Goal: Task Accomplishment & Management: Manage account settings

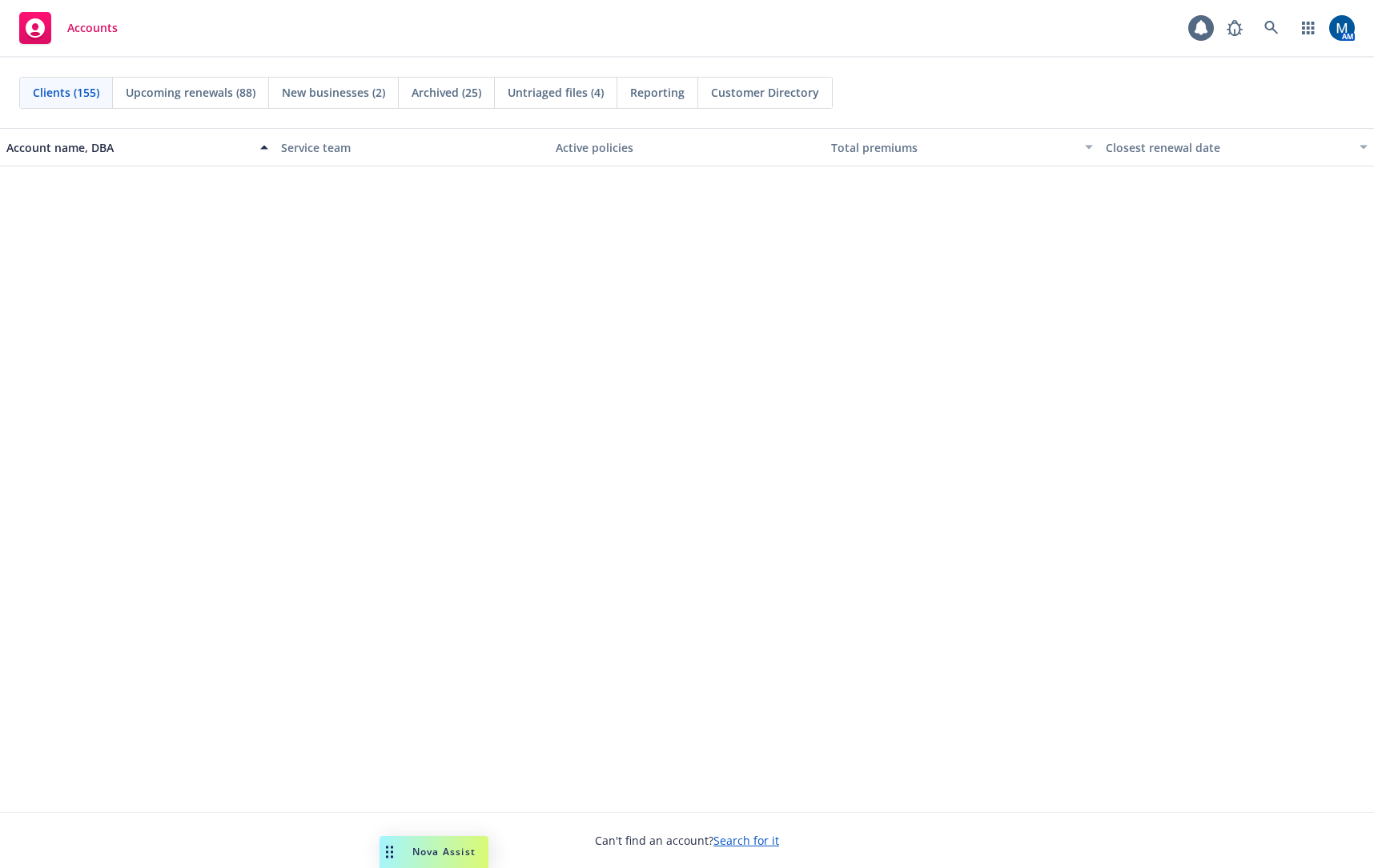
scroll to position [2880, 0]
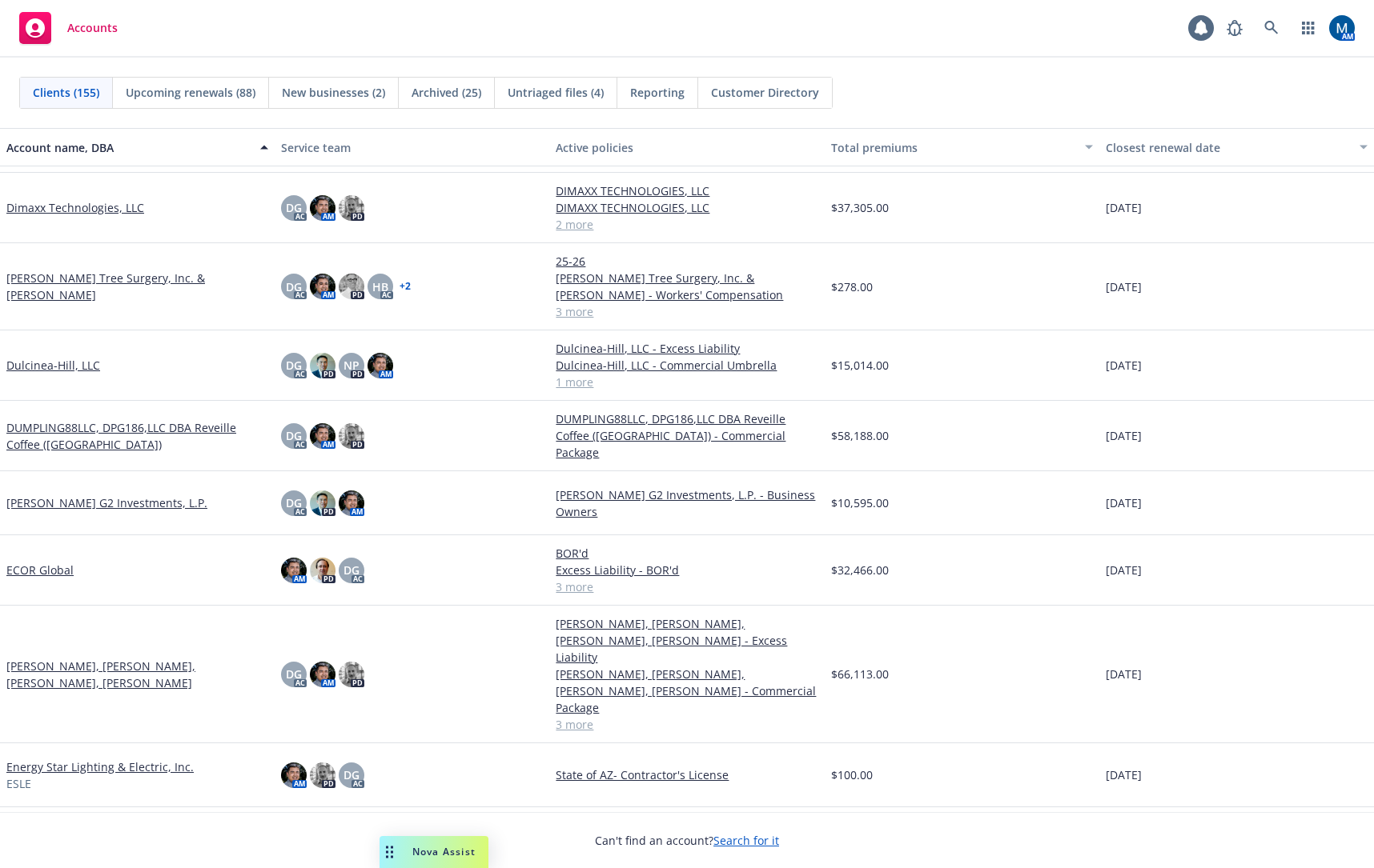
click at [493, 32] on div "Accounts 1 AM" at bounding box center [687, 29] width 1374 height 58
click at [1278, 30] on link at bounding box center [1271, 28] width 32 height 32
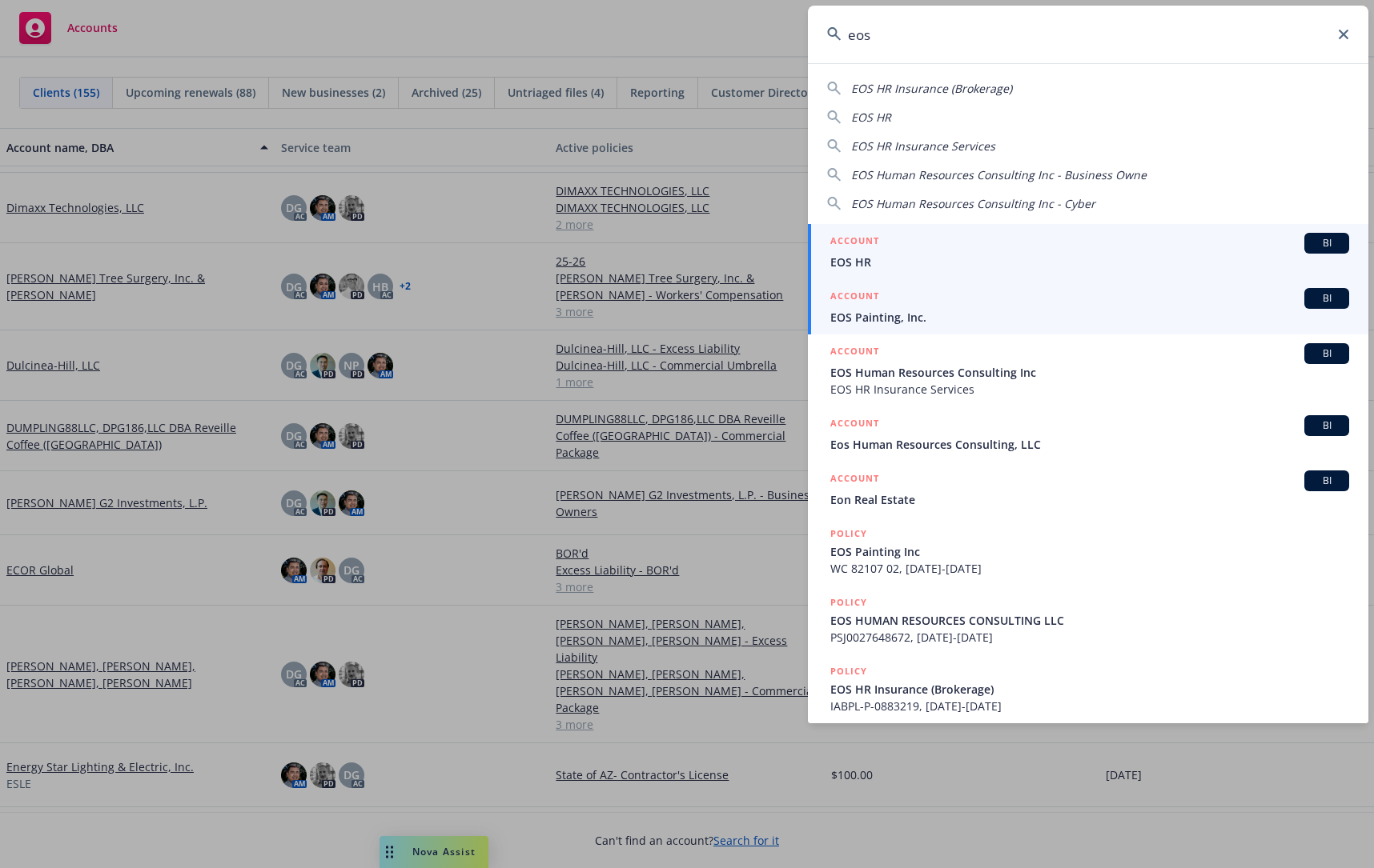
type input "eos"
click at [934, 301] on div "ACCOUNT BI" at bounding box center [1089, 299] width 519 height 21
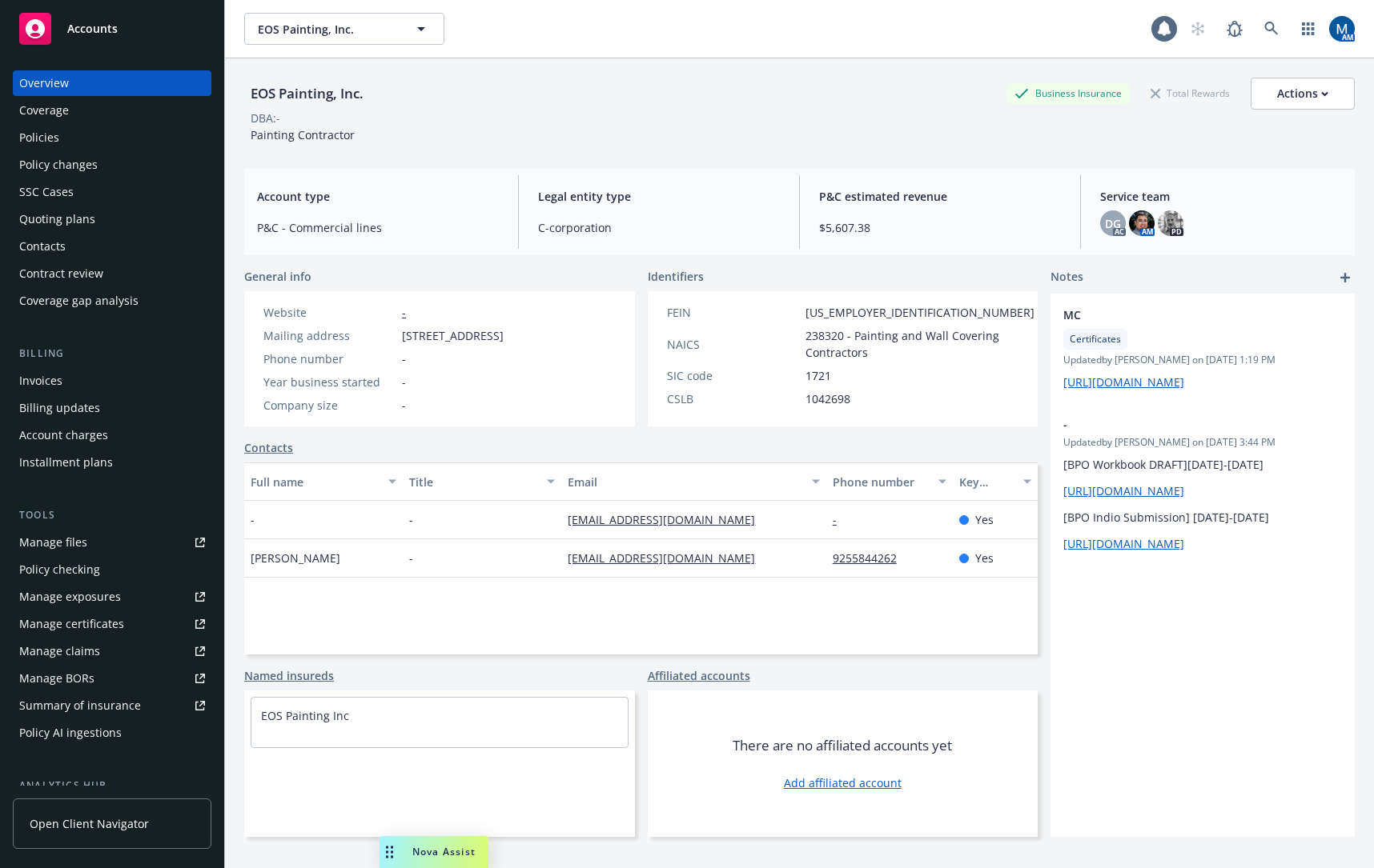
click at [73, 139] on div "Policies" at bounding box center [112, 137] width 186 height 25
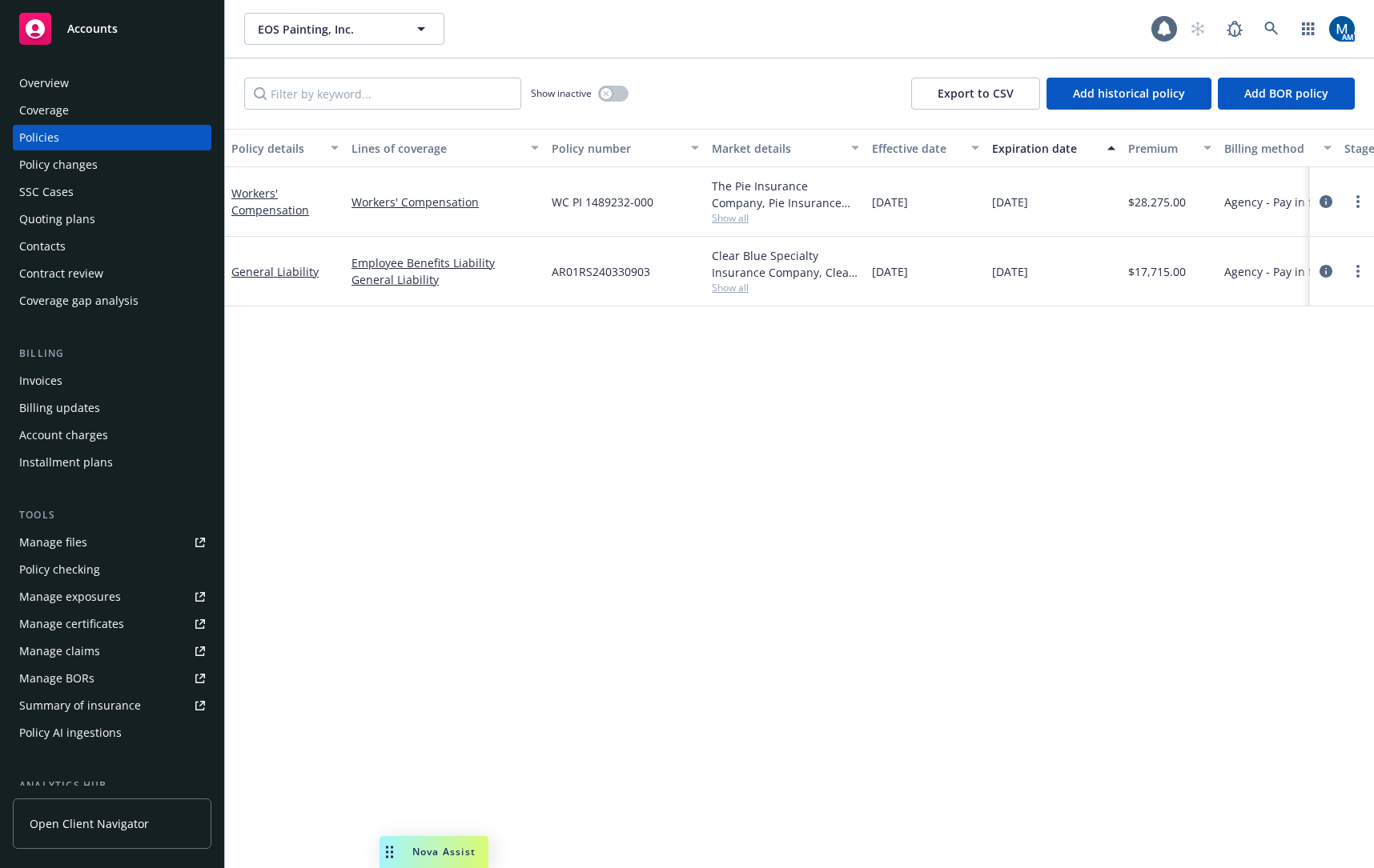
click at [119, 218] on div "Quoting plans" at bounding box center [112, 219] width 186 height 25
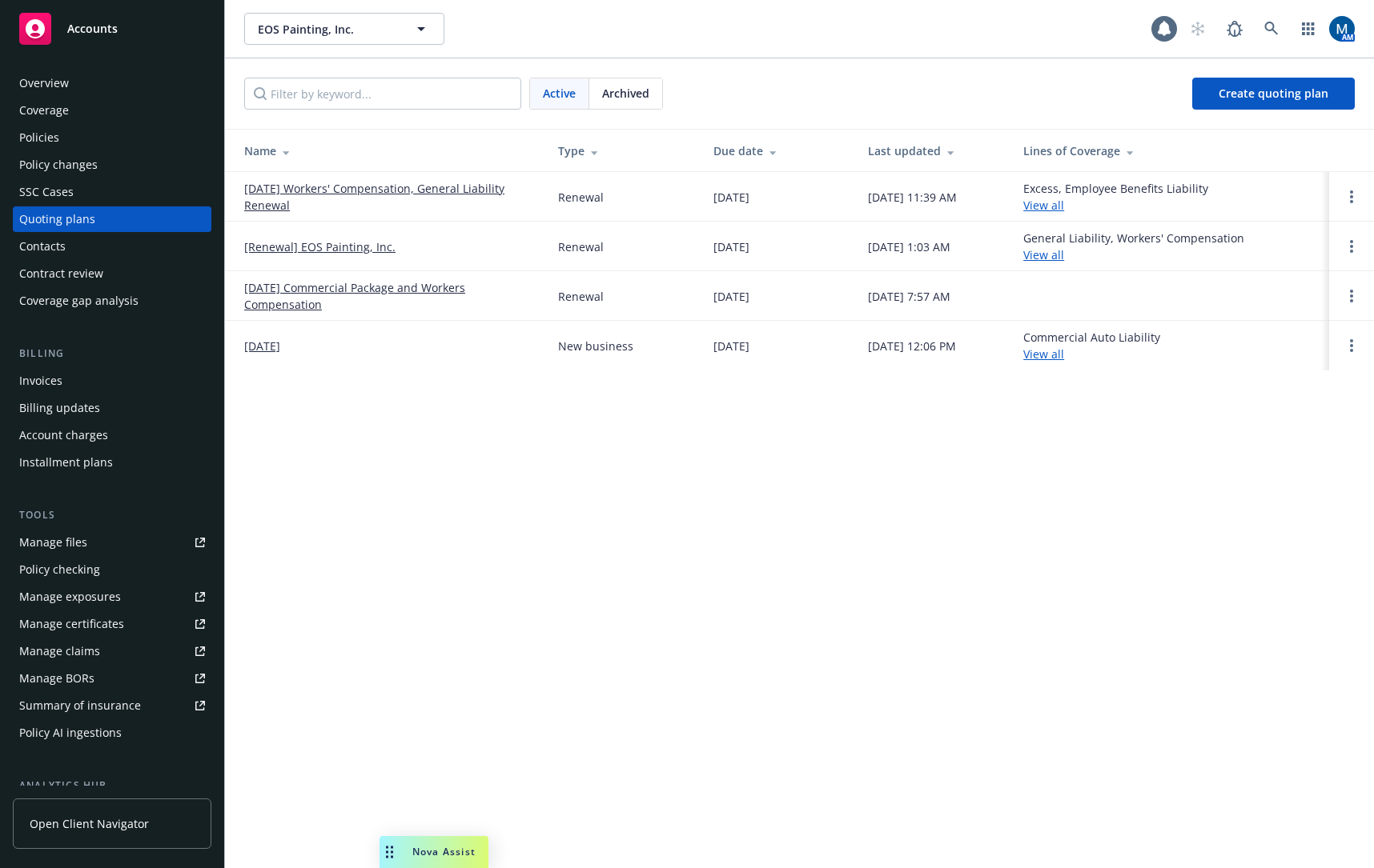
click at [54, 142] on div "Policies" at bounding box center [39, 137] width 40 height 25
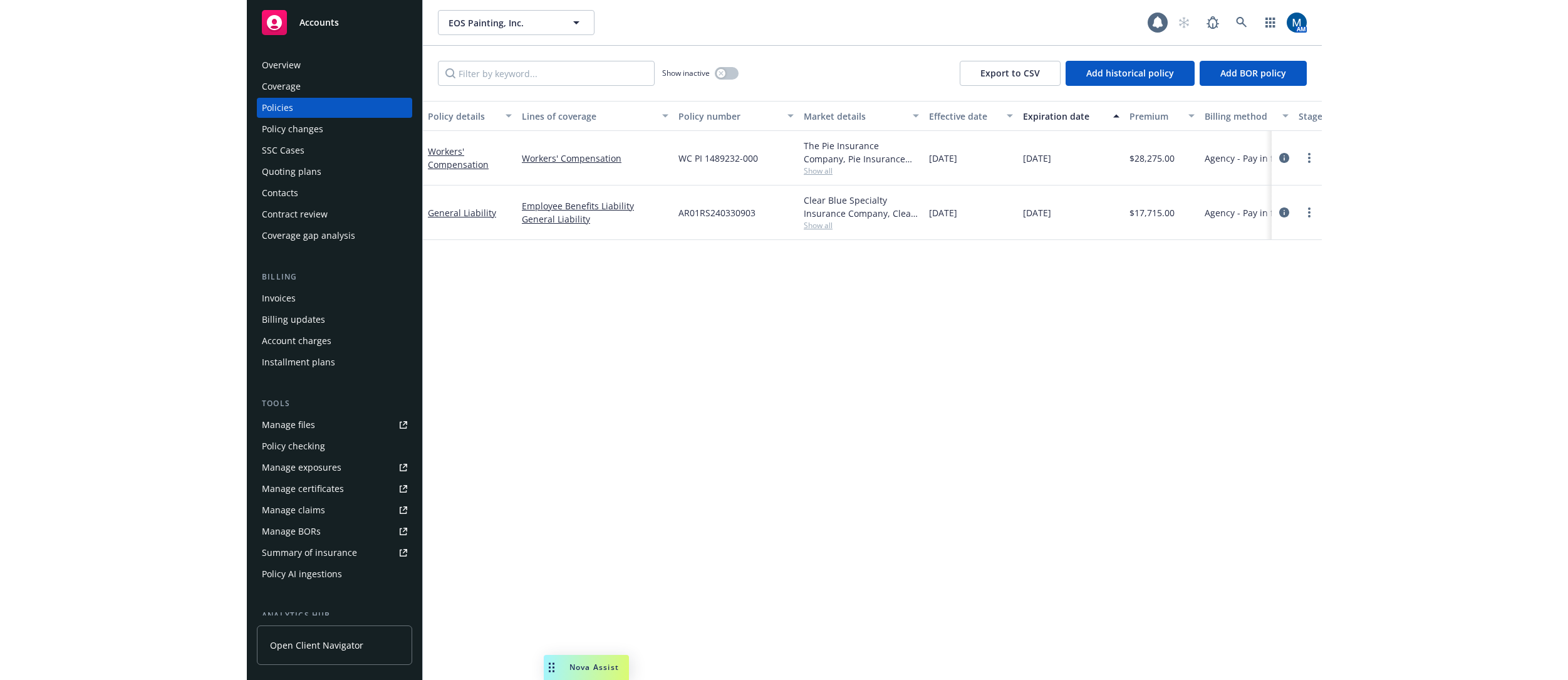
scroll to position [0, 310]
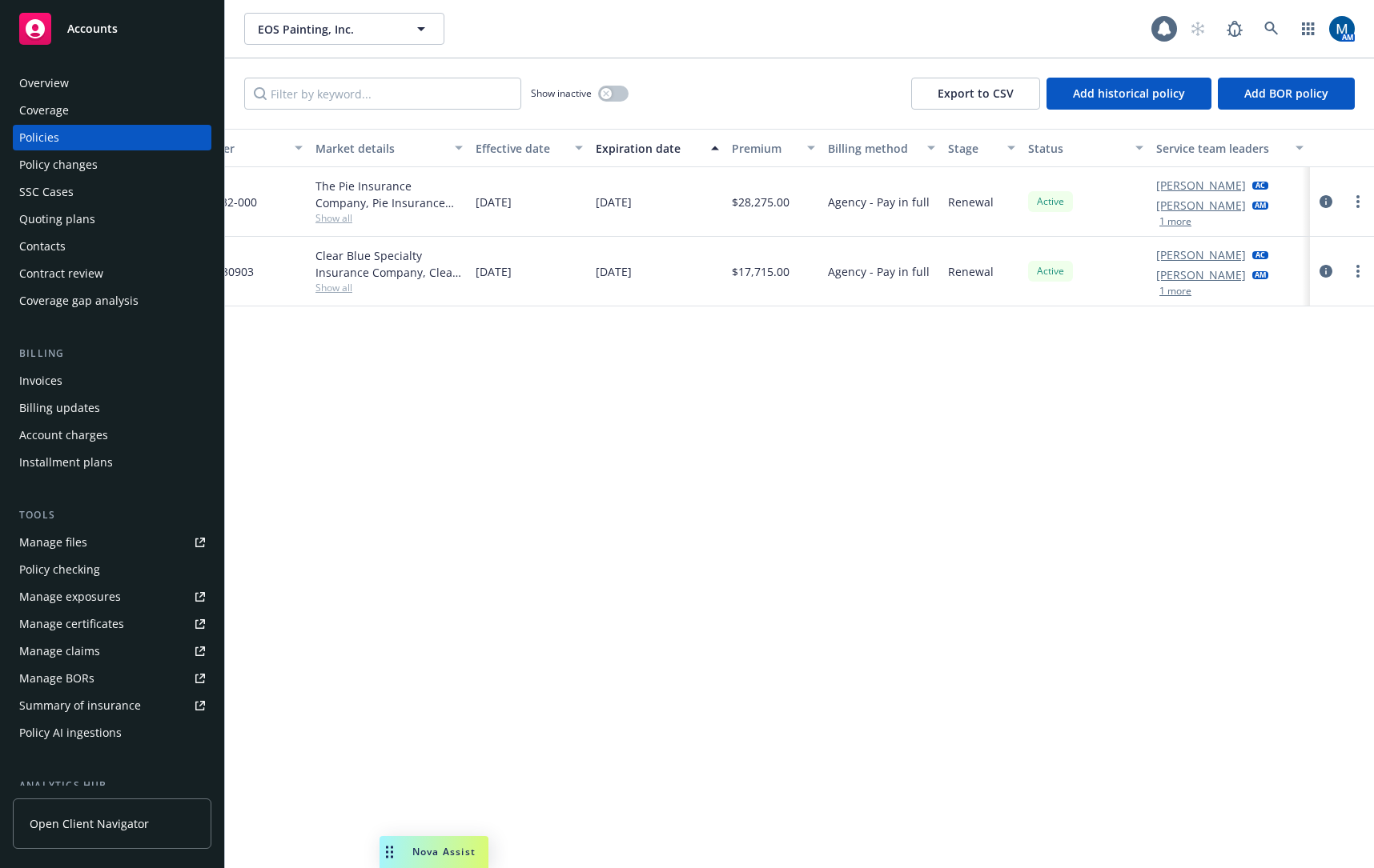
drag, startPoint x: 699, startPoint y: 539, endPoint x: 1200, endPoint y: 513, distance: 501.7
click at [1166, 288] on button "1 more" at bounding box center [1175, 291] width 32 height 10
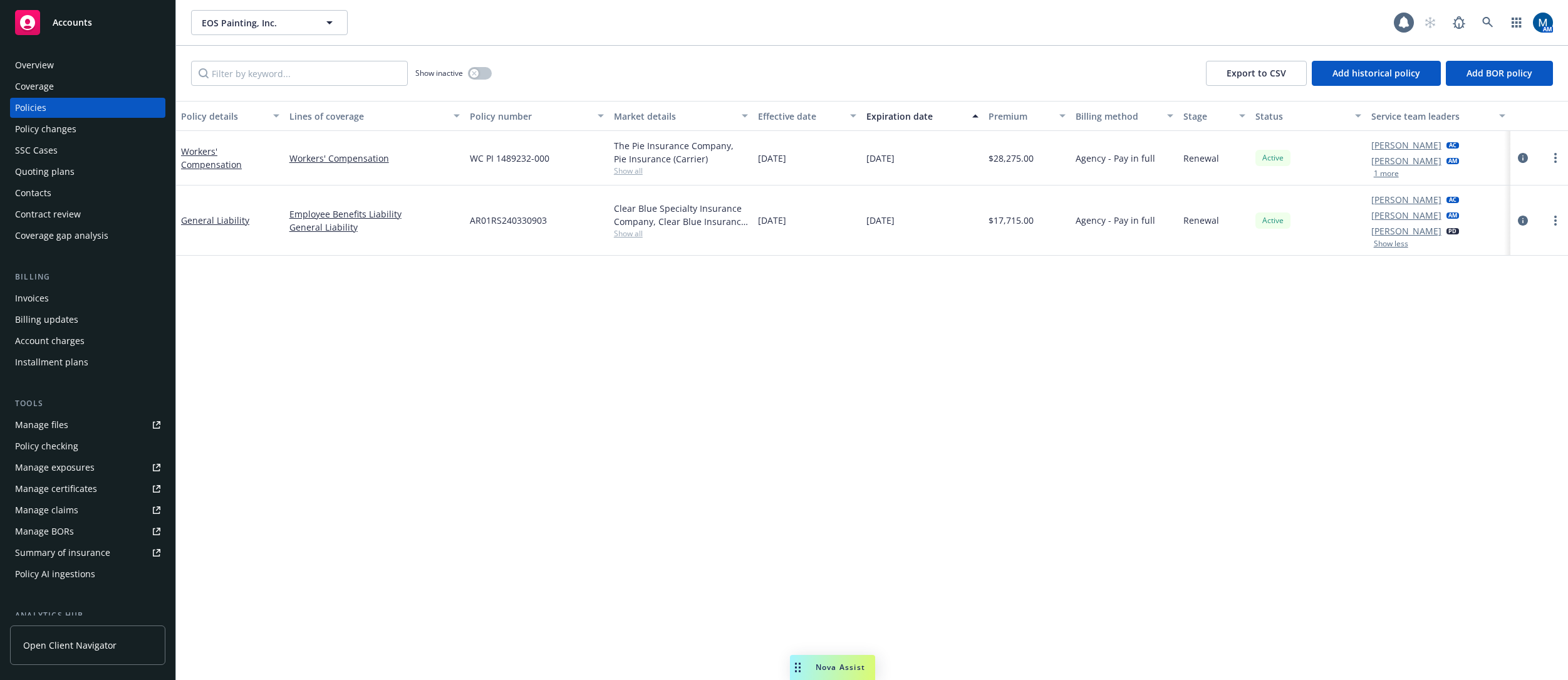
scroll to position [0, 0]
click at [42, 196] on div "Contacts" at bounding box center [33, 193] width 36 height 20
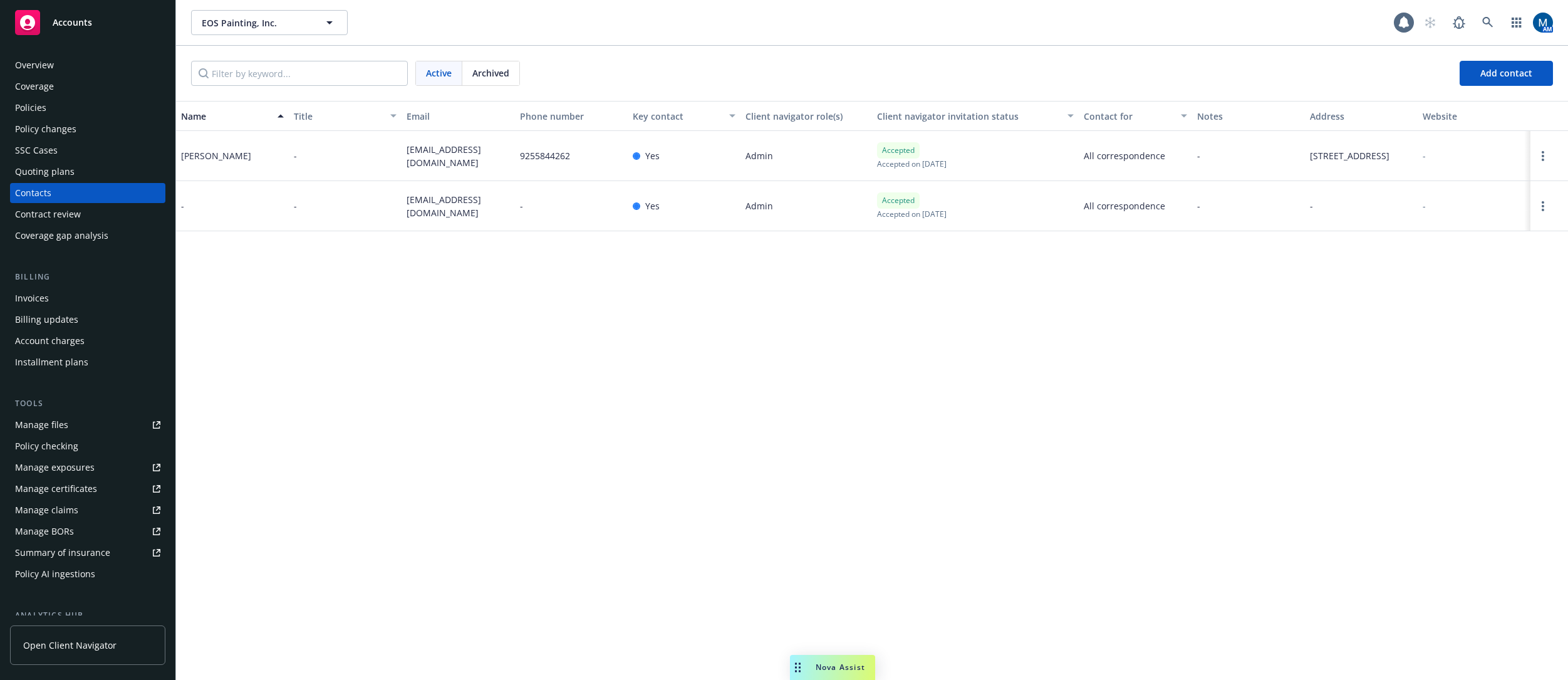
click at [98, 108] on div "Policies" at bounding box center [87, 107] width 145 height 20
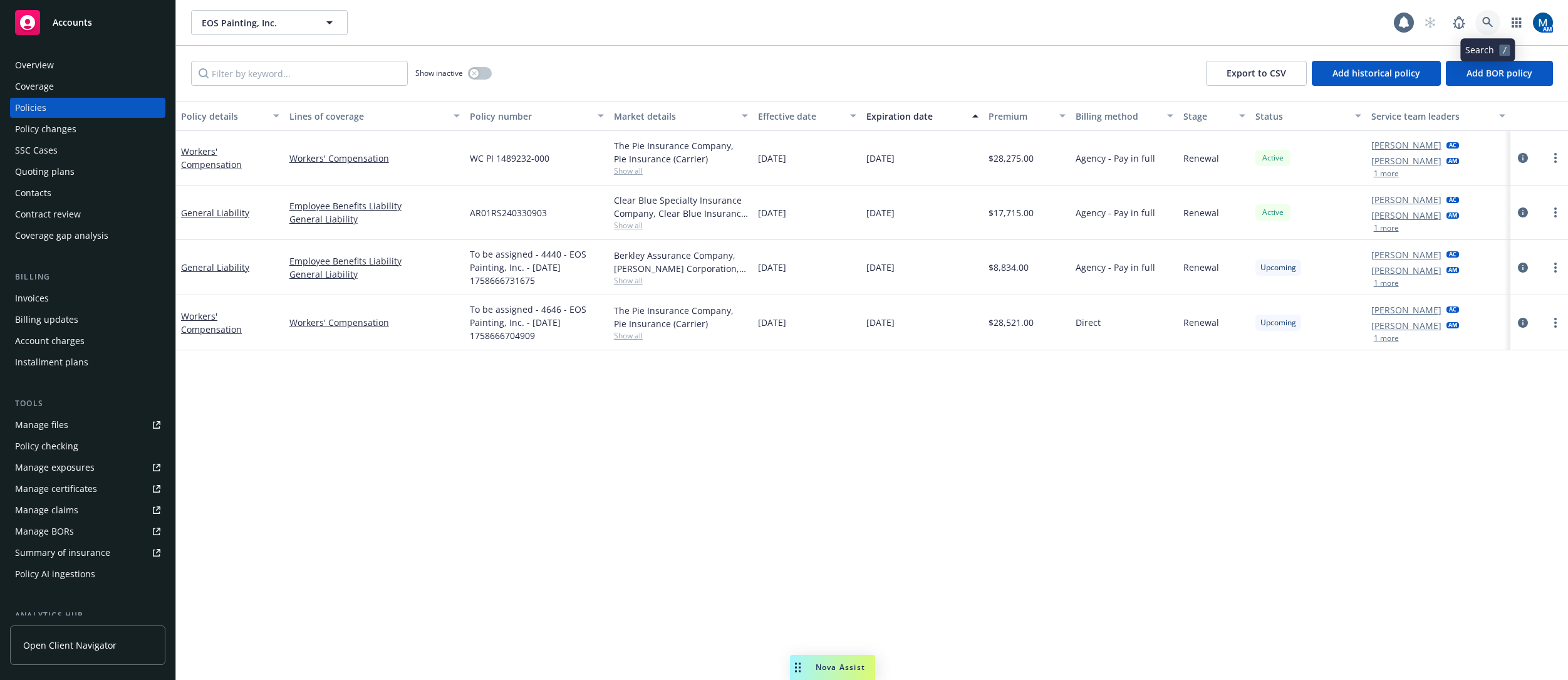
click at [1075, 25] on icon at bounding box center [1487, 23] width 12 height 12
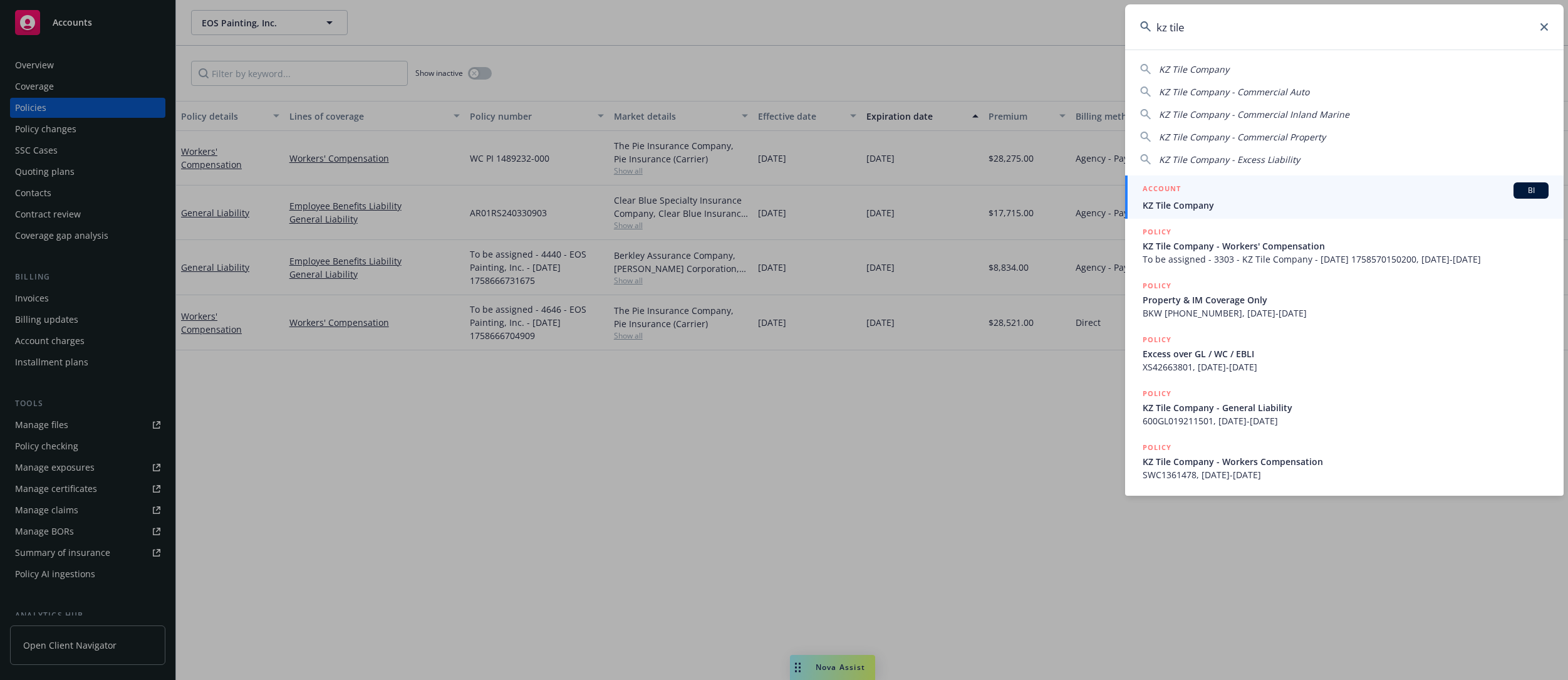
type input "kz tile"
click at [1075, 195] on div "ACCOUNT BI" at bounding box center [1346, 190] width 406 height 16
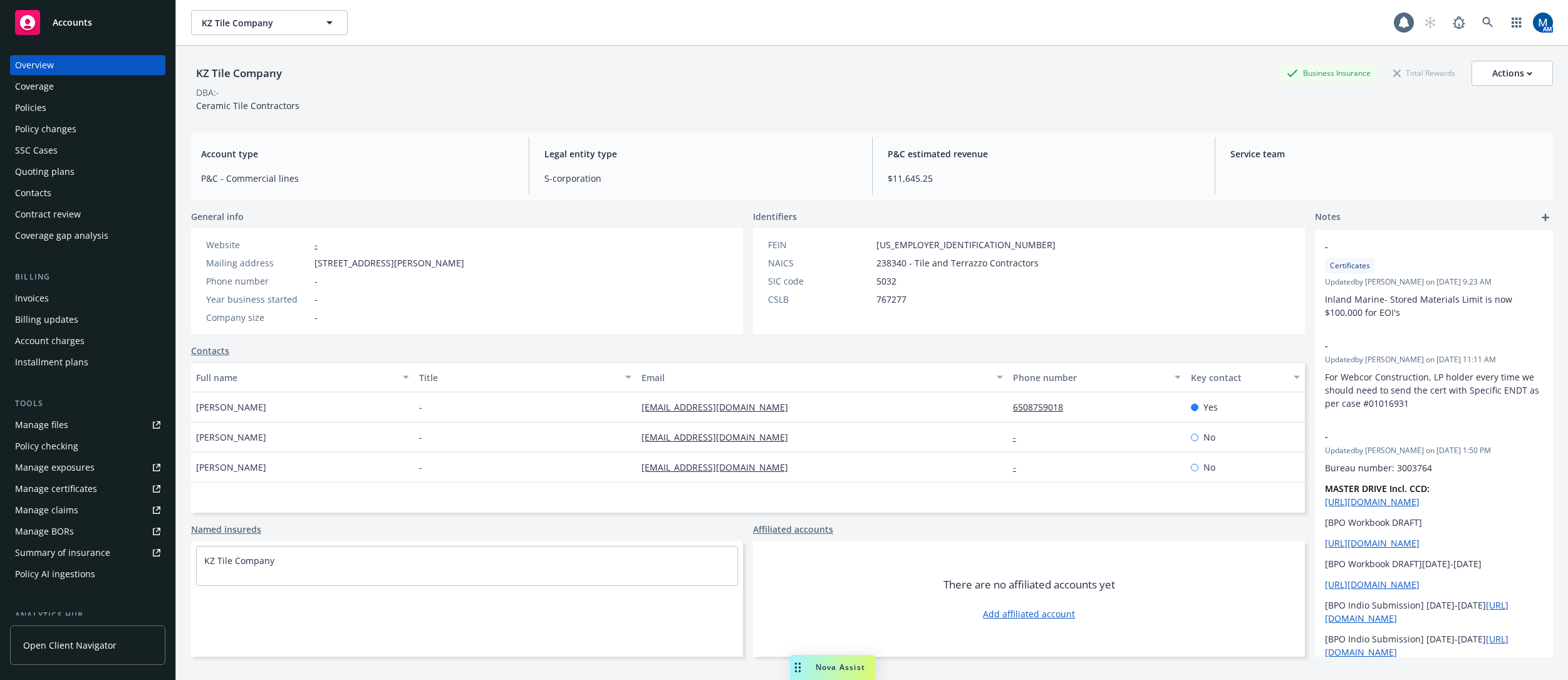
click at [77, 173] on div "Quoting plans" at bounding box center [87, 171] width 145 height 20
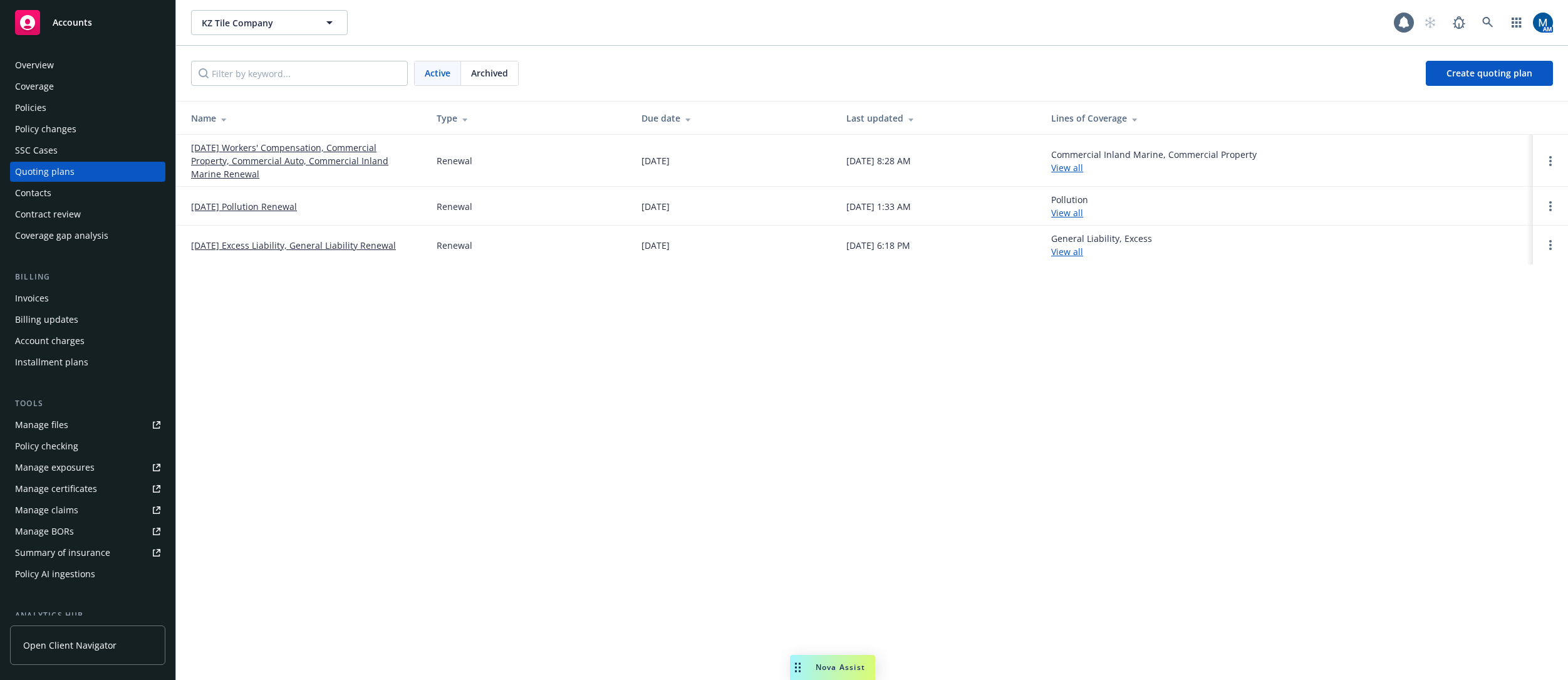
click at [100, 31] on div "Accounts" at bounding box center [87, 23] width 145 height 25
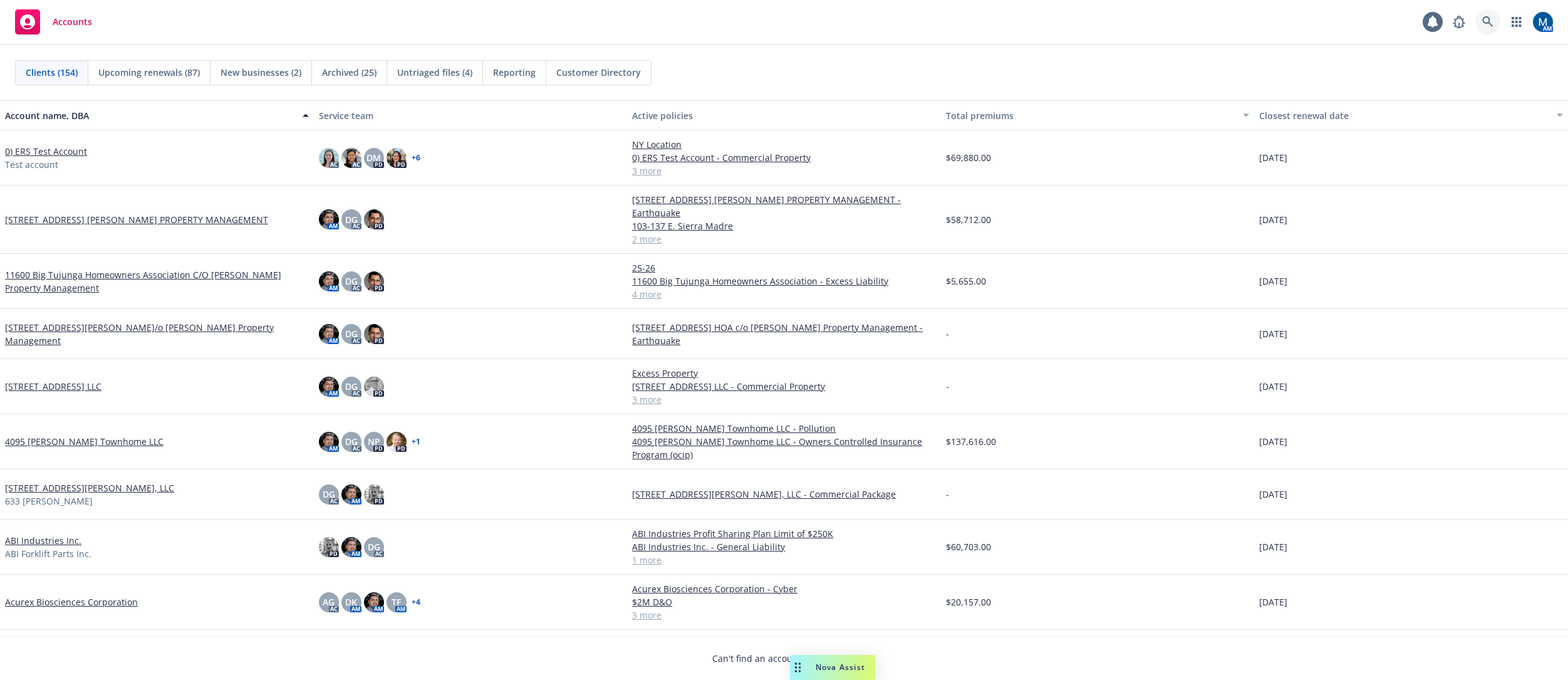
click at [1075, 25] on icon at bounding box center [1487, 22] width 12 height 12
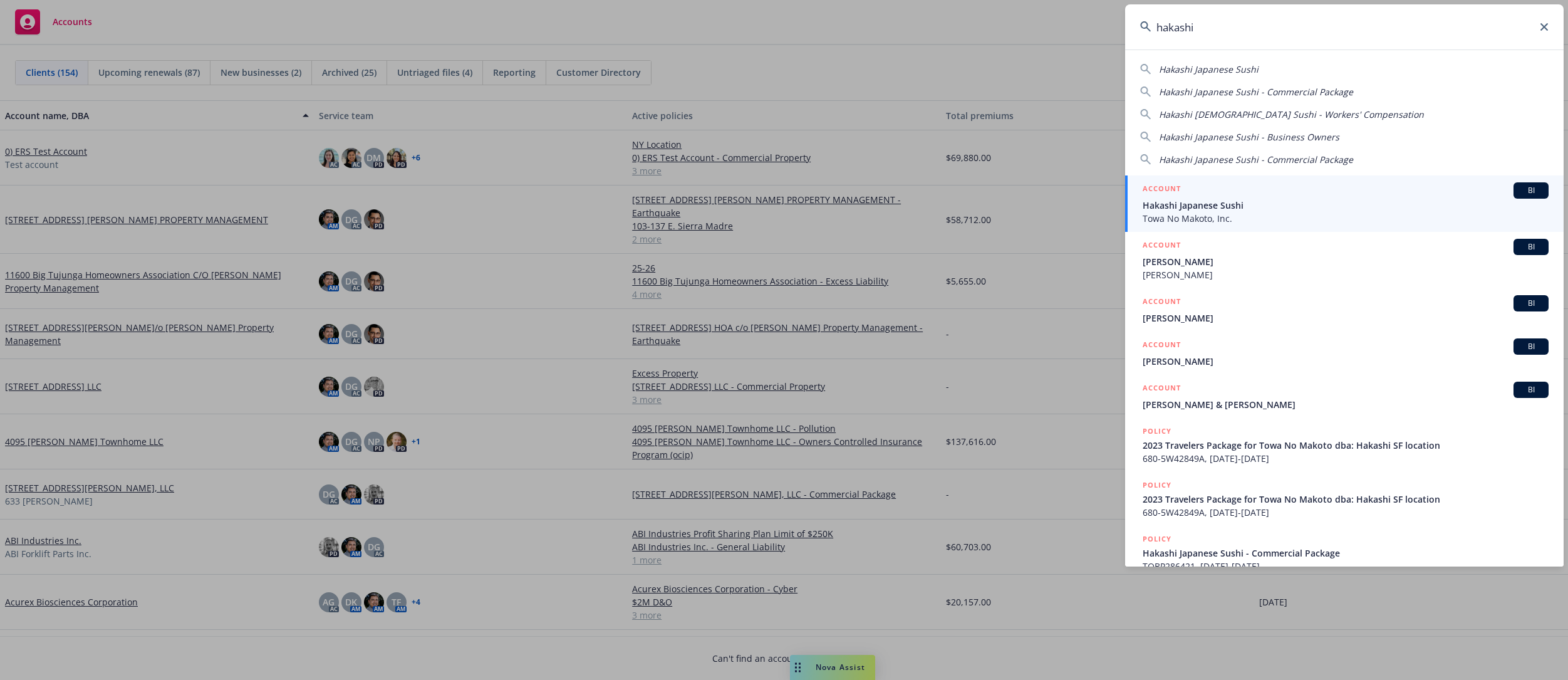
type input "hakashi"
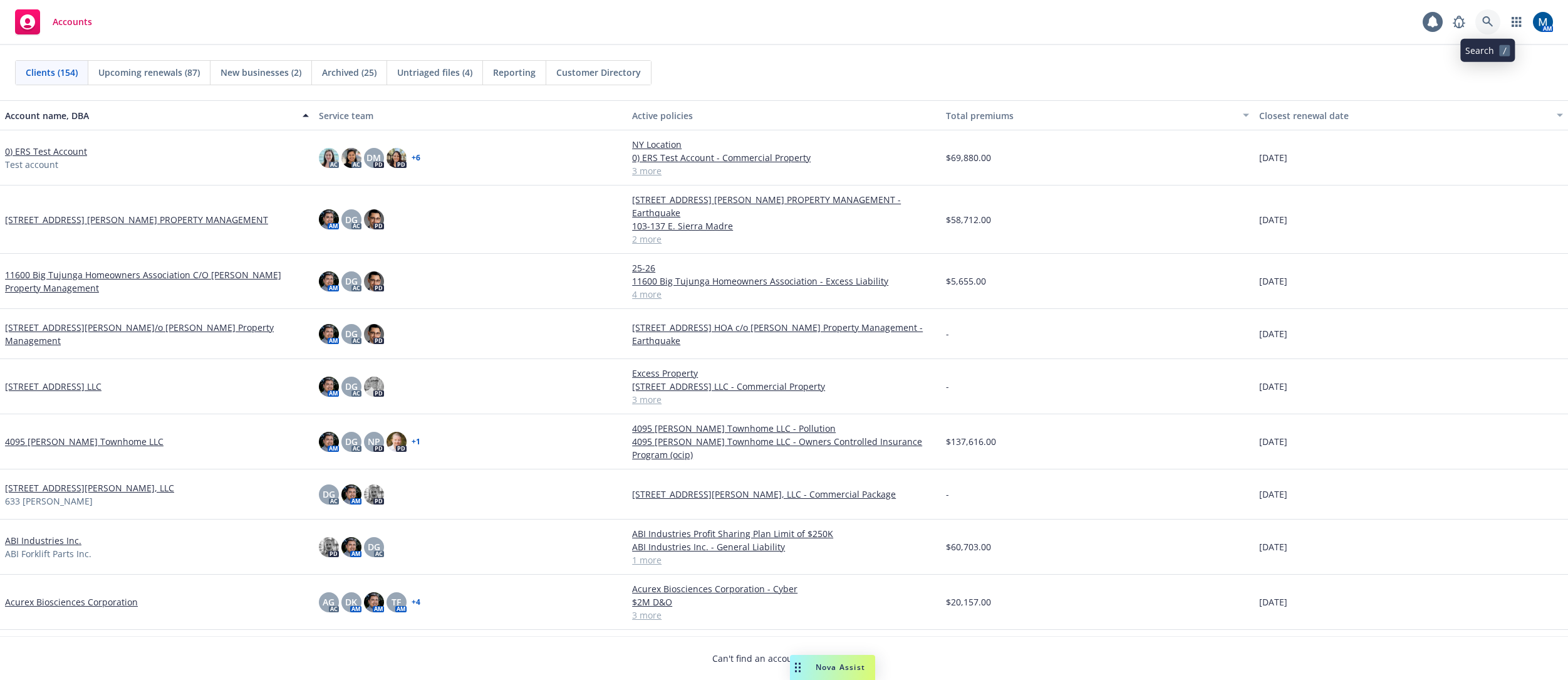
click at [1075, 21] on icon at bounding box center [1487, 22] width 12 height 12
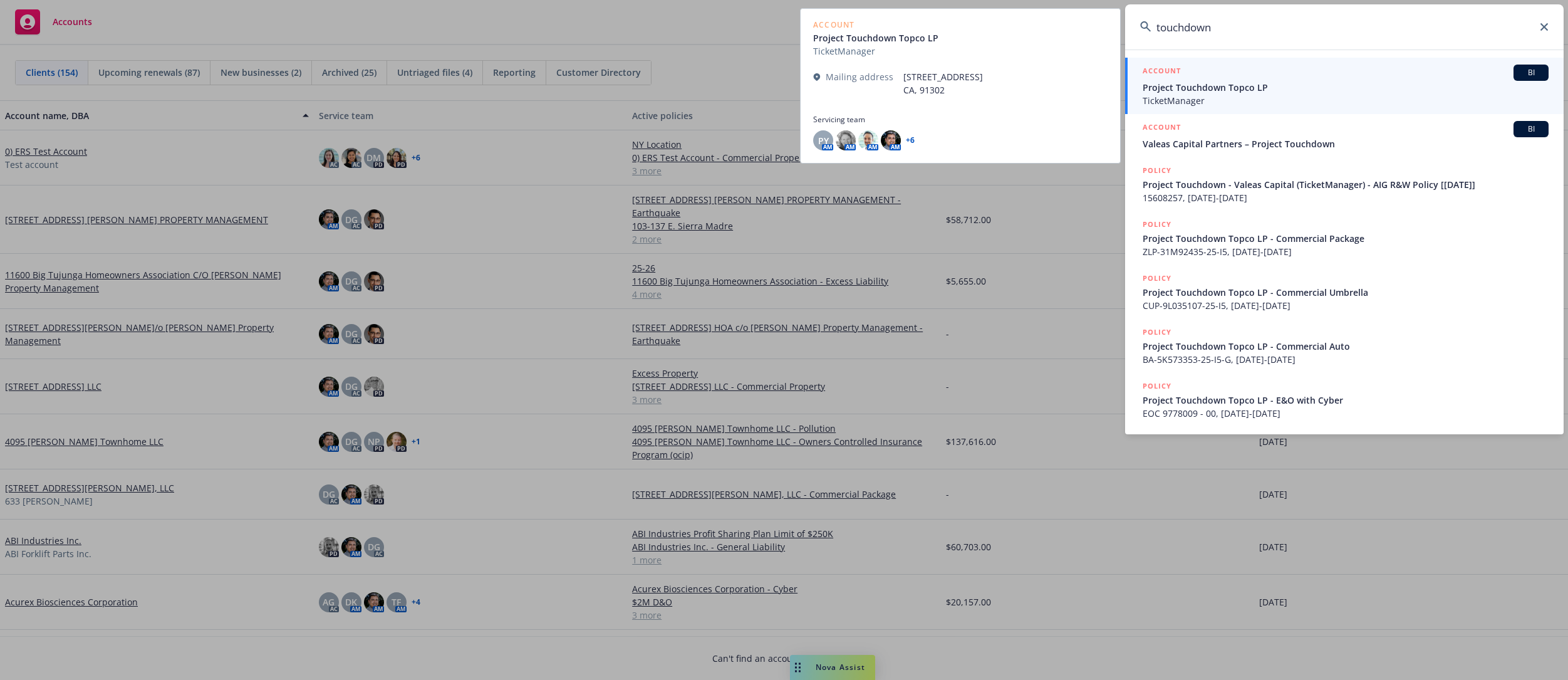
type input "touchdown"
click at [1075, 92] on span "Project Touchdown Topco LP" at bounding box center [1346, 87] width 406 height 13
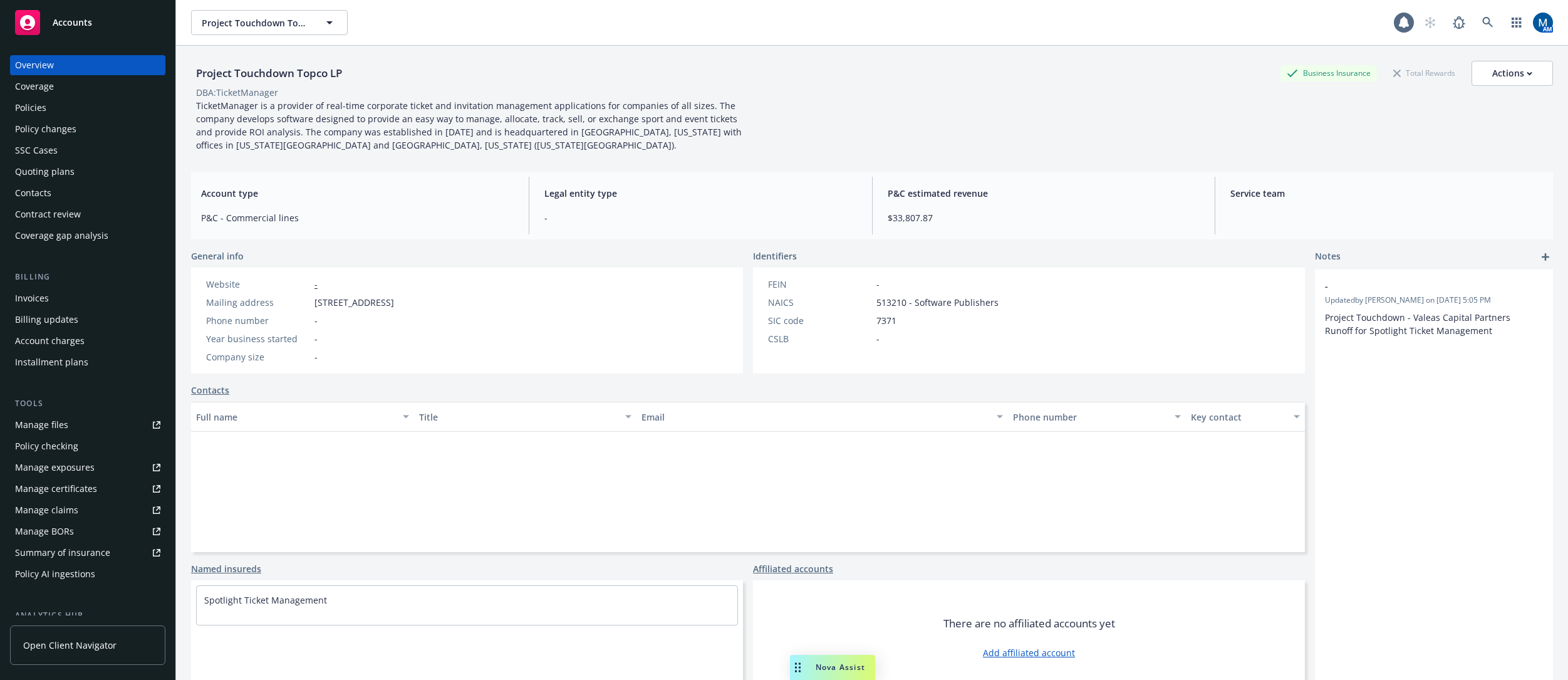
click at [70, 104] on div "Policies" at bounding box center [87, 107] width 145 height 20
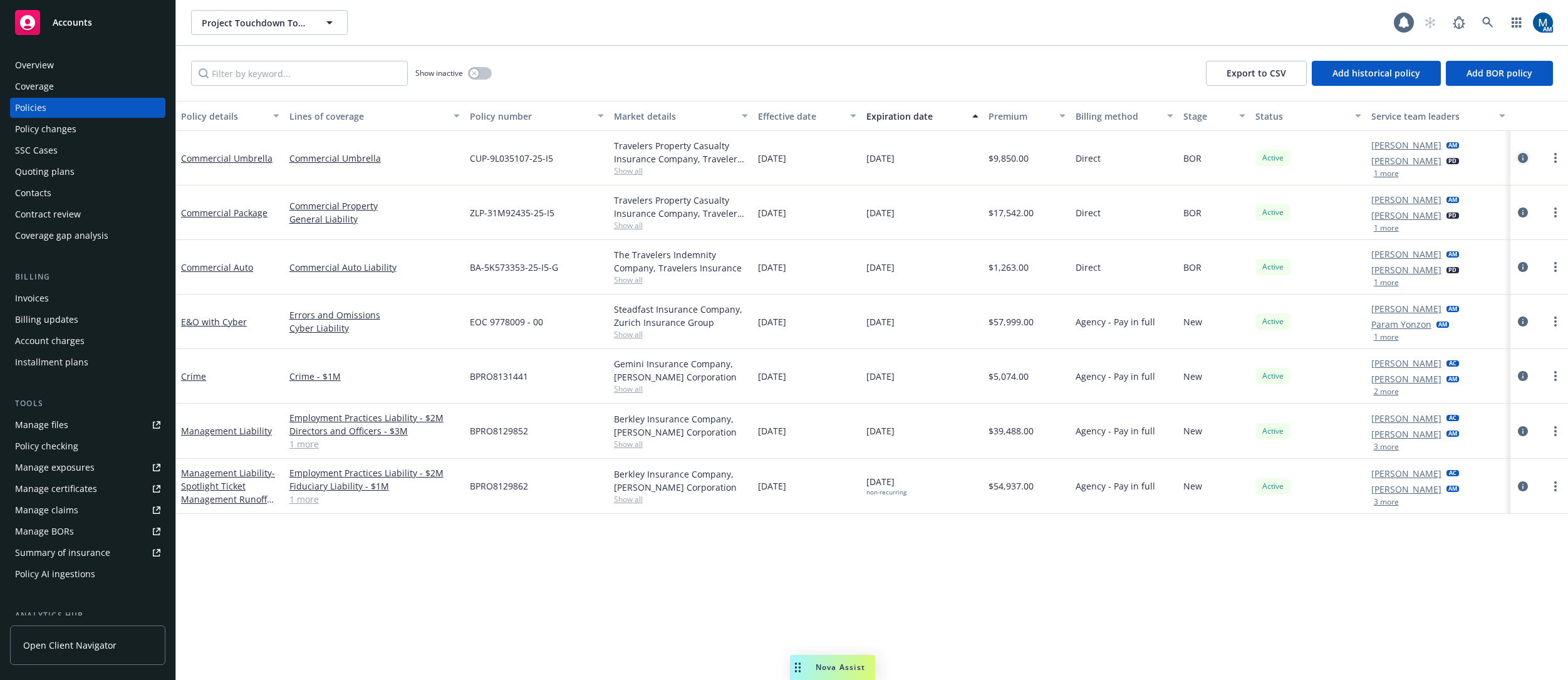
click at [1075, 157] on icon "circleInformation" at bounding box center [1523, 158] width 10 height 10
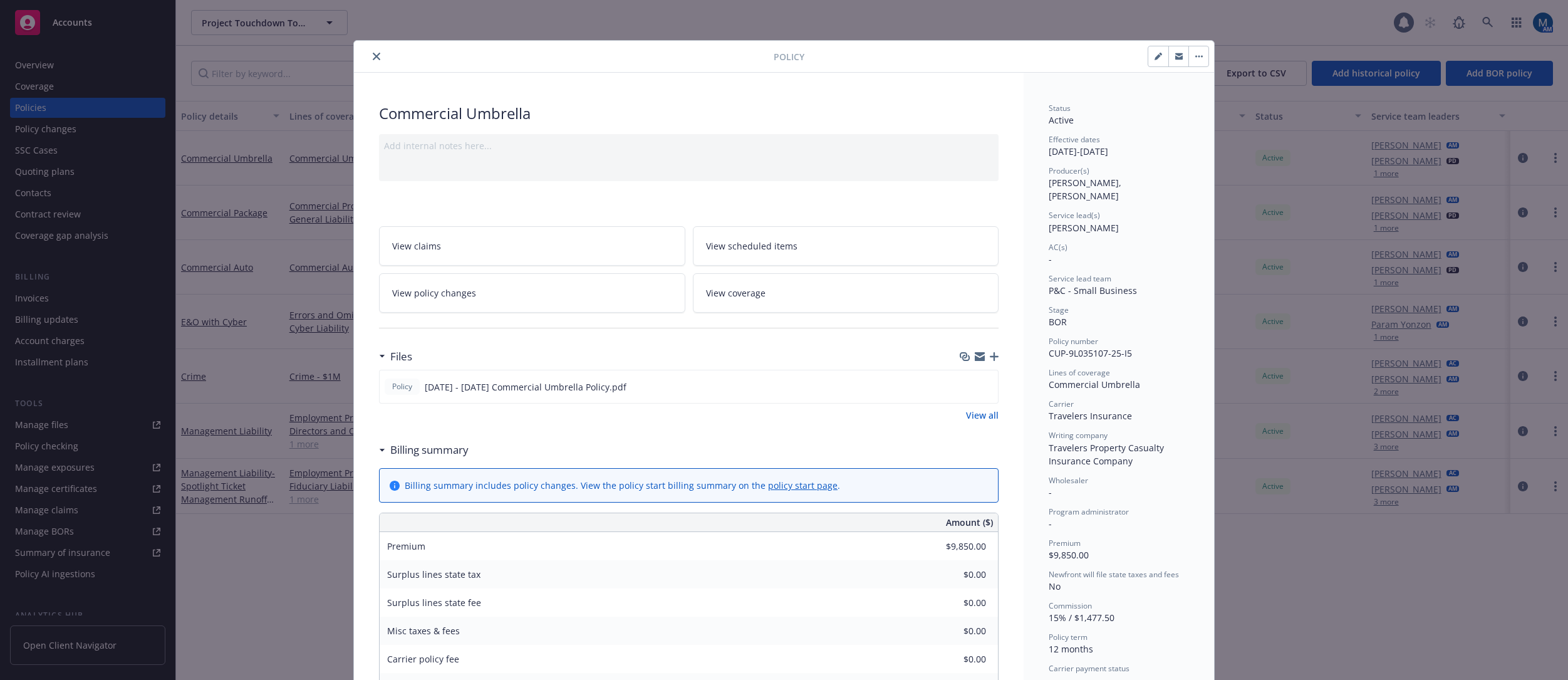
click at [1075, 61] on button "button" at bounding box center [1158, 56] width 20 height 20
select select "BOR"
select select "12"
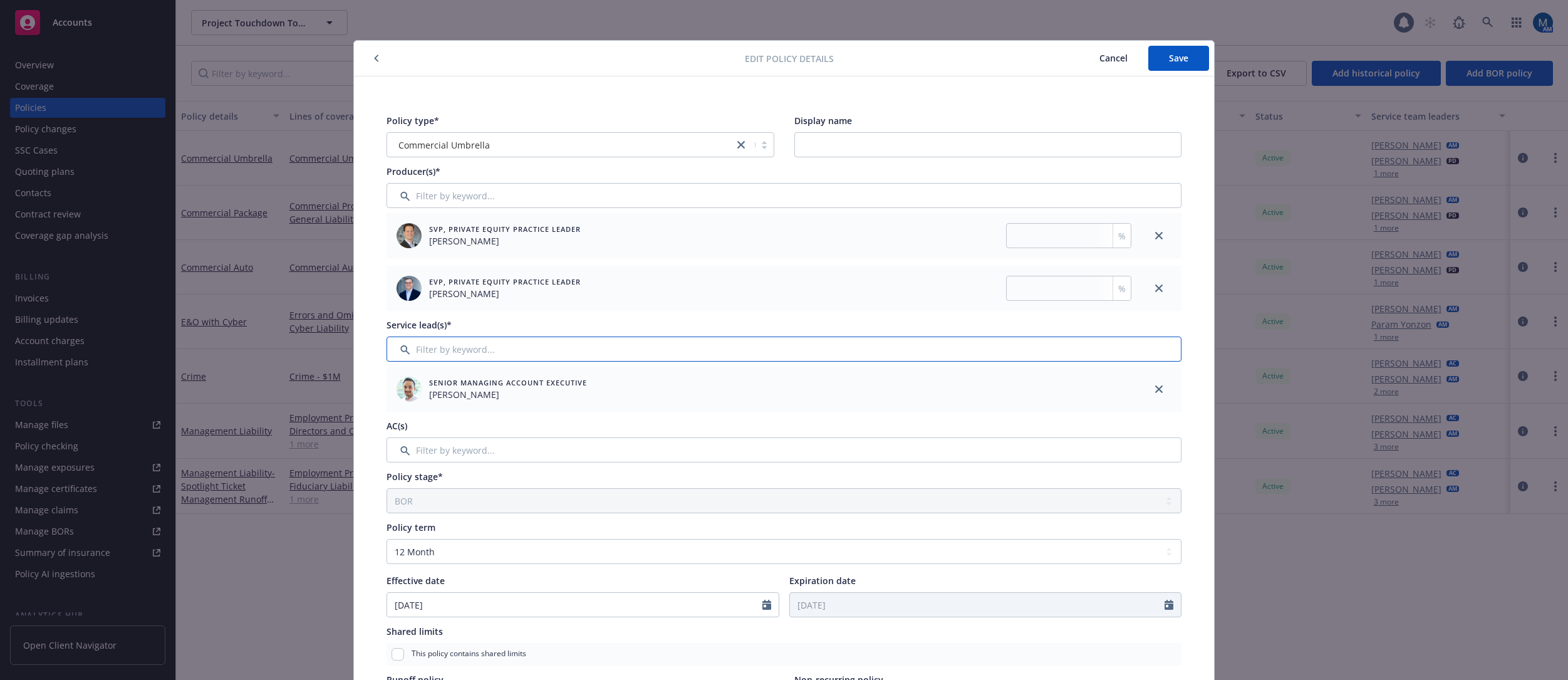
click at [446, 344] on input "Filter by keyword..." at bounding box center [784, 349] width 795 height 25
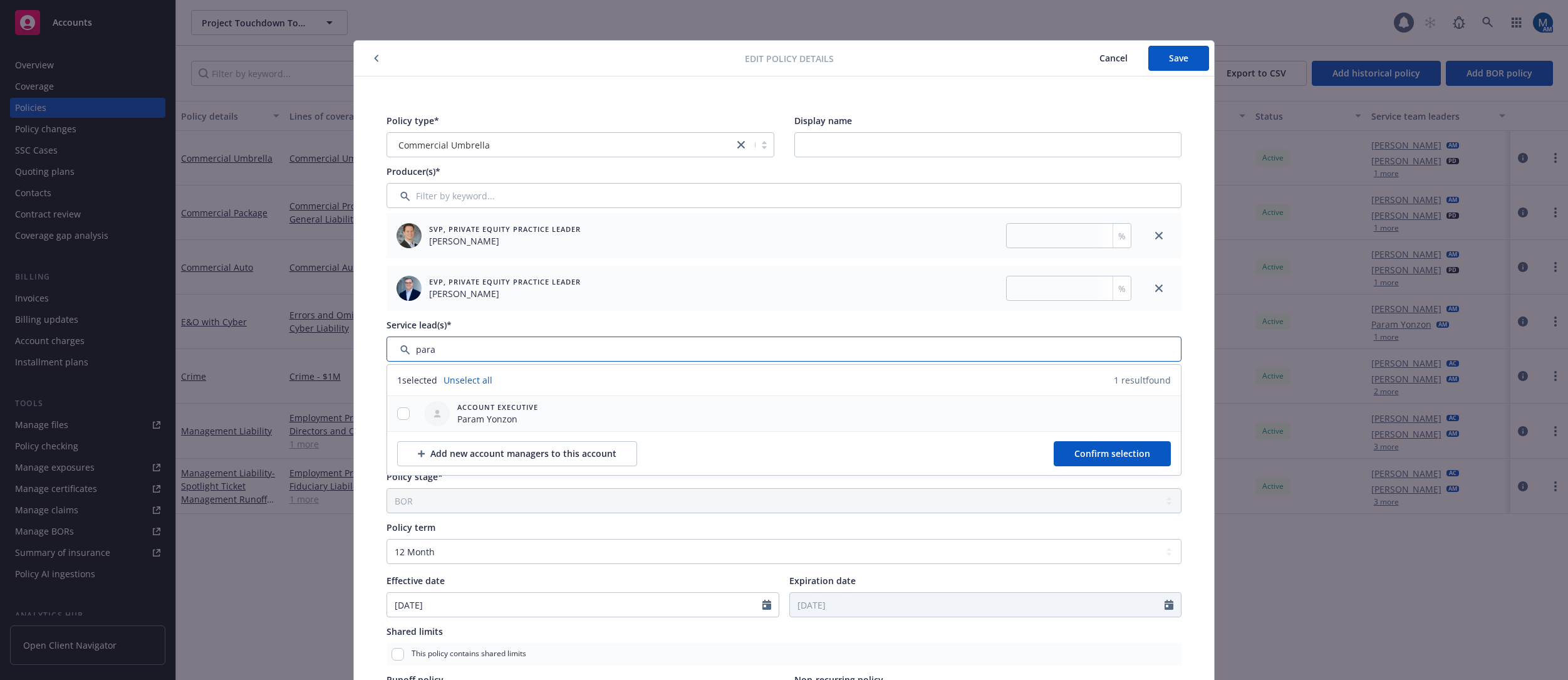
type input "para"
click at [405, 411] on div at bounding box center [403, 414] width 33 height 13
drag, startPoint x: 398, startPoint y: 418, endPoint x: 463, endPoint y: 414, distance: 65.1
click at [398, 418] on input "checkbox" at bounding box center [403, 414] width 12 height 12
checkbox input "true"
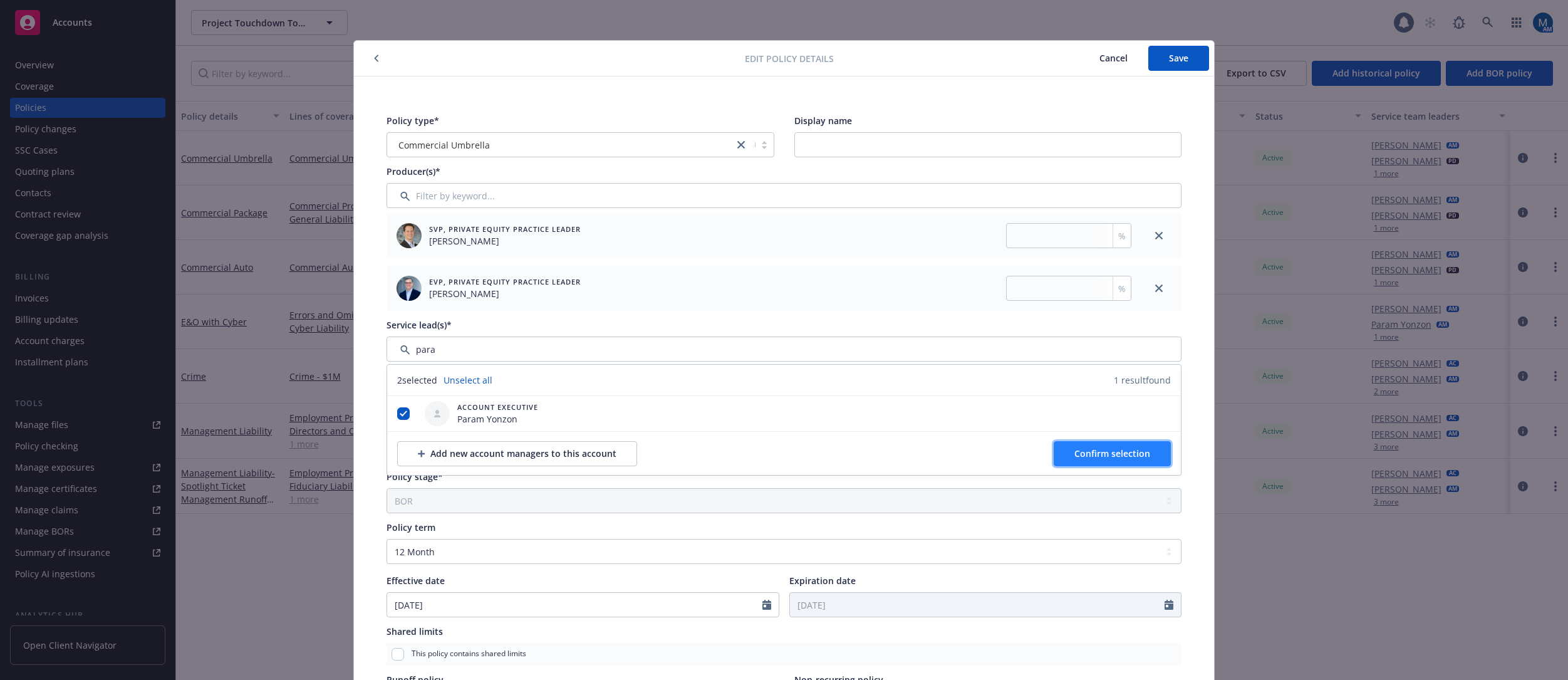
click at [1075, 462] on button "Confirm selection" at bounding box center [1112, 453] width 117 height 25
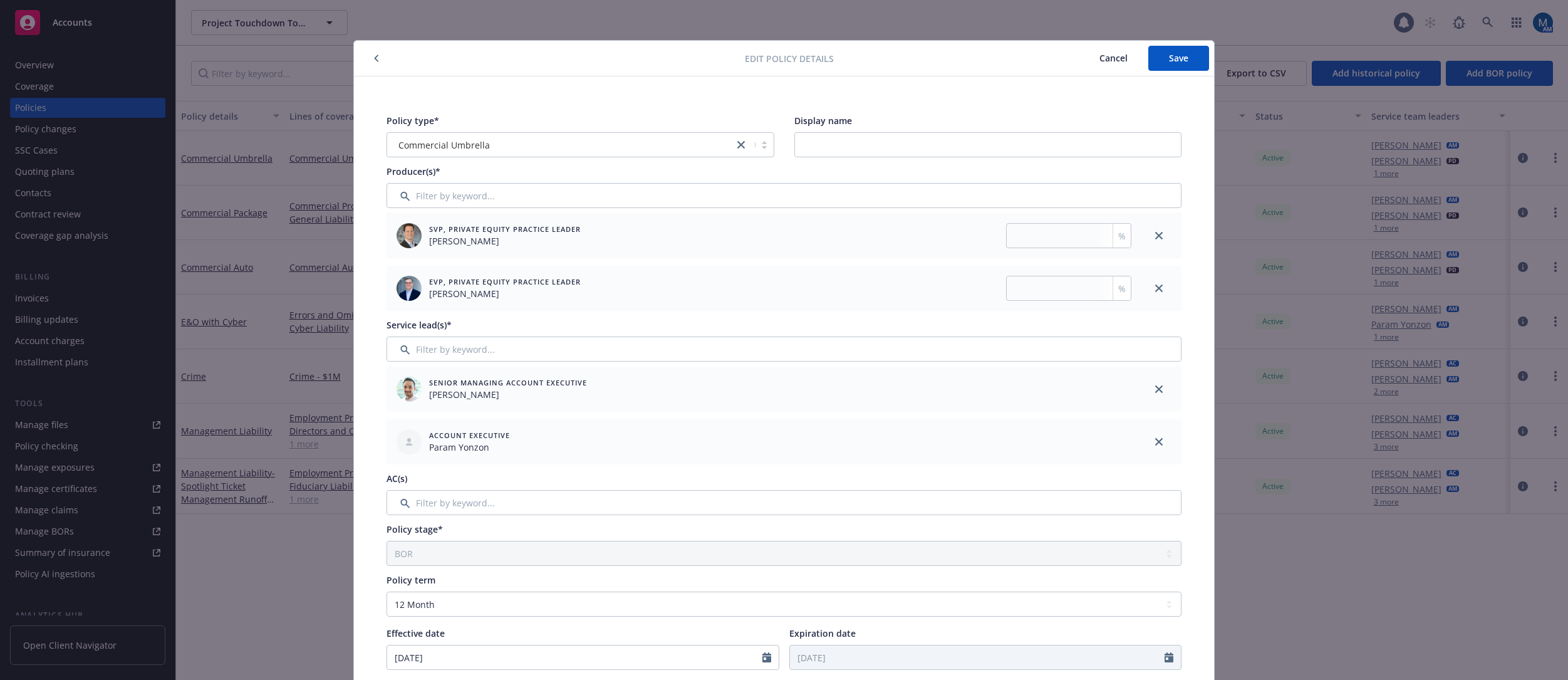
click at [1075, 390] on div at bounding box center [1159, 389] width 45 height 45
click at [1075, 389] on icon "close" at bounding box center [1159, 389] width 8 height 8
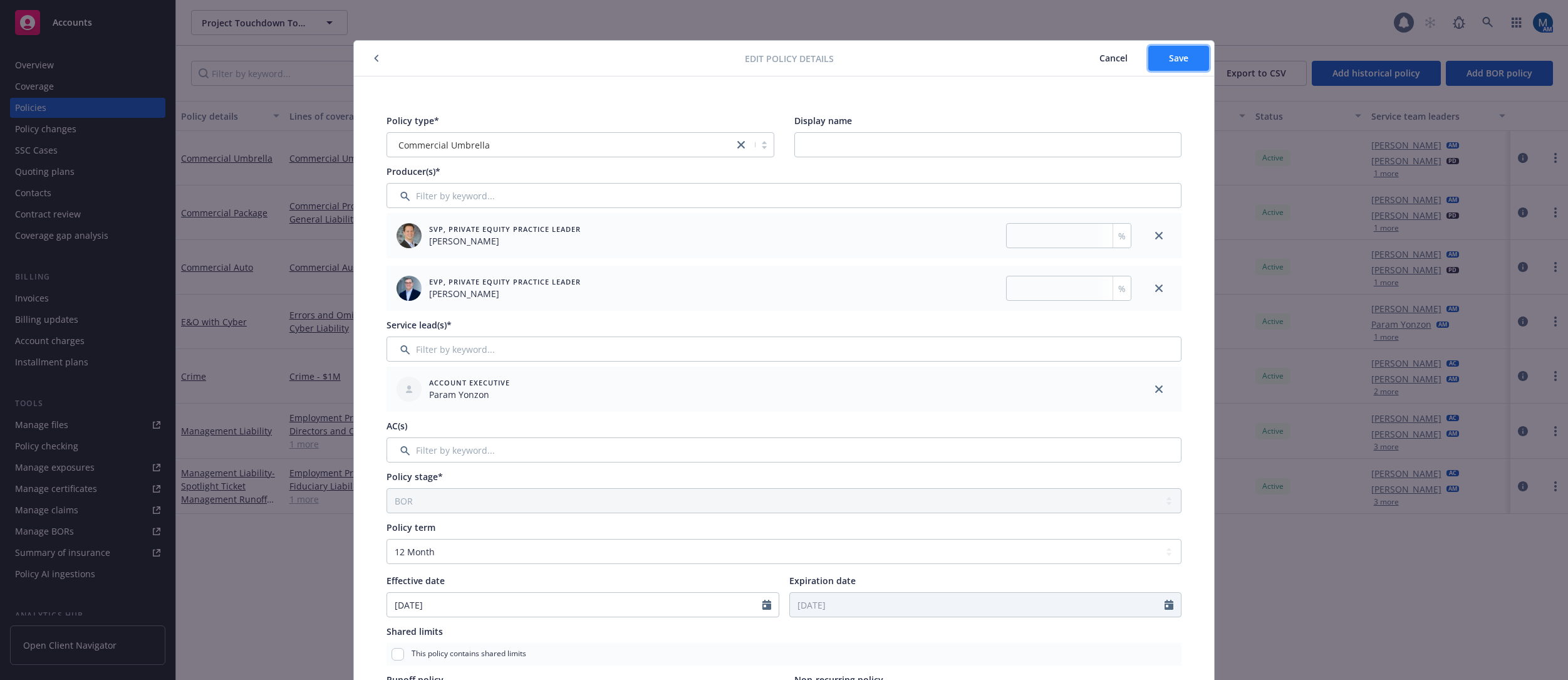
click at [1075, 63] on span "Save" at bounding box center [1178, 57] width 19 height 12
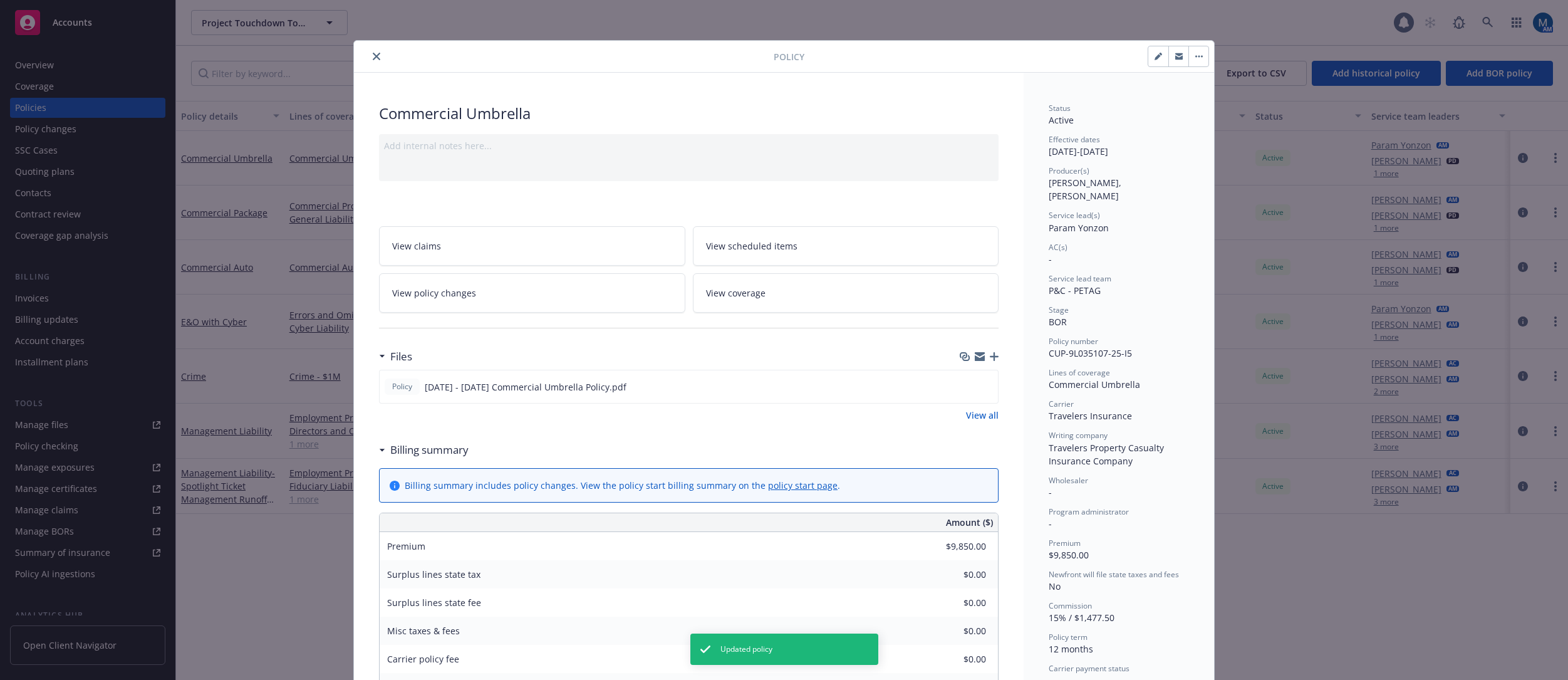
click at [373, 55] on icon "close" at bounding box center [376, 56] width 8 height 8
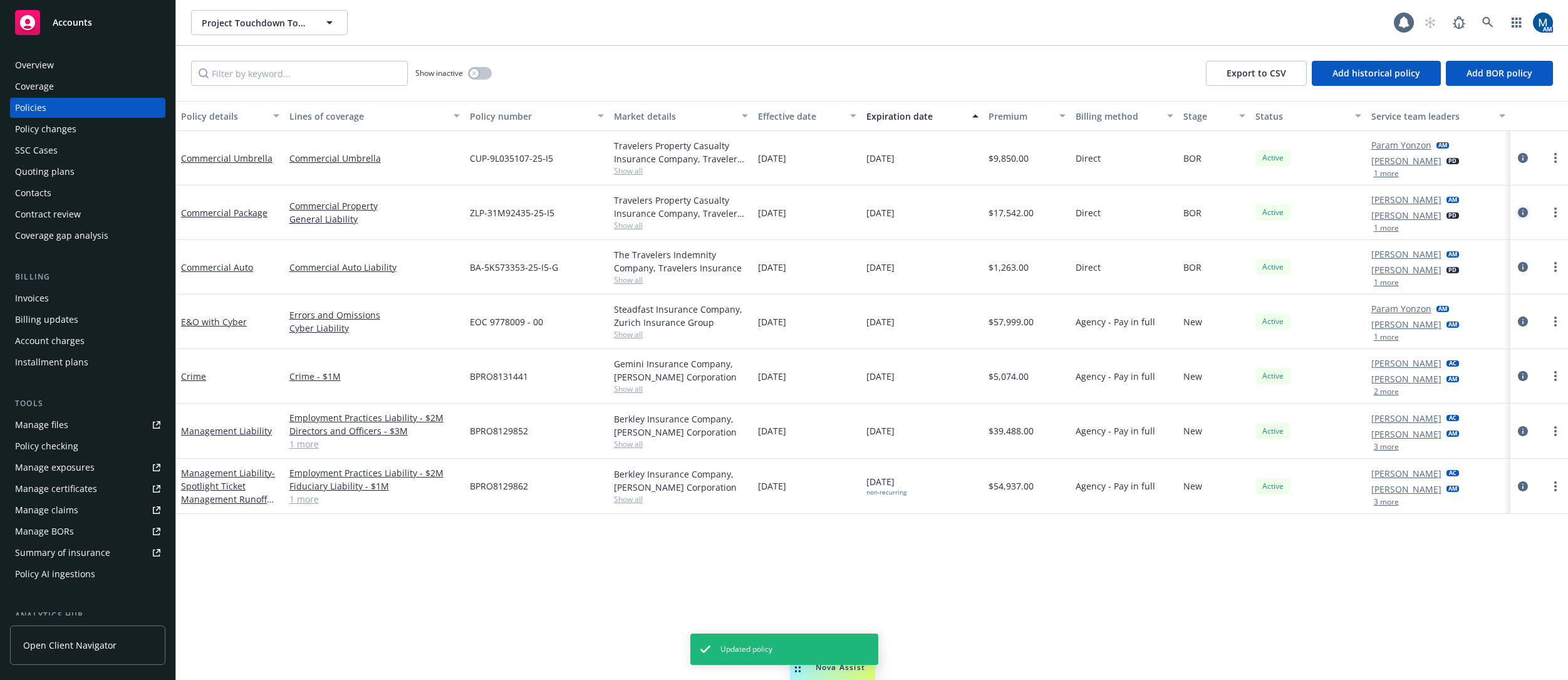
click at [1075, 216] on icon "circleInformation" at bounding box center [1523, 212] width 10 height 10
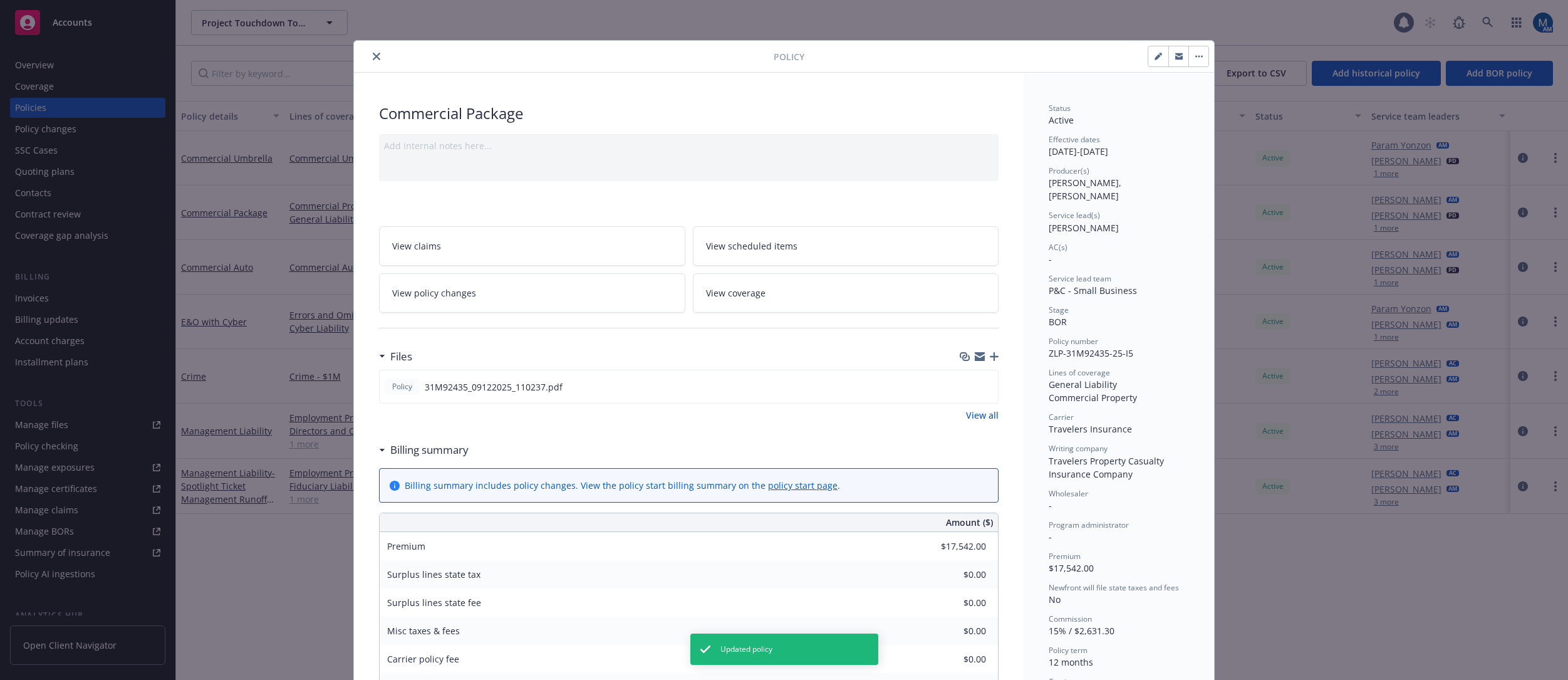
click at [1075, 55] on icon "button" at bounding box center [1158, 56] width 8 height 8
select select "BOR"
select select "12"
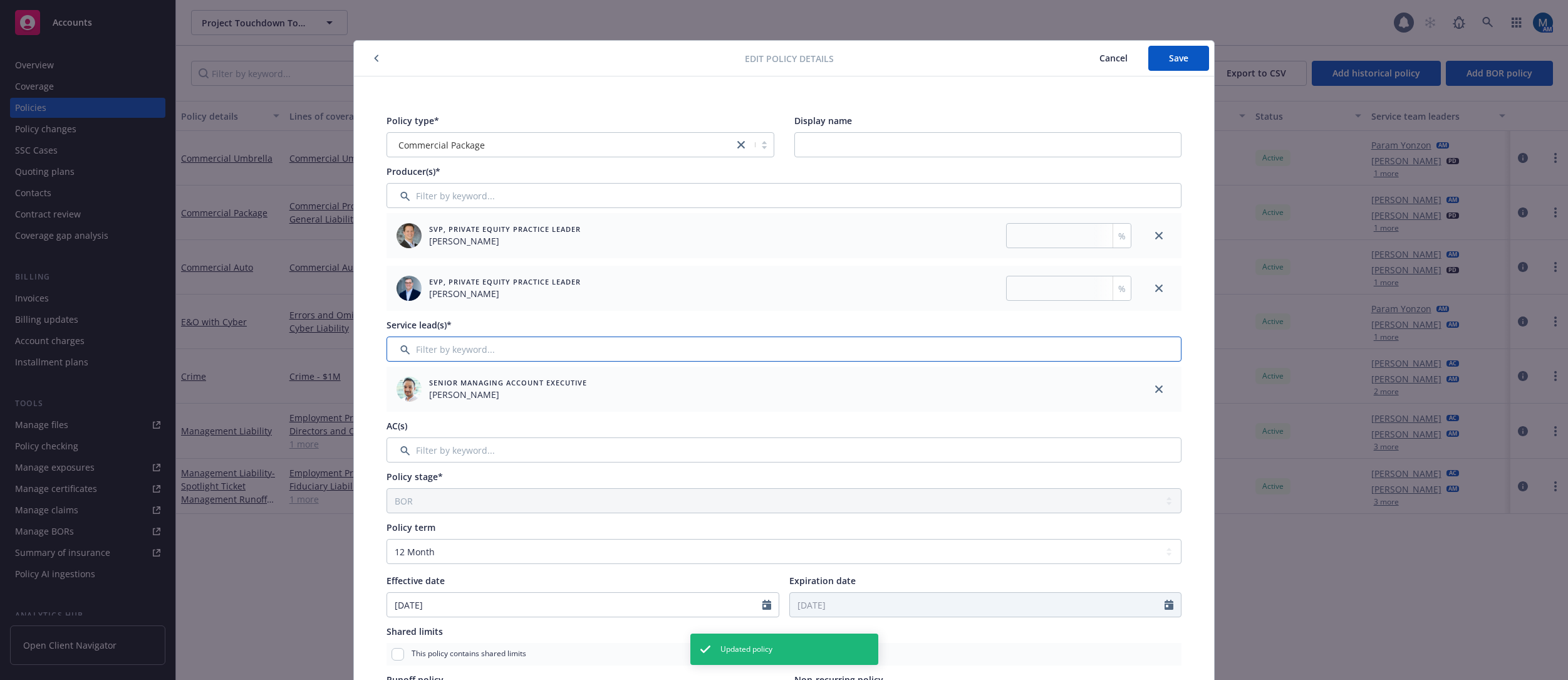
click at [465, 345] on input "Filter by keyword..." at bounding box center [784, 349] width 795 height 25
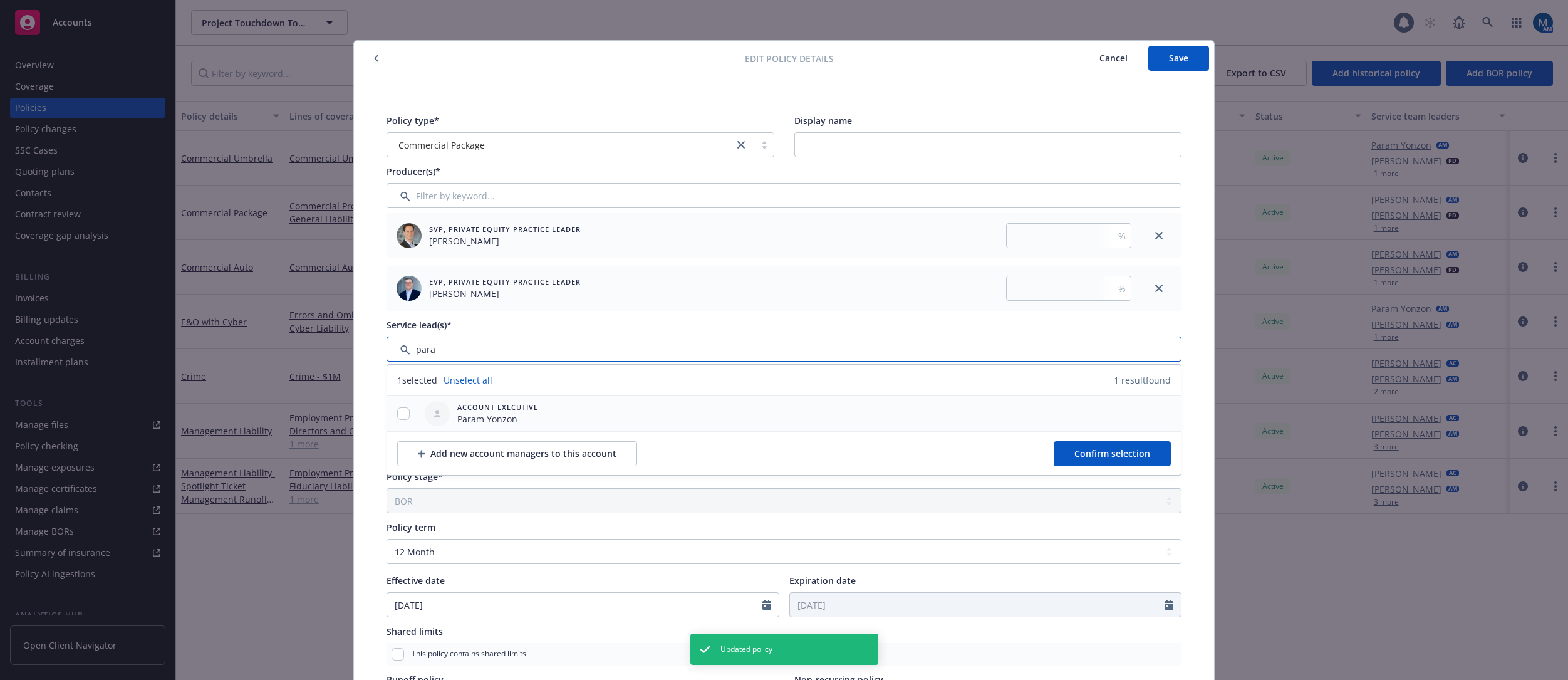
type input "para"
click at [401, 415] on input "checkbox" at bounding box center [403, 414] width 12 height 12
checkbox input "true"
click at [1075, 451] on span "Confirm selection" at bounding box center [1112, 453] width 76 height 12
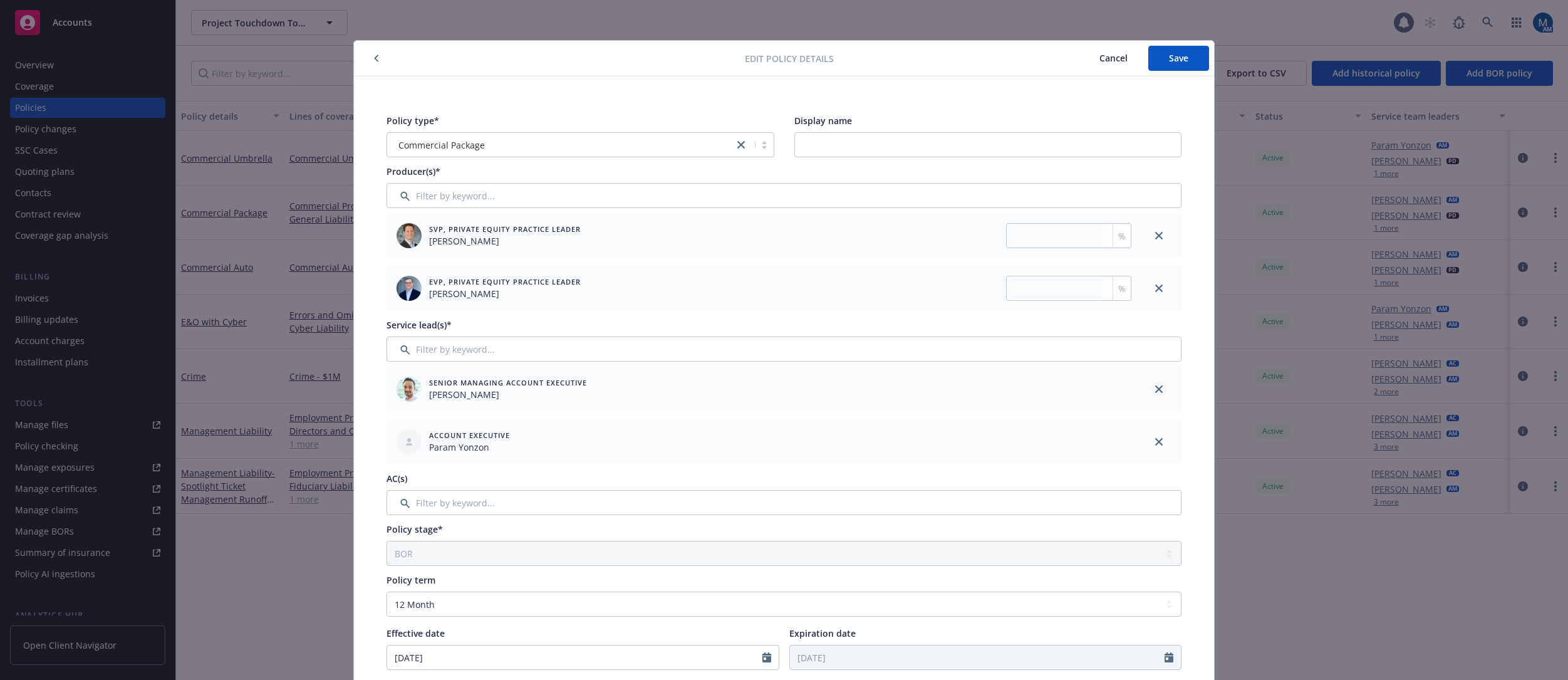
click at [1075, 388] on link "close" at bounding box center [1159, 389] width 15 height 15
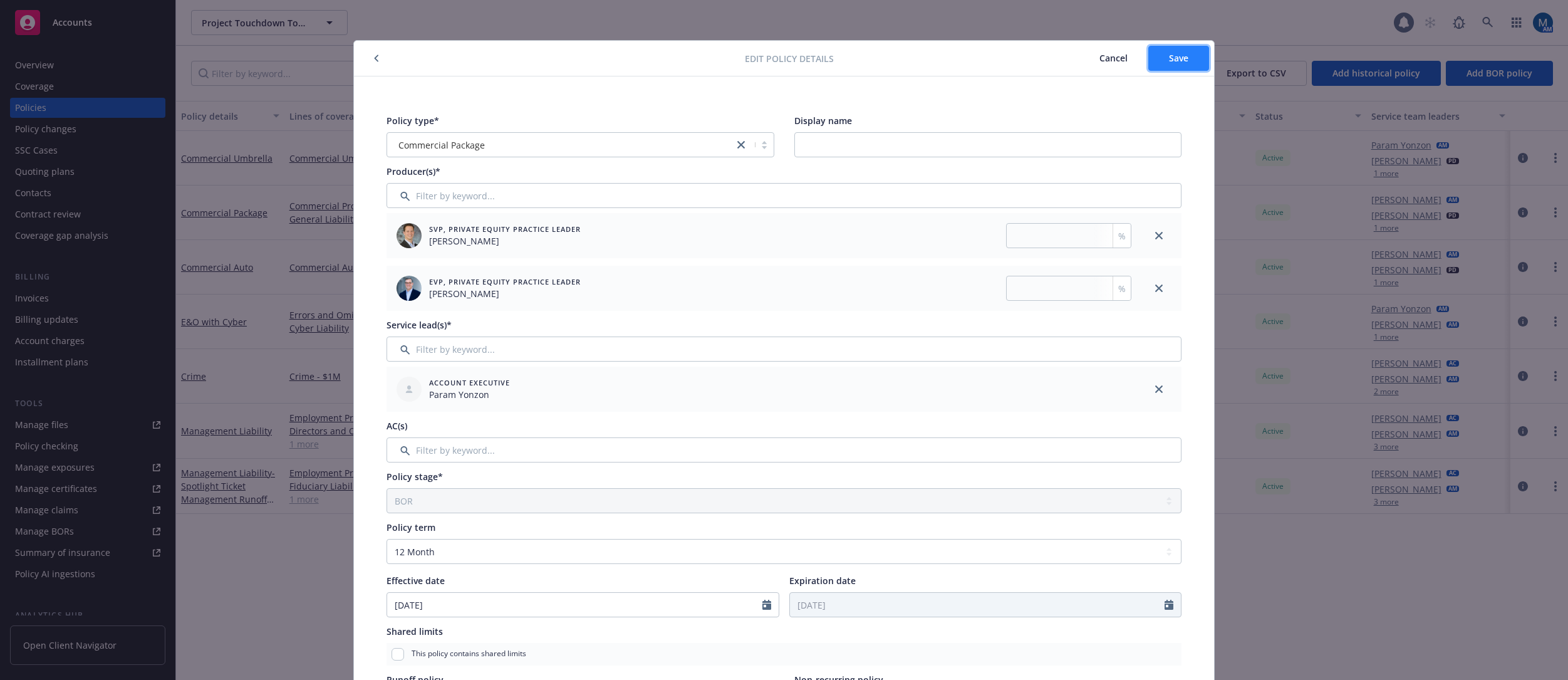
click at [1075, 62] on span "Save" at bounding box center [1178, 57] width 19 height 12
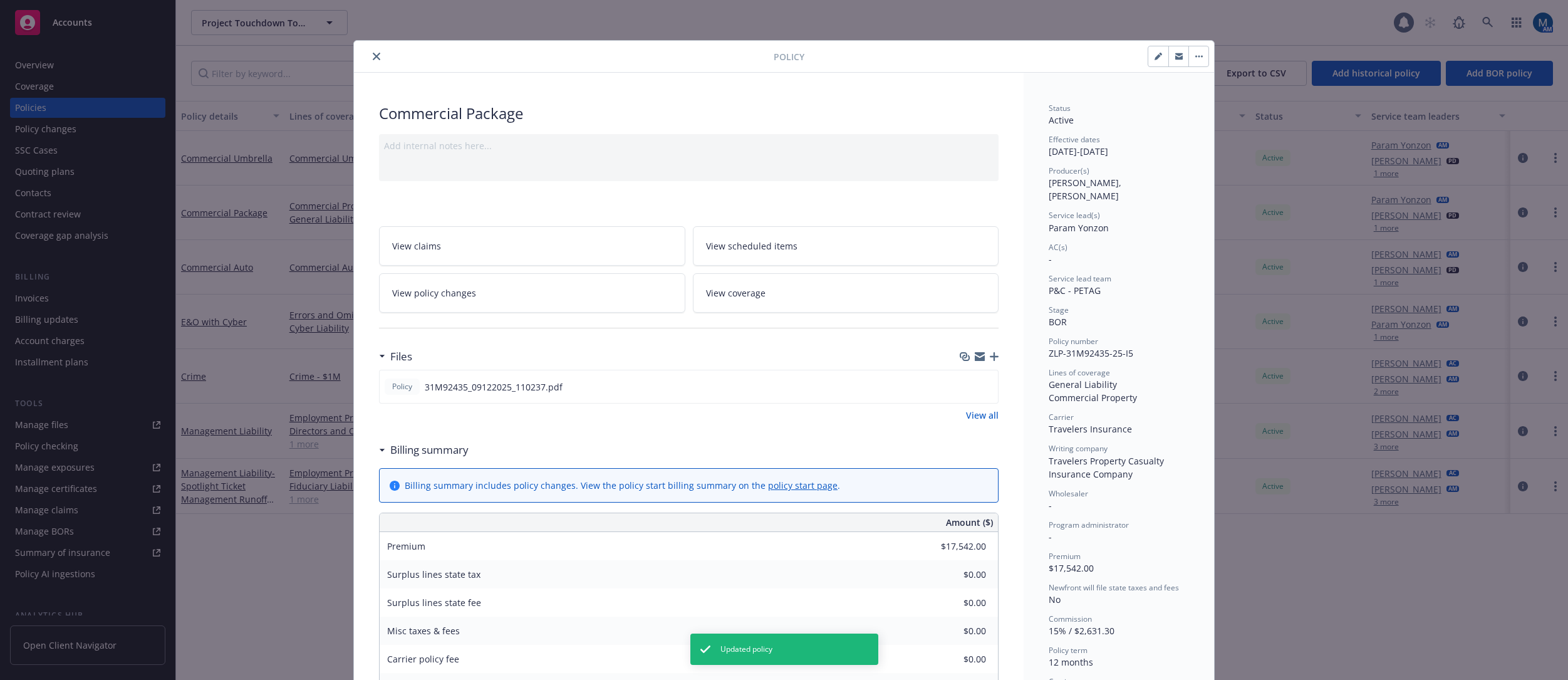
click at [373, 55] on icon "close" at bounding box center [376, 56] width 8 height 8
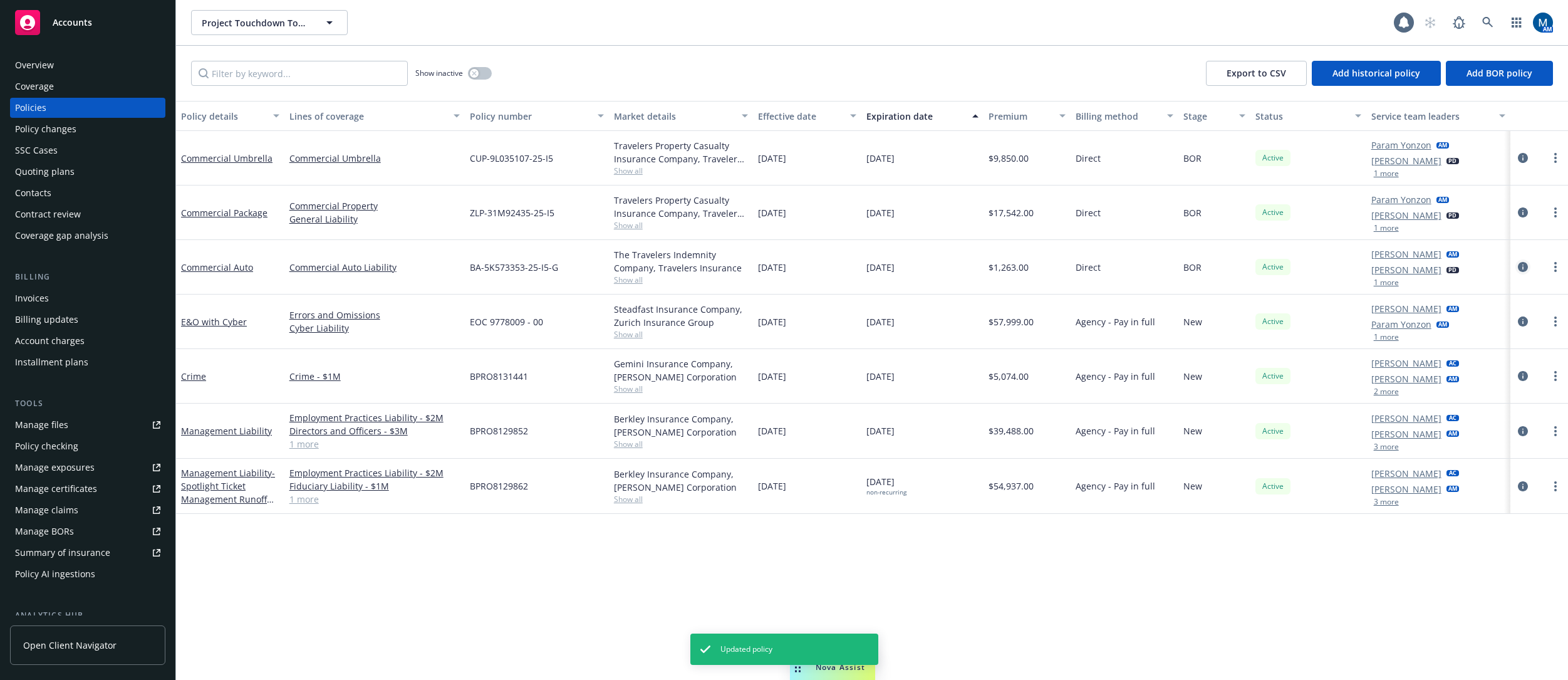
click at [1075, 268] on icon "circleInformation" at bounding box center [1523, 267] width 10 height 10
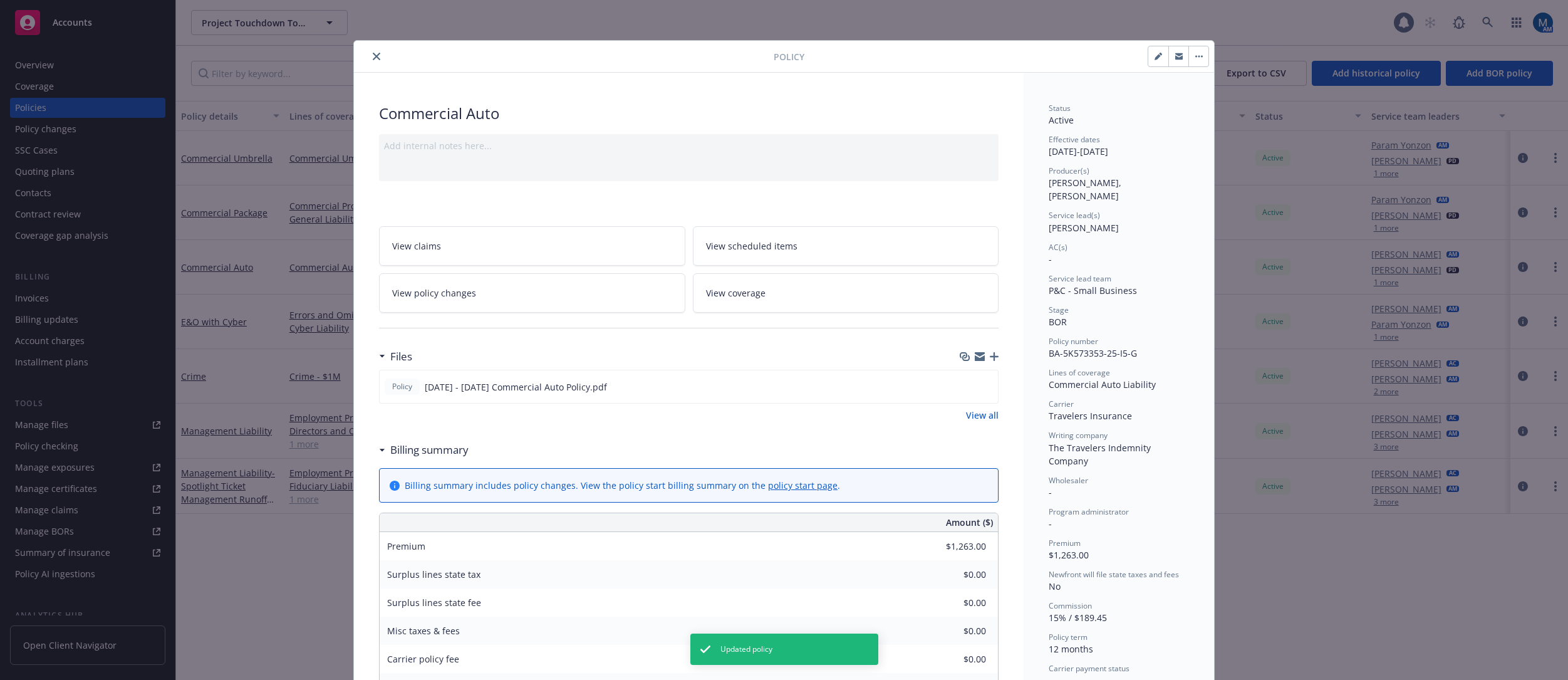
click at [1075, 61] on button "button" at bounding box center [1158, 56] width 20 height 20
select select "BOR"
select select "12"
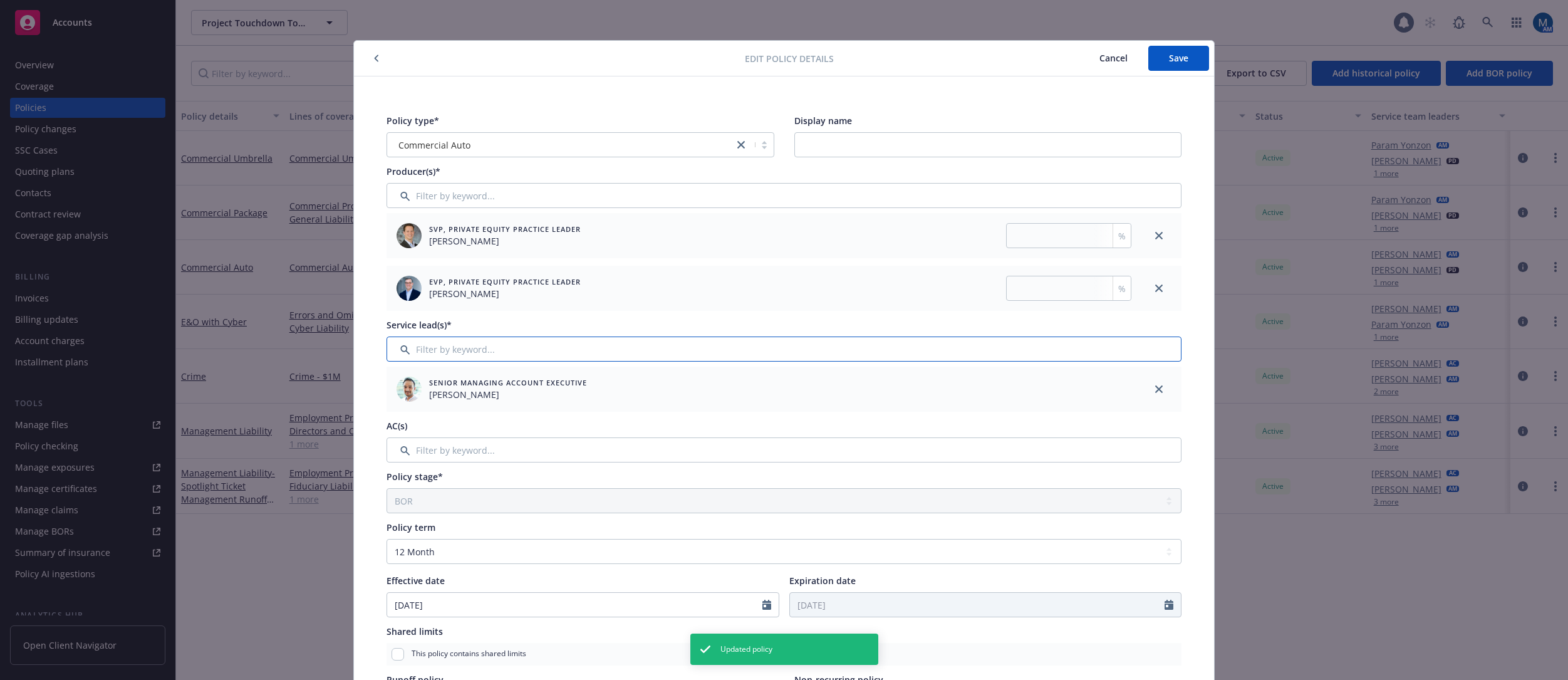
click at [516, 354] on input "Filter by keyword..." at bounding box center [784, 349] width 795 height 25
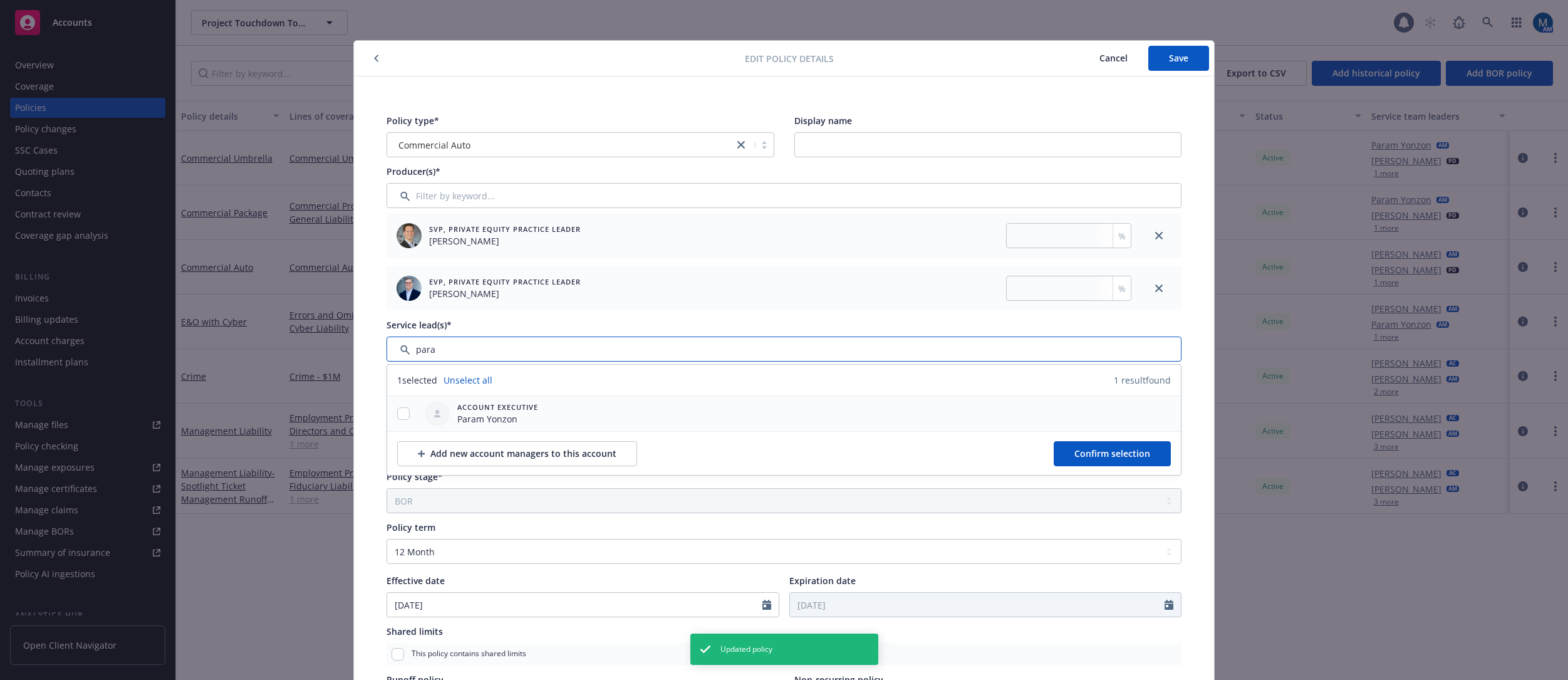
type input "para"
click at [397, 416] on input "checkbox" at bounding box center [403, 414] width 12 height 12
checkbox input "true"
click at [1075, 459] on button "Confirm selection" at bounding box center [1112, 453] width 117 height 25
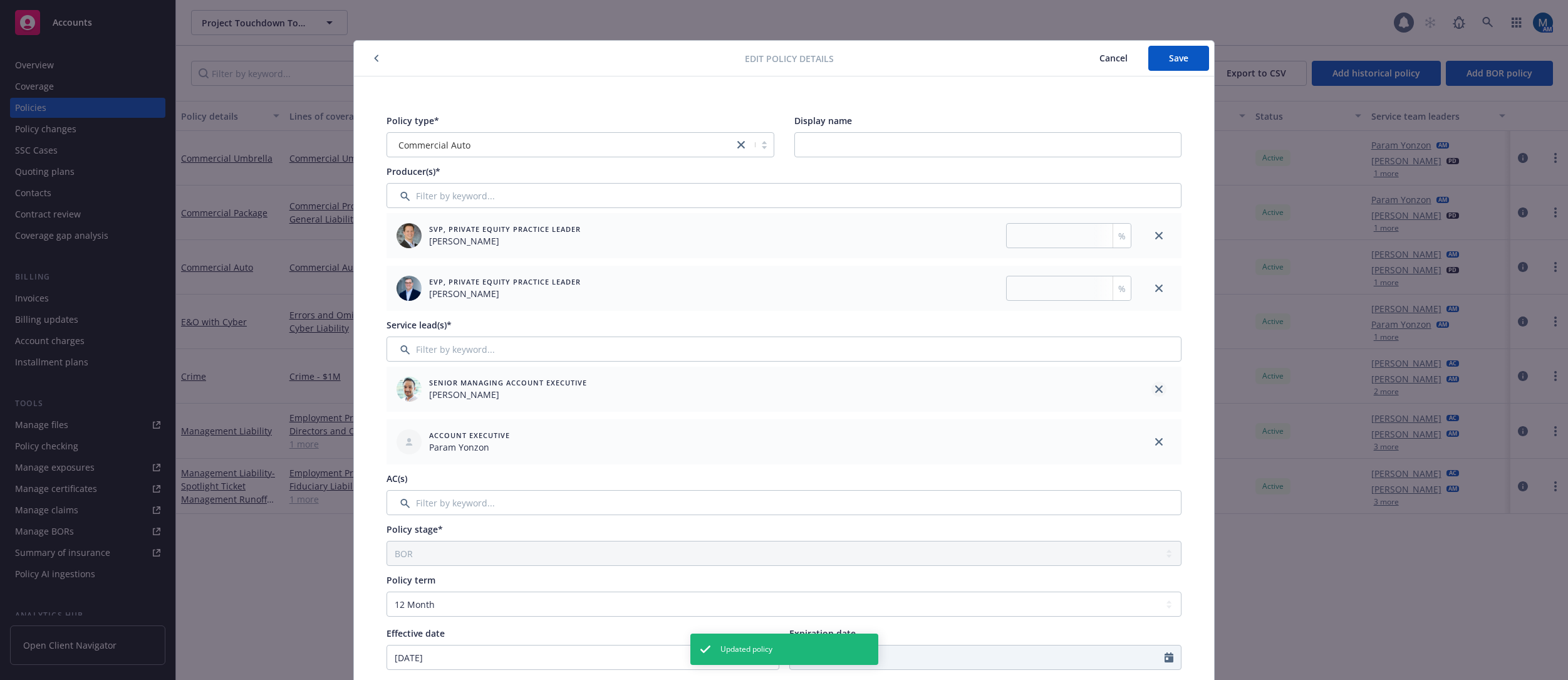
click at [1075, 391] on icon "close" at bounding box center [1159, 389] width 8 height 8
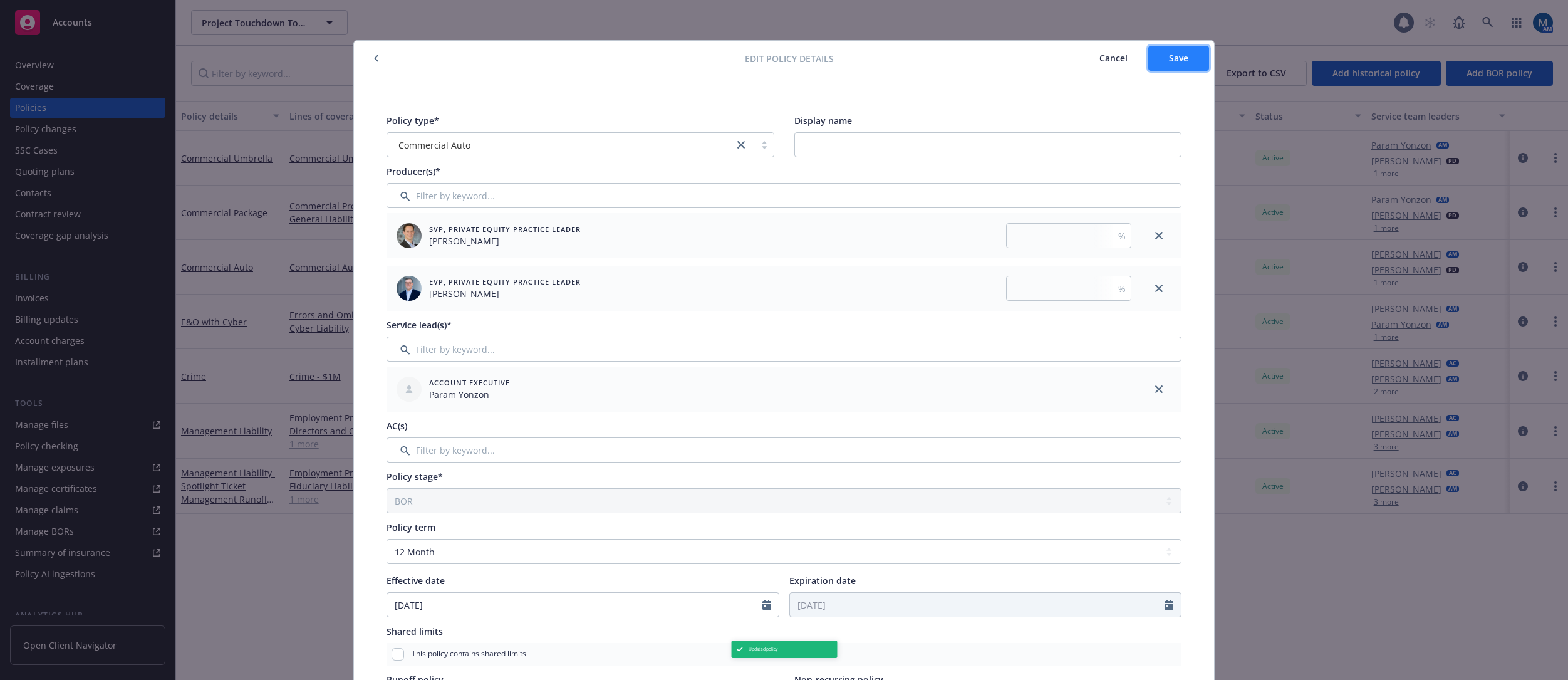
click at [1075, 57] on span "Save" at bounding box center [1178, 57] width 19 height 12
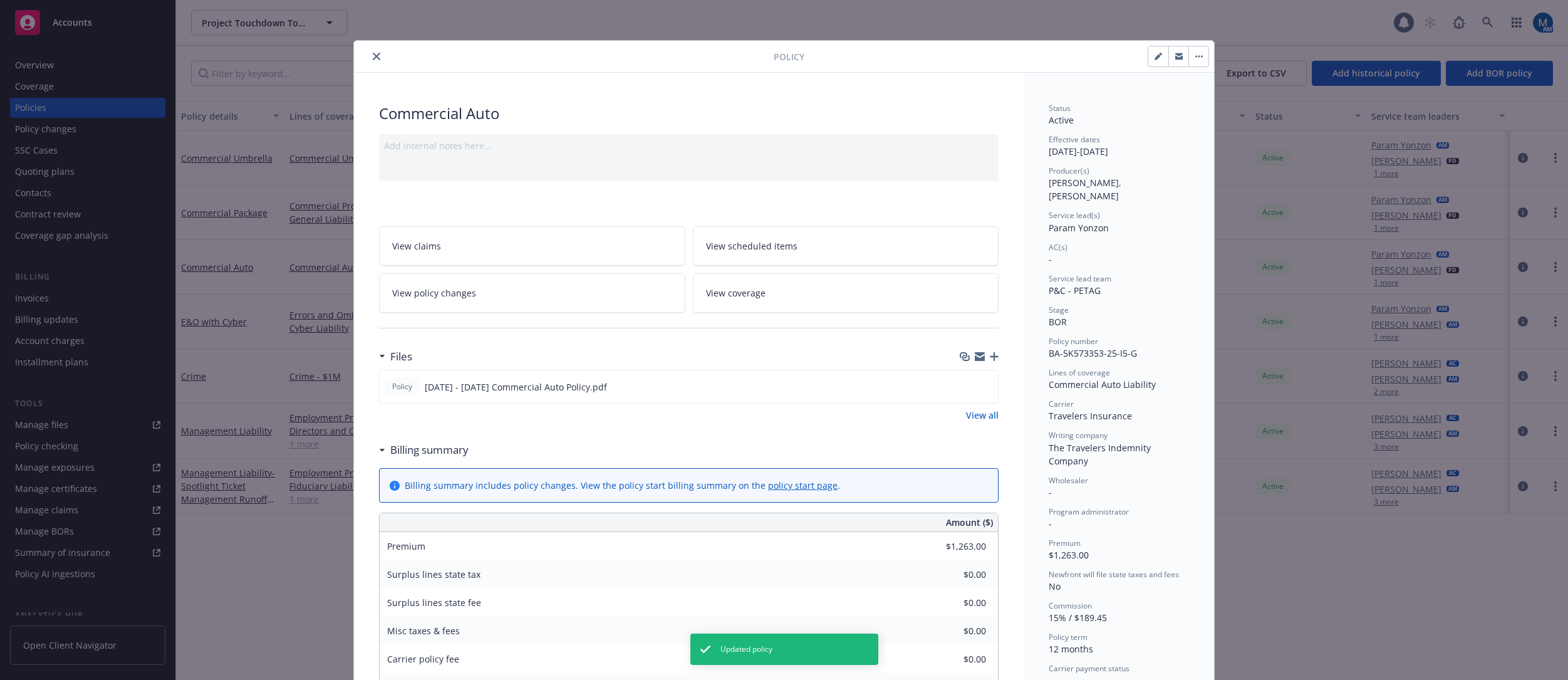
click at [373, 57] on icon "close" at bounding box center [376, 56] width 8 height 8
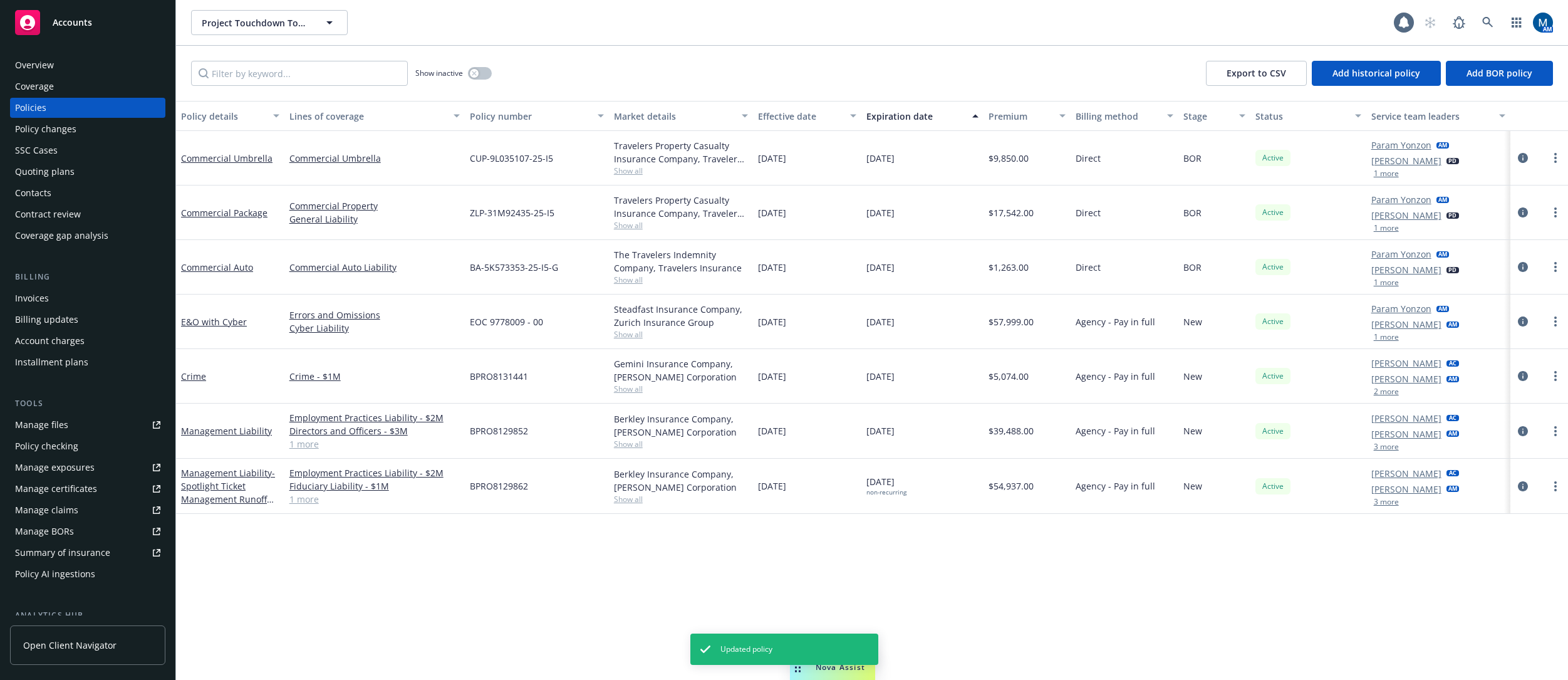
click at [1075, 393] on button "2 more" at bounding box center [1386, 391] width 25 height 8
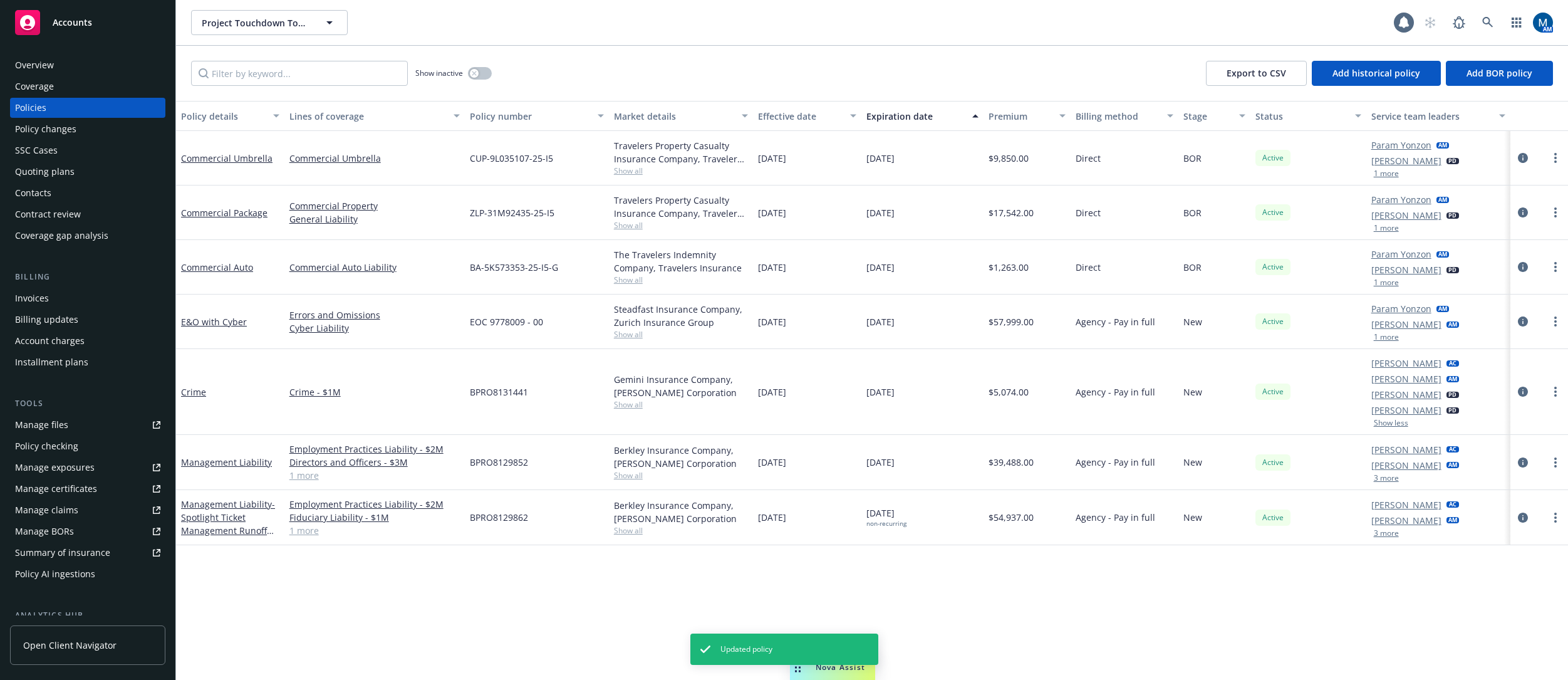
click at [1075, 479] on button "3 more" at bounding box center [1386, 478] width 25 height 8
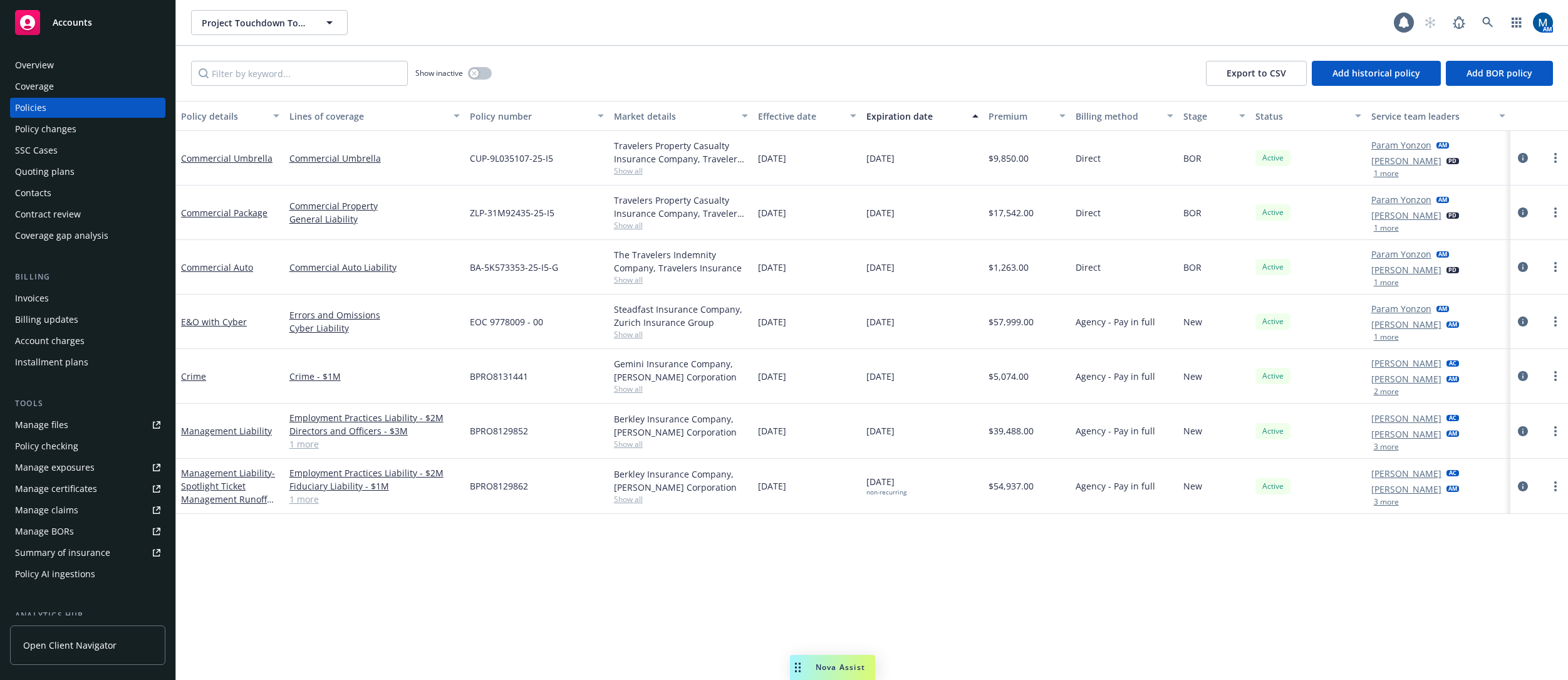
click at [65, 427] on div "Manage files" at bounding box center [42, 425] width 53 height 20
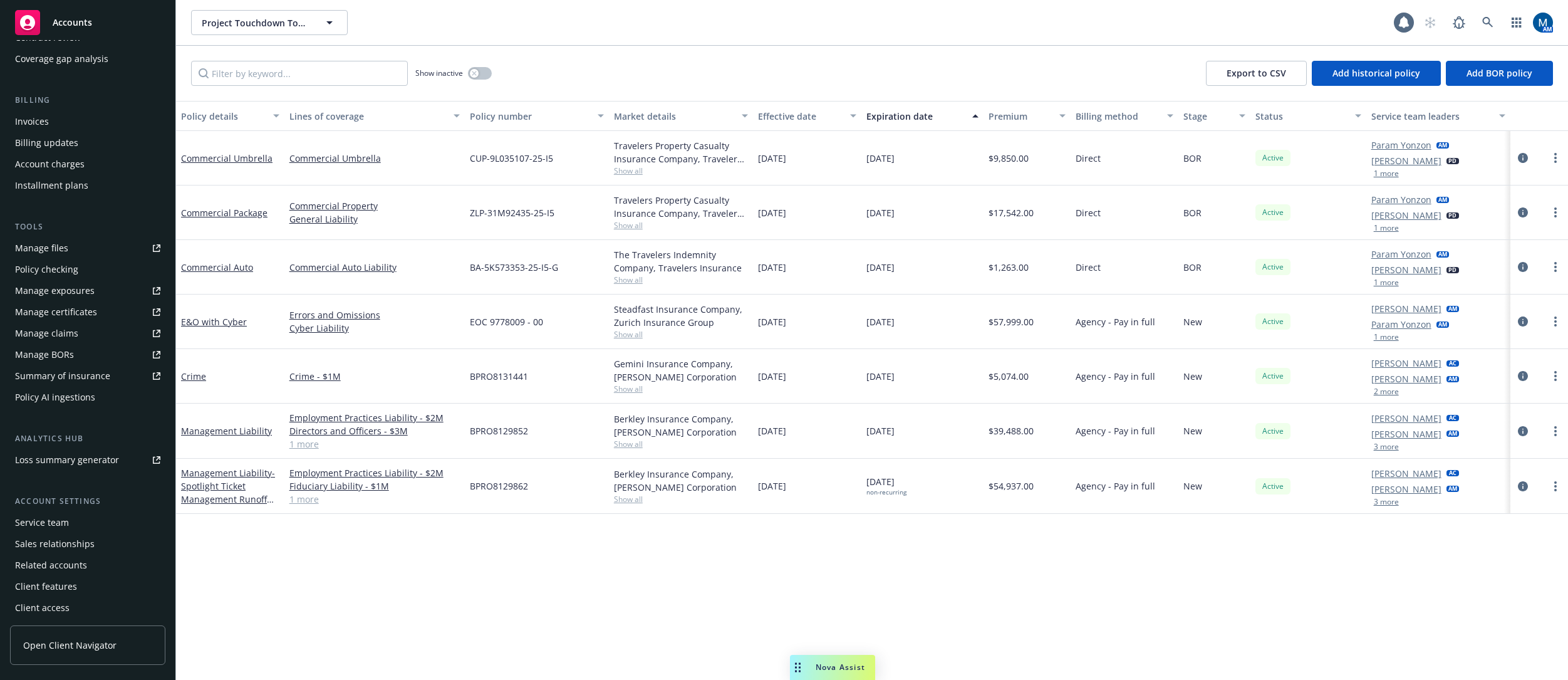
scroll to position [180, 0]
click at [46, 514] on div "Service team" at bounding box center [42, 520] width 54 height 20
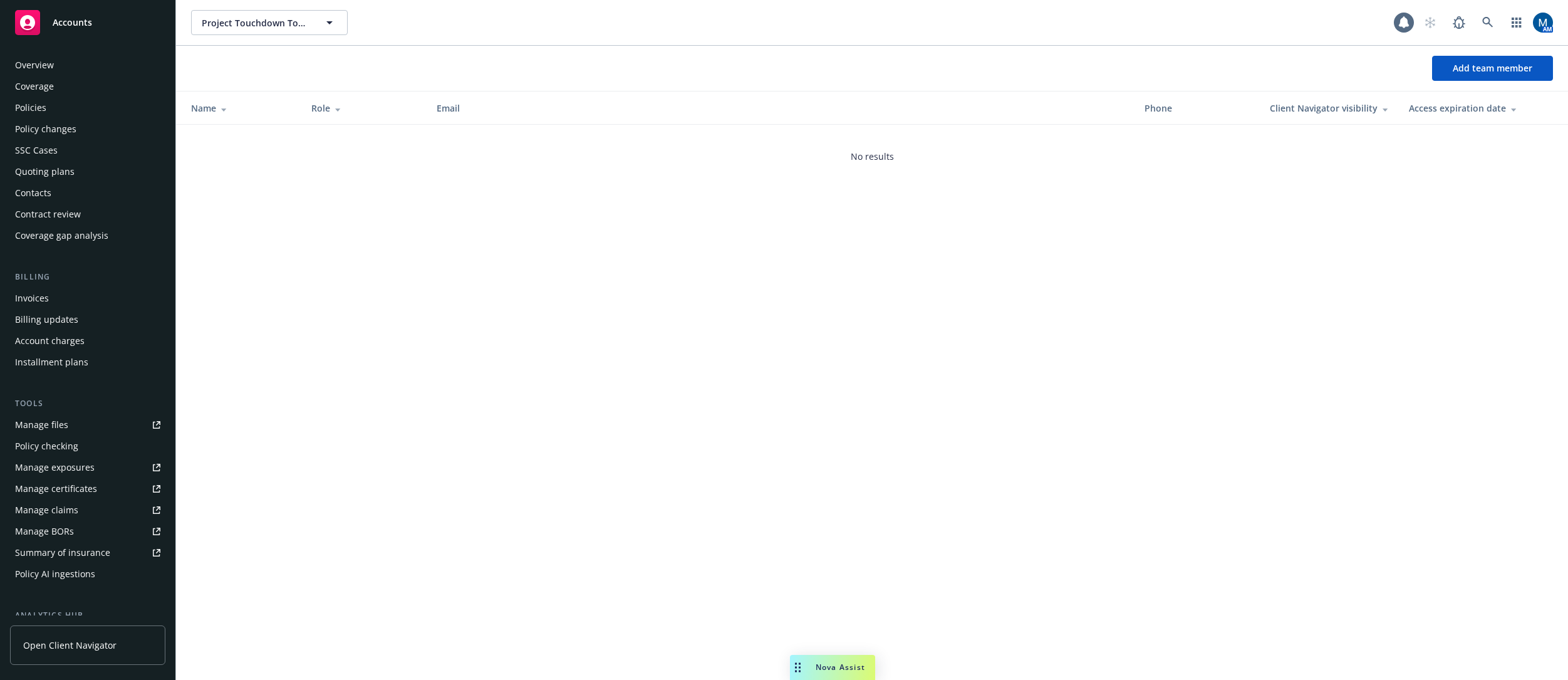
scroll to position [180, 0]
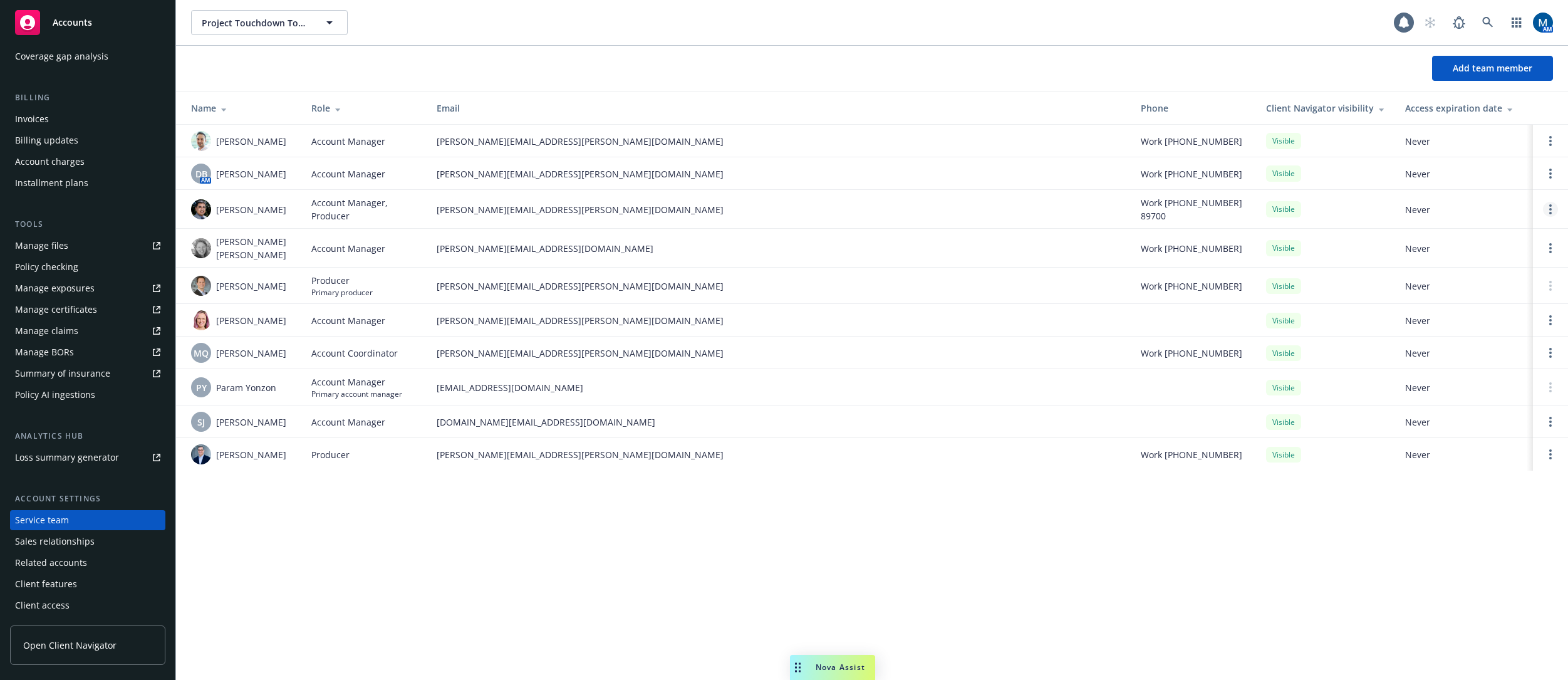
click at [1075, 206] on link "Open options" at bounding box center [1550, 210] width 15 height 15
click at [1075, 173] on span "Remove producer" at bounding box center [1412, 173] width 104 height 12
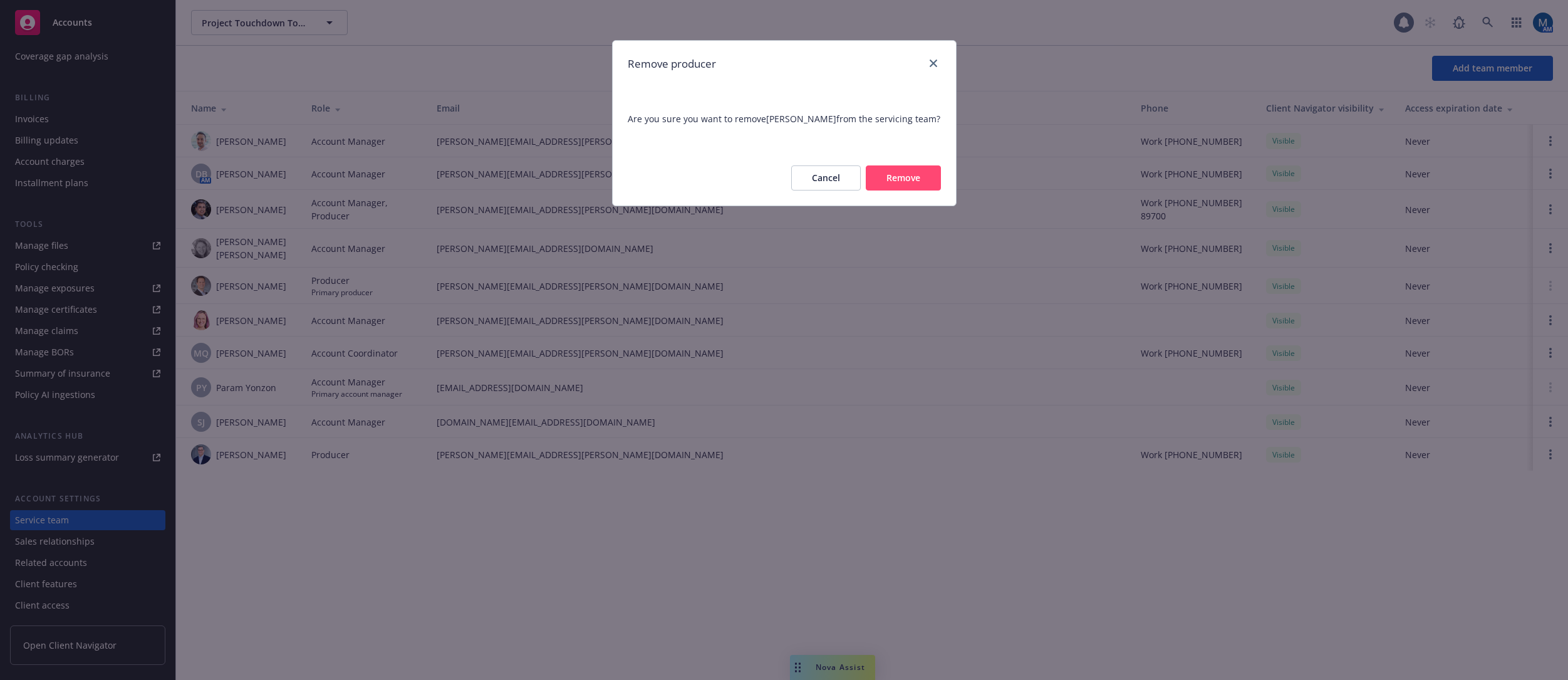
click at [925, 176] on button "Remove" at bounding box center [903, 178] width 75 height 25
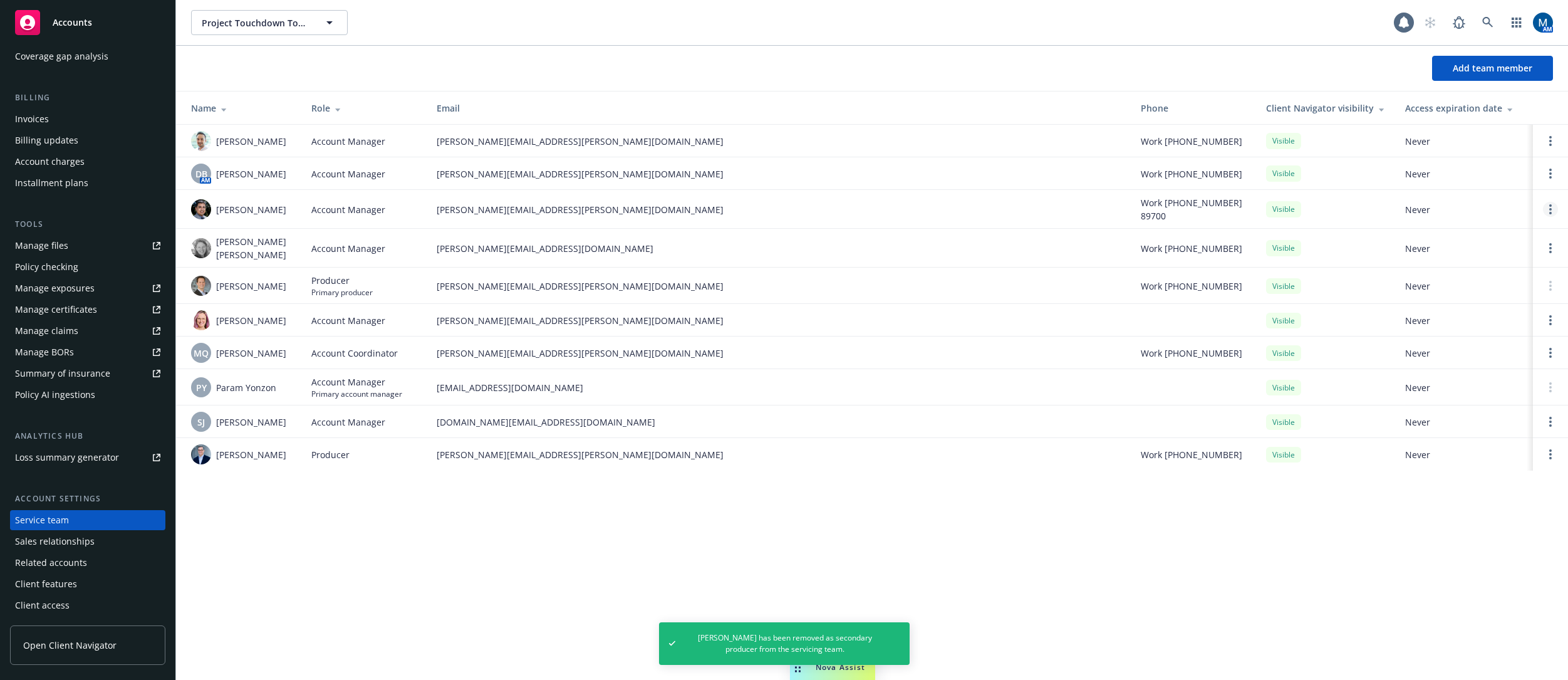
click at [1075, 209] on link "Open options" at bounding box center [1550, 210] width 15 height 15
click at [1075, 178] on span "Remove account manager" at bounding box center [1429, 173] width 139 height 12
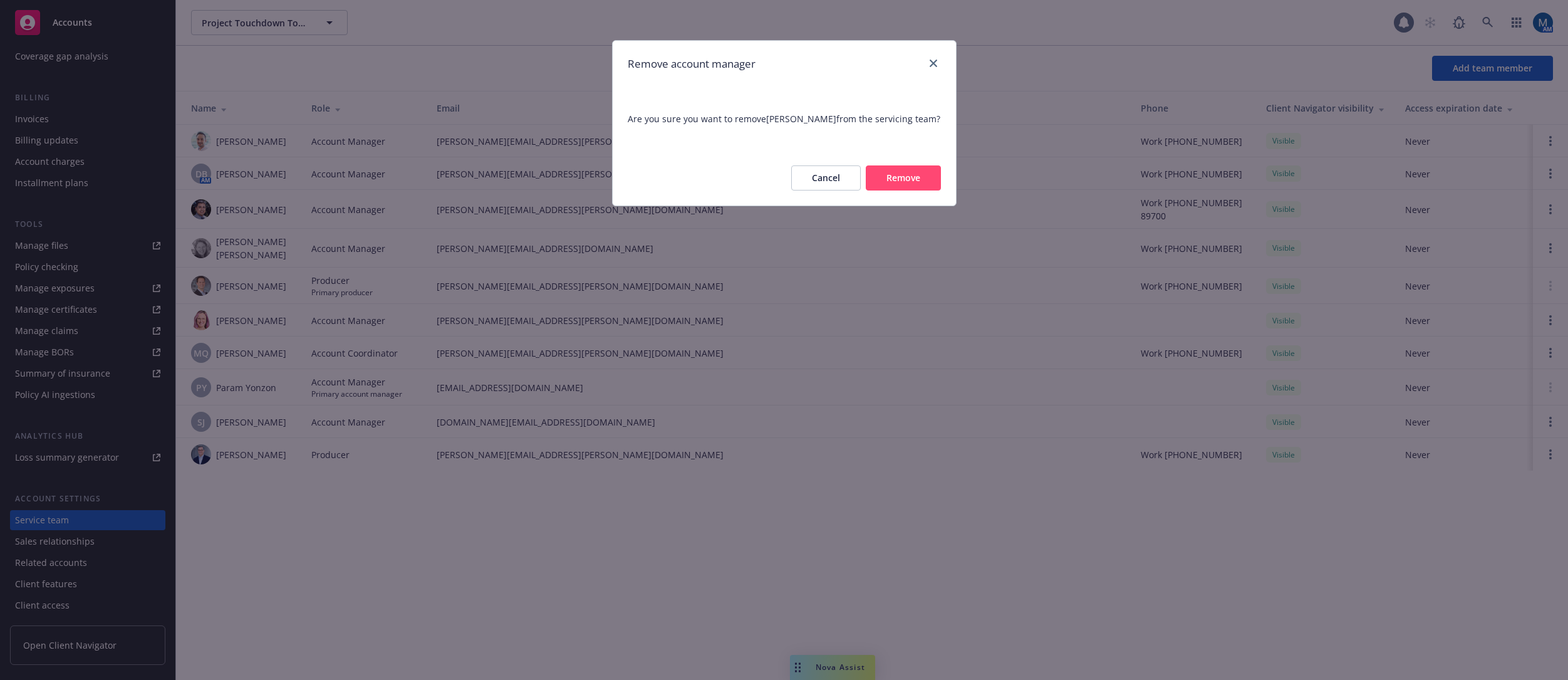
click at [916, 175] on button "Remove" at bounding box center [903, 178] width 75 height 25
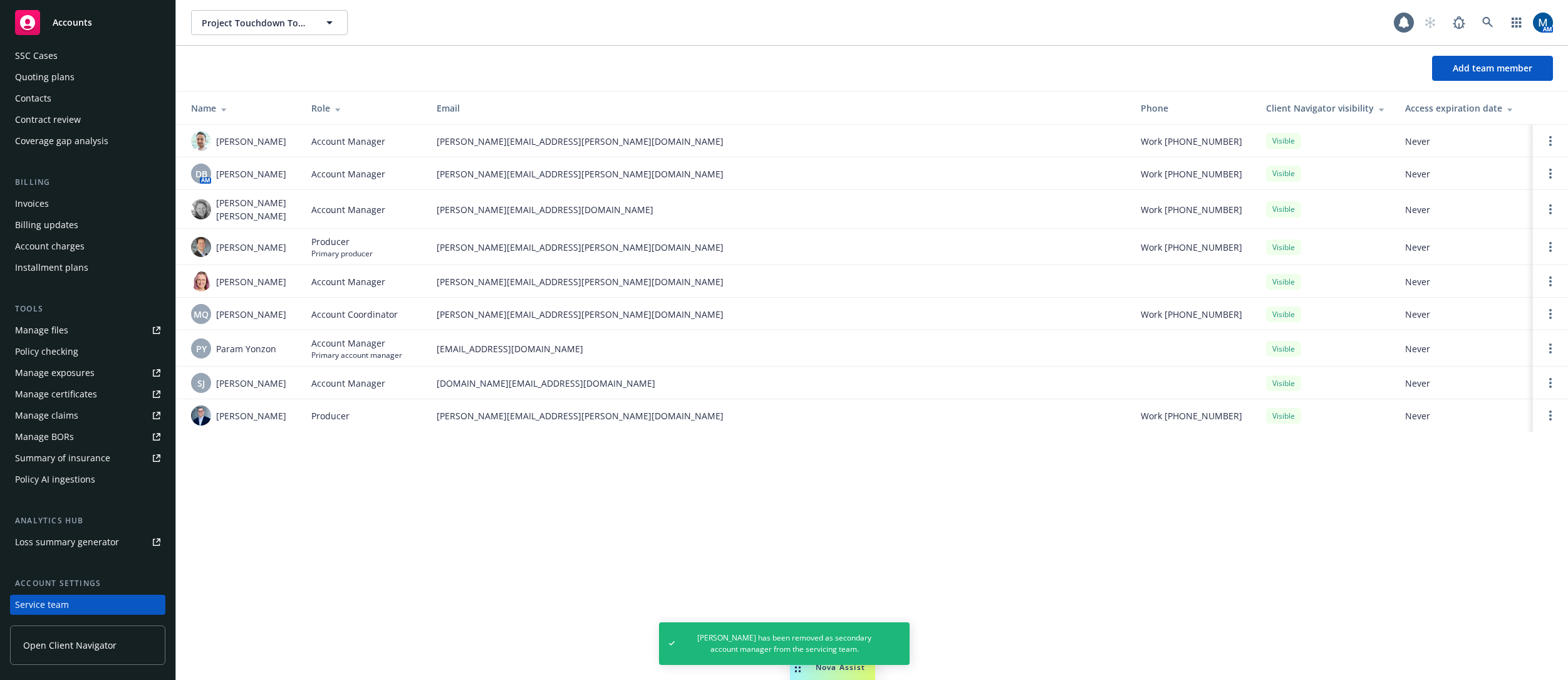
scroll to position [0, 0]
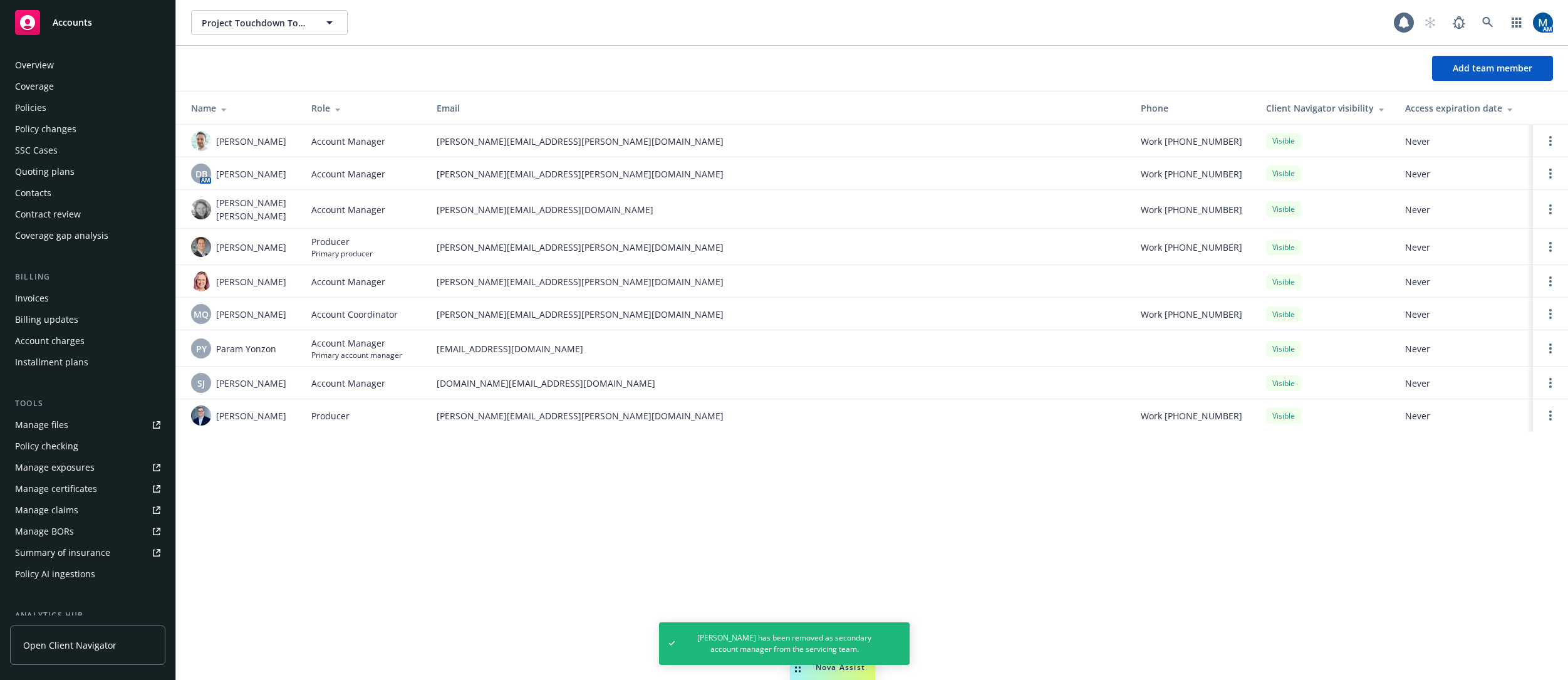
click at [51, 111] on div "Policies" at bounding box center [87, 107] width 145 height 20
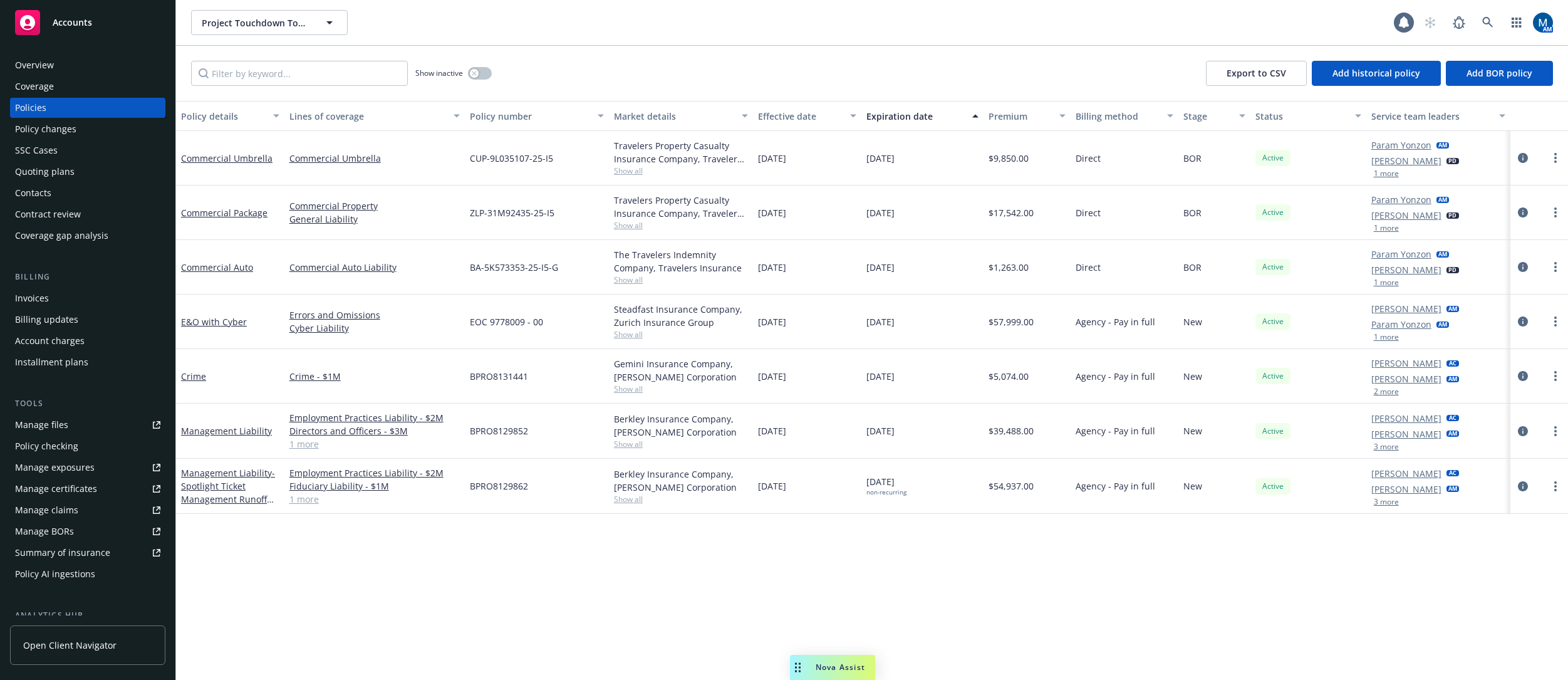
click at [449, 25] on div "Project Touchdown Topco LP Project Touchdown Topco LP" at bounding box center [792, 23] width 1203 height 25
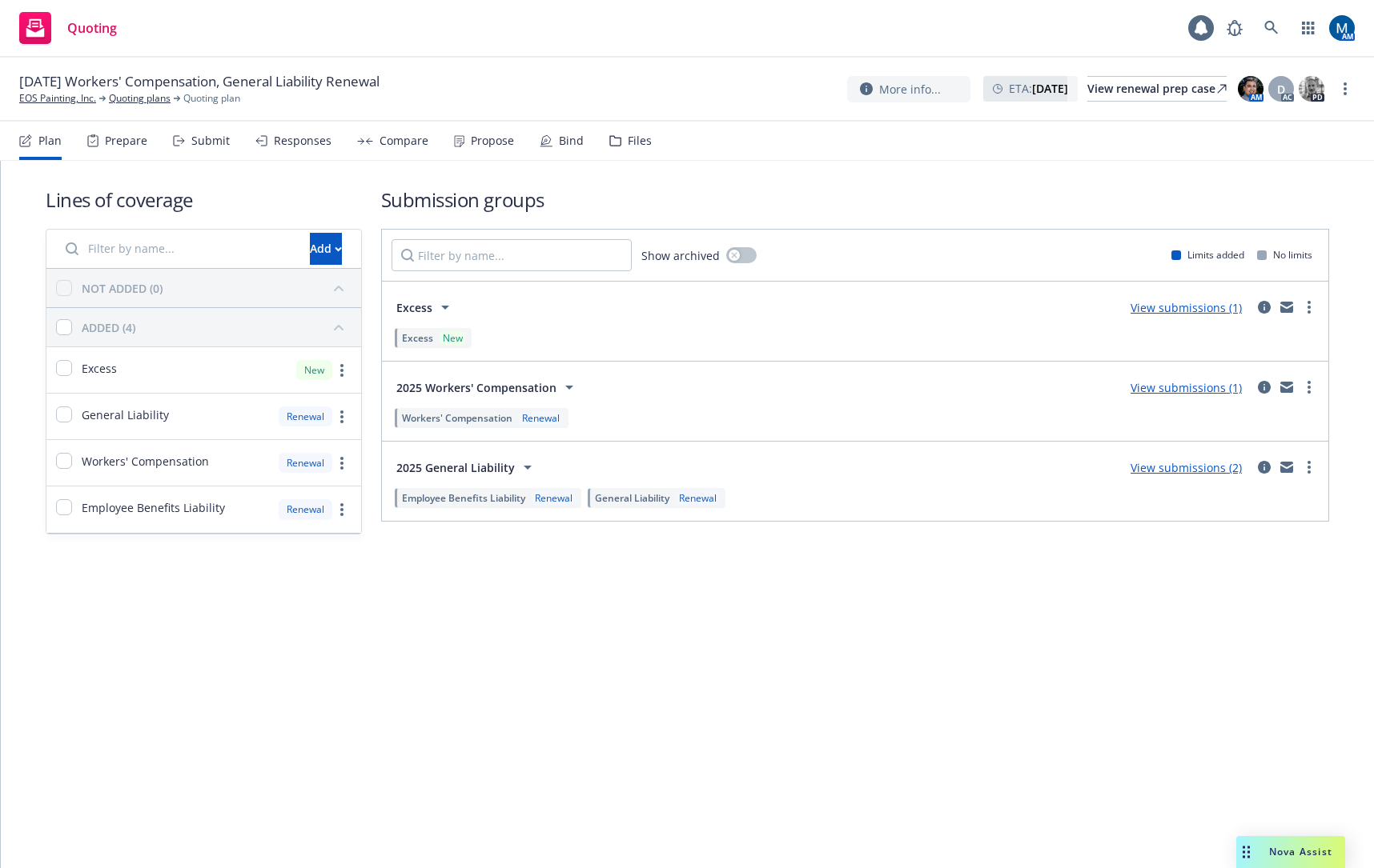
click at [474, 146] on div "Propose" at bounding box center [493, 140] width 44 height 13
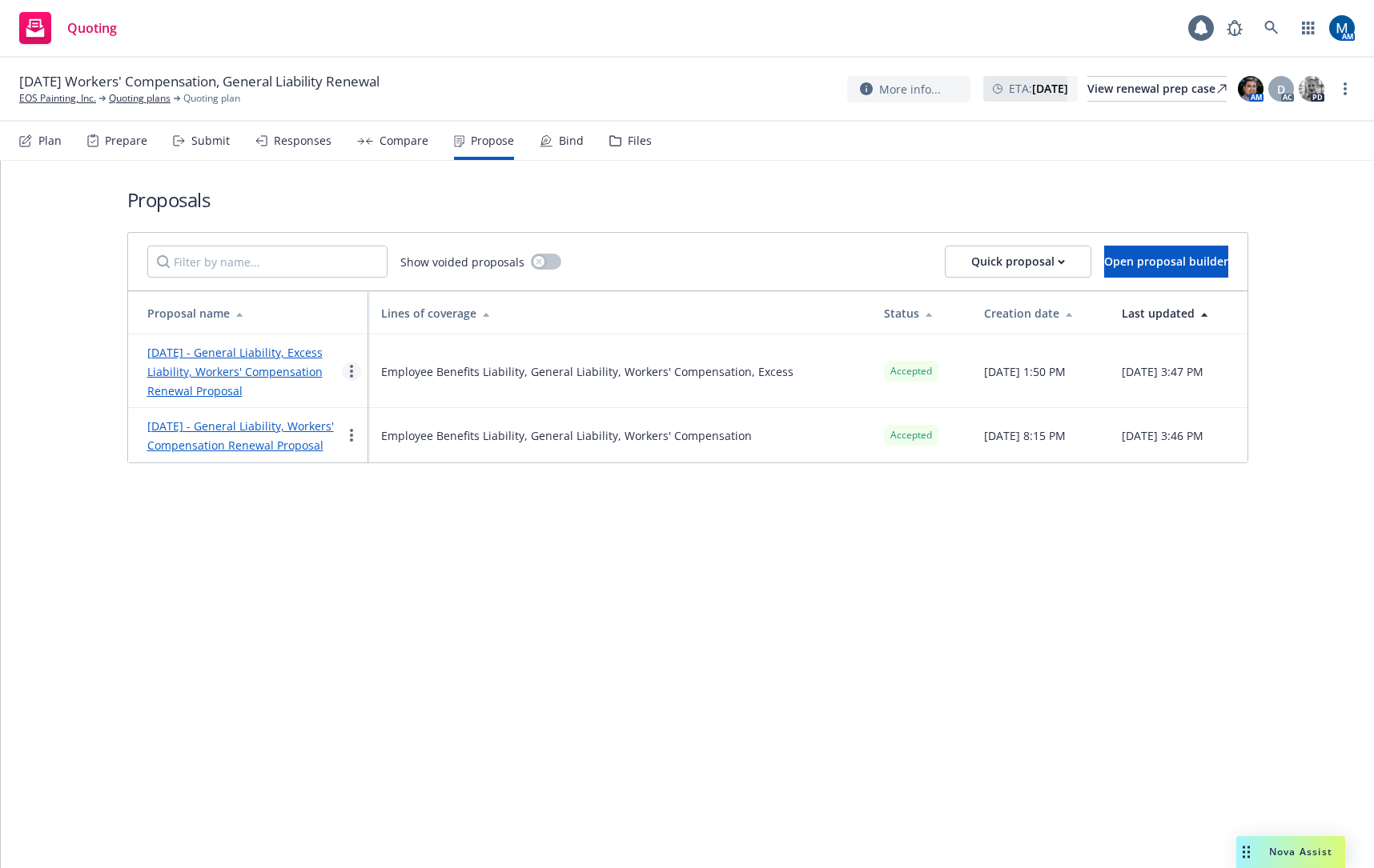
click at [353, 373] on link "more" at bounding box center [351, 371] width 19 height 19
click at [394, 507] on span "Void" at bounding box center [373, 505] width 62 height 15
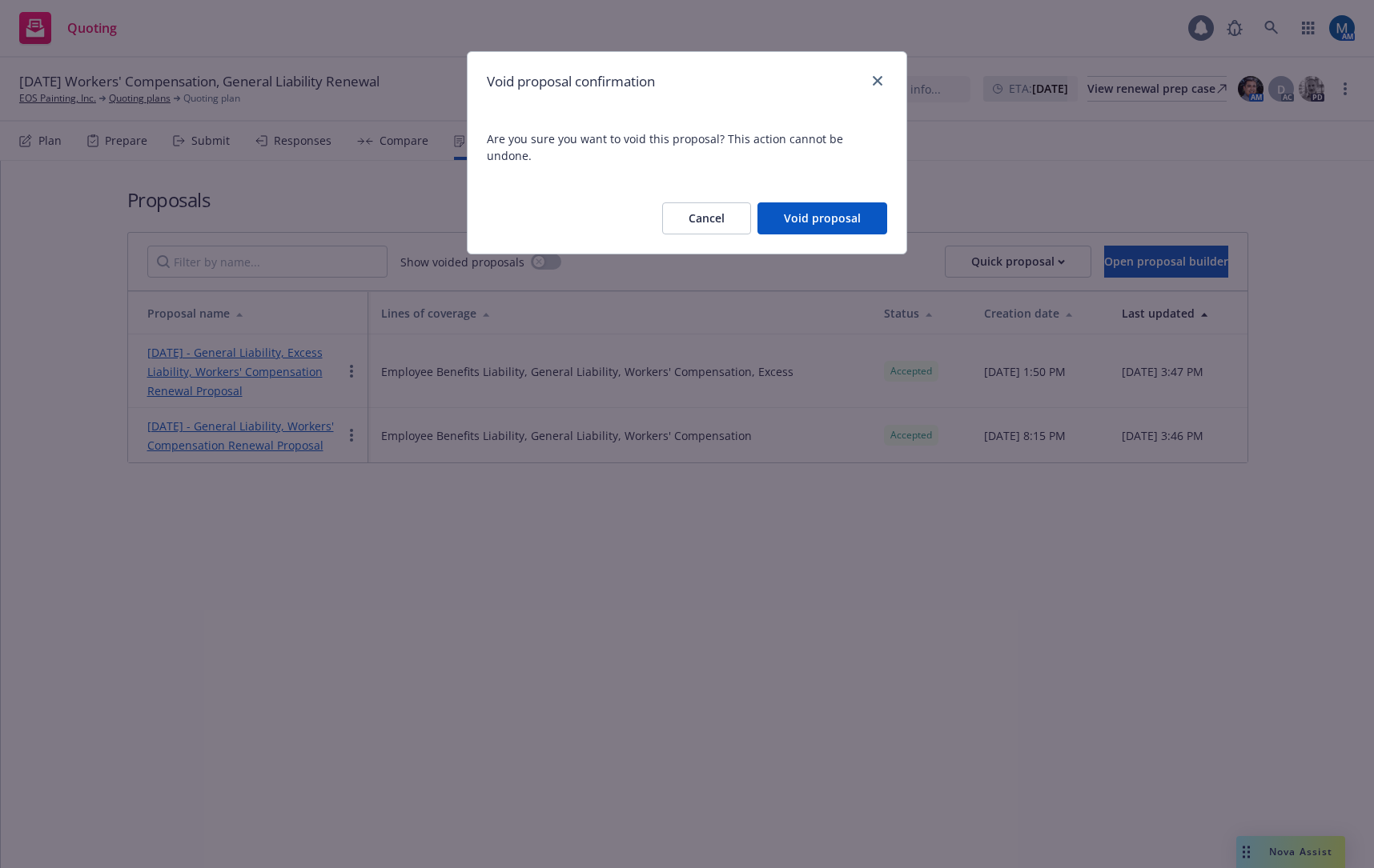
click at [714, 202] on button "Cancel" at bounding box center [706, 218] width 89 height 32
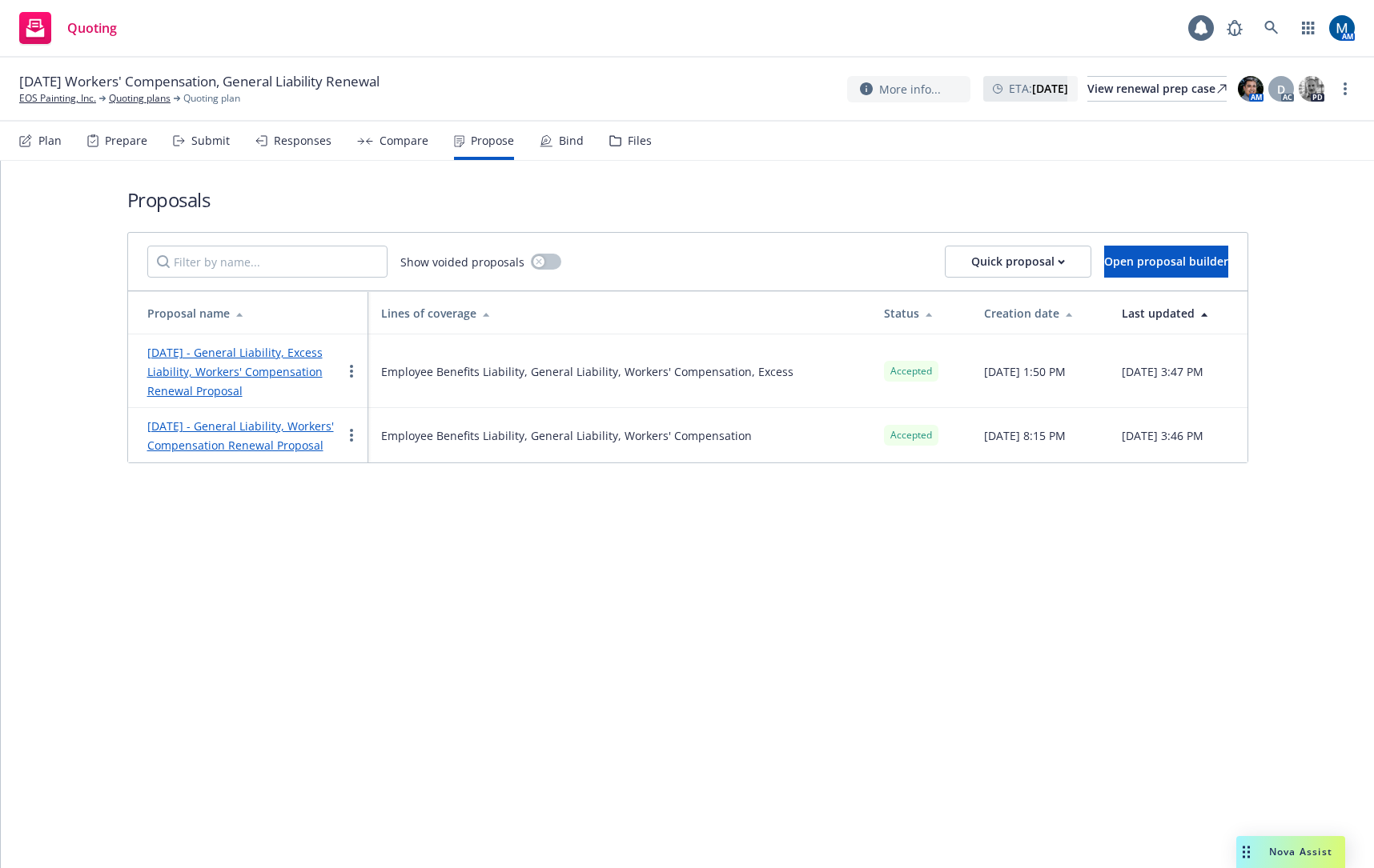
click at [563, 142] on div "Bind" at bounding box center [571, 140] width 24 height 13
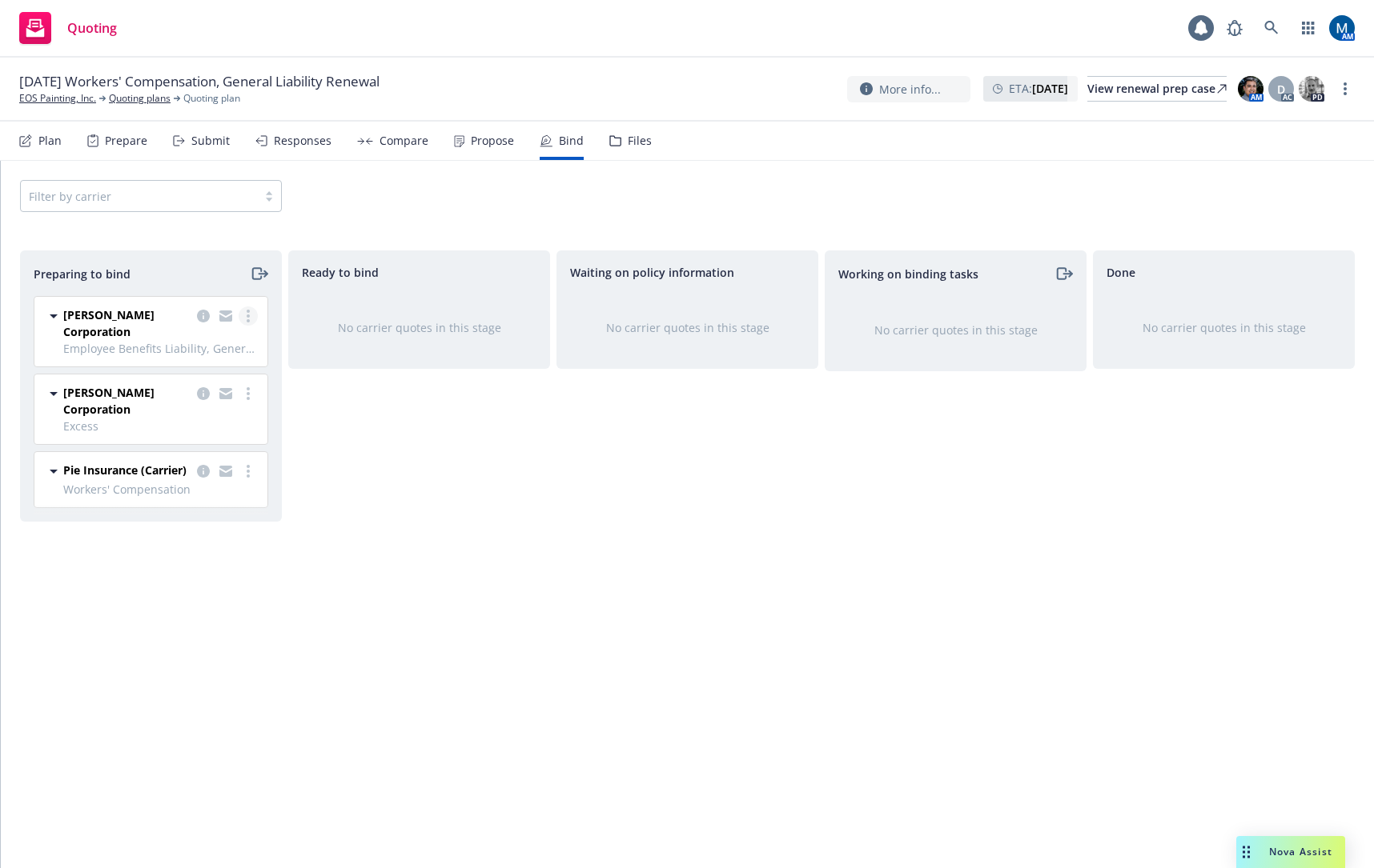
click at [252, 318] on link "more" at bounding box center [248, 316] width 19 height 19
click at [221, 342] on span "Complete preparation" at bounding box center [179, 348] width 157 height 15
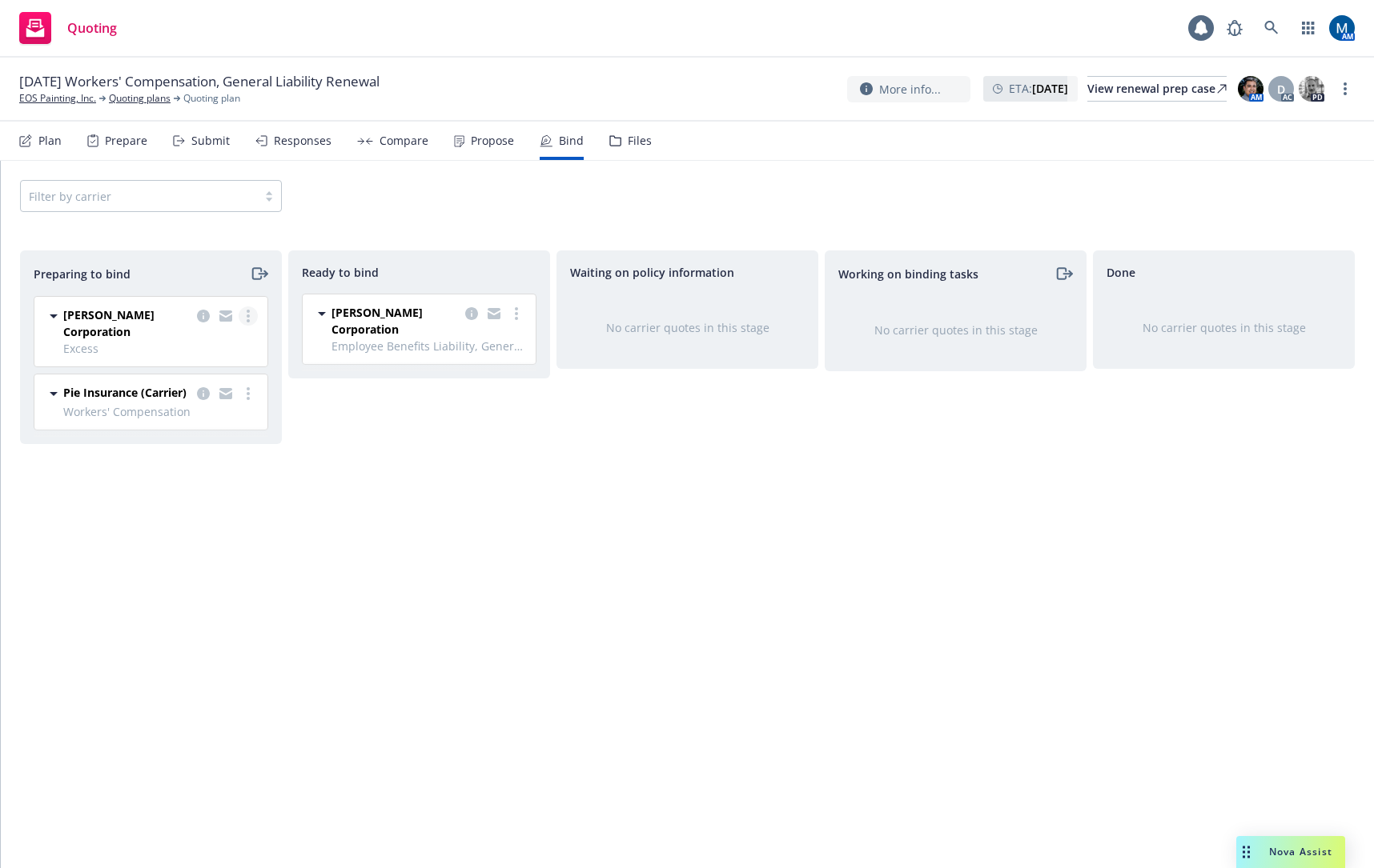
click at [249, 314] on icon "more" at bounding box center [248, 315] width 3 height 13
click at [229, 346] on span "Complete preparation" at bounding box center [179, 348] width 157 height 15
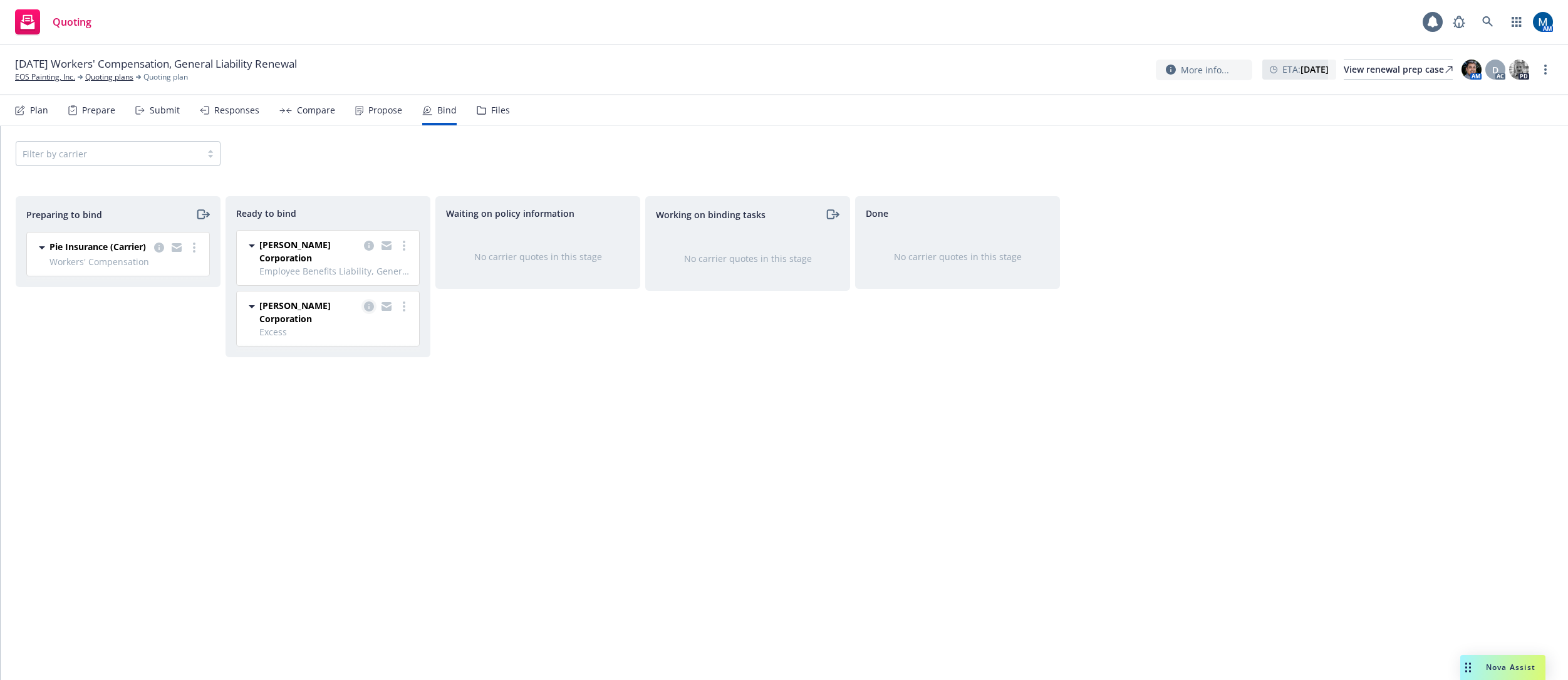
click at [368, 304] on icon "copy logging email" at bounding box center [368, 307] width 10 height 10
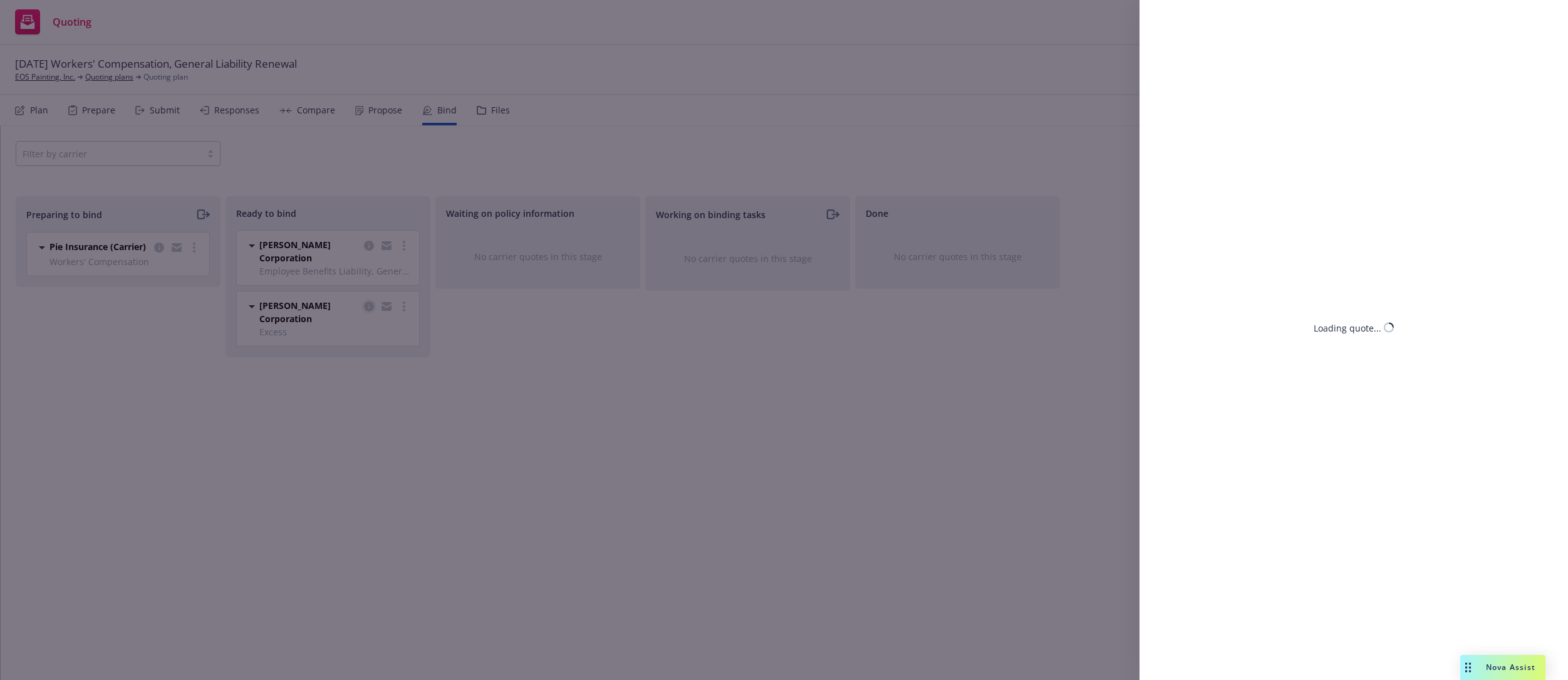
select select "CA"
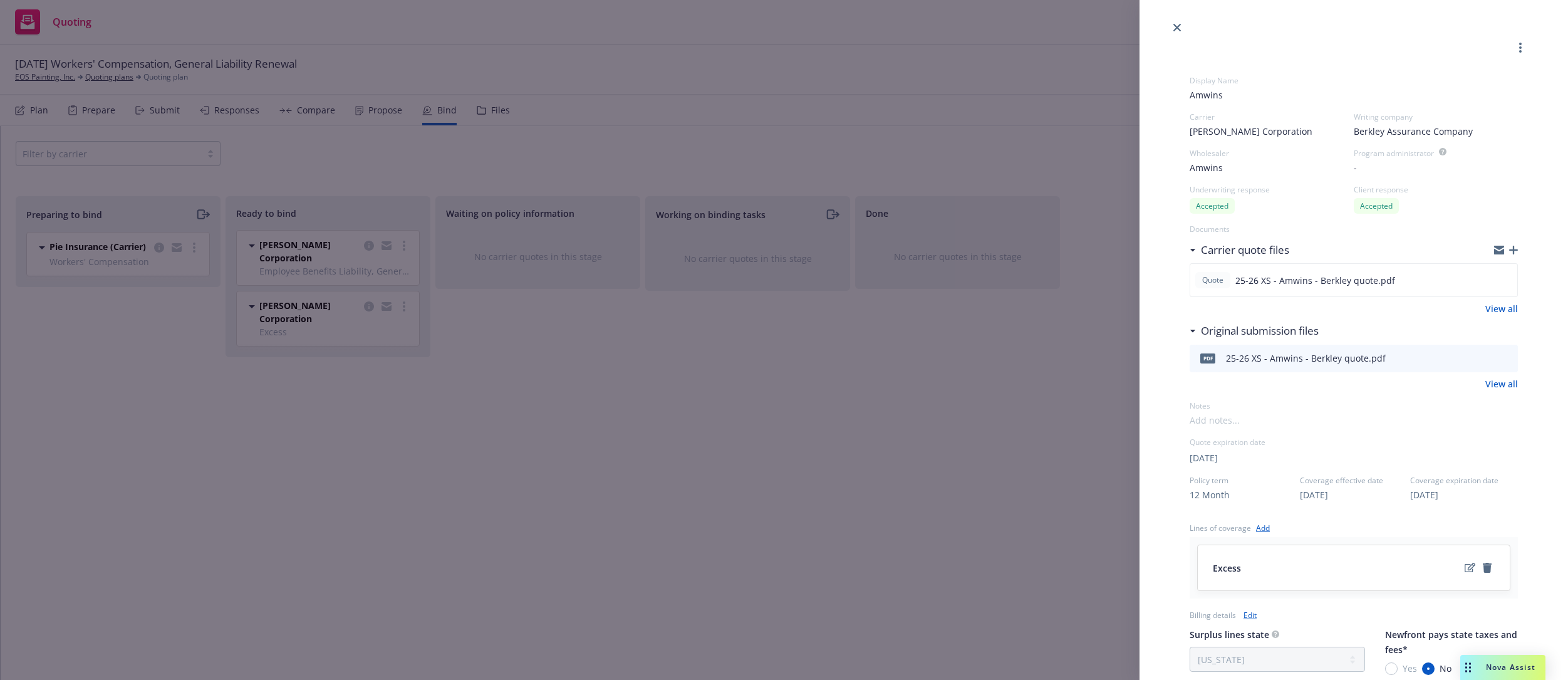
click at [656, 534] on div "Display Name Amwins Carrier [PERSON_NAME] Corporation Writing company Berkley A…" at bounding box center [784, 340] width 1568 height 680
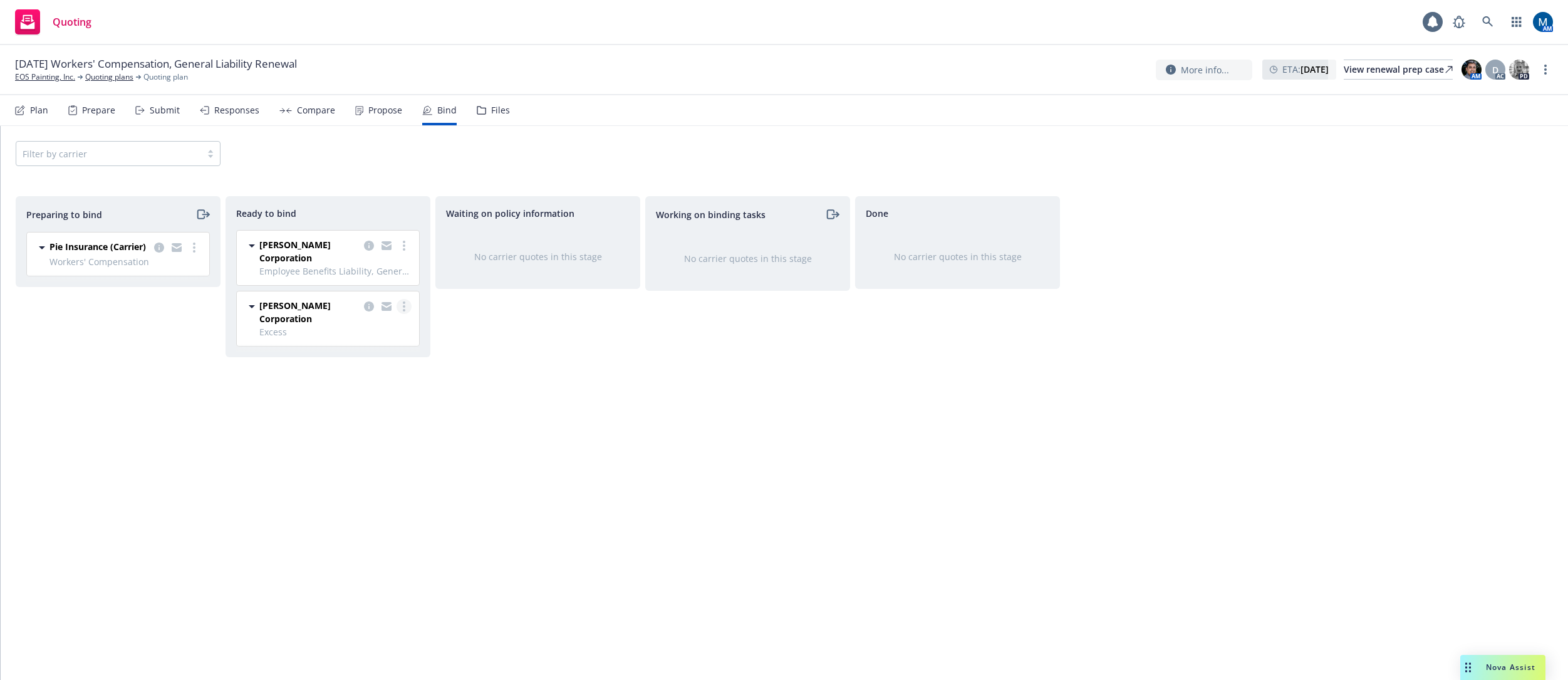
click at [402, 307] on link "more" at bounding box center [404, 307] width 15 height 15
click at [383, 356] on span "Move back one step" at bounding box center [354, 356] width 113 height 12
click at [201, 245] on link "more" at bounding box center [194, 248] width 15 height 15
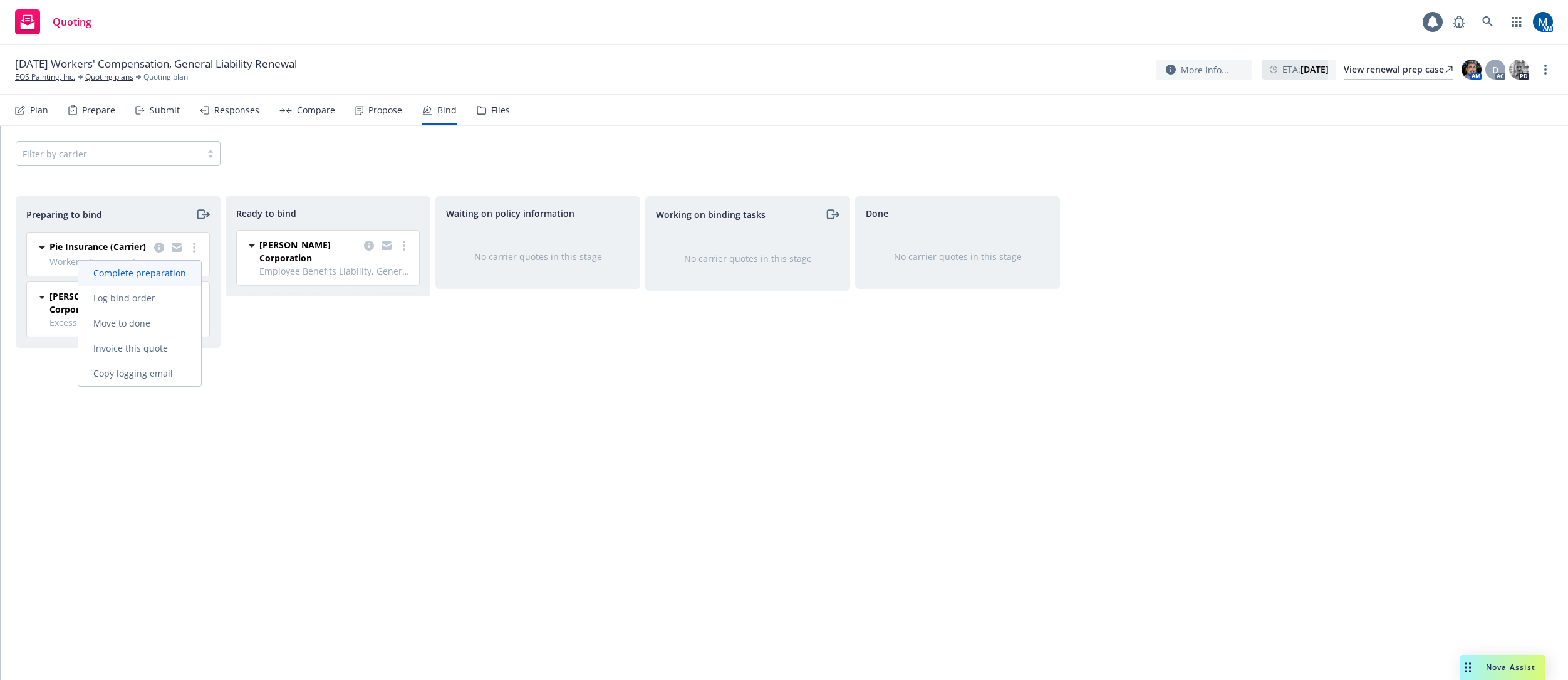
click at [179, 268] on span "Complete preparation" at bounding box center [140, 272] width 123 height 12
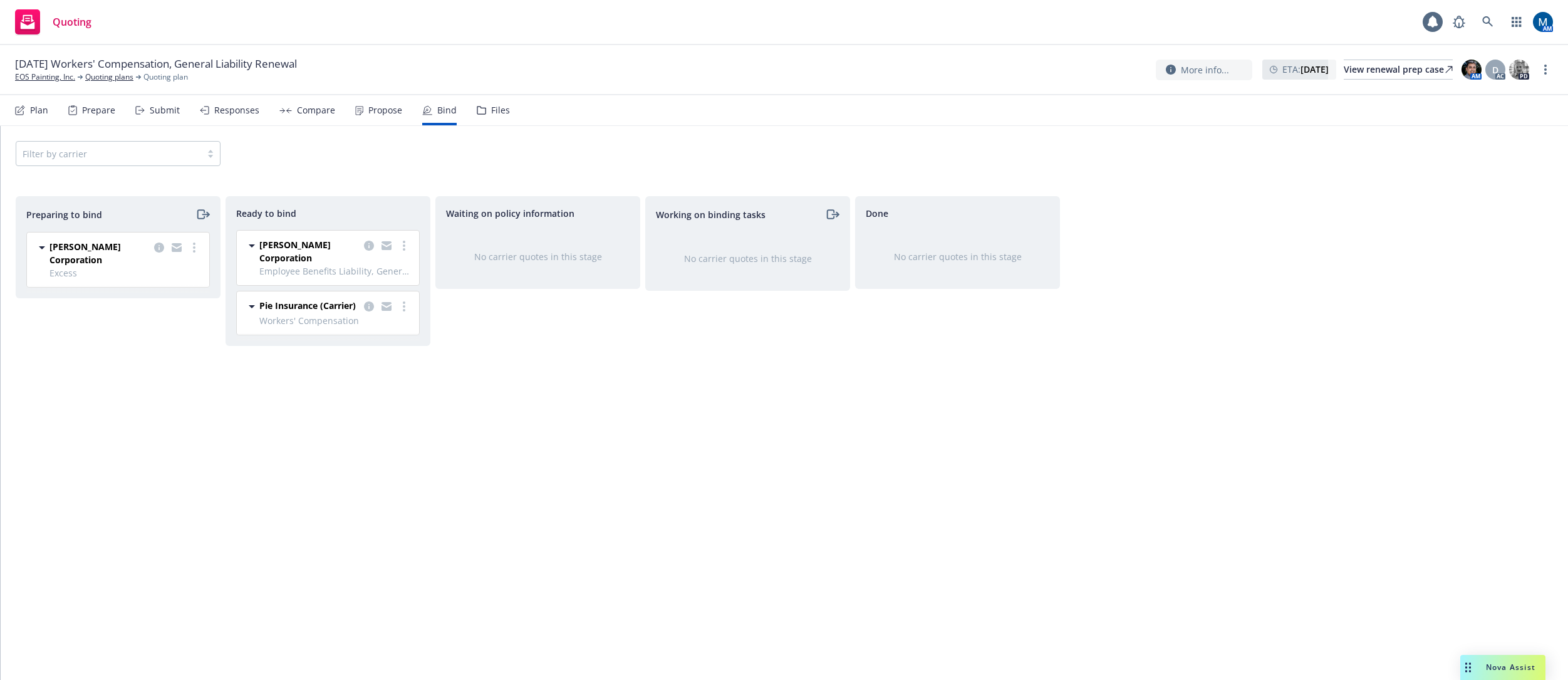
click at [763, 403] on div "Working on binding tasks No carrier quotes in this stage" at bounding box center [748, 425] width 205 height 457
click at [367, 309] on icon "copy logging email" at bounding box center [368, 307] width 10 height 10
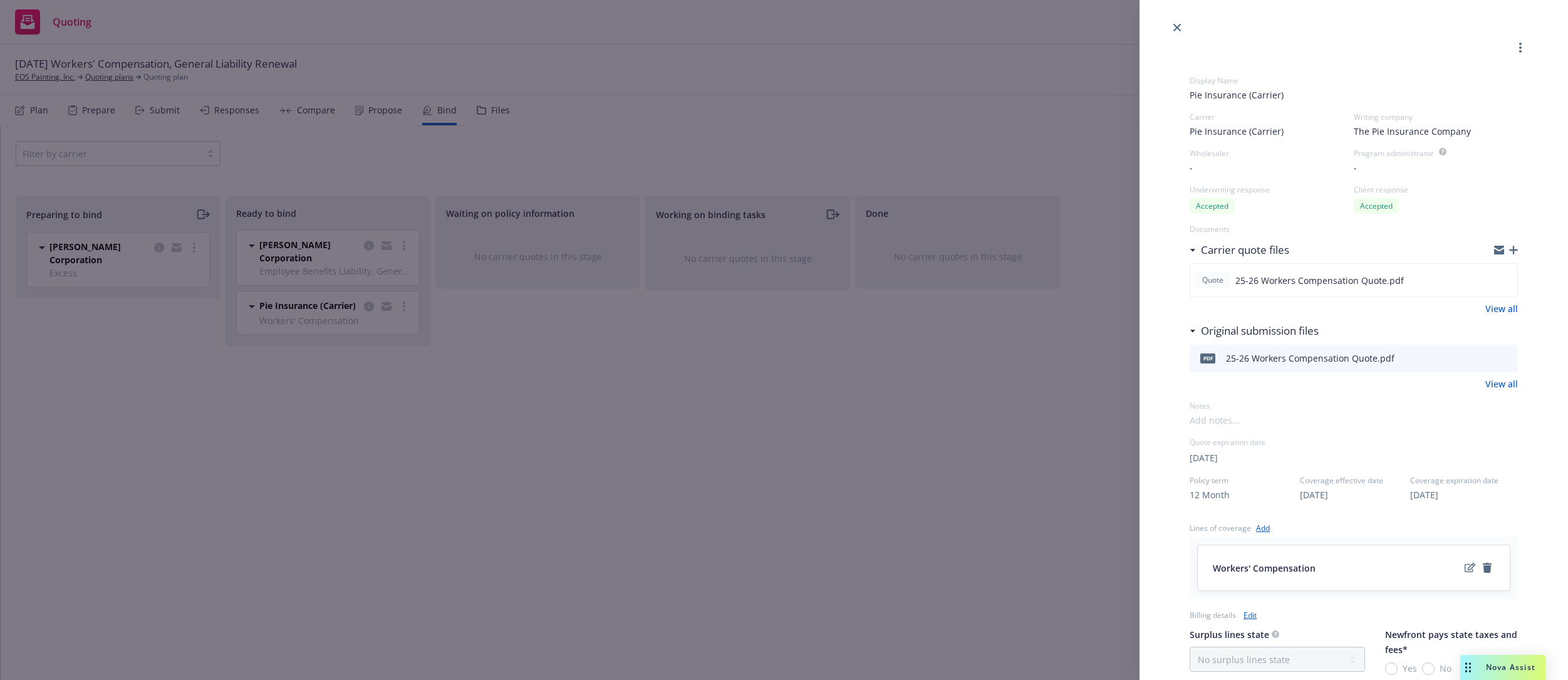
click at [501, 367] on div "Display Name Pie Insurance (Carrier) Carrier Pie Insurance (Carrier) Writing co…" at bounding box center [784, 340] width 1568 height 680
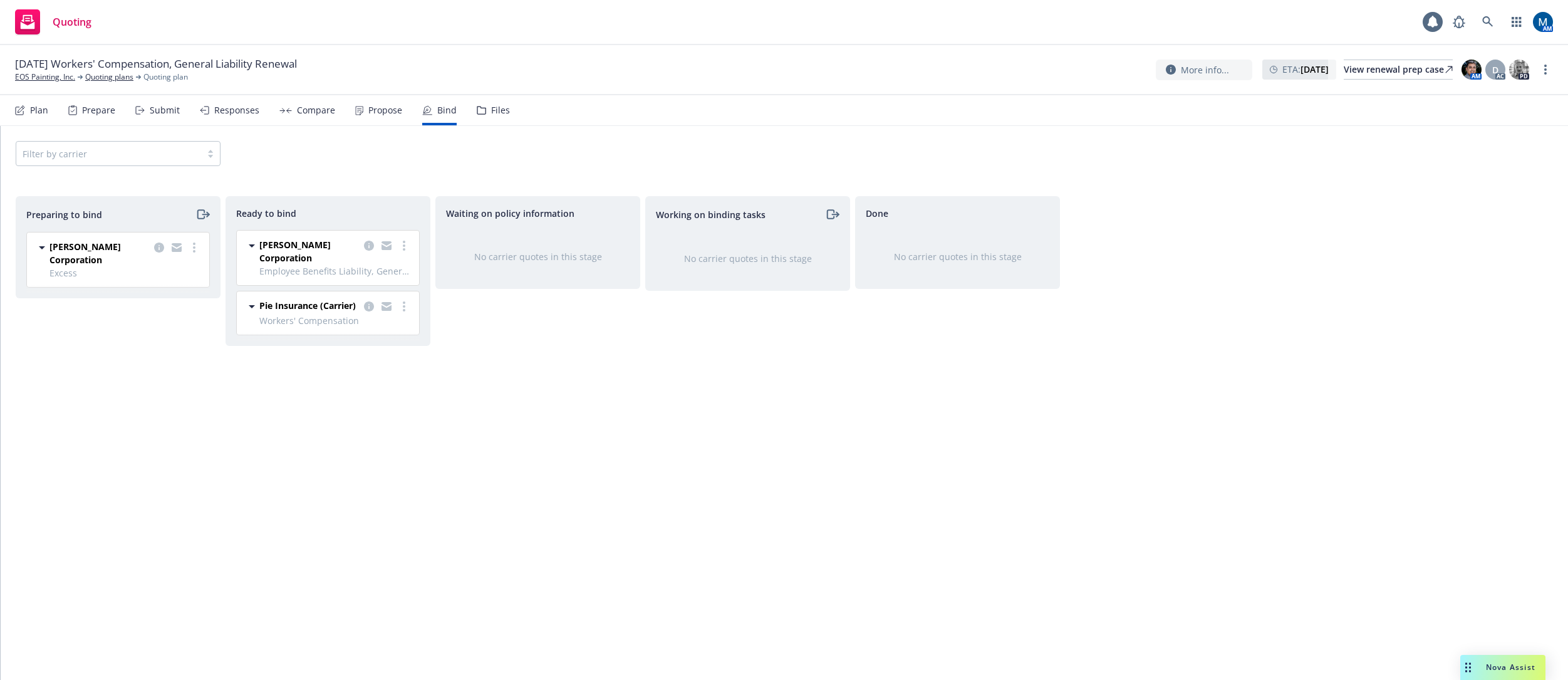
click at [497, 109] on div "Files" at bounding box center [501, 110] width 19 height 10
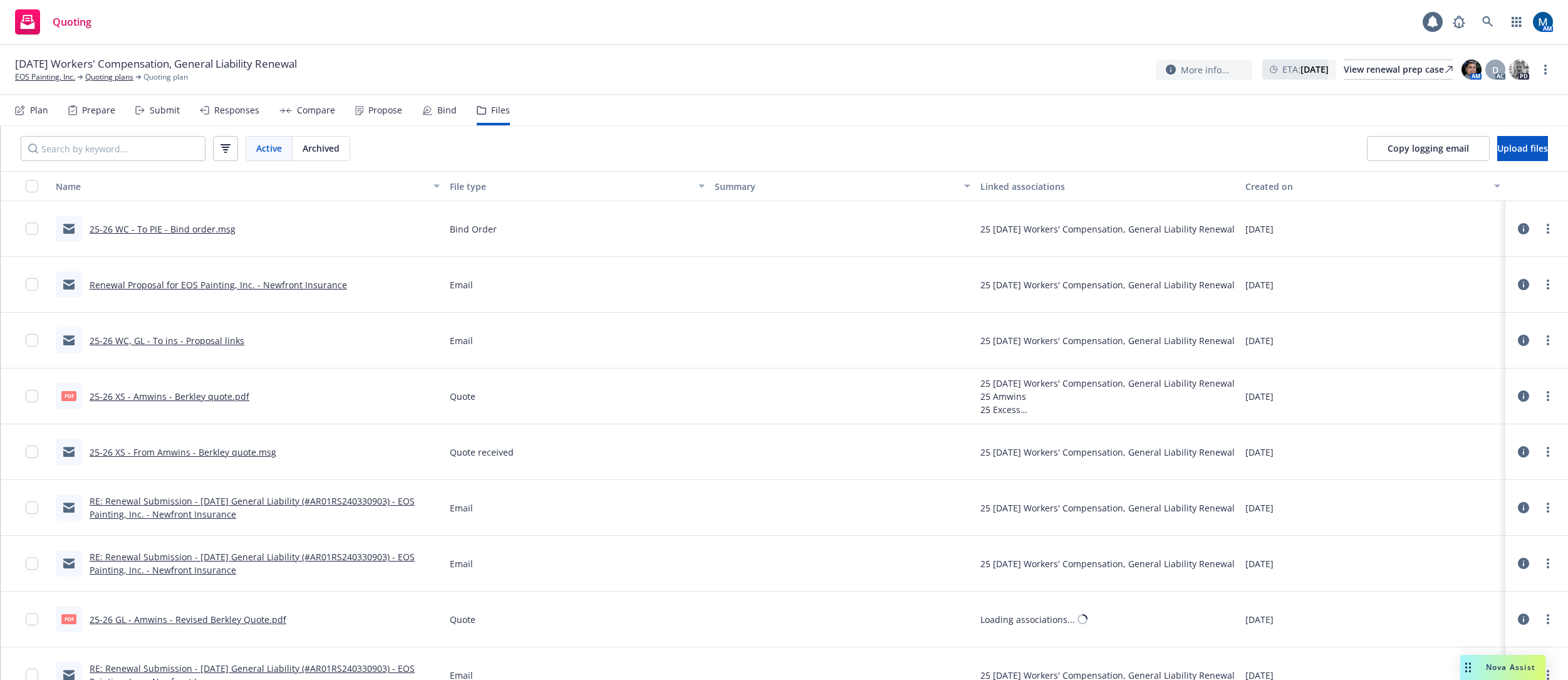
click at [437, 112] on div "Bind" at bounding box center [447, 110] width 19 height 10
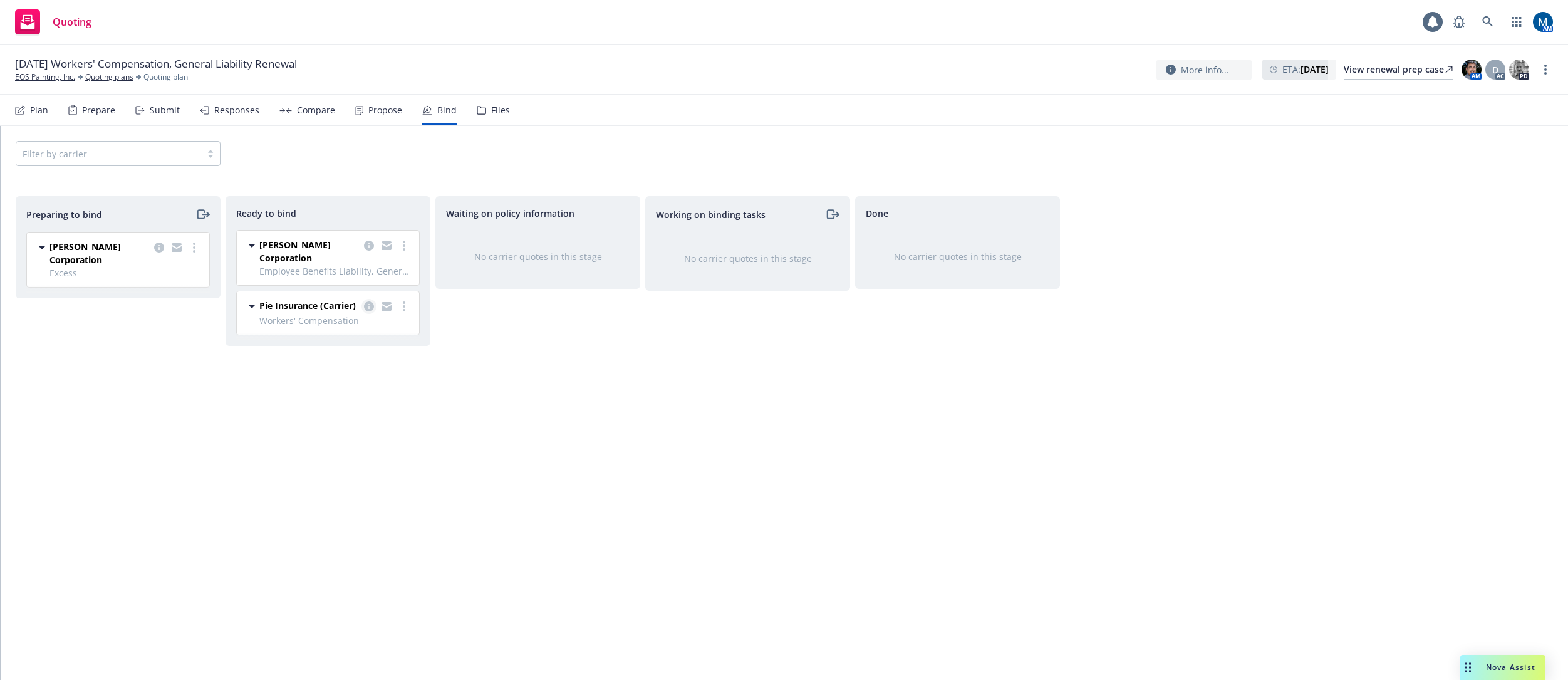
click at [365, 307] on icon "copy logging email" at bounding box center [368, 307] width 10 height 10
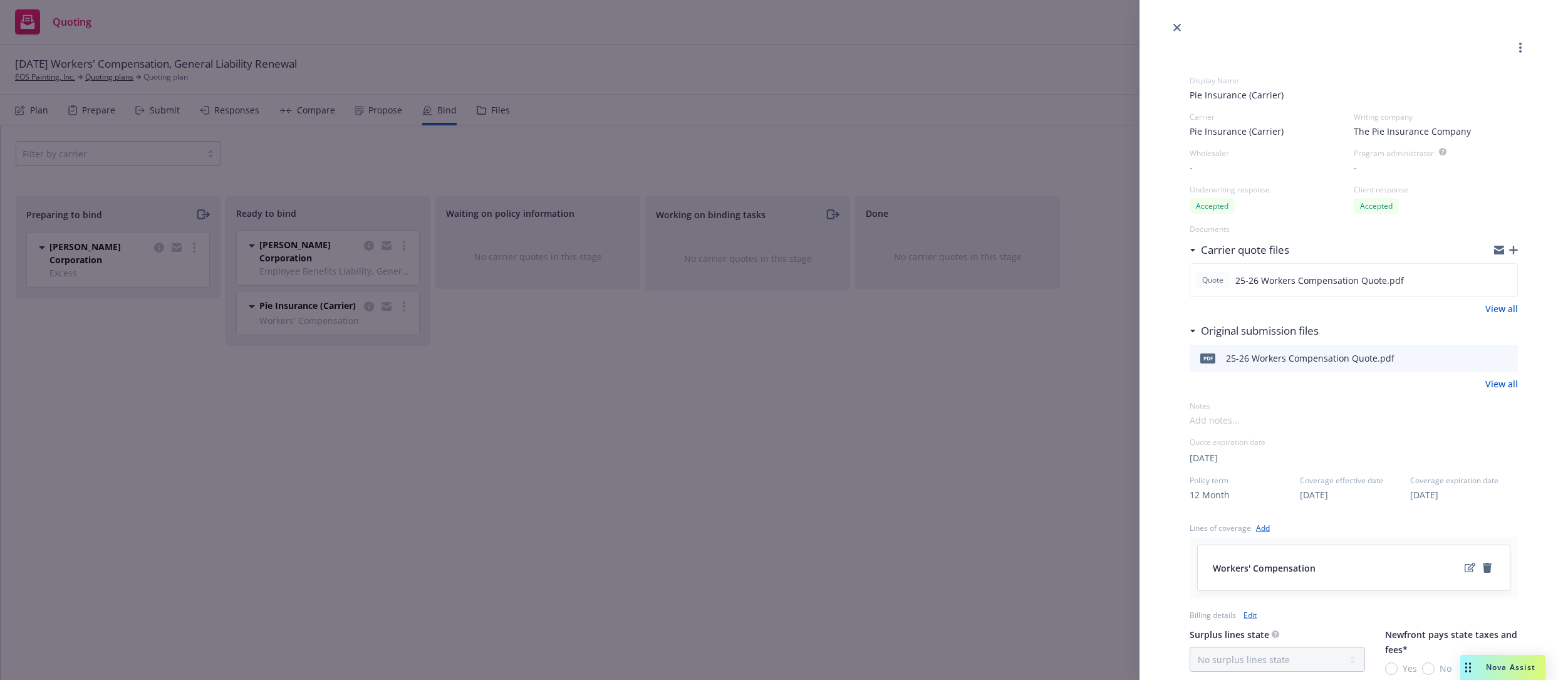
click at [1075, 251] on div "Display Name Pie Insurance (Carrier) Carrier Pie Insurance (Carrier) Writing co…" at bounding box center [1354, 533] width 368 height 996
click at [1075, 249] on icon "button" at bounding box center [1513, 250] width 9 height 9
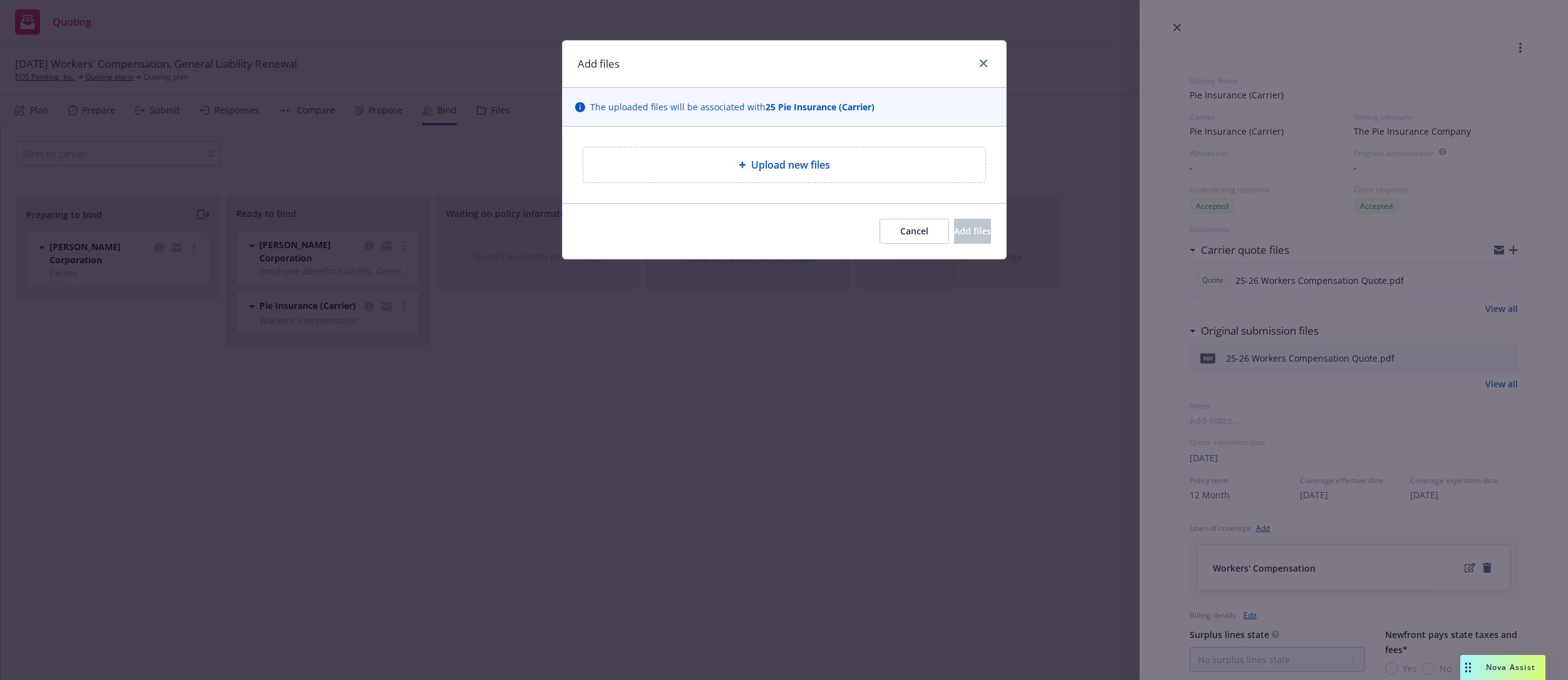
click at [736, 248] on div "Cancel Add files" at bounding box center [785, 231] width 444 height 56
click at [900, 231] on span "Cancel" at bounding box center [914, 231] width 28 height 12
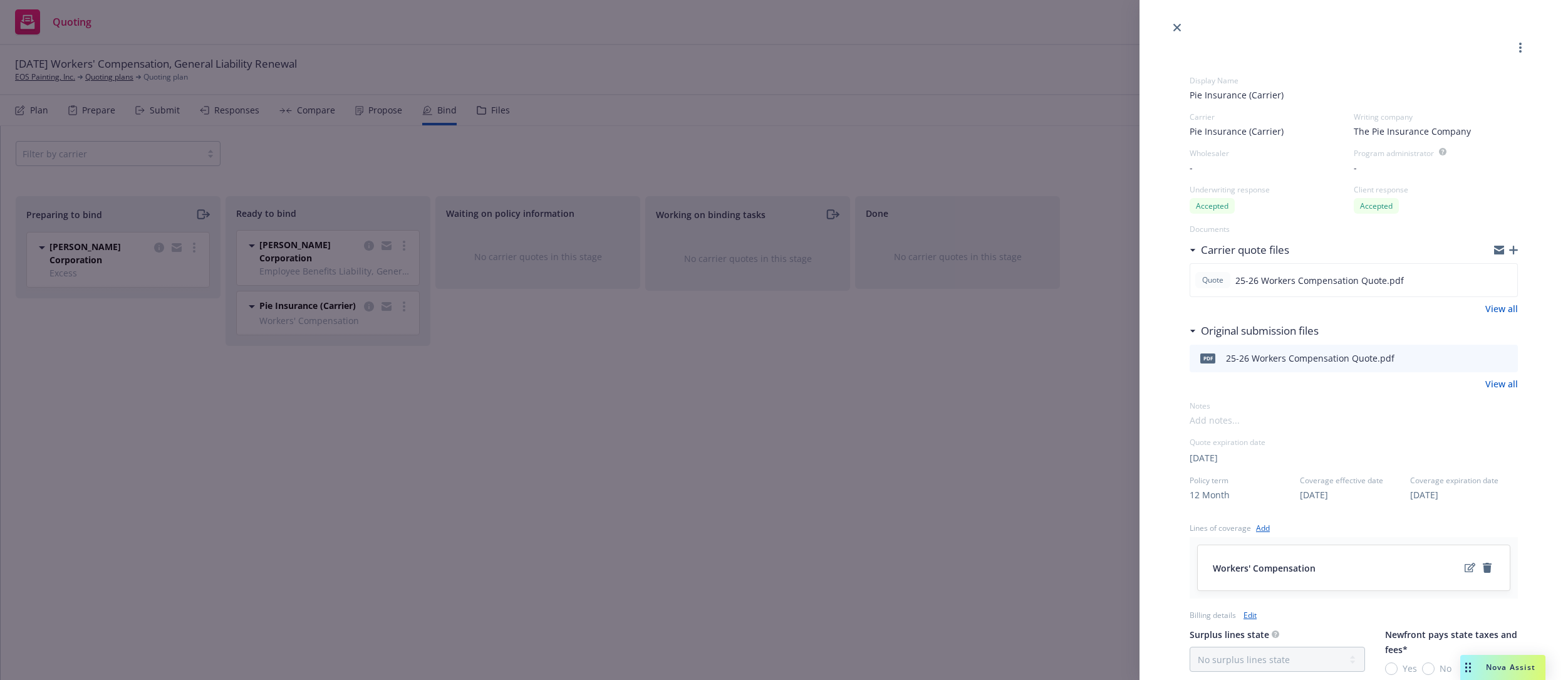
click at [673, 427] on div "Display Name Pie Insurance (Carrier) Carrier Pie Insurance (Carrier) Writing co…" at bounding box center [784, 340] width 1568 height 680
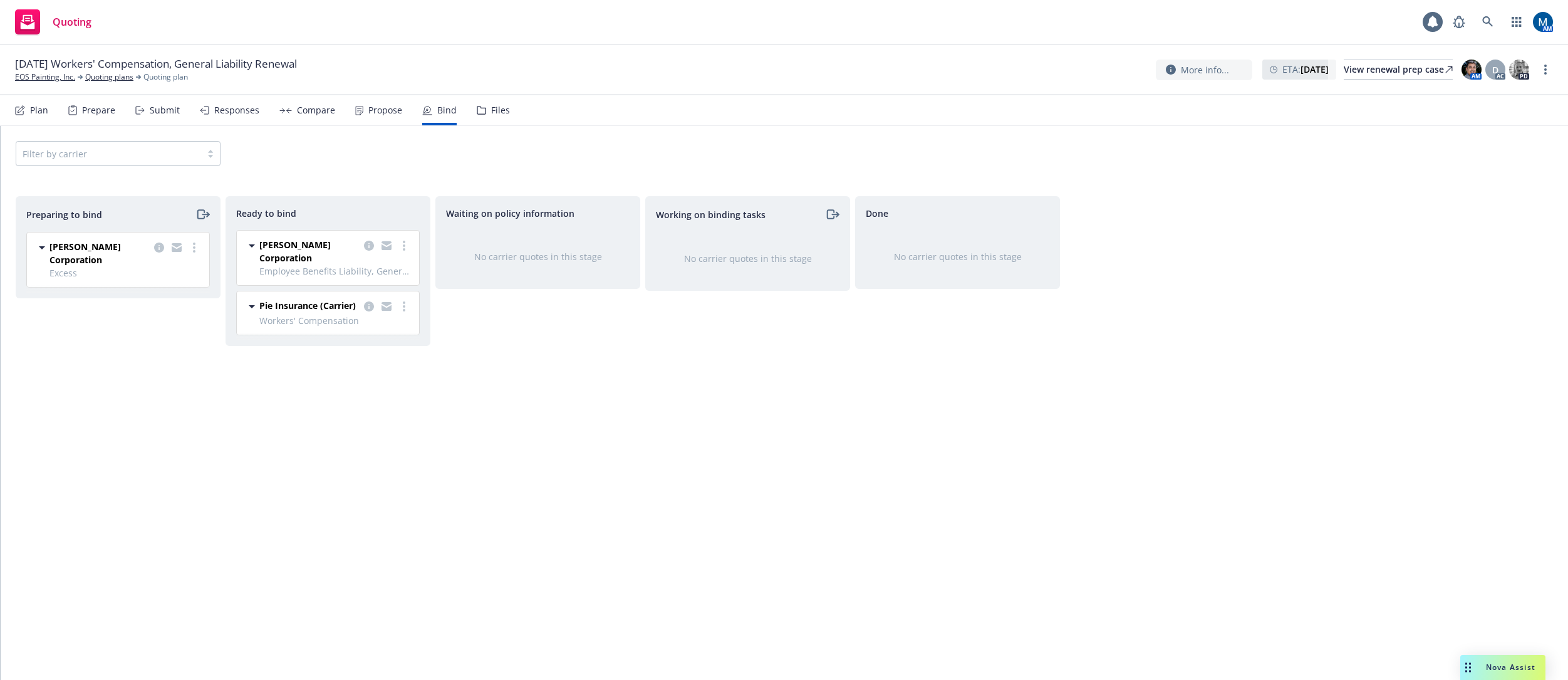
click at [477, 113] on icon at bounding box center [482, 110] width 10 height 9
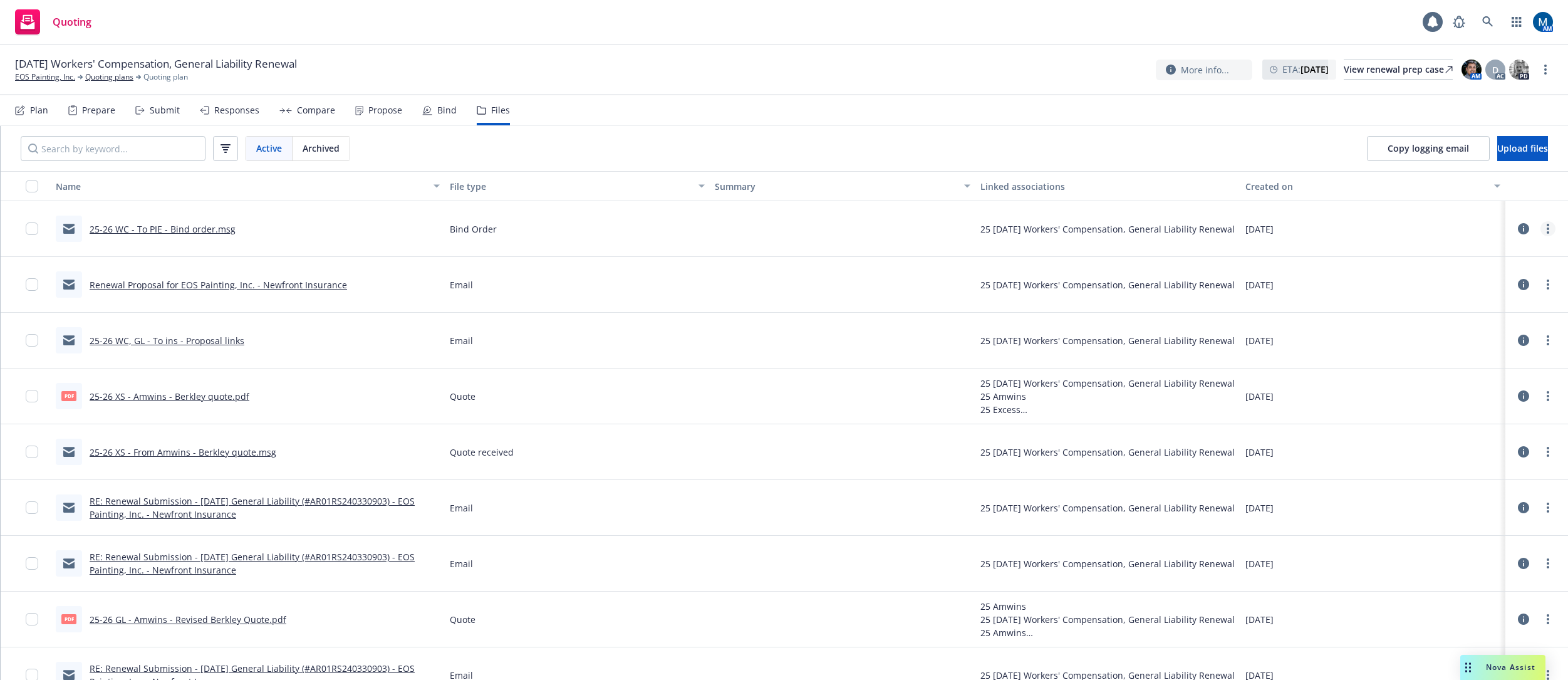
click at [1075, 227] on link "more" at bounding box center [1548, 229] width 15 height 15
click at [1075, 323] on link "Update associations" at bounding box center [1483, 330] width 125 height 25
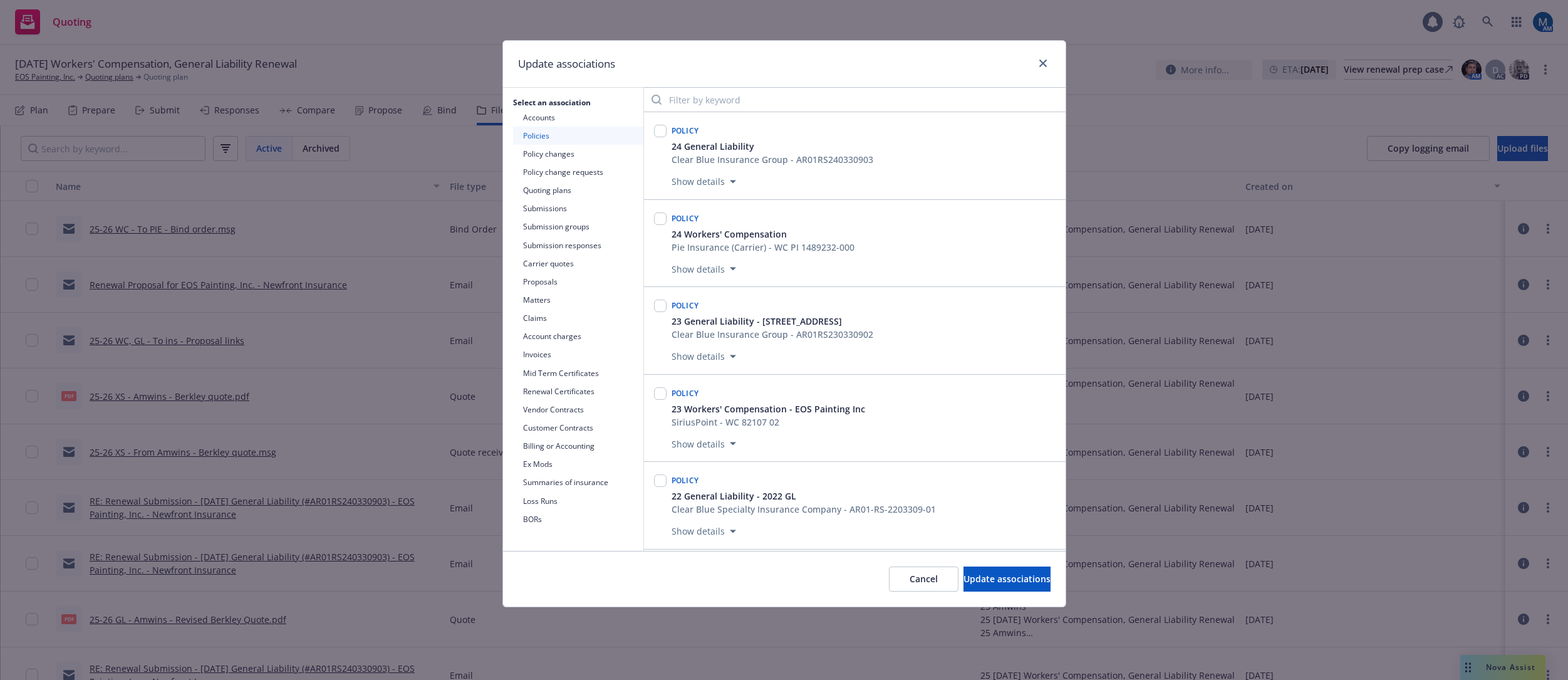
click at [569, 189] on button "Quoting plans" at bounding box center [578, 190] width 130 height 18
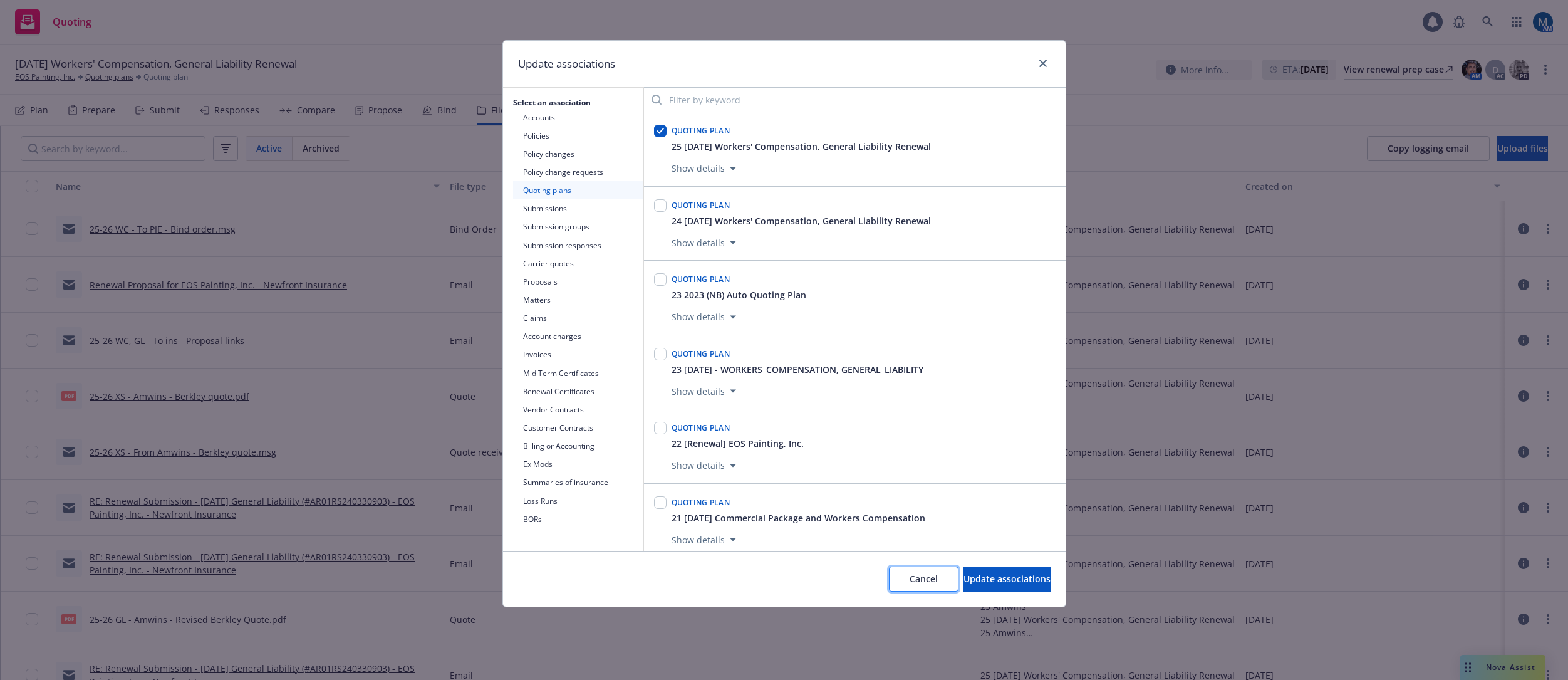
click at [910, 574] on span "Cancel" at bounding box center [923, 578] width 28 height 12
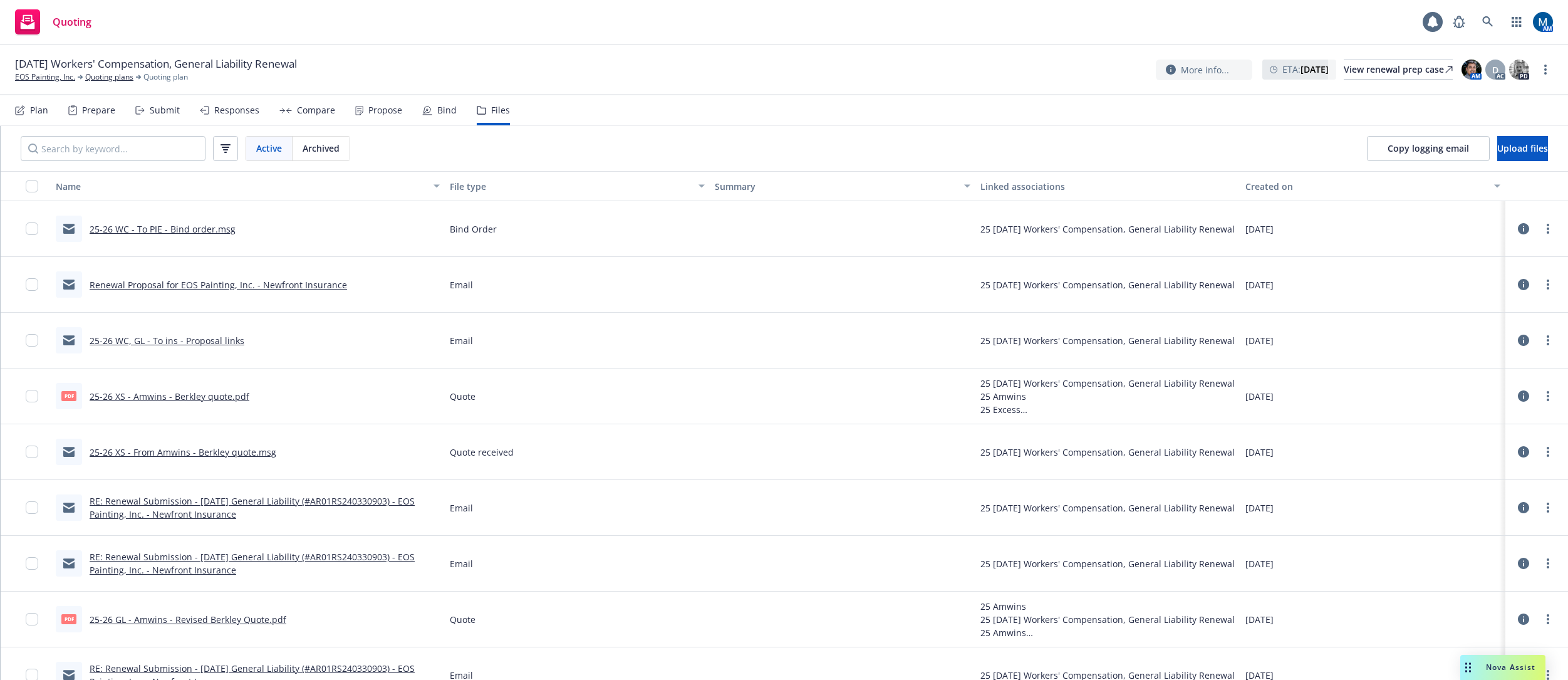
click at [379, 109] on div "Propose" at bounding box center [386, 110] width 34 height 10
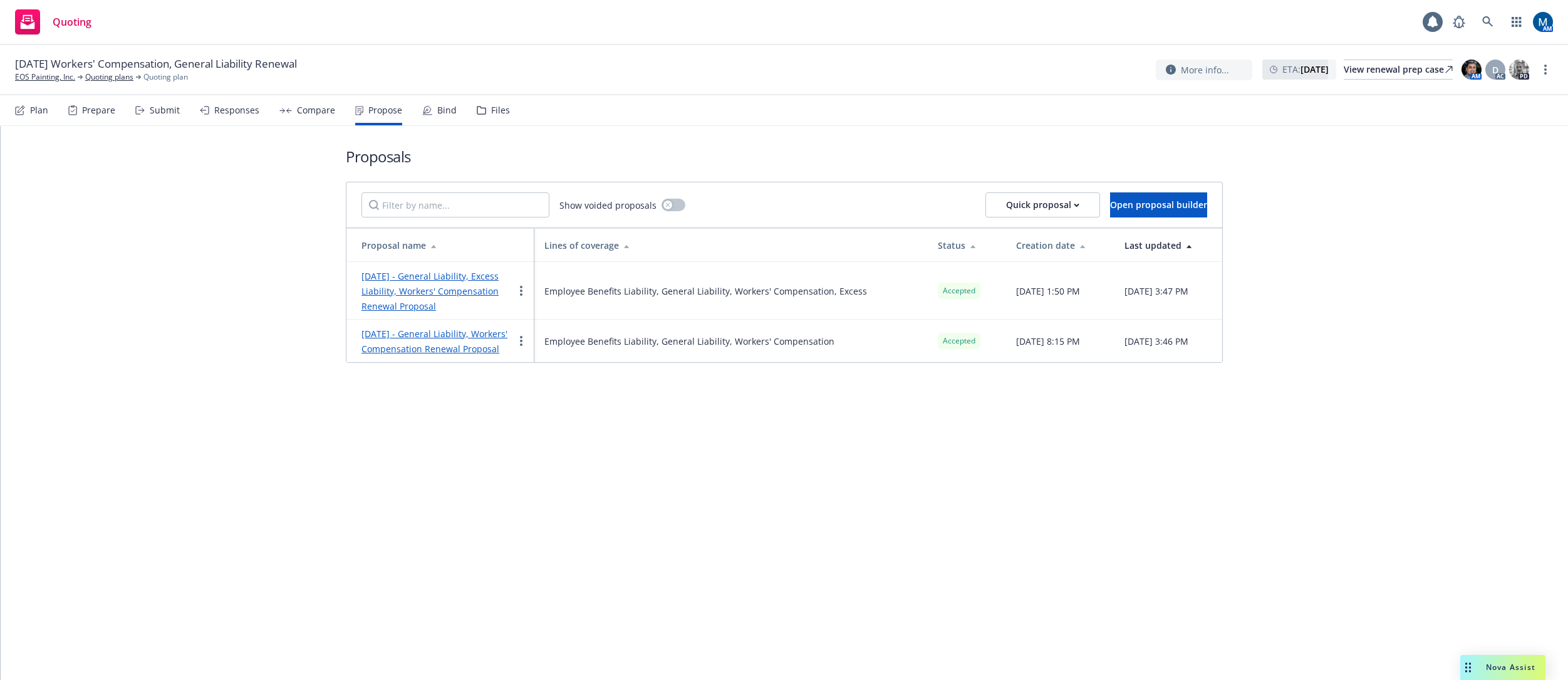
click at [439, 117] on div "Bind" at bounding box center [439, 111] width 35 height 30
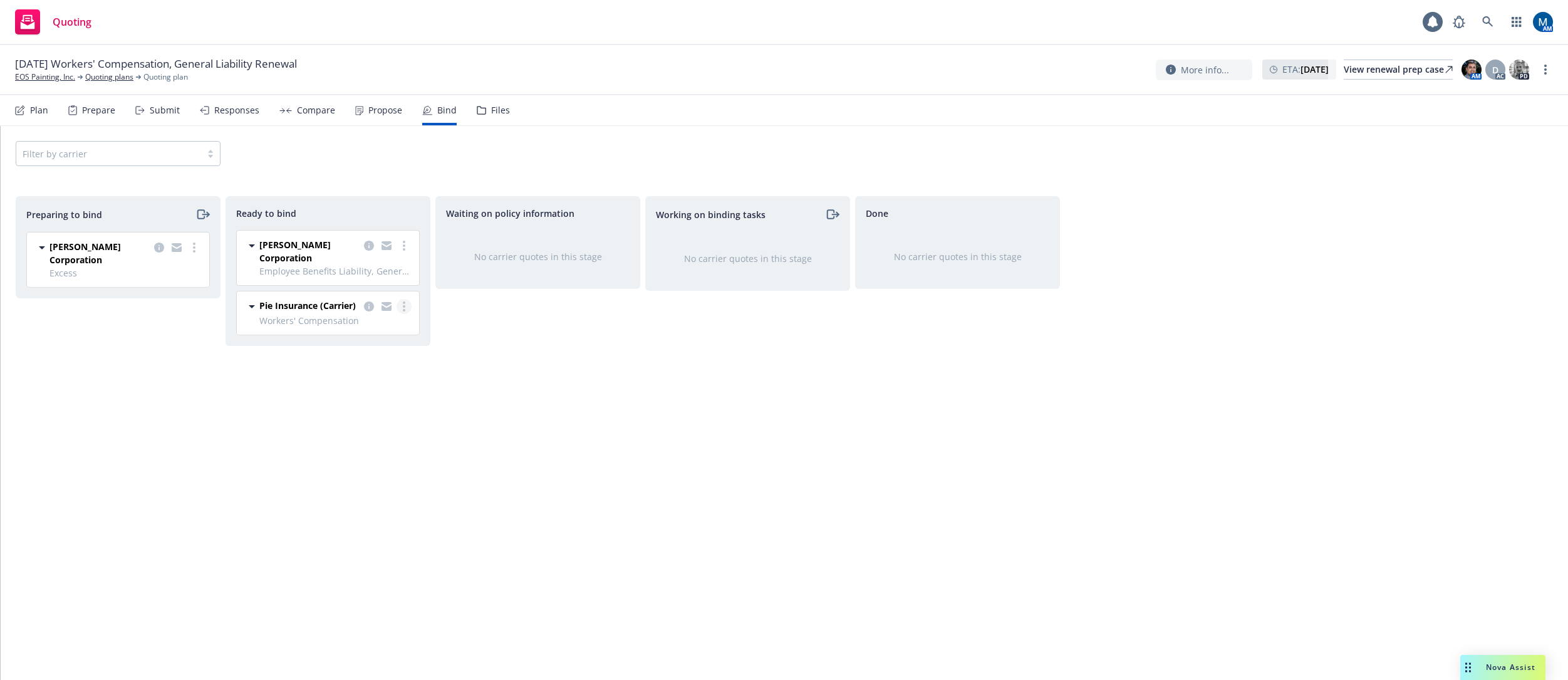
click at [402, 307] on link "more" at bounding box center [404, 307] width 15 height 15
click at [386, 328] on span "Log bind order" at bounding box center [343, 331] width 92 height 12
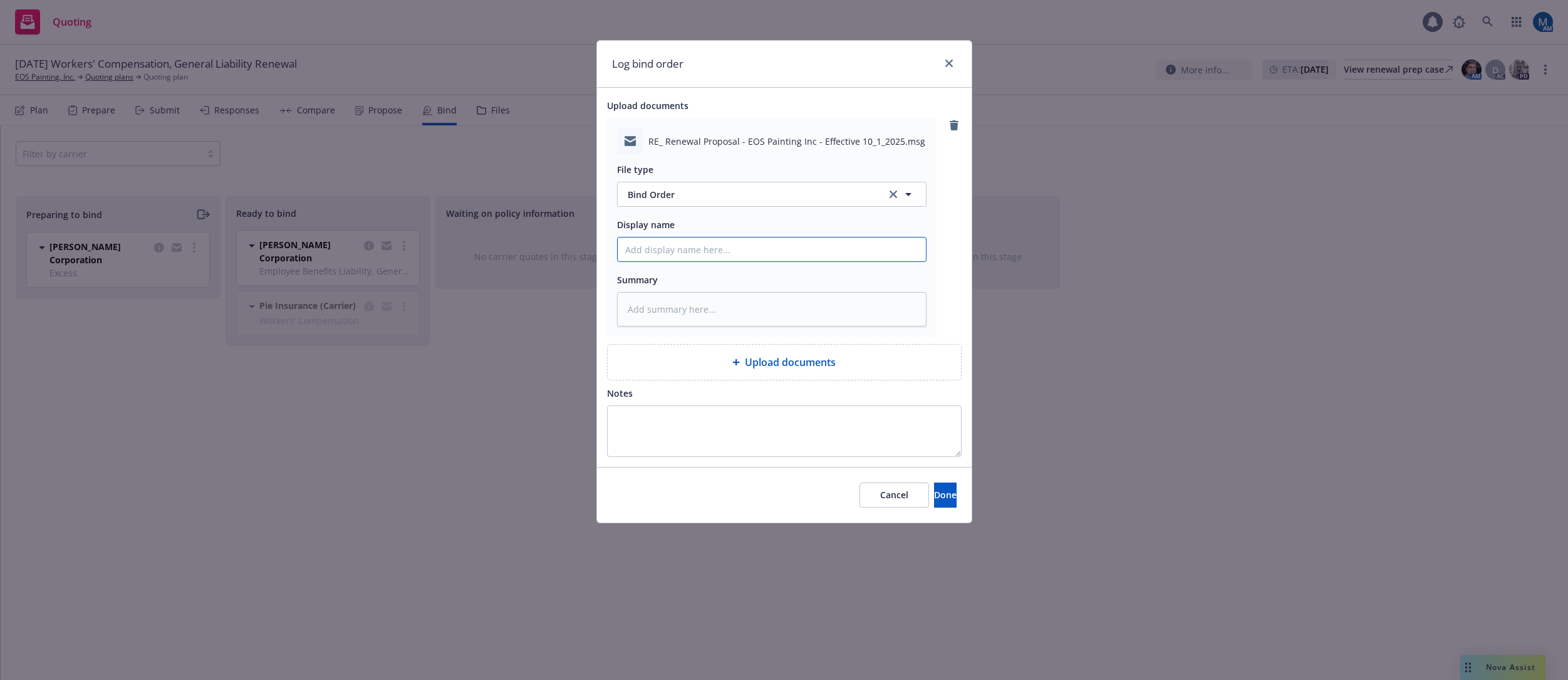
click at [716, 257] on input "Display name" at bounding box center [772, 249] width 308 height 24
type textarea "x"
type input "2"
type textarea "x"
type input "22"
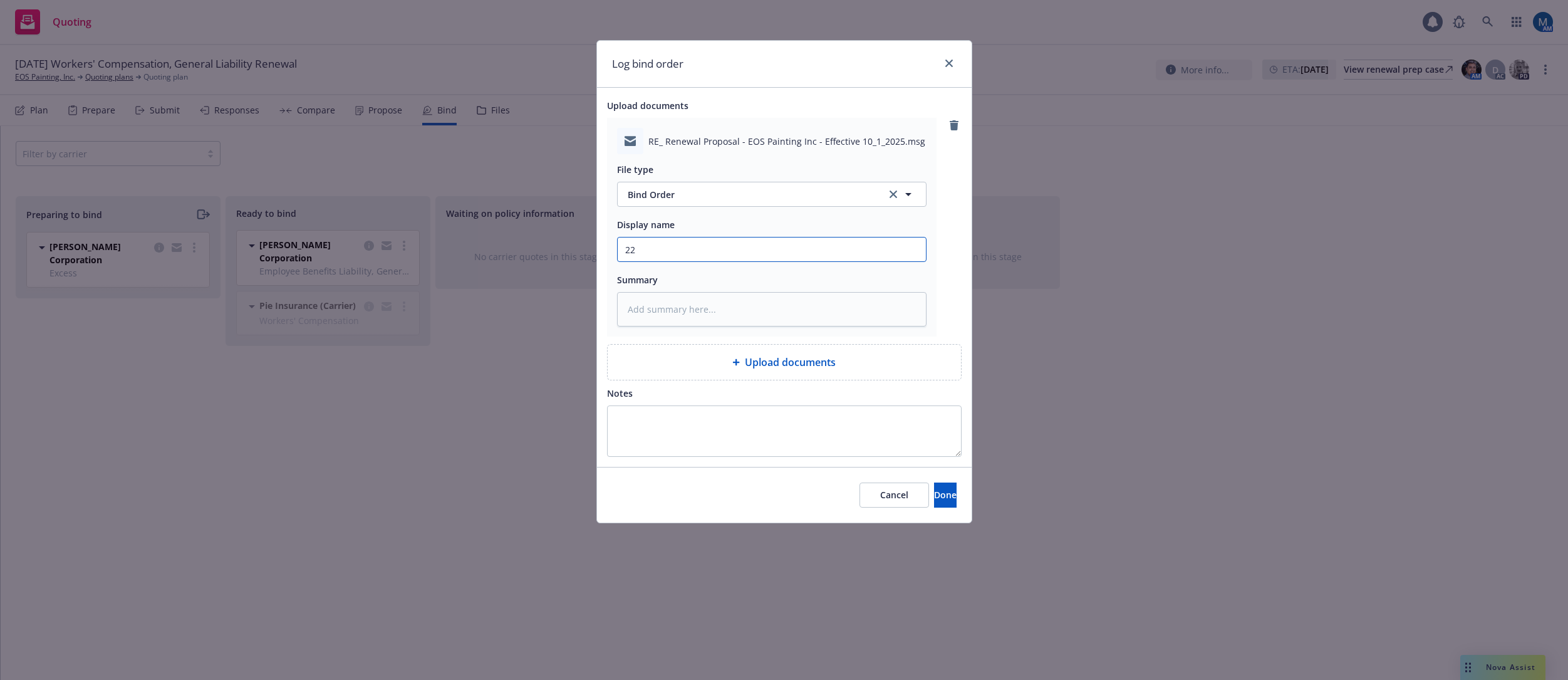
type textarea "x"
type input "2"
type textarea "x"
type input "25"
type textarea "x"
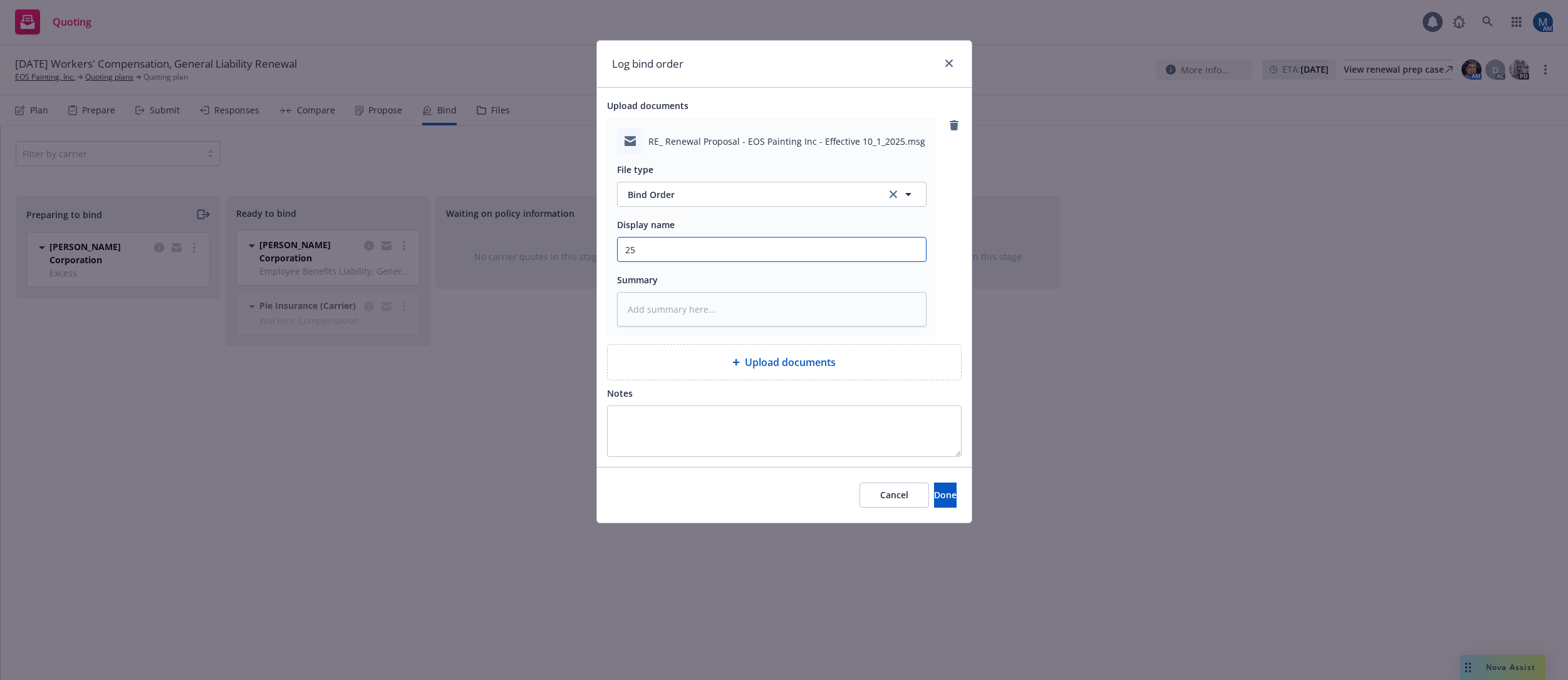
type input "25-"
type textarea "x"
type input "25-0"
type textarea "x"
type input "25-06"
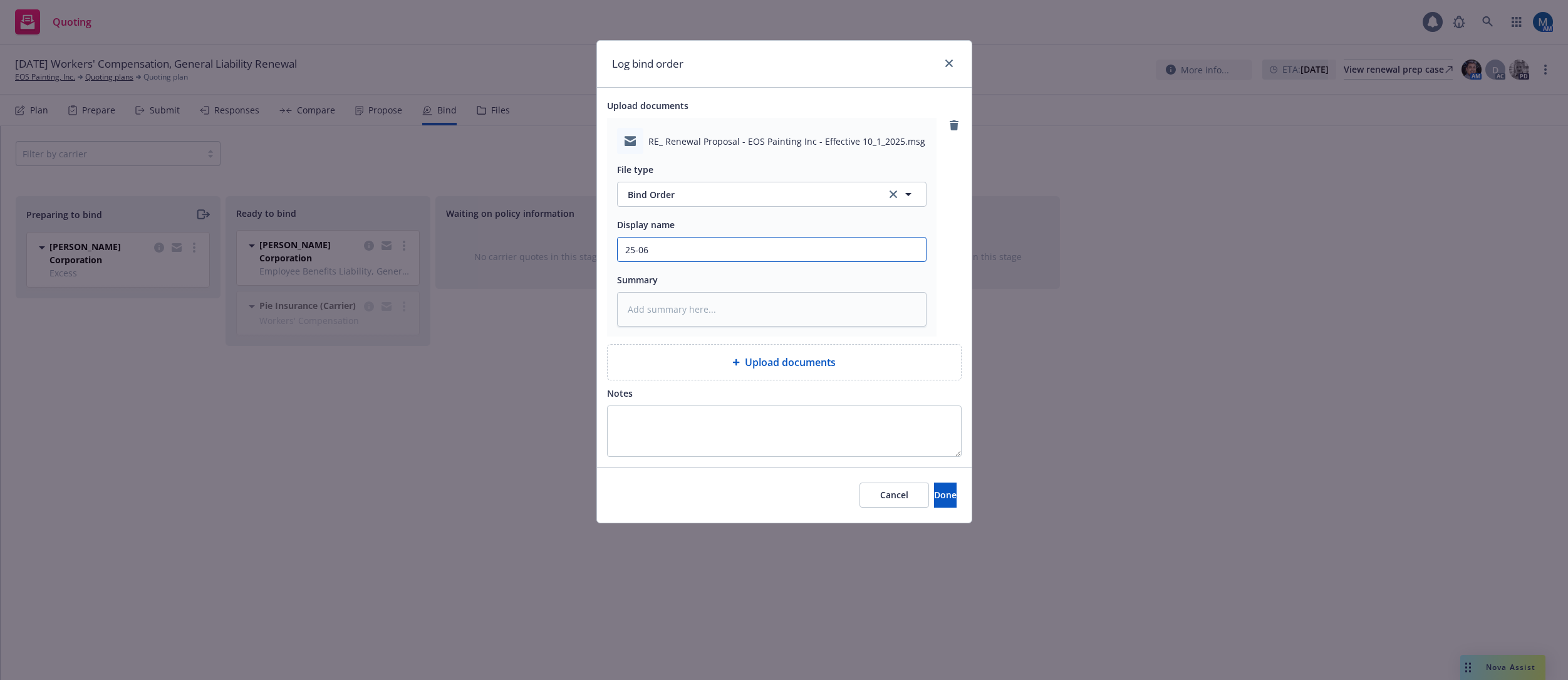
type textarea "x"
type input "25-06"
type textarea "x"
type input "25-06"
type textarea "x"
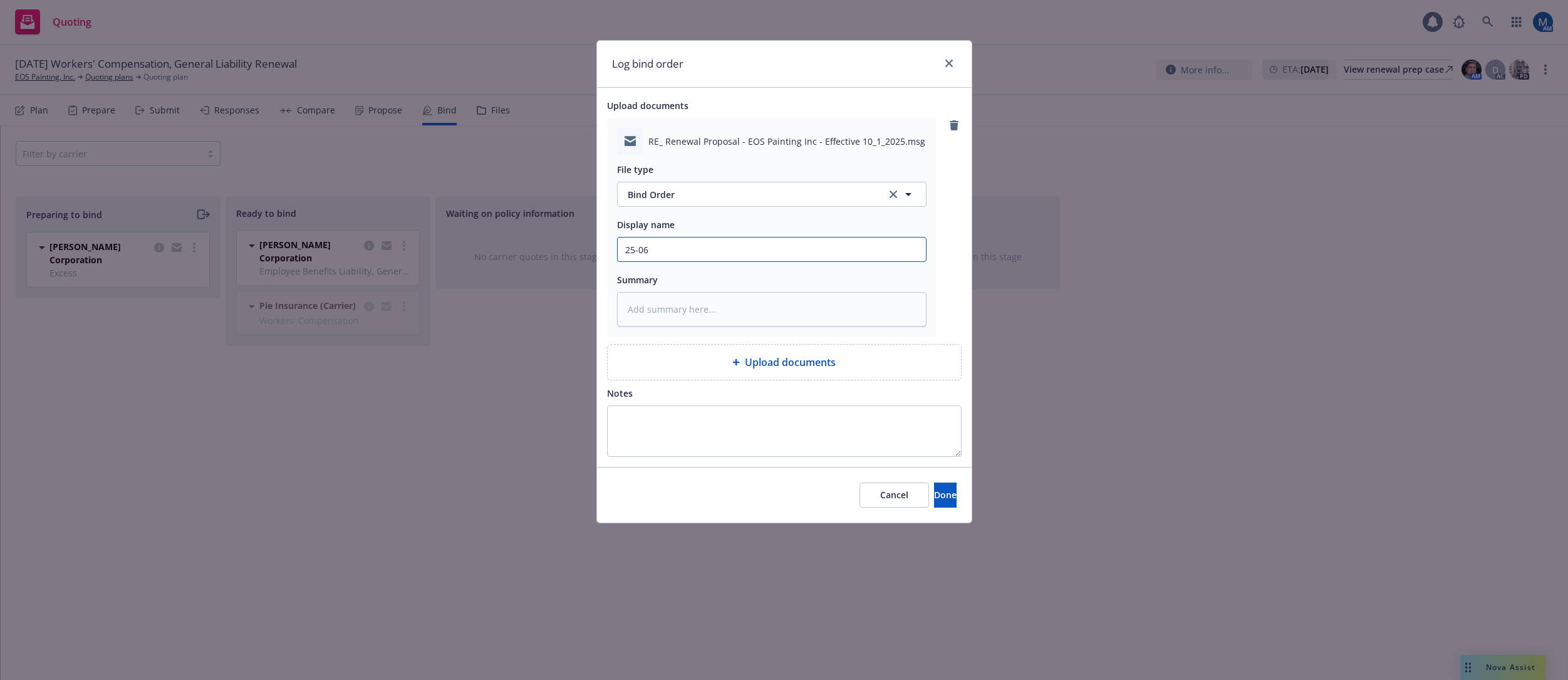
type input "25-0"
type textarea "x"
type input "25-"
type textarea "x"
type input "25-2"
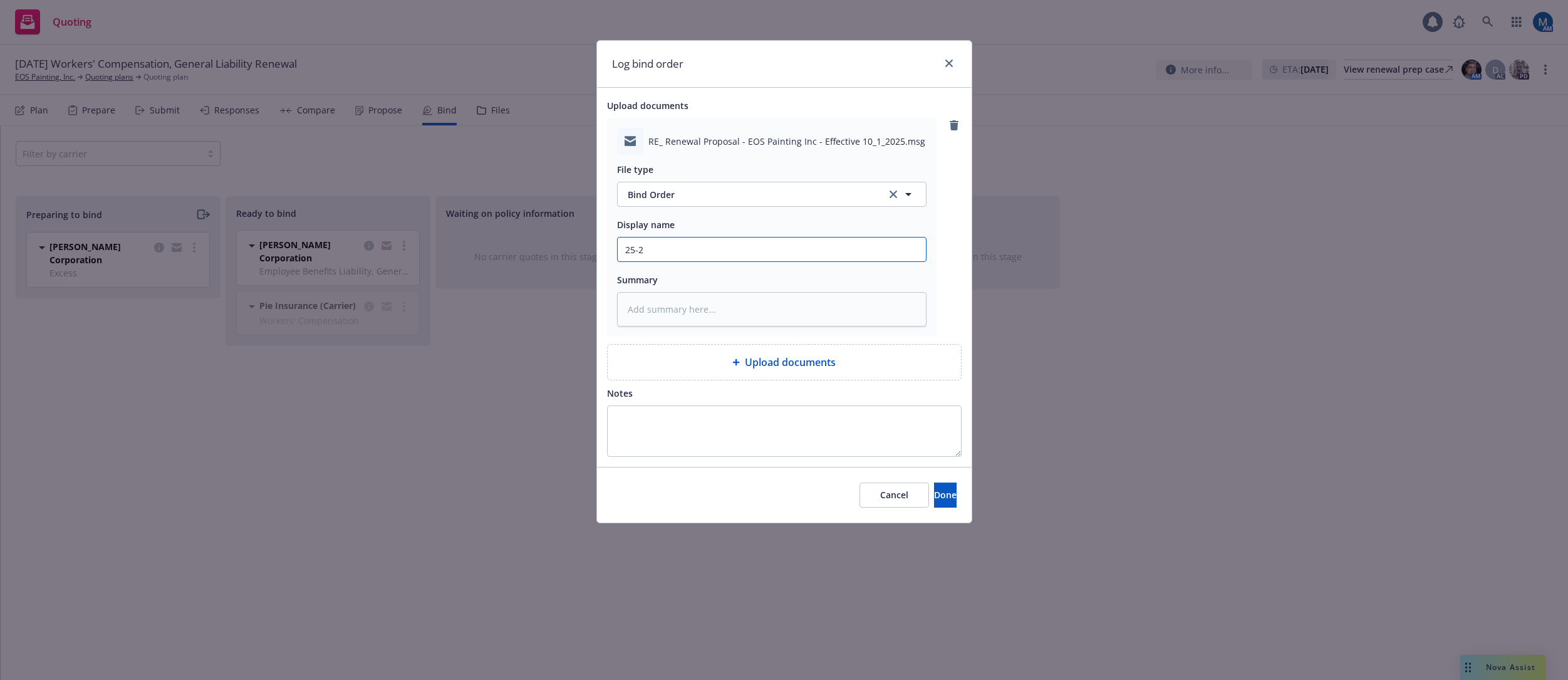
type textarea "x"
type input "25-26"
type textarea "x"
type input "25-26"
type textarea "x"
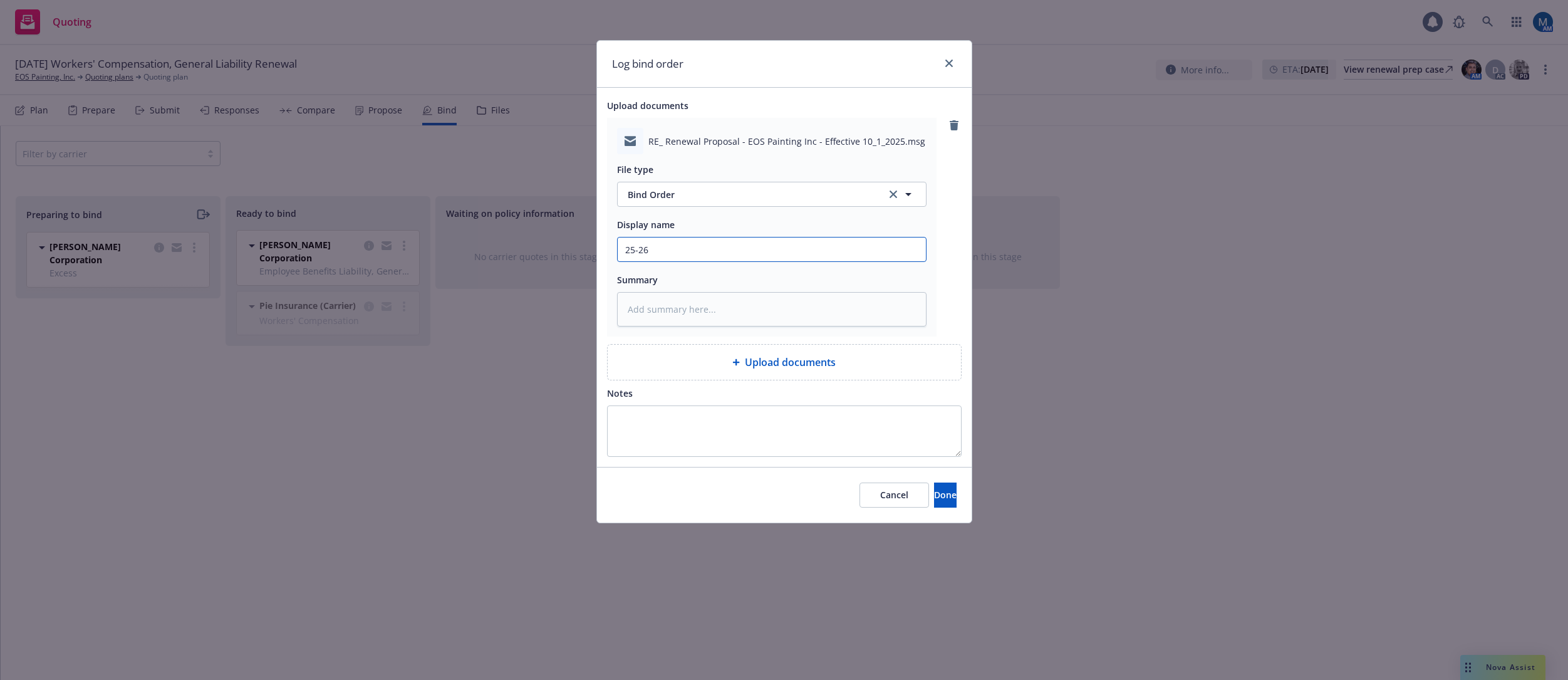
type input "25-26 -"
type textarea "x"
type input "25-26 -"
type textarea "x"
type input "25-26 - W"
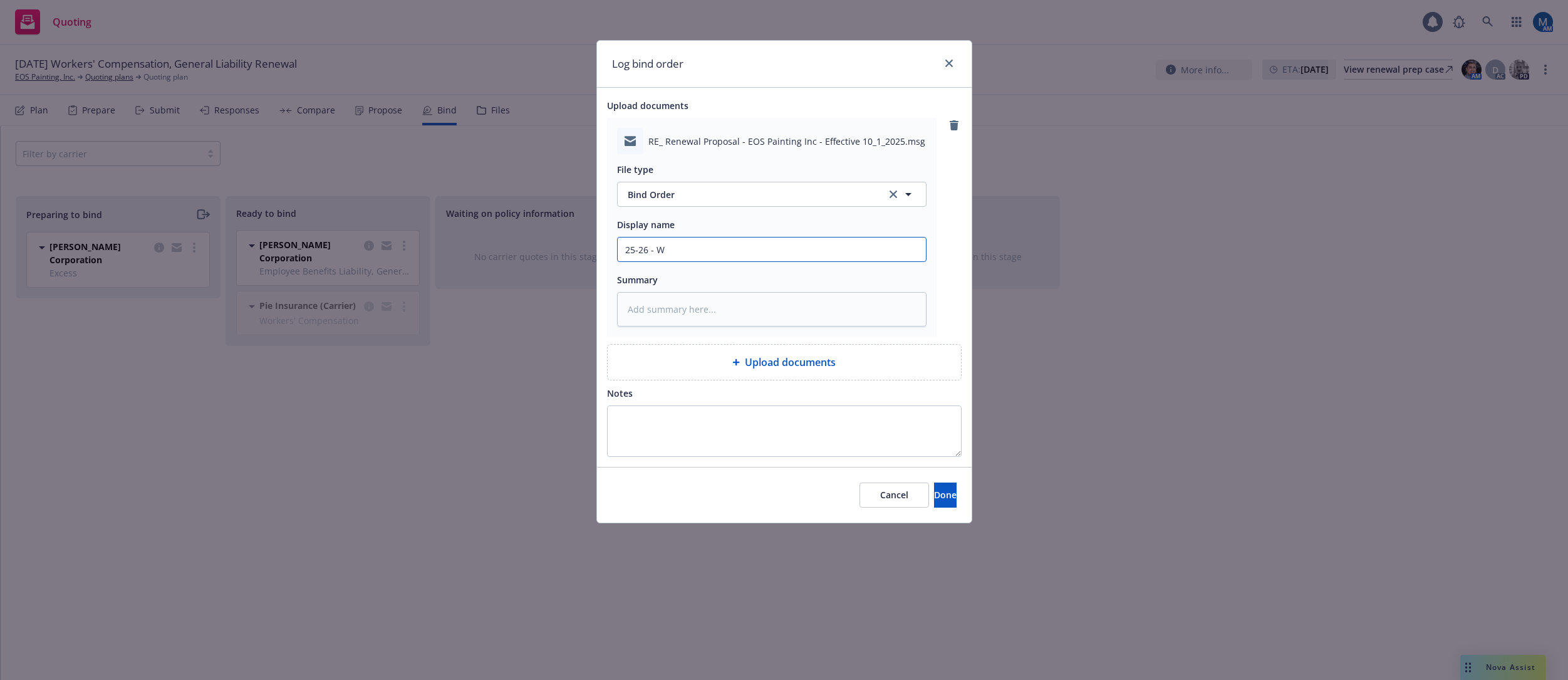
type textarea "x"
type input "25-26 - WC"
type textarea "x"
type input "25-26 - WC"
type textarea "x"
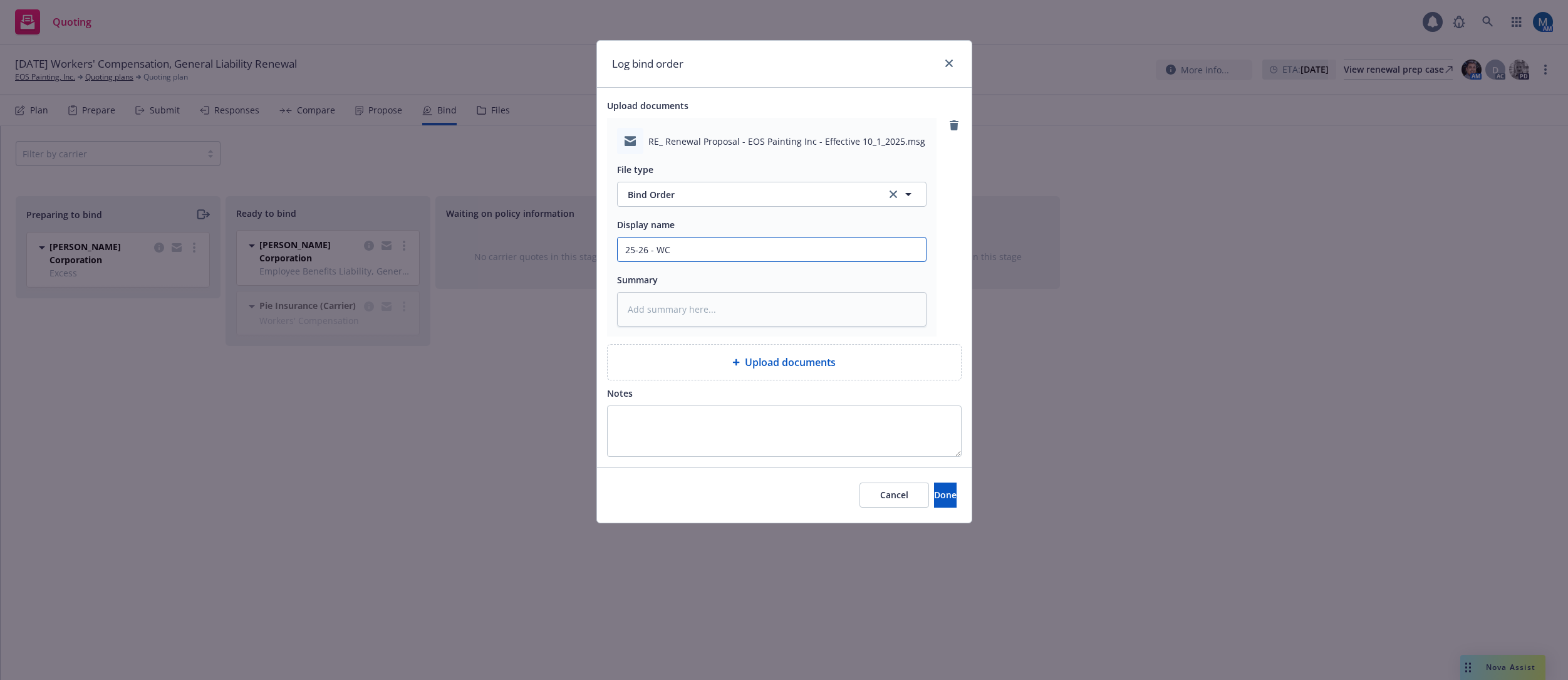
type input "25-26 - WC B"
type textarea "x"
type input "25-26 - WC Bi"
type textarea "x"
type input "25-26 - WC Bin"
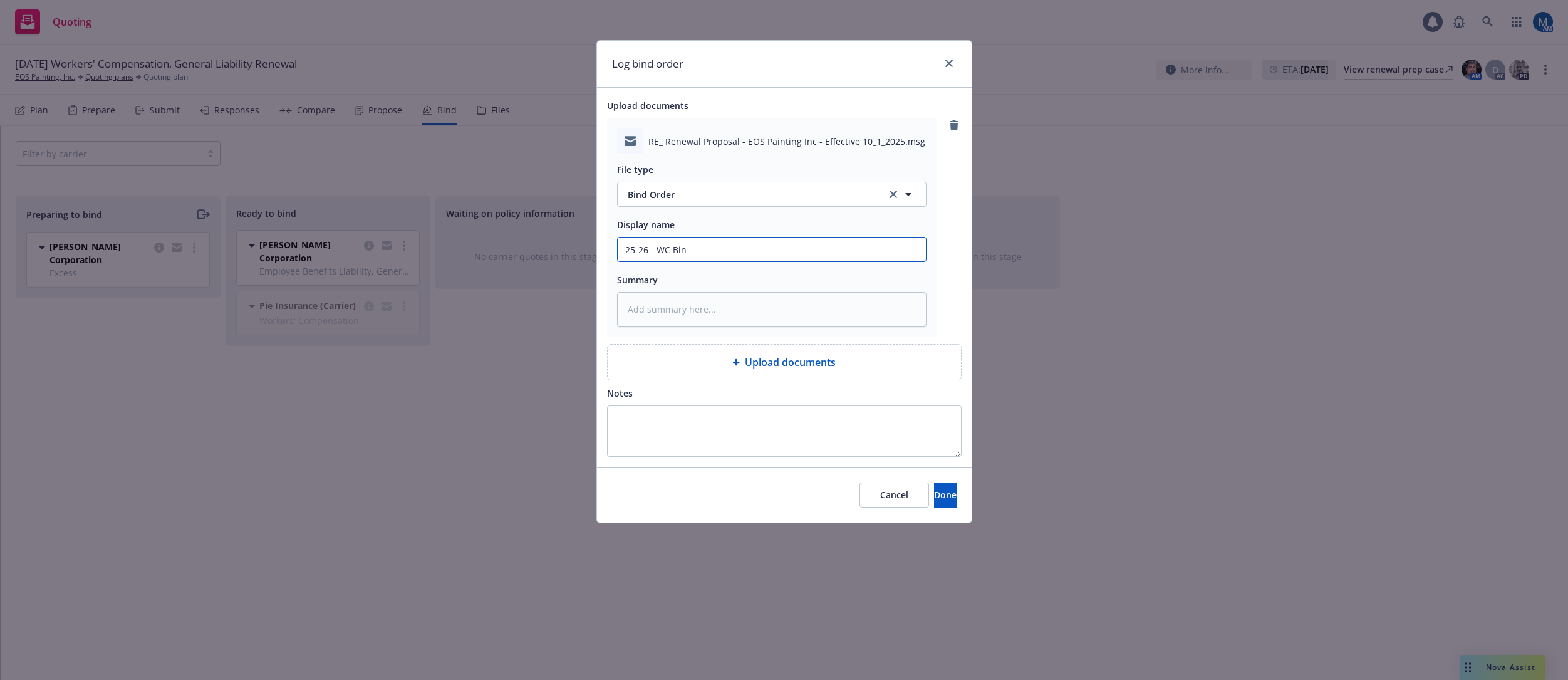
type textarea "x"
type input "25-26 - WC Bind"
type textarea "x"
type input "25-26 - WC Bind"
type textarea "x"
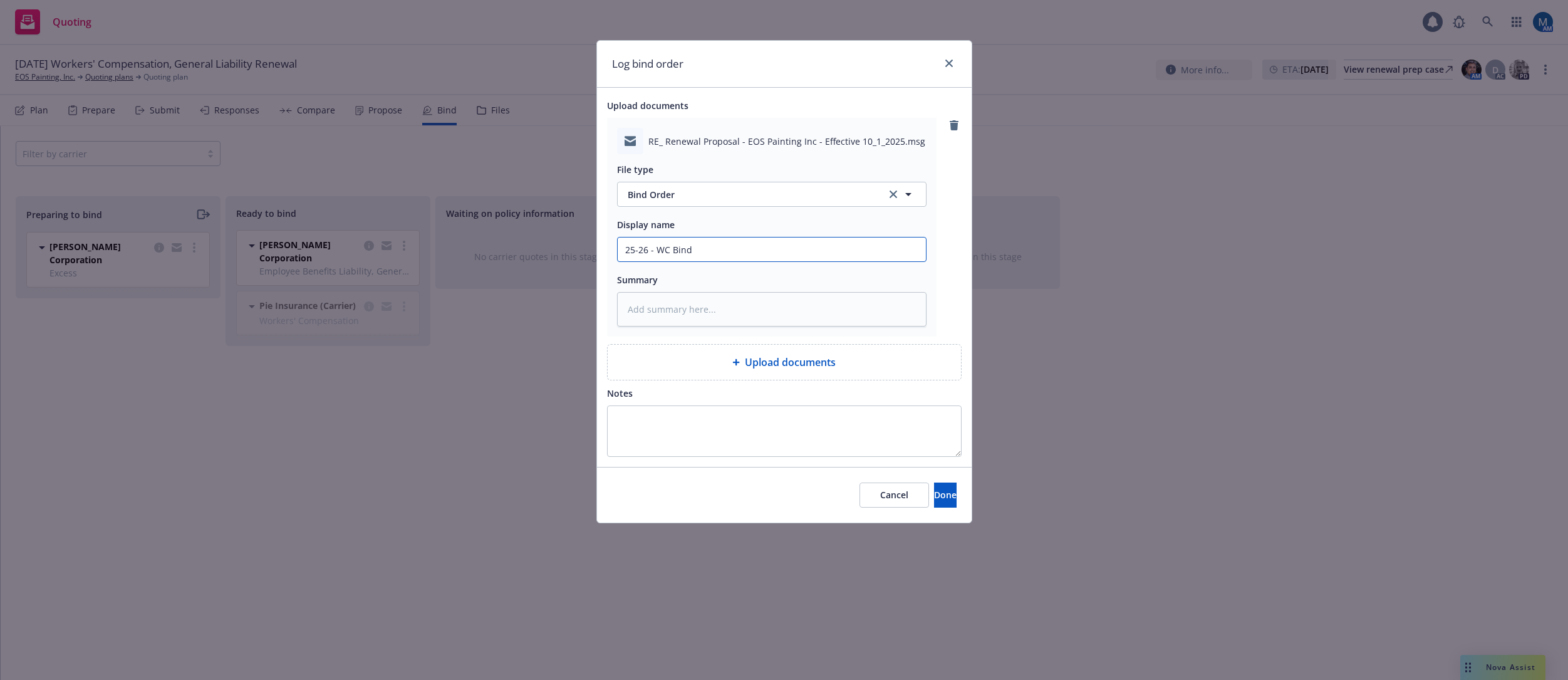
type input "25-26 - WC Bind O"
type textarea "x"
type input "25-26 - WC Bind Or"
type textarea "x"
type input "25-26 - WC Bind Ord"
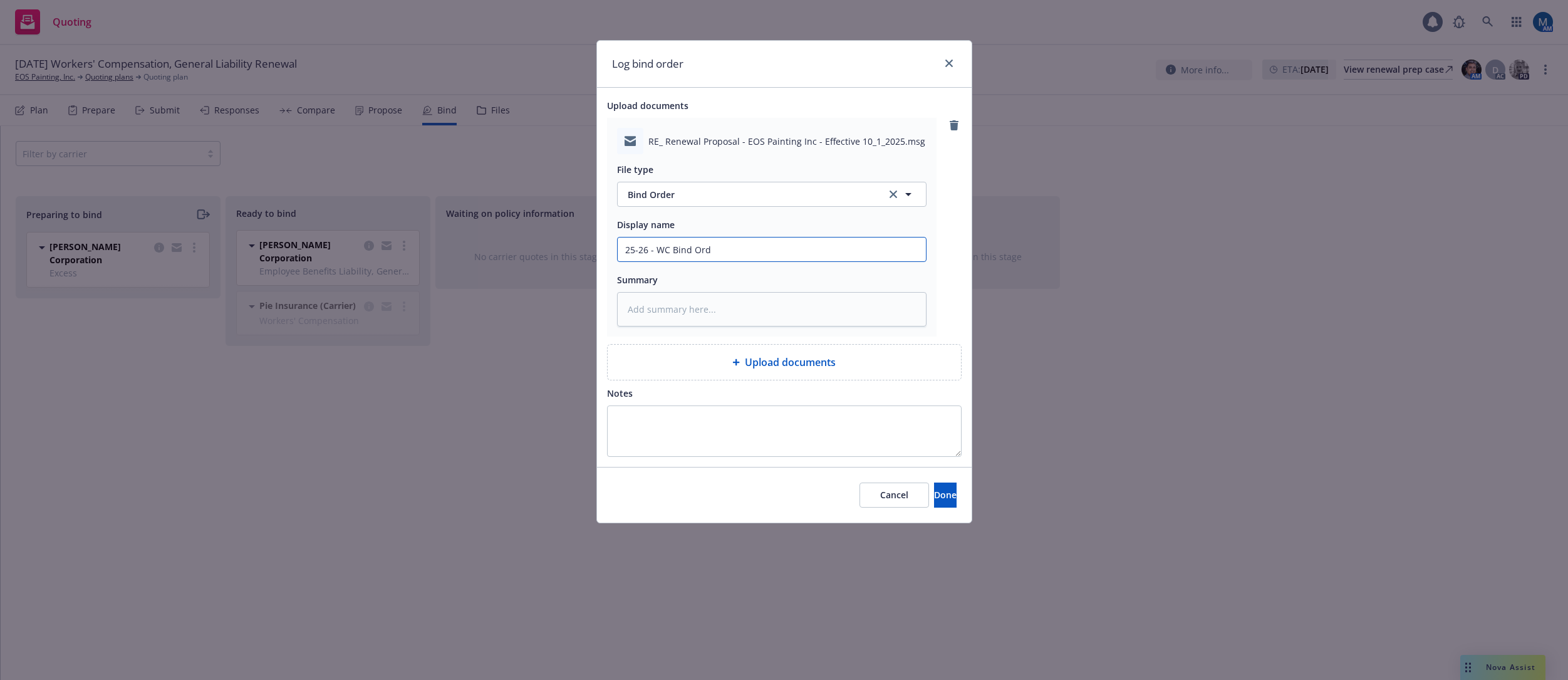
type textarea "x"
type input "25-26 - WC Bind Orde"
type textarea "x"
type input "25-26 - WC Bind Order"
type textarea "x"
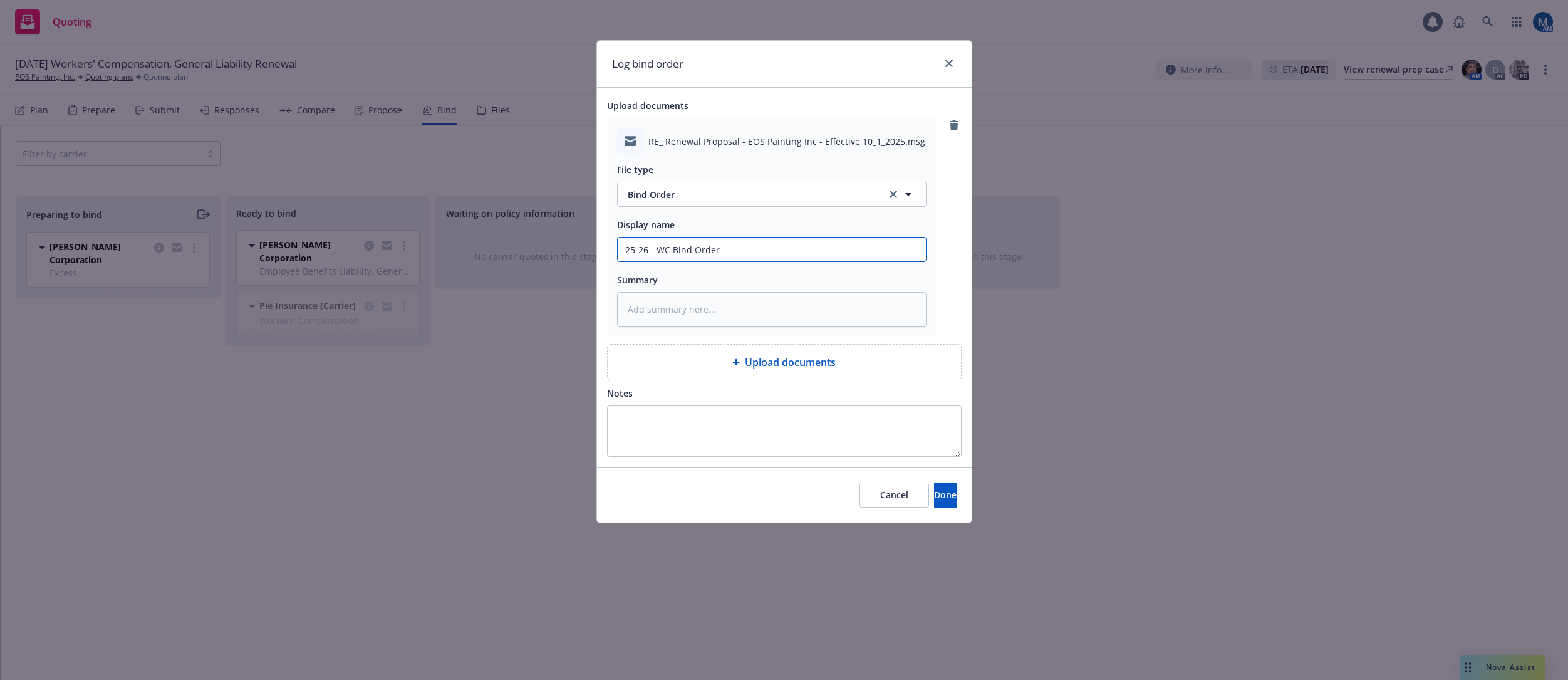
type input "25-26 - WC Bind Order"
type textarea "x"
type input "25-26 - WC Bind Order -"
type textarea "x"
type input "25-26 - WC Bind Order -"
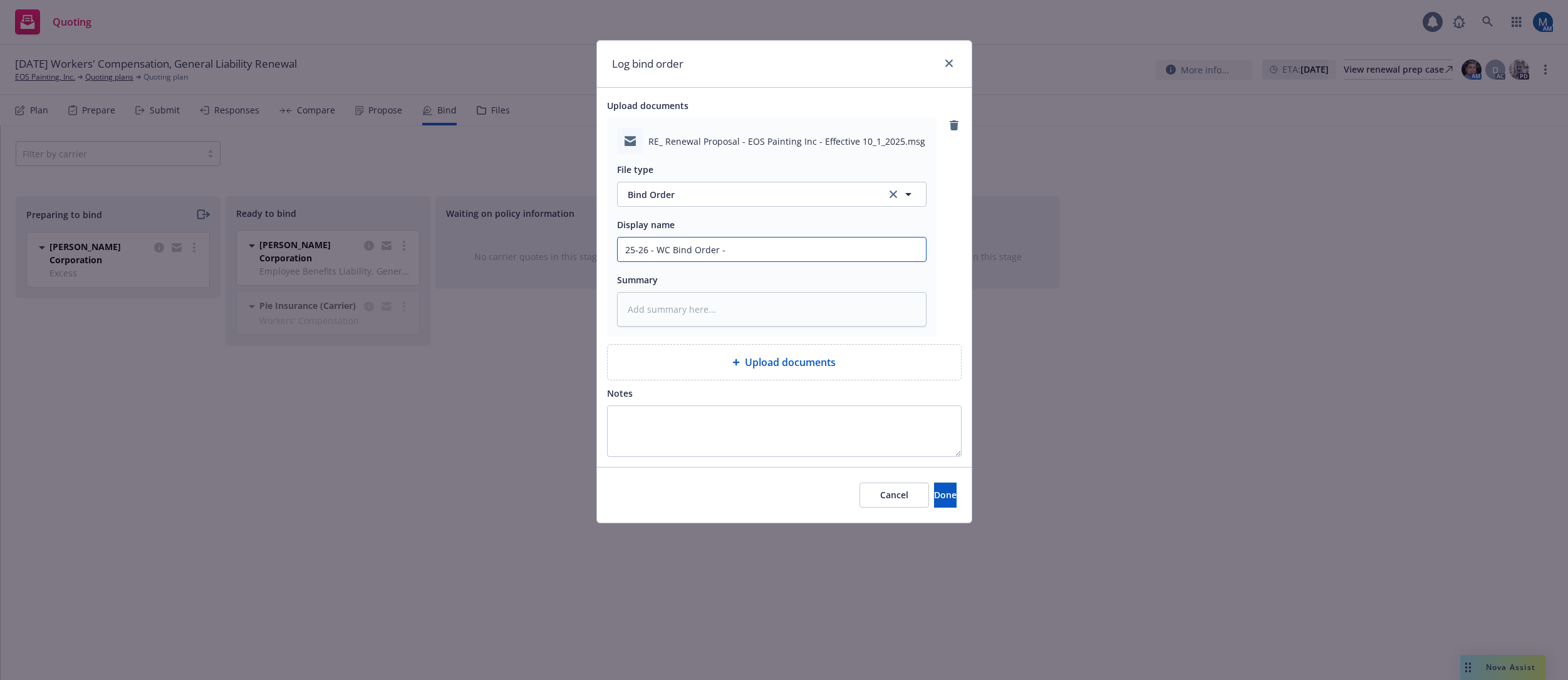
type textarea "x"
type input "25-26 - WC Bind Order - t"
type textarea "x"
type input "25-26 - WC Bind Order - to"
type textarea "x"
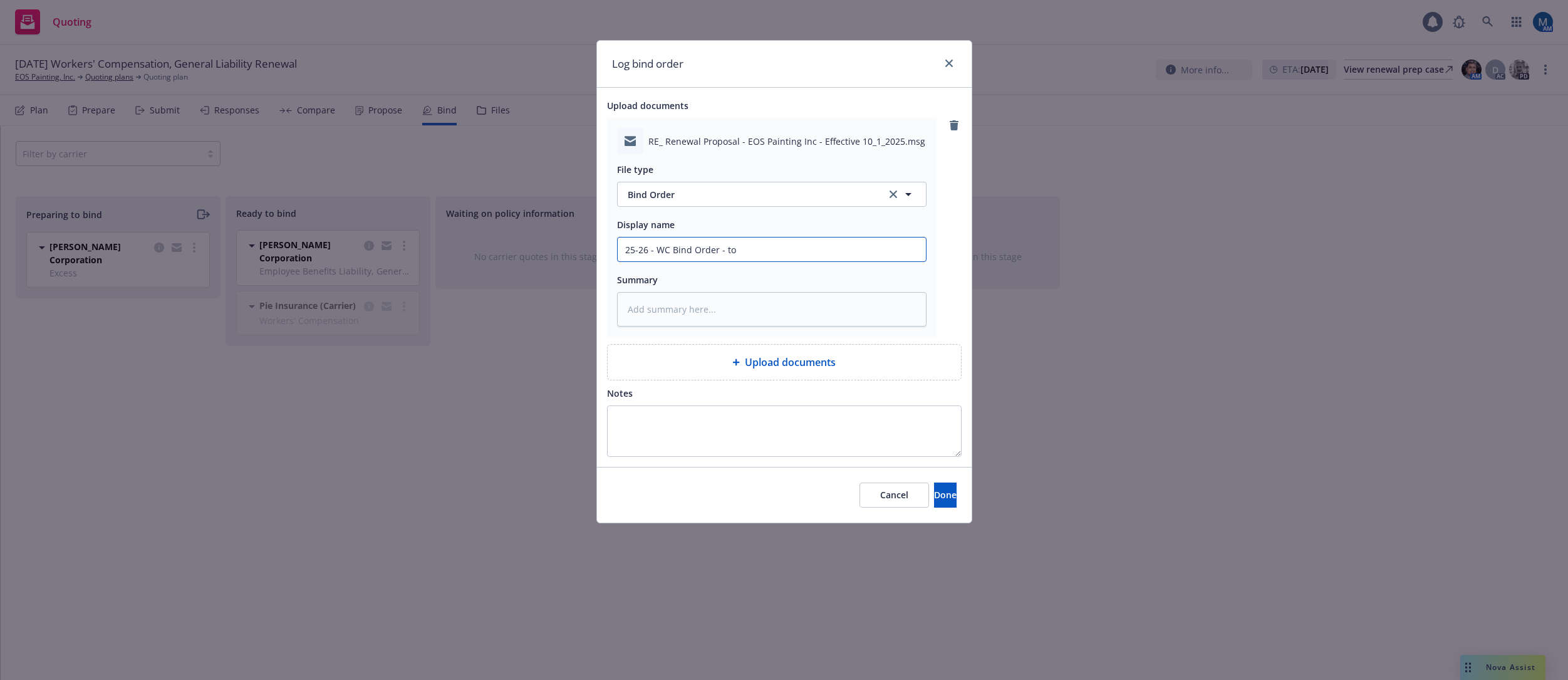
type input "25-26 - WC Bind Order - to"
type textarea "x"
type input "25-26 - WC Bind Order - to P"
type textarea "x"
type input "25-26 - WC Bind Order - to PI"
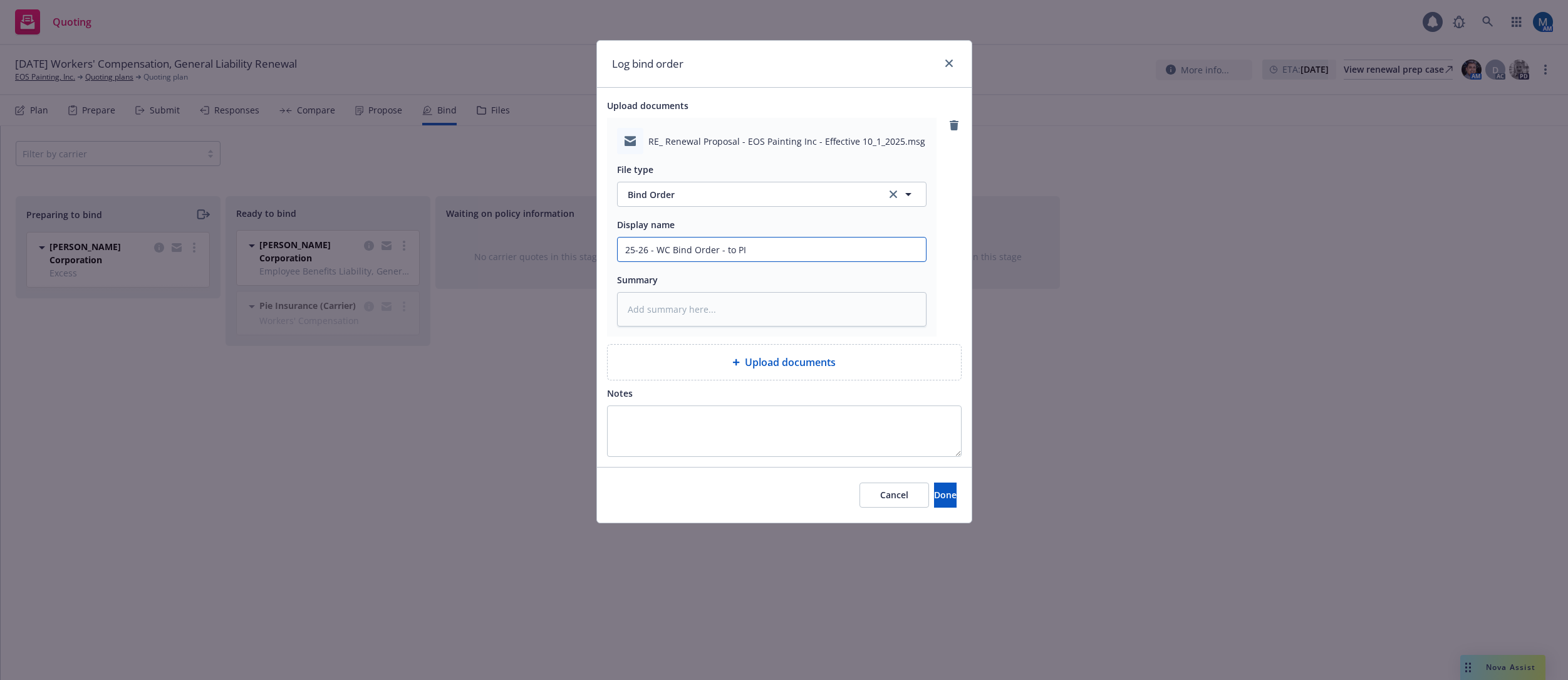
type textarea "x"
type input "25-26 - WC Bind Order - to PIE"
click at [950, 500] on button "Done" at bounding box center [945, 495] width 23 height 25
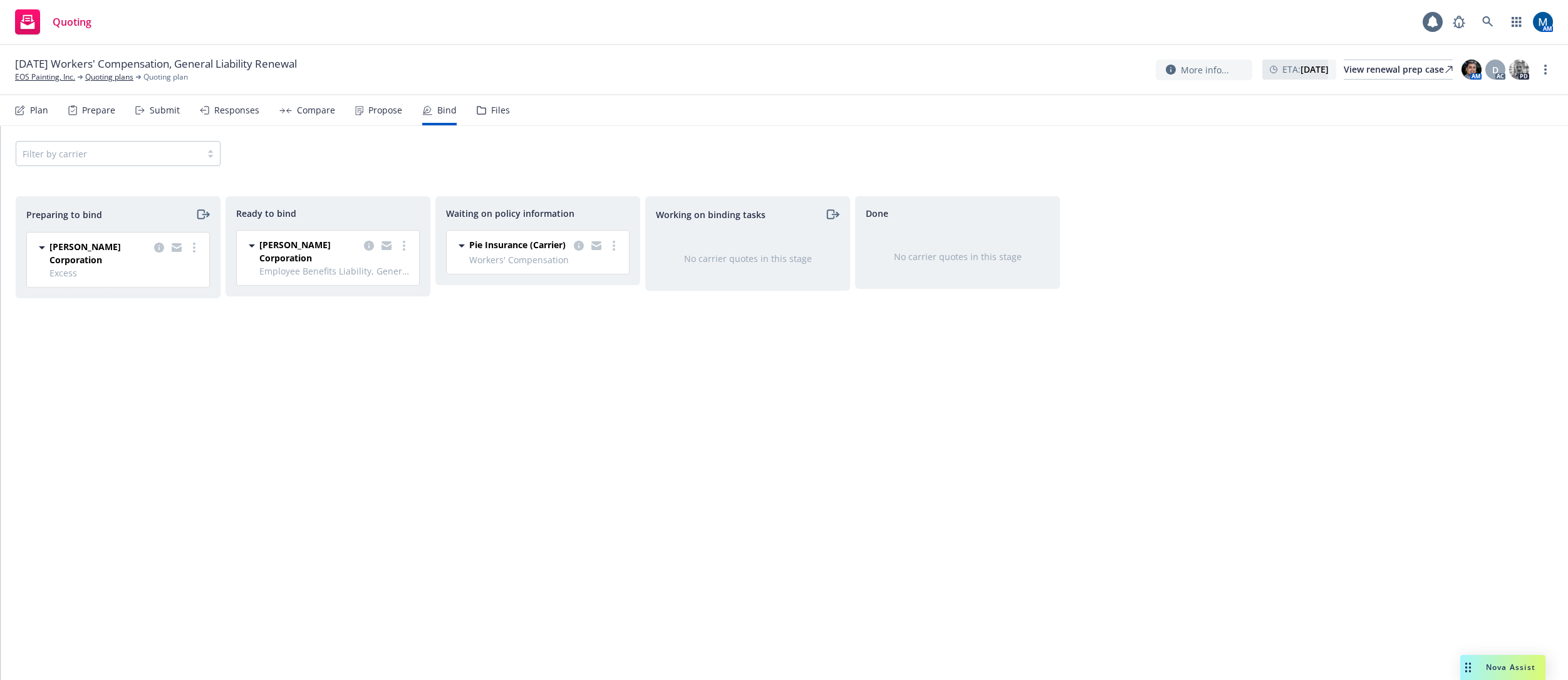
click at [448, 400] on div "Waiting on policy information Pie Insurance (Carrier) Workers' Compensation 10/…" at bounding box center [538, 425] width 205 height 457
drag, startPoint x: 515, startPoint y: 50, endPoint x: 621, endPoint y: 46, distance: 106.1
click at [515, 50] on div "10/01/25 Workers' Compensation, General Liability Renewal EOS Painting, Inc. Qu…" at bounding box center [784, 70] width 1568 height 50
click at [1075, 76] on div "View renewal prep case" at bounding box center [1399, 70] width 109 height 19
click at [388, 251] on link "copy logging email" at bounding box center [387, 246] width 15 height 15
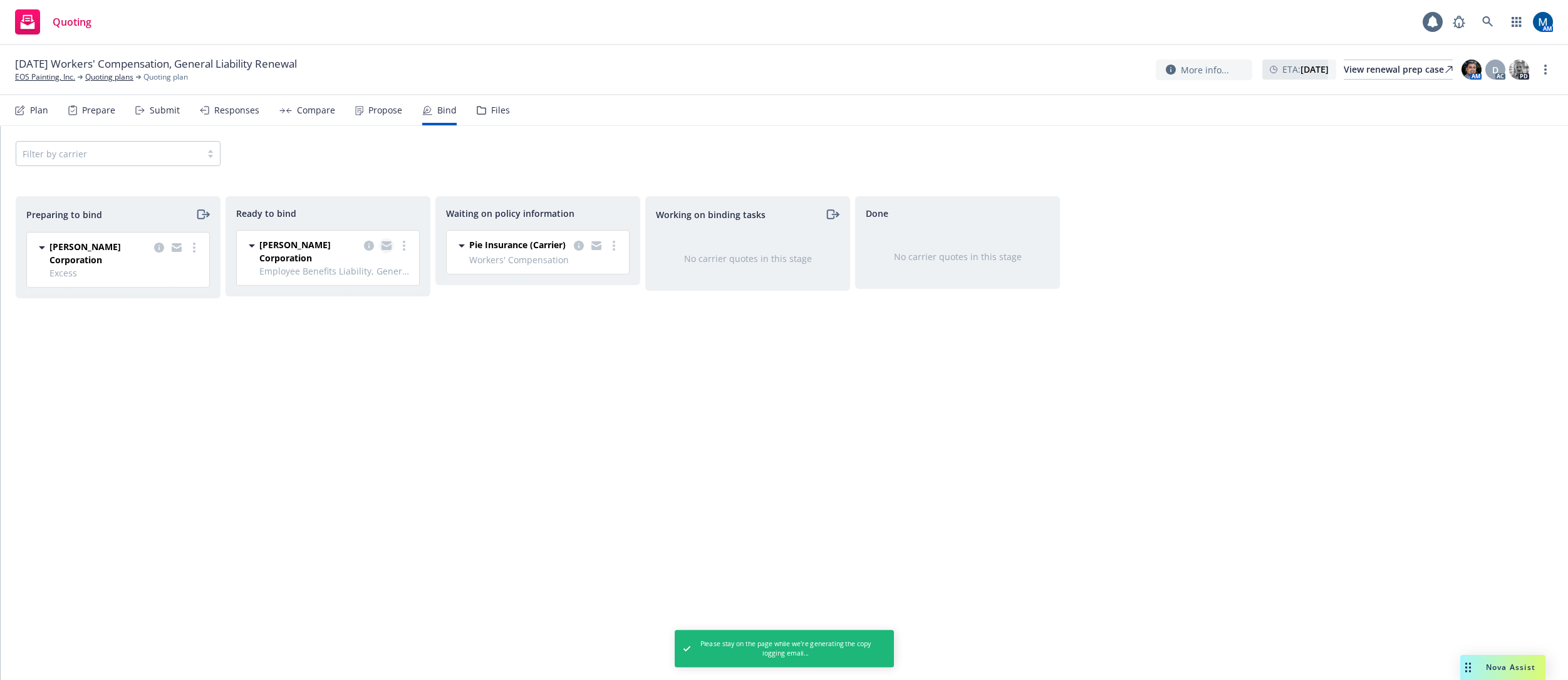
click at [385, 247] on icon "copy logging email" at bounding box center [386, 247] width 10 height 5
click at [407, 246] on link "more" at bounding box center [404, 246] width 15 height 15
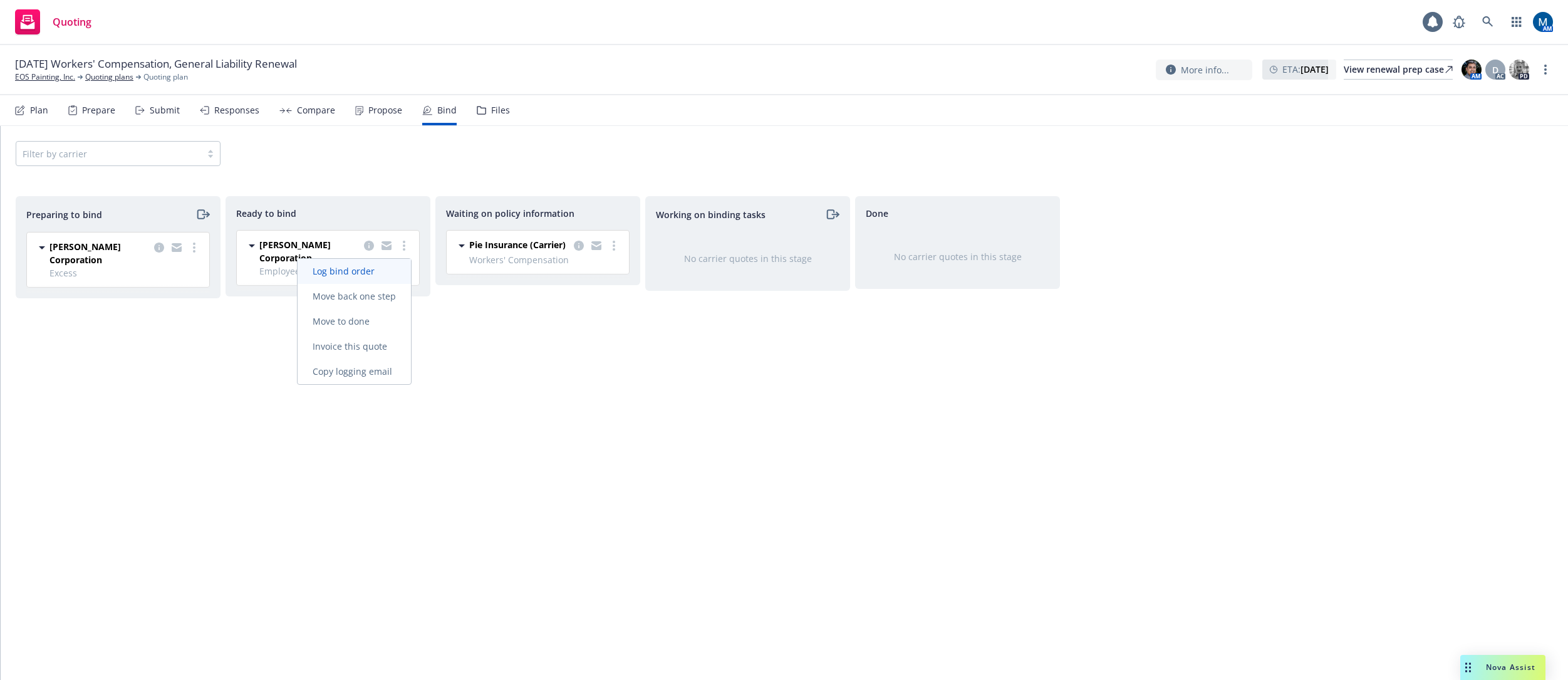
click at [379, 271] on span "Log bind order" at bounding box center [343, 270] width 92 height 12
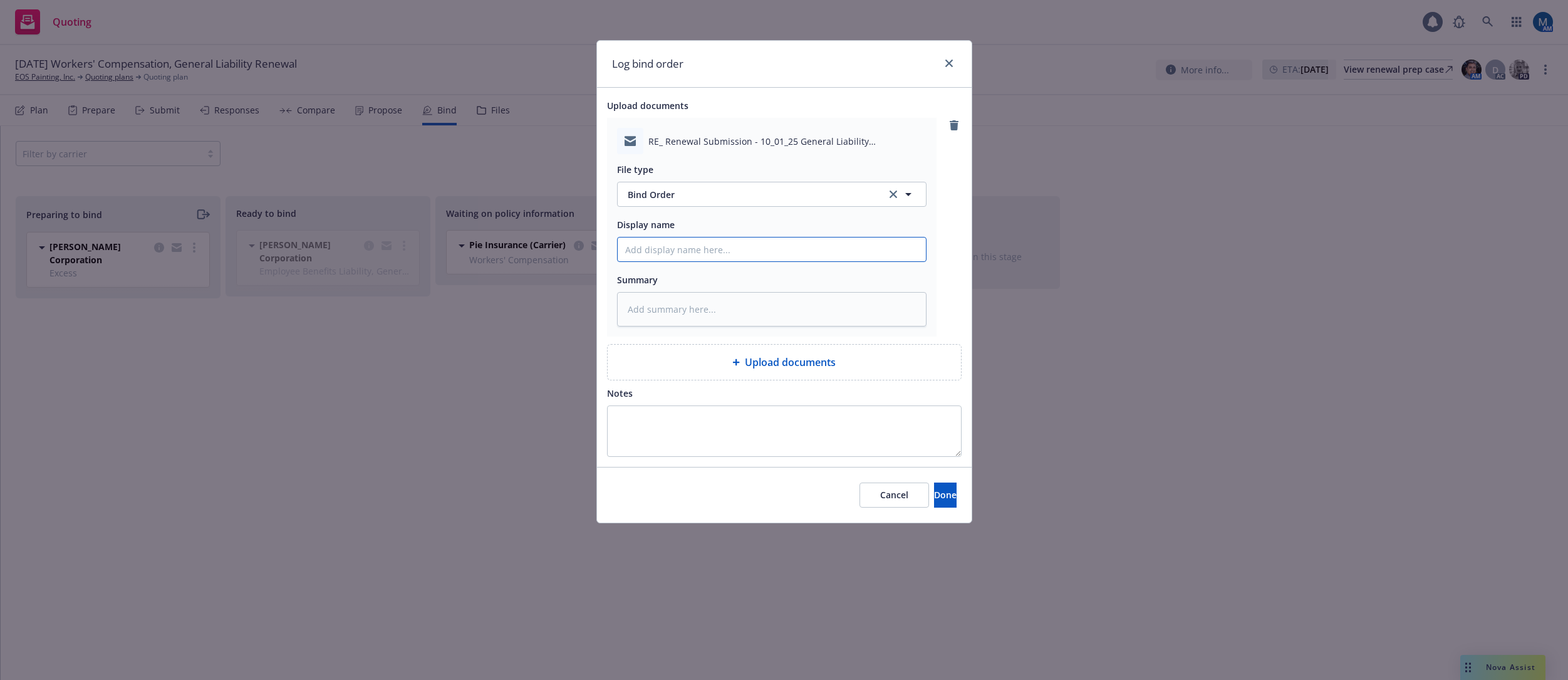
click at [717, 252] on input "Display name" at bounding box center [772, 249] width 308 height 24
type textarea "x"
type input "2"
type textarea "x"
type input "25"
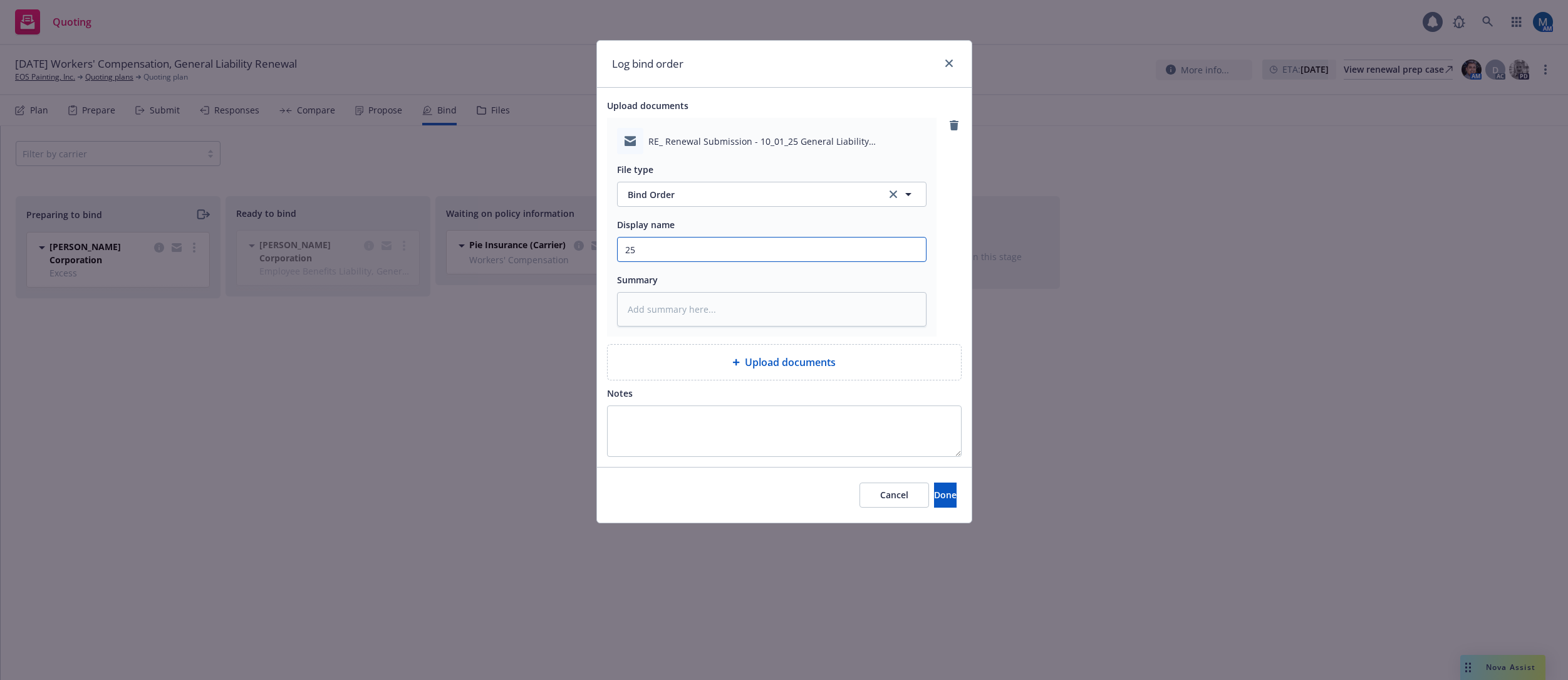
type textarea "x"
type input "25-"
type textarea "x"
type input "25-2"
type textarea "x"
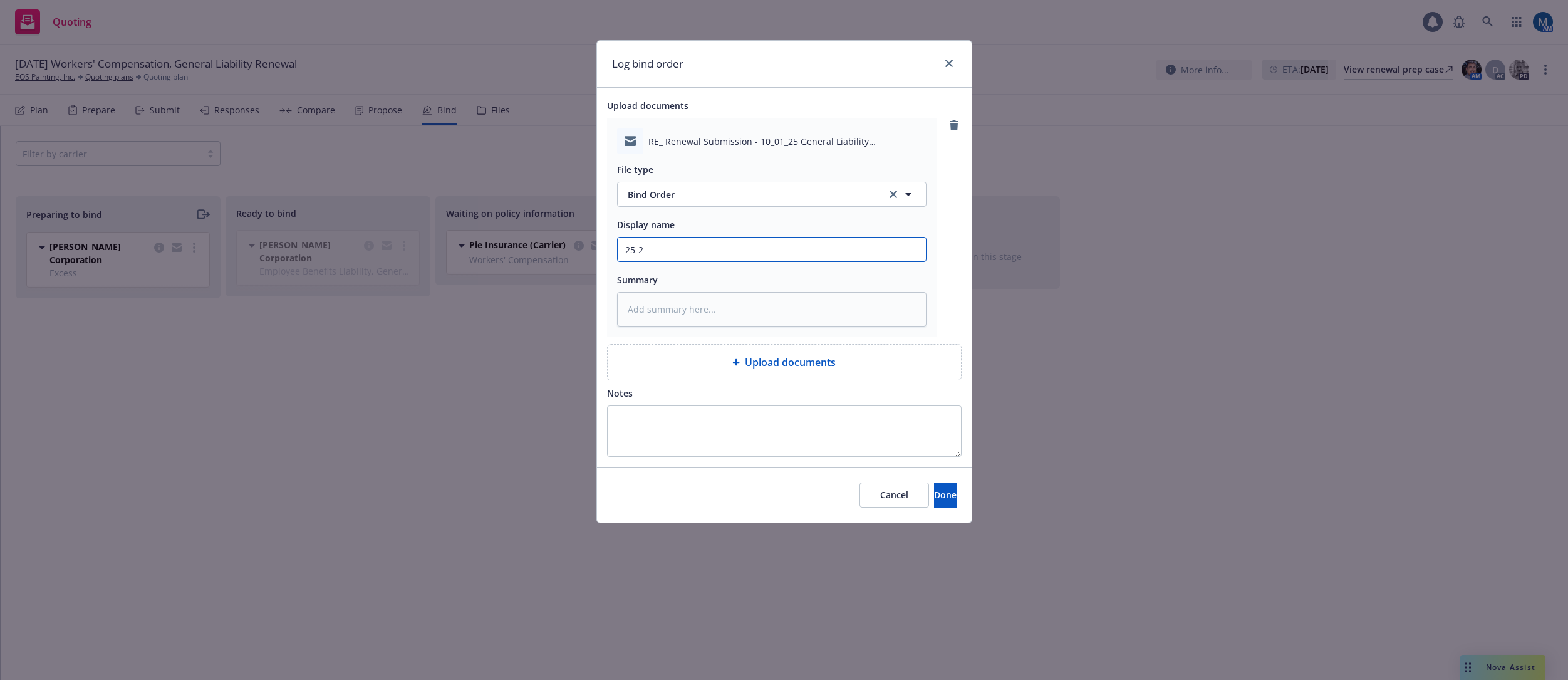
type input "25-26"
type textarea "x"
type input "25-26"
type textarea "x"
type input "25-26 G"
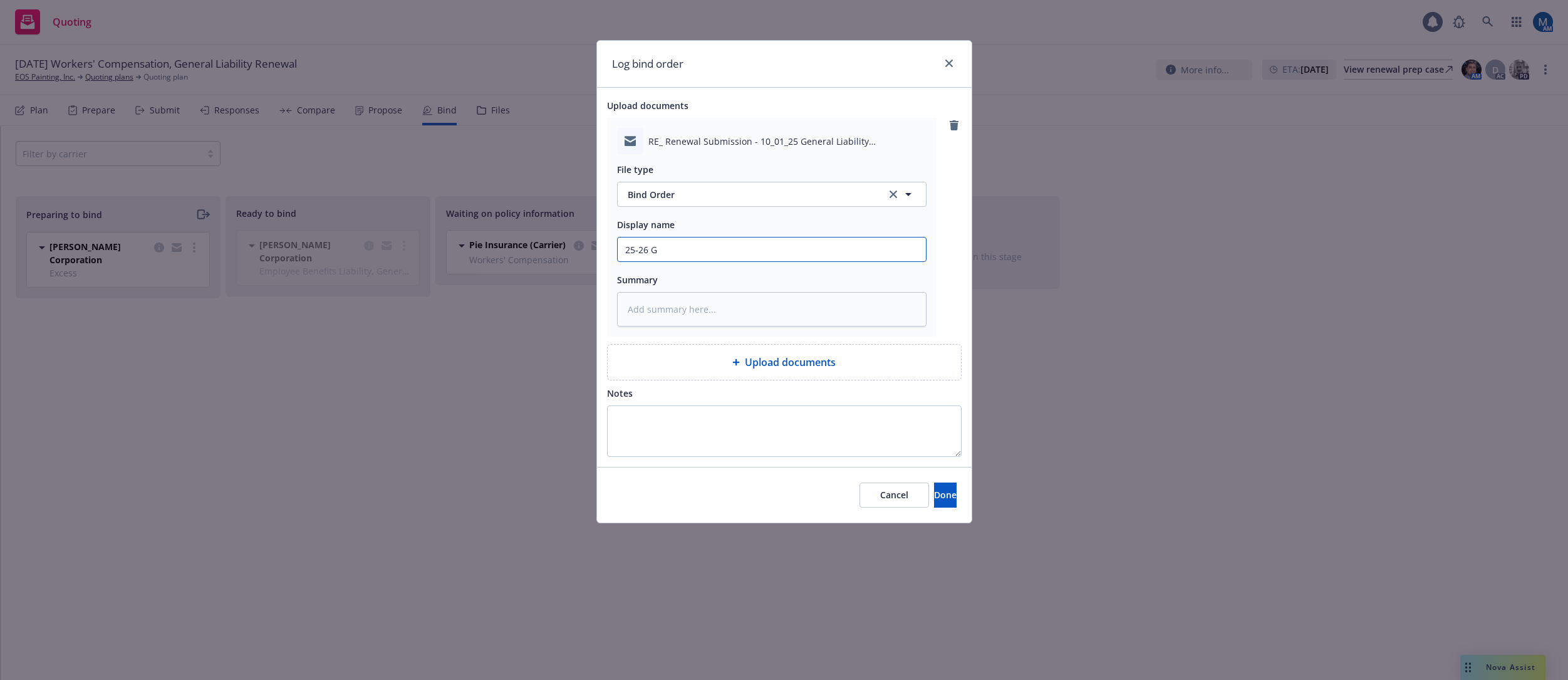
type textarea "x"
type input "25-26 GL"
type textarea "x"
type input "25-26 G"
type textarea "x"
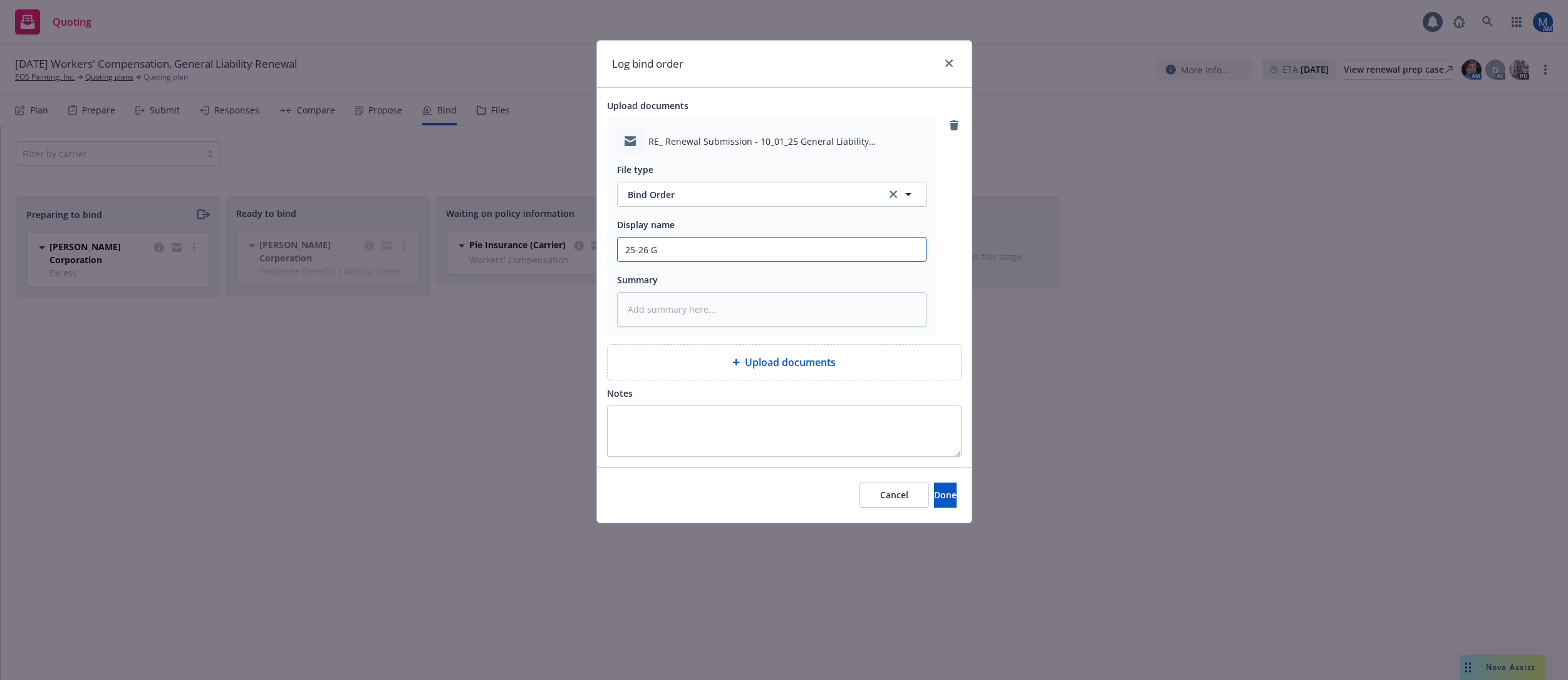
type input "25-26"
type textarea "x"
type input "25-26 C"
type textarea "x"
type input "25-26 CG"
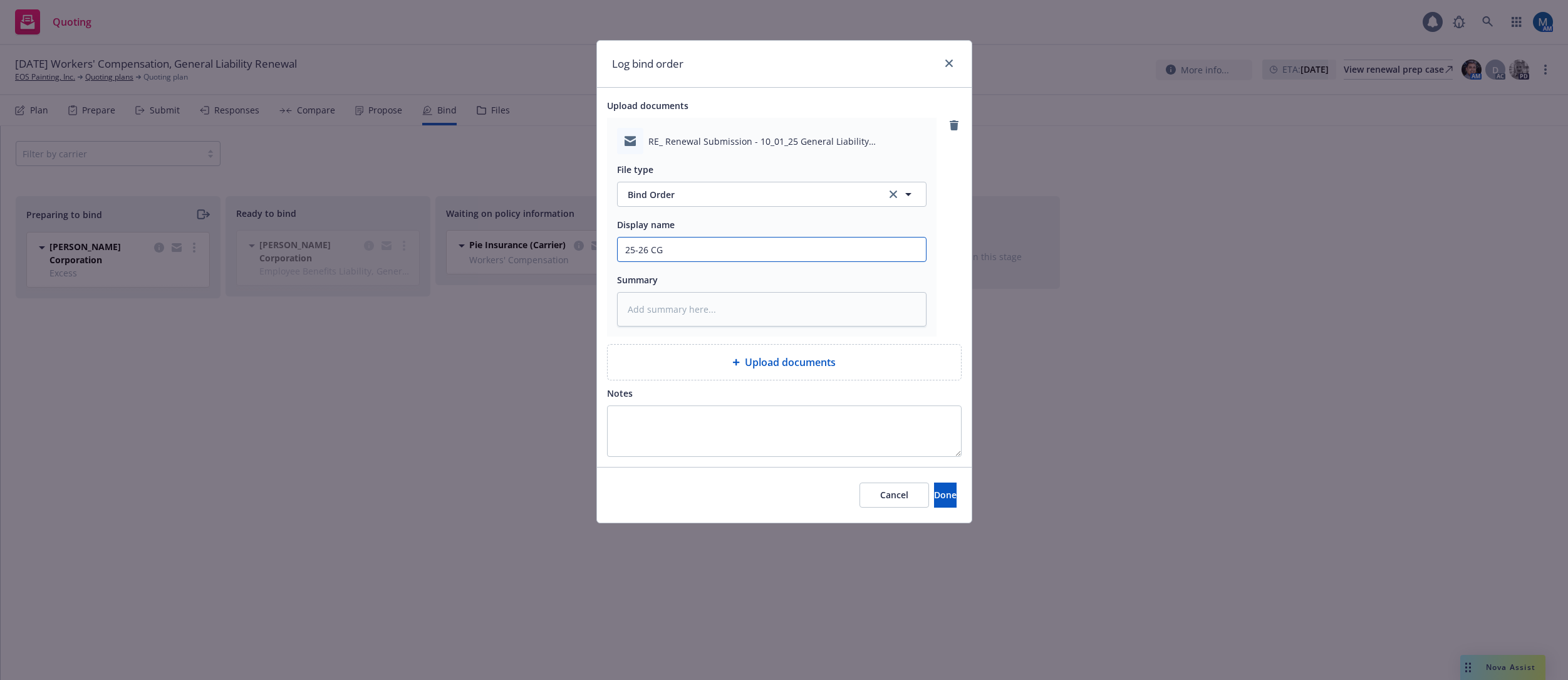
type textarea "x"
type input "25-26 CGL"
type textarea "x"
type input "25-26 CGL"
type textarea "x"
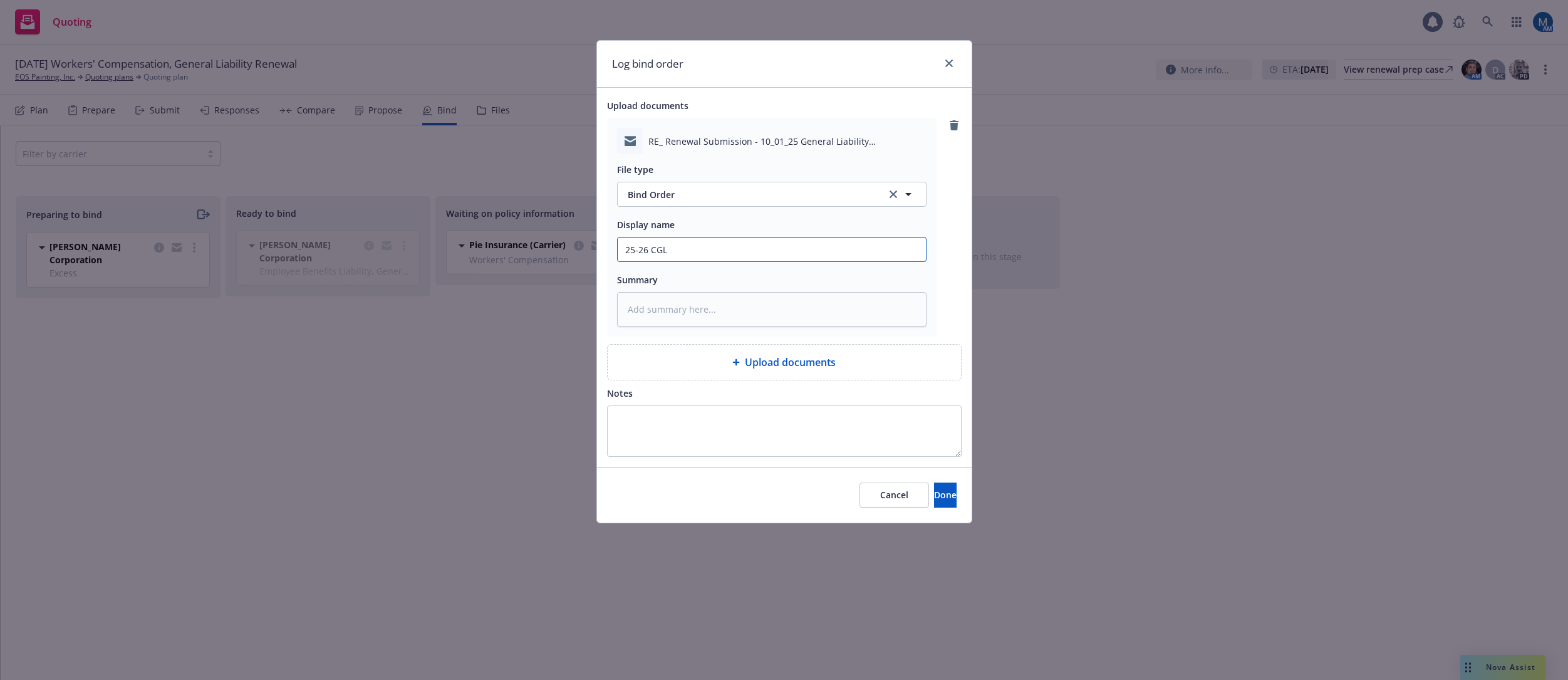
type input "25-26 CGL Q"
type textarea "x"
type input "25-26 CGL B"
type textarea "x"
type input "25-26 CGL Bi"
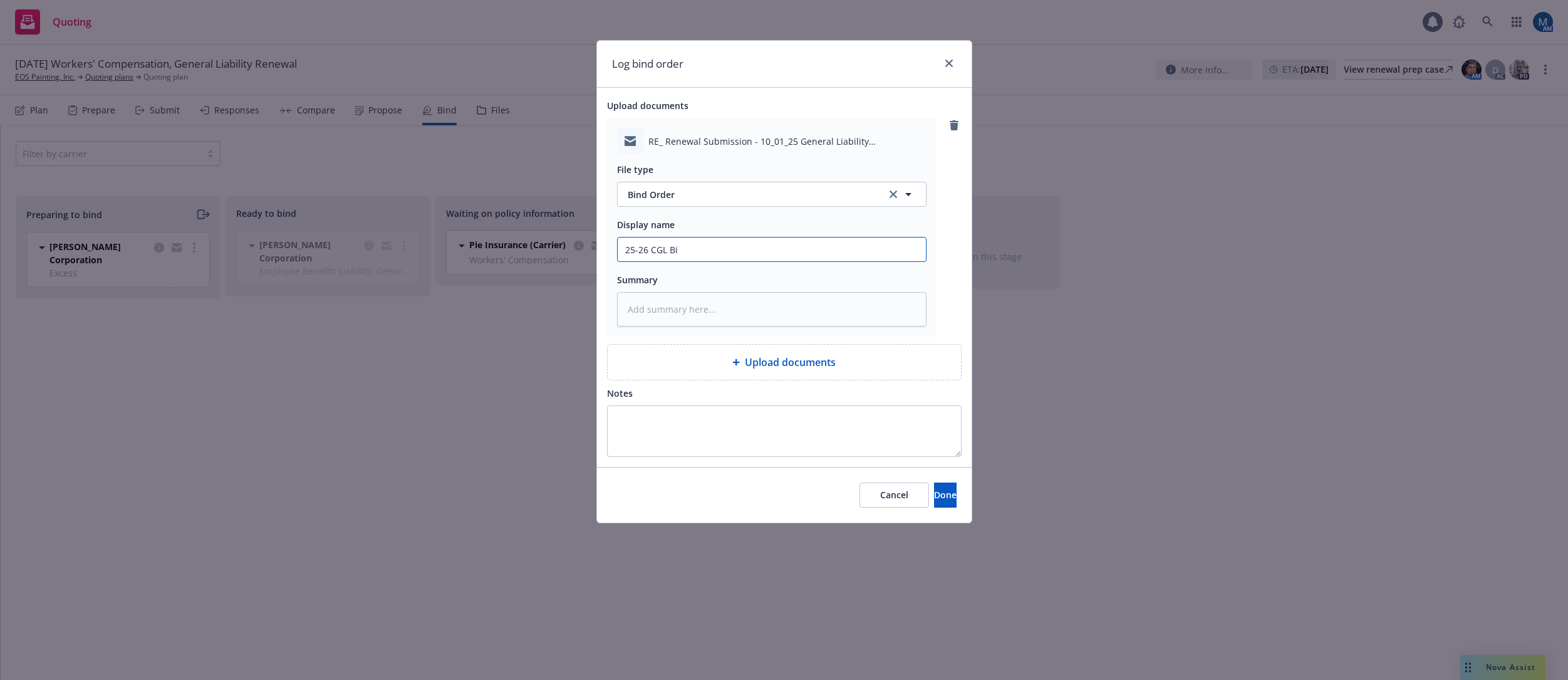
type textarea "x"
type input "25-26 CGL Bin"
type textarea "x"
type input "25-26 CGL Bind"
type textarea "x"
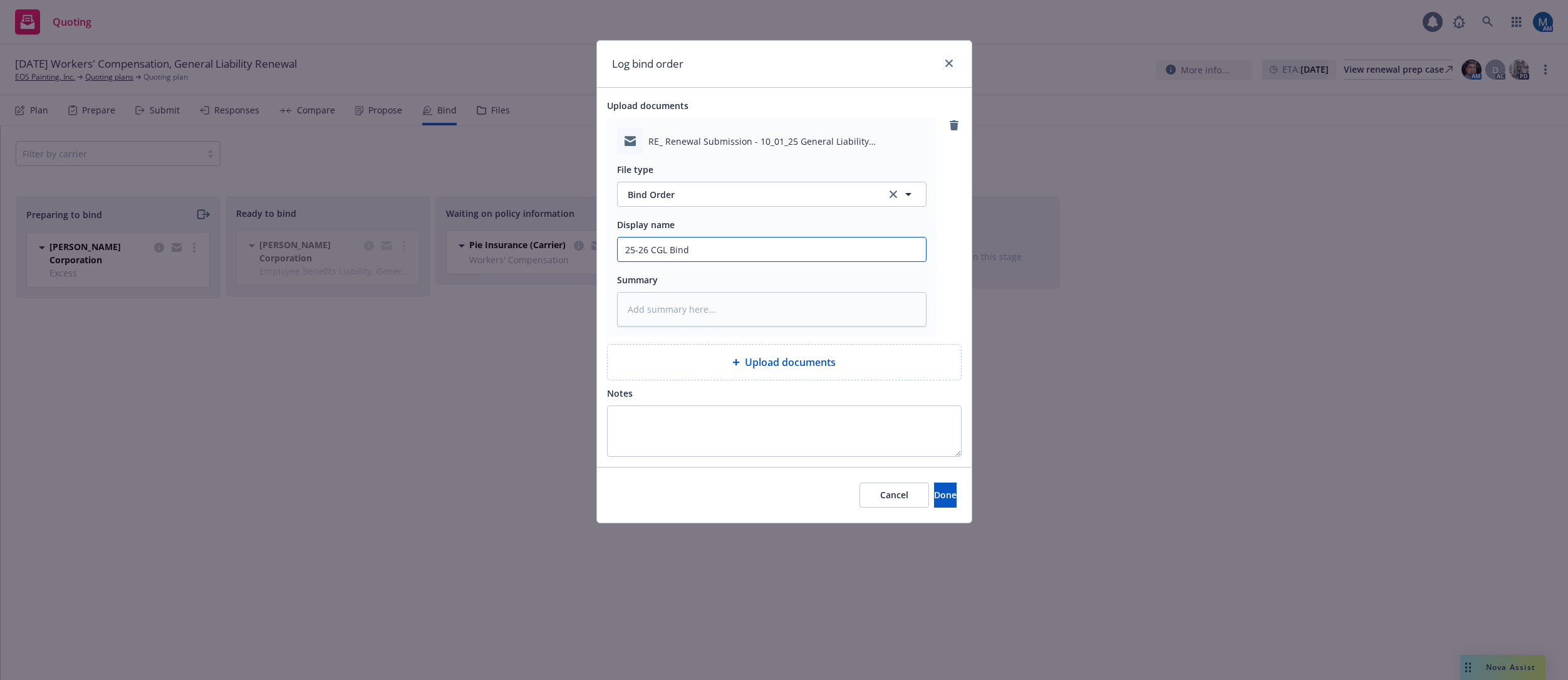
type input "25-26 CGL Bind"
type textarea "x"
type input "25-26 CGL Bind O"
type textarea "x"
type input "25-26 CGL Bind Or"
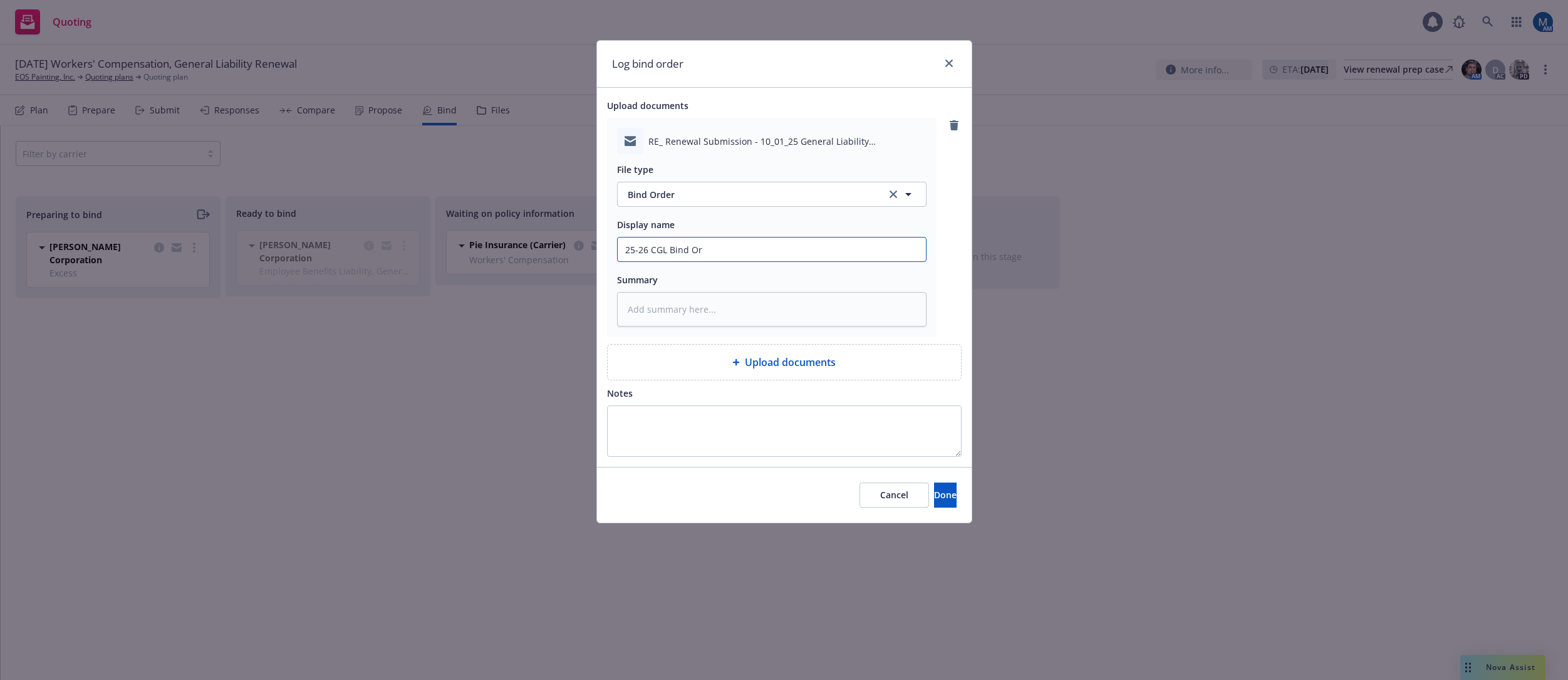
type textarea "x"
type input "25-26 CGL Bind Ord"
type textarea "x"
type input "25-26 CGL Bind Orde"
type textarea "x"
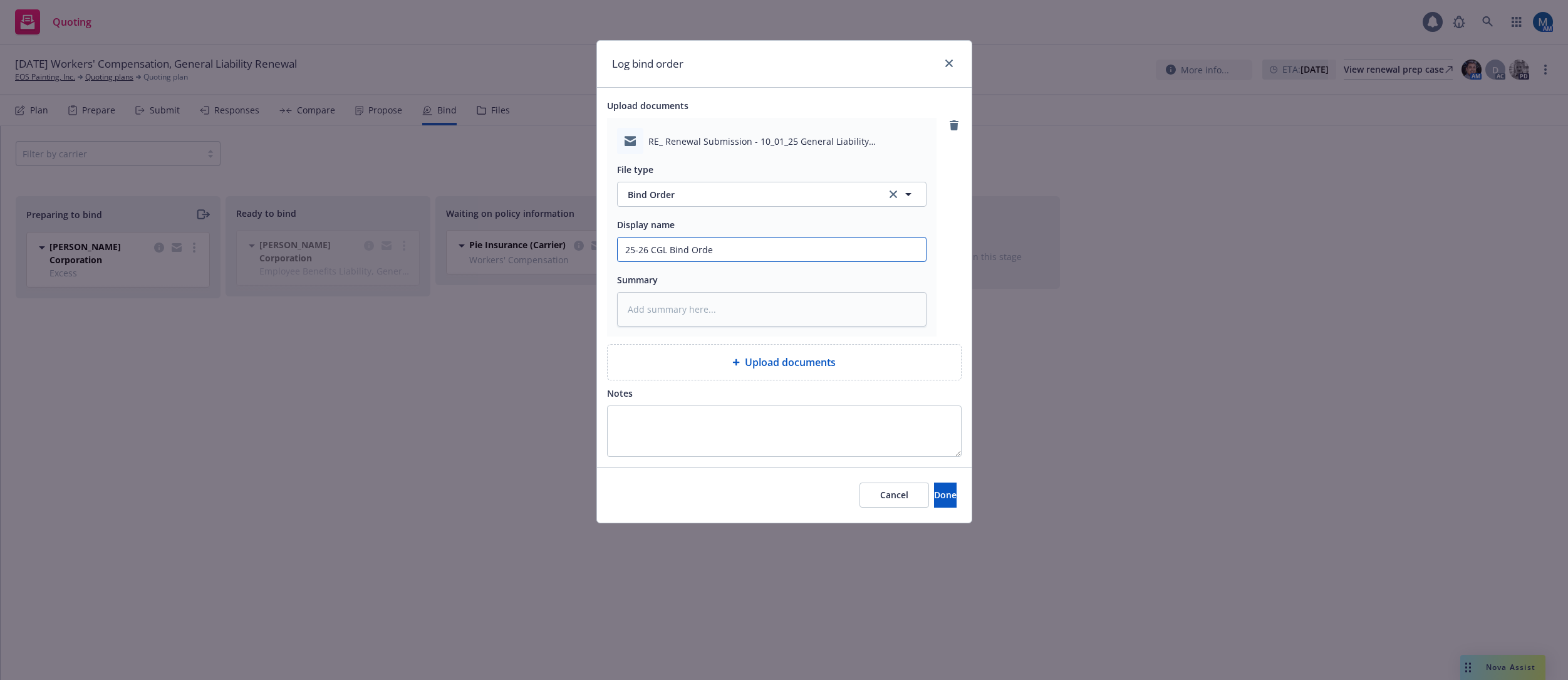
type input "25-26 CGL Bind Order"
type textarea "x"
type input "25-26 CGL Bind Order"
type textarea "x"
type input "25-26 CGL Bind Order -"
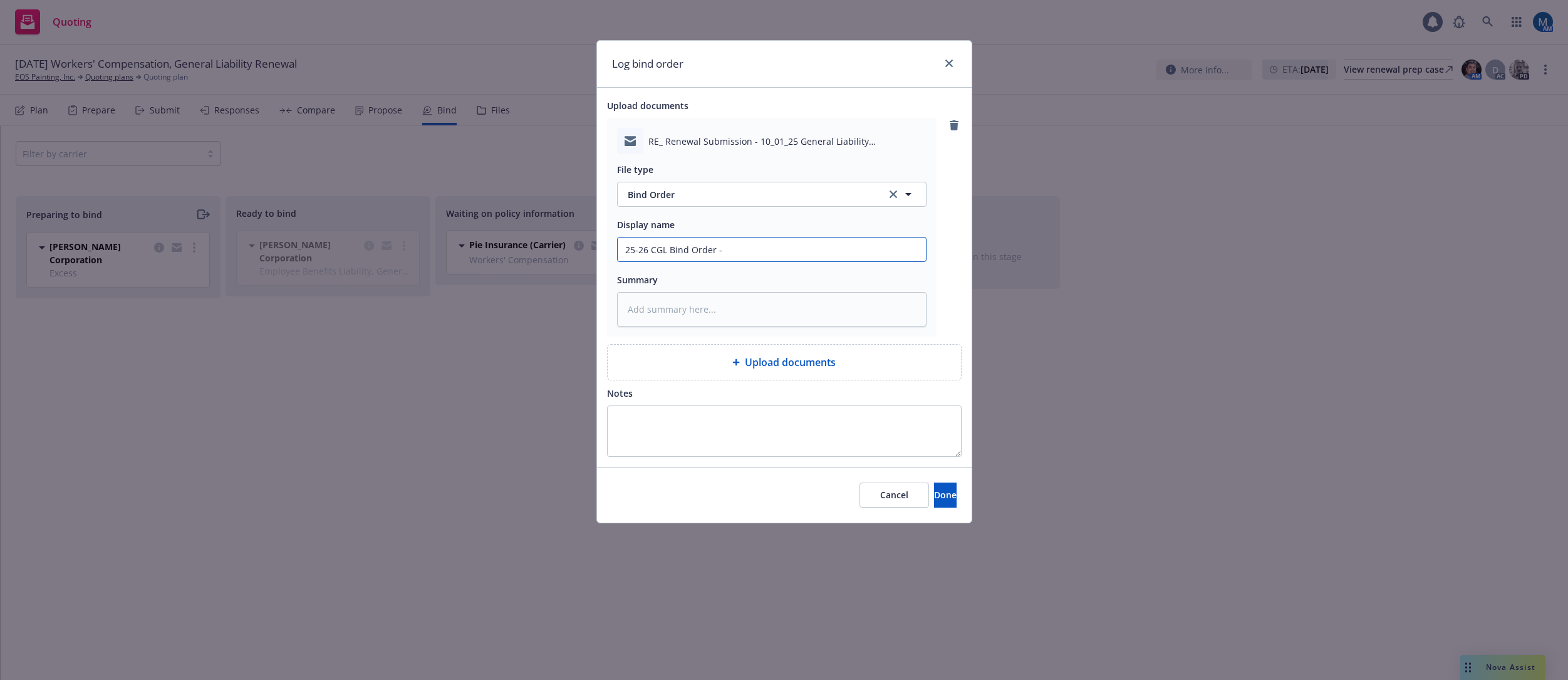
type textarea "x"
type input "25-26 CGL Bind Order -"
type textarea "x"
type input "25-26 CGL Bind Order - t"
type textarea "x"
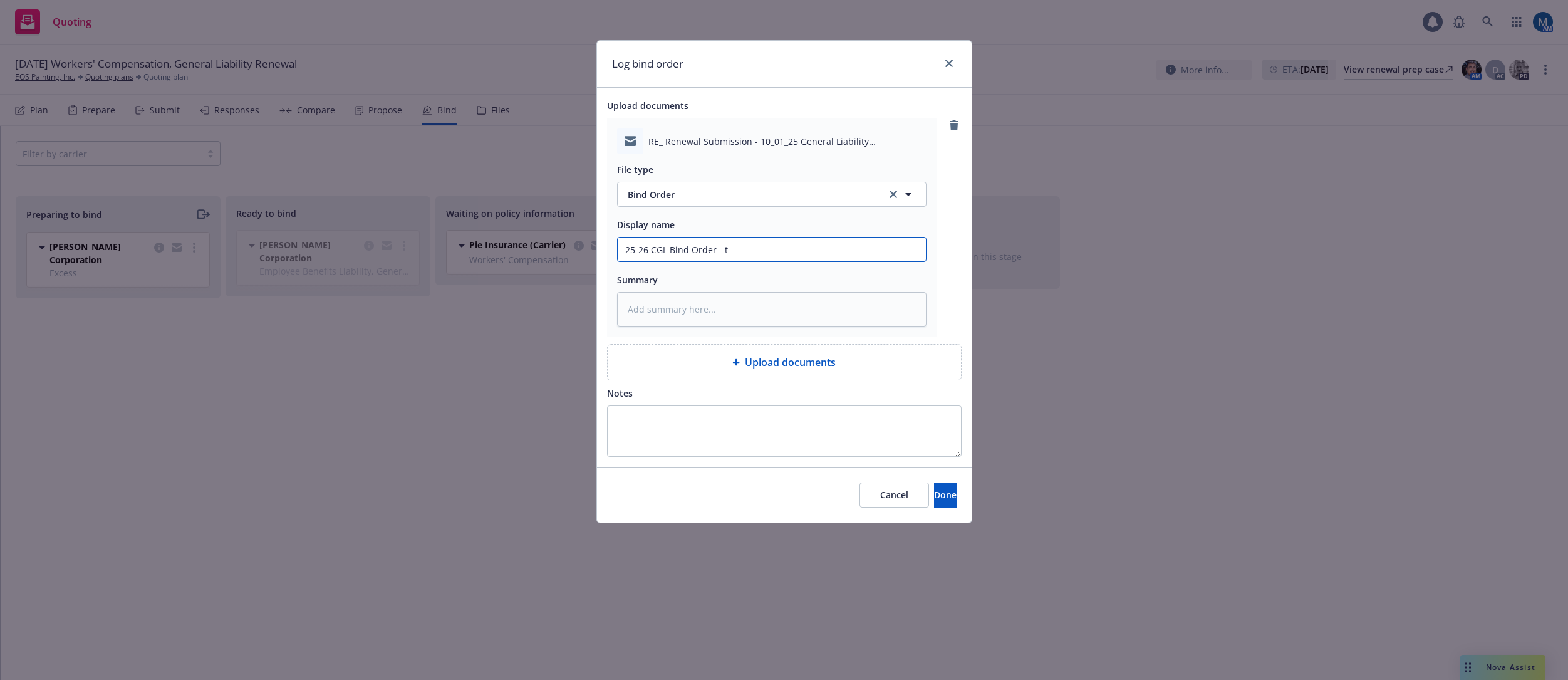
type input "25-26 CGL Bind Order - to"
type textarea "x"
type input "25-26 CGL Bind Order - to"
type textarea "x"
type input "25-26 CGL Bind Order - to A"
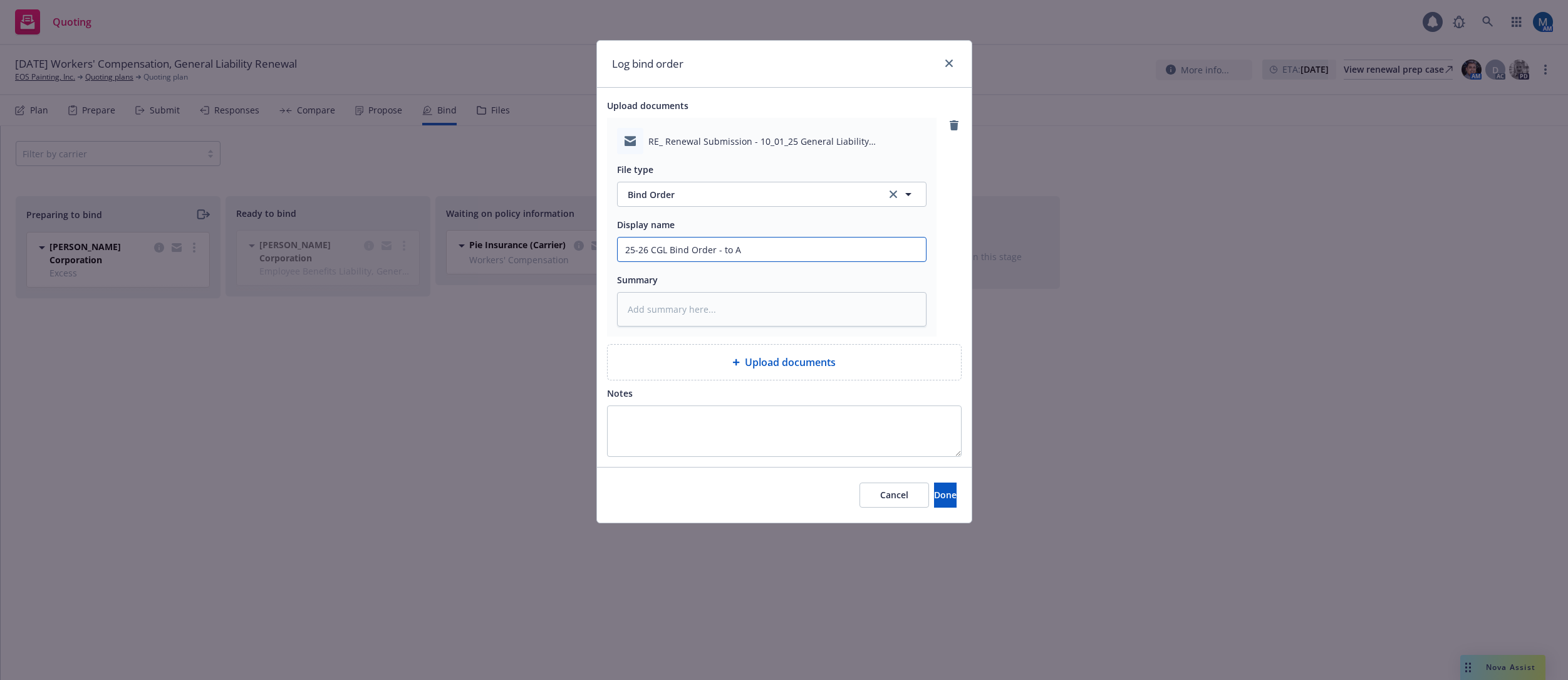
type textarea "x"
type input "25-26 CGL Bind Order - to AM"
type textarea "x"
type input "25-26 CGL Bind Order - to A"
type textarea "x"
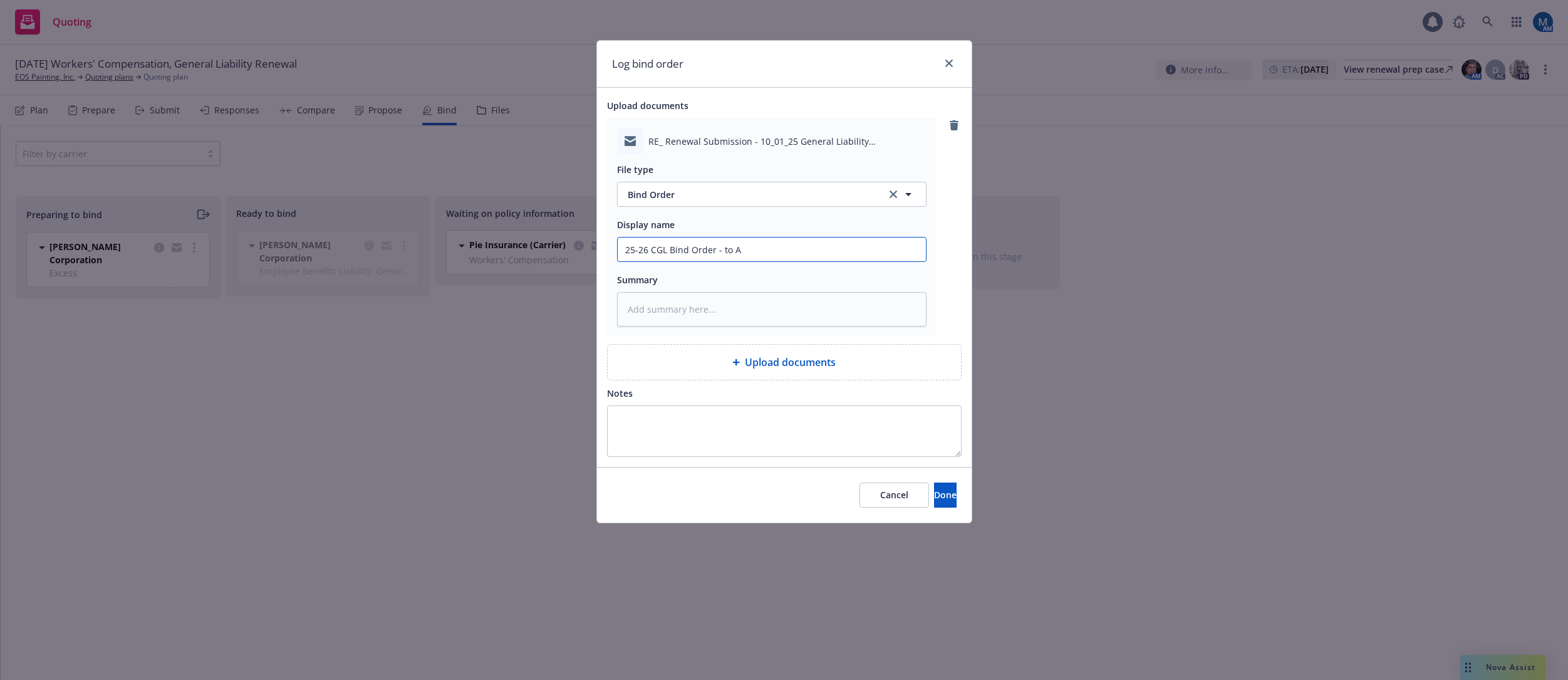
type input "25-26 CGL Bind Order - to Am"
type textarea "x"
type input "25-26 CGL Bind Order - to Amw"
type textarea "x"
type input "25-26 CGL Bind Order - to Amwi"
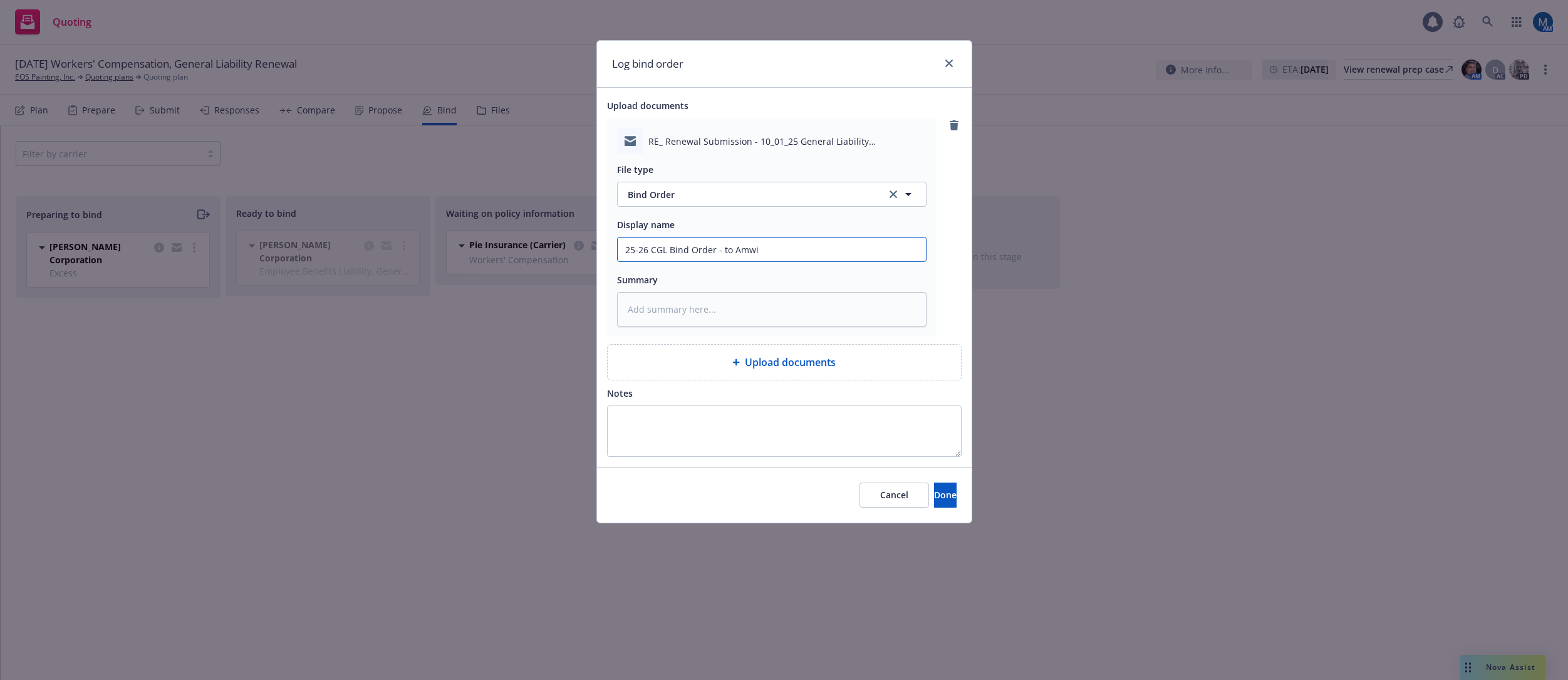
type textarea "x"
type input "25-26 CGL Bind Order - to Amwin"
type textarea "x"
type input "25-26 CGL Bind Order - to Amwins"
click at [934, 498] on span "Done" at bounding box center [945, 494] width 23 height 12
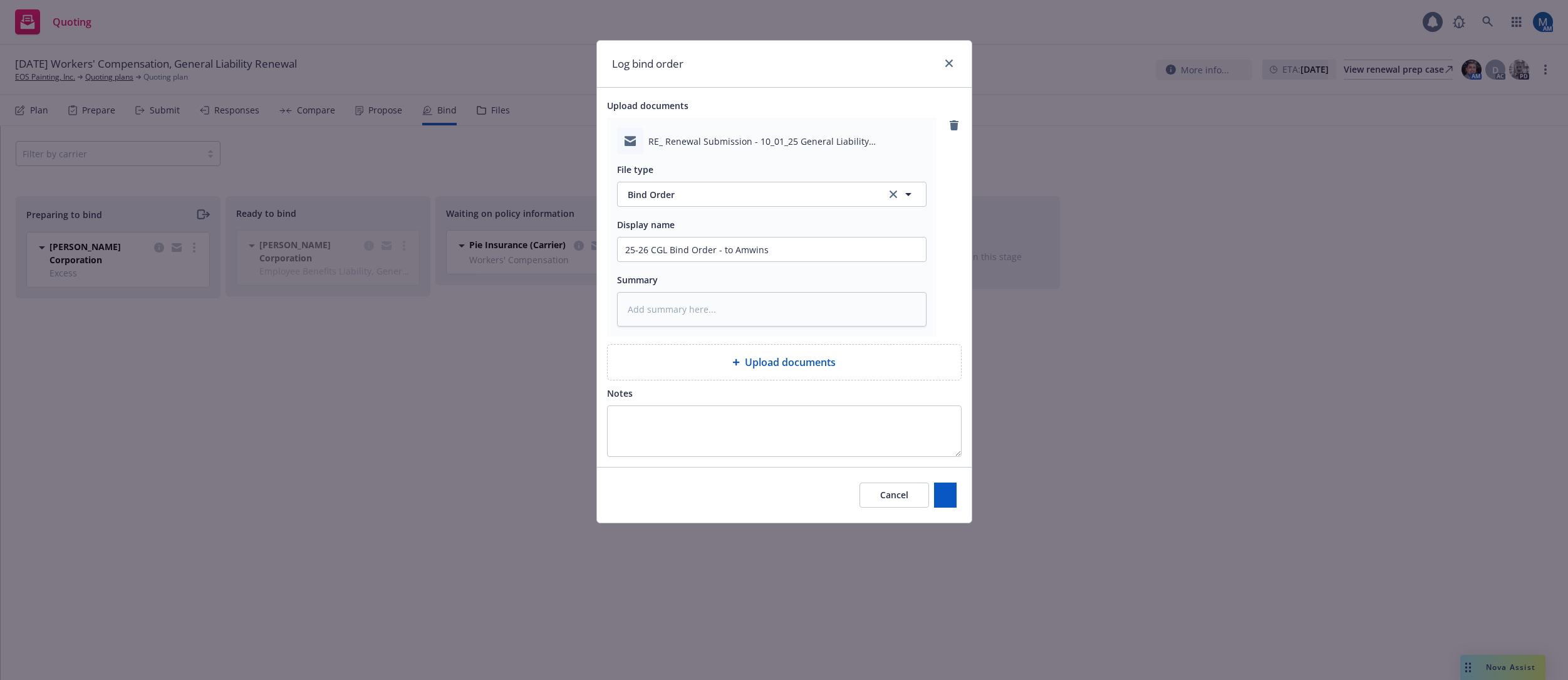
type textarea "x"
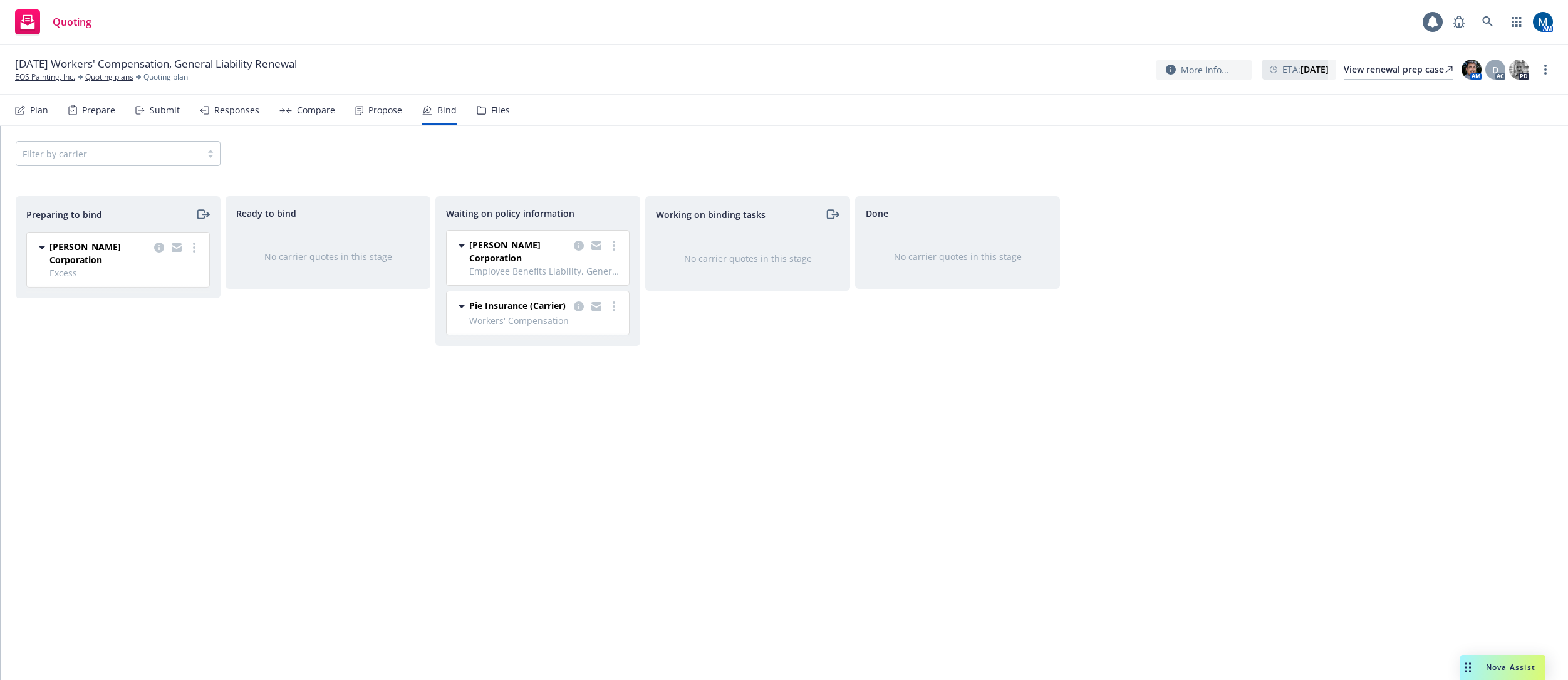
click at [280, 462] on div "Ready to bind No carrier quotes in this stage" at bounding box center [328, 425] width 205 height 457
click at [674, 377] on div "Working on binding tasks No carrier quotes in this stage" at bounding box center [748, 425] width 205 height 457
click at [612, 306] on link "more" at bounding box center [614, 307] width 15 height 15
click at [562, 333] on span "Create policies" at bounding box center [553, 331] width 92 height 12
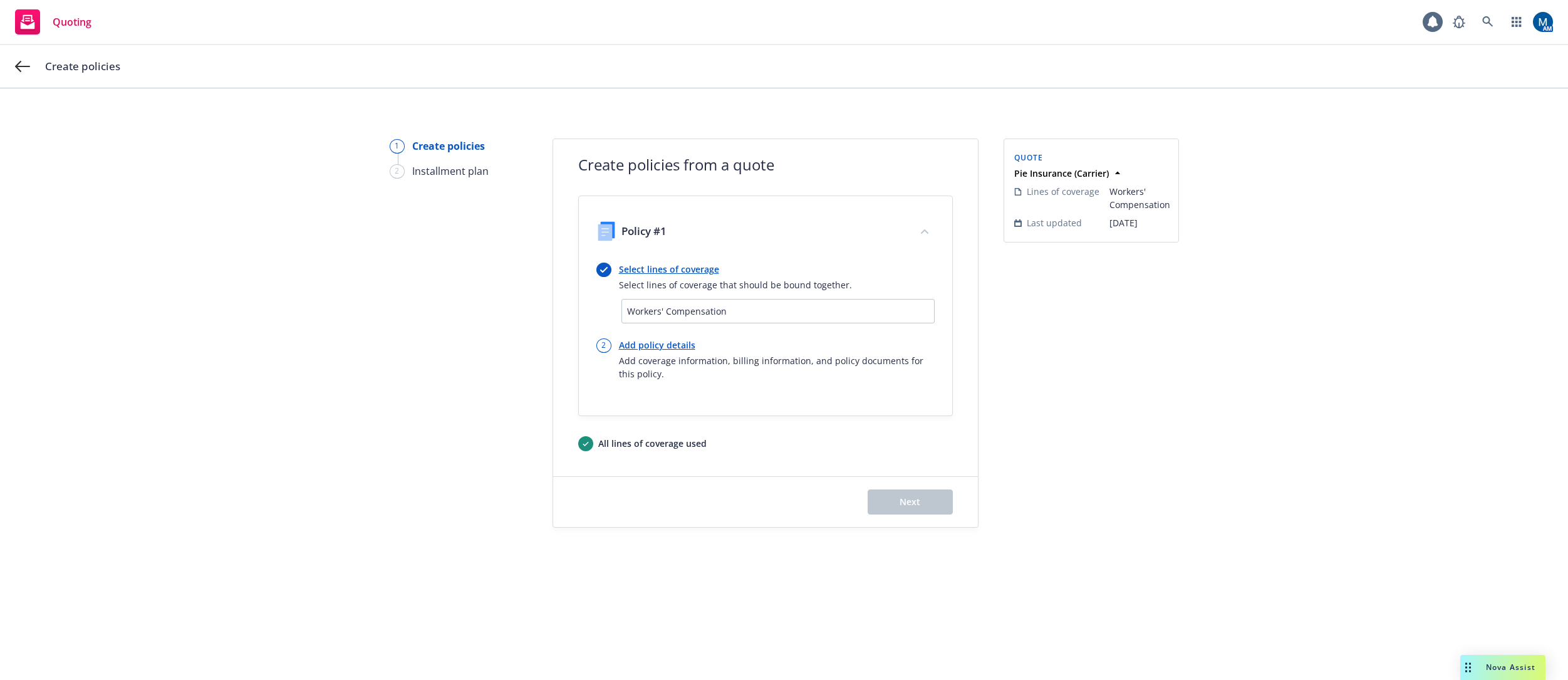
click at [639, 345] on link "Add policy details" at bounding box center [776, 345] width 316 height 13
select select "12"
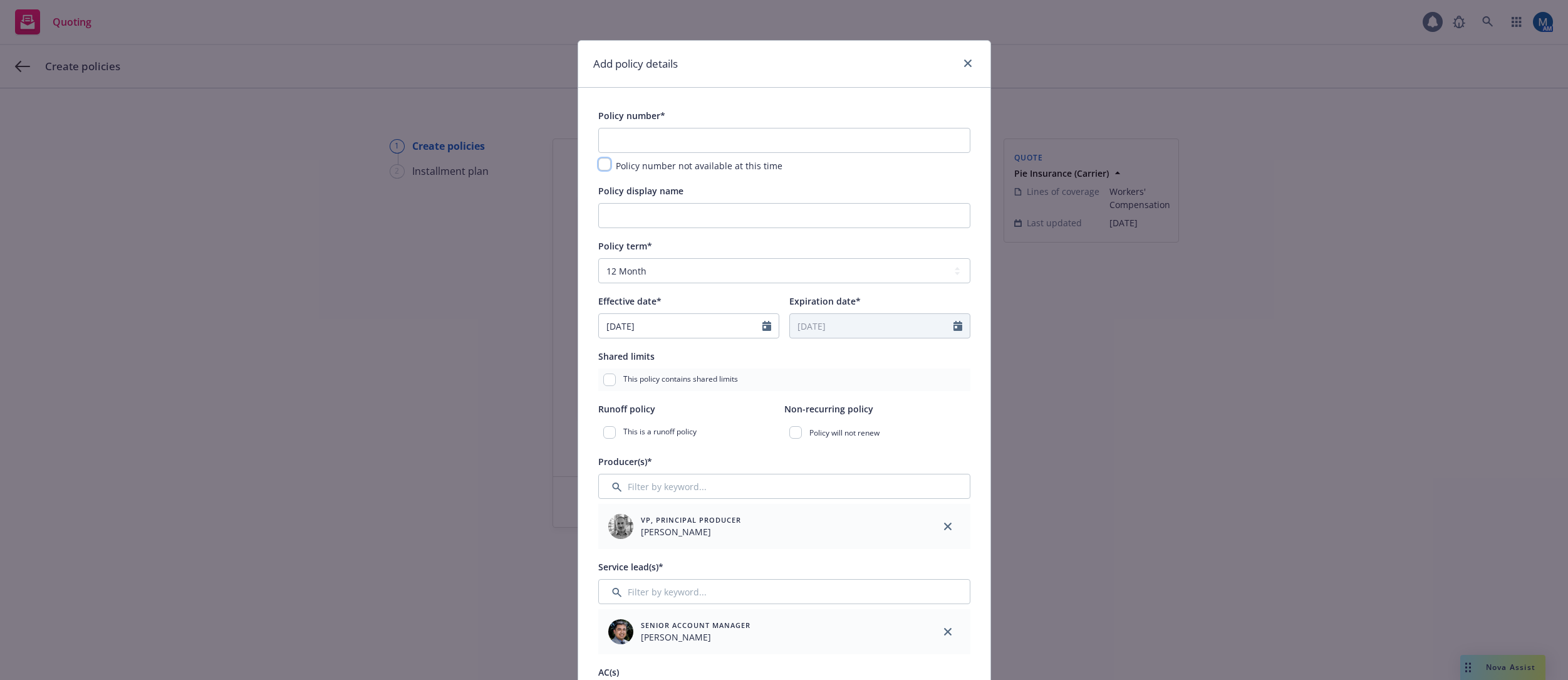
click at [602, 165] on input "checkbox" at bounding box center [605, 164] width 12 height 12
checkbox input "true"
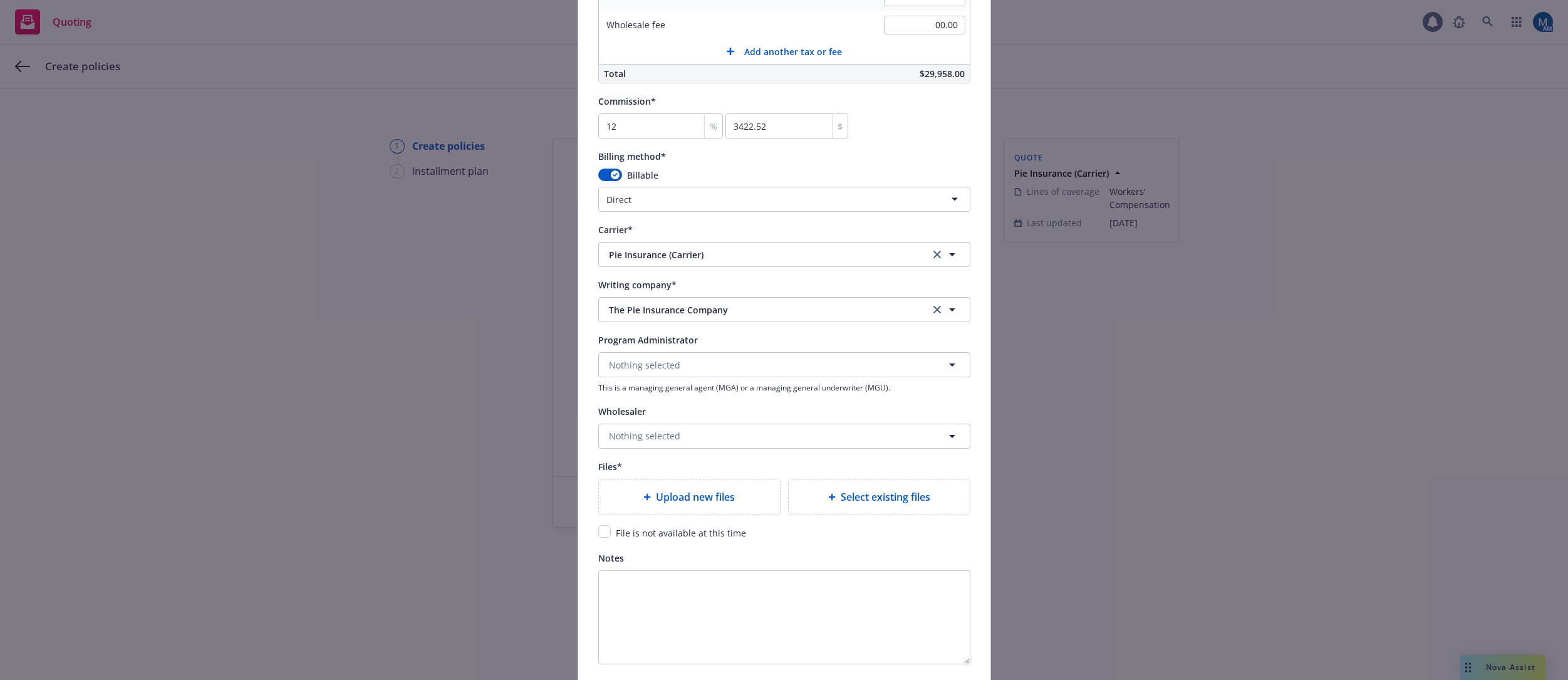
scroll to position [1124, 0]
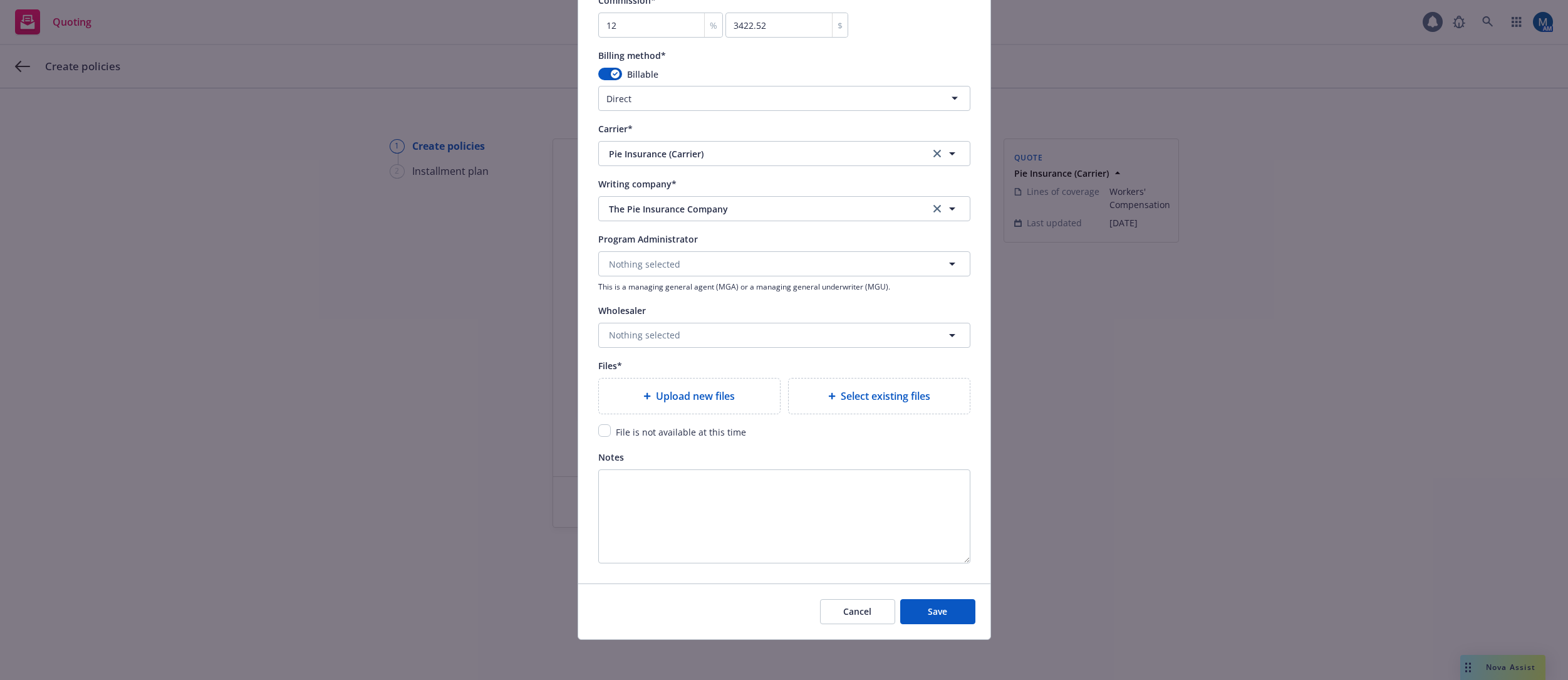
click at [598, 437] on div "File is not available at this time" at bounding box center [784, 432] width 372 height 15
click at [599, 433] on input "checkbox" at bounding box center [605, 431] width 12 height 12
checkbox input "true"
click at [946, 615] on button "Save" at bounding box center [938, 612] width 75 height 25
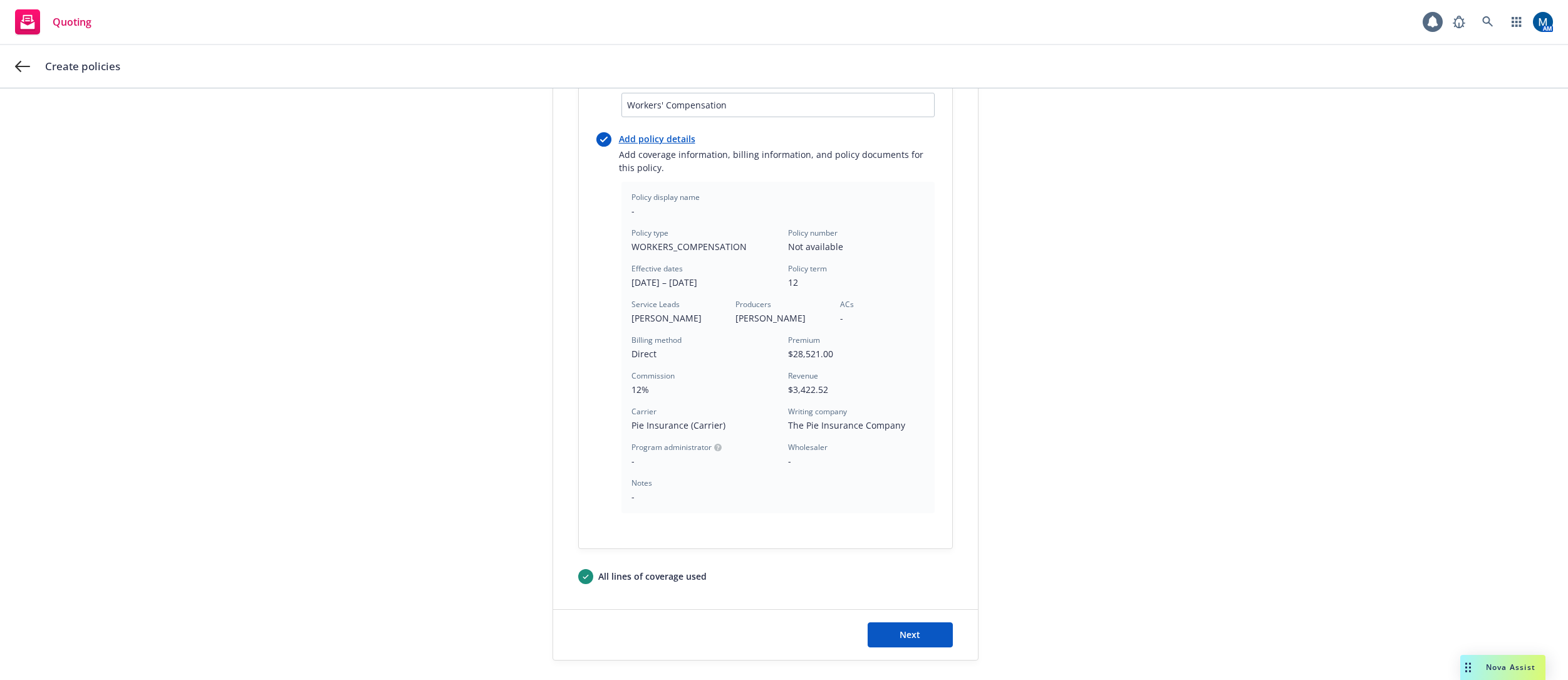
scroll to position [267, 0]
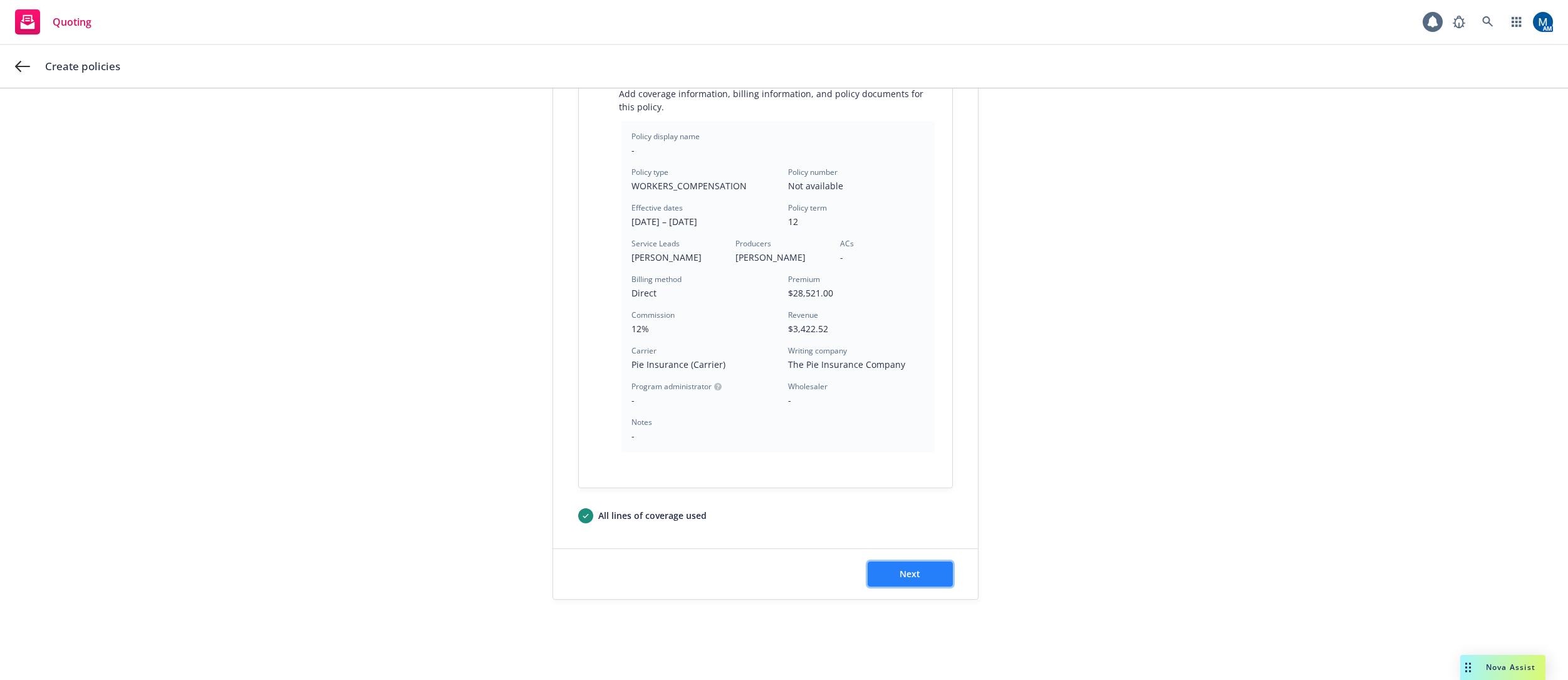
click at [913, 578] on span "Next" at bounding box center [910, 573] width 20 height 12
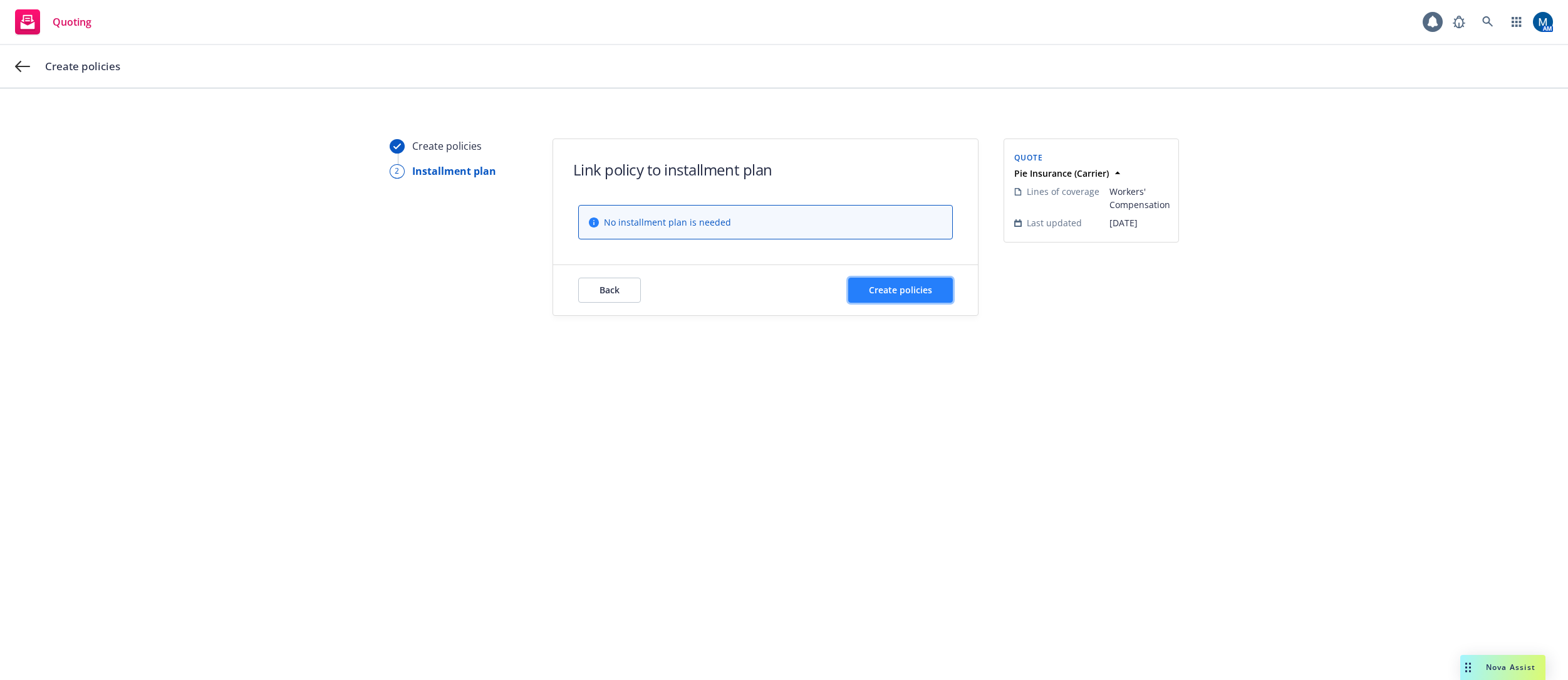
click at [908, 294] on span "Create policies" at bounding box center [901, 289] width 63 height 12
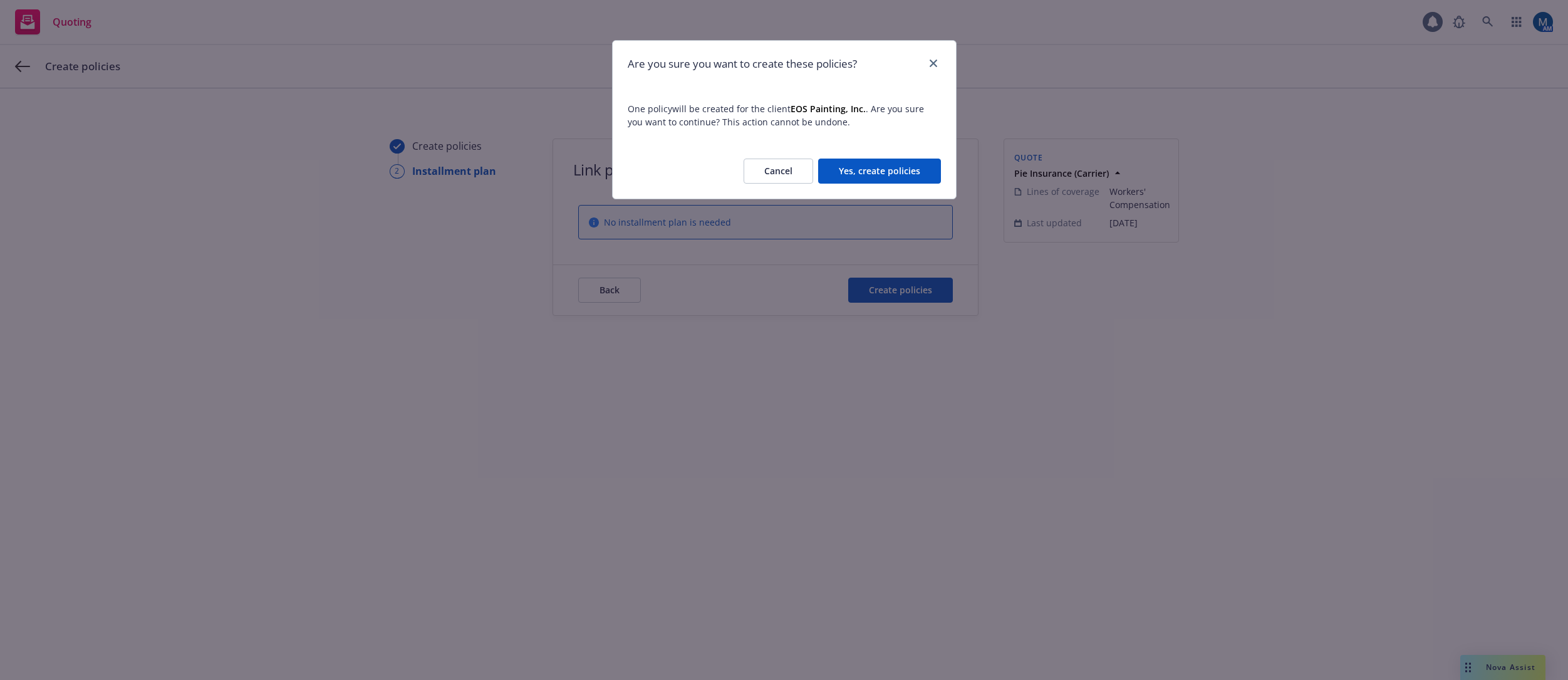
click at [910, 169] on button "Yes, create policies" at bounding box center [880, 171] width 123 height 25
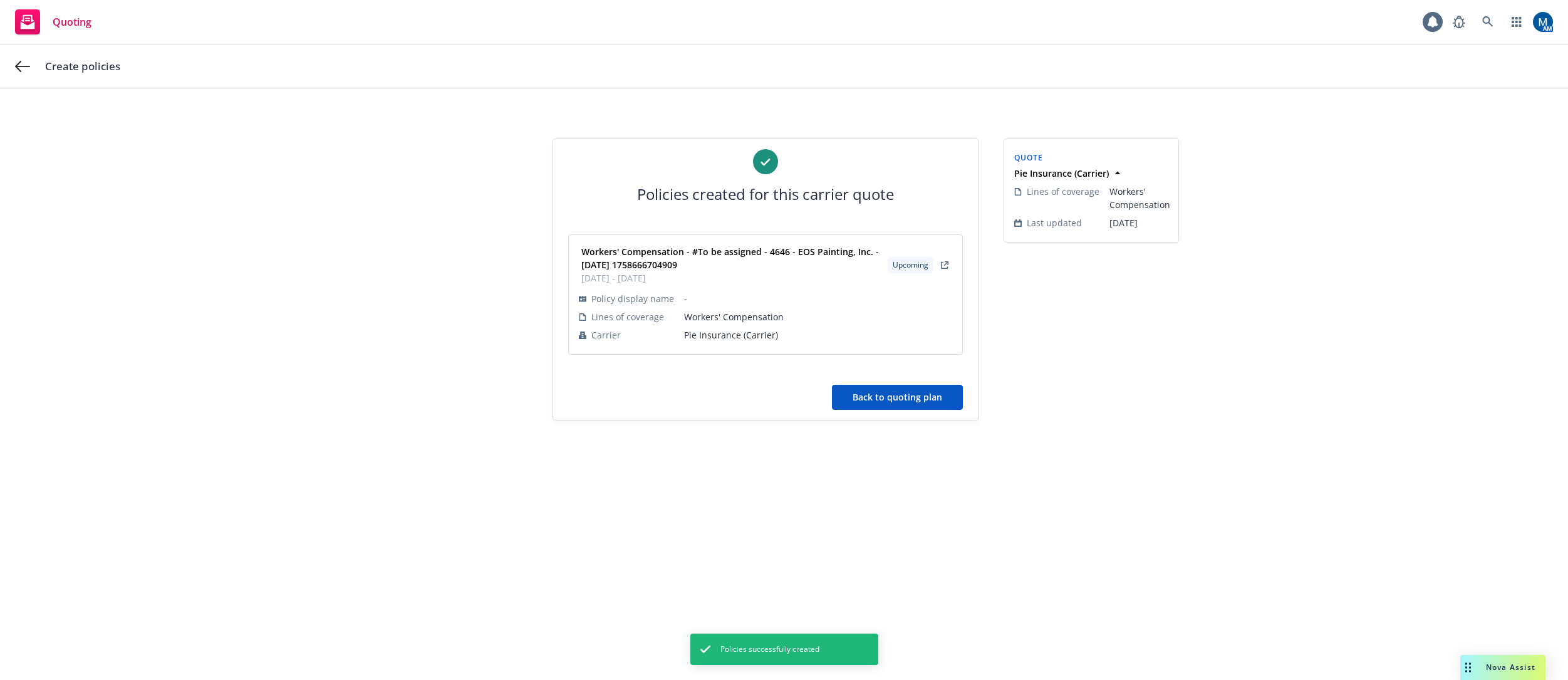
click at [911, 392] on button "Back to quoting plan" at bounding box center [897, 397] width 131 height 25
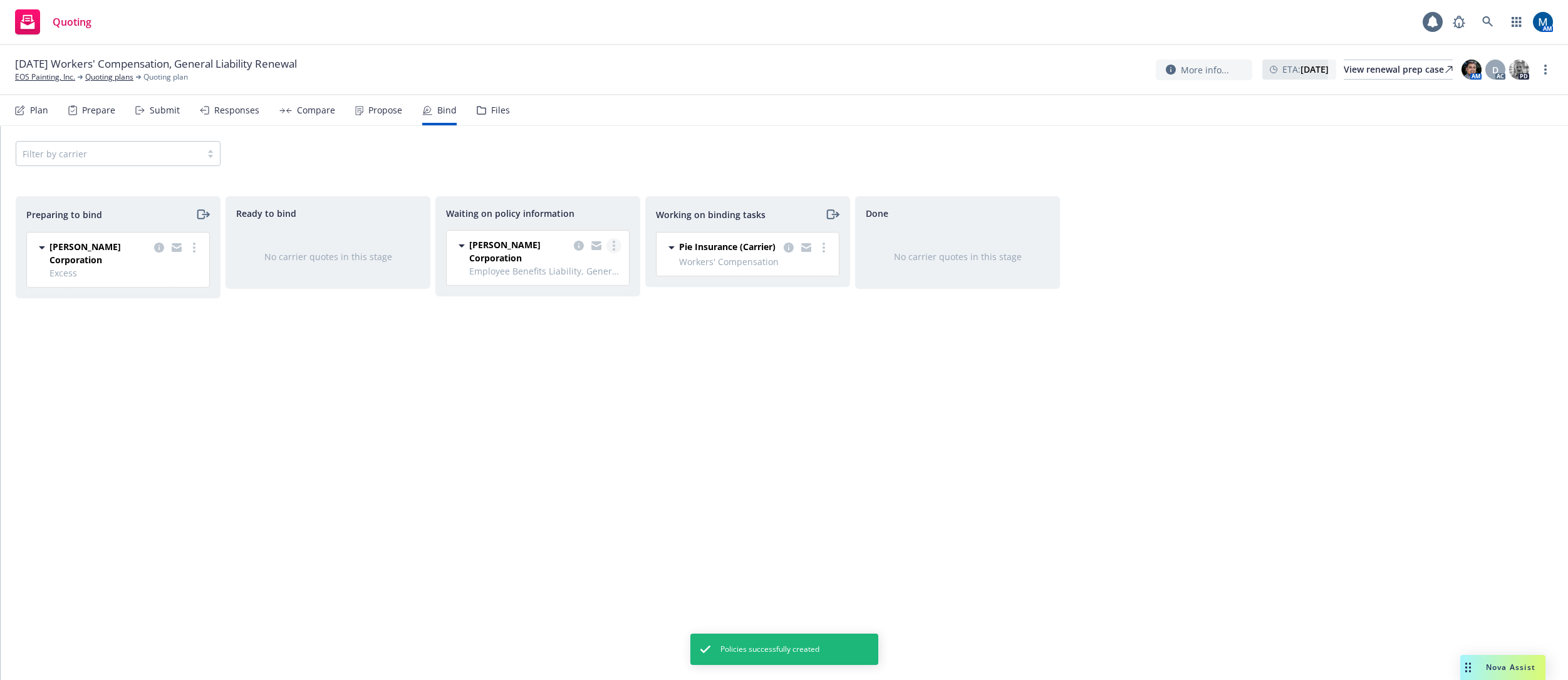
click at [616, 246] on link "more" at bounding box center [614, 246] width 15 height 15
click at [583, 264] on link "Create policies" at bounding box center [564, 271] width 113 height 25
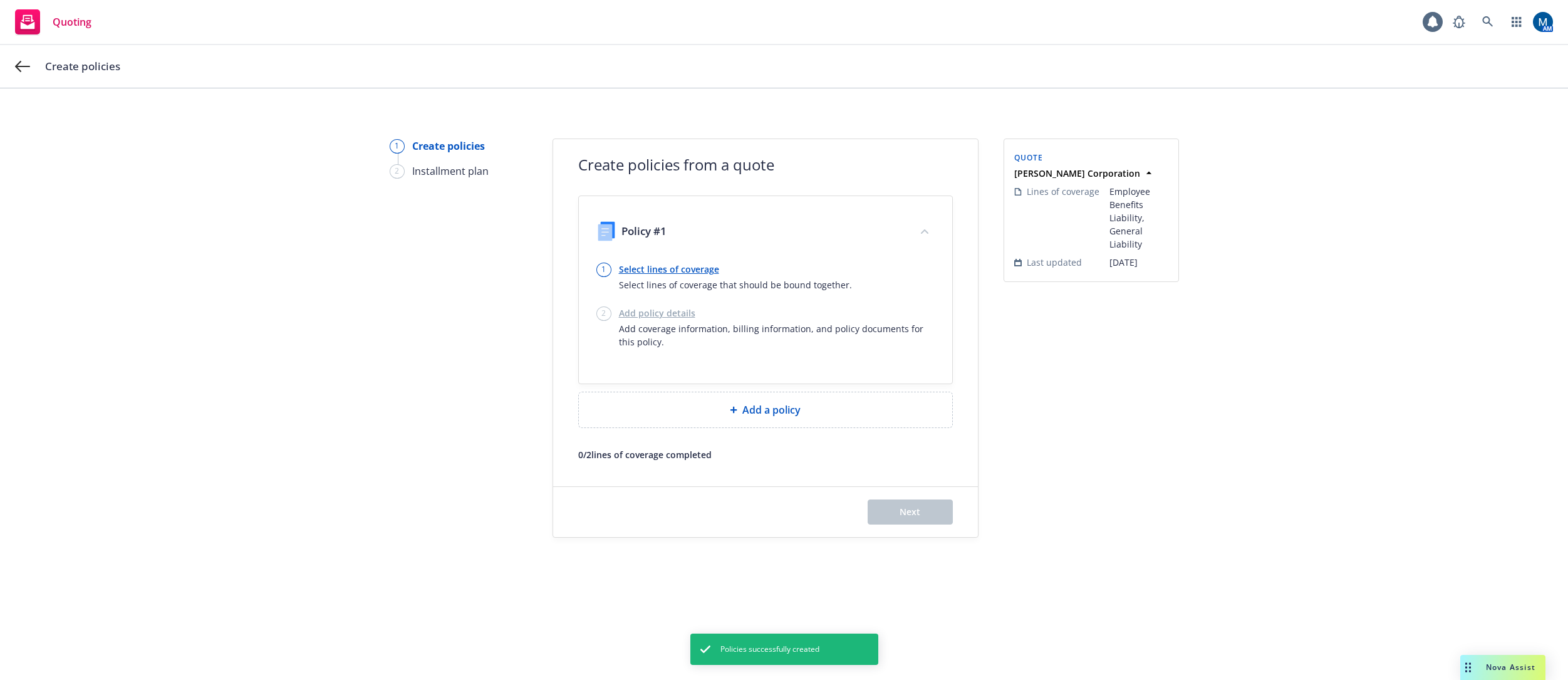
click at [652, 272] on link "Select lines of coverage" at bounding box center [736, 269] width 233 height 13
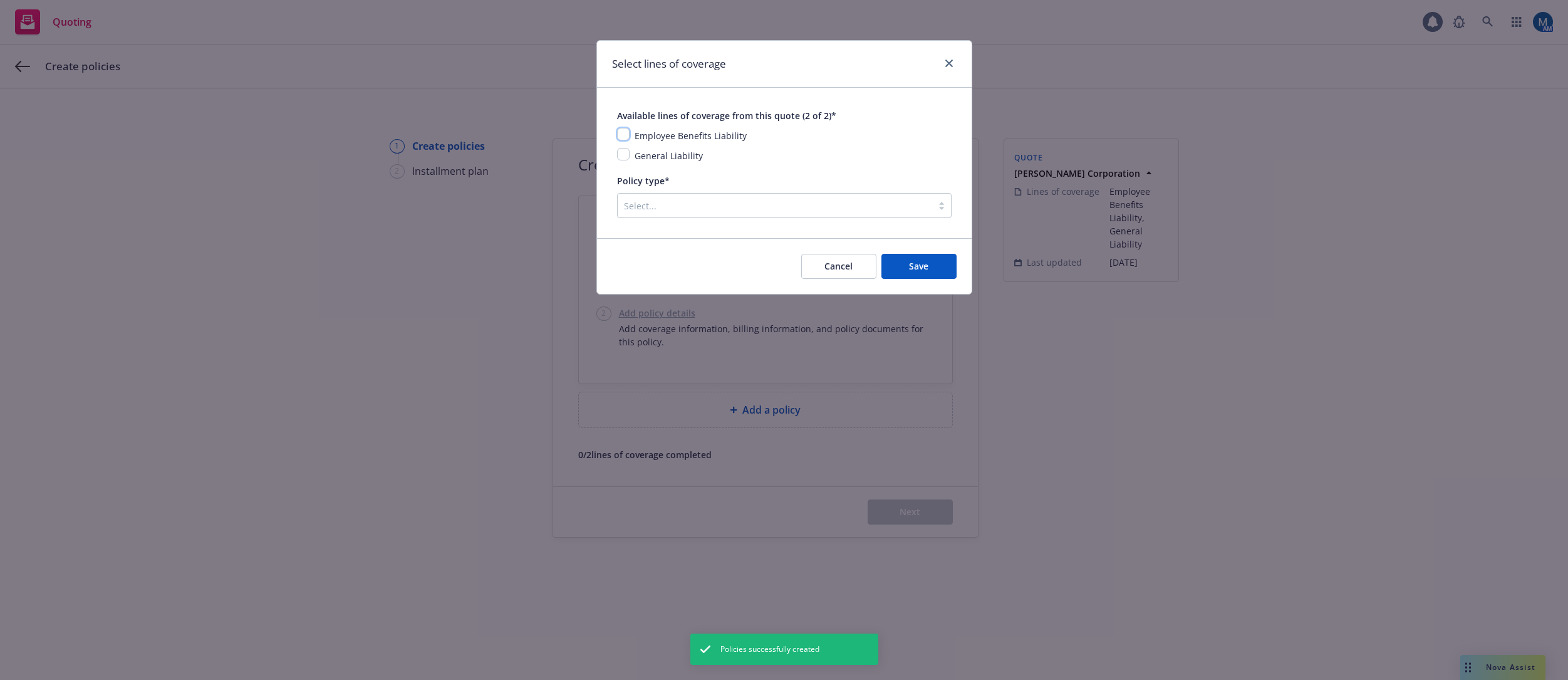
click at [620, 130] on input "checkbox" at bounding box center [623, 134] width 12 height 12
checkbox input "true"
click at [624, 154] on input "checkbox" at bounding box center [623, 154] width 12 height 12
checkbox input "true"
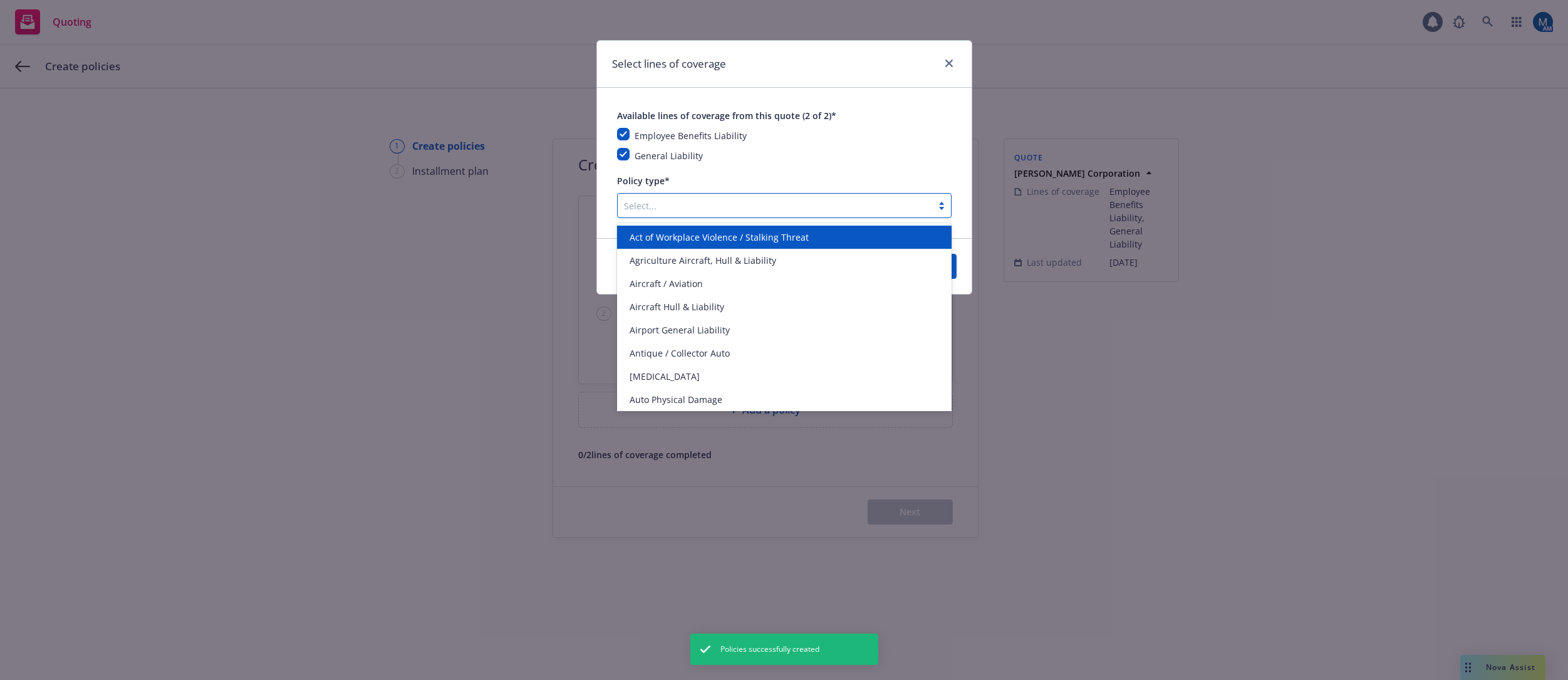
click at [655, 208] on div at bounding box center [775, 206] width 302 height 15
type input "h"
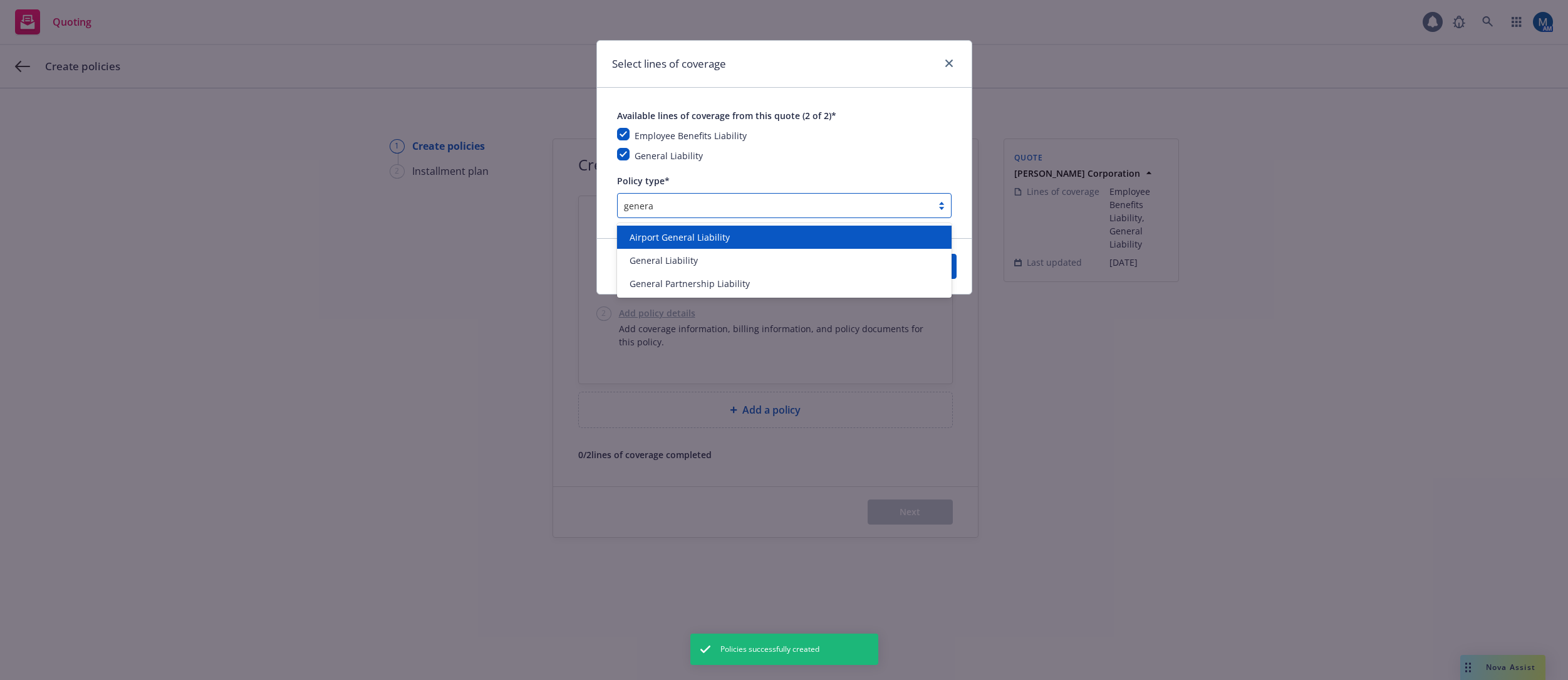
type input "general"
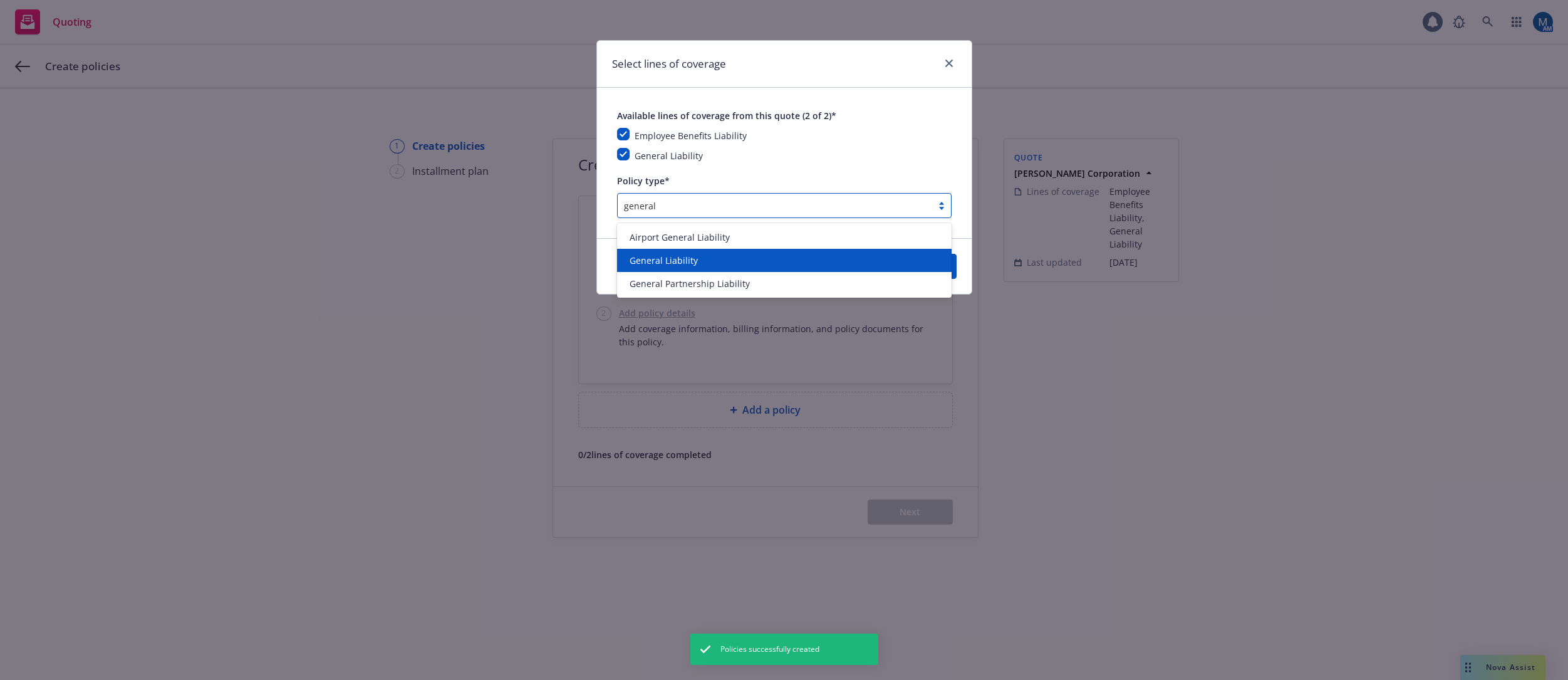
click at [679, 249] on div "General Liability" at bounding box center [784, 261] width 334 height 23
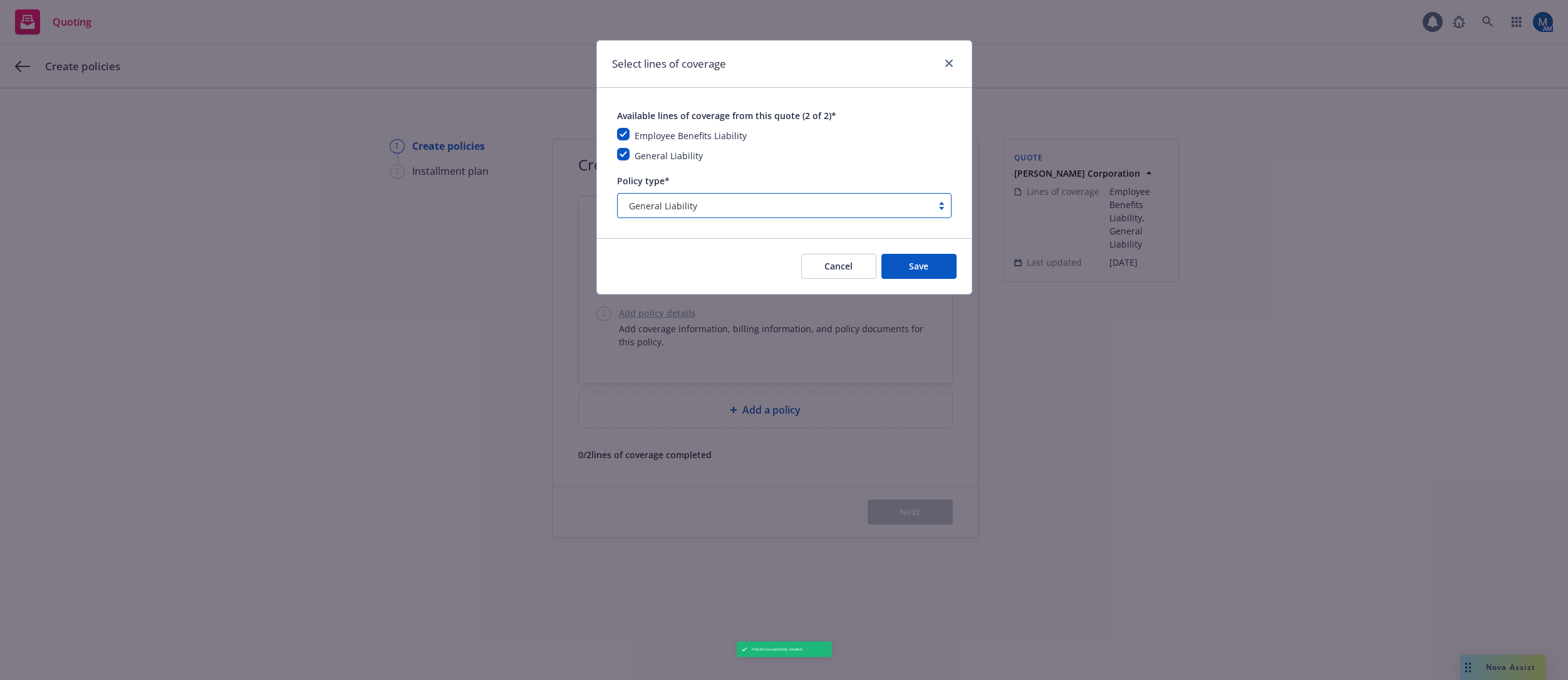
click at [800, 150] on div "General Liability" at bounding box center [784, 156] width 334 height 15
click at [943, 274] on button "Save" at bounding box center [919, 266] width 75 height 25
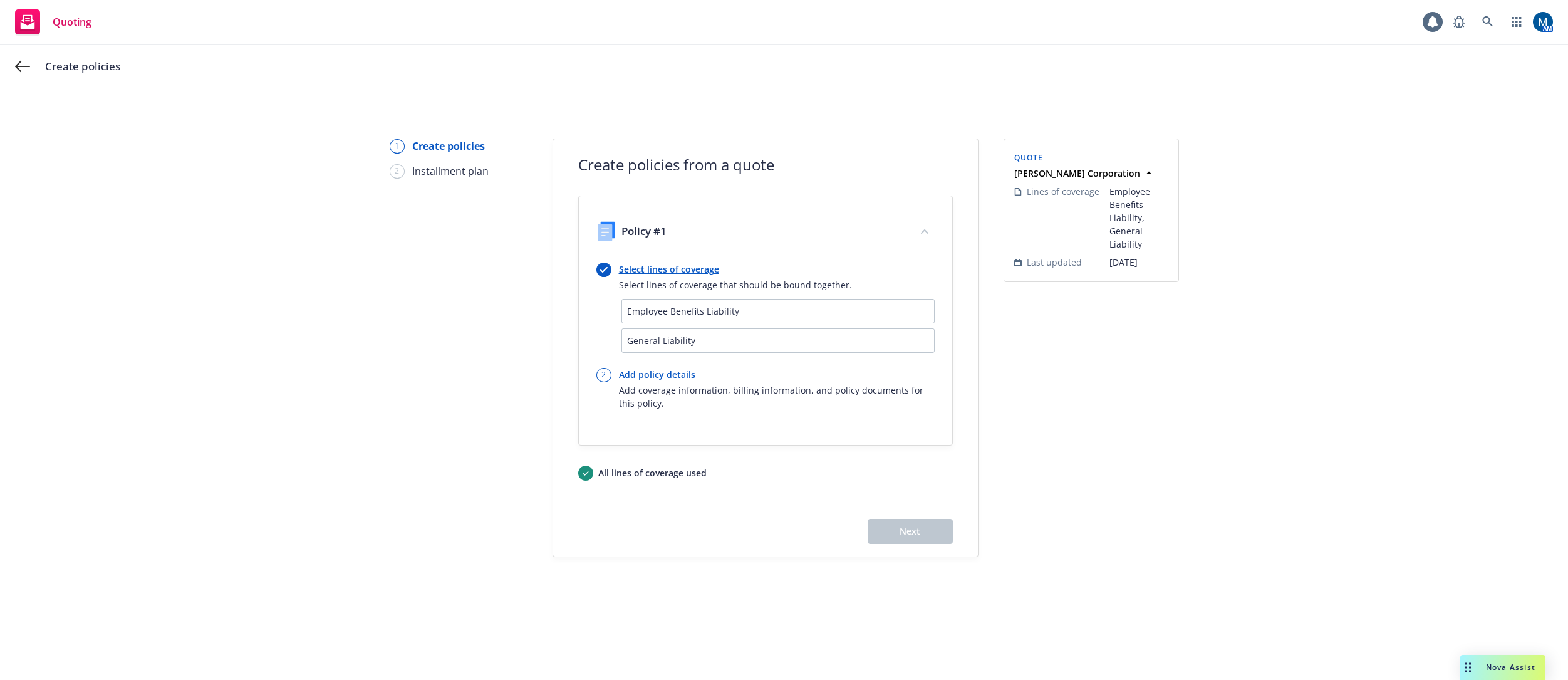
click at [645, 375] on link "Add policy details" at bounding box center [776, 374] width 316 height 13
select select "12"
select select "CA"
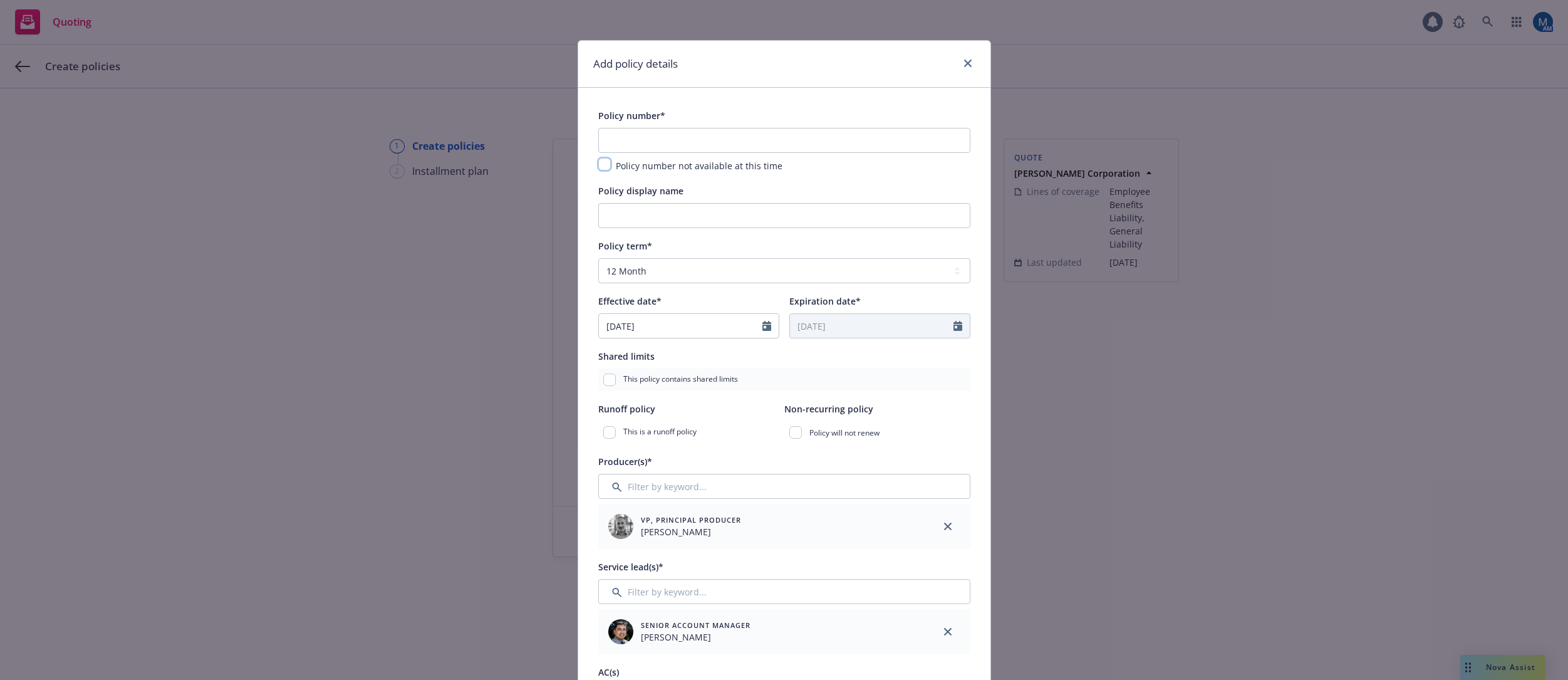
click at [601, 165] on input "checkbox" at bounding box center [605, 164] width 12 height 12
checkbox input "true"
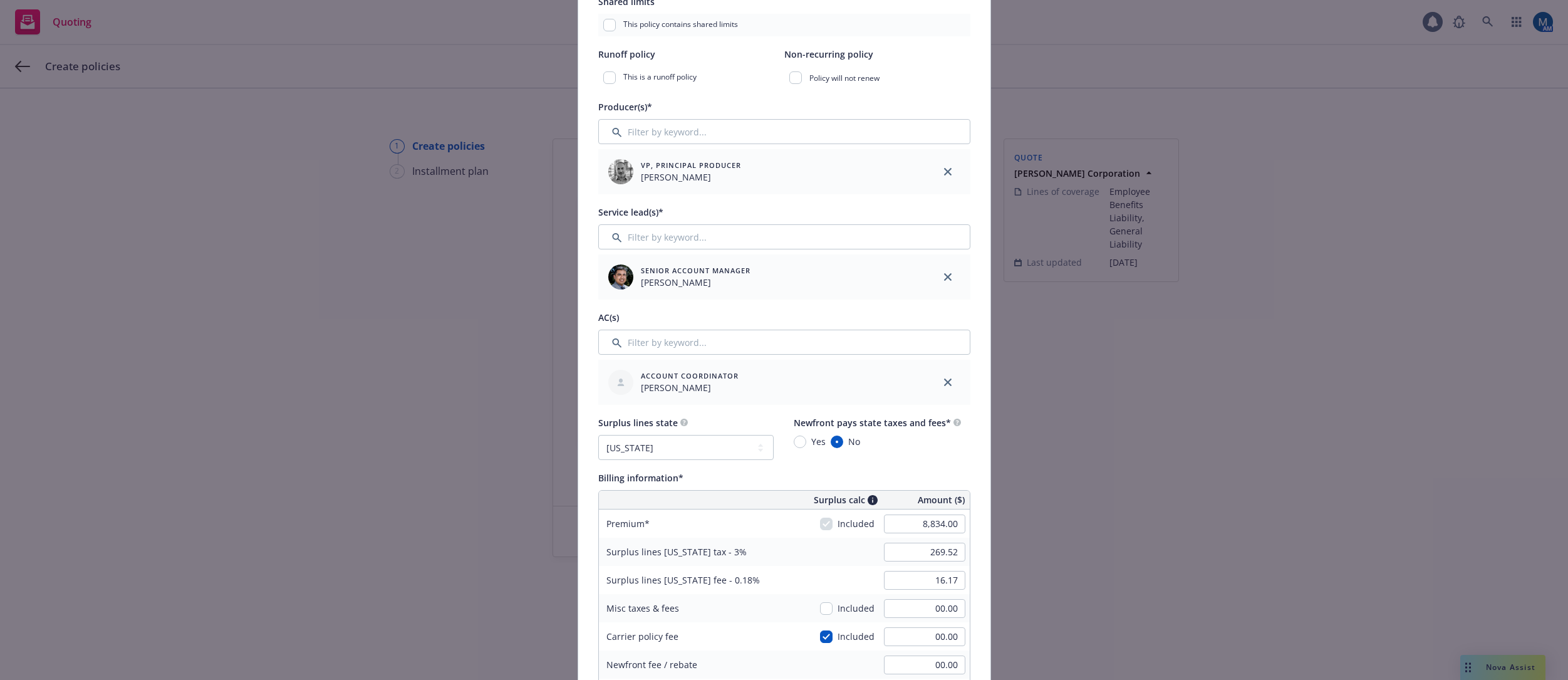
scroll to position [502, 0]
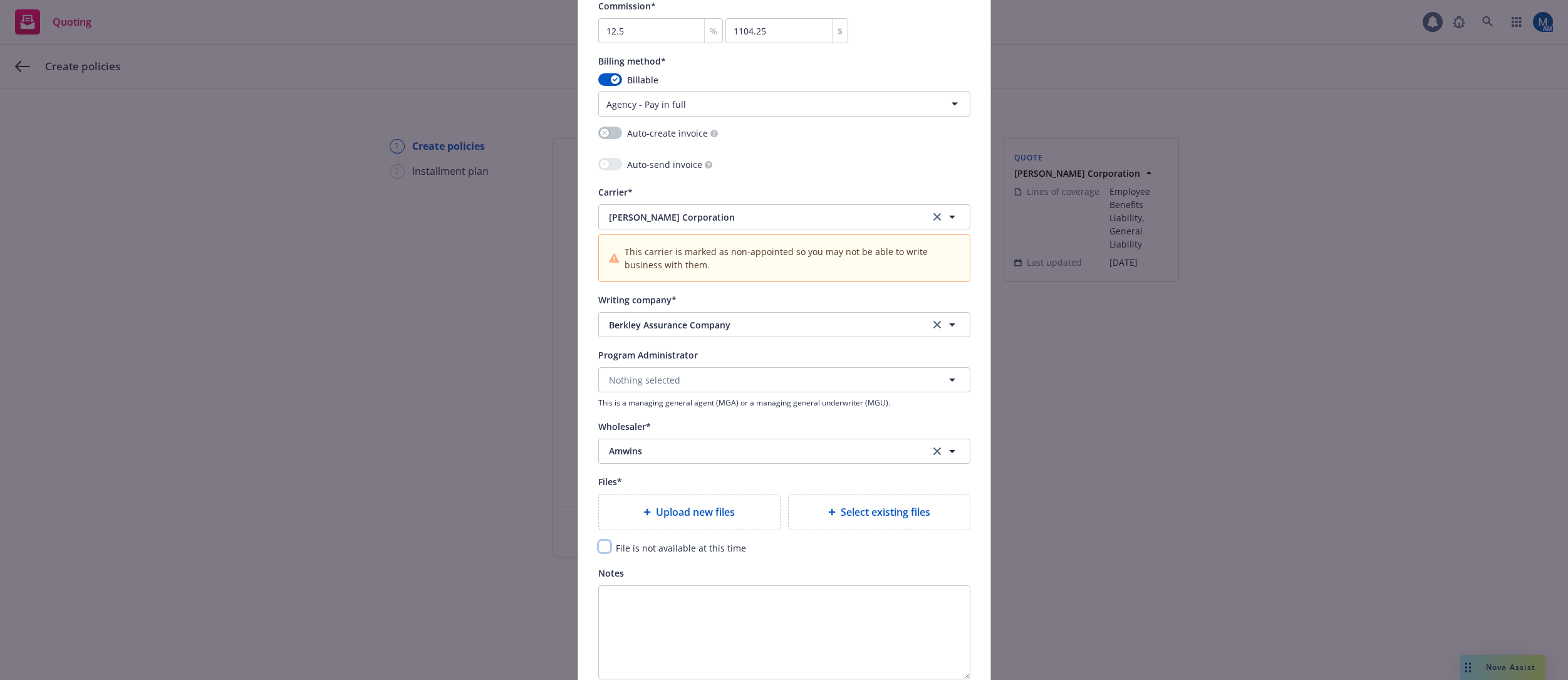
click at [602, 548] on input "checkbox" at bounding box center [605, 546] width 12 height 12
checkbox input "true"
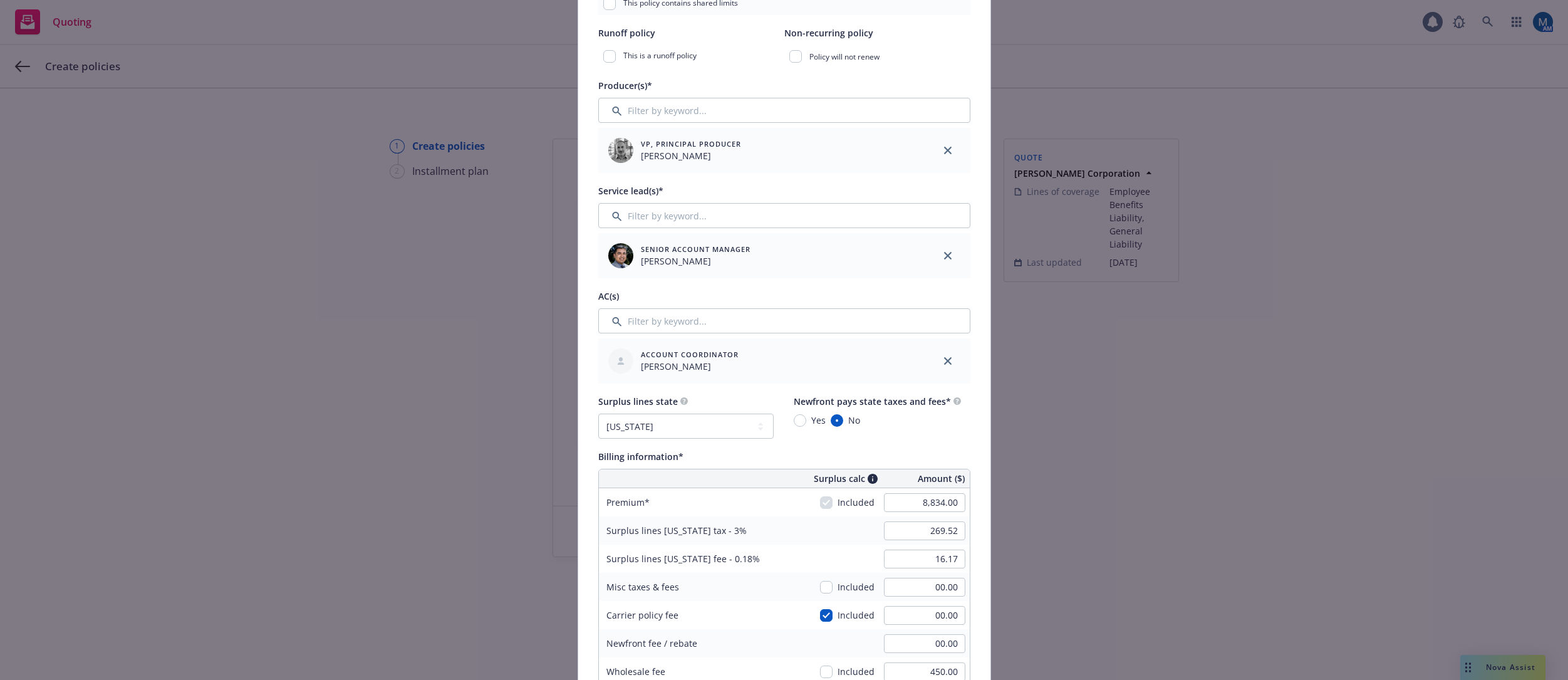
scroll to position [1245, 0]
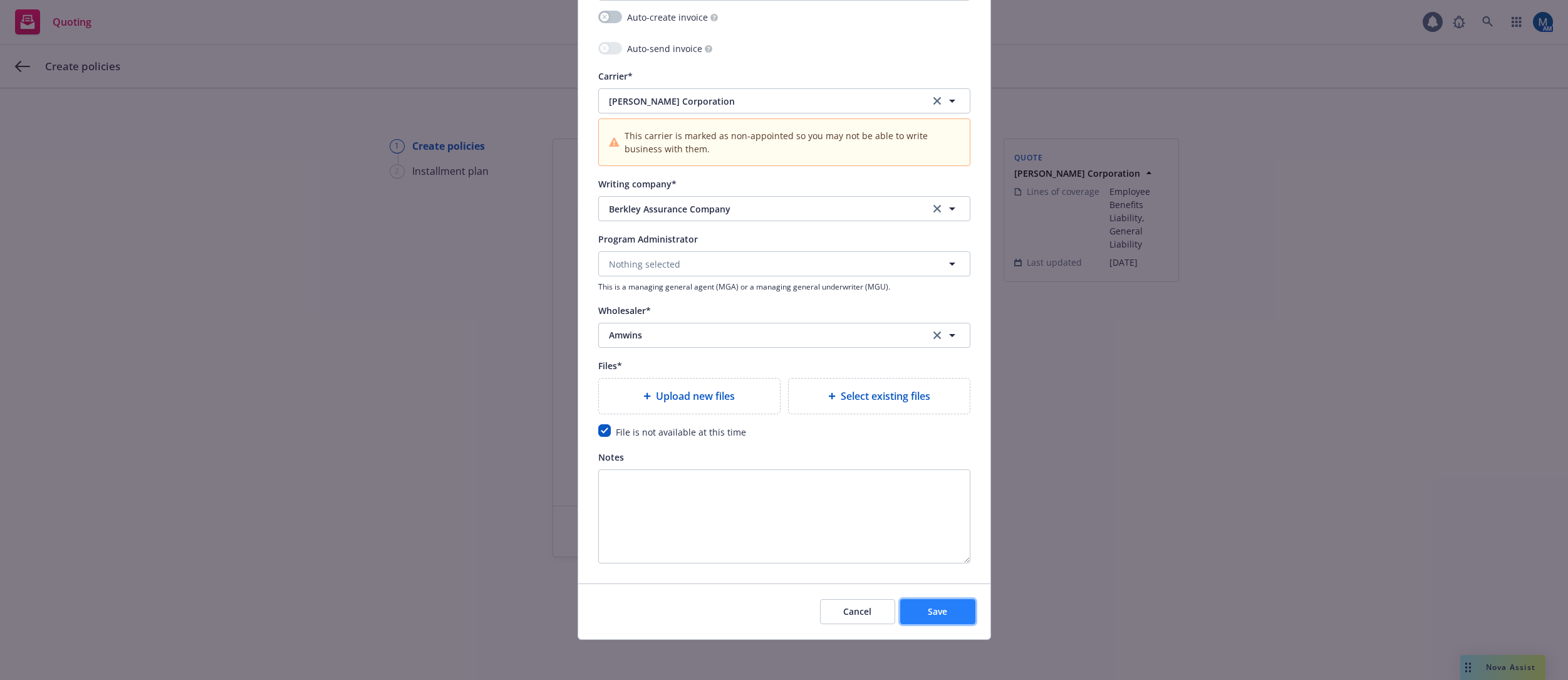
click at [928, 609] on span "Save" at bounding box center [938, 611] width 19 height 12
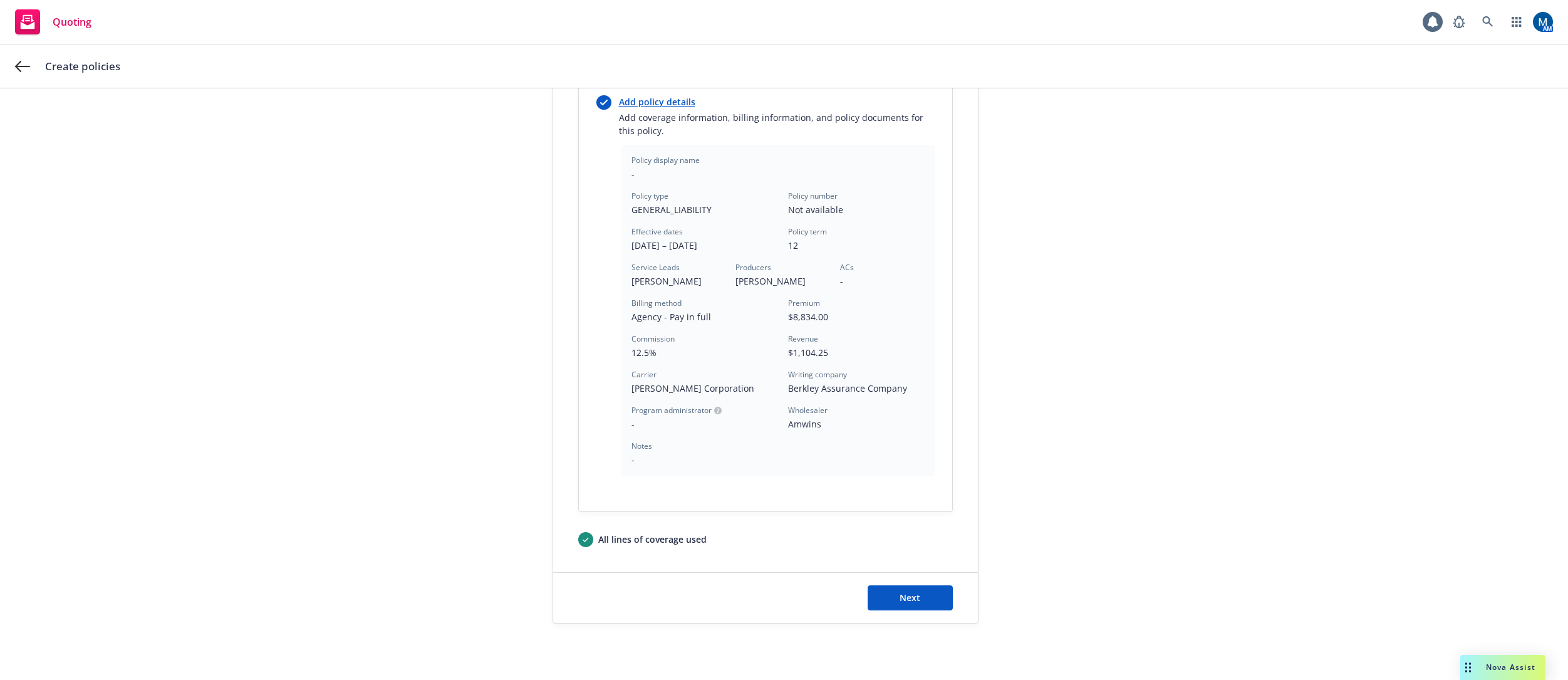
scroll to position [296, 0]
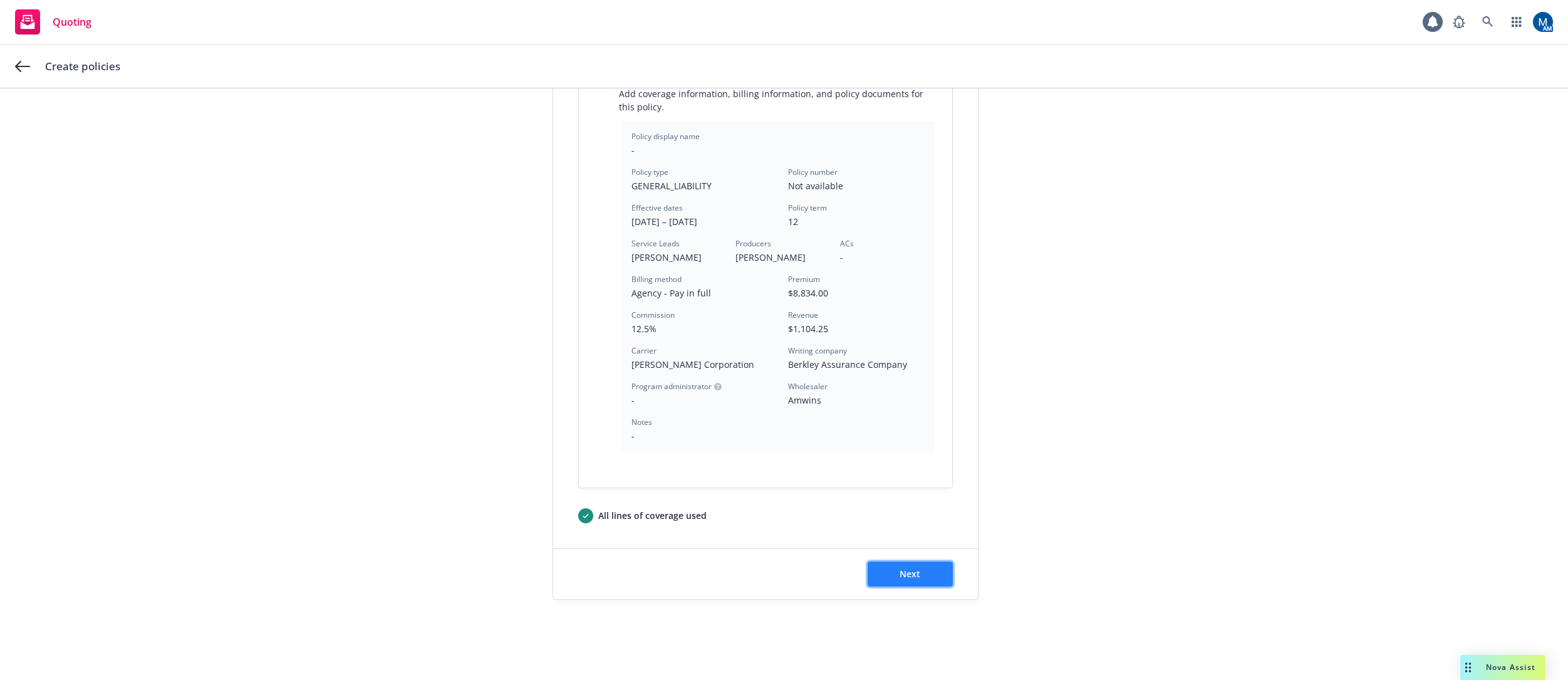
click at [923, 580] on button "Next" at bounding box center [910, 574] width 85 height 25
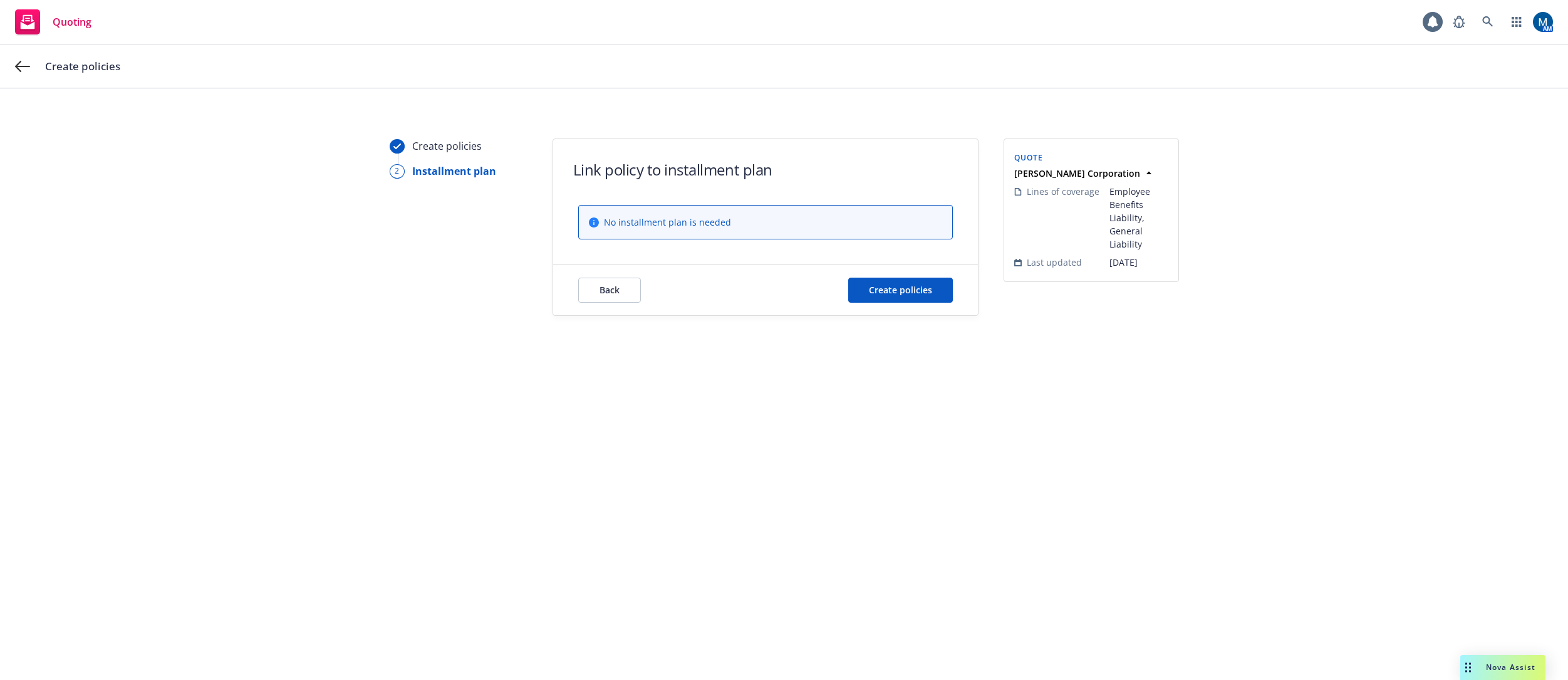
scroll to position [0, 0]
click at [922, 295] on span "Create policies" at bounding box center [901, 289] width 63 height 12
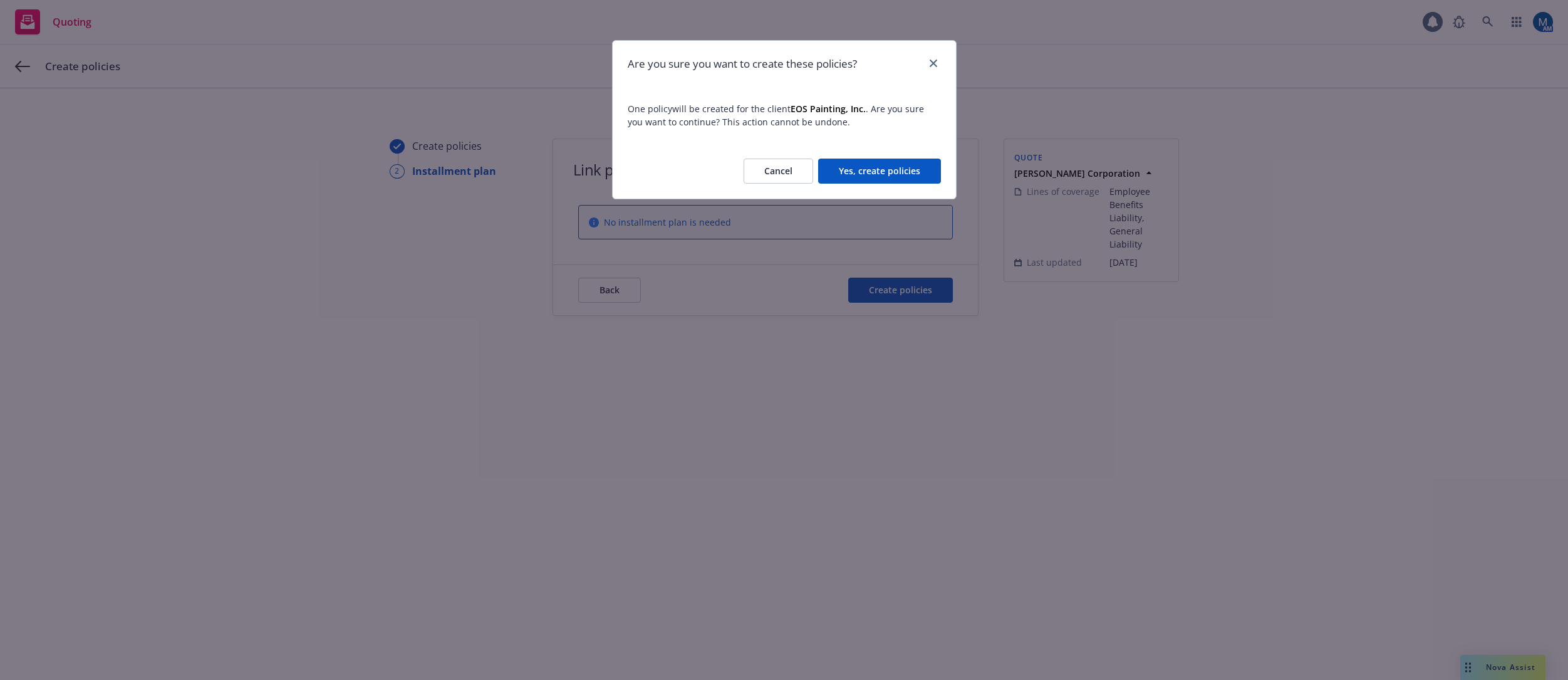
click at [900, 180] on button "Yes, create policies" at bounding box center [880, 171] width 123 height 25
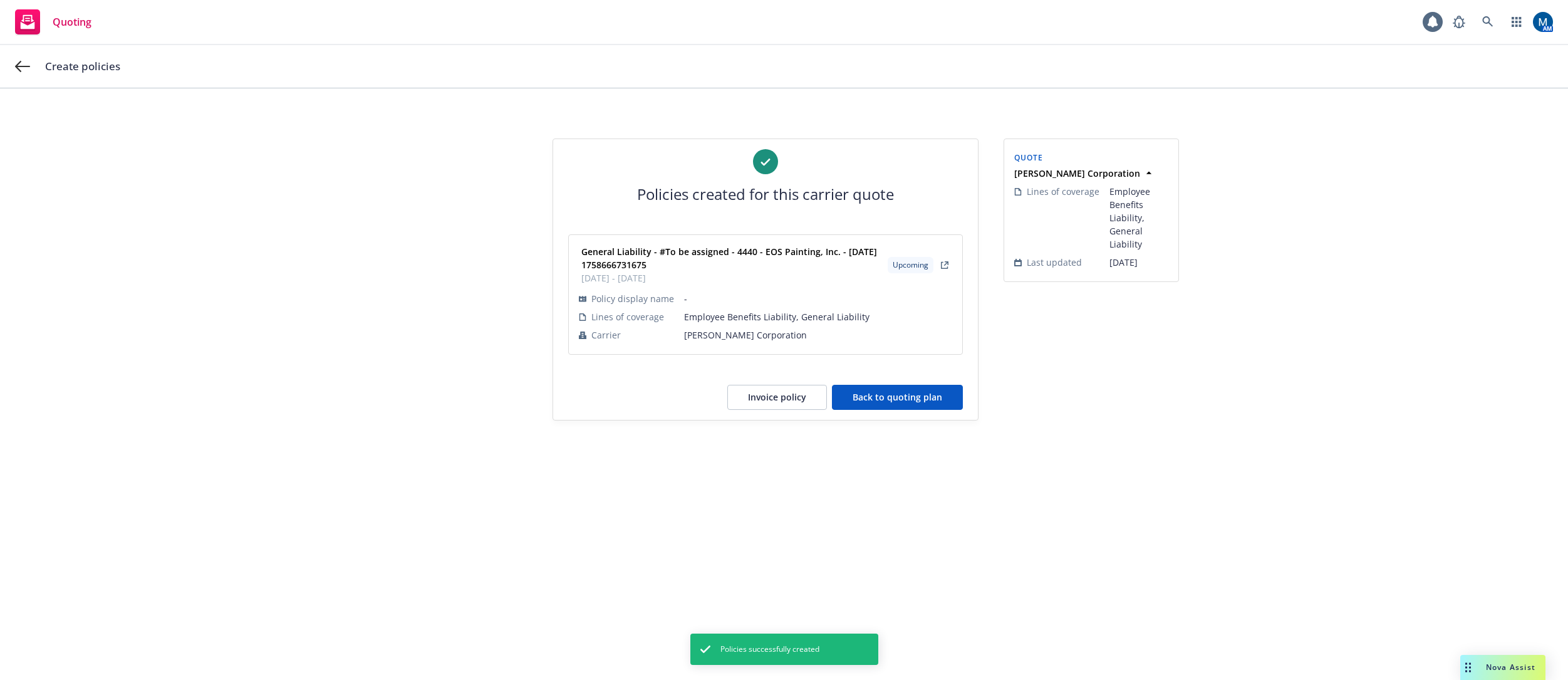
click at [888, 401] on button "Back to quoting plan" at bounding box center [897, 397] width 131 height 25
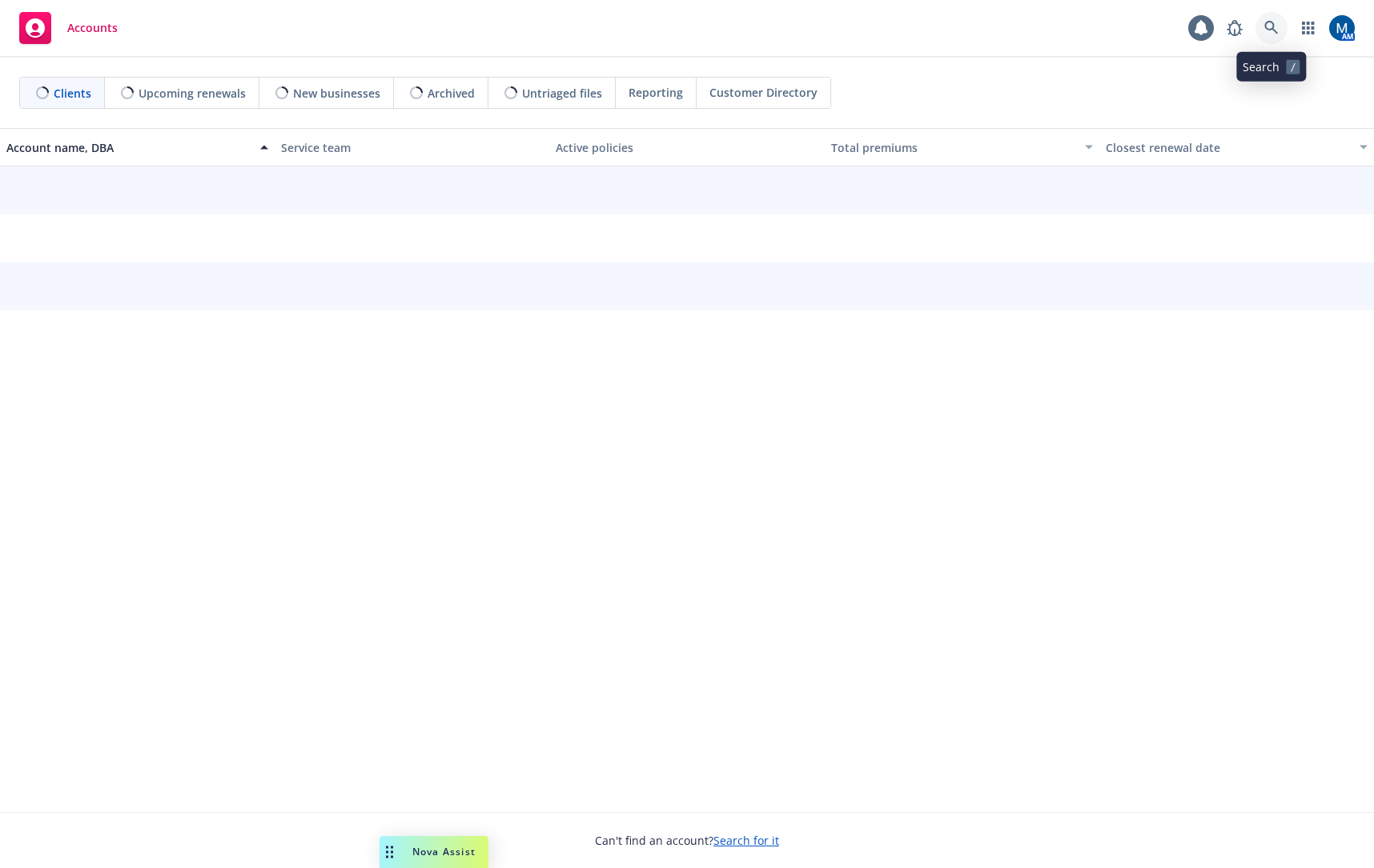
click at [1272, 31] on icon at bounding box center [1271, 28] width 15 height 15
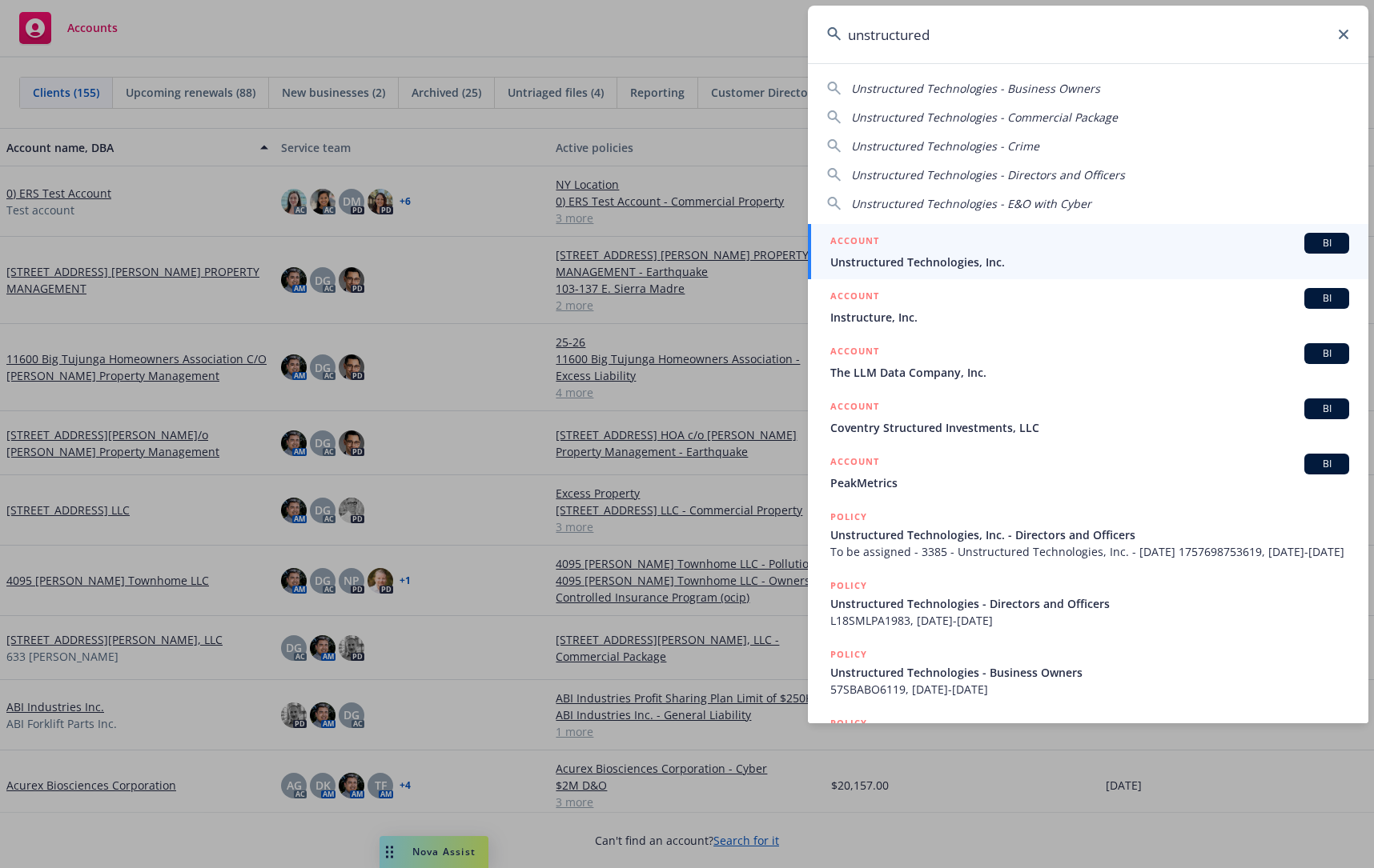
type input "unstructured"
click at [909, 251] on div "ACCOUNT BI" at bounding box center [1089, 243] width 519 height 21
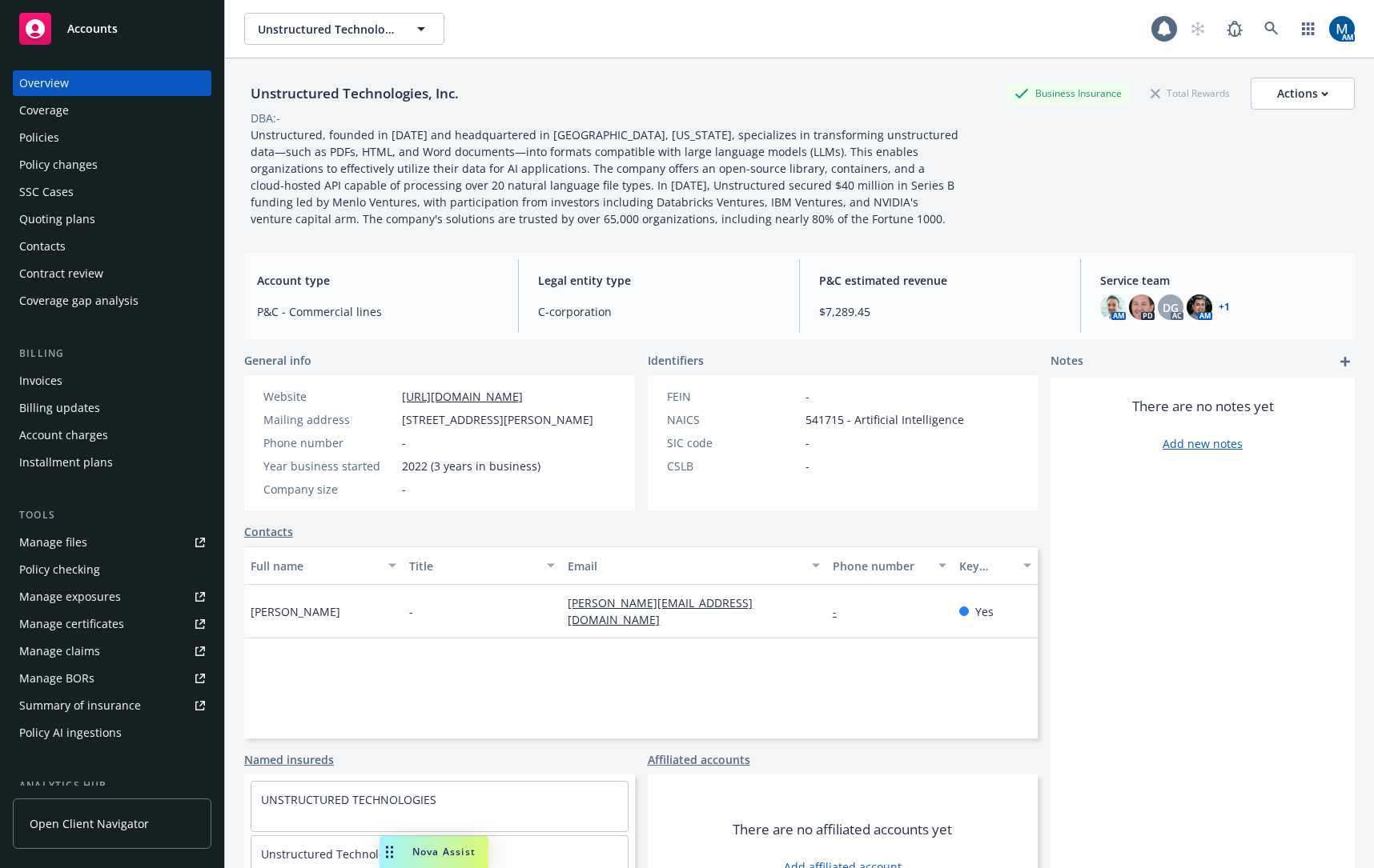
click at [99, 139] on div "Policies" at bounding box center [112, 137] width 186 height 25
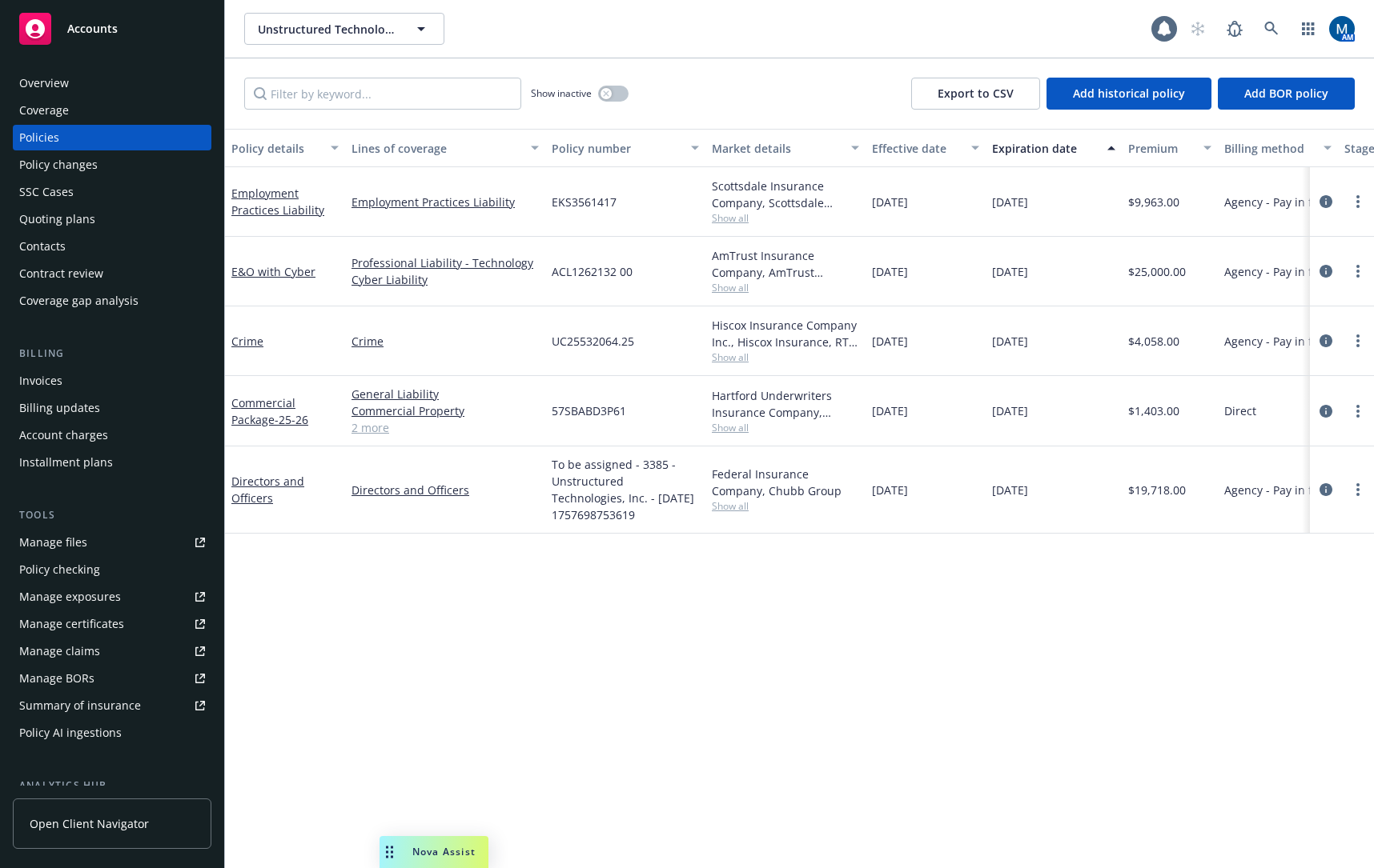
drag, startPoint x: 829, startPoint y: 594, endPoint x: 956, endPoint y: 593, distance: 127.0
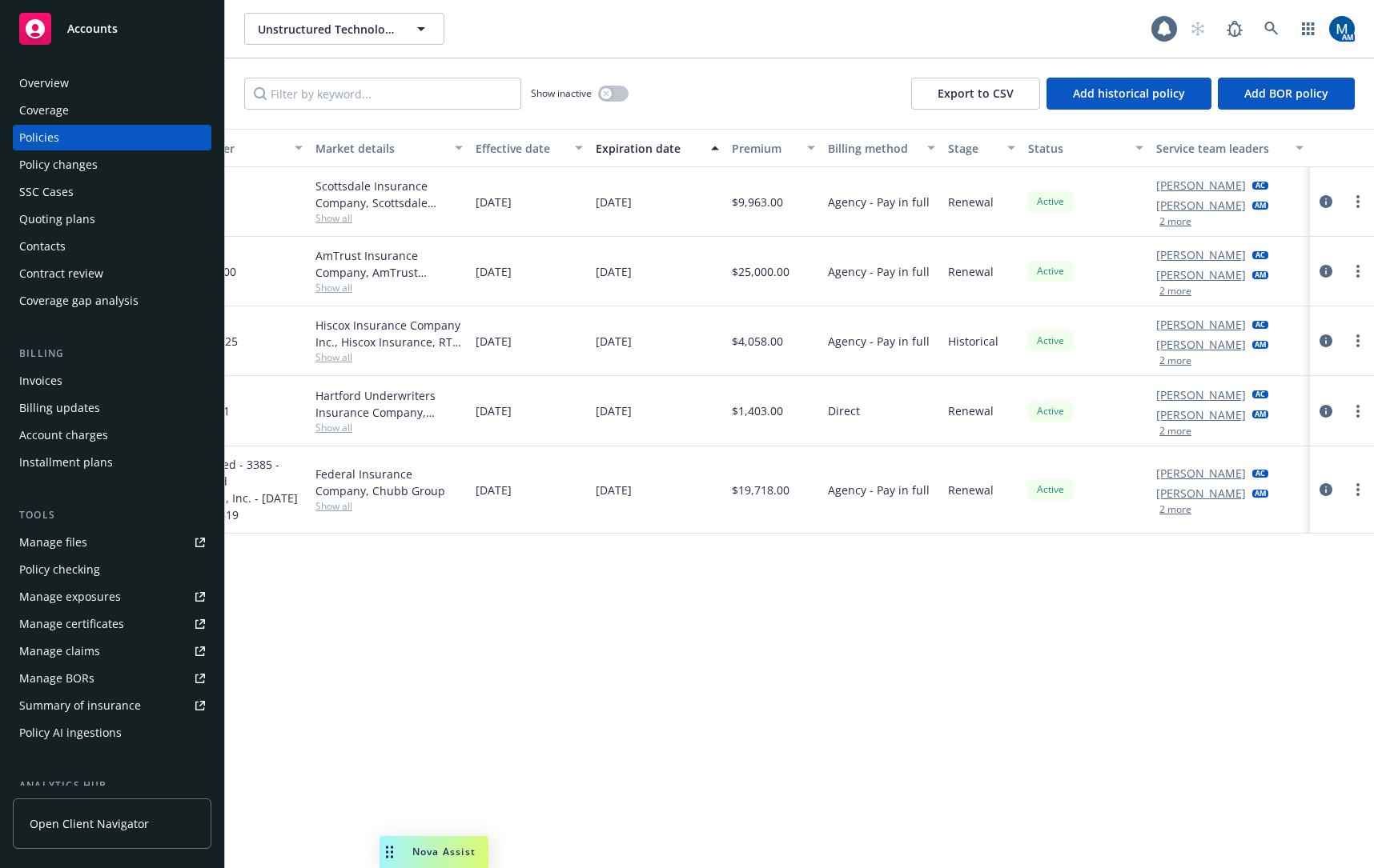
click at [112, 249] on div "Contacts" at bounding box center [112, 246] width 186 height 25
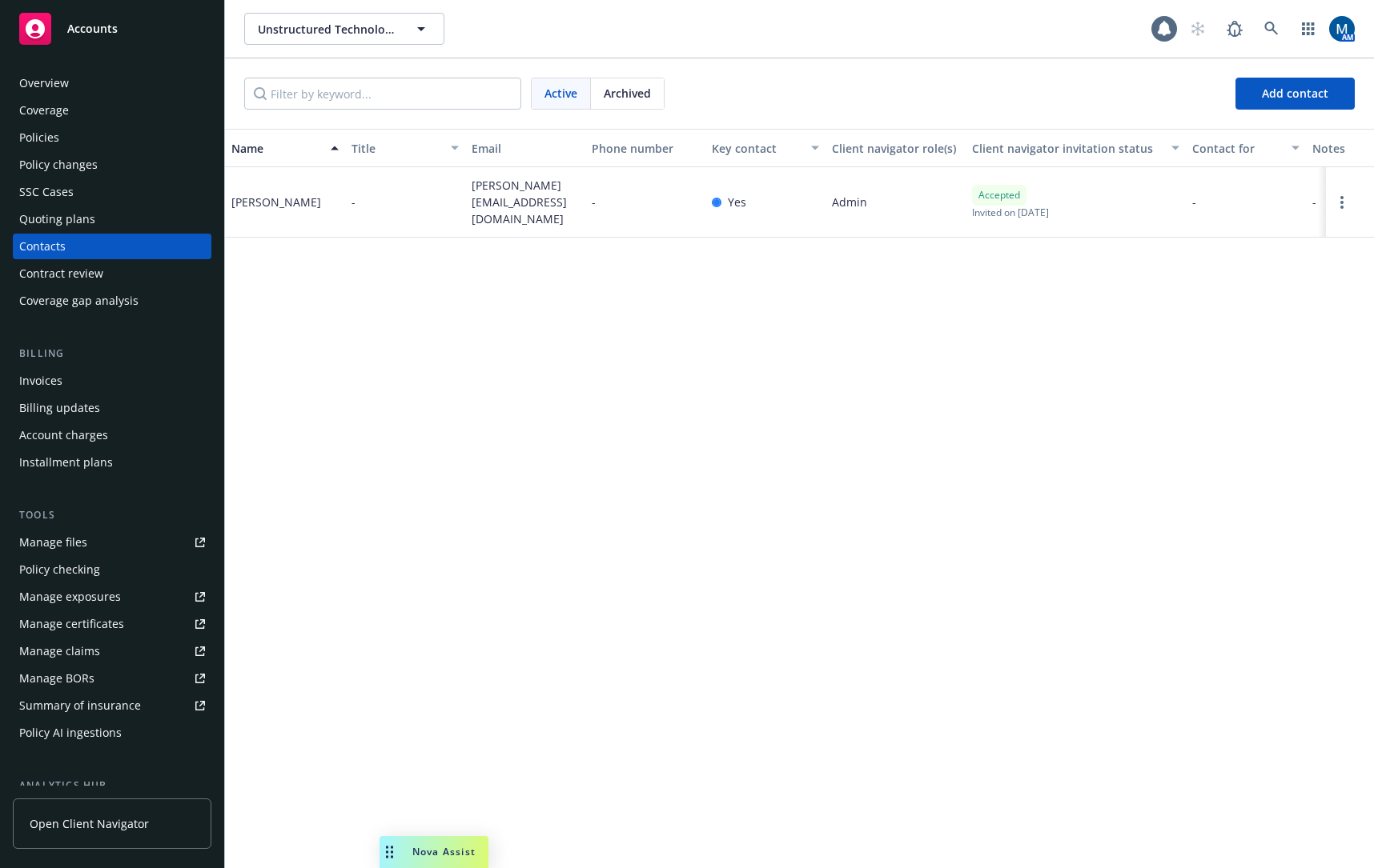
click at [639, 105] on div "Archived" at bounding box center [628, 93] width 73 height 31
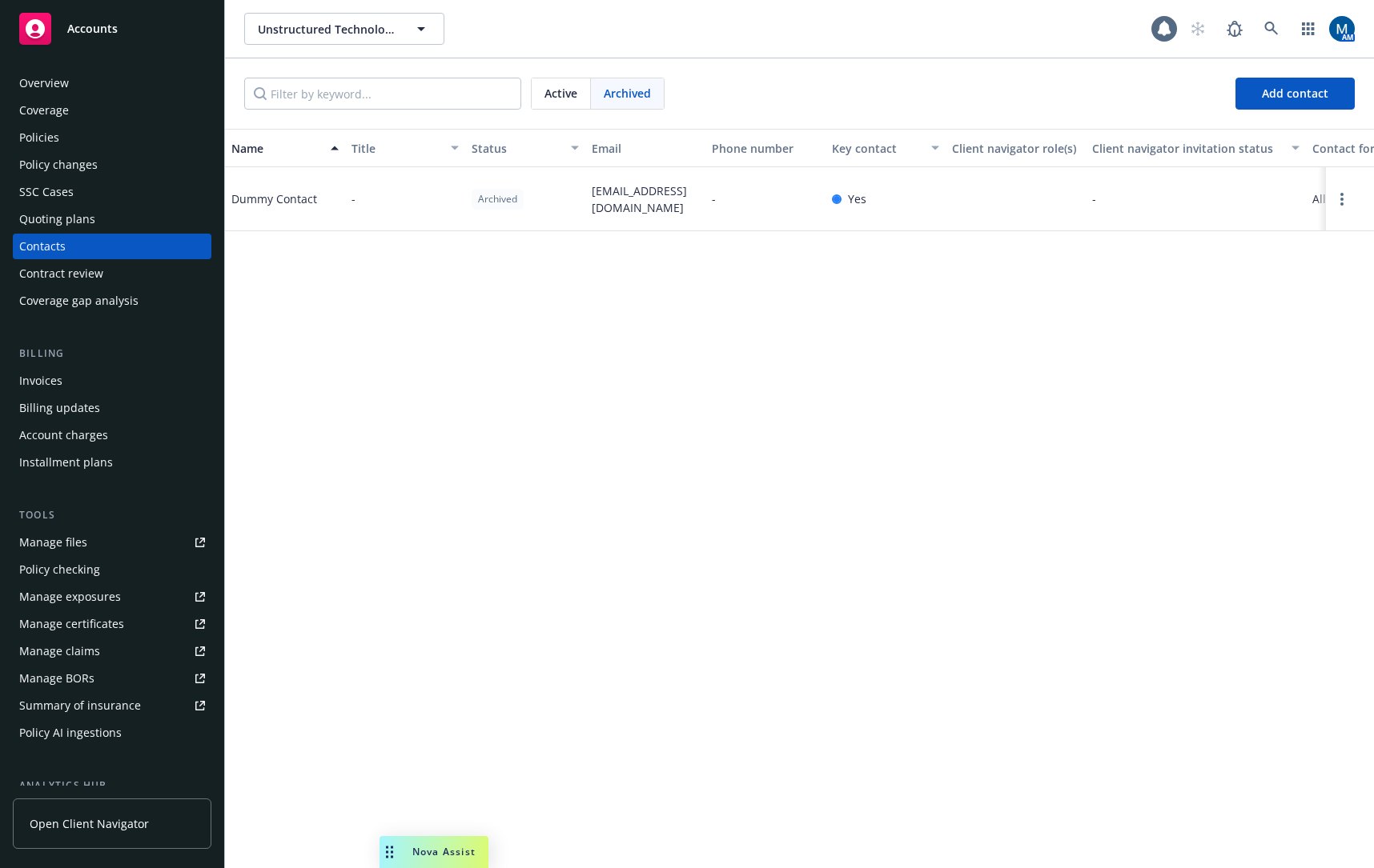
click at [565, 92] on span "Active" at bounding box center [561, 92] width 33 height 17
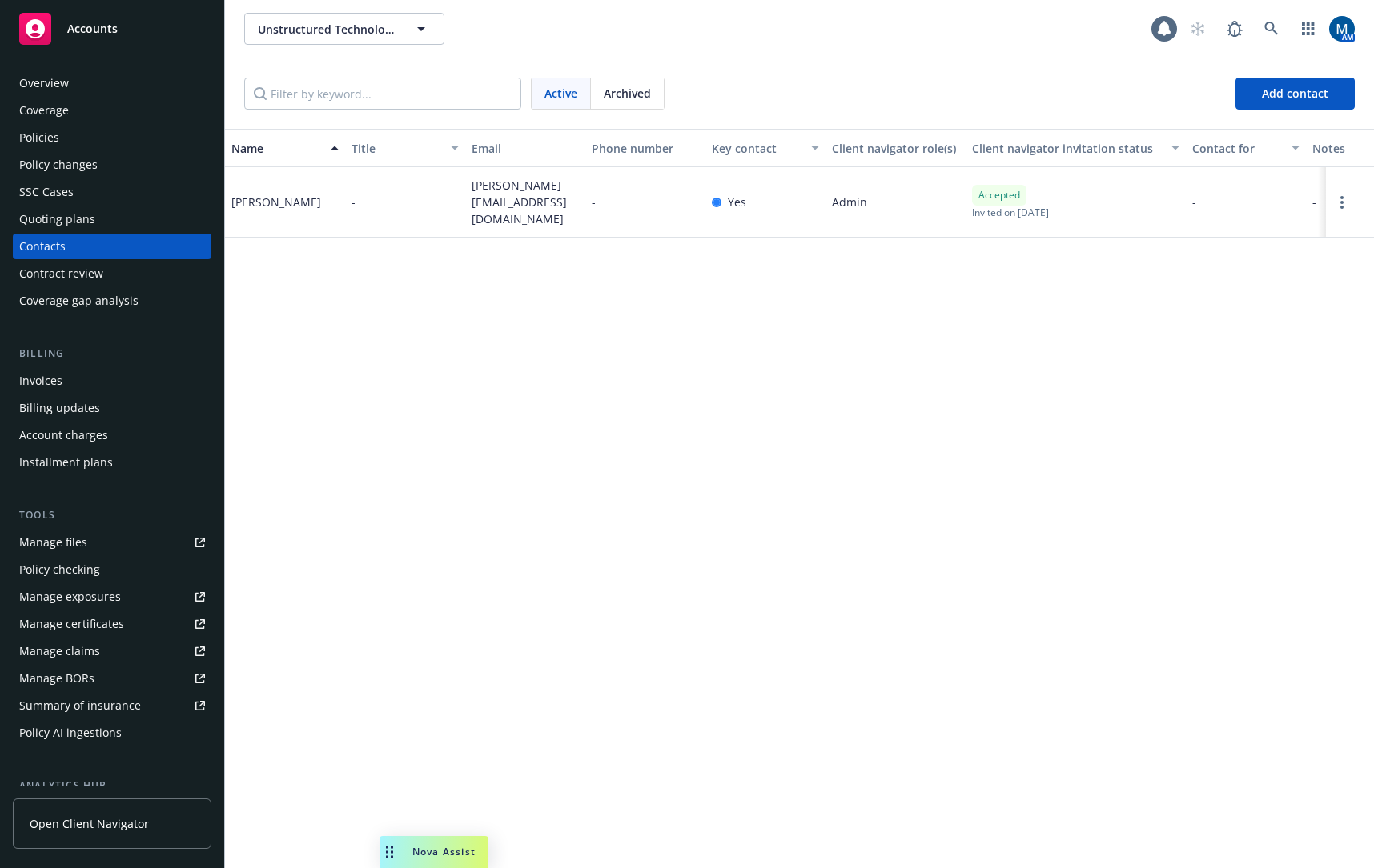
click at [90, 137] on div "Policies" at bounding box center [112, 137] width 186 height 25
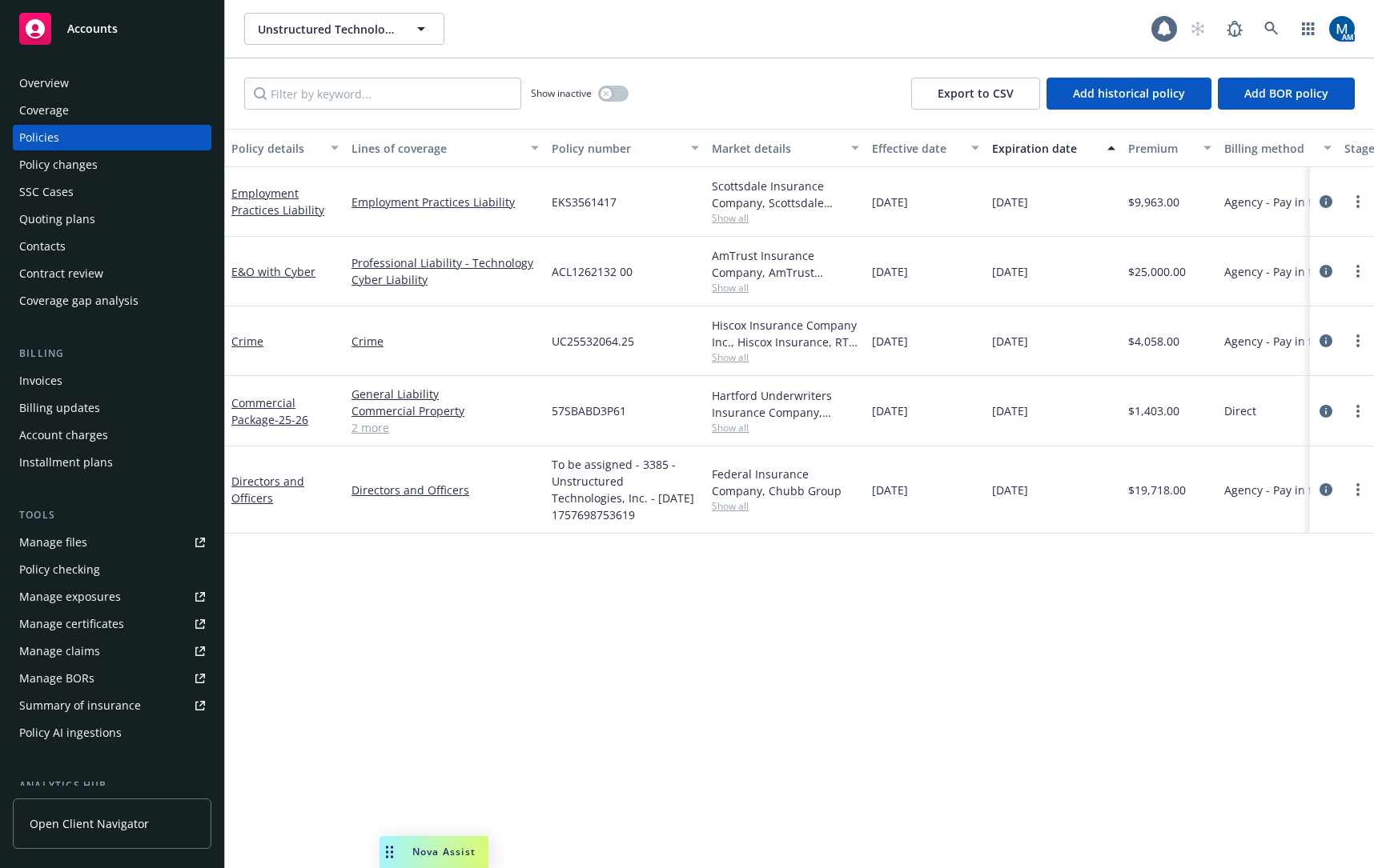
click at [41, 241] on div "Contacts" at bounding box center [42, 246] width 46 height 25
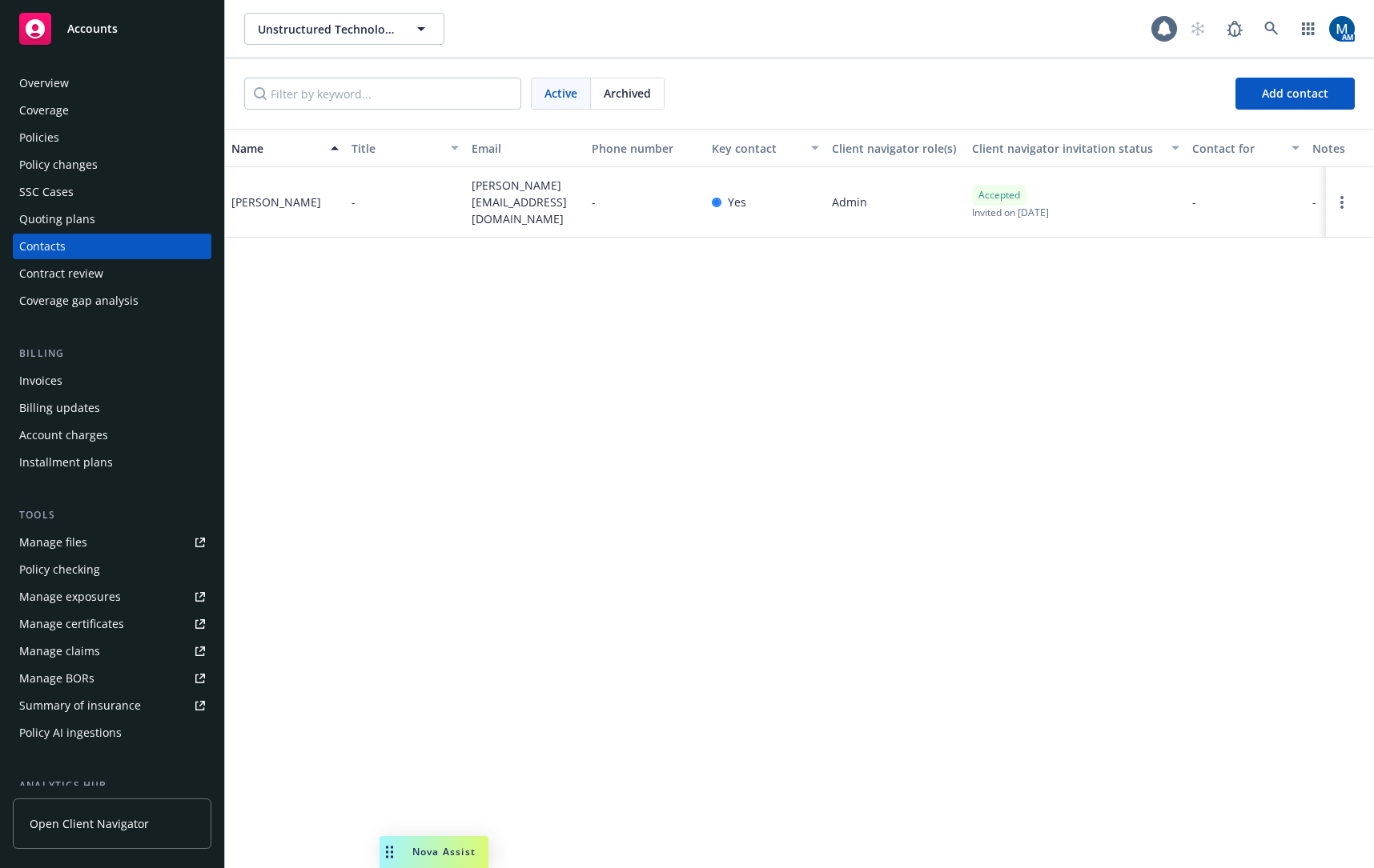
click at [986, 444] on div "Name Title Email Phone number Key contact Client navigator role(s) Client navig…" at bounding box center [799, 498] width 1149 height 739
click at [1345, 194] on link "Open options" at bounding box center [1342, 202] width 19 height 19
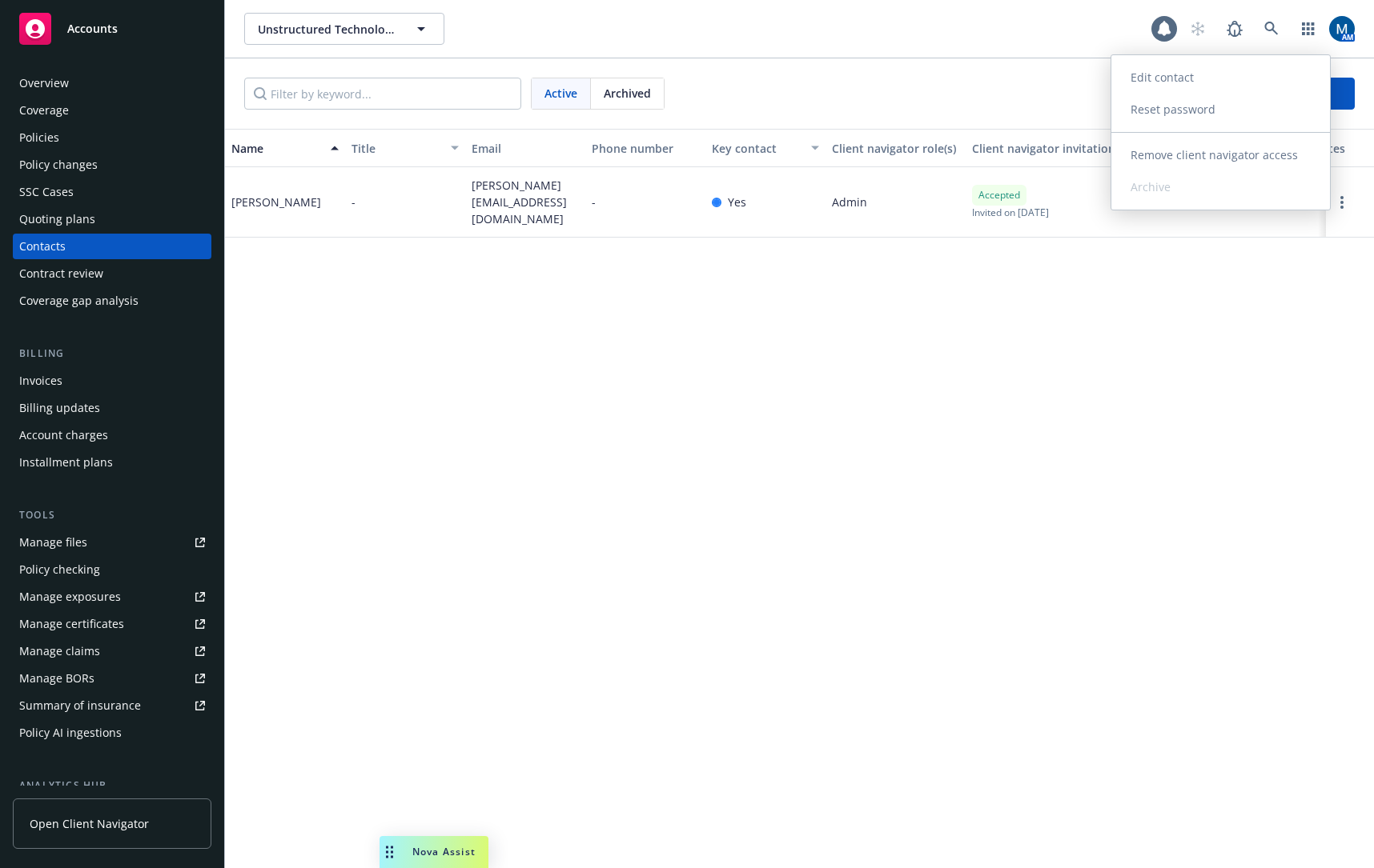
click at [1212, 81] on link "Edit contact" at bounding box center [1220, 78] width 219 height 32
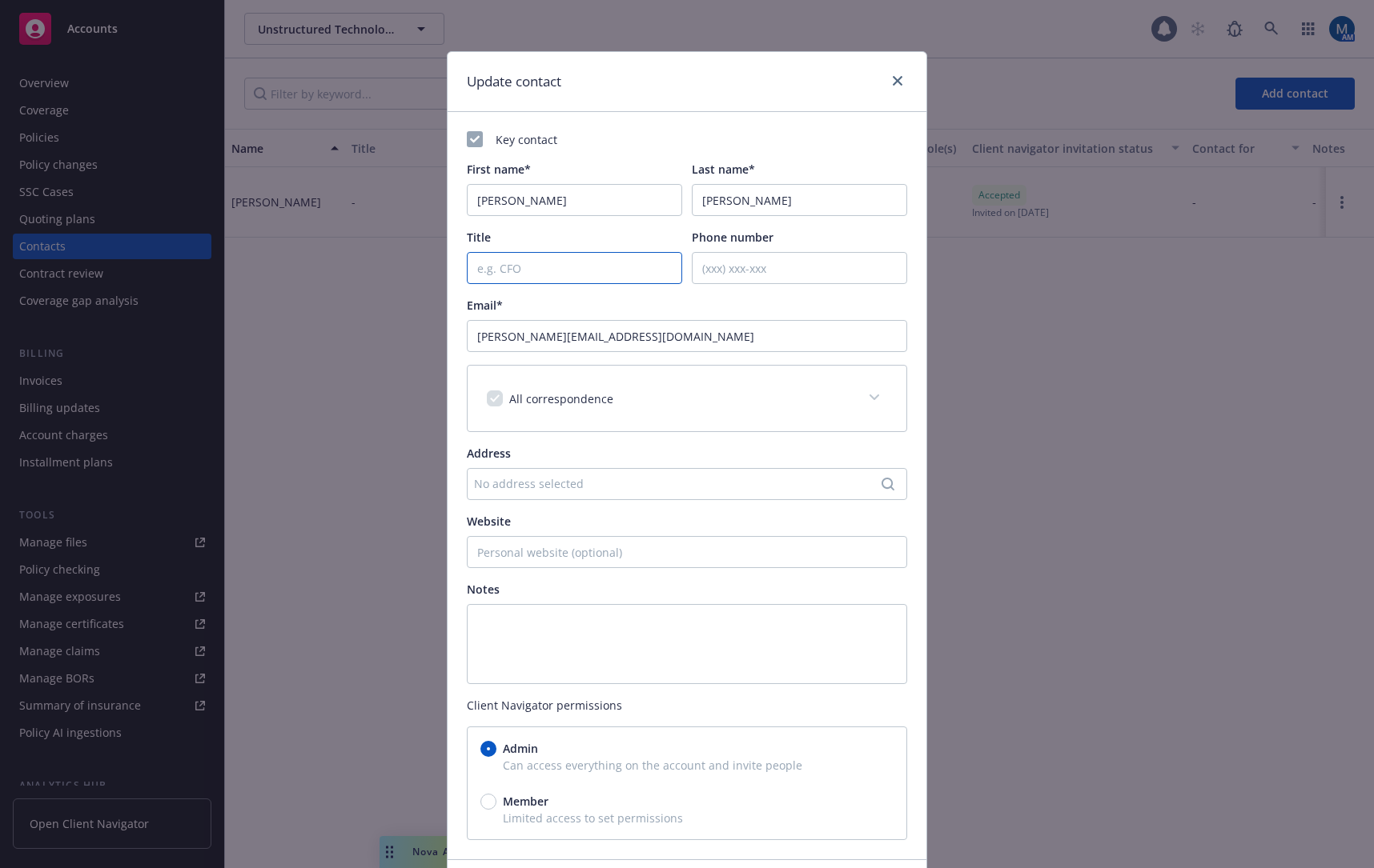
click at [603, 261] on input "Title" at bounding box center [574, 268] width 215 height 32
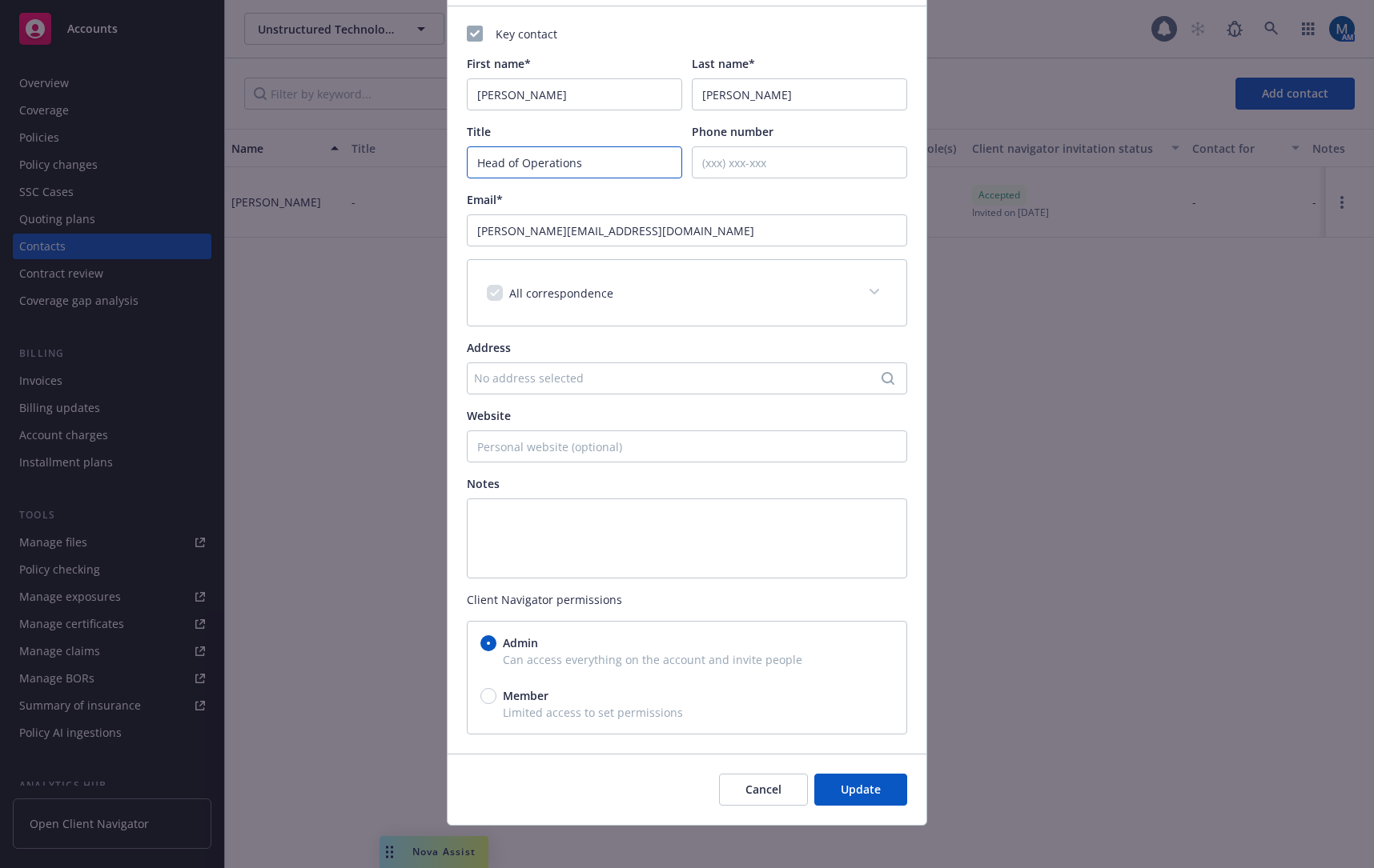
scroll to position [114, 0]
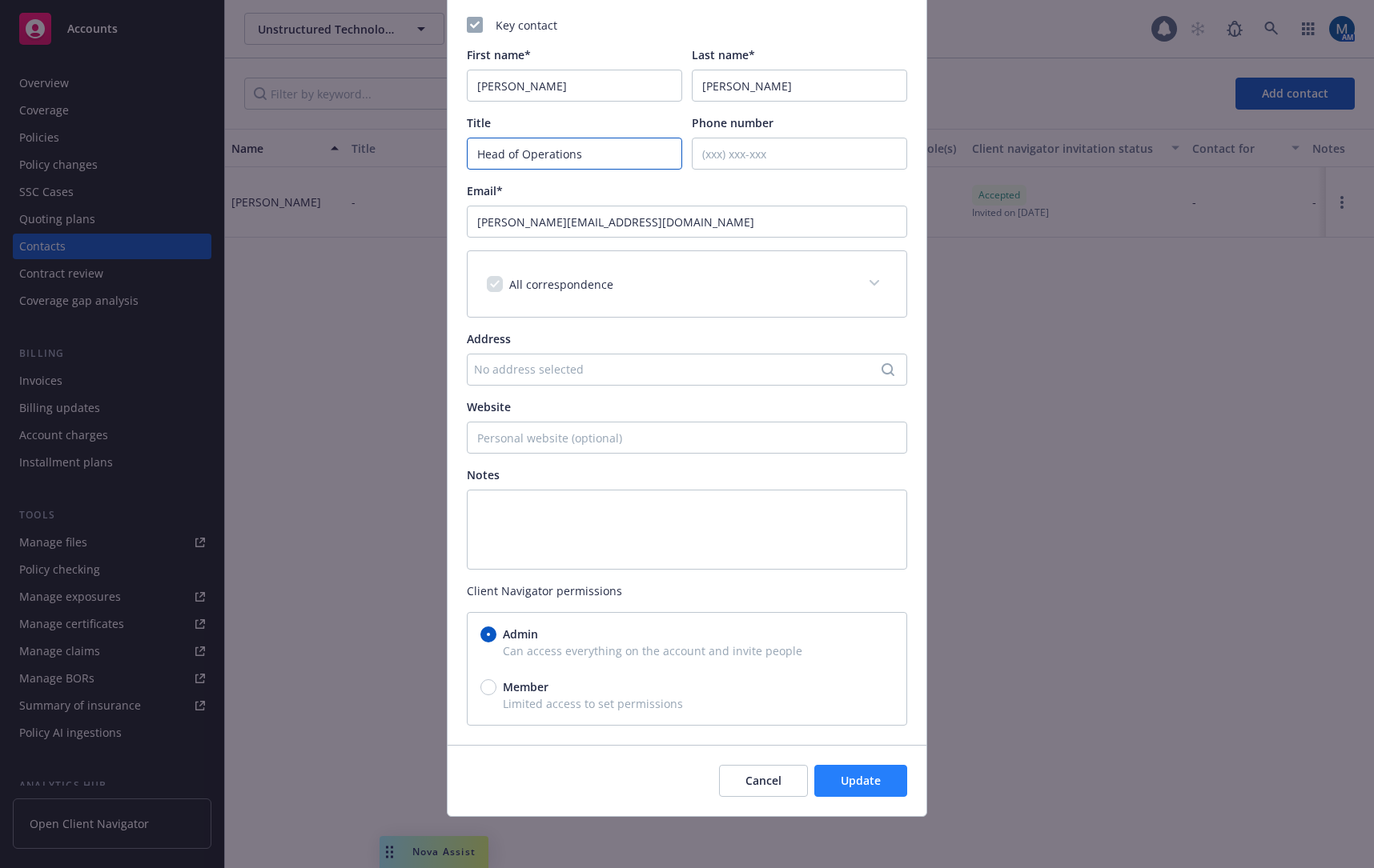
type input "Head of Operations"
click at [873, 769] on button "Update" at bounding box center [860, 781] width 93 height 32
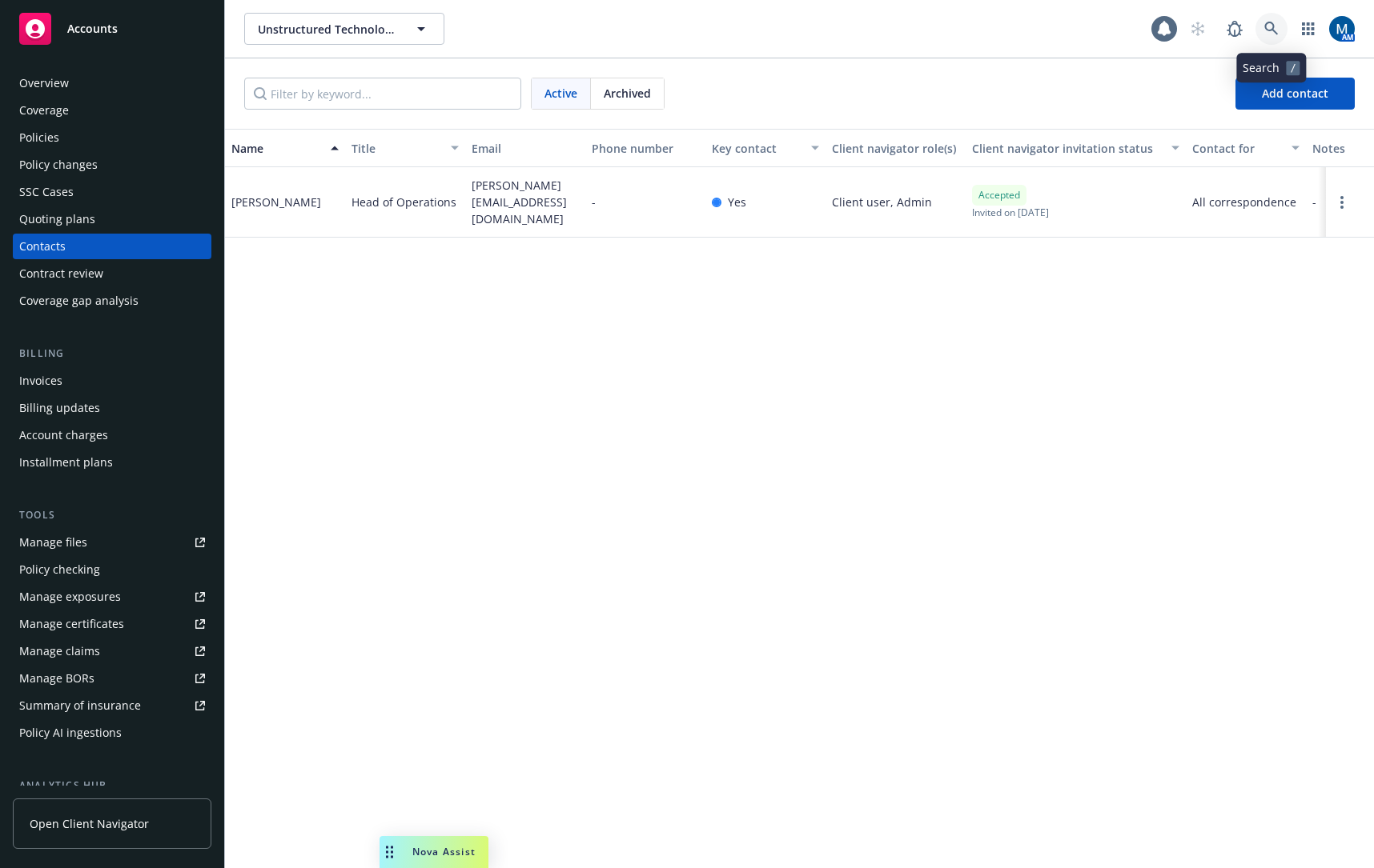
click at [1275, 24] on icon at bounding box center [1271, 29] width 15 height 15
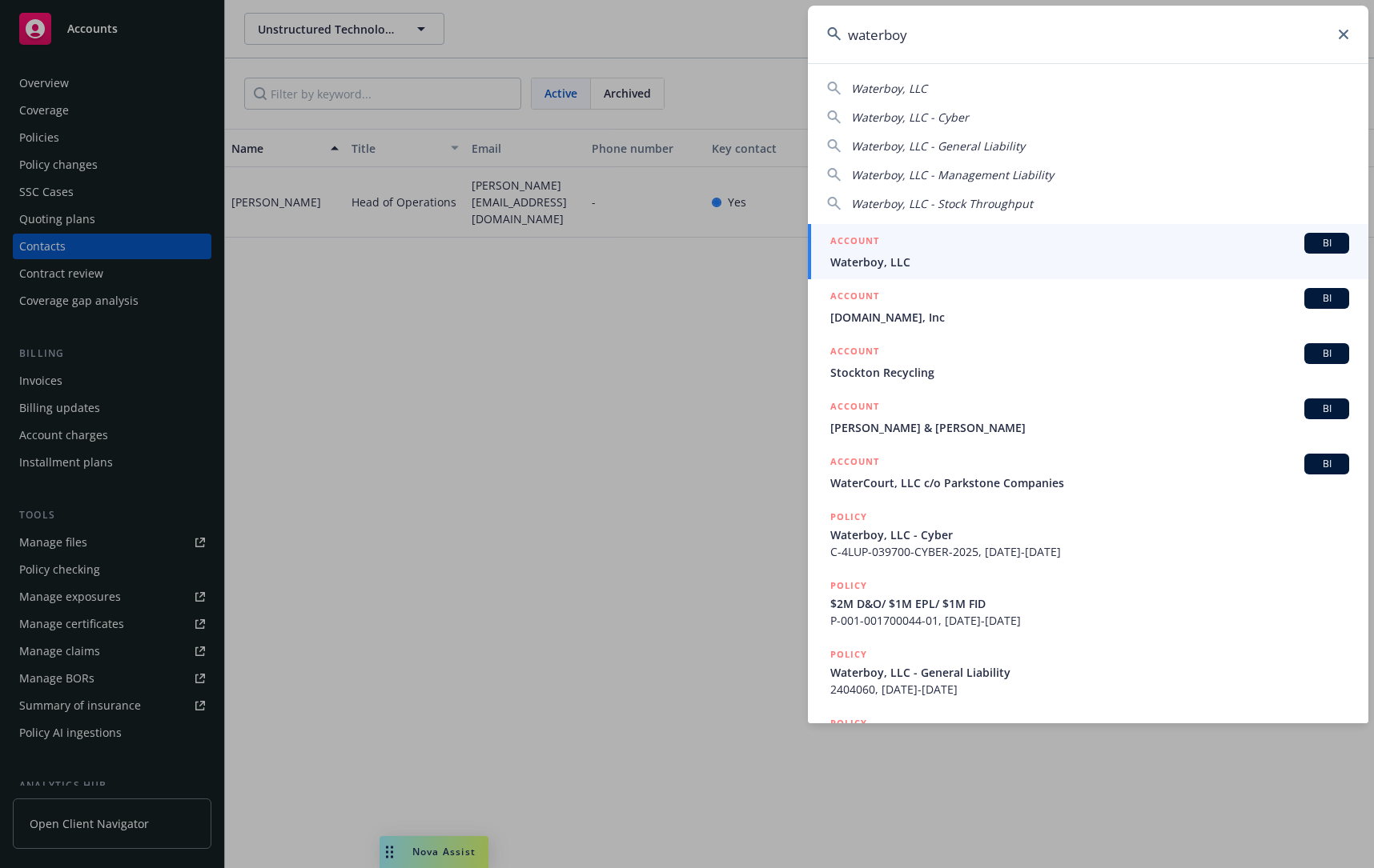
type input "waterboy"
click at [923, 249] on div "ACCOUNT BI" at bounding box center [1089, 243] width 519 height 21
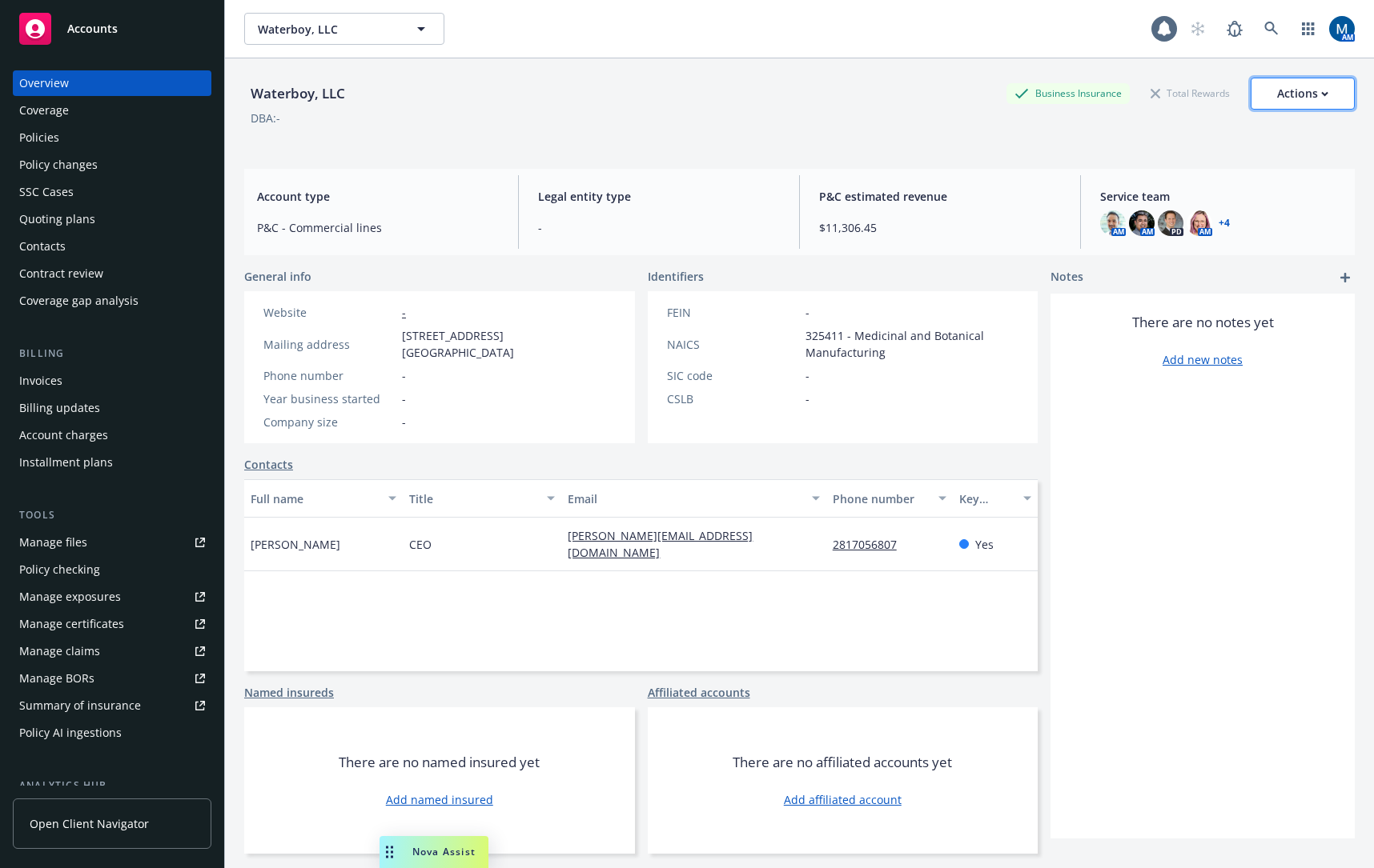
click at [1310, 85] on div "Actions" at bounding box center [1303, 93] width 51 height 31
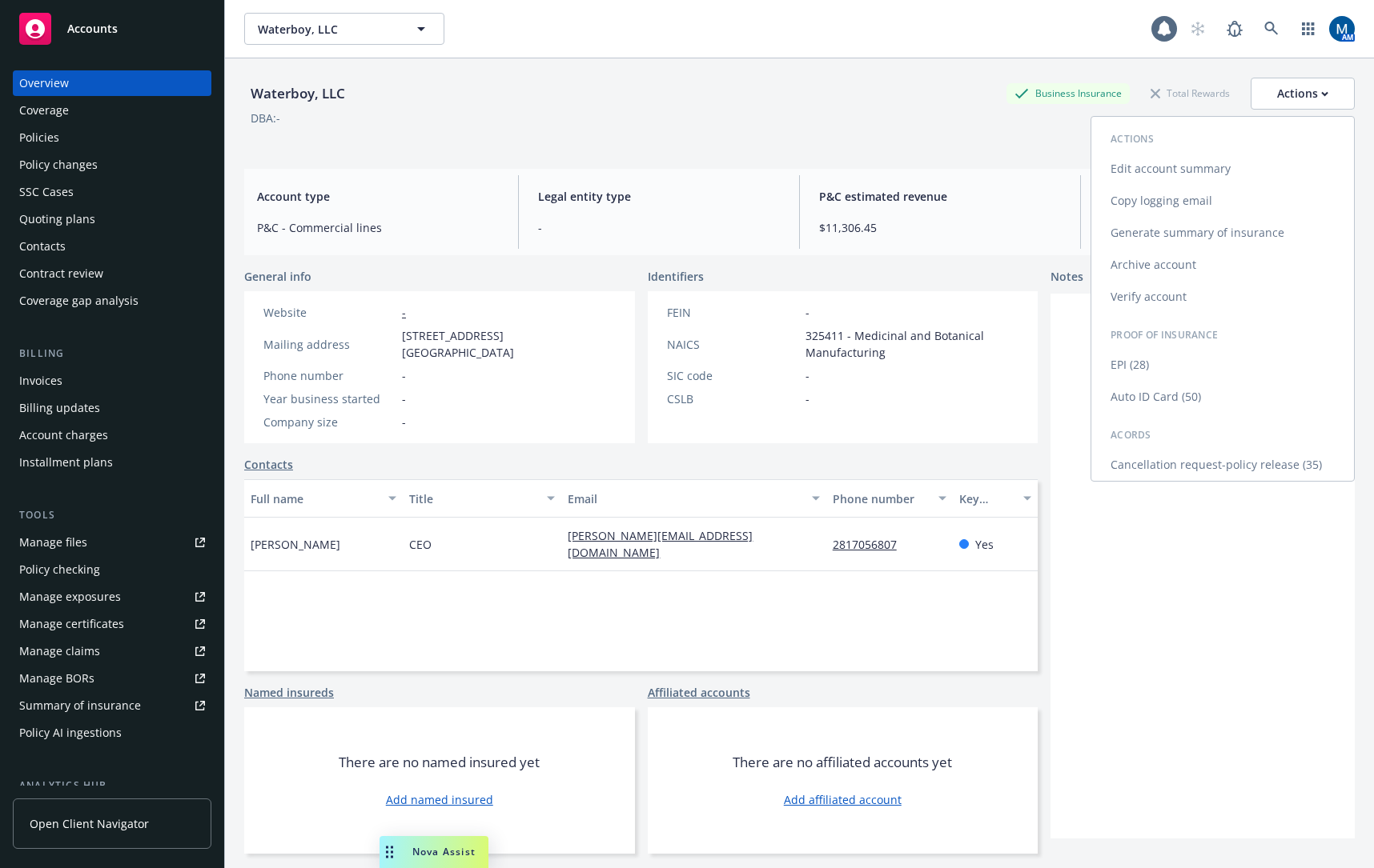
click at [1167, 166] on link "Edit account summary" at bounding box center [1221, 168] width 262 height 32
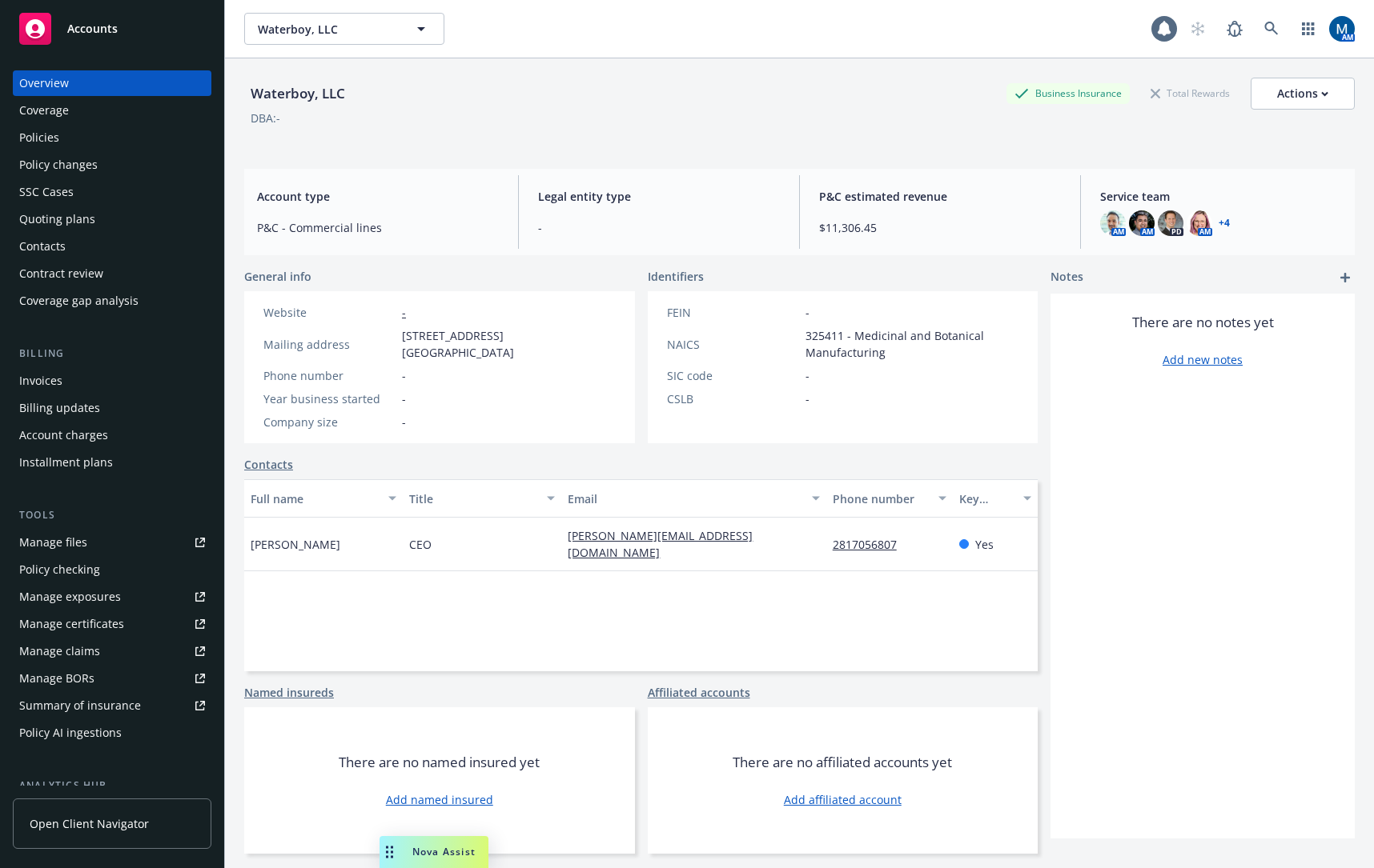
select select "US"
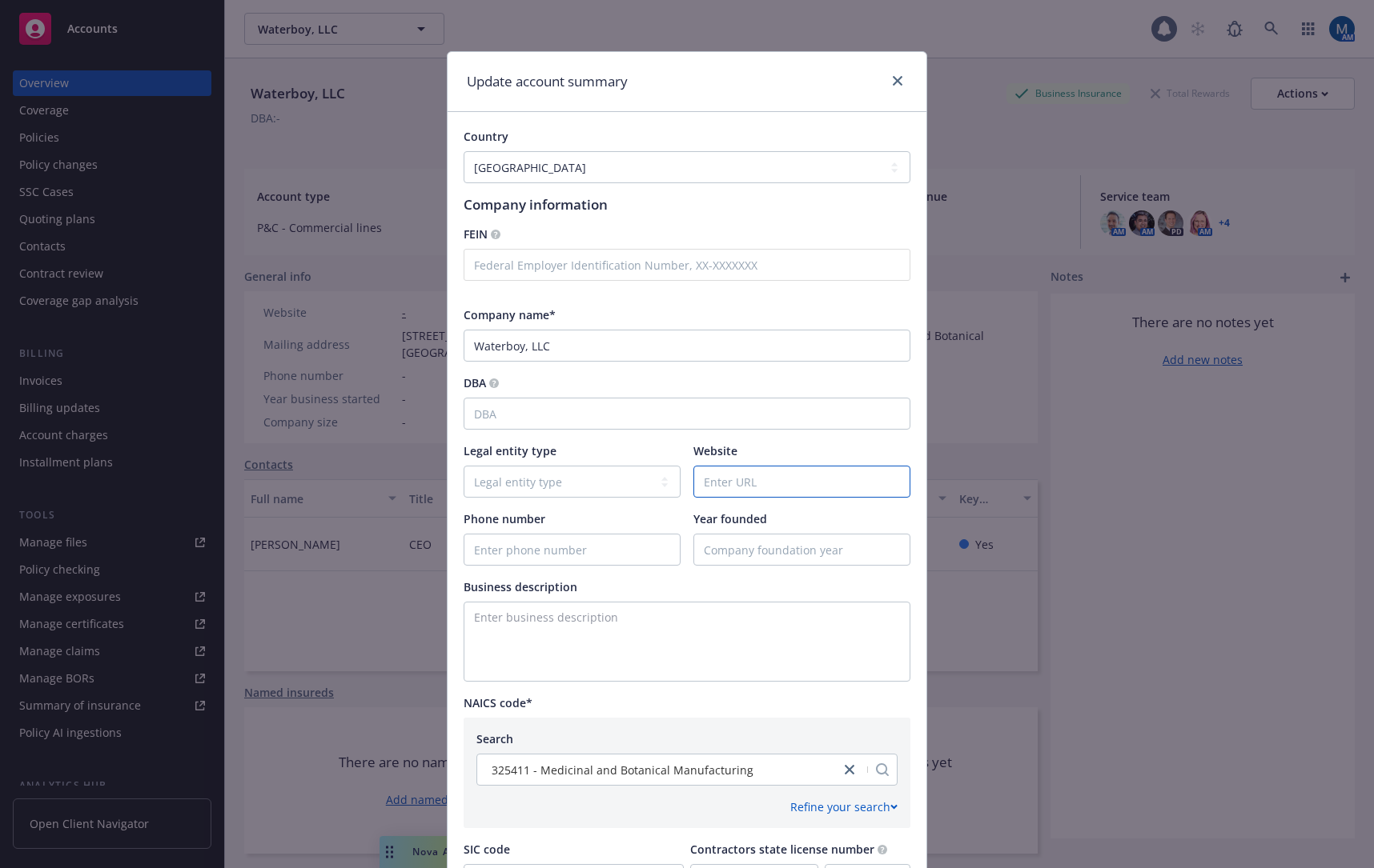
click at [752, 485] on input "Website" at bounding box center [801, 481] width 215 height 31
paste input "https://www.waterboy.com/"
type input "https://www.waterboy.com/"
click at [619, 485] on select "Legal entity type C-corporation Government entity Independent contractor Joint …" at bounding box center [572, 481] width 217 height 32
select select "LLC"
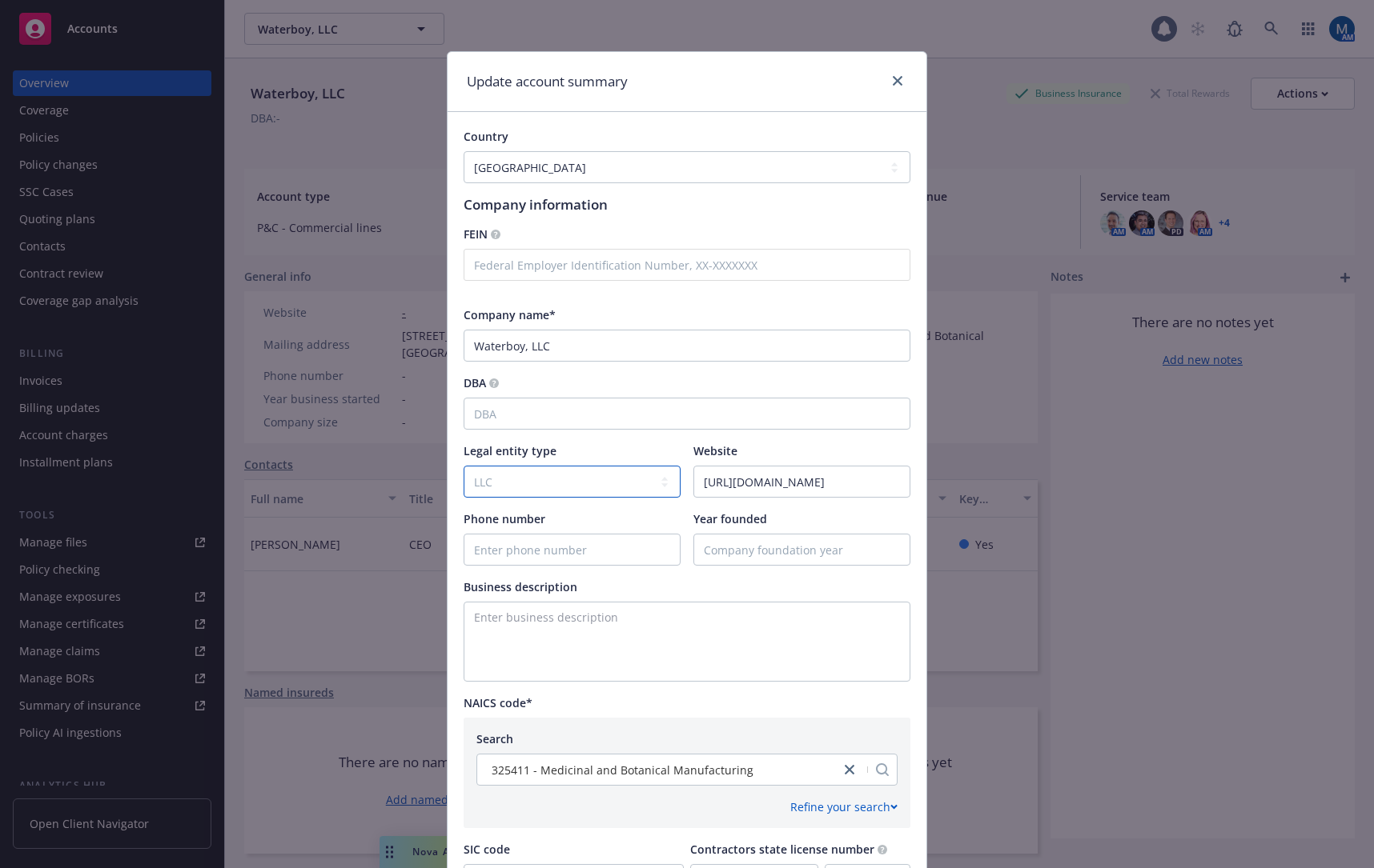
click at [464, 465] on select "Legal entity type C-corporation Government entity Independent contractor Joint …" at bounding box center [572, 481] width 217 height 32
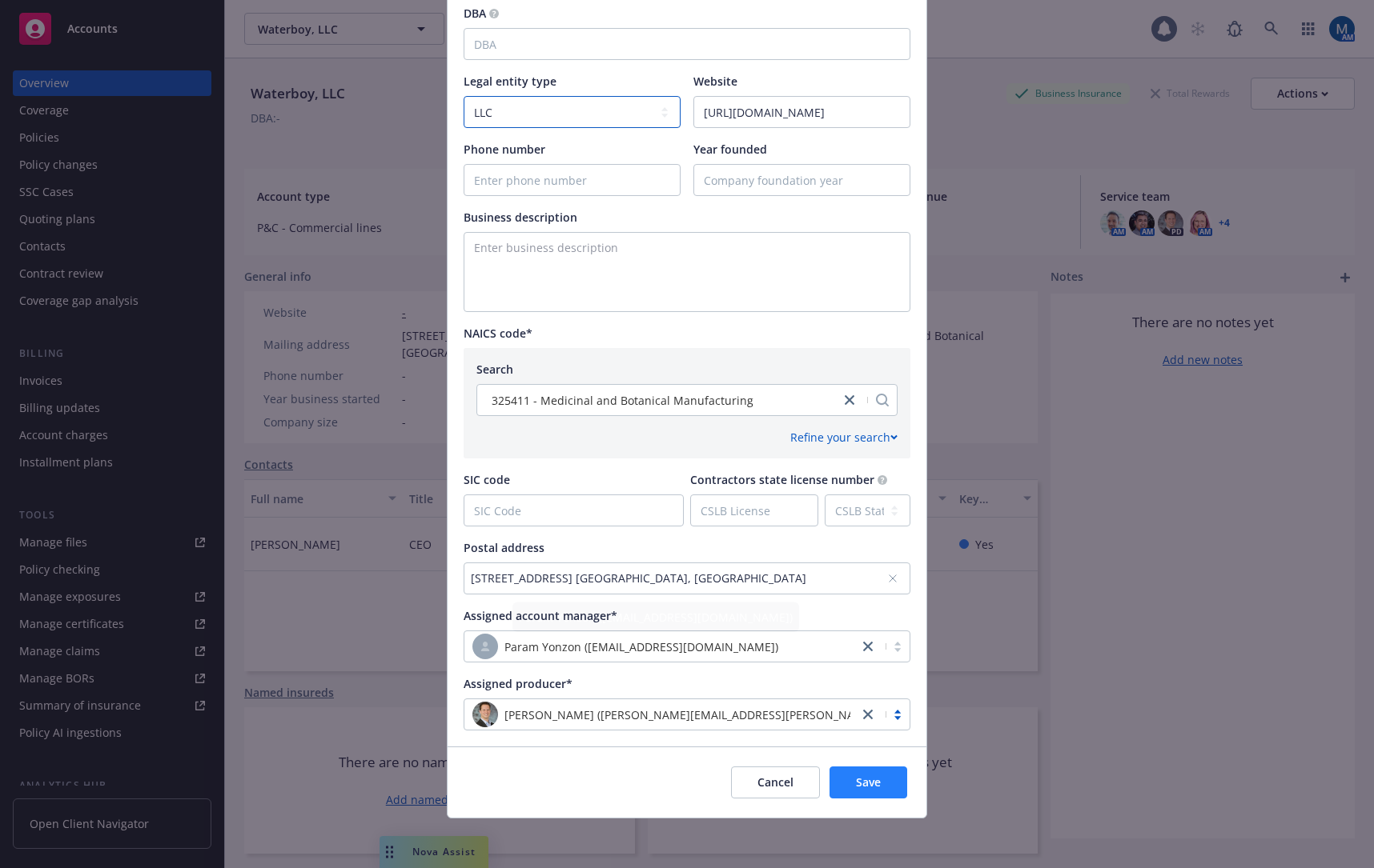
scroll to position [371, 0]
click at [879, 790] on button "Save" at bounding box center [867, 781] width 78 height 32
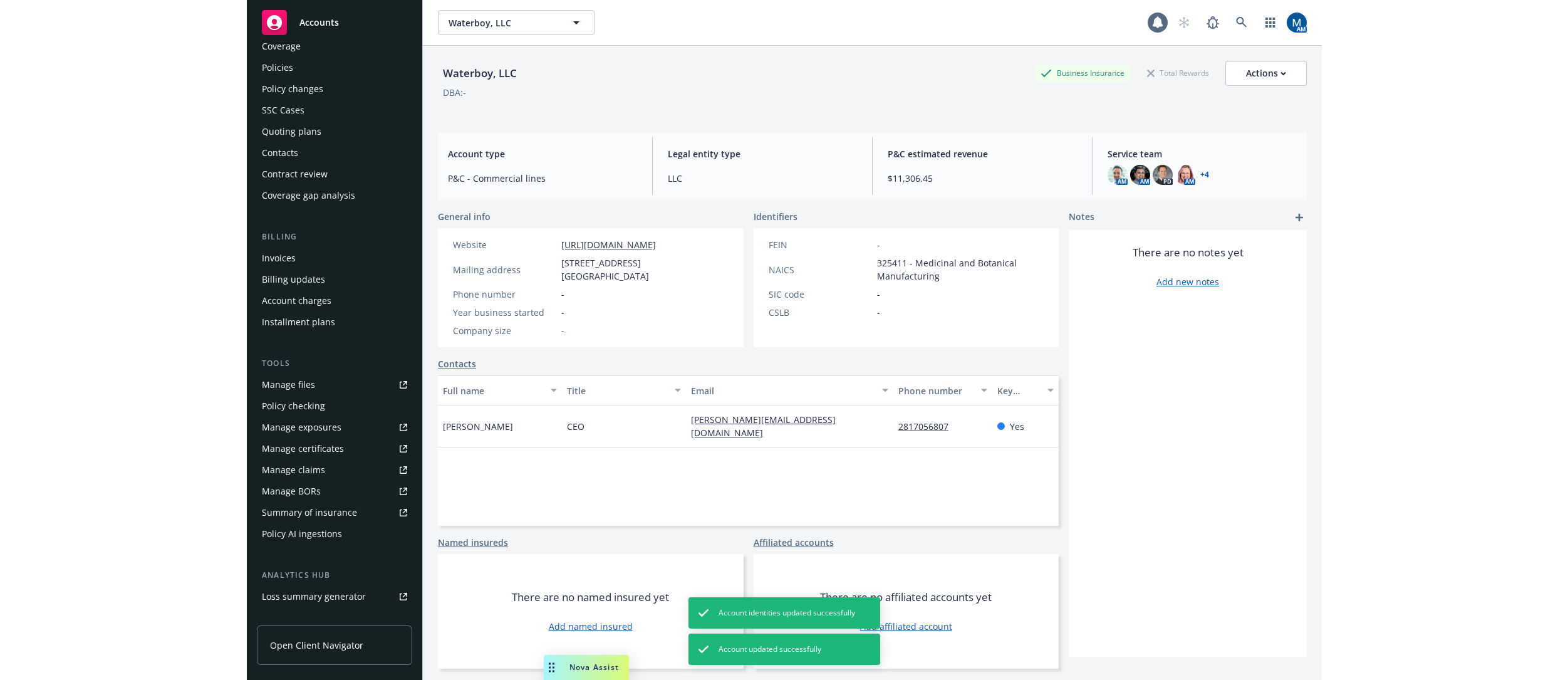
scroll to position [0, 0]
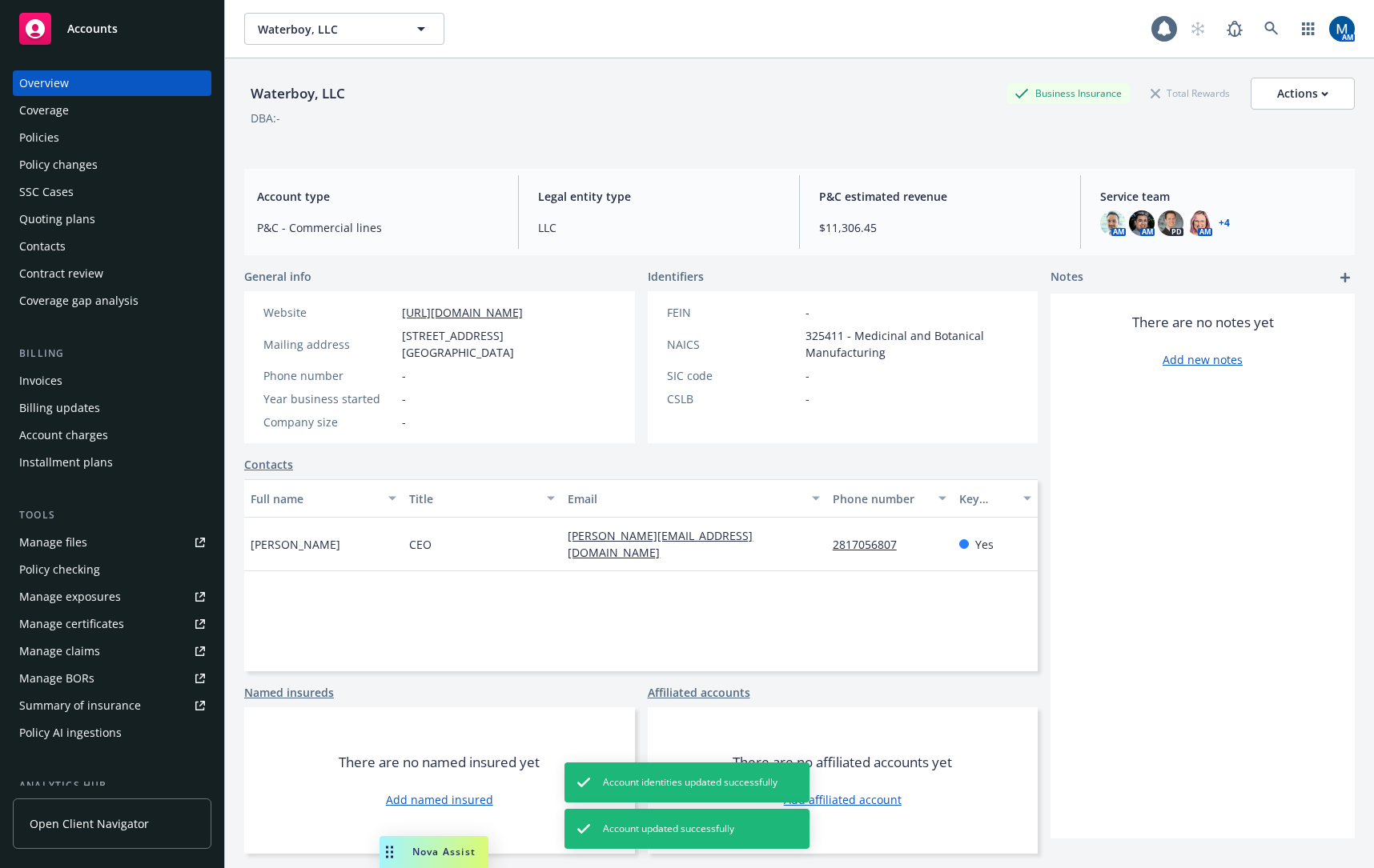
click at [64, 139] on div "Policies" at bounding box center [112, 137] width 186 height 25
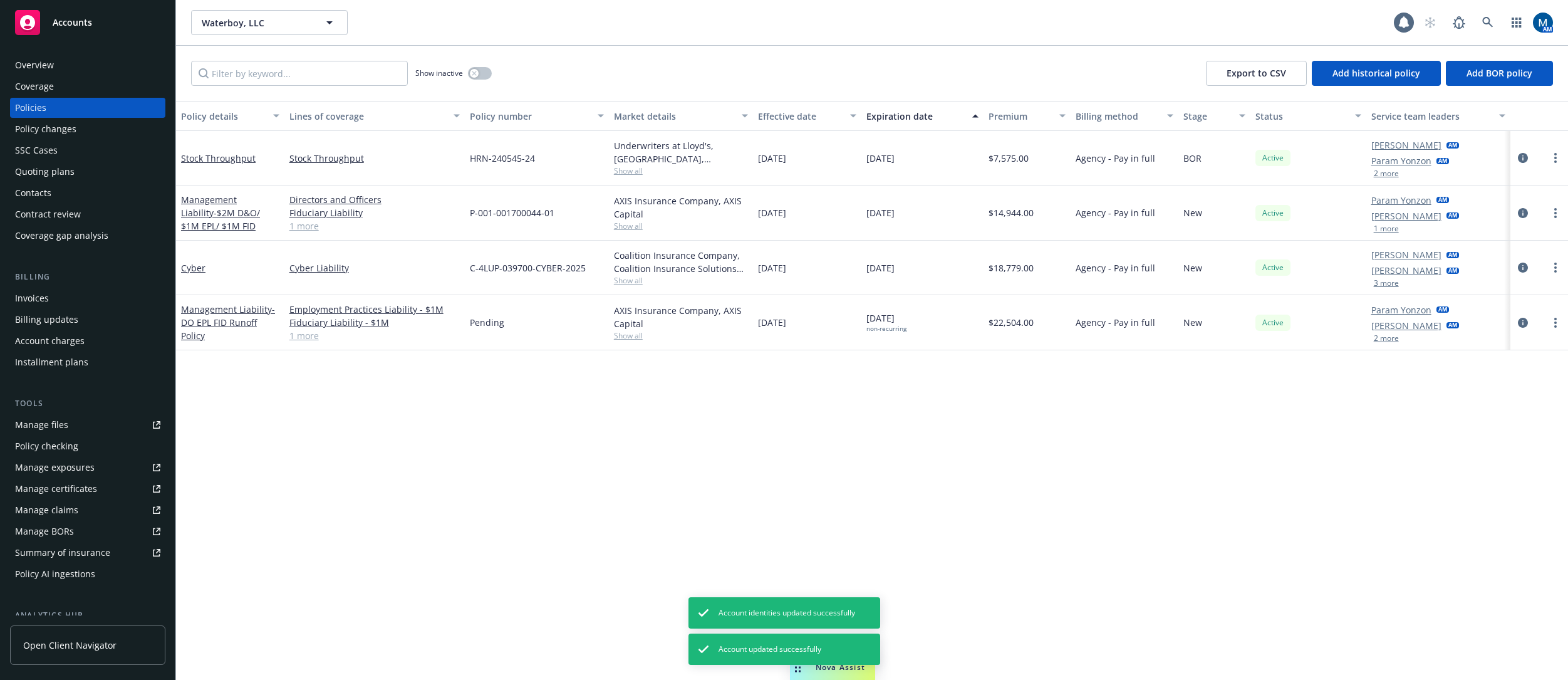
click at [1075, 173] on button "2 more" at bounding box center [1386, 173] width 25 height 8
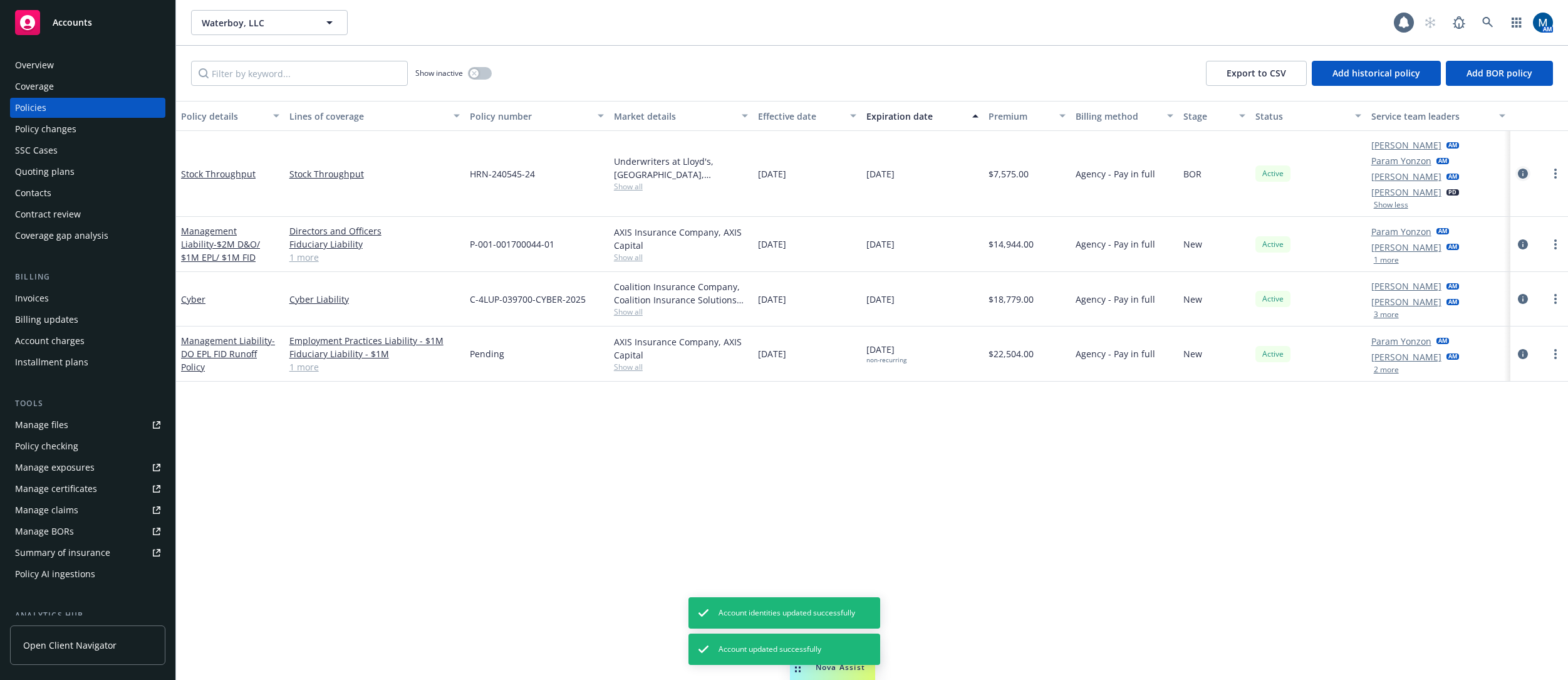
click at [1075, 172] on icon "circleInformation" at bounding box center [1523, 173] width 10 height 10
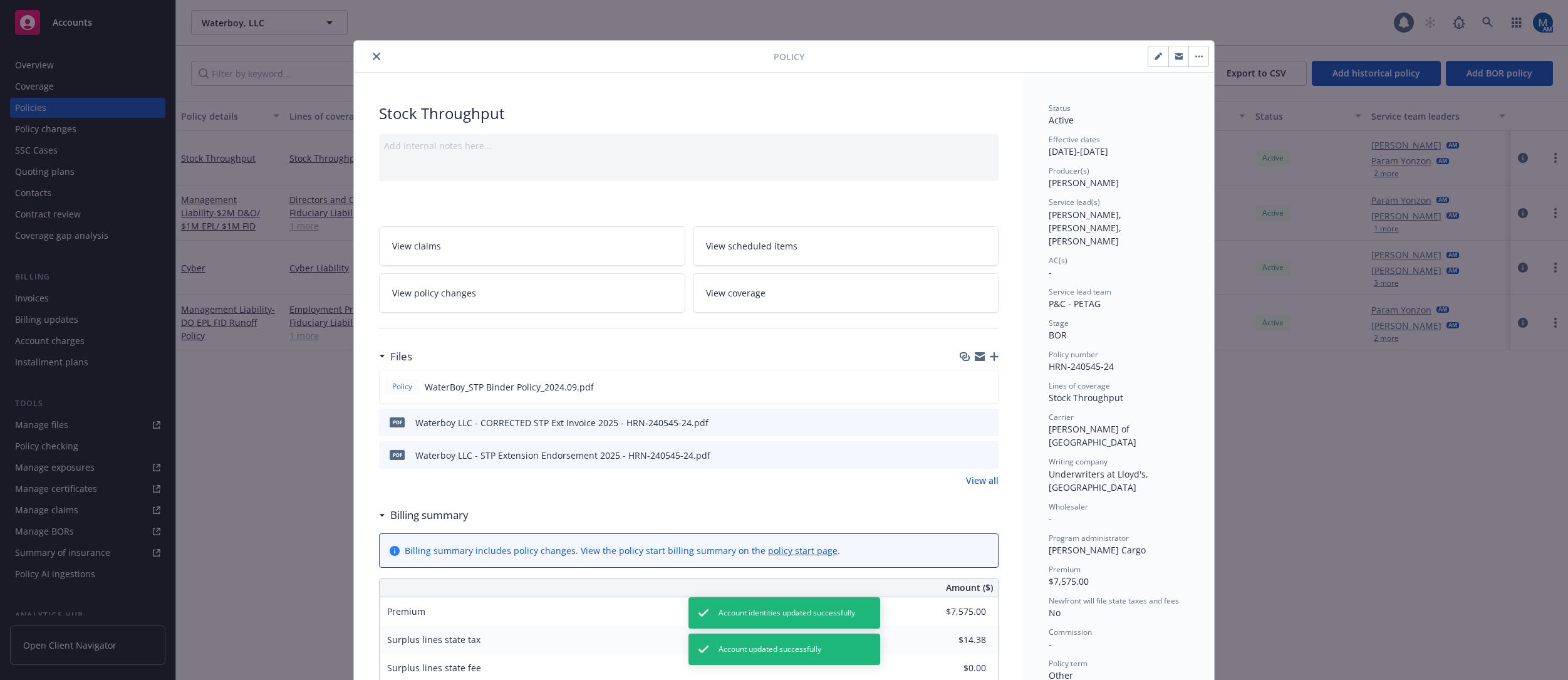
click at [1075, 55] on icon "button" at bounding box center [1158, 56] width 8 height 8
select select "BOR"
select select "other"
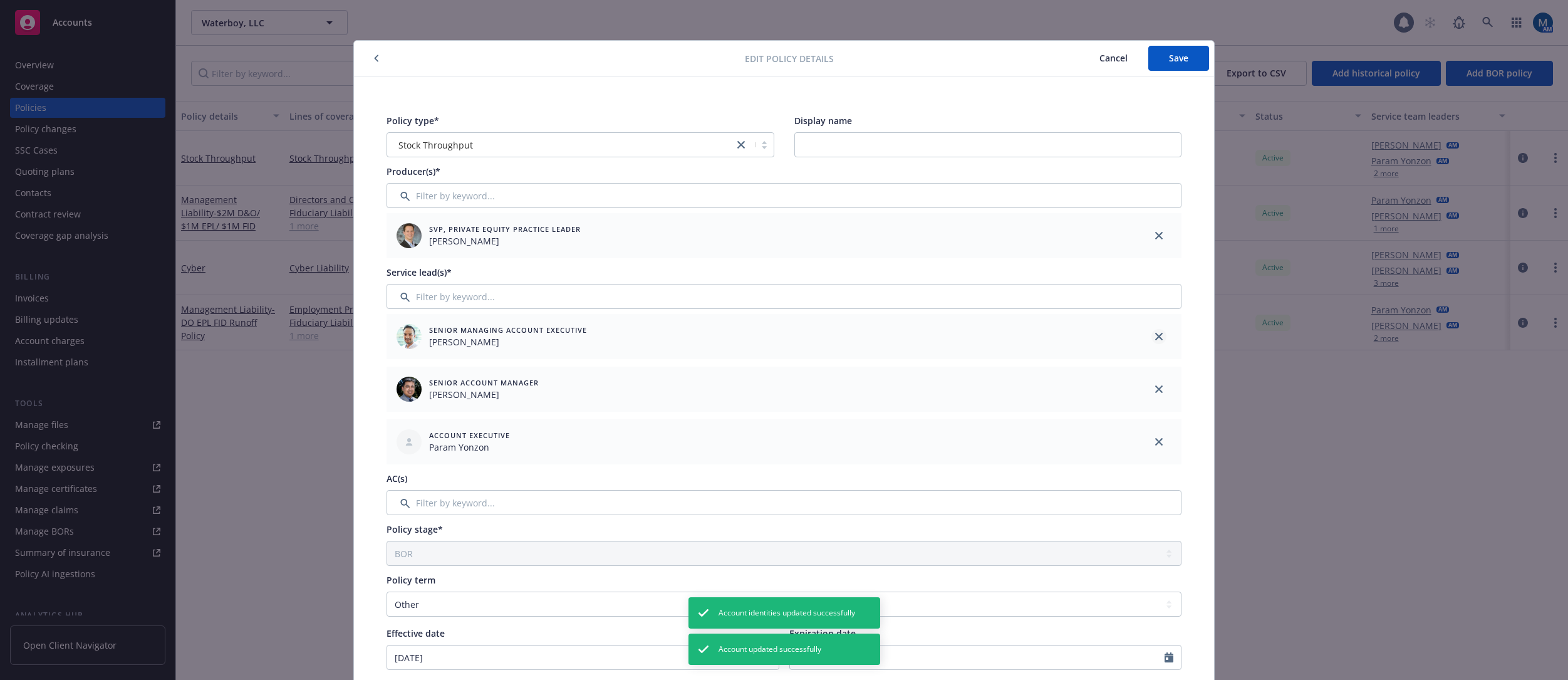
click at [1075, 336] on icon "close" at bounding box center [1159, 337] width 8 height 8
click at [1075, 334] on icon "close" at bounding box center [1159, 337] width 8 height 8
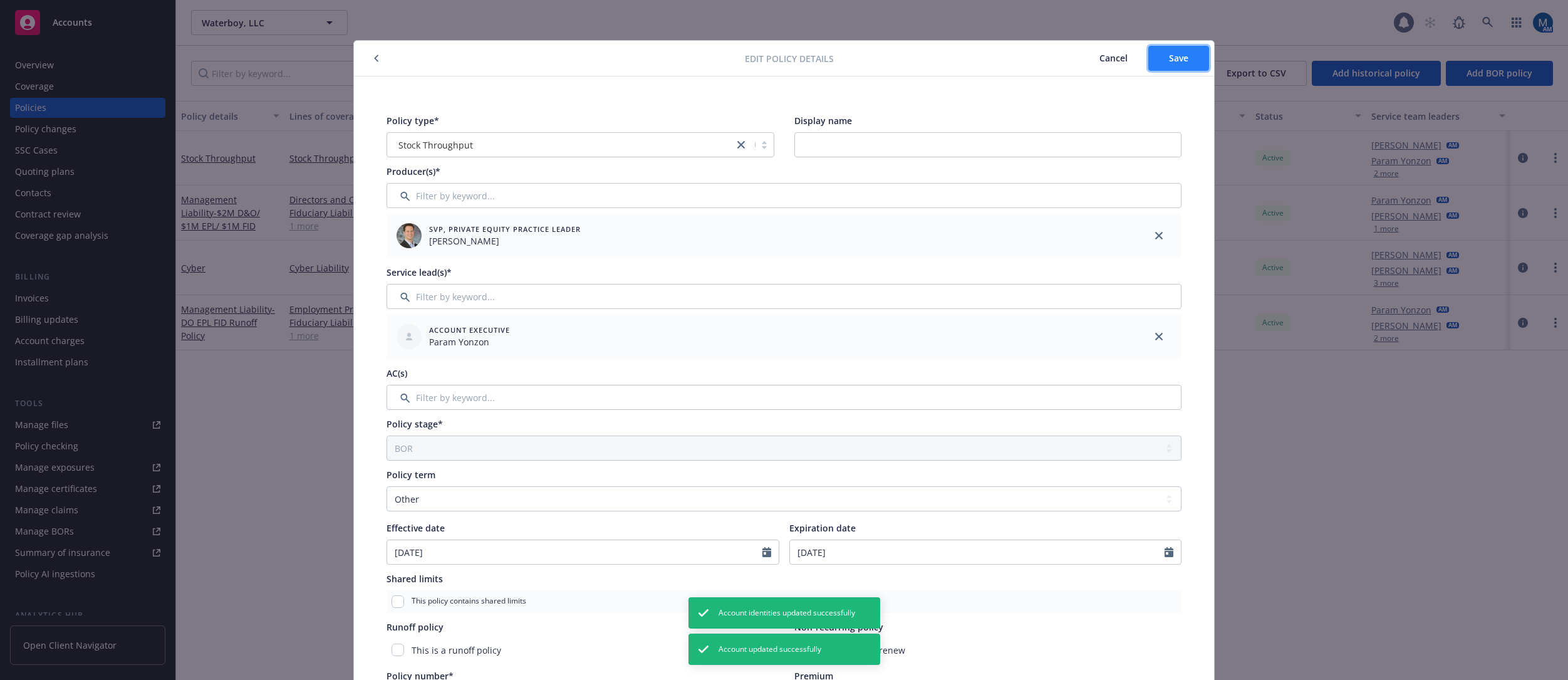
click at [1075, 66] on button "Save" at bounding box center [1178, 58] width 61 height 25
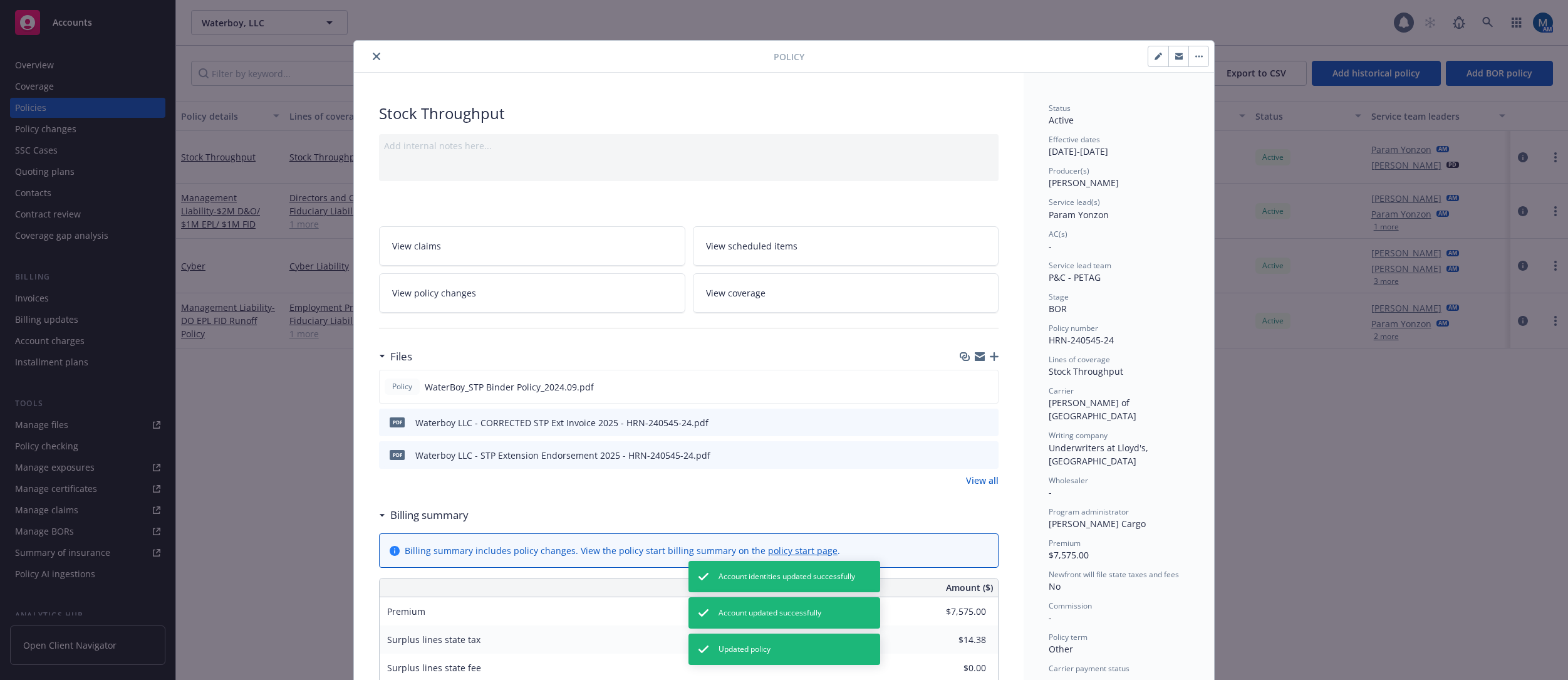
click at [373, 57] on icon "close" at bounding box center [376, 56] width 8 height 8
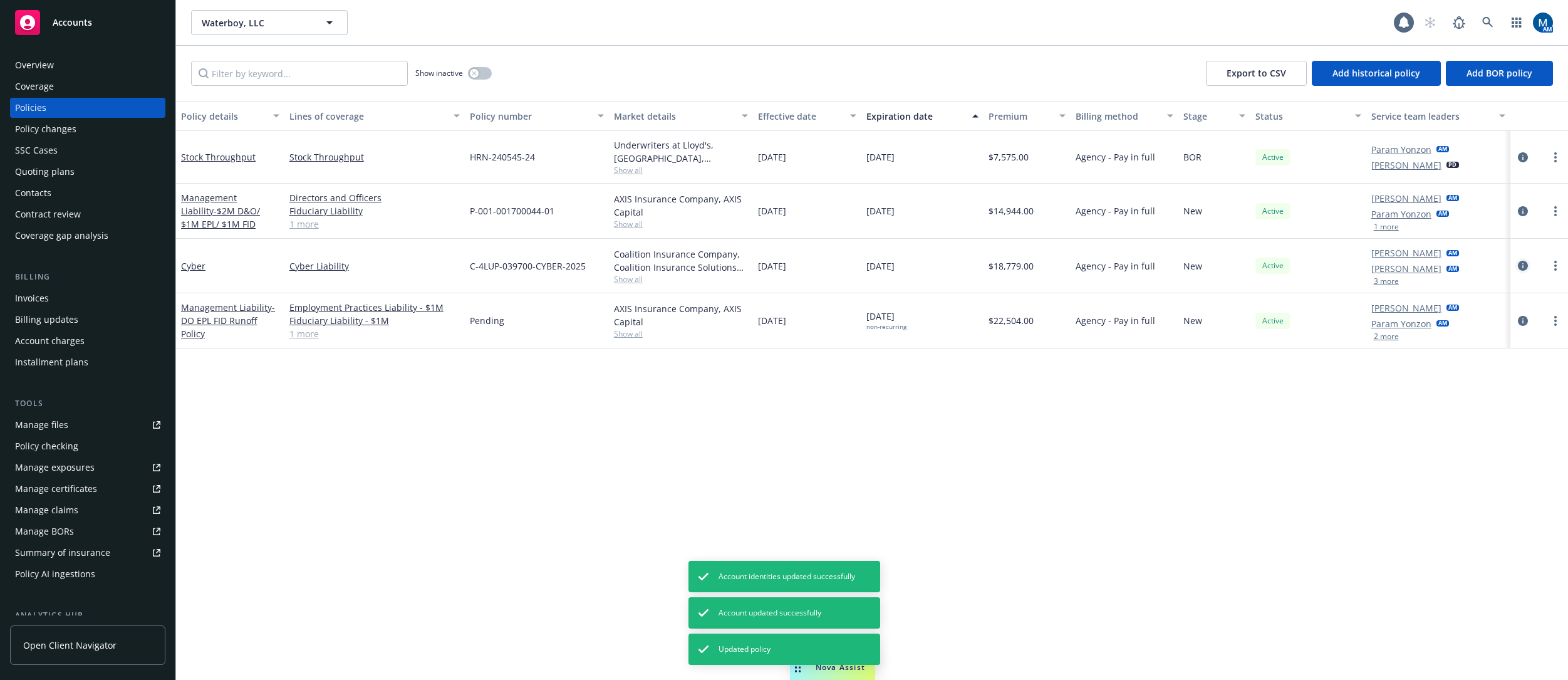
click at [1075, 267] on icon "circleInformation" at bounding box center [1523, 266] width 10 height 10
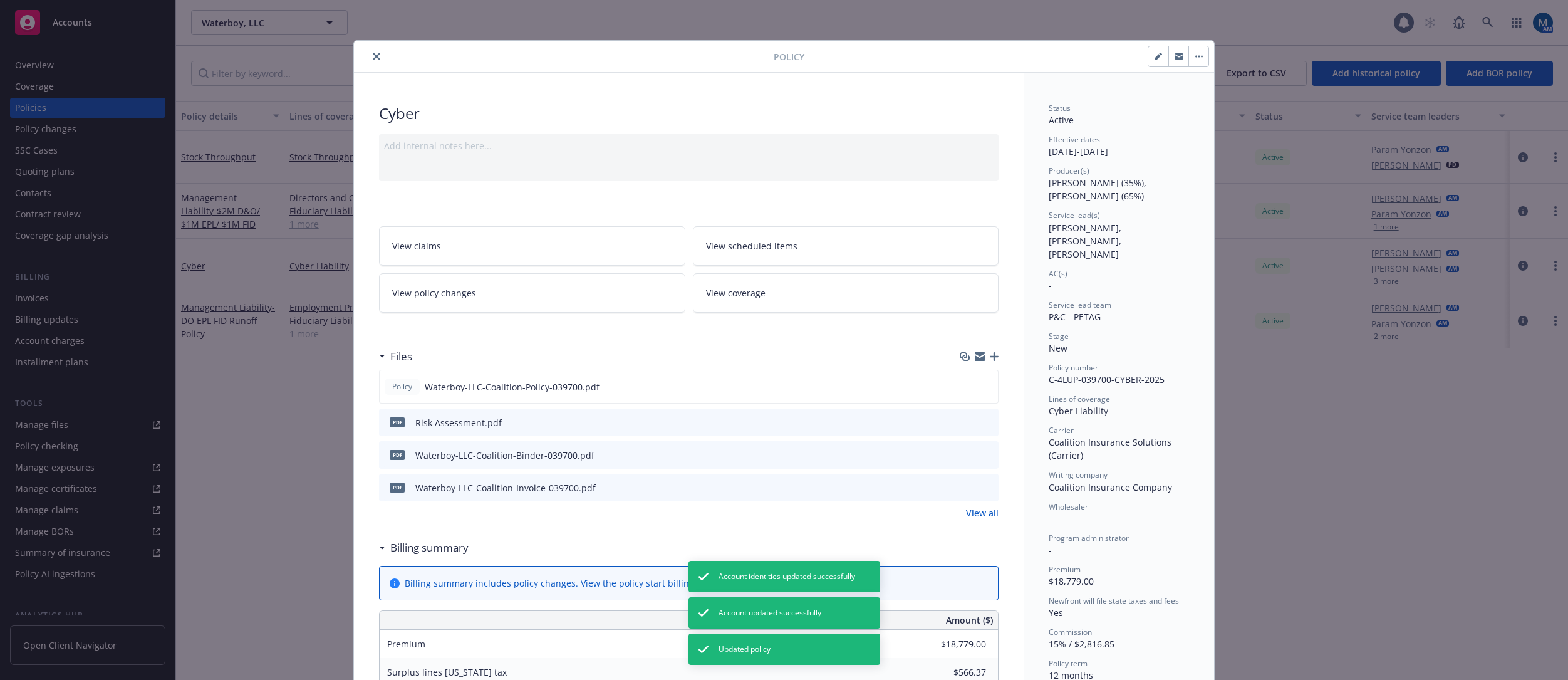
click at [1075, 57] on icon "button" at bounding box center [1158, 56] width 8 height 8
select select "NEW"
select select "12"
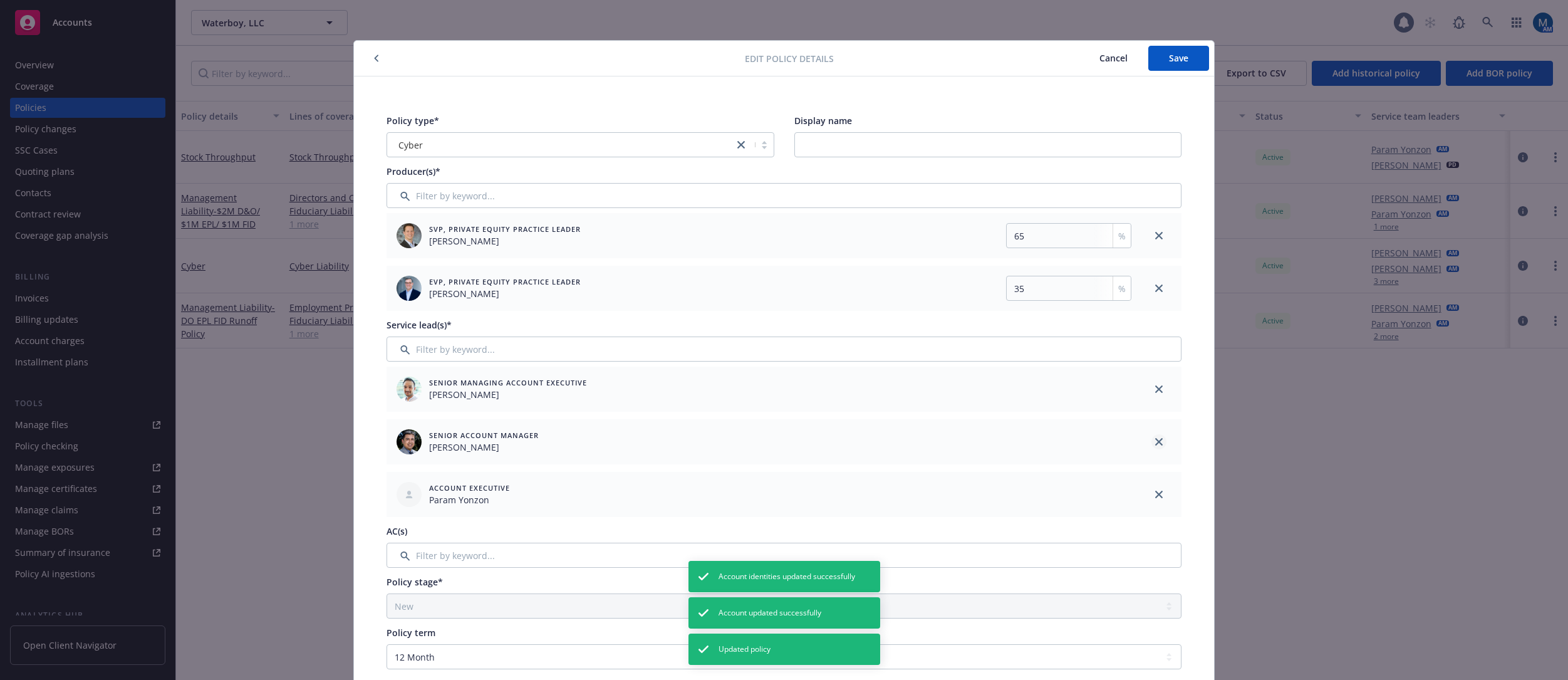
click at [1075, 389] on icon "close" at bounding box center [1159, 389] width 8 height 8
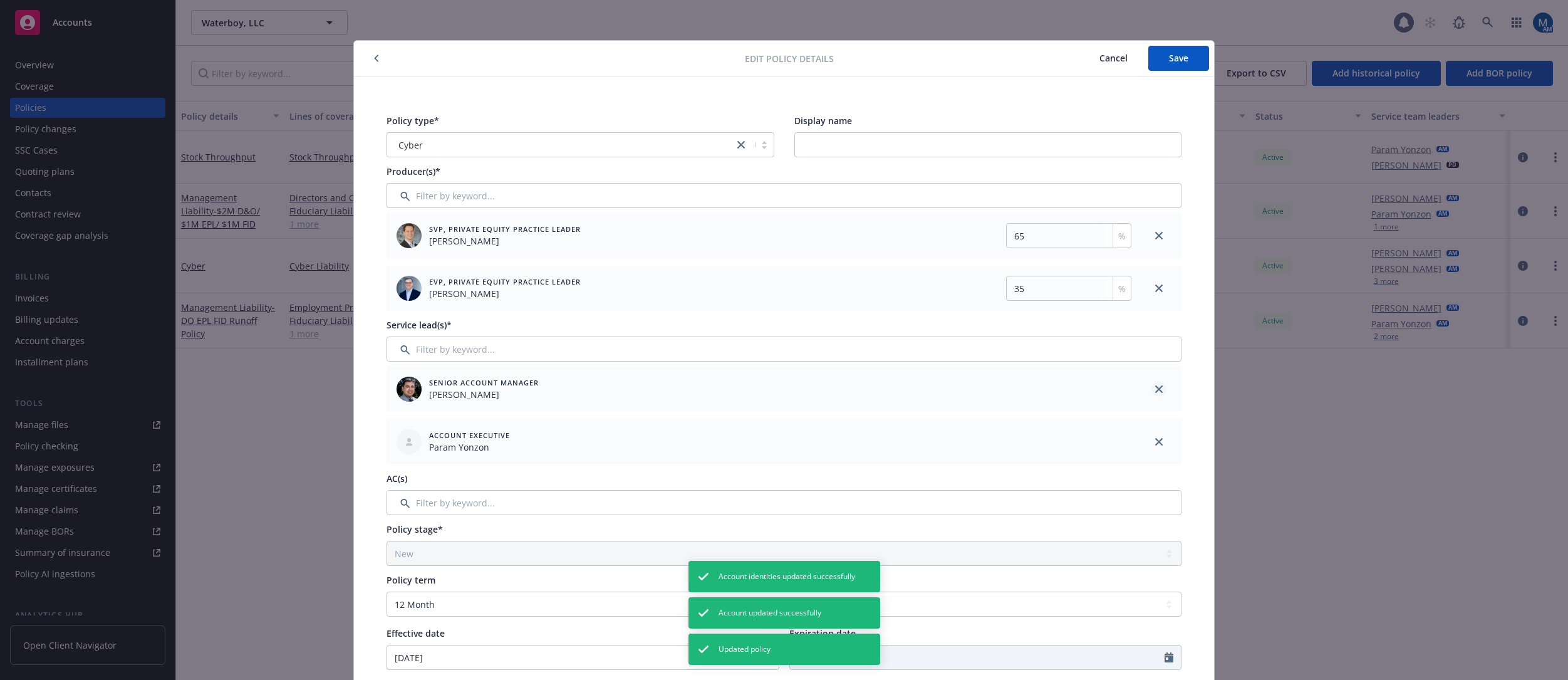
click at [1075, 388] on icon "close" at bounding box center [1159, 389] width 8 height 8
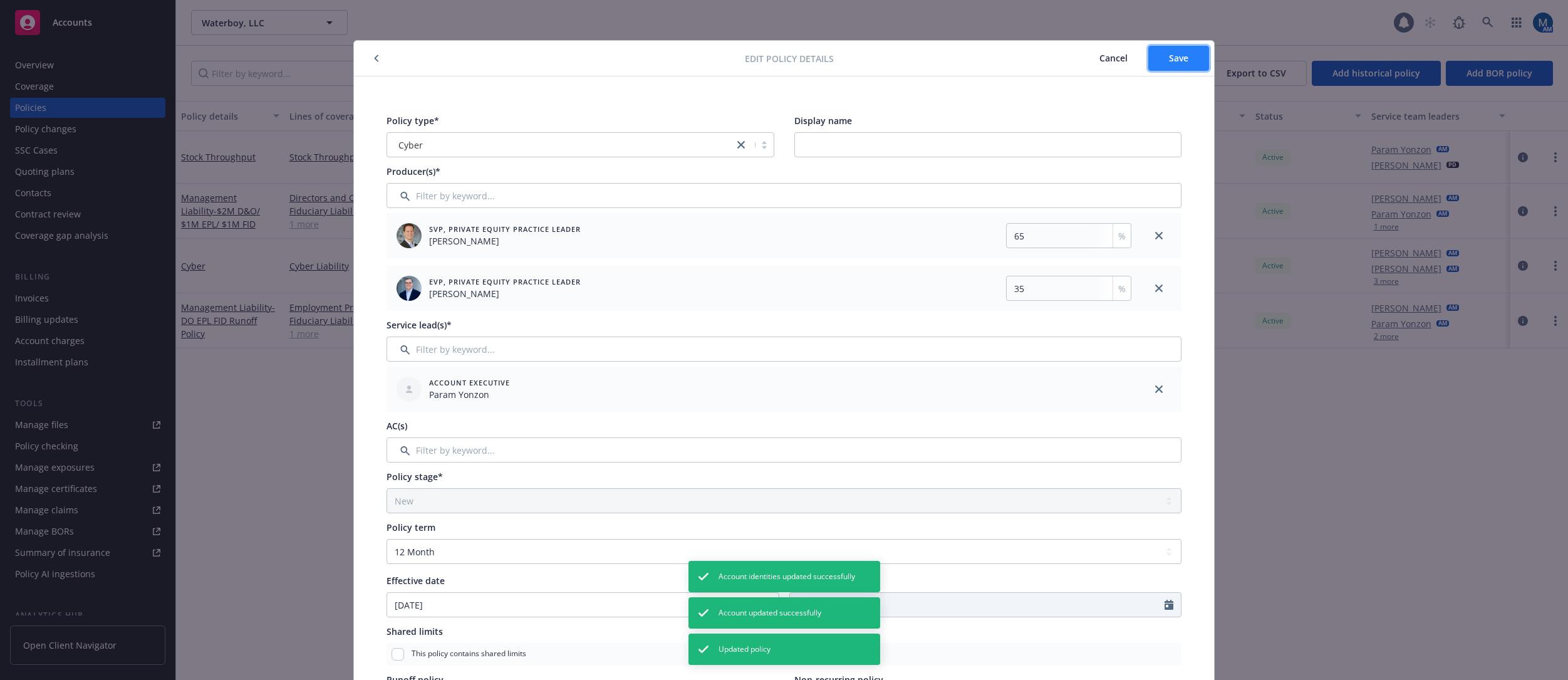
click at [1075, 61] on span "Save" at bounding box center [1178, 57] width 19 height 12
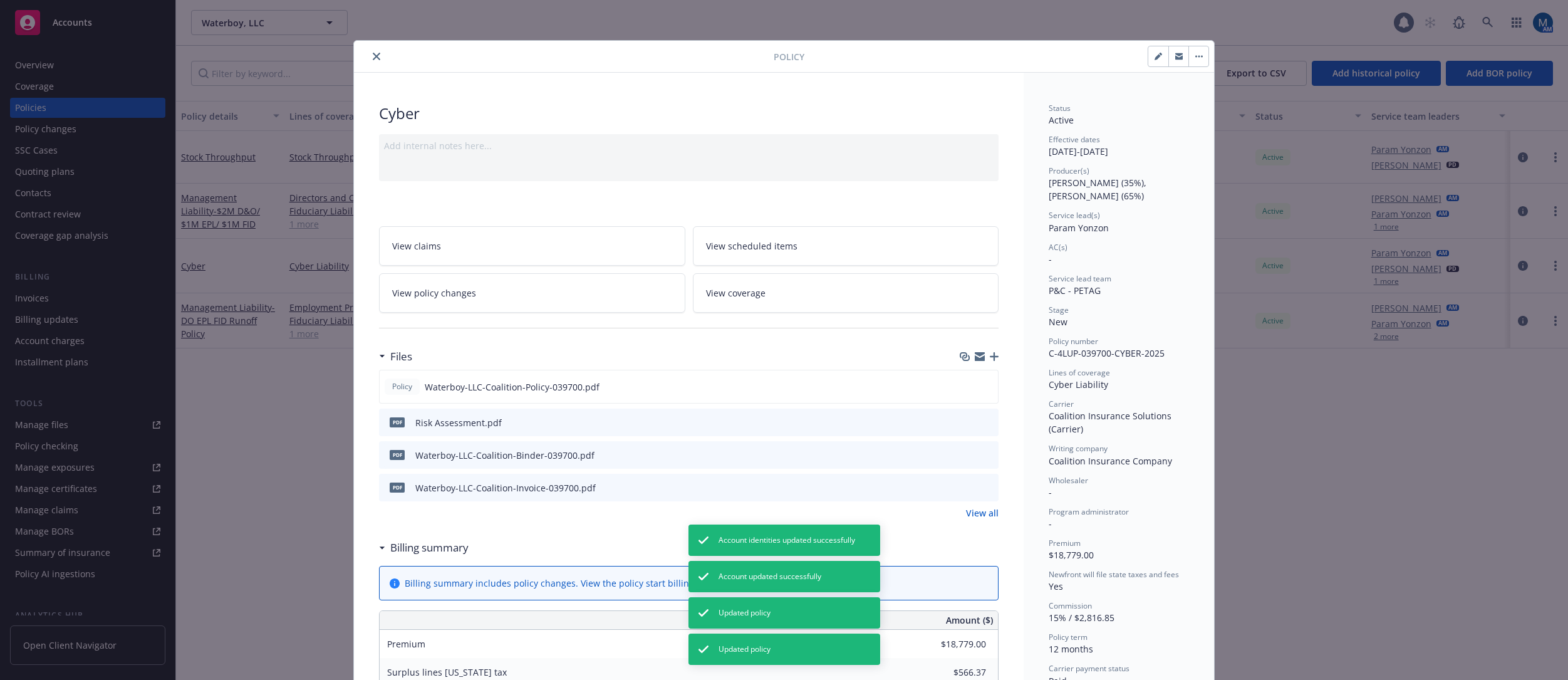
drag, startPoint x: 368, startPoint y: 57, endPoint x: 330, endPoint y: 72, distance: 40.9
click at [373, 56] on icon "close" at bounding box center [376, 56] width 8 height 8
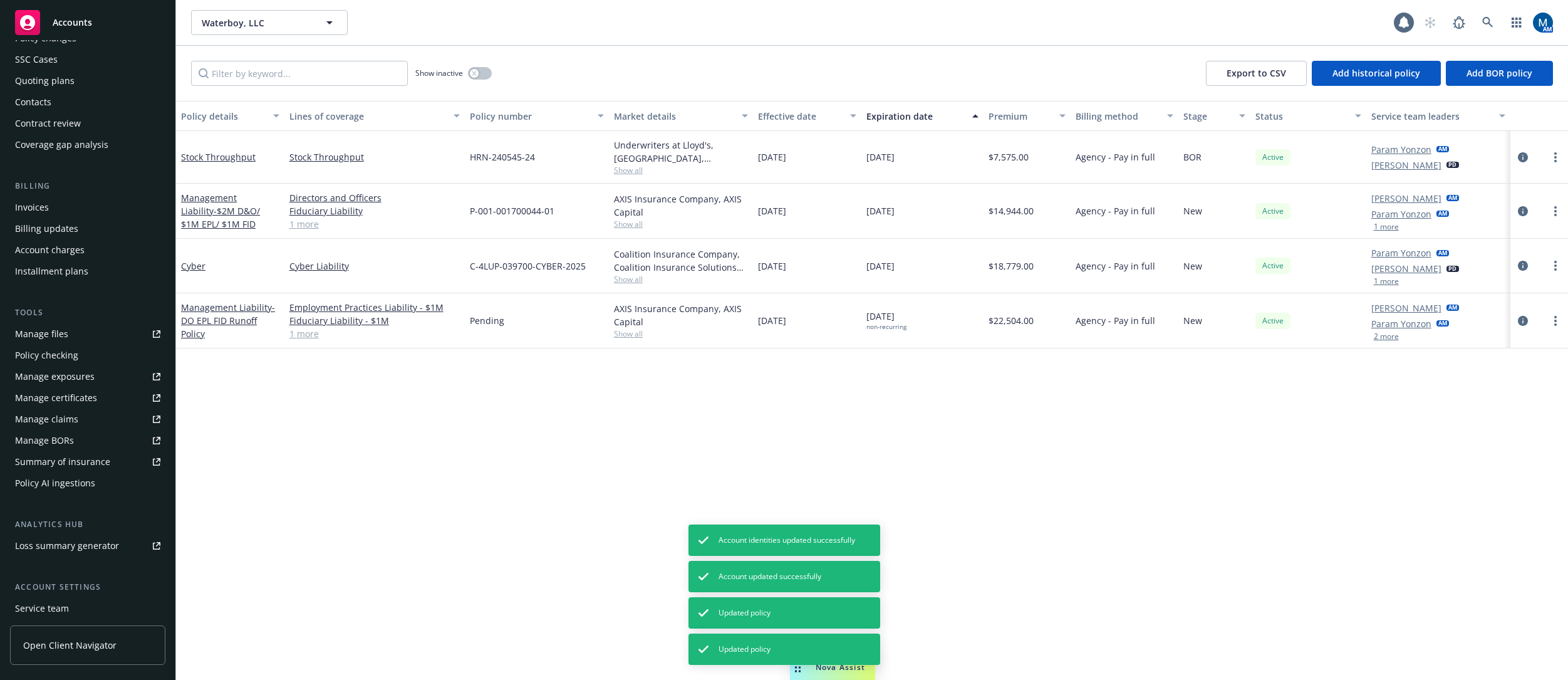
scroll to position [180, 0]
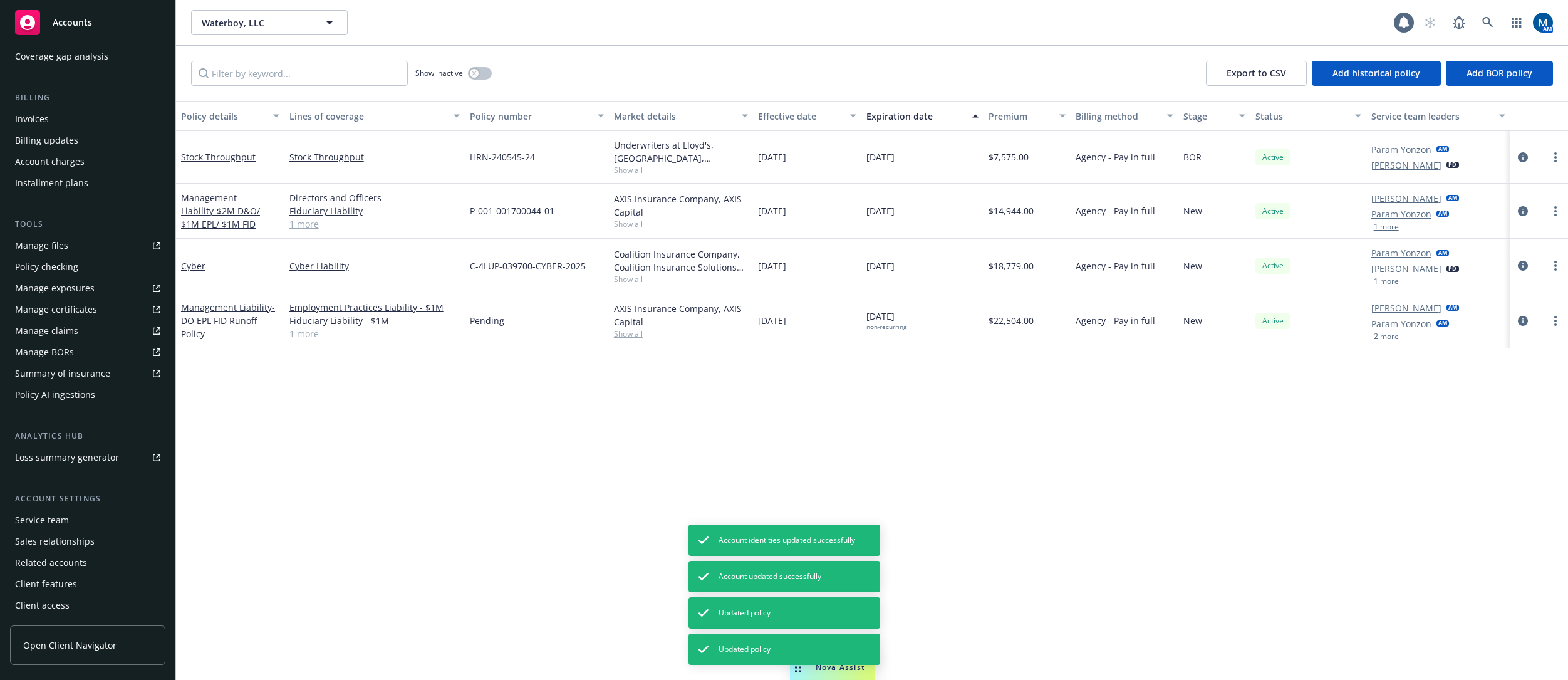
click at [59, 515] on div "Service team" at bounding box center [42, 520] width 54 height 20
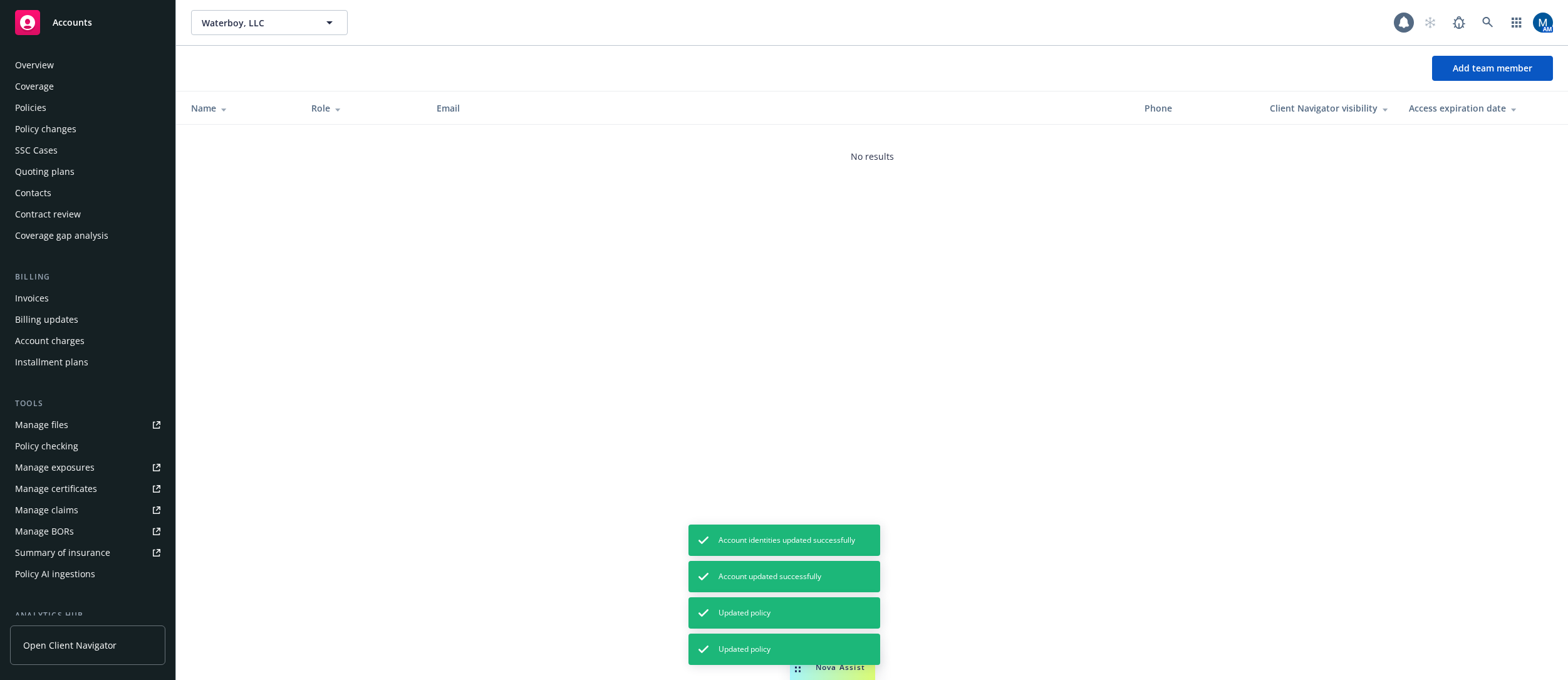
scroll to position [180, 0]
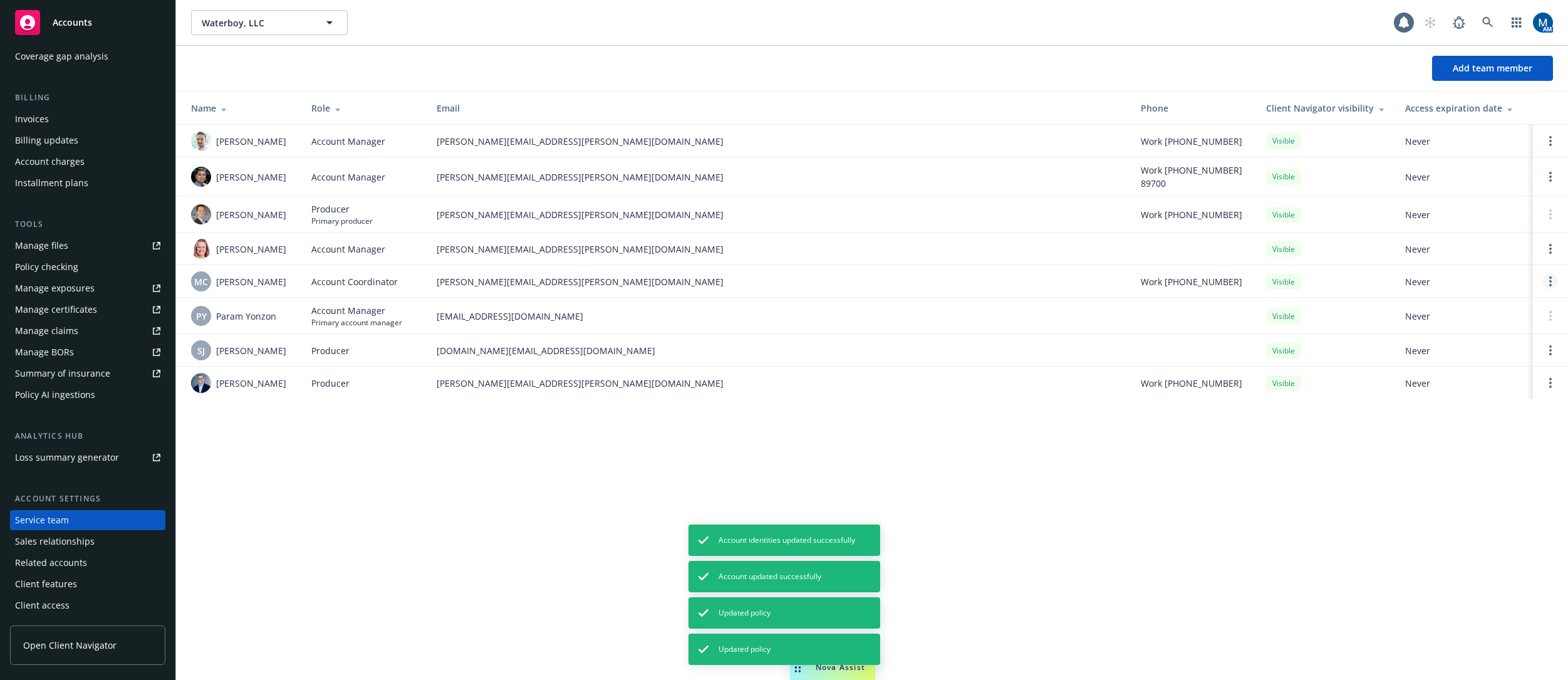
click at [1075, 280] on link "Open options" at bounding box center [1550, 281] width 15 height 15
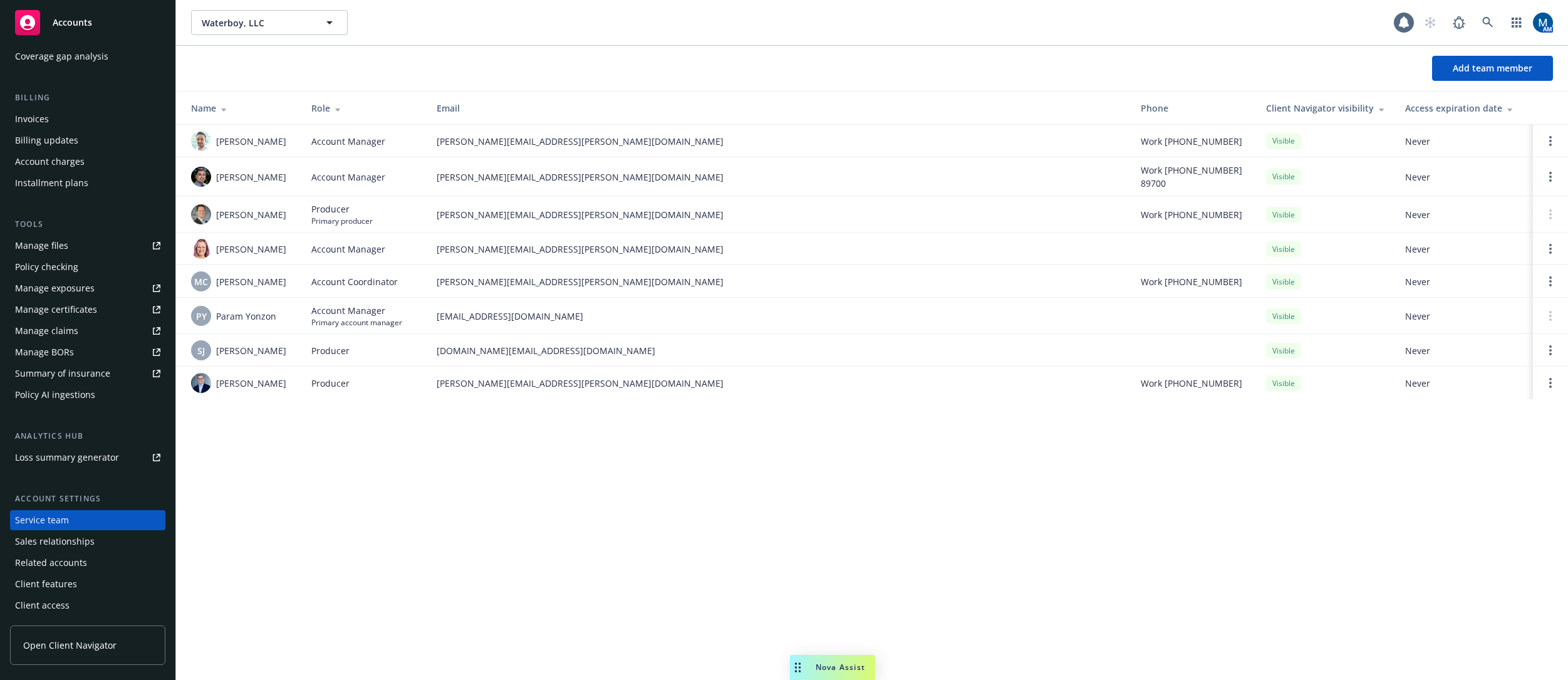
click at [1075, 549] on div "Waterboy, LLC Waterboy, LLC 1 AM Add team member Name Role Email Phone Client N…" at bounding box center [872, 340] width 1392 height 680
click at [1075, 142] on circle "Open options" at bounding box center [1551, 141] width 3 height 3
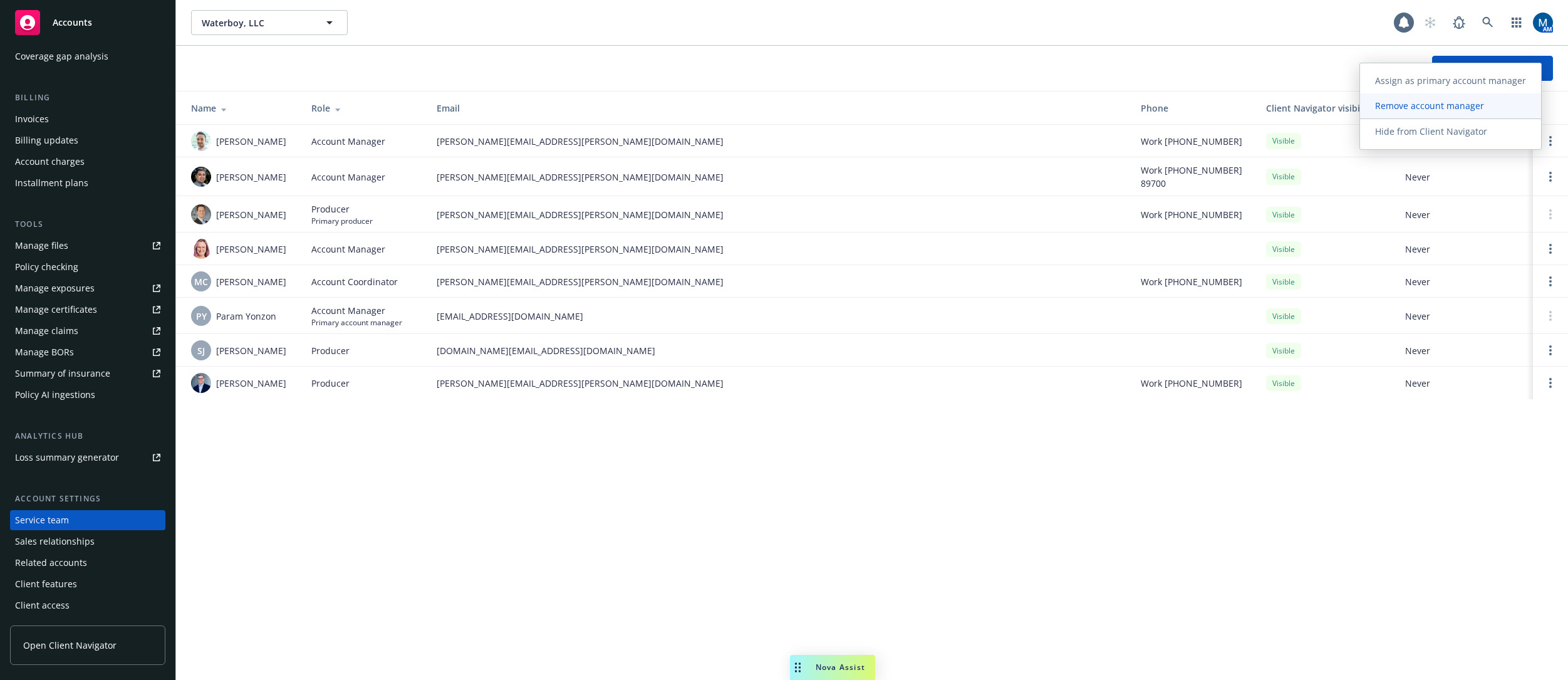
click at [1075, 107] on span "Remove account manager" at bounding box center [1429, 105] width 139 height 12
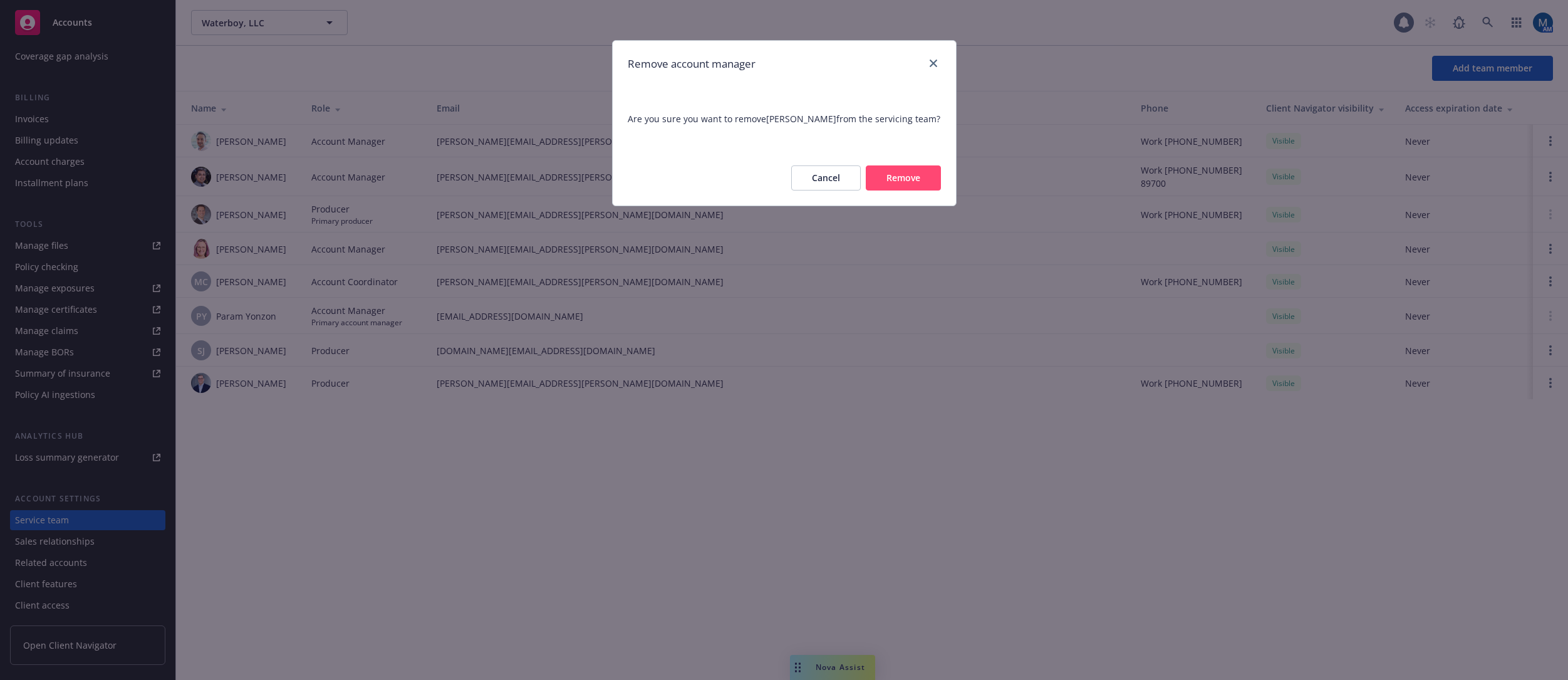
click at [833, 182] on button "Cancel" at bounding box center [826, 178] width 70 height 25
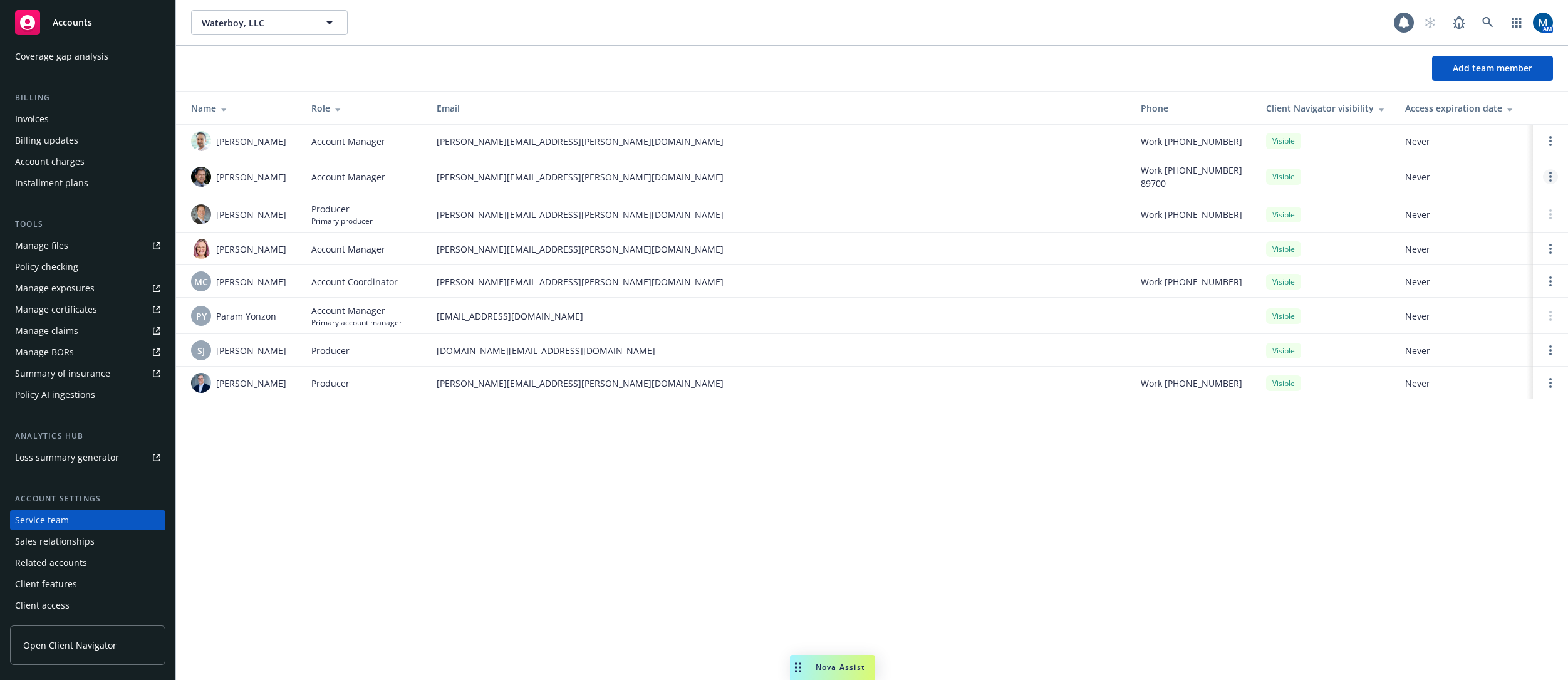
click at [1075, 175] on link "Open options" at bounding box center [1550, 177] width 15 height 15
click at [1075, 142] on span "Remove account manager" at bounding box center [1429, 141] width 139 height 12
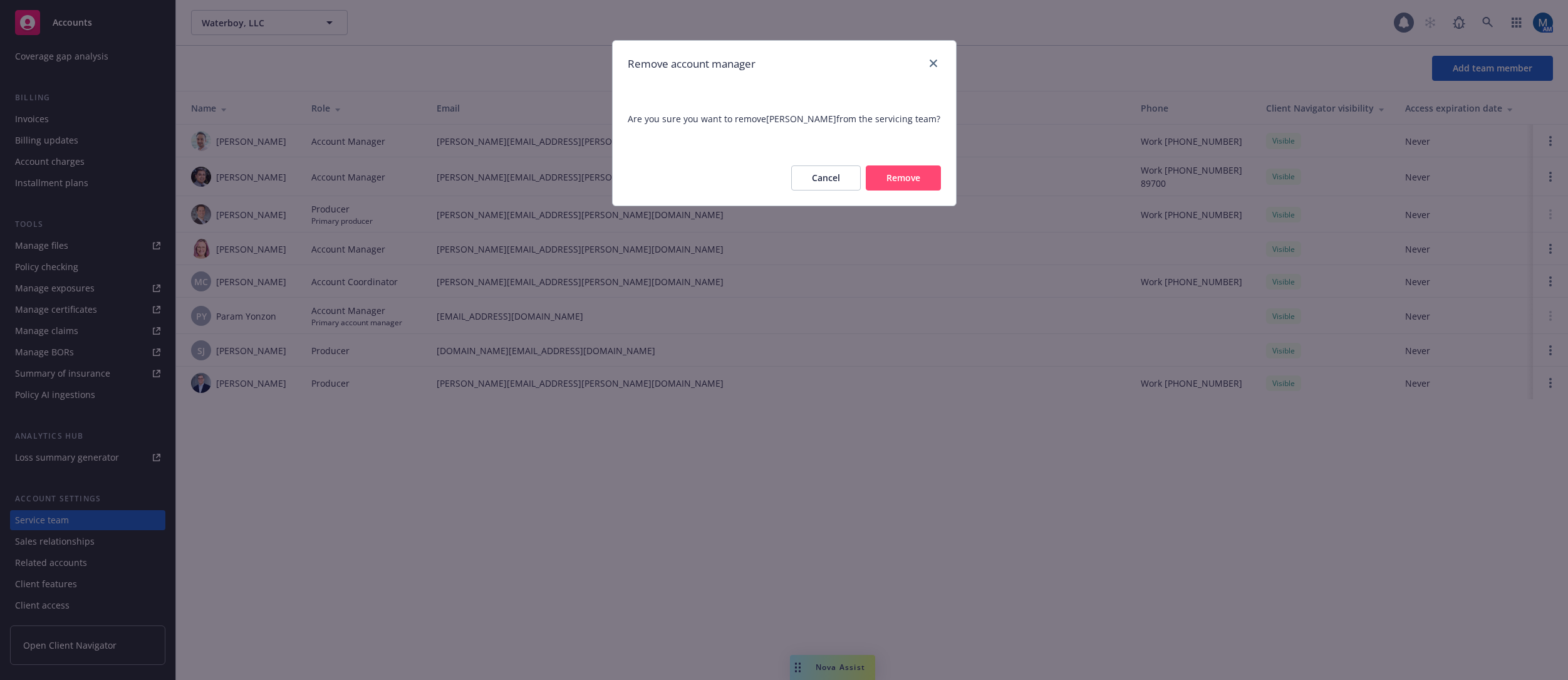
click at [895, 180] on button "Remove" at bounding box center [903, 178] width 75 height 25
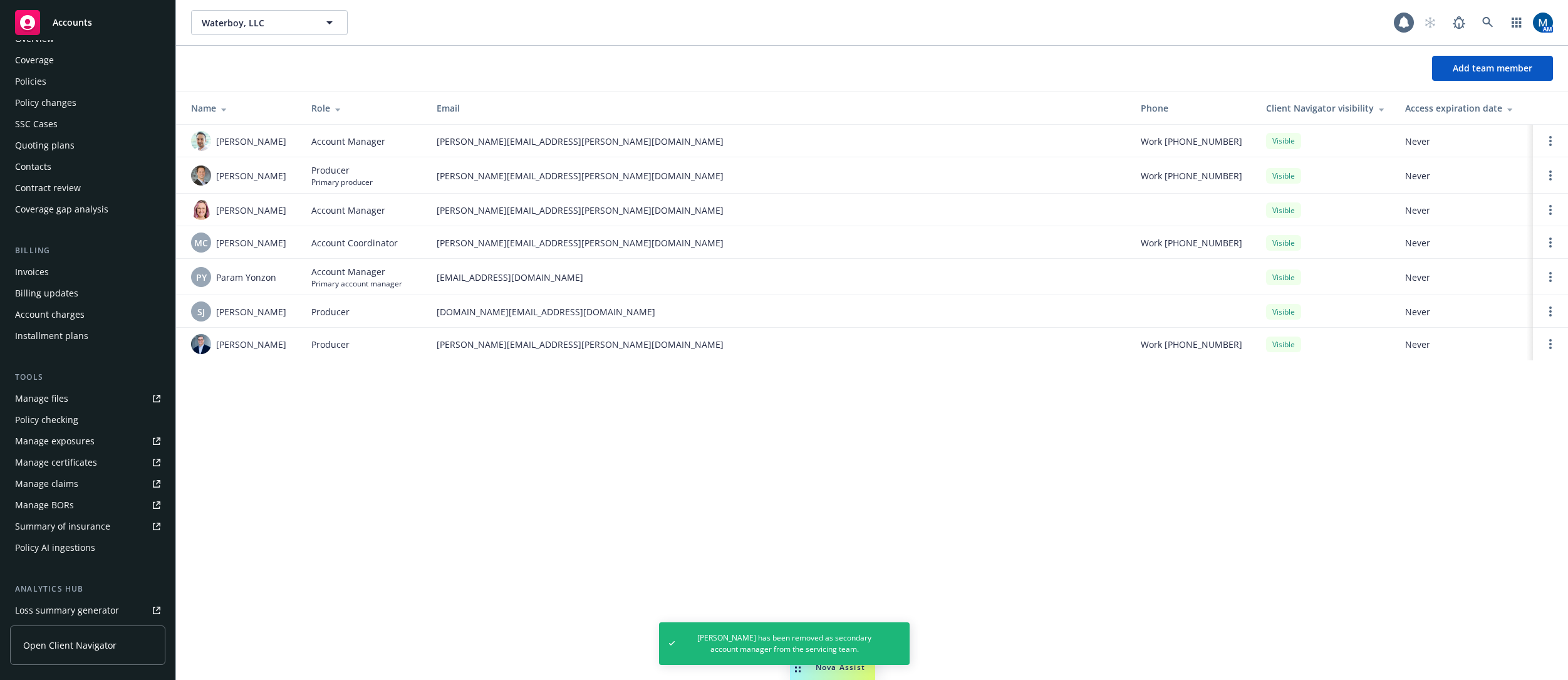
scroll to position [0, 0]
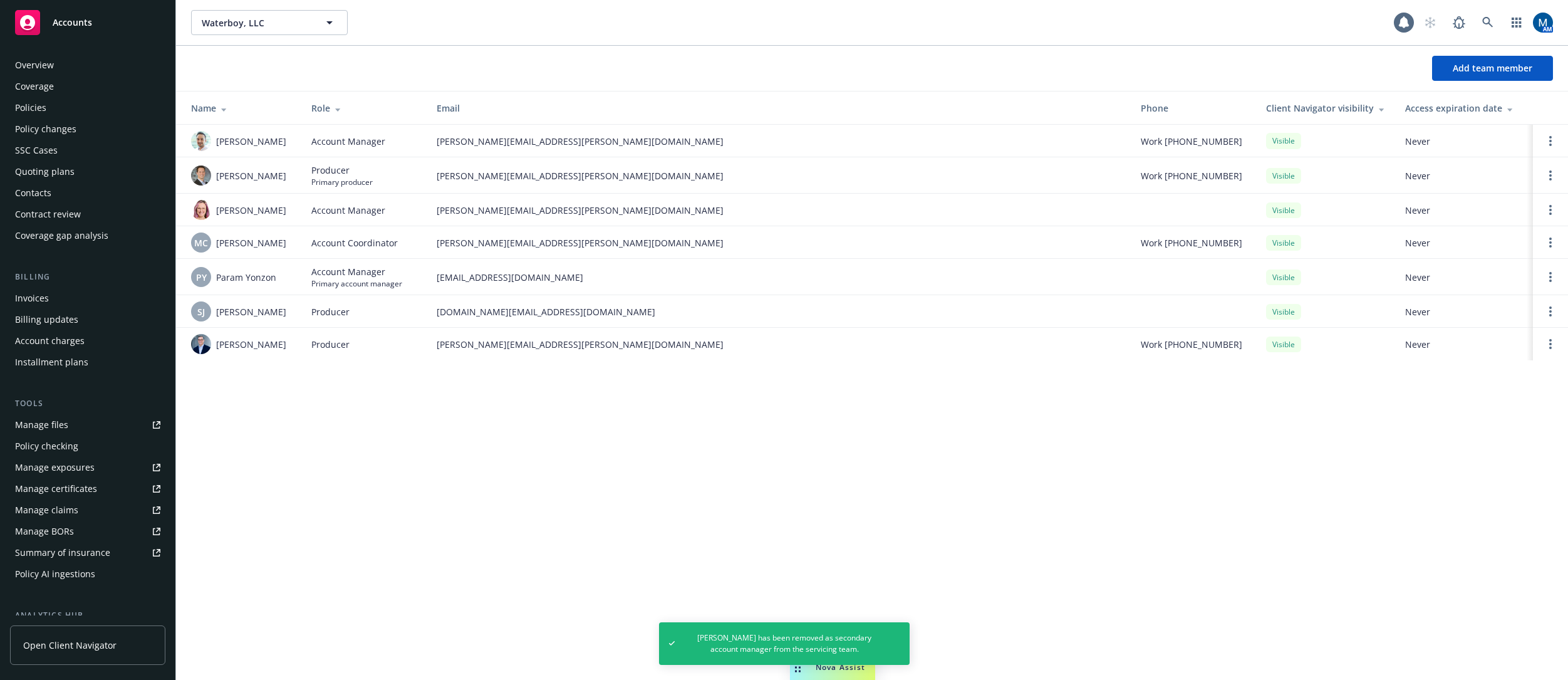
click at [70, 111] on div "Policies" at bounding box center [87, 107] width 145 height 20
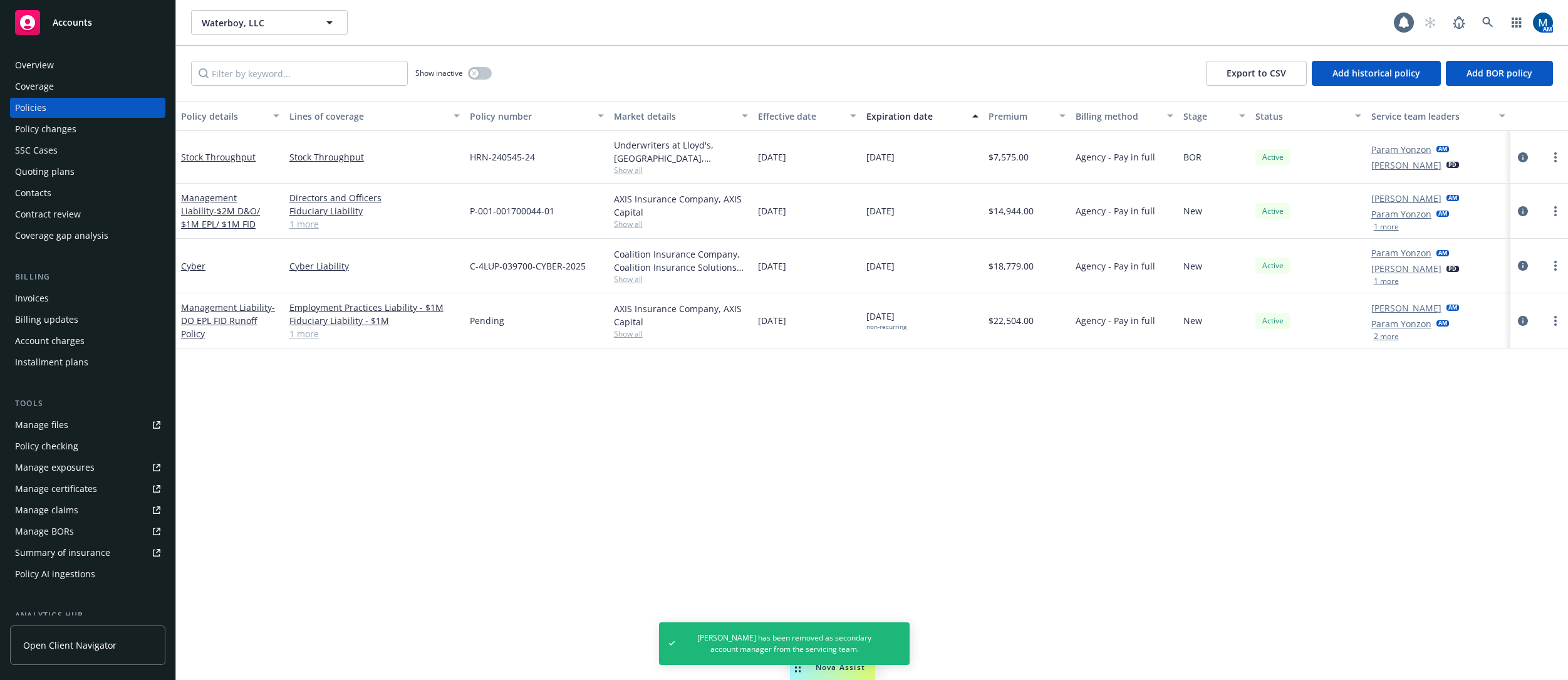
click at [90, 68] on div "Overview" at bounding box center [87, 65] width 145 height 20
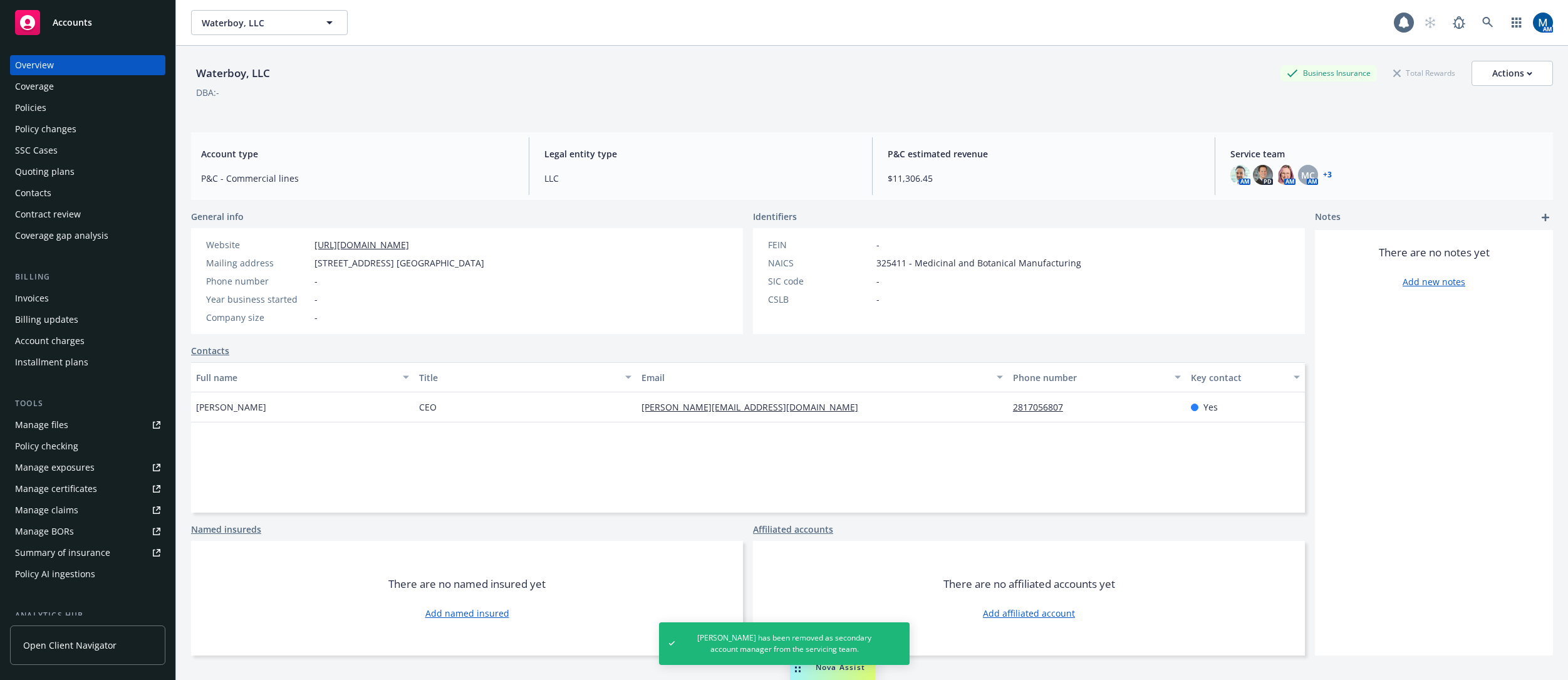
click at [363, 242] on link "https://www.waterboy.com/" at bounding box center [362, 244] width 95 height 12
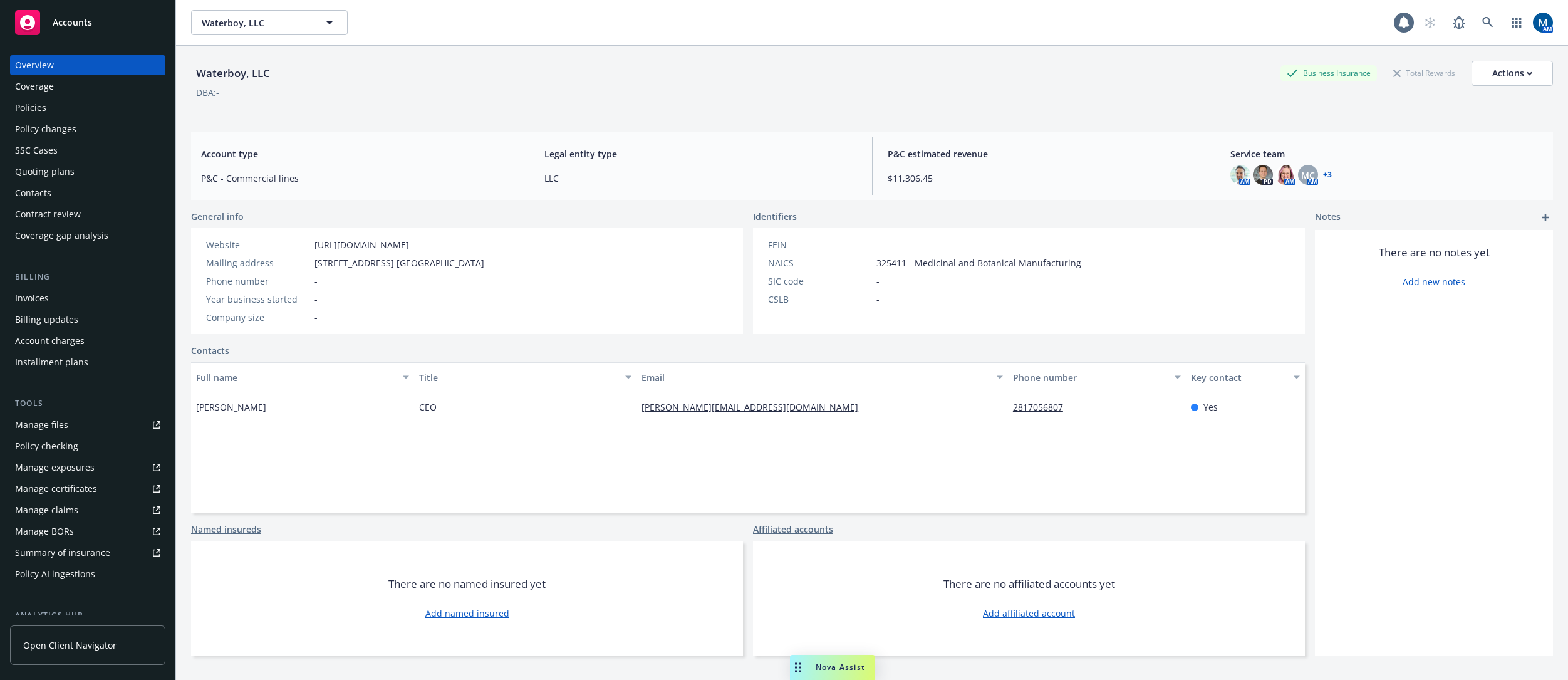
click at [600, 65] on div "Waterboy, LLC Business Insurance Total Rewards Actions" at bounding box center [872, 73] width 1362 height 25
click at [89, 27] on span "Accounts" at bounding box center [72, 23] width 40 height 10
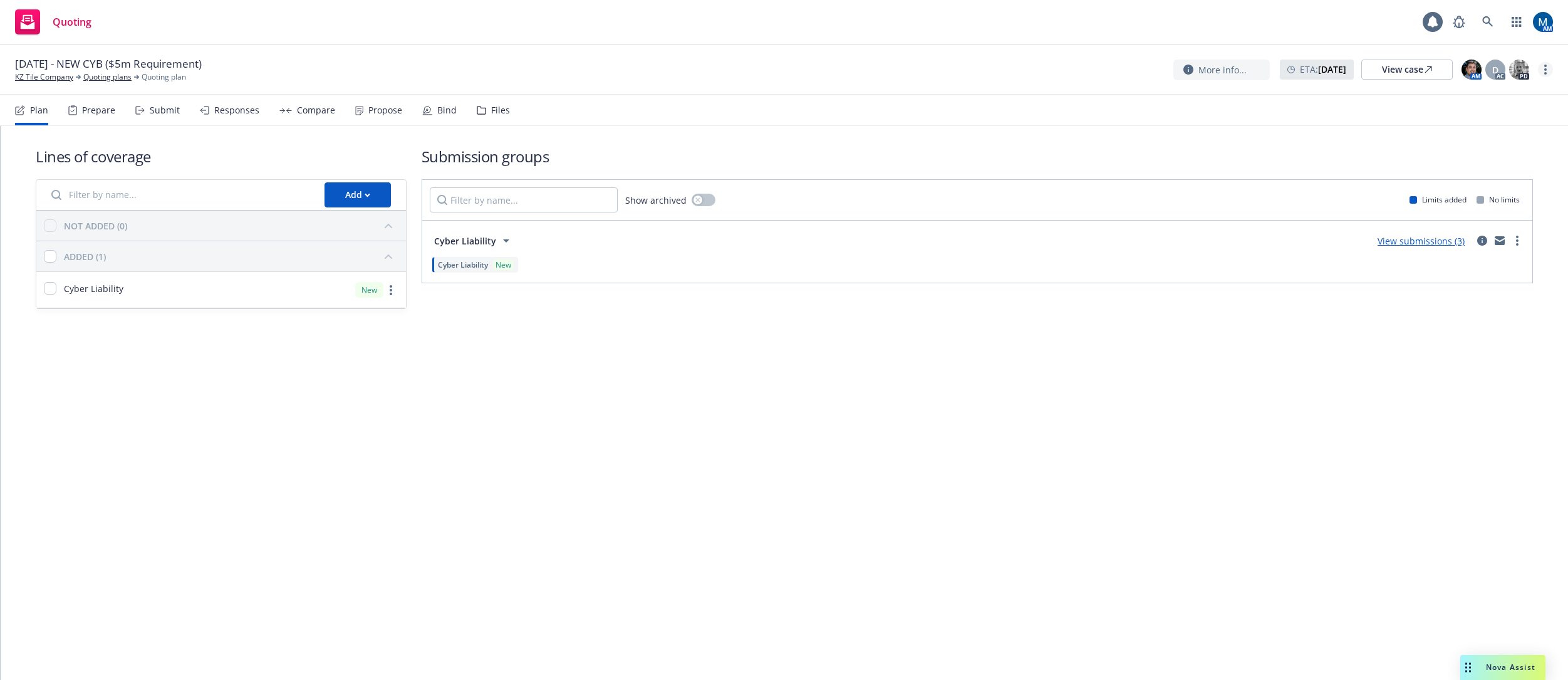
click at [1546, 69] on circle "more" at bounding box center [1545, 70] width 3 height 3
click at [1470, 195] on link "Archive quoting plan" at bounding box center [1483, 195] width 140 height 25
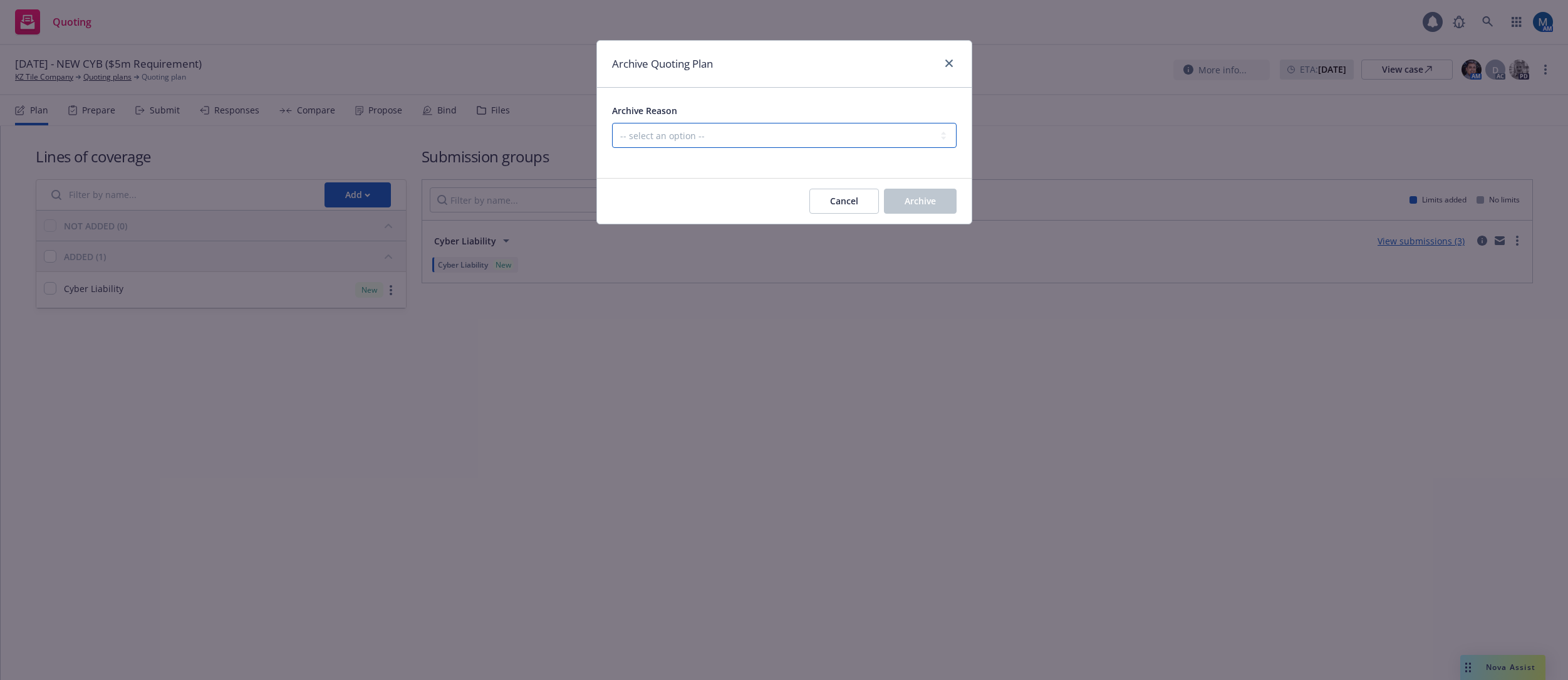
drag, startPoint x: 725, startPoint y: 131, endPoint x: 727, endPoint y: 143, distance: 12.2
click at [725, 131] on select "-- select an option -- Created by error Duplicate New business opportunity lost…" at bounding box center [784, 135] width 345 height 25
select select "ARCHIVED_NEW_BUSINESS_LOST"
click at [612, 123] on select "-- select an option -- Created by error Duplicate New business opportunity lost…" at bounding box center [784, 135] width 345 height 25
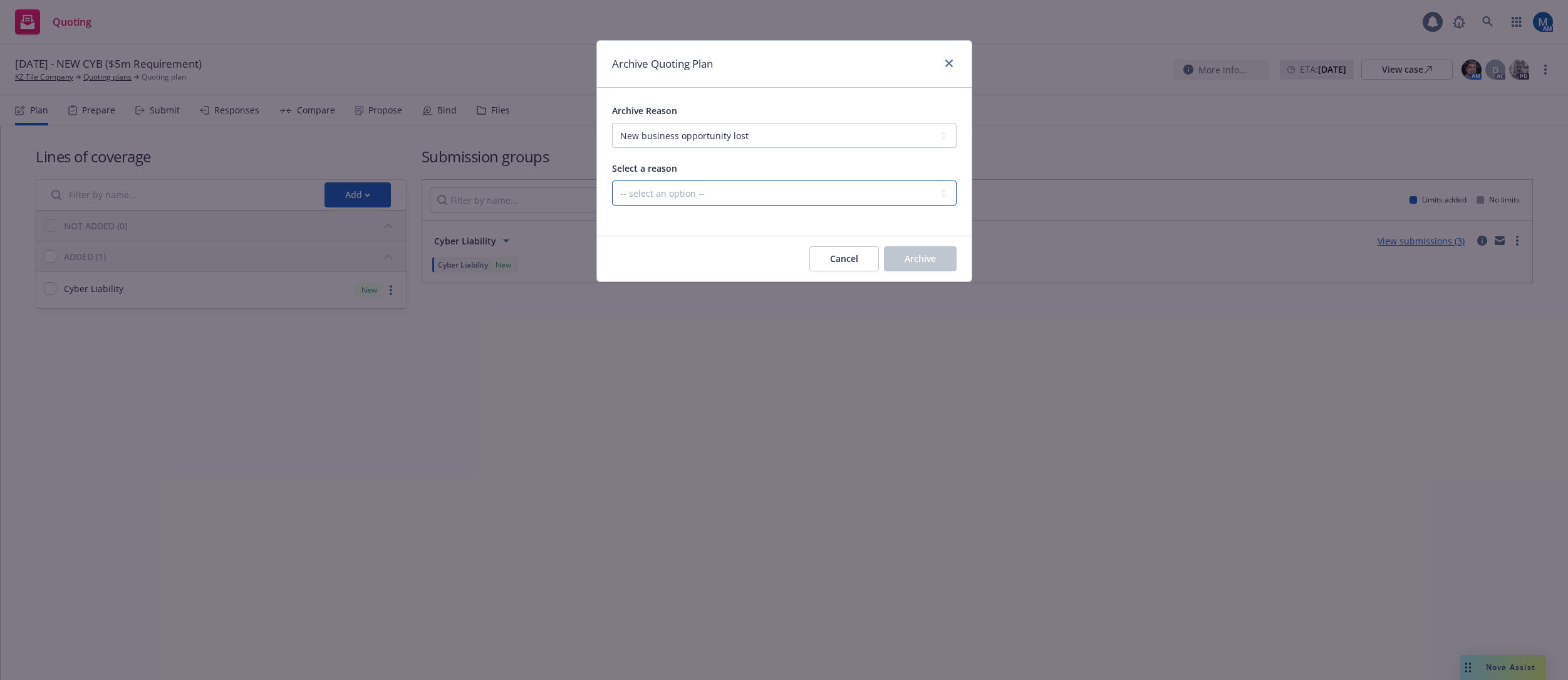
click at [705, 188] on select "-- select an option -- All markets declined Blocked Client wanted to approach m…" at bounding box center [784, 193] width 345 height 25
select select "ARCHIVED_NEW_BUSINESS_LOST_CUSTOMER_UNRESPONSIVE"
click at [612, 180] on select "-- select an option -- All markets declined Blocked Client wanted to approach m…" at bounding box center [784, 193] width 345 height 25
click at [940, 259] on button "Archive" at bounding box center [920, 259] width 73 height 25
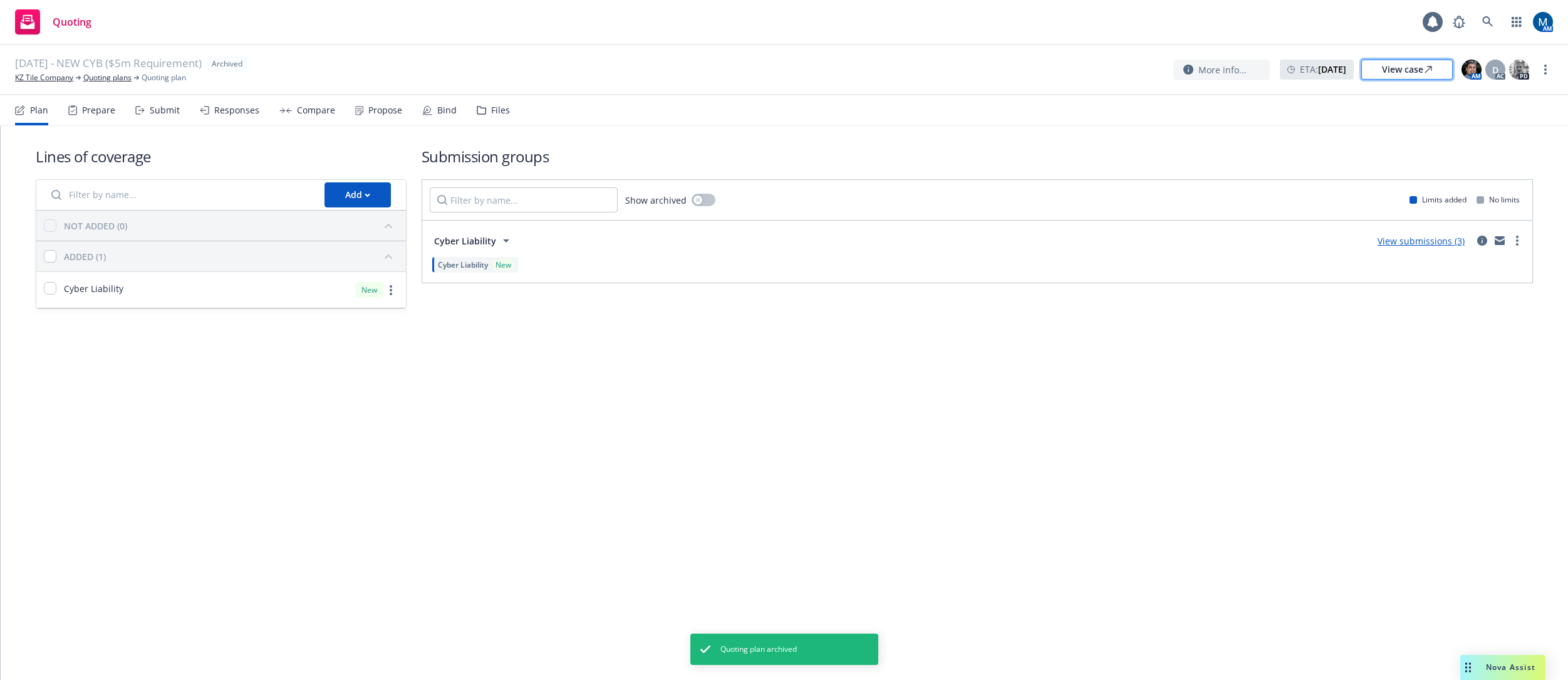
click at [1407, 66] on div "View case" at bounding box center [1407, 70] width 50 height 19
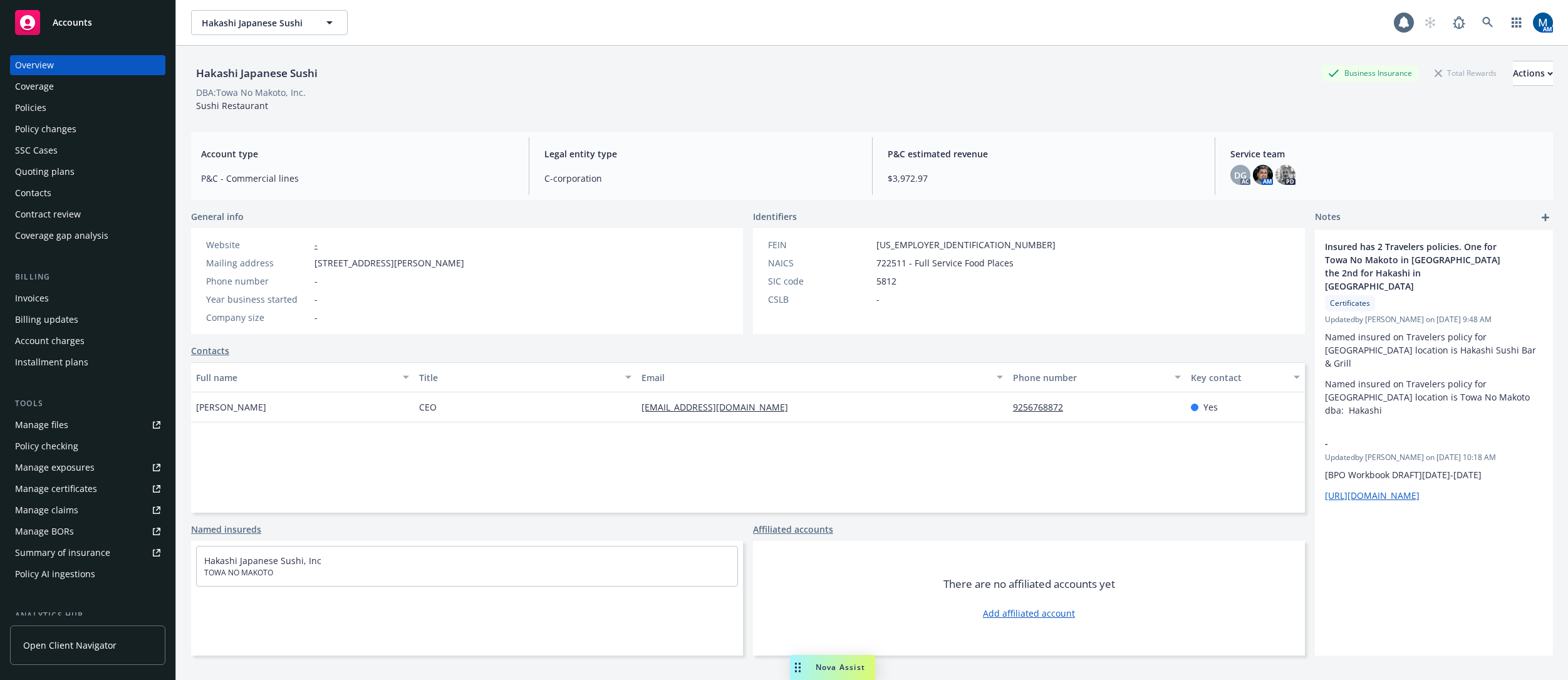
click at [81, 102] on div "Policies" at bounding box center [87, 107] width 145 height 20
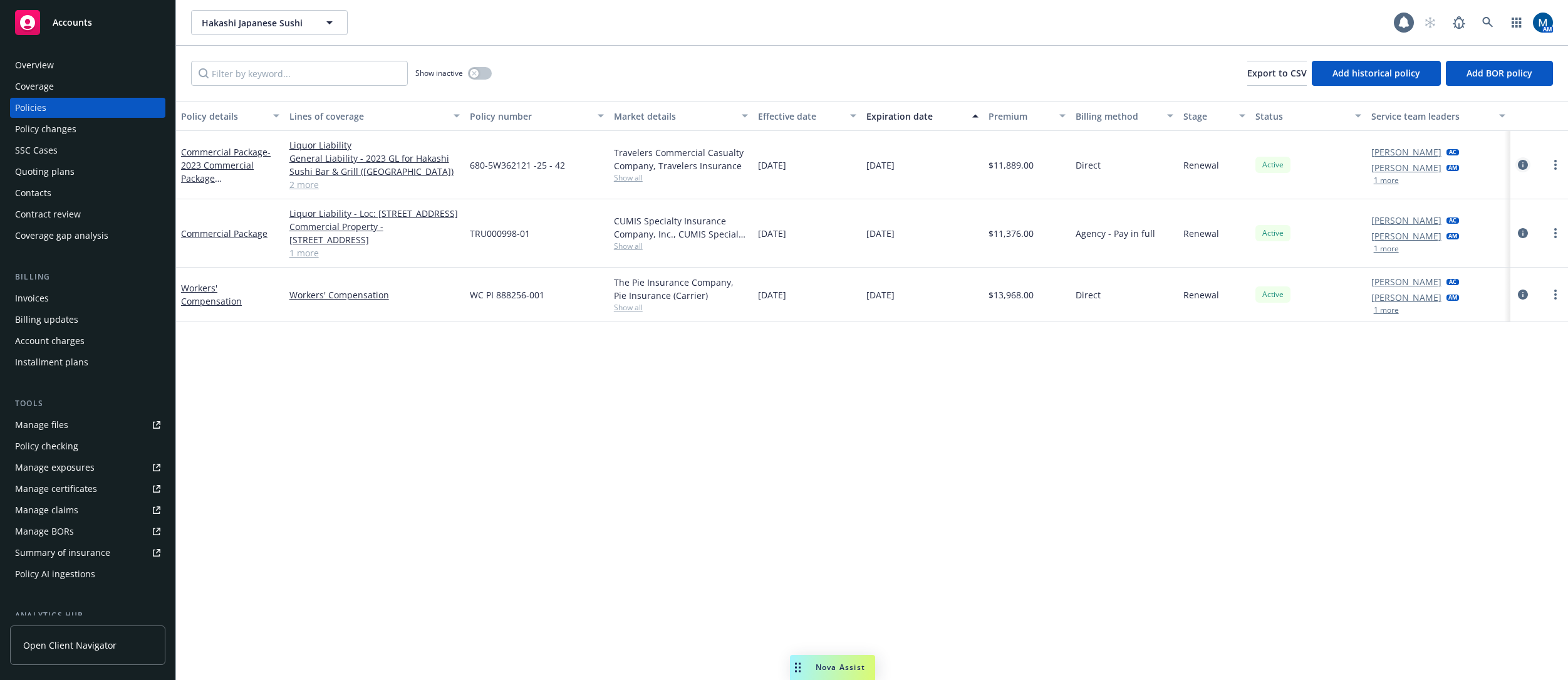
click at [1521, 167] on icon "circleInformation" at bounding box center [1523, 165] width 10 height 10
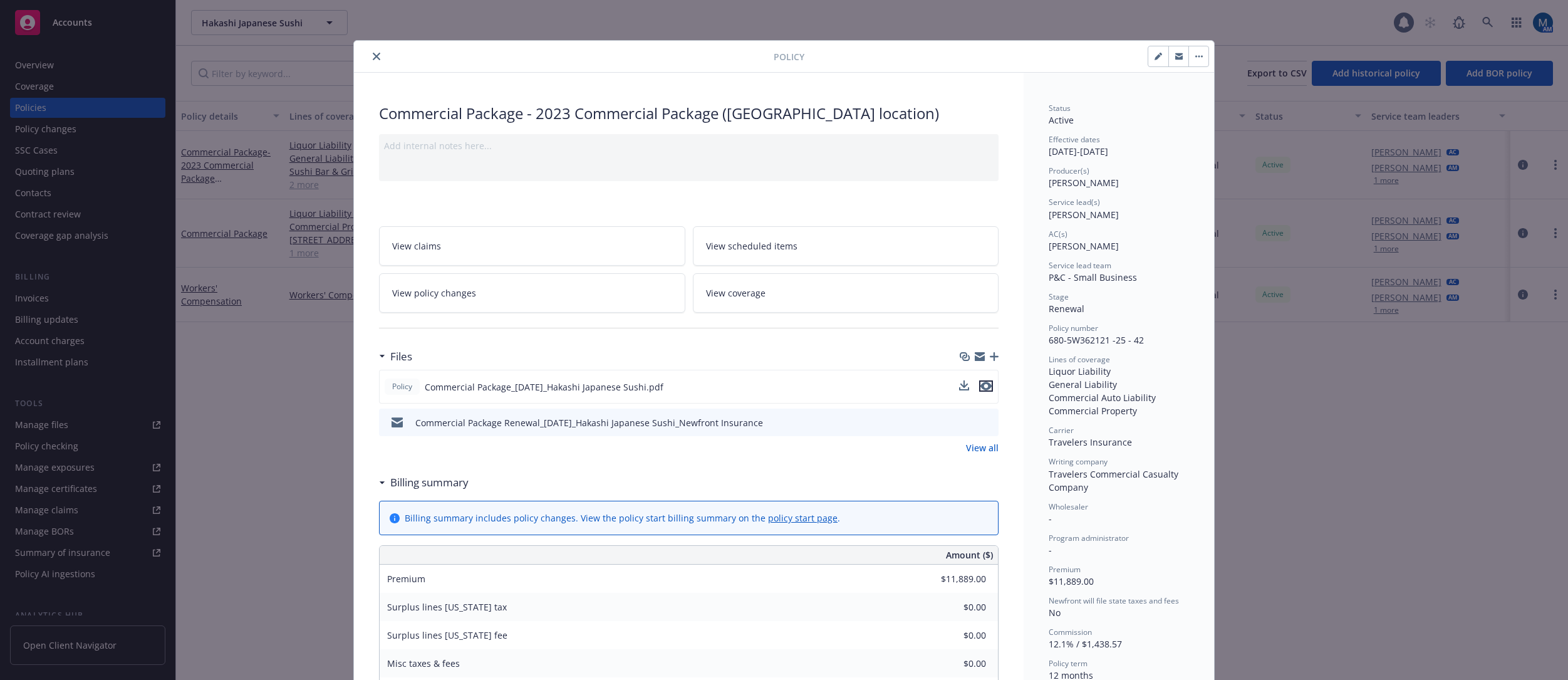
click at [982, 388] on icon "preview file" at bounding box center [986, 386] width 12 height 9
click at [373, 57] on icon "close" at bounding box center [376, 56] width 8 height 8
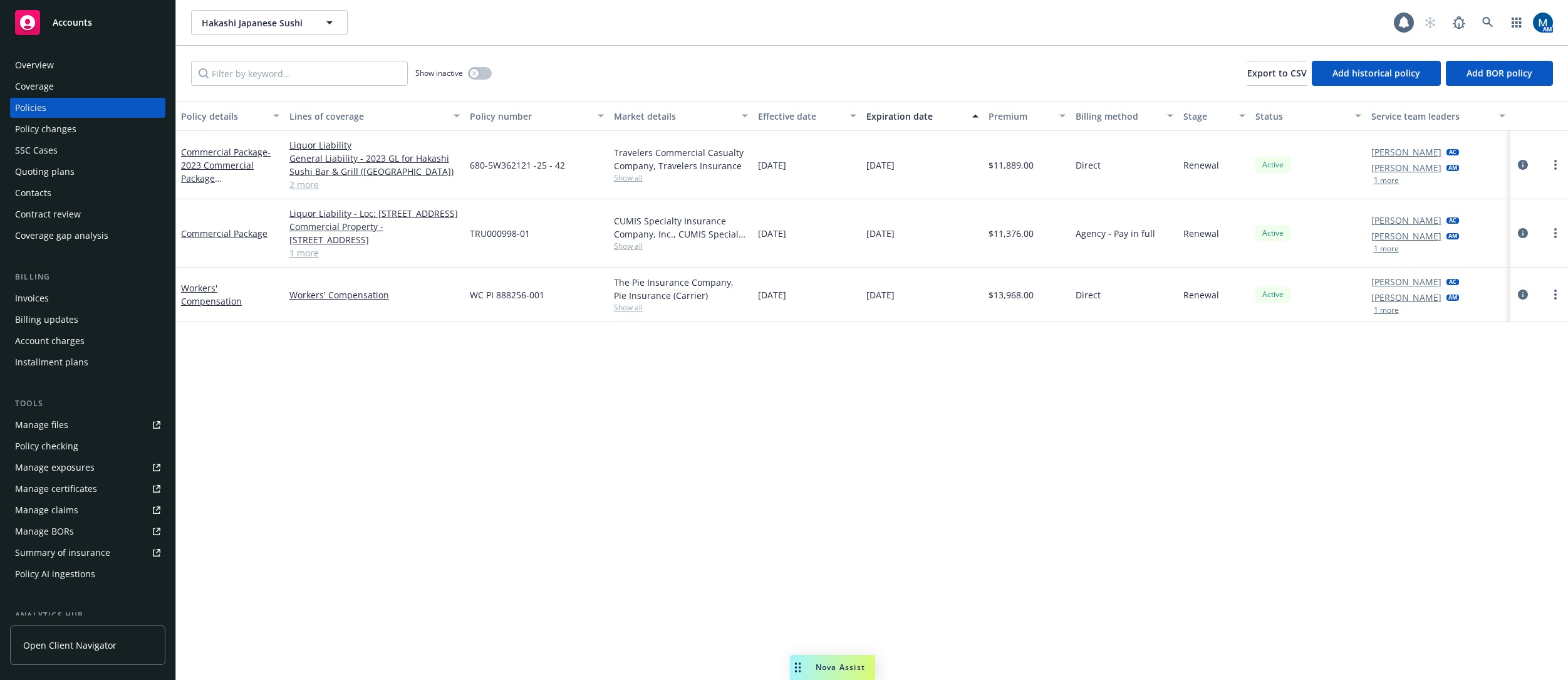
click at [84, 28] on div "Accounts" at bounding box center [87, 23] width 145 height 25
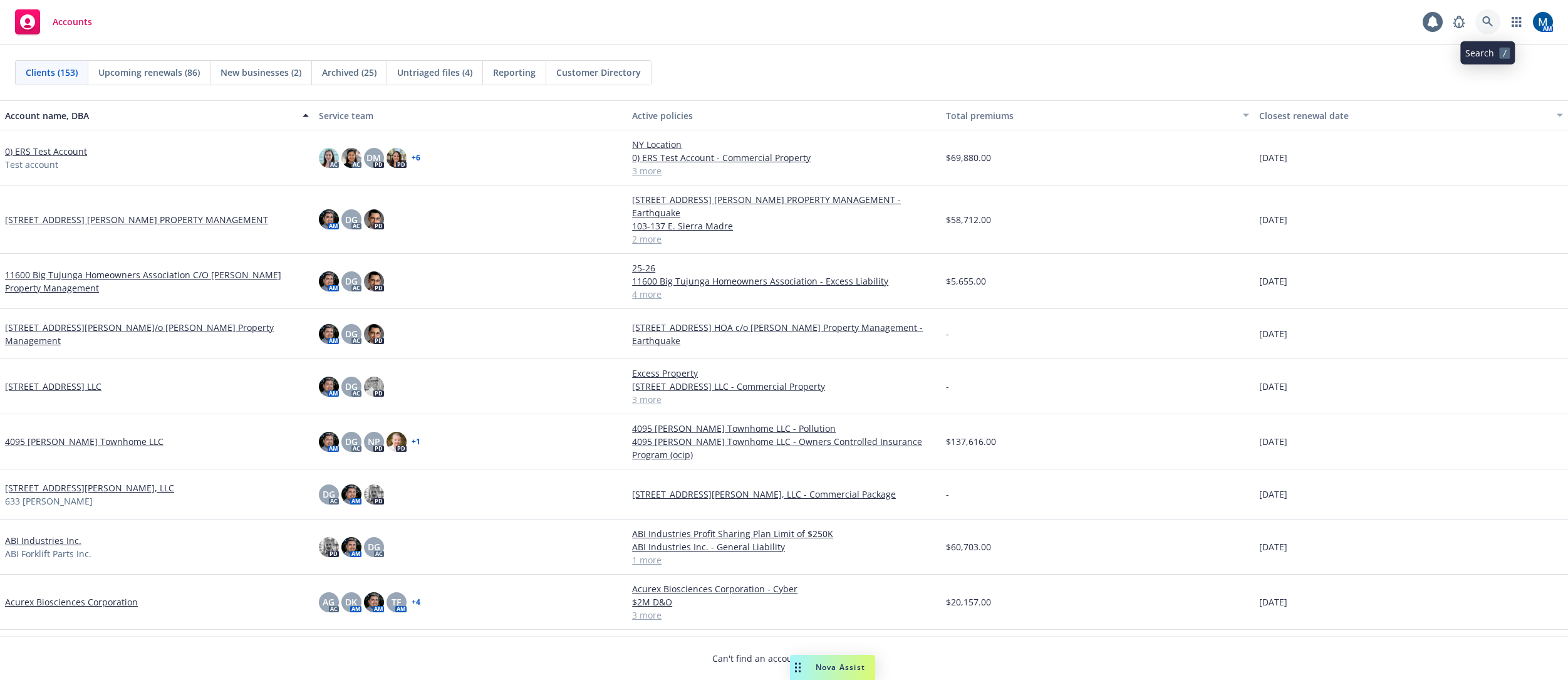
click at [1479, 24] on link at bounding box center [1487, 22] width 25 height 25
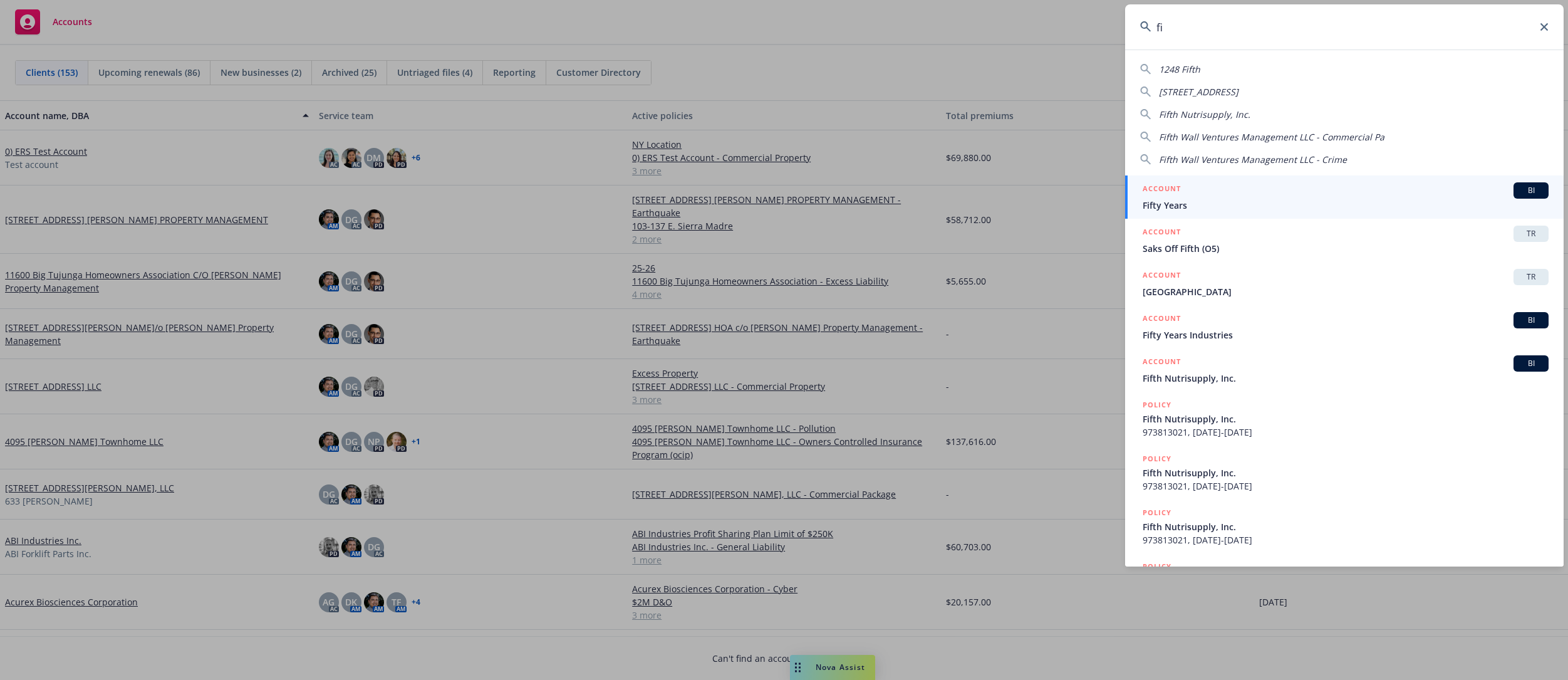
type input "f"
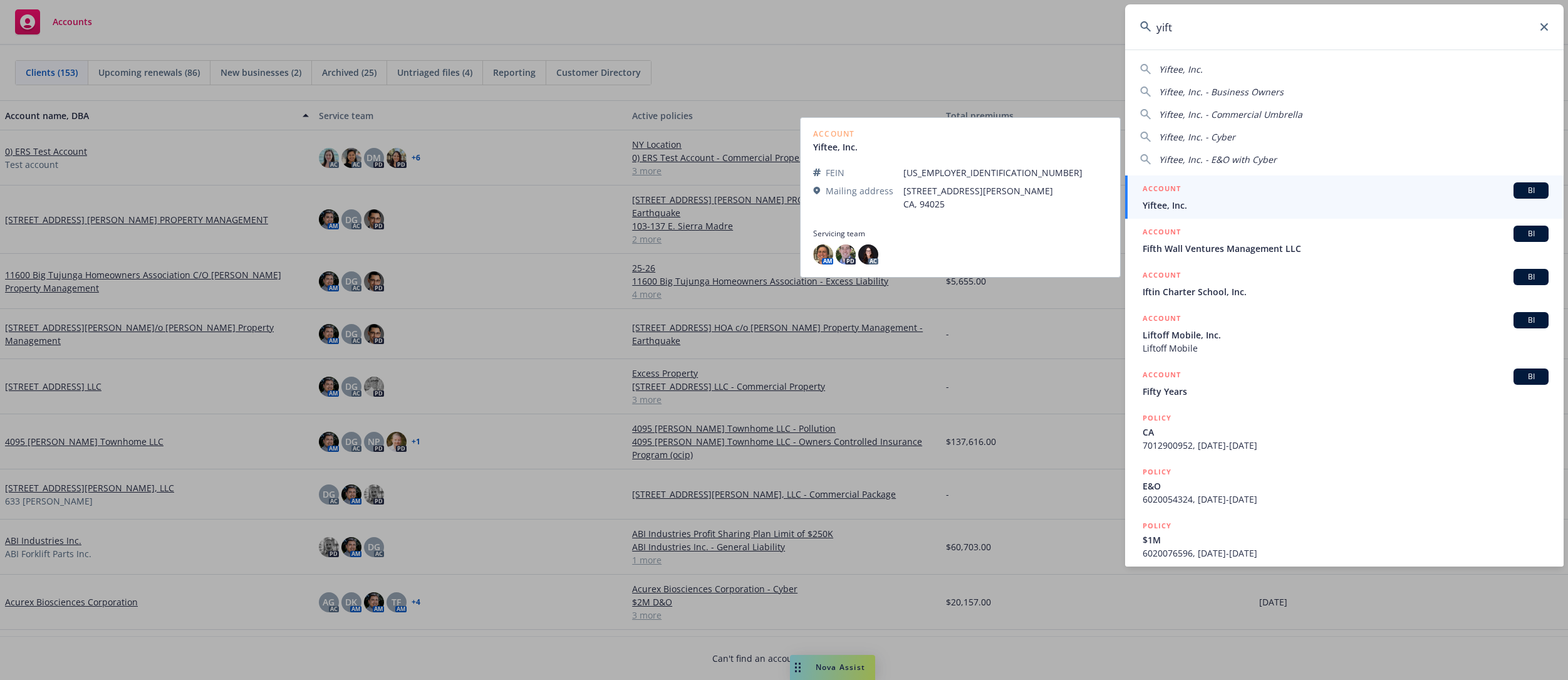
type input "yift"
click at [1258, 205] on span "Yiftee, Inc." at bounding box center [1346, 205] width 406 height 13
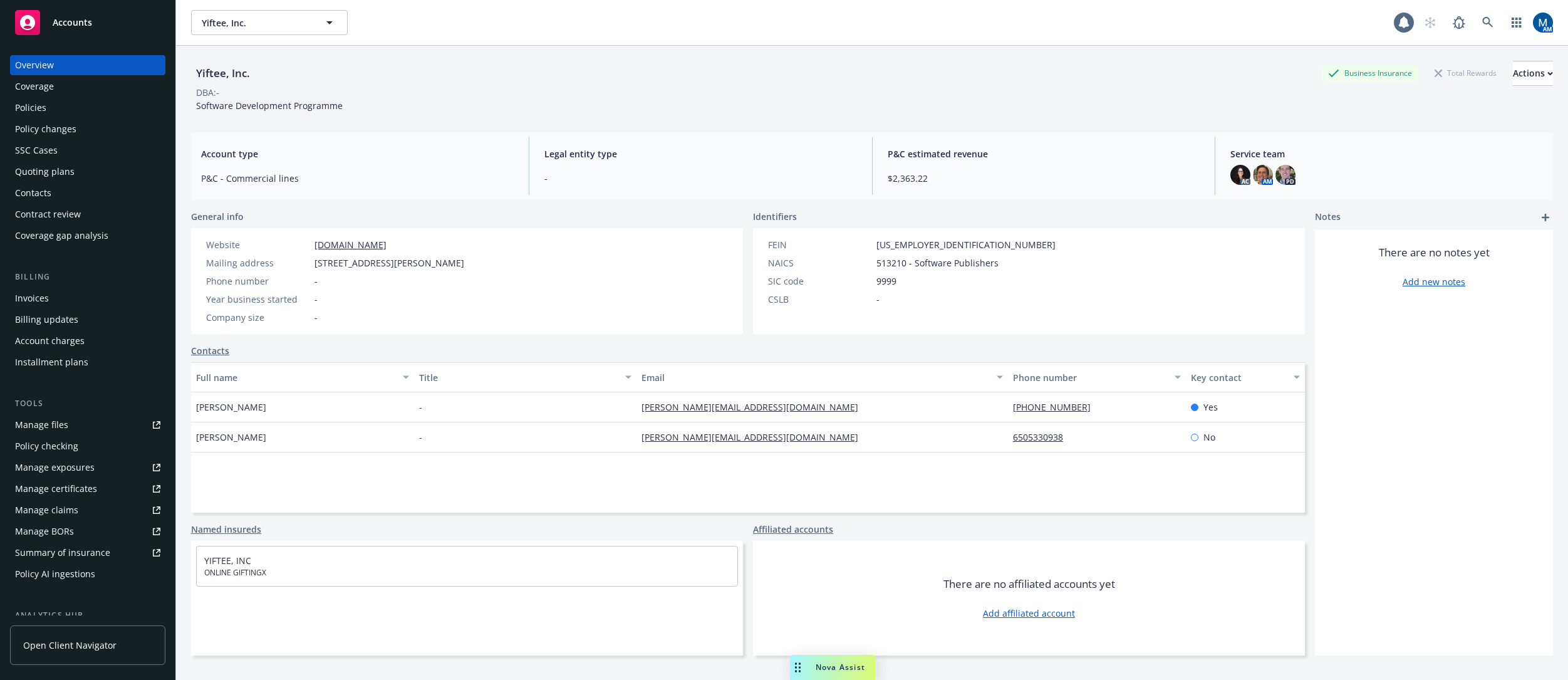
click at [56, 424] on div "Manage files" at bounding box center [42, 425] width 53 height 20
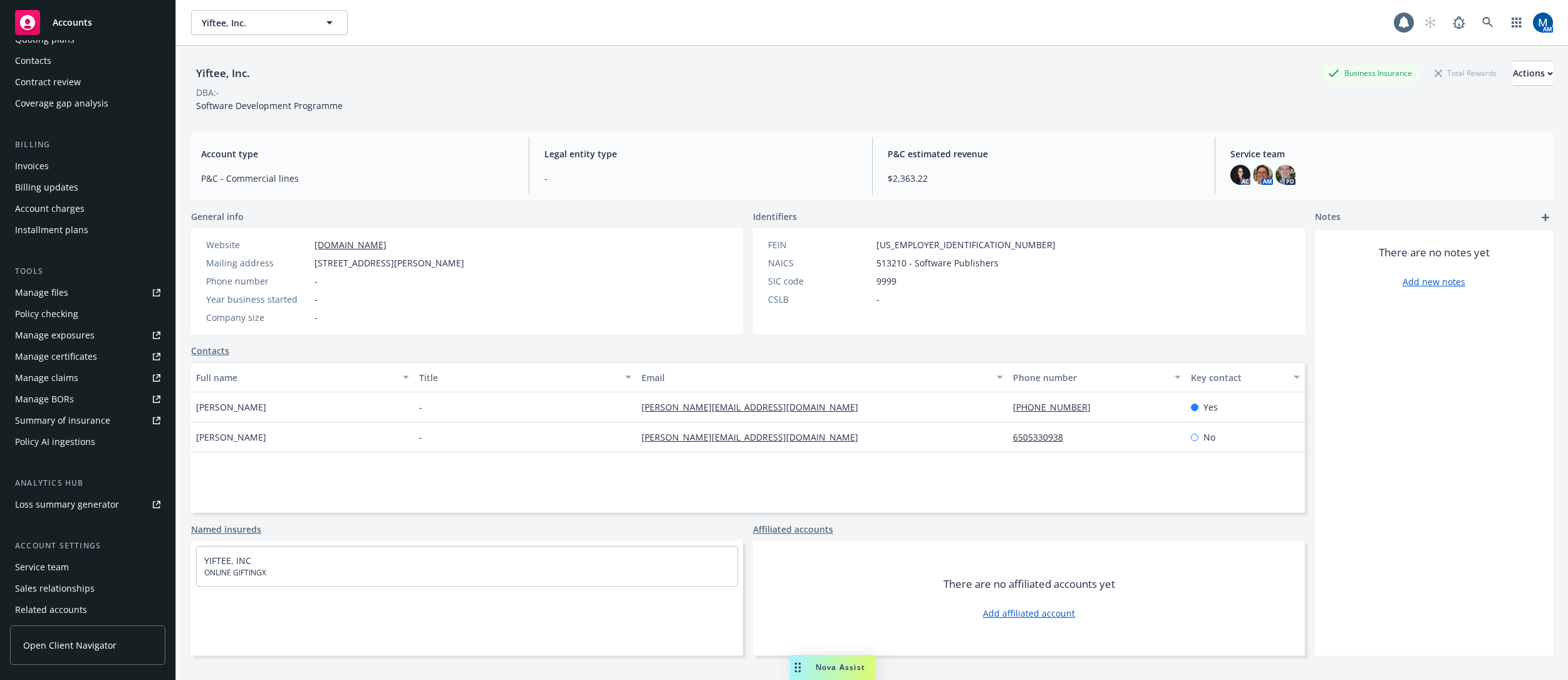
scroll to position [117, 0]
click at [56, 585] on div "Service team" at bounding box center [42, 582] width 54 height 20
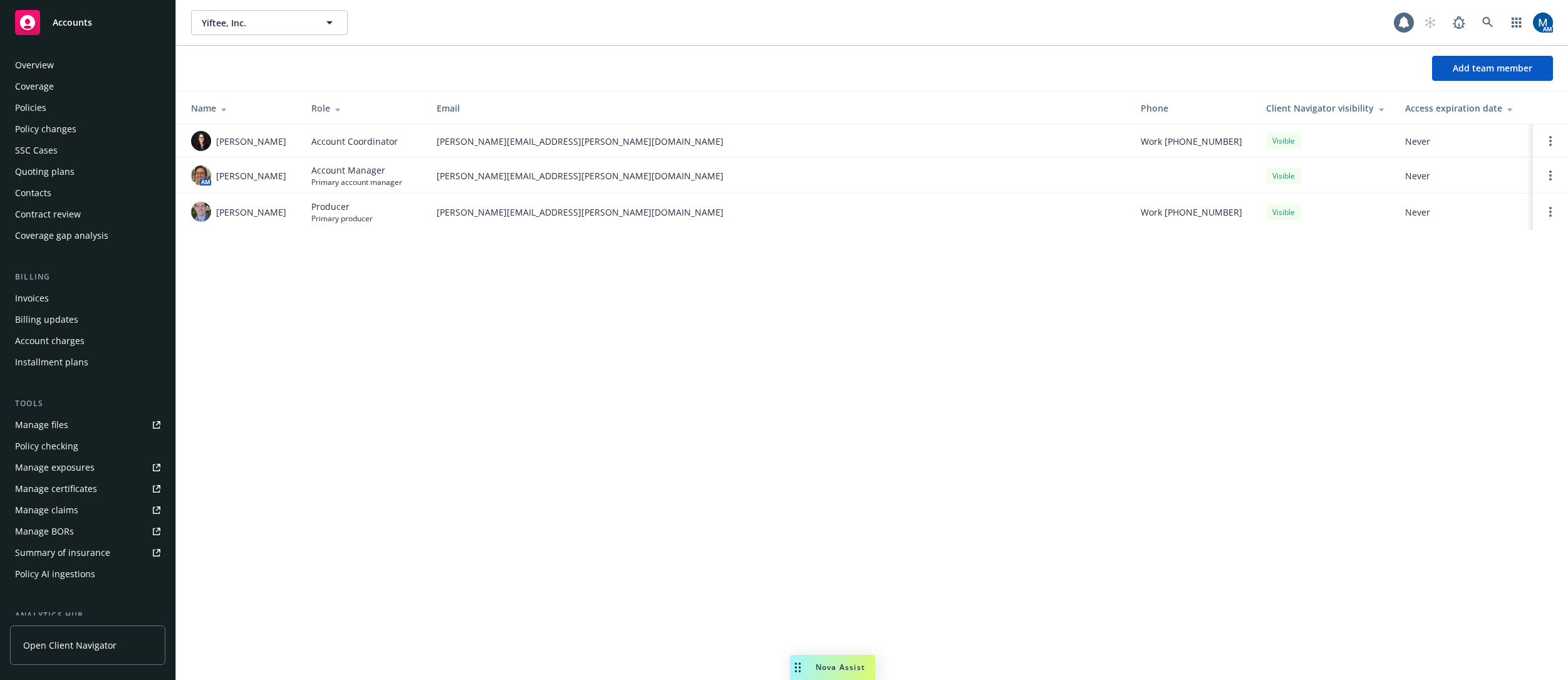
click at [67, 111] on div "Policies" at bounding box center [87, 107] width 145 height 20
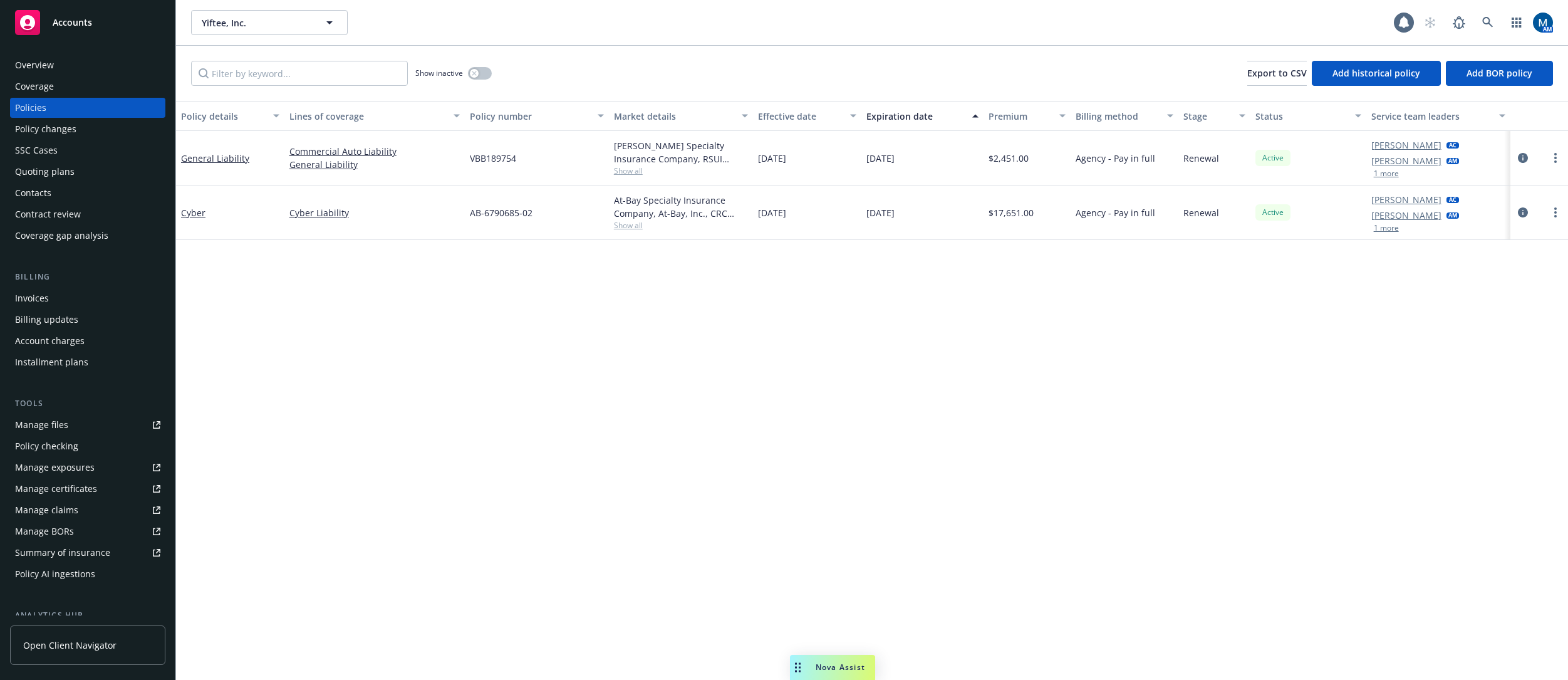
click at [532, 474] on div "Policy details Lines of coverage Policy number Market details Effective date Ex…" at bounding box center [872, 391] width 1392 height 579
click at [472, 73] on icon "button" at bounding box center [474, 73] width 5 height 5
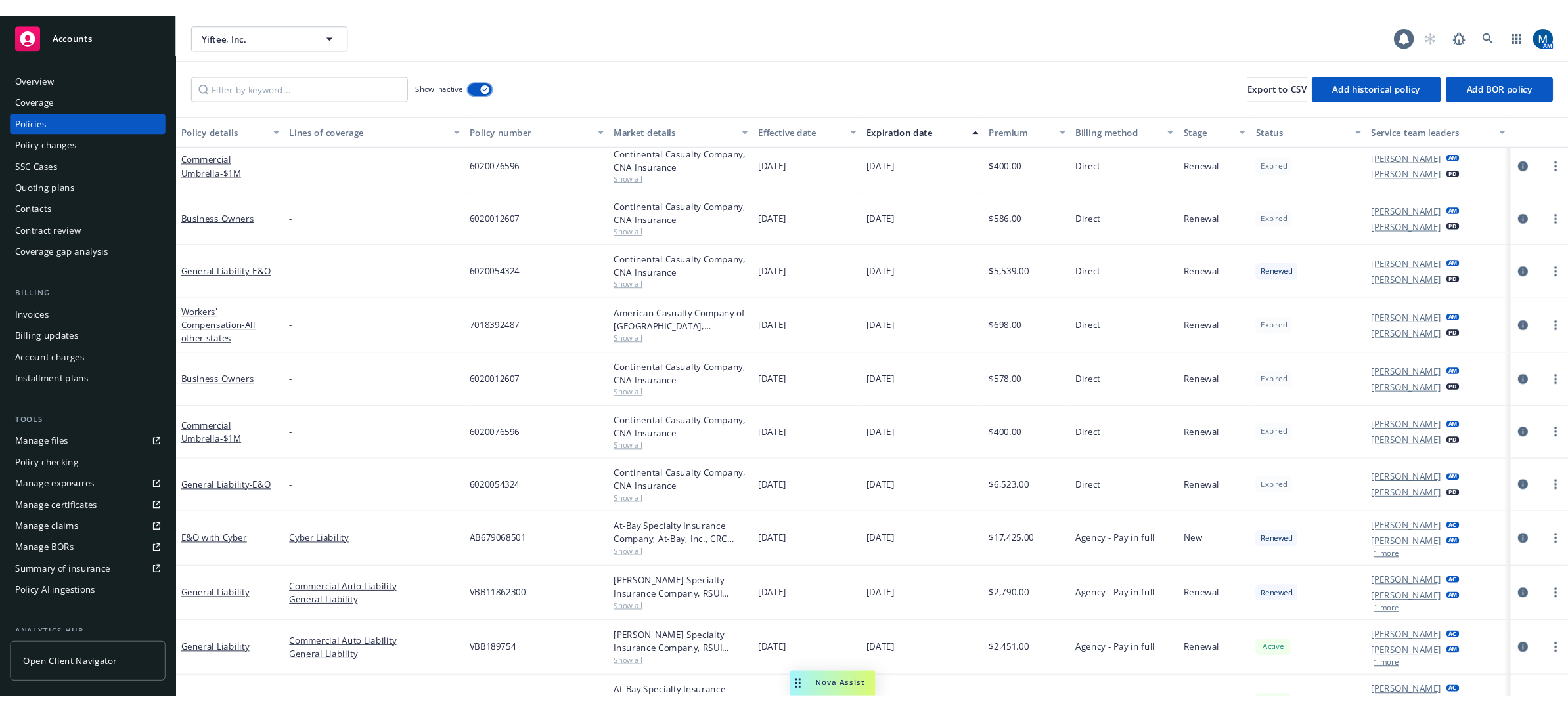
scroll to position [731, 0]
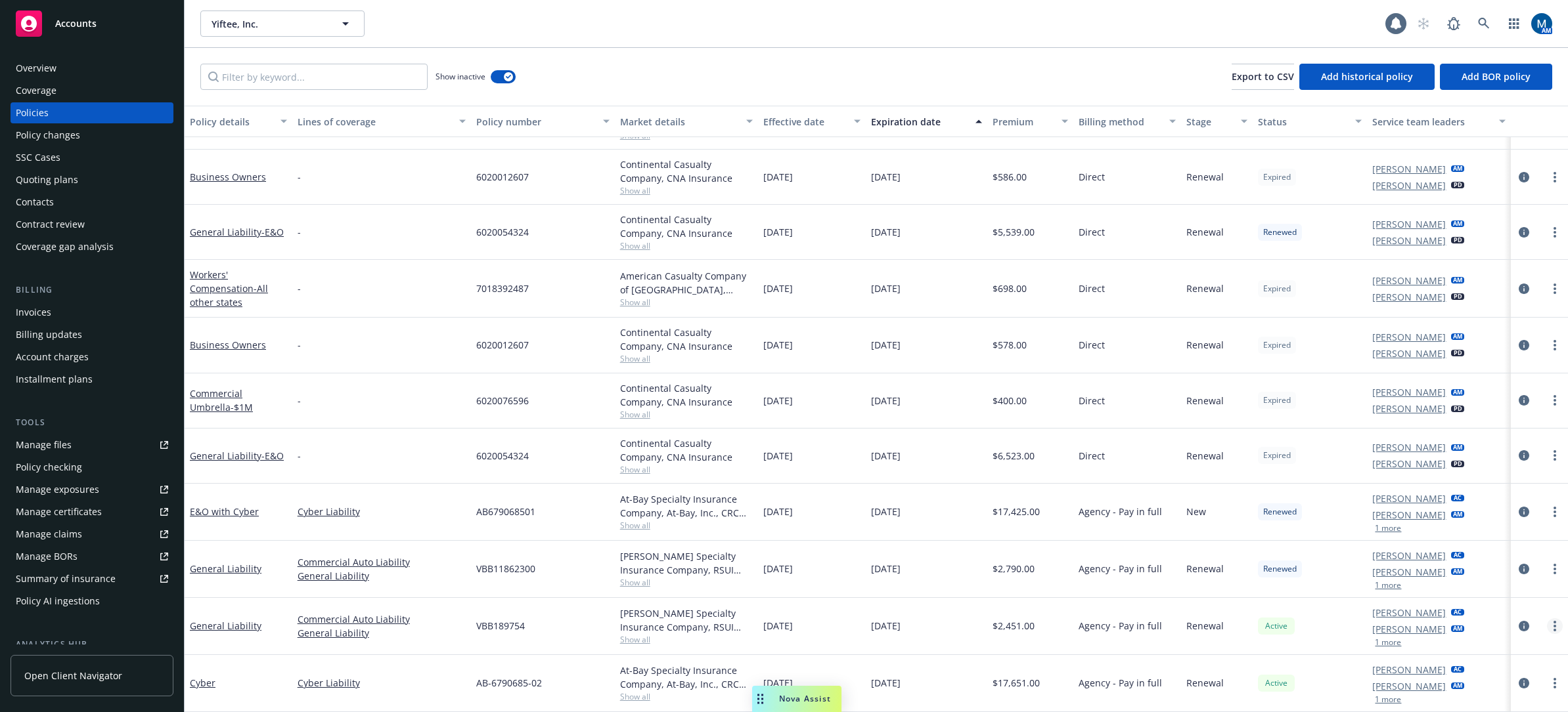
click at [1554, 626] on icon "more" at bounding box center [1555, 626] width 3 height 11
click at [1486, 557] on link "Copy logging email" at bounding box center [1485, 556] width 155 height 26
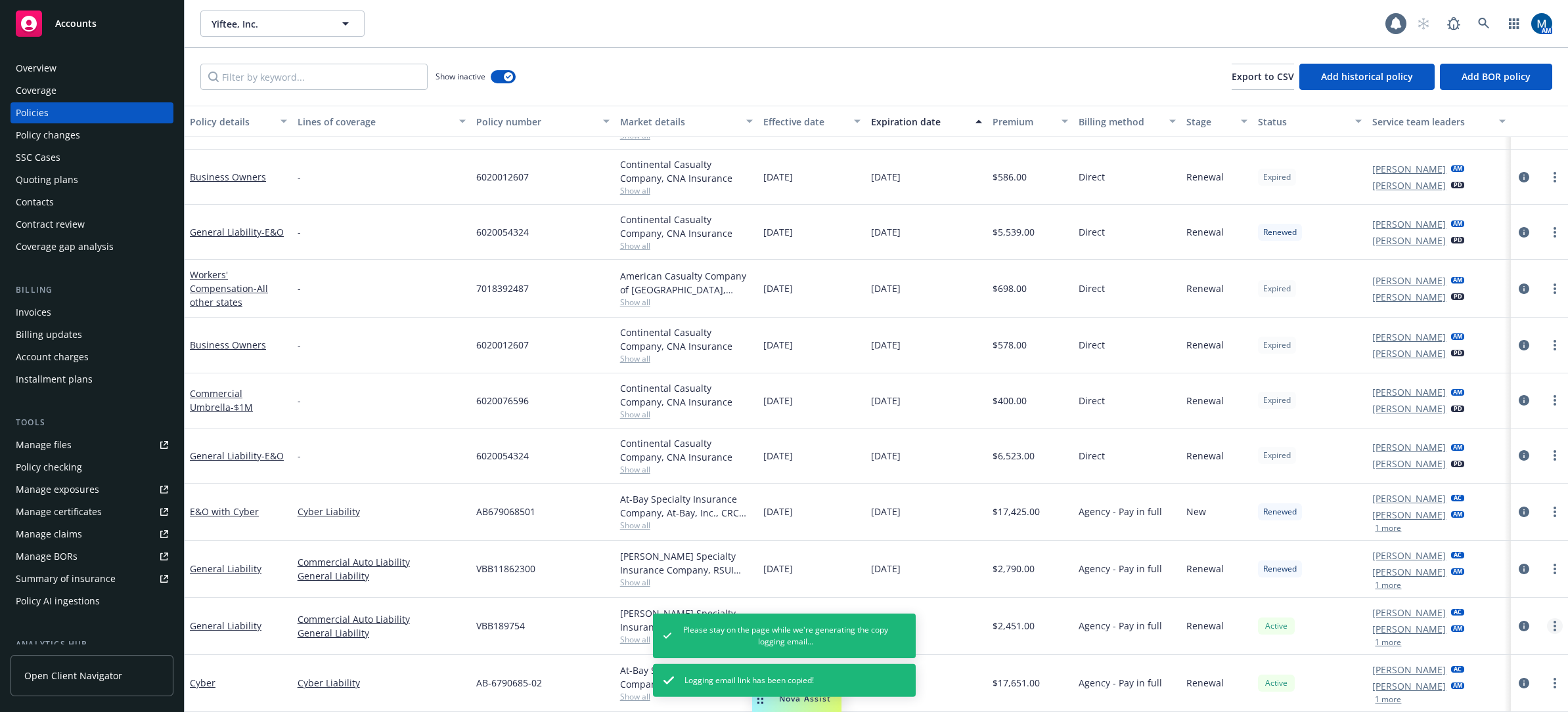
click at [1547, 628] on link "more" at bounding box center [1554, 626] width 16 height 16
click at [1504, 562] on link "Copy logging email" at bounding box center [1485, 556] width 155 height 26
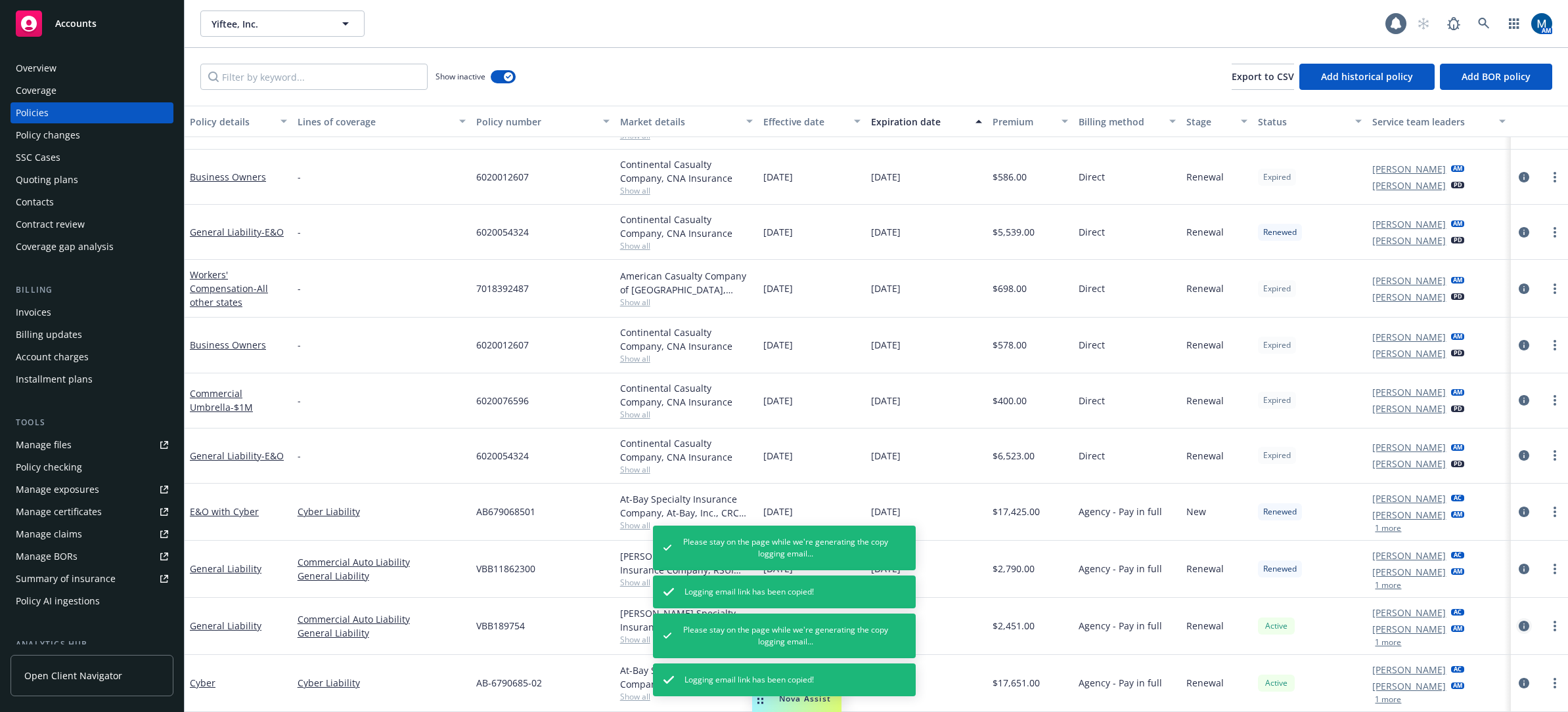
click at [1519, 626] on icon "circleInformation" at bounding box center [1524, 626] width 11 height 11
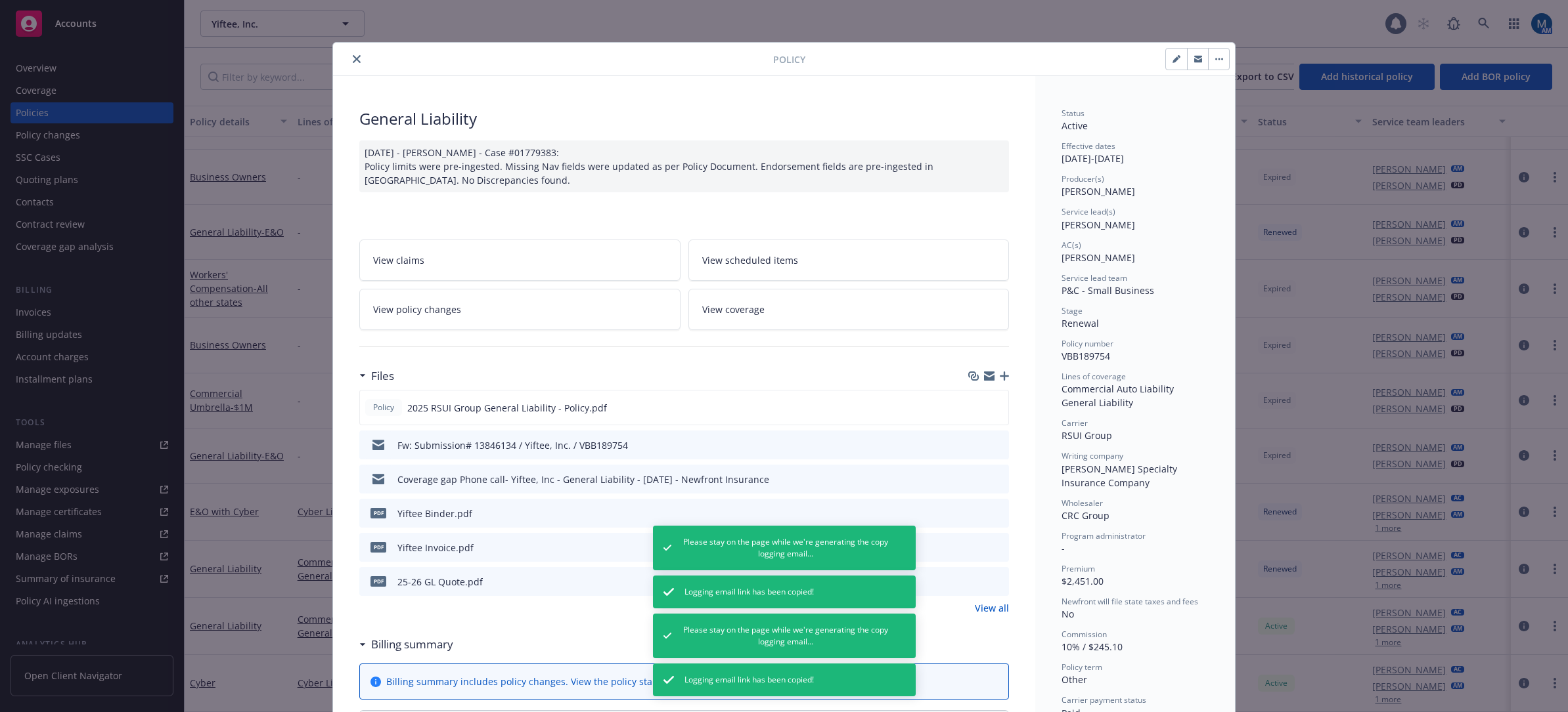
click at [991, 443] on icon "preview file" at bounding box center [996, 444] width 12 height 9
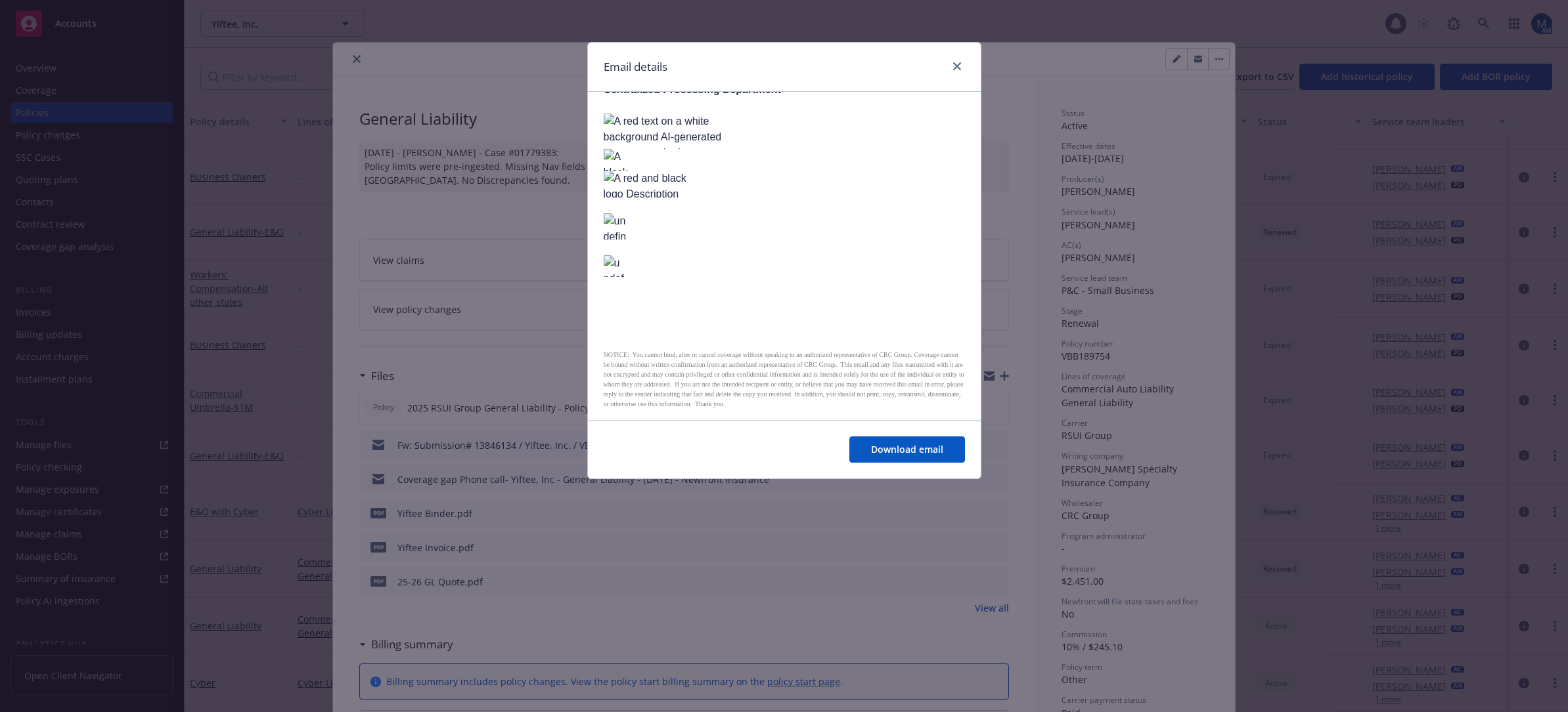
scroll to position [722, 0]
click at [954, 64] on icon "close" at bounding box center [956, 66] width 8 height 8
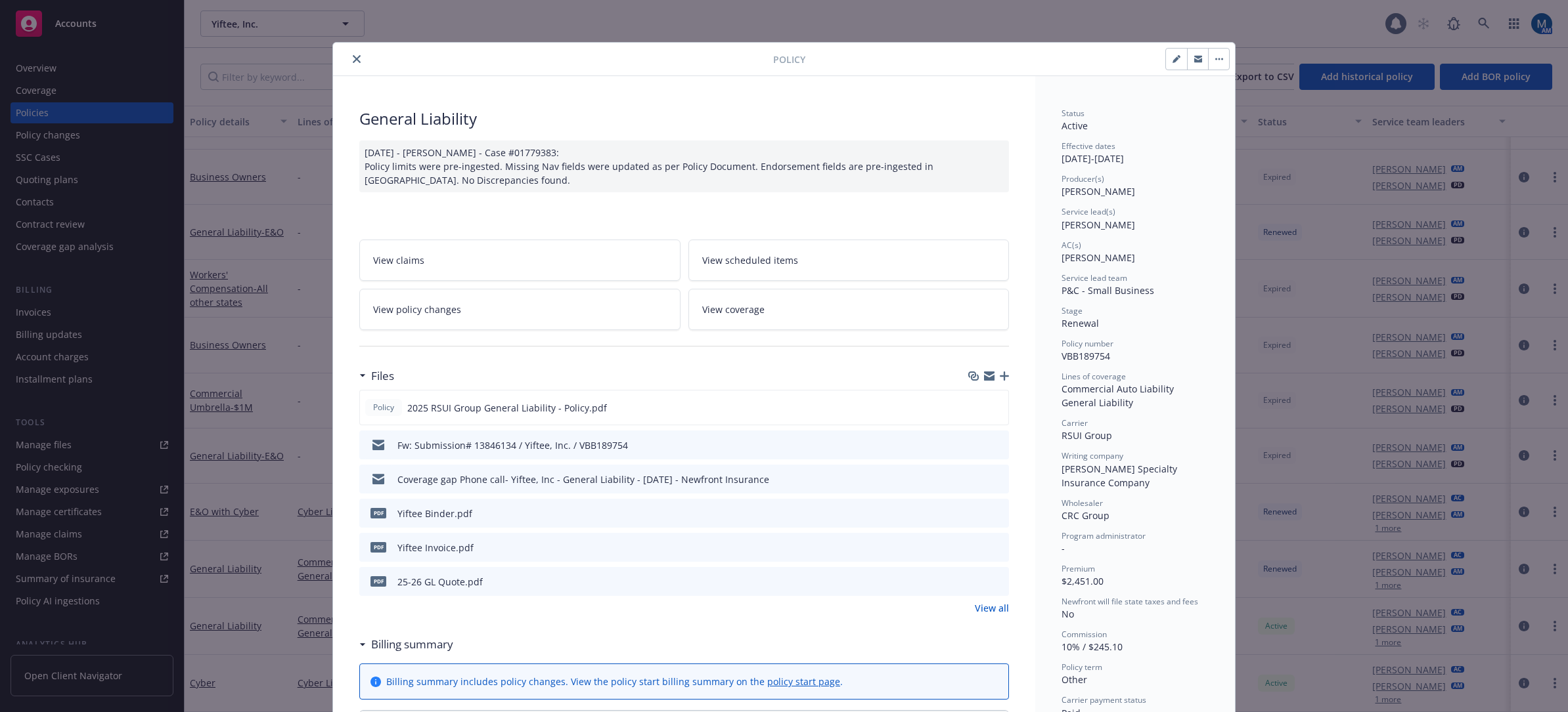
click at [353, 57] on icon "close" at bounding box center [356, 59] width 8 height 8
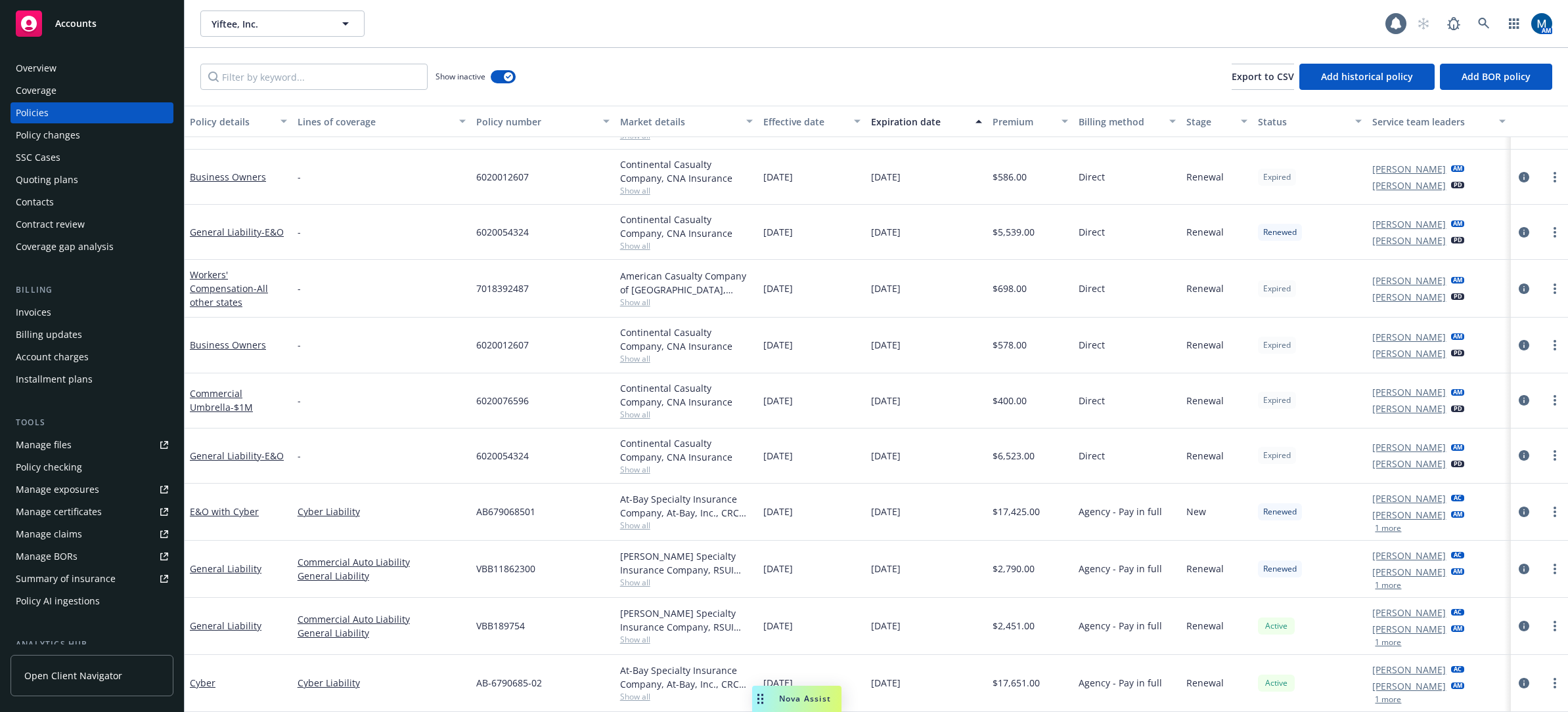
click at [795, 24] on div "Yiftee, Inc. Yiftee, Inc." at bounding box center [793, 24] width 1185 height 26
click at [1471, 20] on link at bounding box center [1484, 24] width 26 height 26
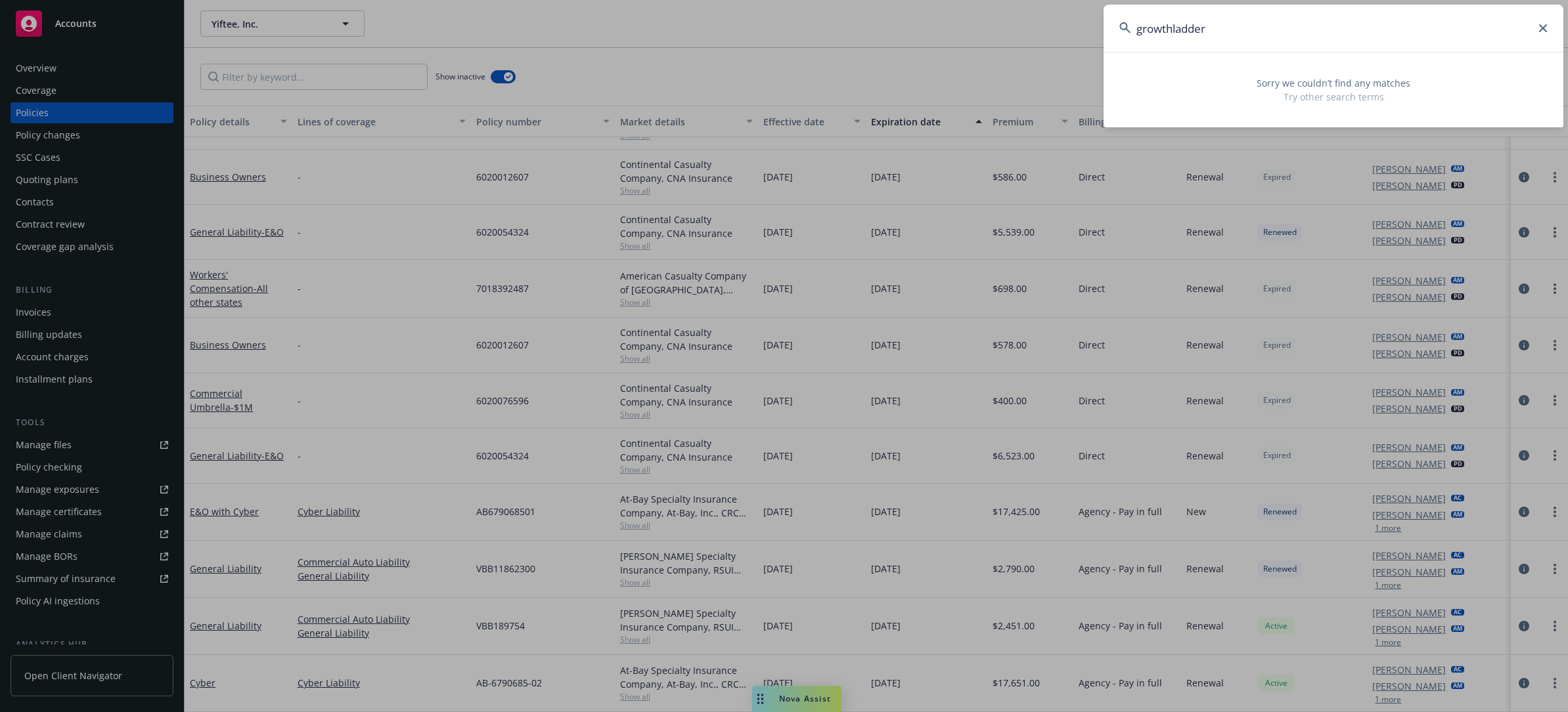
click at [1172, 31] on input "growthladder" at bounding box center [1333, 28] width 460 height 47
type input "growth ladder"
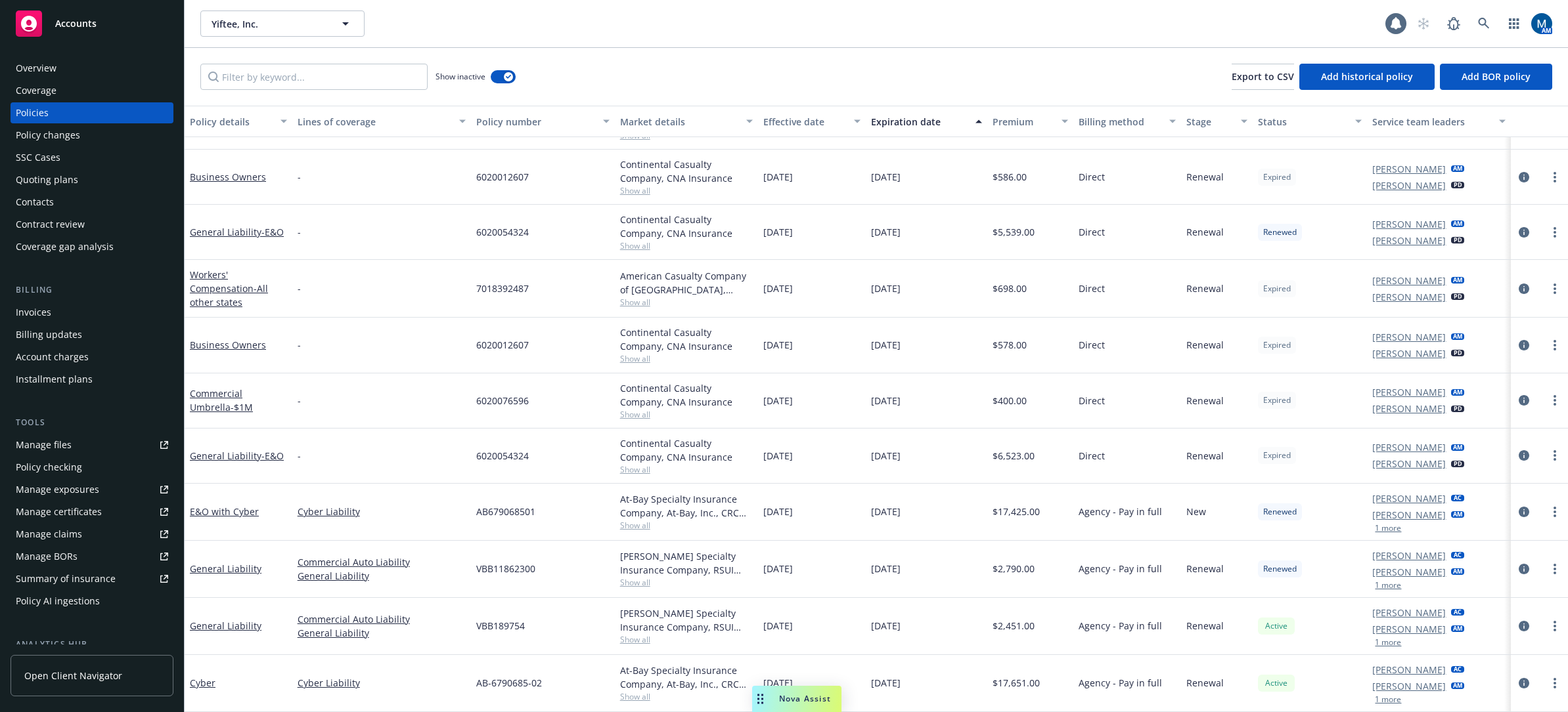
click at [71, 31] on div "Accounts" at bounding box center [92, 24] width 152 height 26
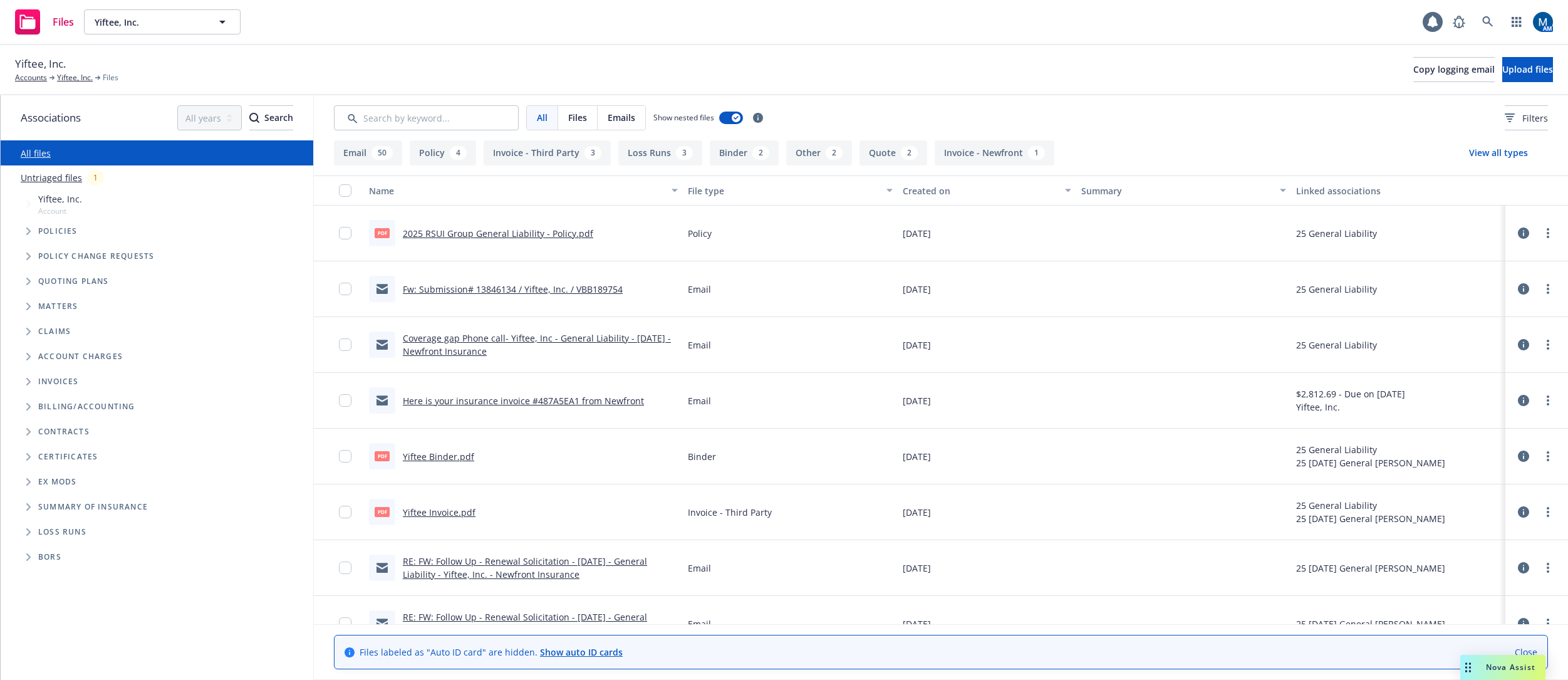
click at [546, 294] on link "Fw: Submission# 13846134 / Yiftee, Inc. / VBB189754" at bounding box center [512, 289] width 220 height 12
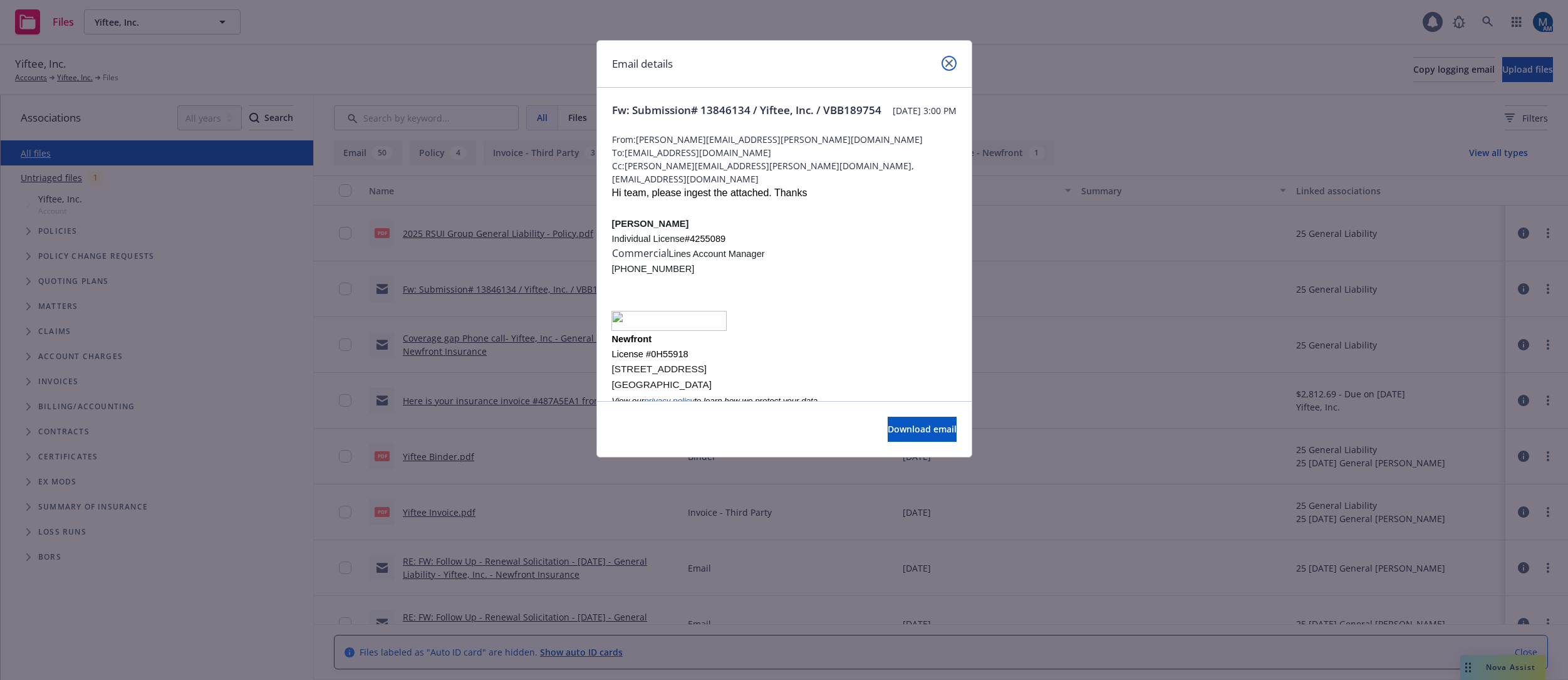
click at [951, 63] on icon "close" at bounding box center [949, 63] width 8 height 8
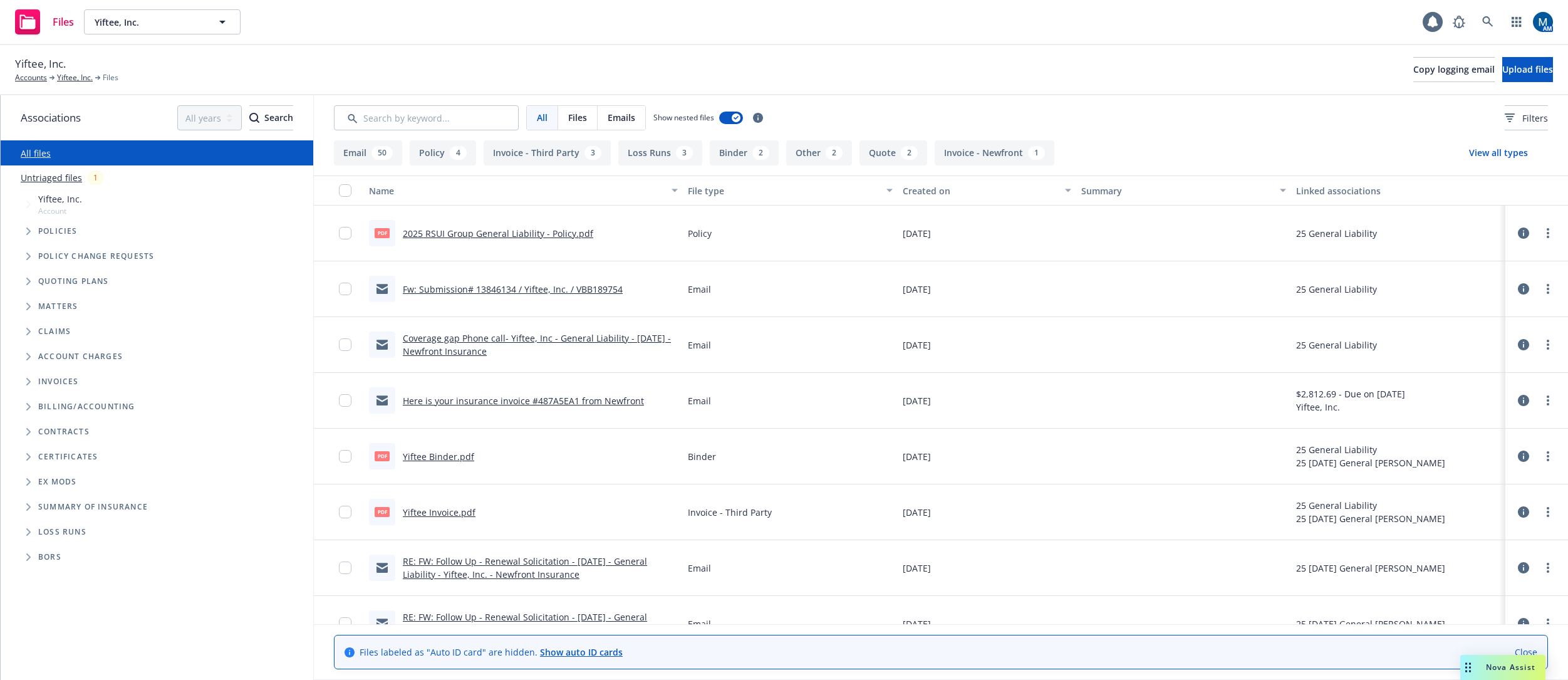
click at [491, 340] on link "Coverage gap Phone call- Yiftee, Inc - General Liability - 8/7/25 - Newfront In…" at bounding box center [536, 345] width 268 height 25
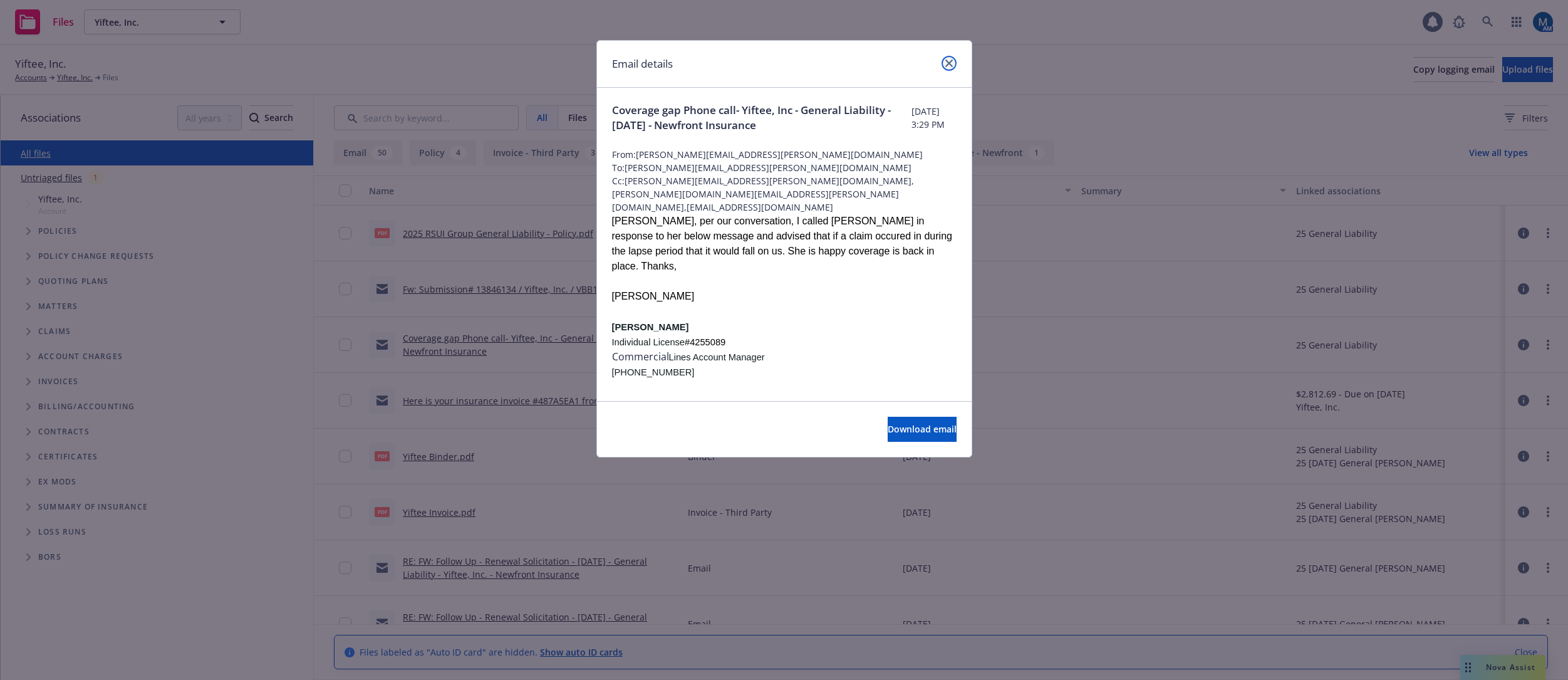
click at [950, 65] on icon "close" at bounding box center [949, 63] width 8 height 8
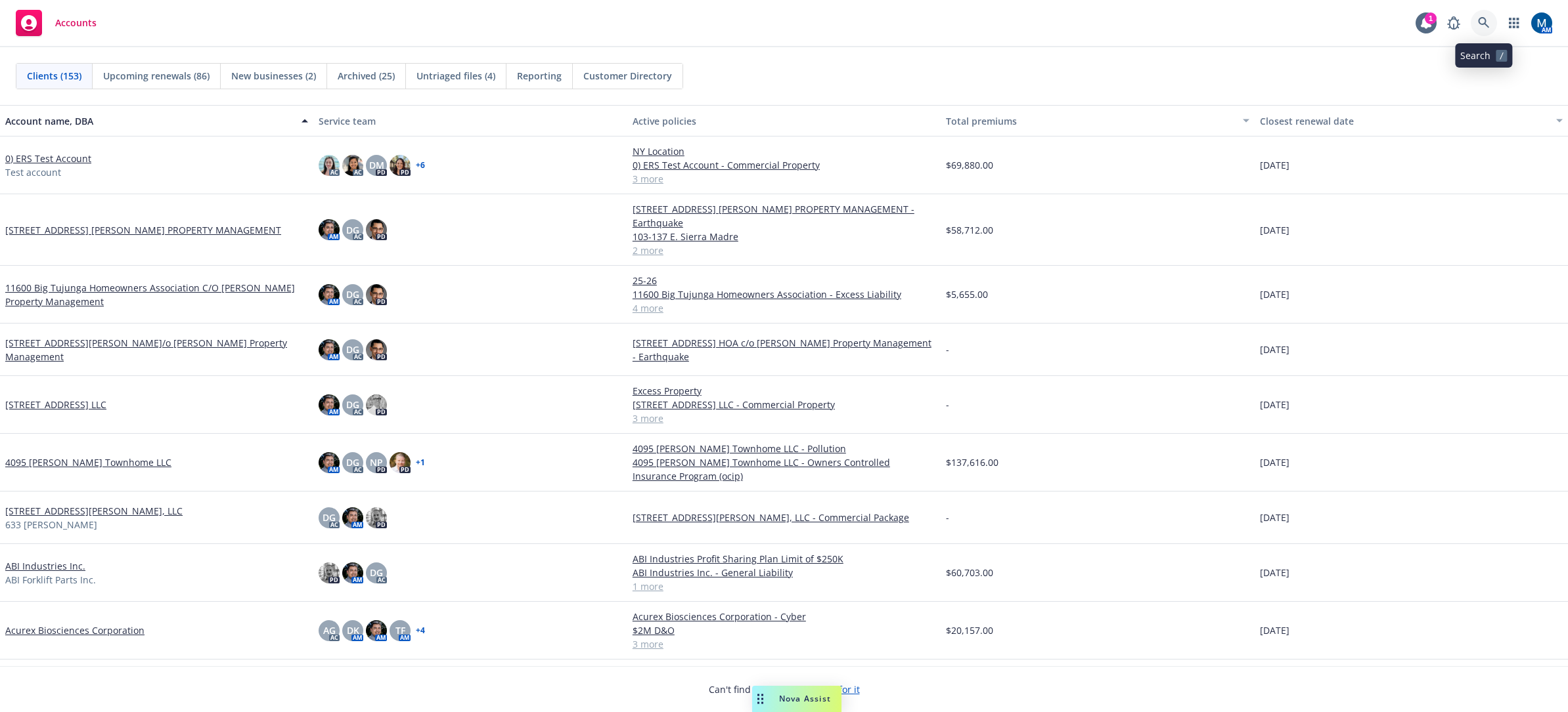
click at [1485, 19] on icon at bounding box center [1484, 23] width 11 height 11
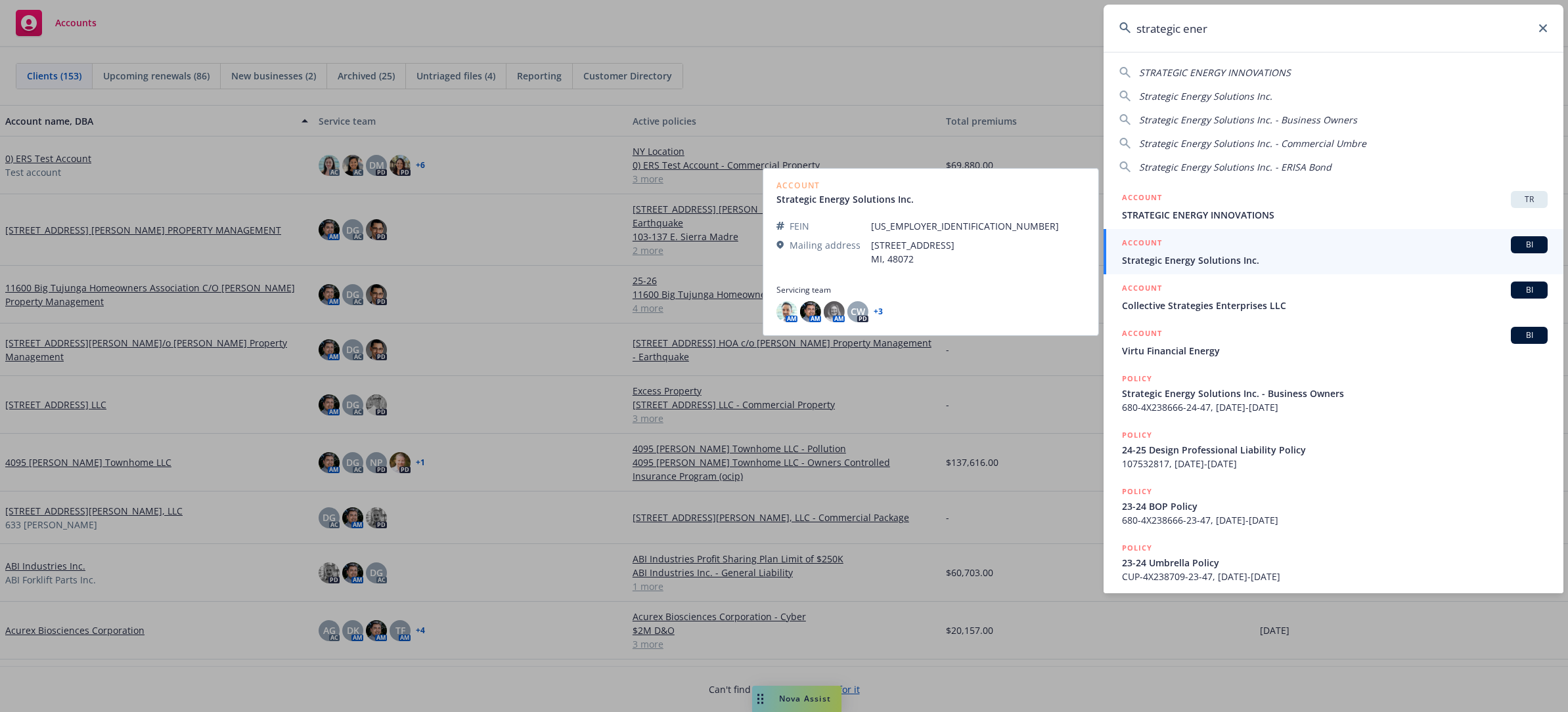
type input "strategic ener"
click at [1216, 254] on span "Strategic Energy Solutions Inc." at bounding box center [1334, 259] width 426 height 14
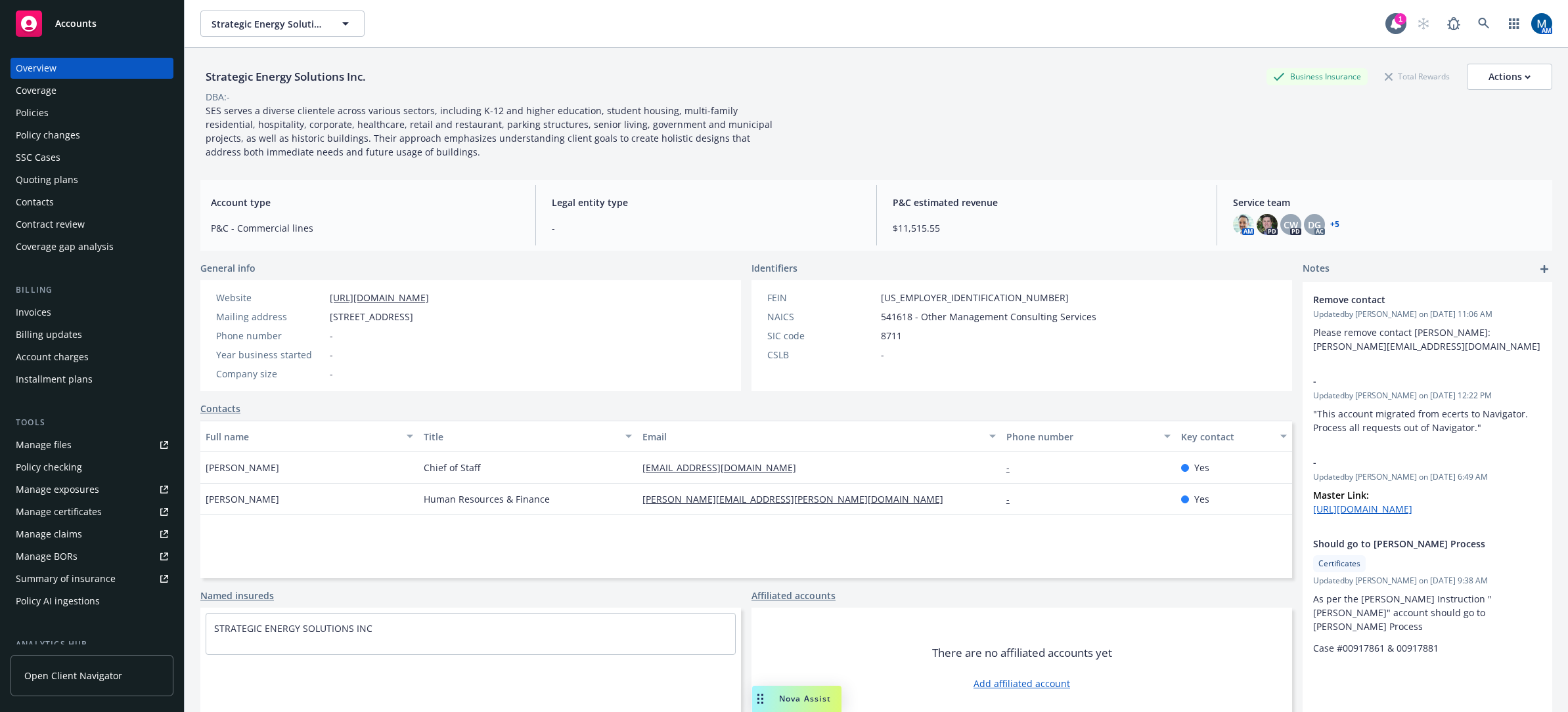
click at [138, 109] on div "Policies" at bounding box center [92, 112] width 152 height 21
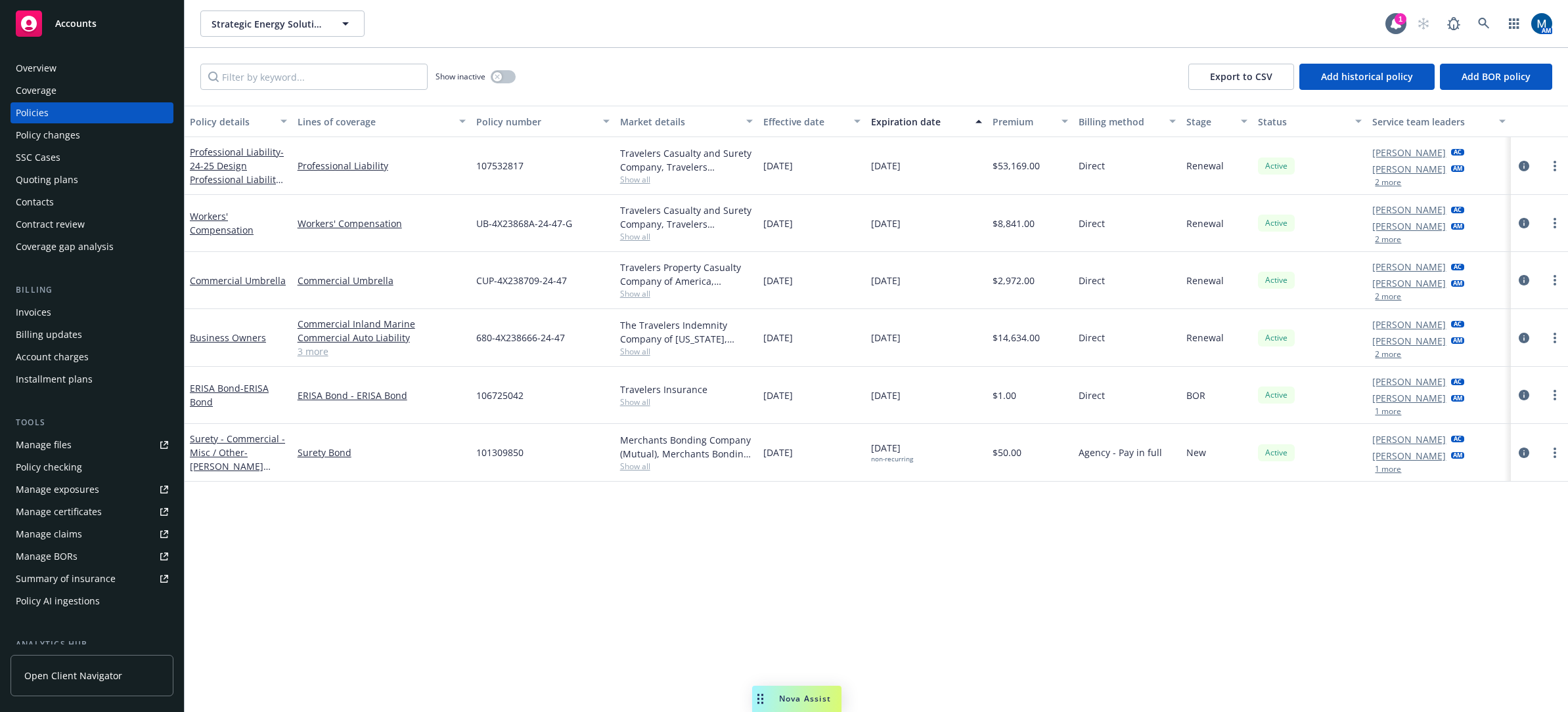
drag, startPoint x: 629, startPoint y: 542, endPoint x: 605, endPoint y: 533, distance: 25.6
click at [629, 541] on div "Policy details Lines of coverage Policy number Market details Effective date Ex…" at bounding box center [876, 409] width 1383 height 606
click at [746, 620] on div "Policy details Lines of coverage Policy number Market details Effective date Ex…" at bounding box center [876, 409] width 1383 height 606
click at [1477, 22] on link at bounding box center [1484, 24] width 26 height 26
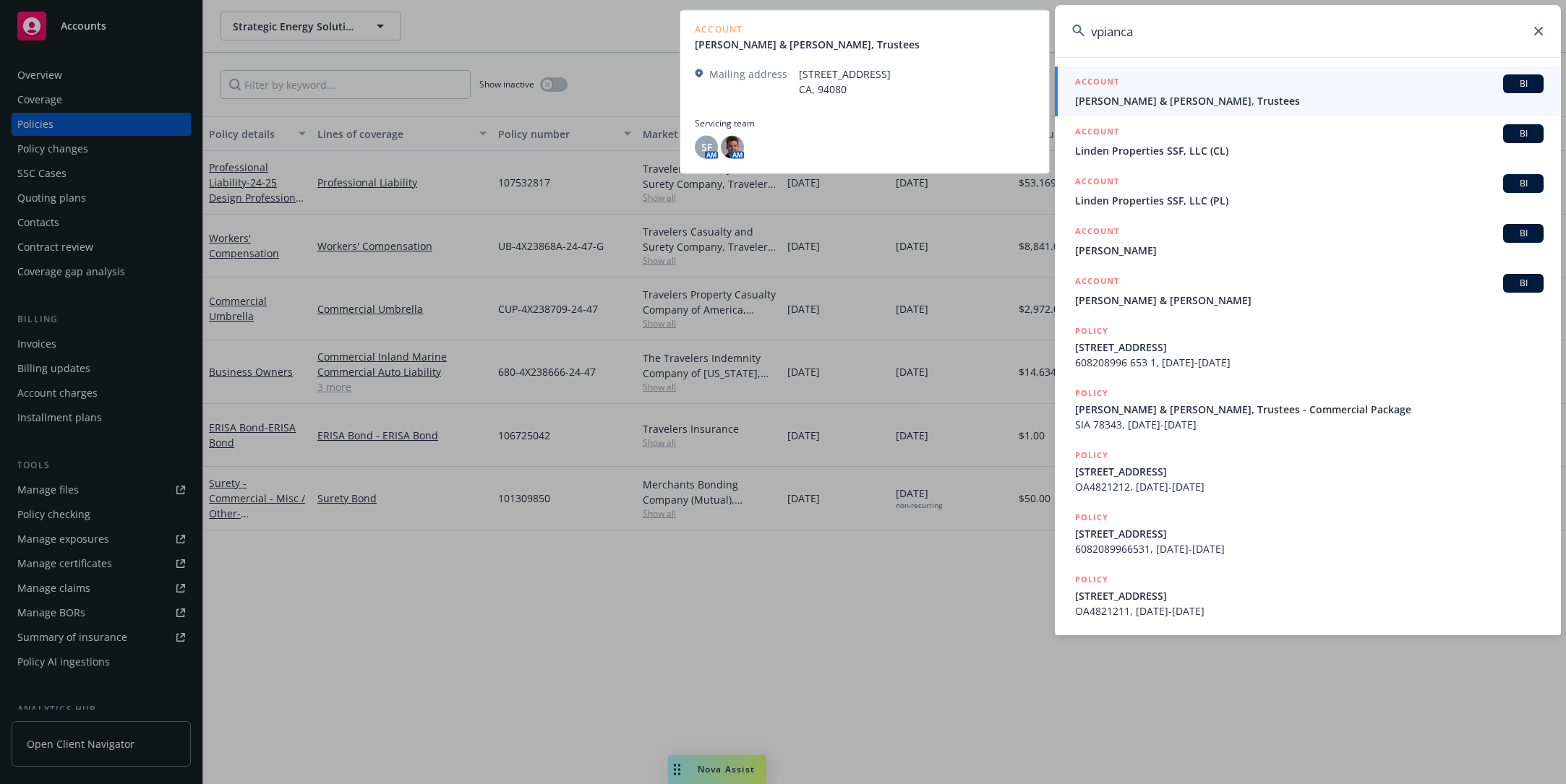
type input "vpianca"
click at [1162, 105] on span "[PERSON_NAME] & [PERSON_NAME], Trustees" at bounding box center [1309, 100] width 468 height 15
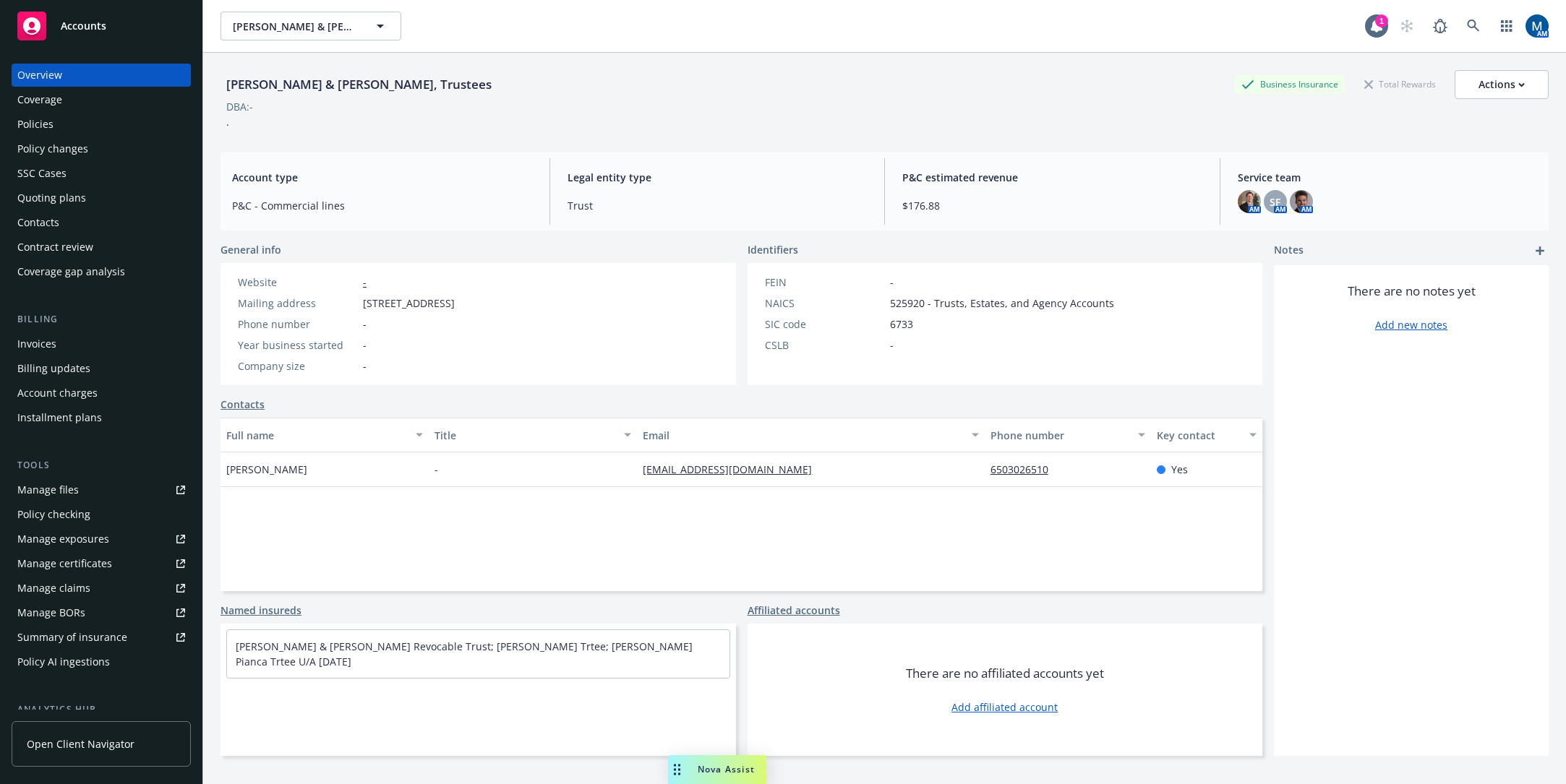
click at [91, 131] on div "Policies" at bounding box center [101, 124] width 168 height 23
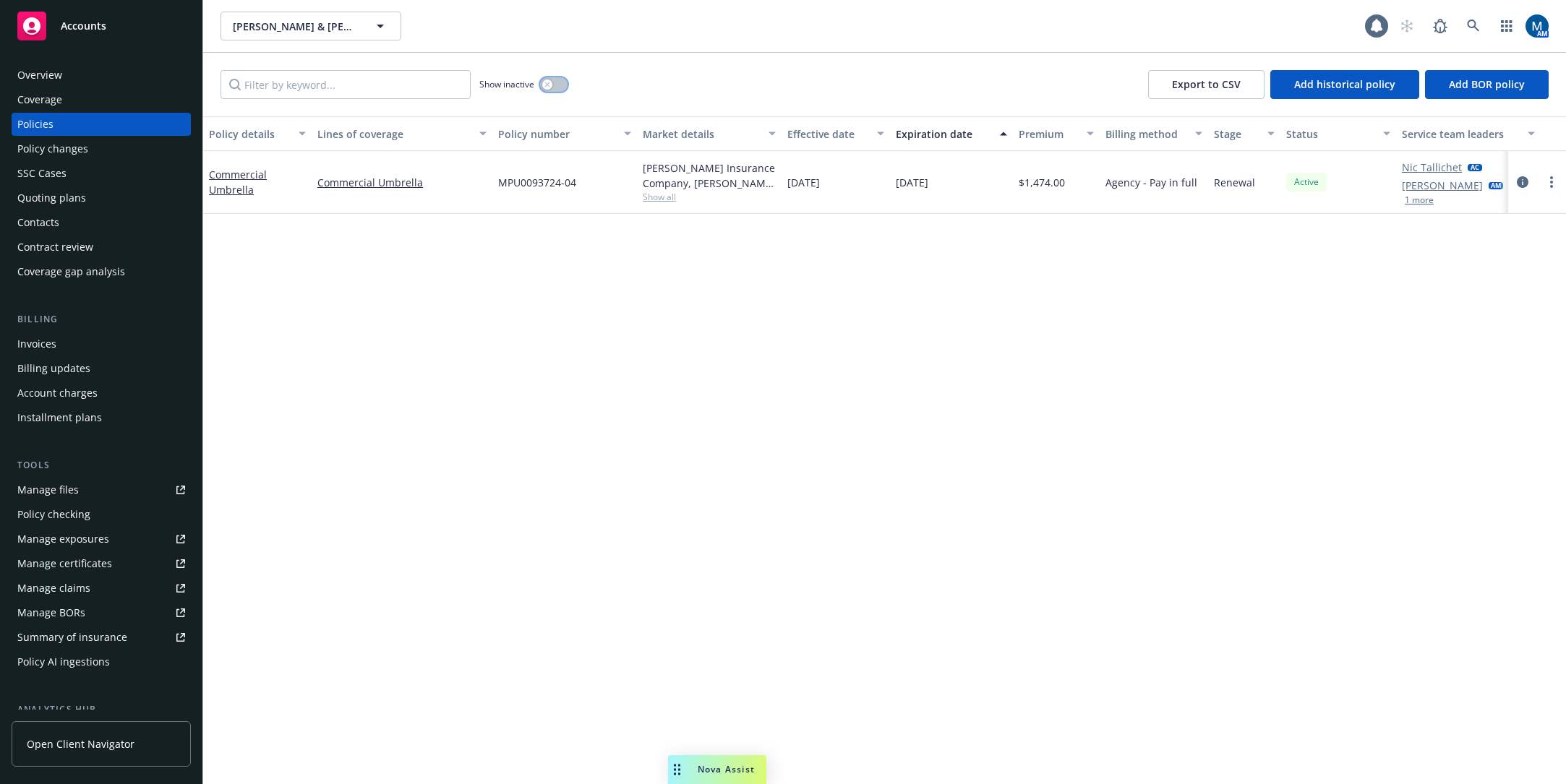
click at [562, 83] on button "button" at bounding box center [553, 84] width 28 height 14
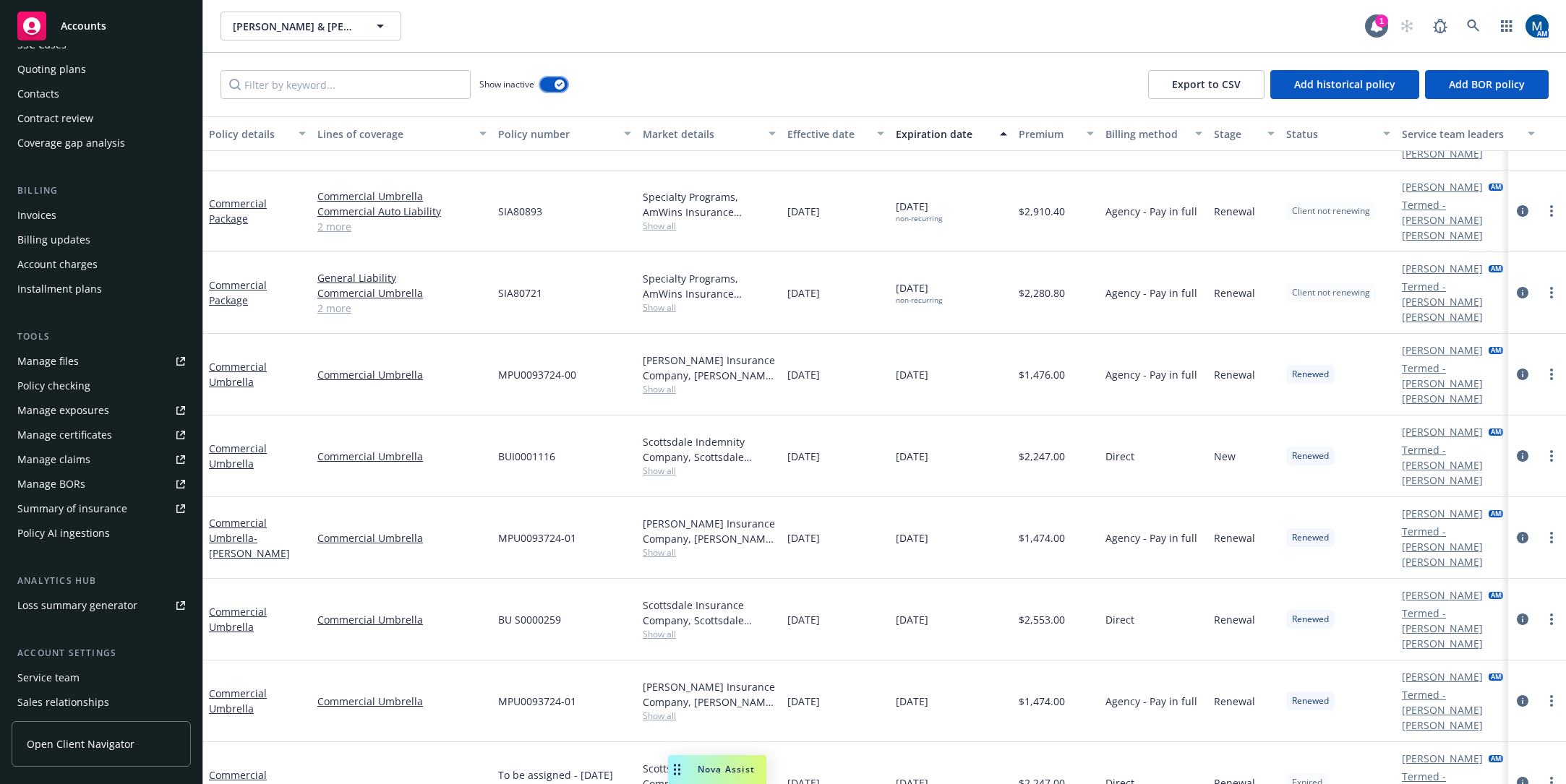
scroll to position [207, 0]
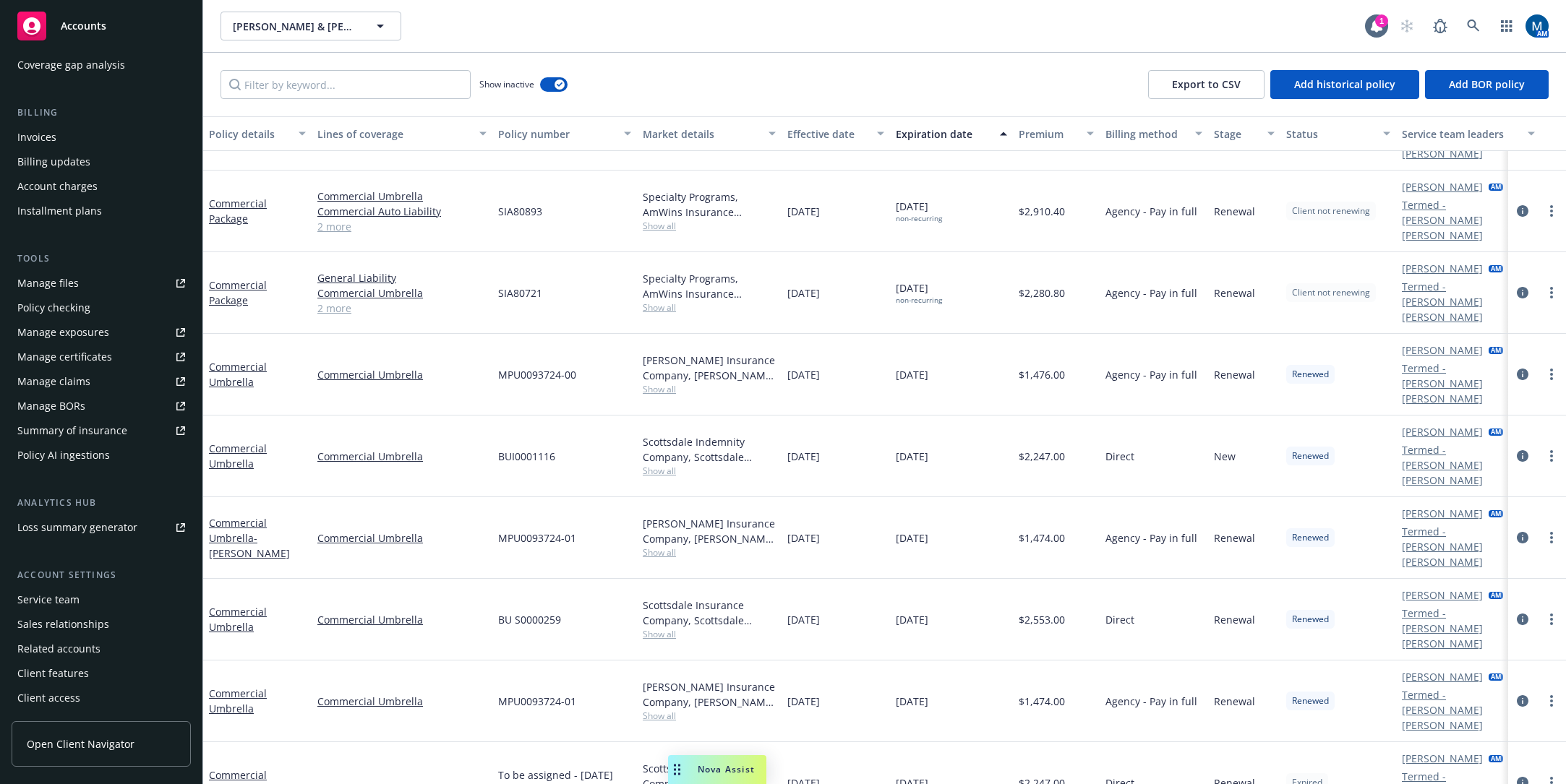
click at [81, 601] on div "Service team" at bounding box center [101, 599] width 168 height 23
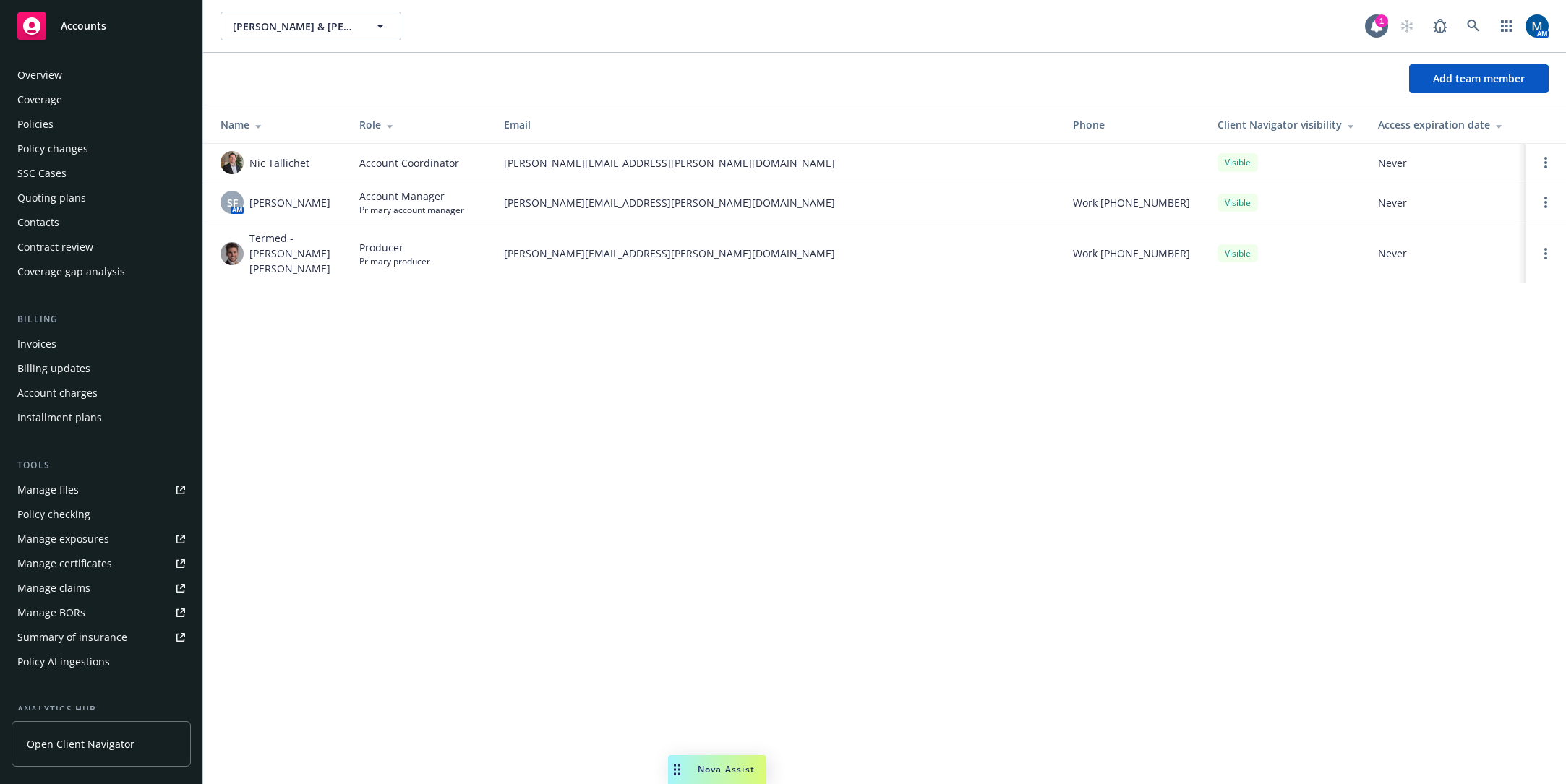
click at [63, 75] on div "Overview" at bounding box center [101, 75] width 168 height 23
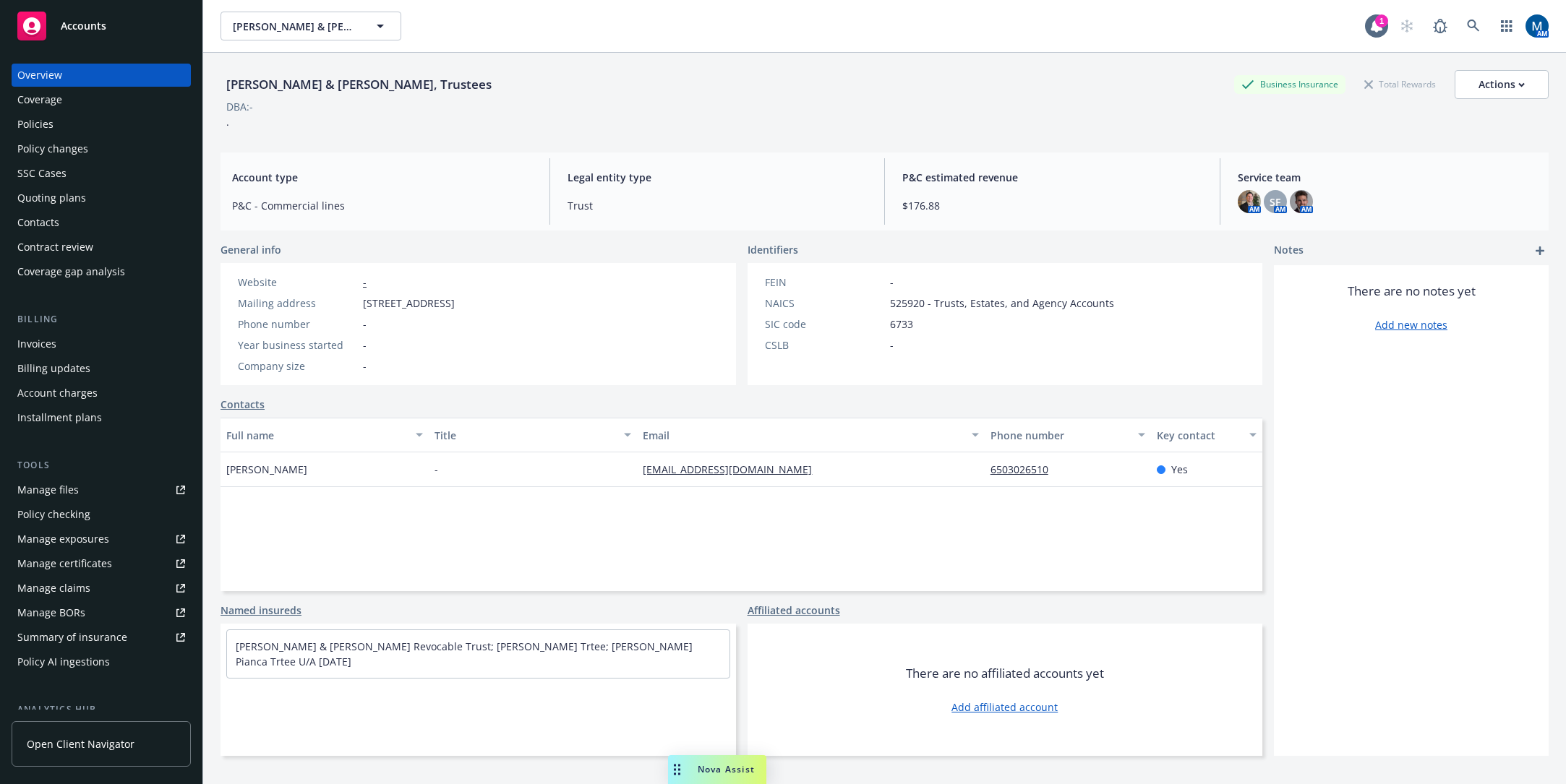
click at [75, 231] on div "Contacts" at bounding box center [101, 222] width 168 height 23
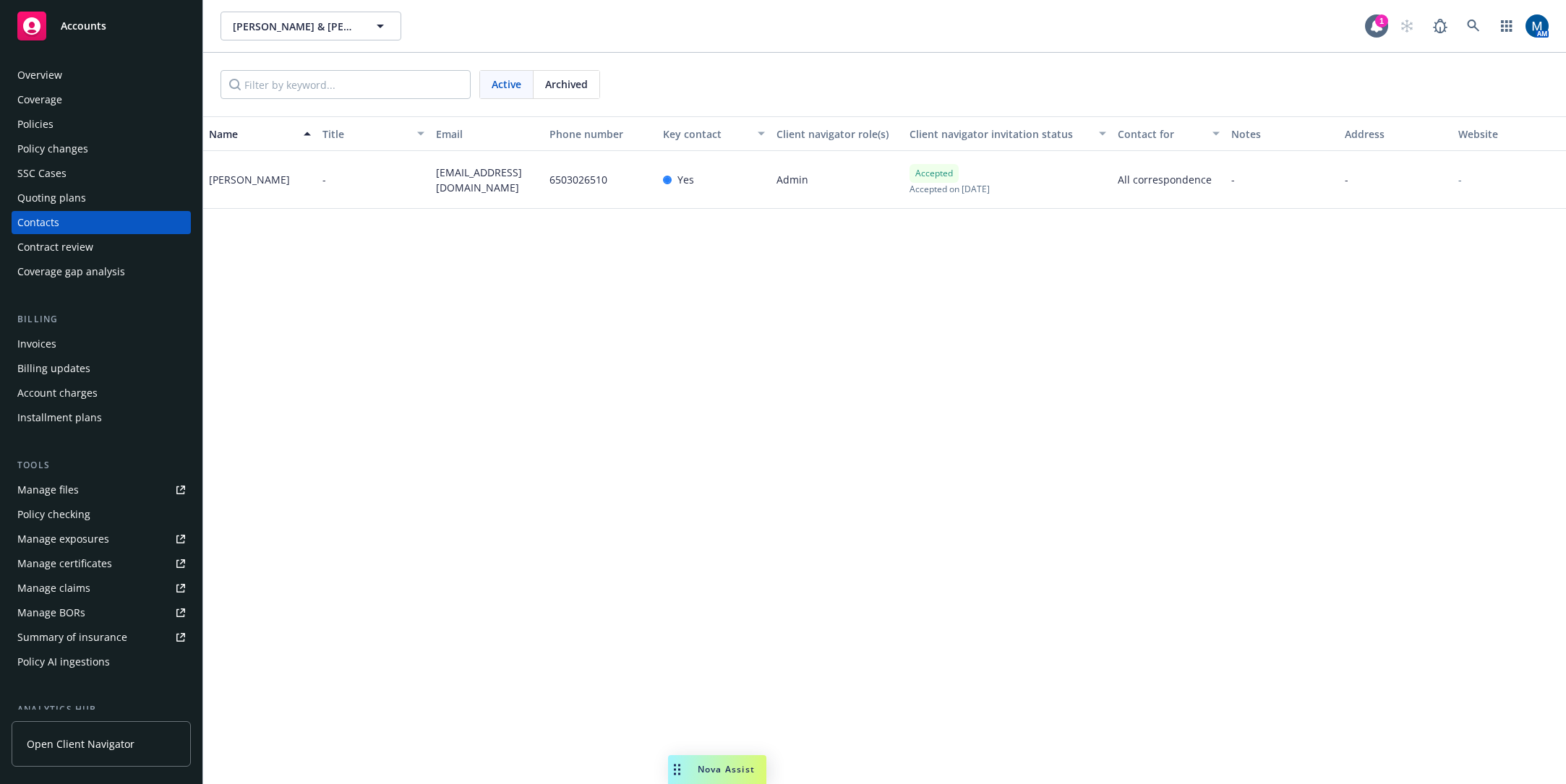
click at [50, 125] on div "Policies" at bounding box center [35, 124] width 36 height 23
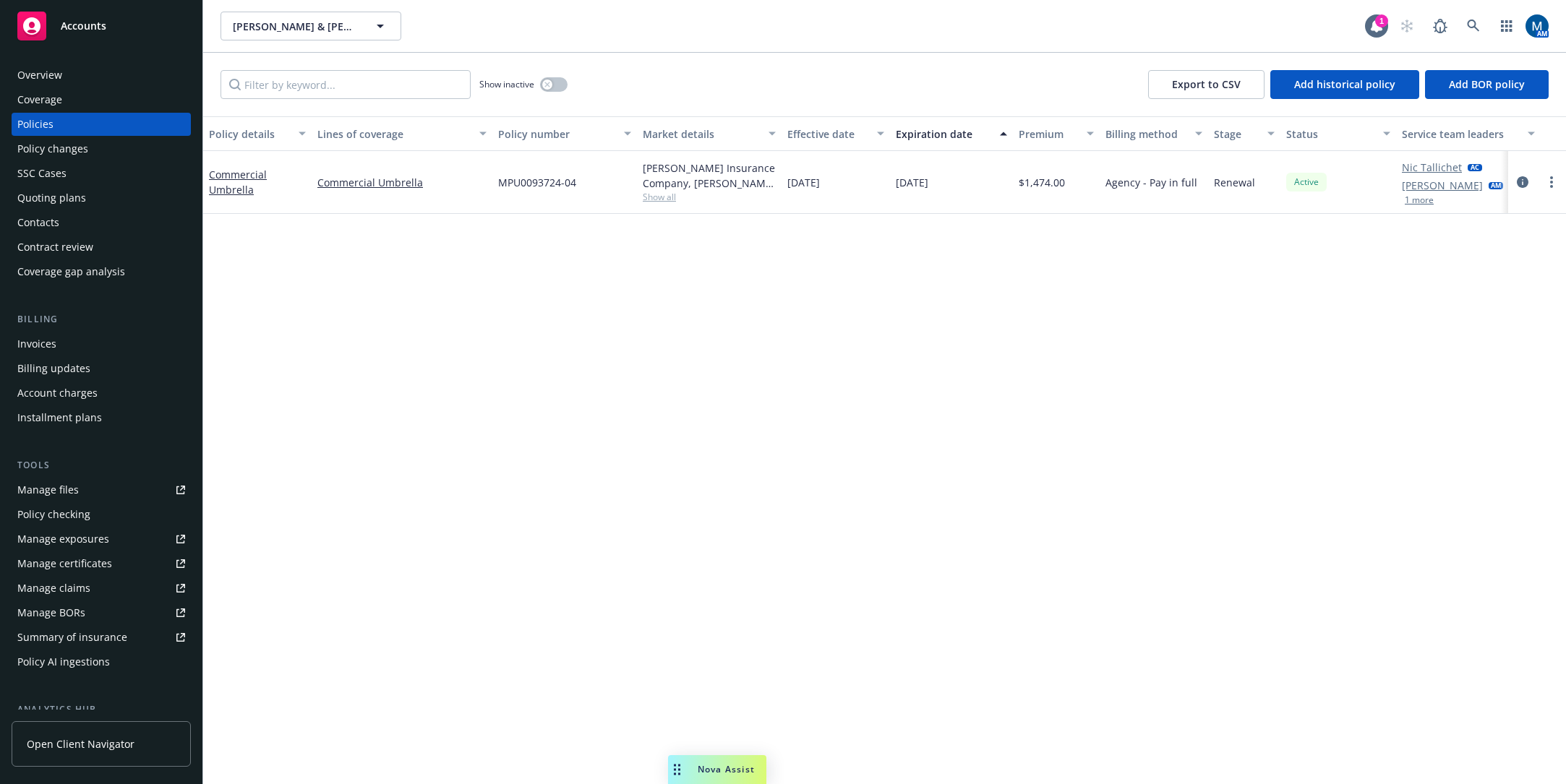
click at [61, 487] on div "Manage files" at bounding box center [48, 490] width 61 height 23
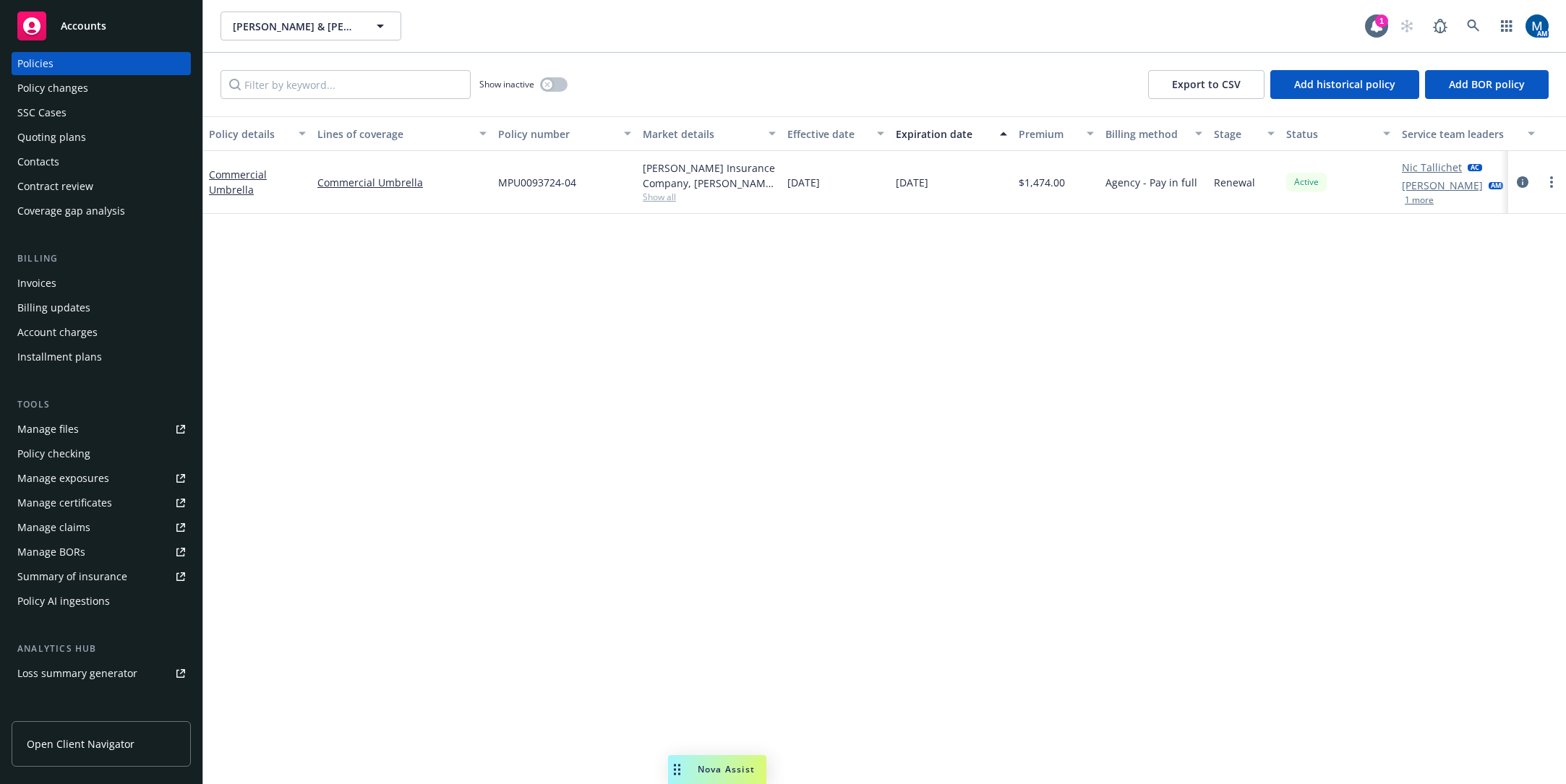
scroll to position [145, 0]
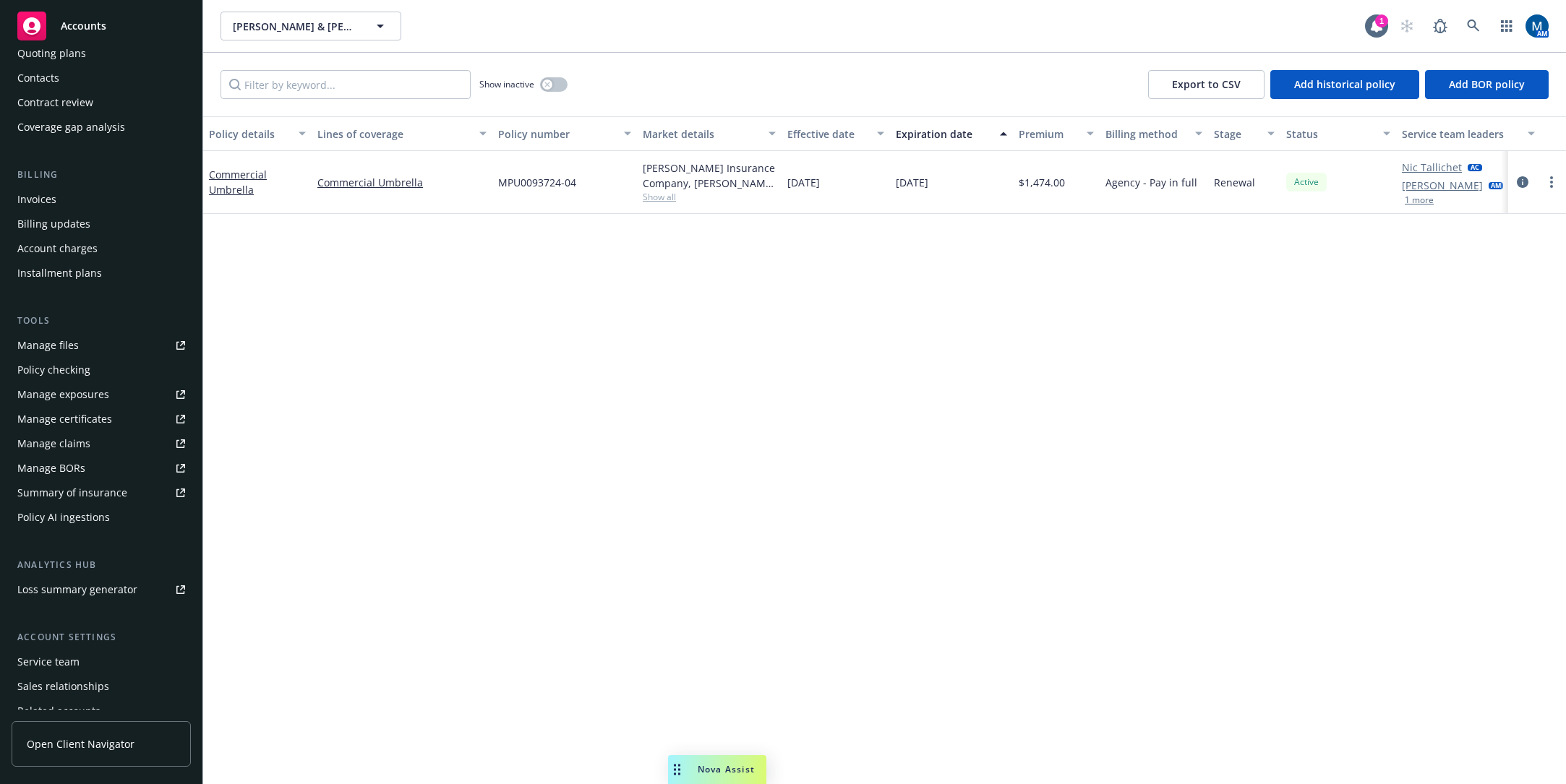
click at [57, 667] on div "Service team" at bounding box center [48, 661] width 62 height 23
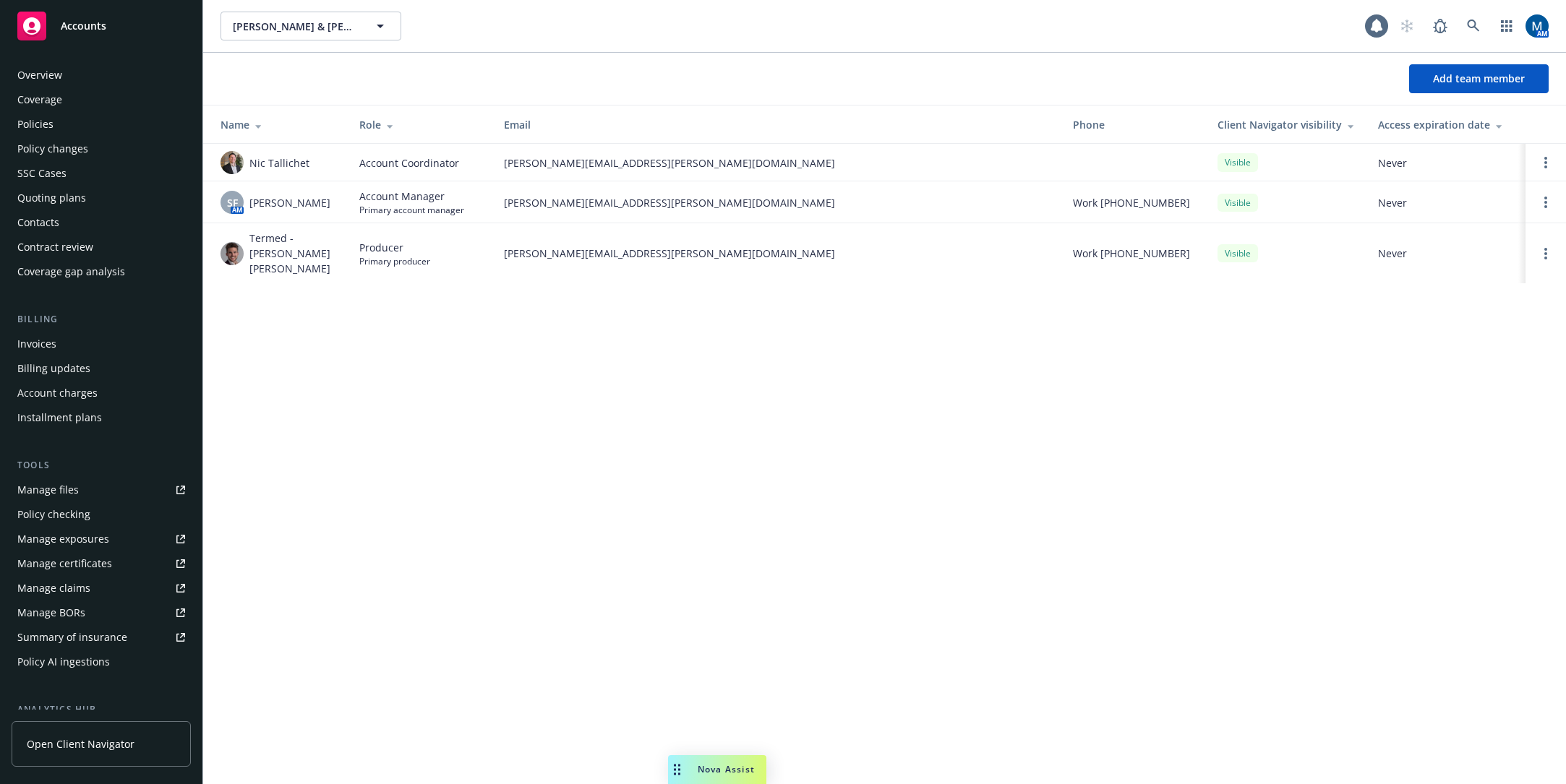
scroll to position [207, 0]
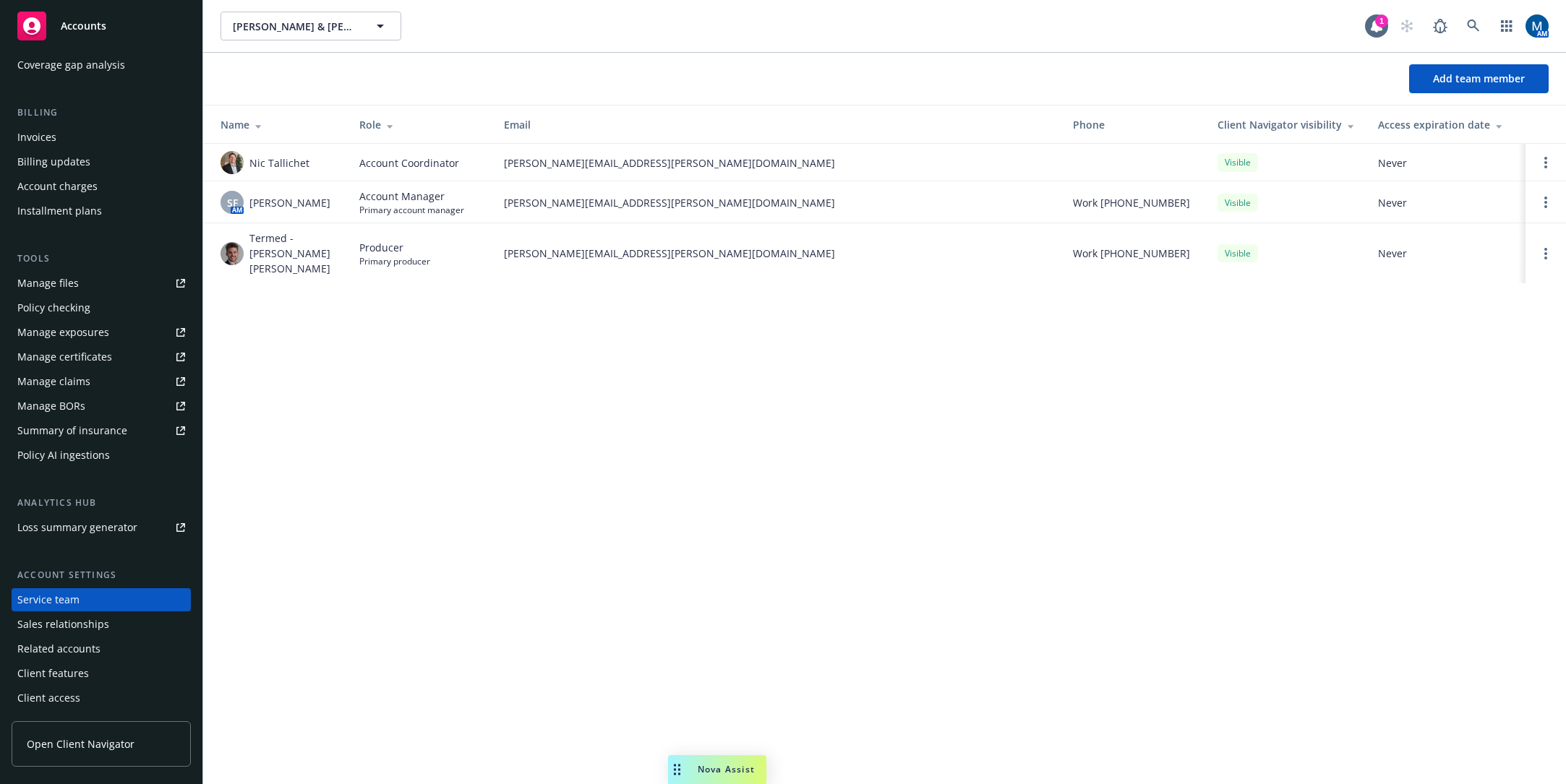
click at [690, 379] on div "Robert & Verna Pianca, Trustees Robert & Verna Pianca, Trustees 1 AM Add team m…" at bounding box center [884, 392] width 1363 height 784
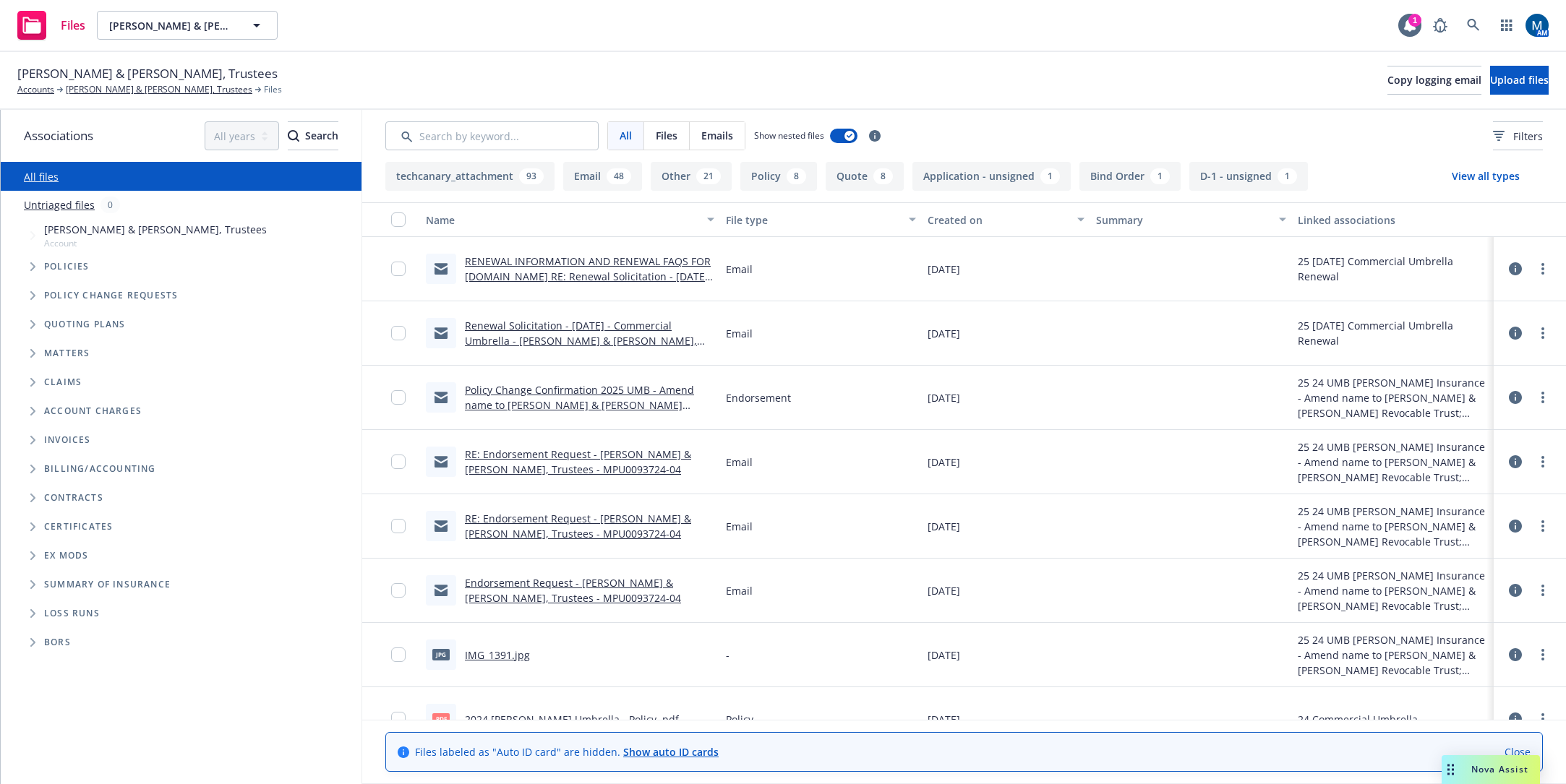
click at [587, 262] on link "RENEWAL INFORMATION AND RENEWAL FAQS FOR PERSONALUMBRELLA.COM RE: Renewal Solic…" at bounding box center [587, 283] width 246 height 59
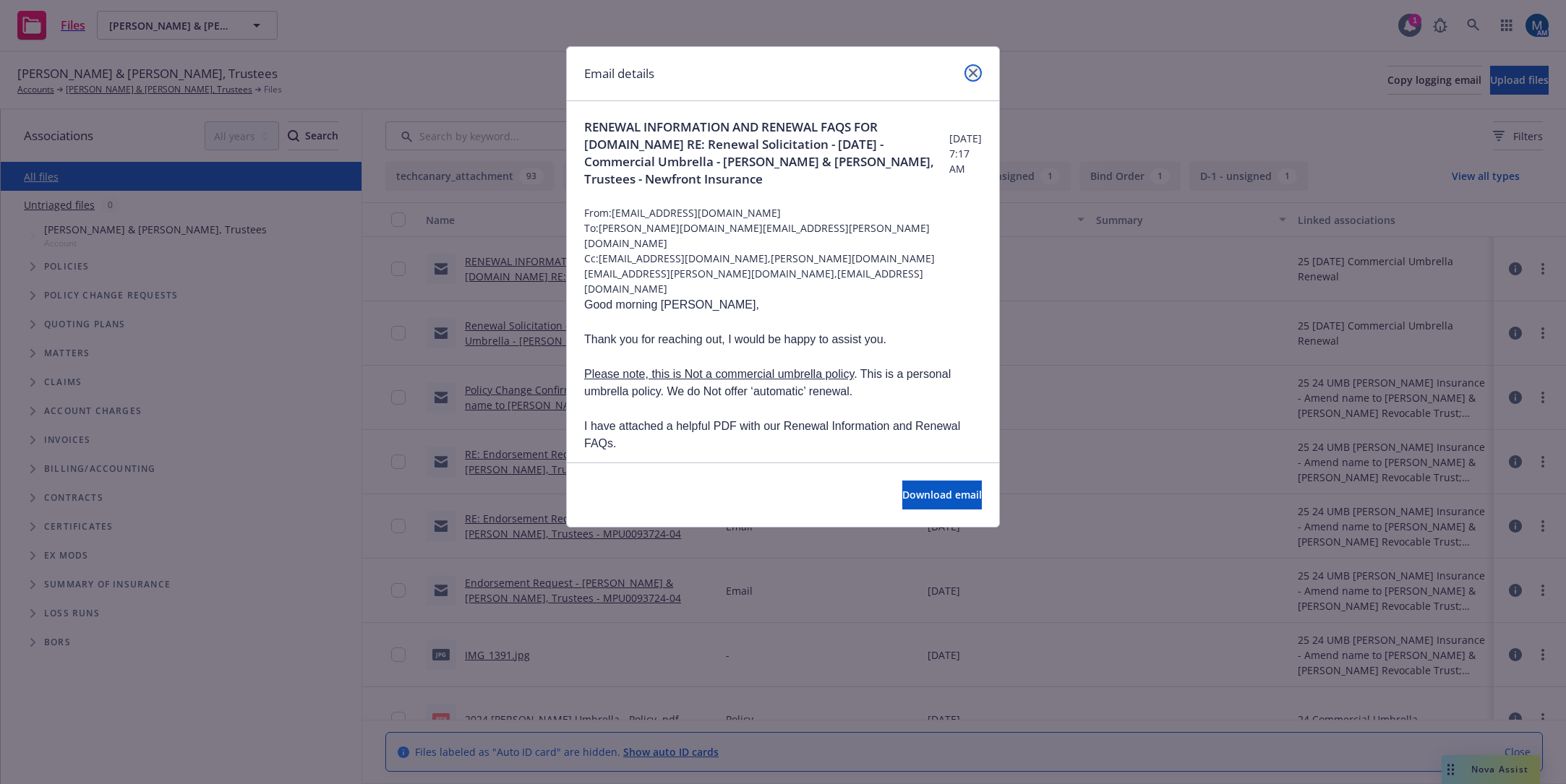
click at [975, 68] on link "close" at bounding box center [973, 73] width 17 height 17
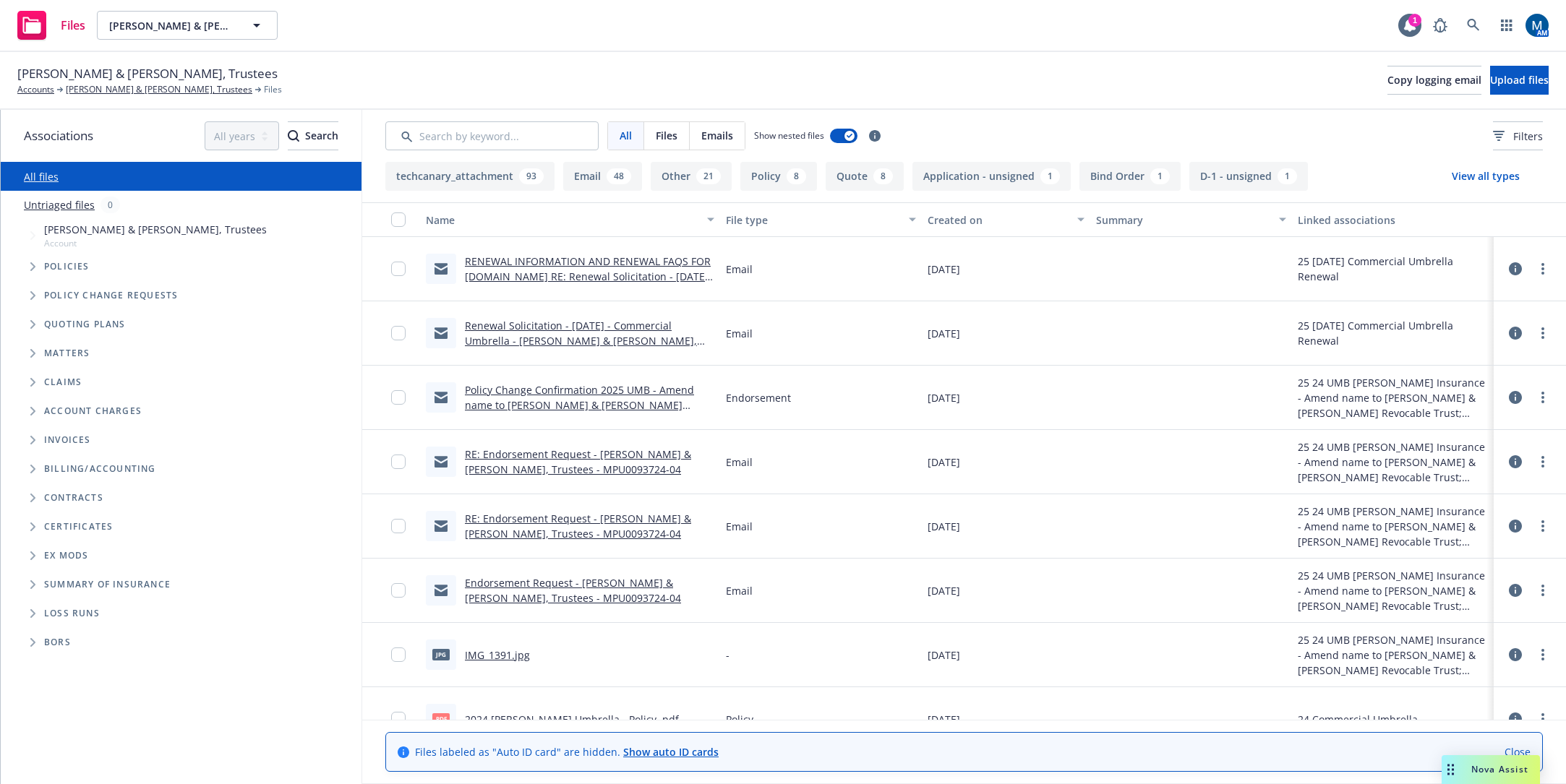
click at [482, 656] on link "IMG_1391.jpg" at bounding box center [497, 655] width 65 height 13
click at [1471, 24] on icon at bounding box center [1473, 25] width 13 height 13
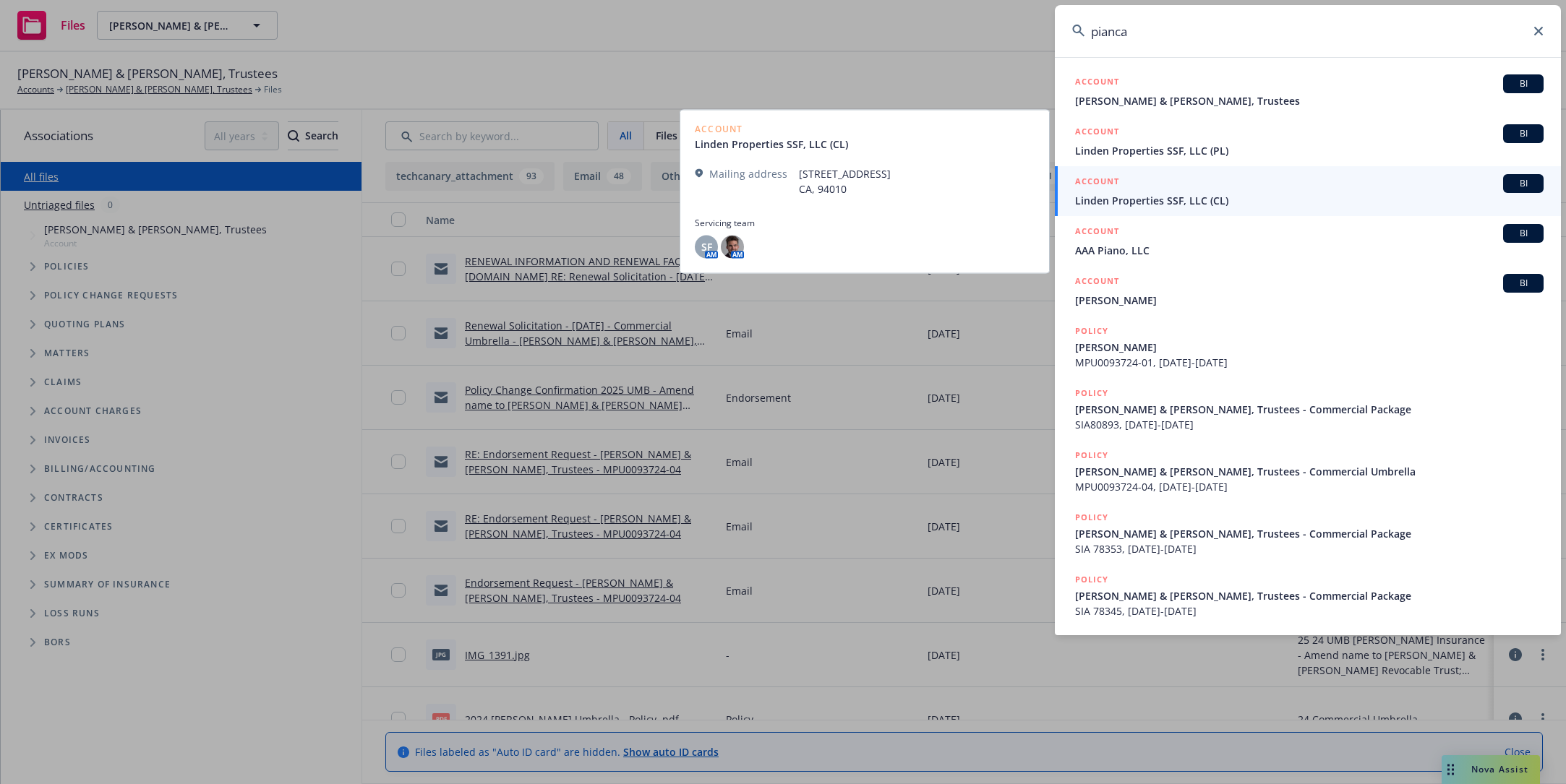
type input "pianca"
click at [1193, 197] on span "Linden Properties SSF, LLC (CL)" at bounding box center [1309, 200] width 468 height 15
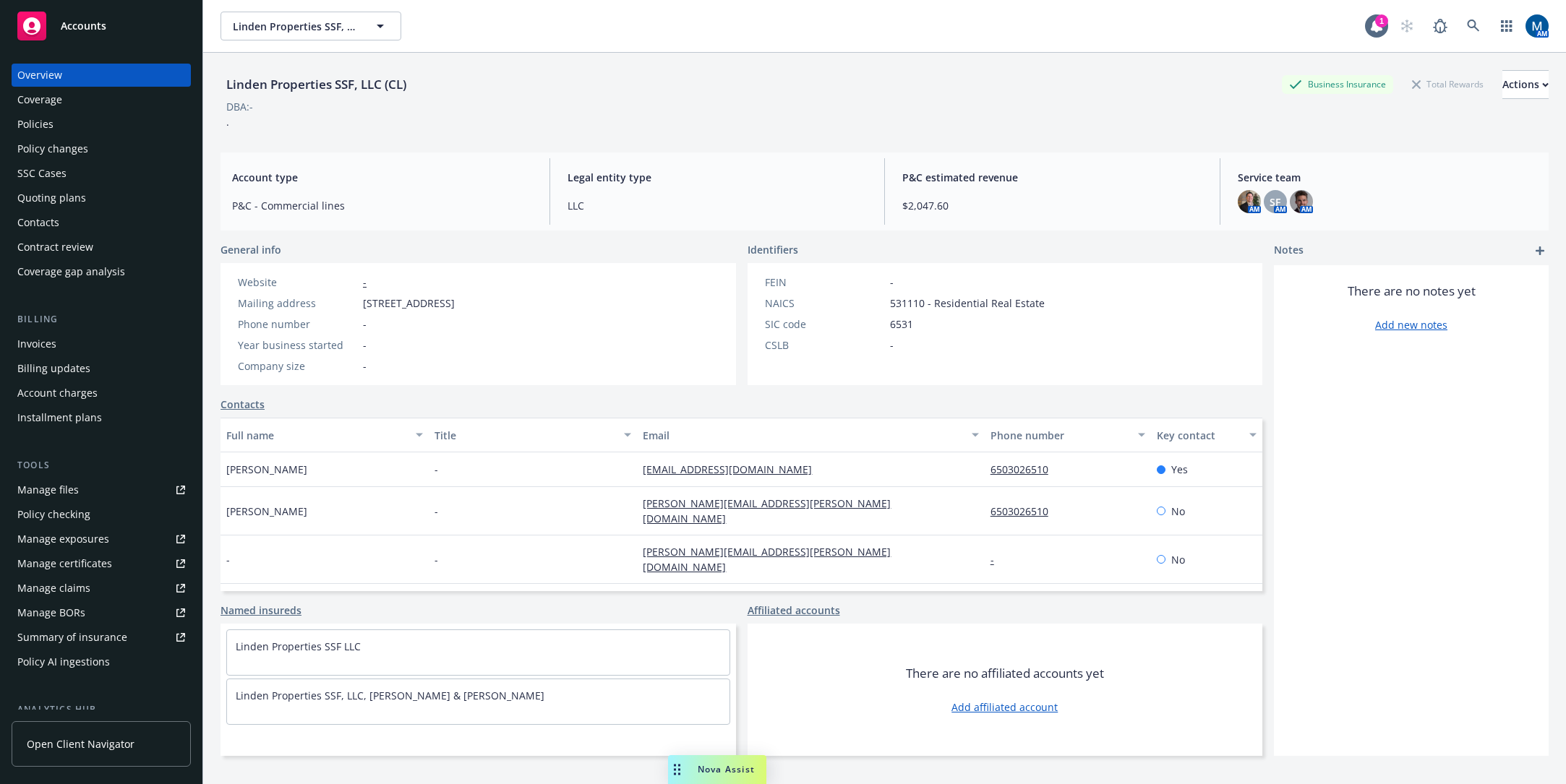
click at [85, 127] on div "Policies" at bounding box center [101, 124] width 168 height 23
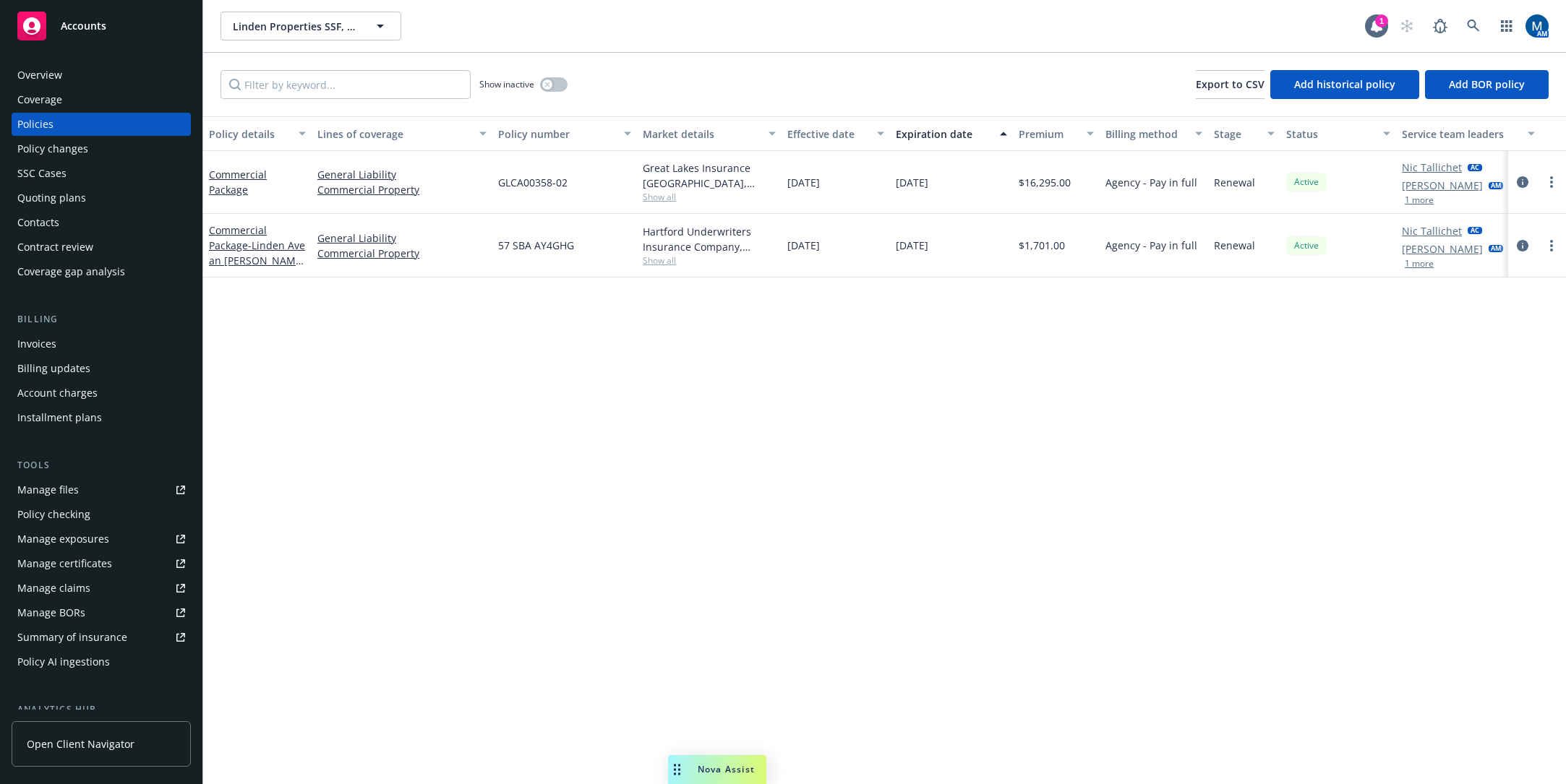
click at [54, 220] on div "Contacts" at bounding box center [38, 222] width 42 height 23
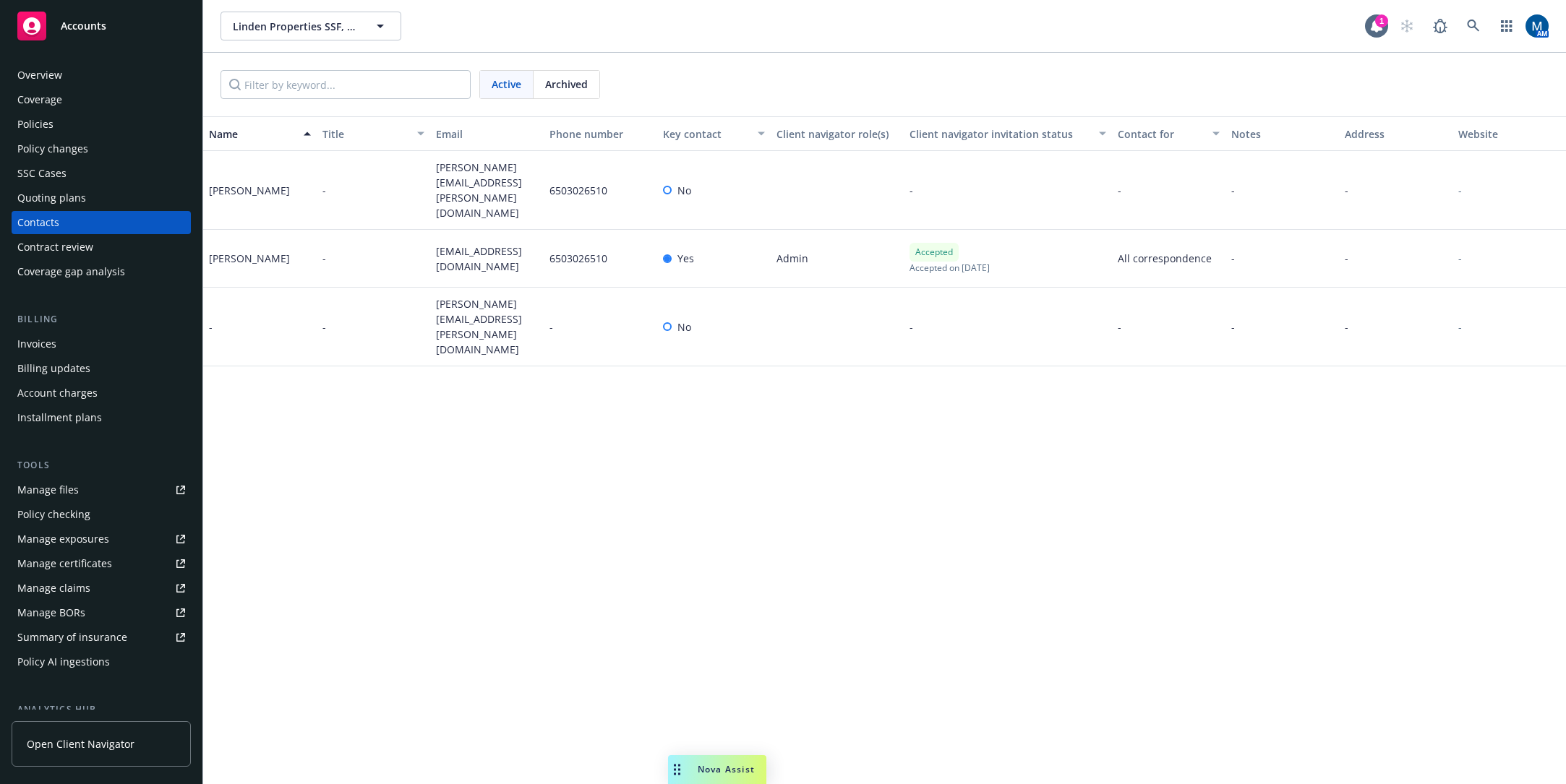
click at [1476, 13] on div "Linden Properties SSF, LLC (CL) Linden Properties SSF, LLC (CL) 1 AM" at bounding box center [884, 26] width 1363 height 52
click at [1474, 17] on link at bounding box center [1473, 26] width 29 height 29
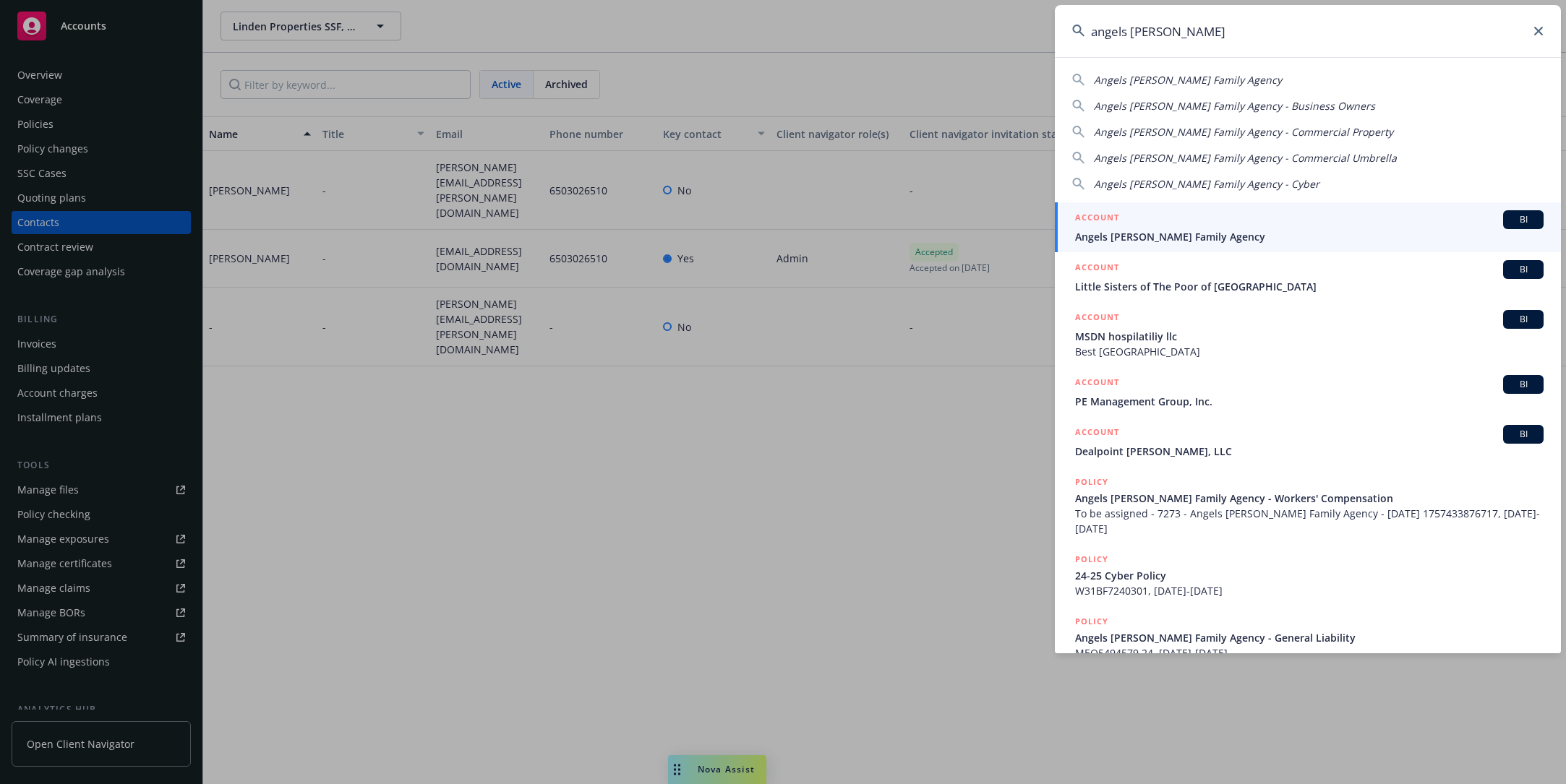
type input "angels [PERSON_NAME]"
click at [1220, 227] on div "ACCOUNT BI" at bounding box center [1309, 220] width 468 height 19
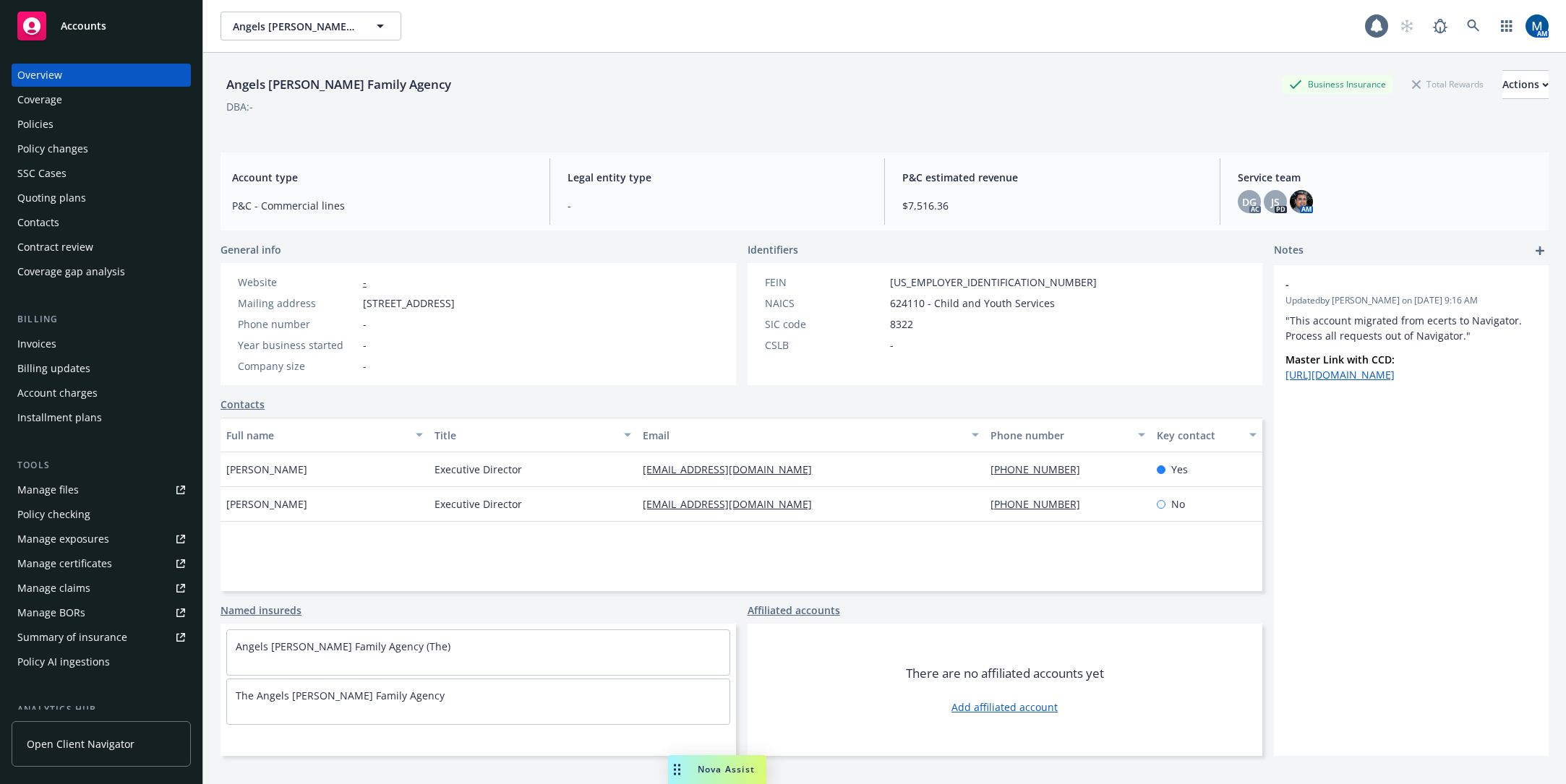
click at [96, 191] on div "Quoting plans" at bounding box center [101, 198] width 168 height 23
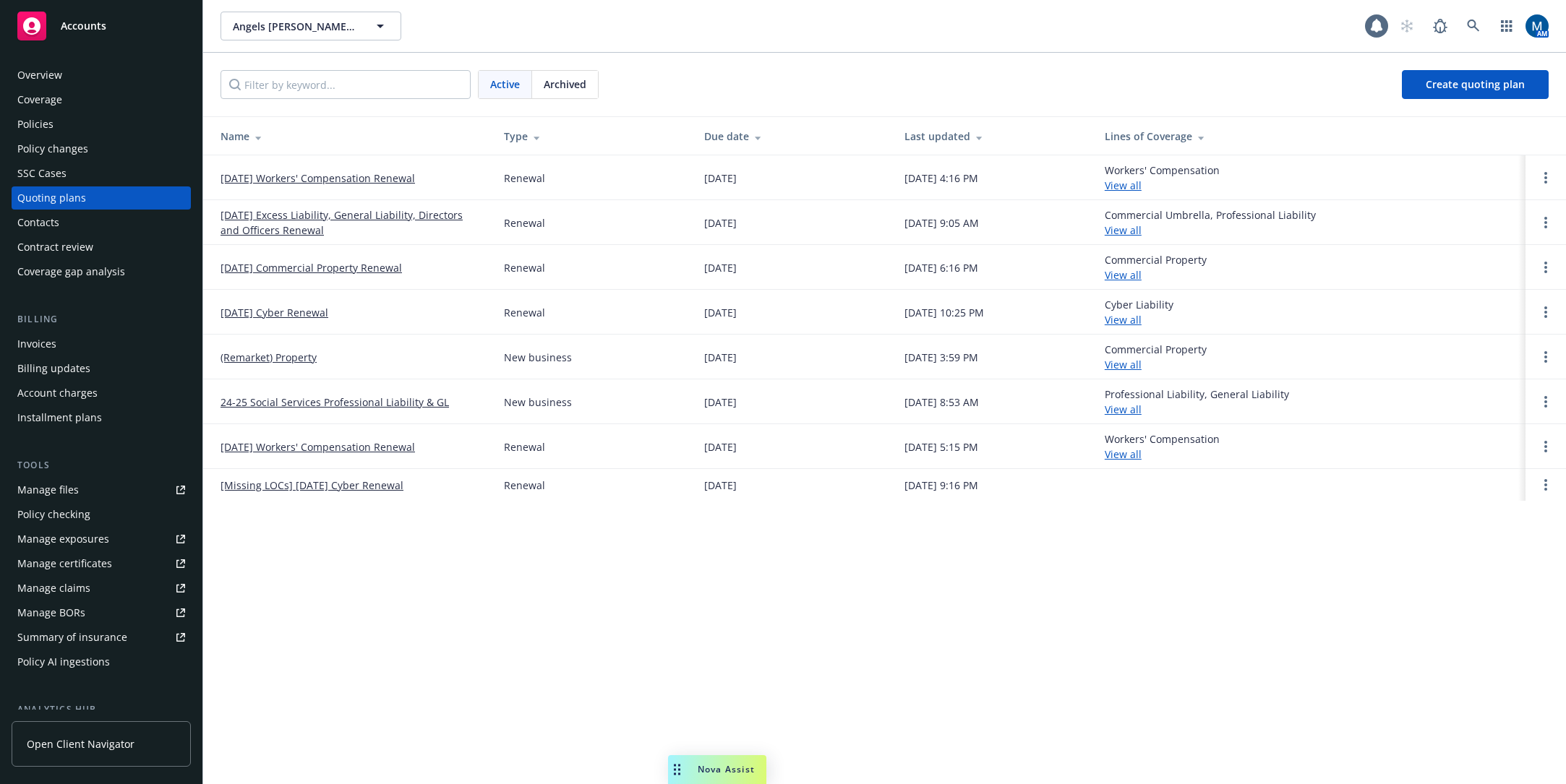
click at [290, 177] on link "[DATE] Workers' Compensation Renewal" at bounding box center [317, 178] width 194 height 15
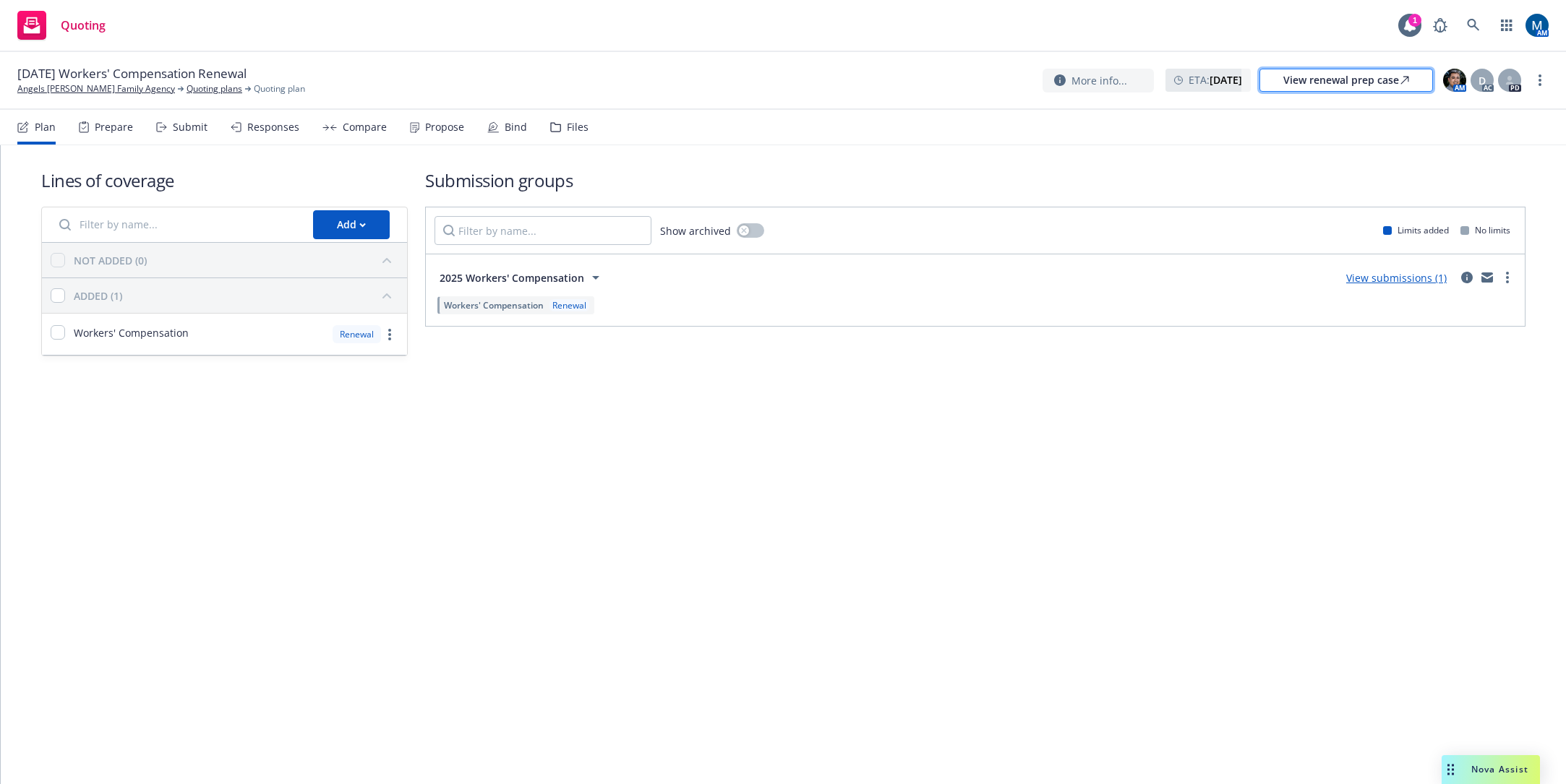
click at [1318, 78] on div "View renewal prep case" at bounding box center [1346, 80] width 126 height 22
click at [438, 135] on div "Propose" at bounding box center [437, 128] width 54 height 35
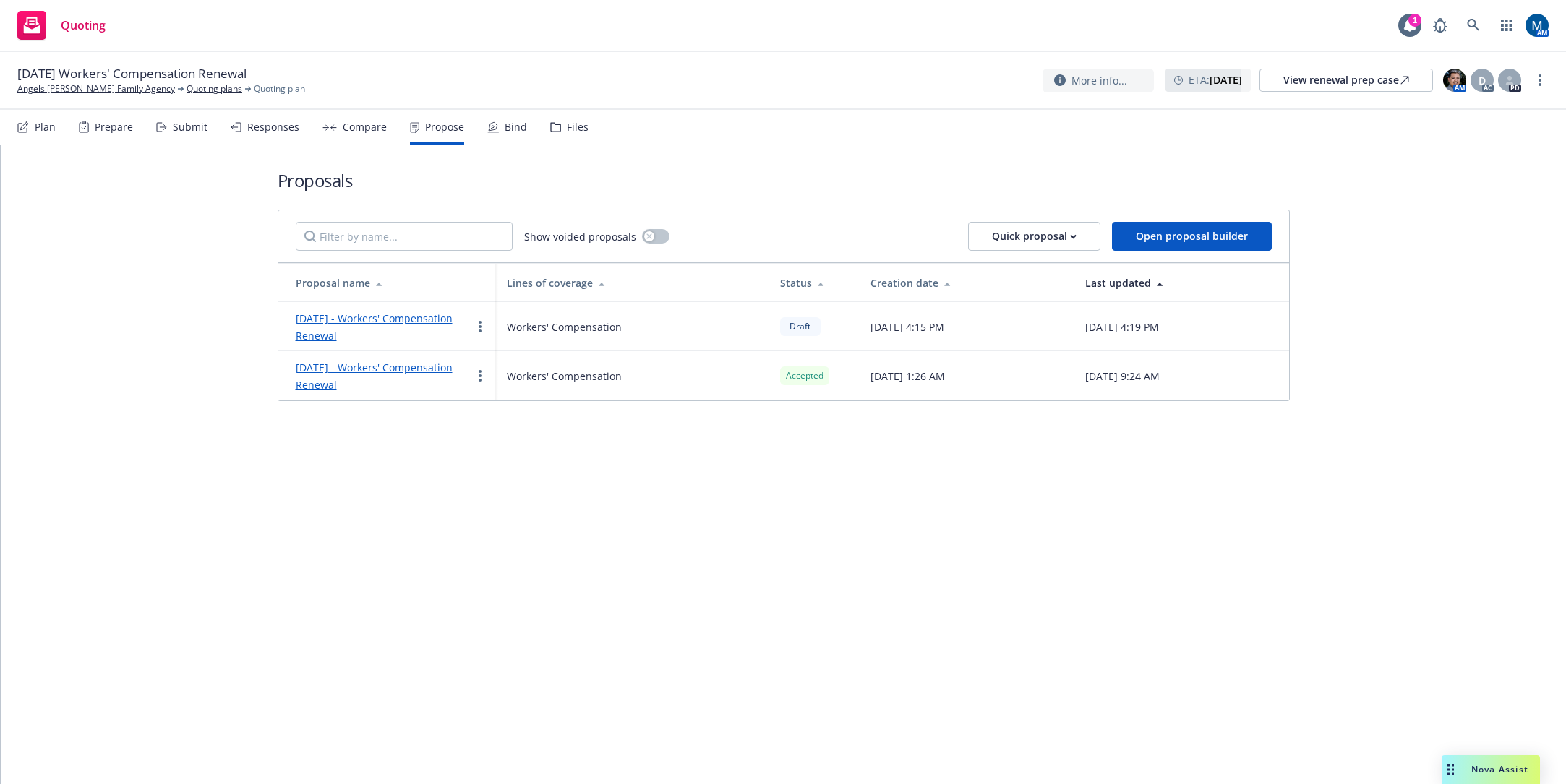
click at [505, 131] on div "Bind" at bounding box center [516, 127] width 22 height 12
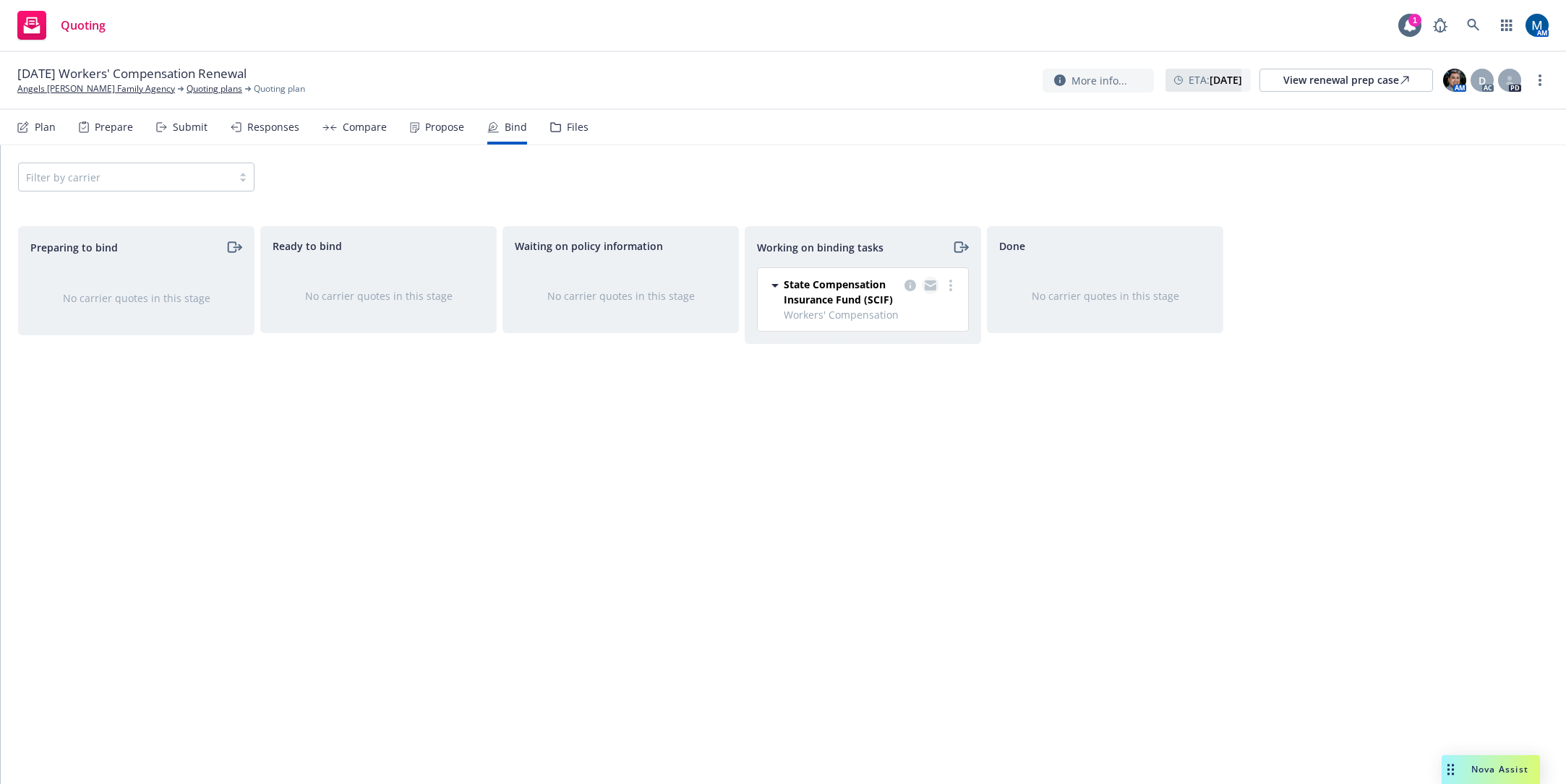
click at [930, 286] on icon "copy logging email" at bounding box center [930, 285] width 12 height 10
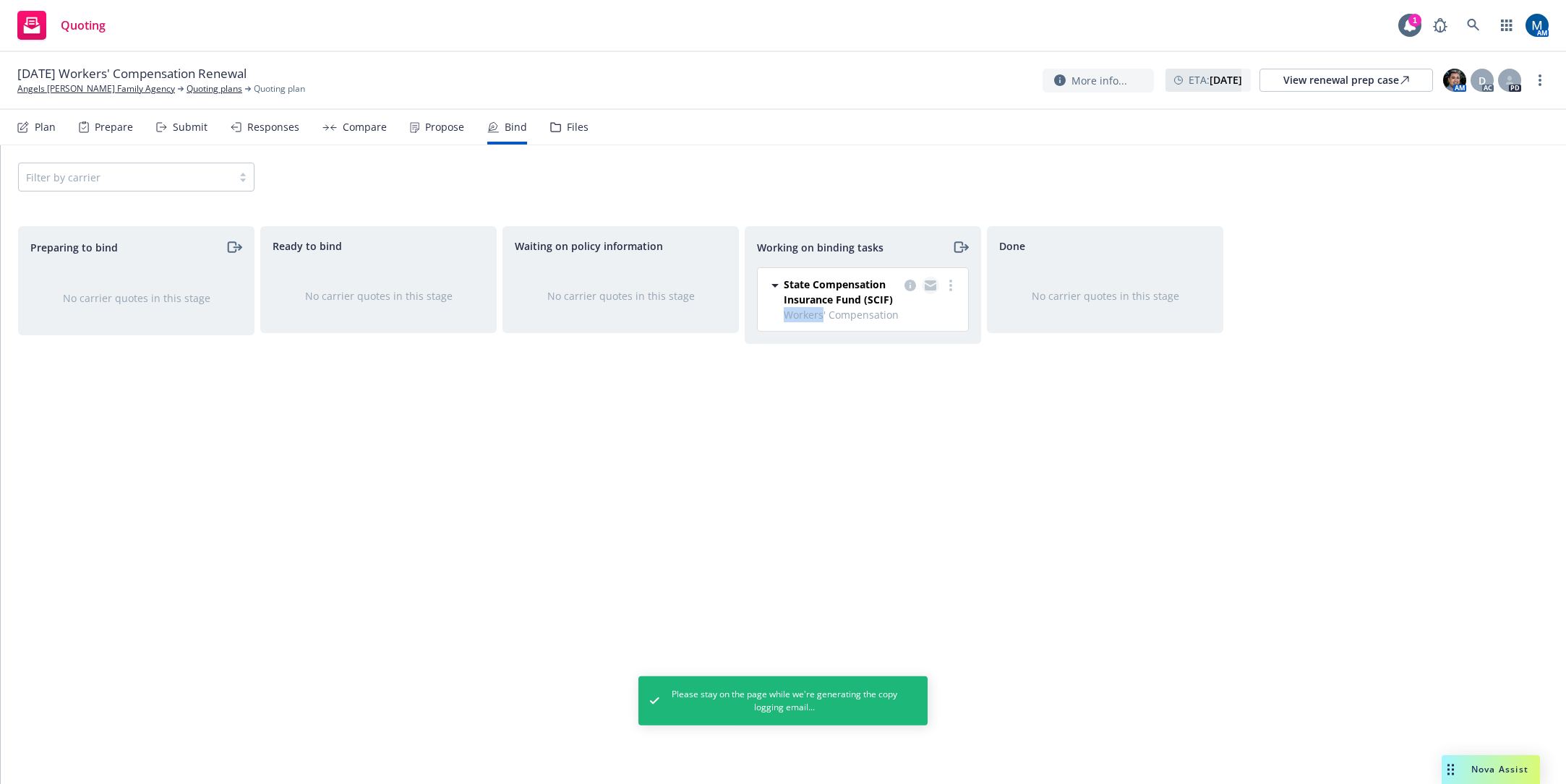
click at [929, 286] on icon "copy logging email" at bounding box center [930, 285] width 12 height 10
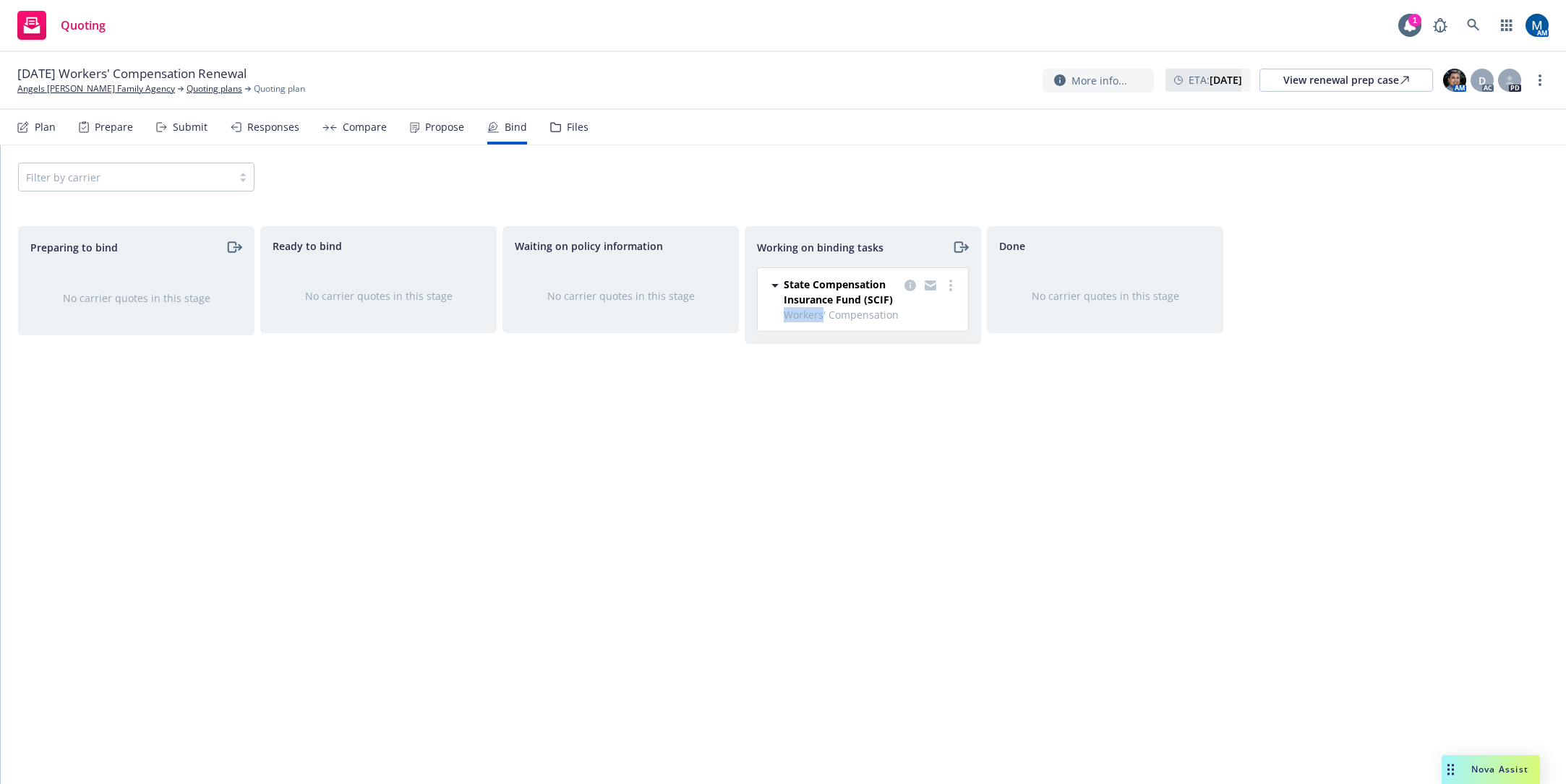
click at [713, 486] on div "Waiting on policy information No carrier quotes in this stage" at bounding box center [620, 490] width 236 height 527
drag, startPoint x: 50, startPoint y: 88, endPoint x: 64, endPoint y: 73, distance: 20.5
click at [50, 88] on link "Angels [PERSON_NAME] Family Agency" at bounding box center [96, 89] width 157 height 13
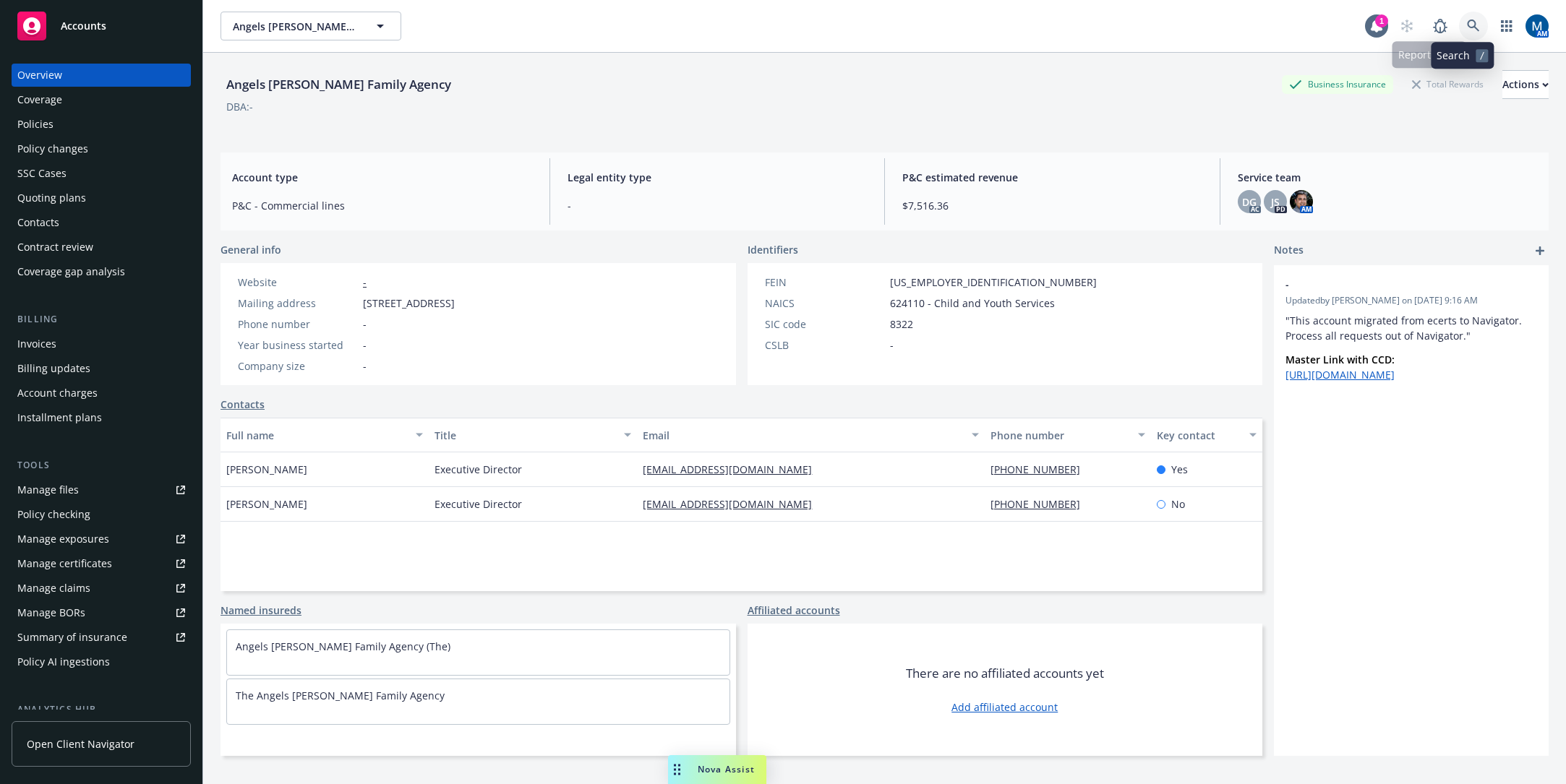
click at [1472, 26] on link at bounding box center [1473, 26] width 29 height 29
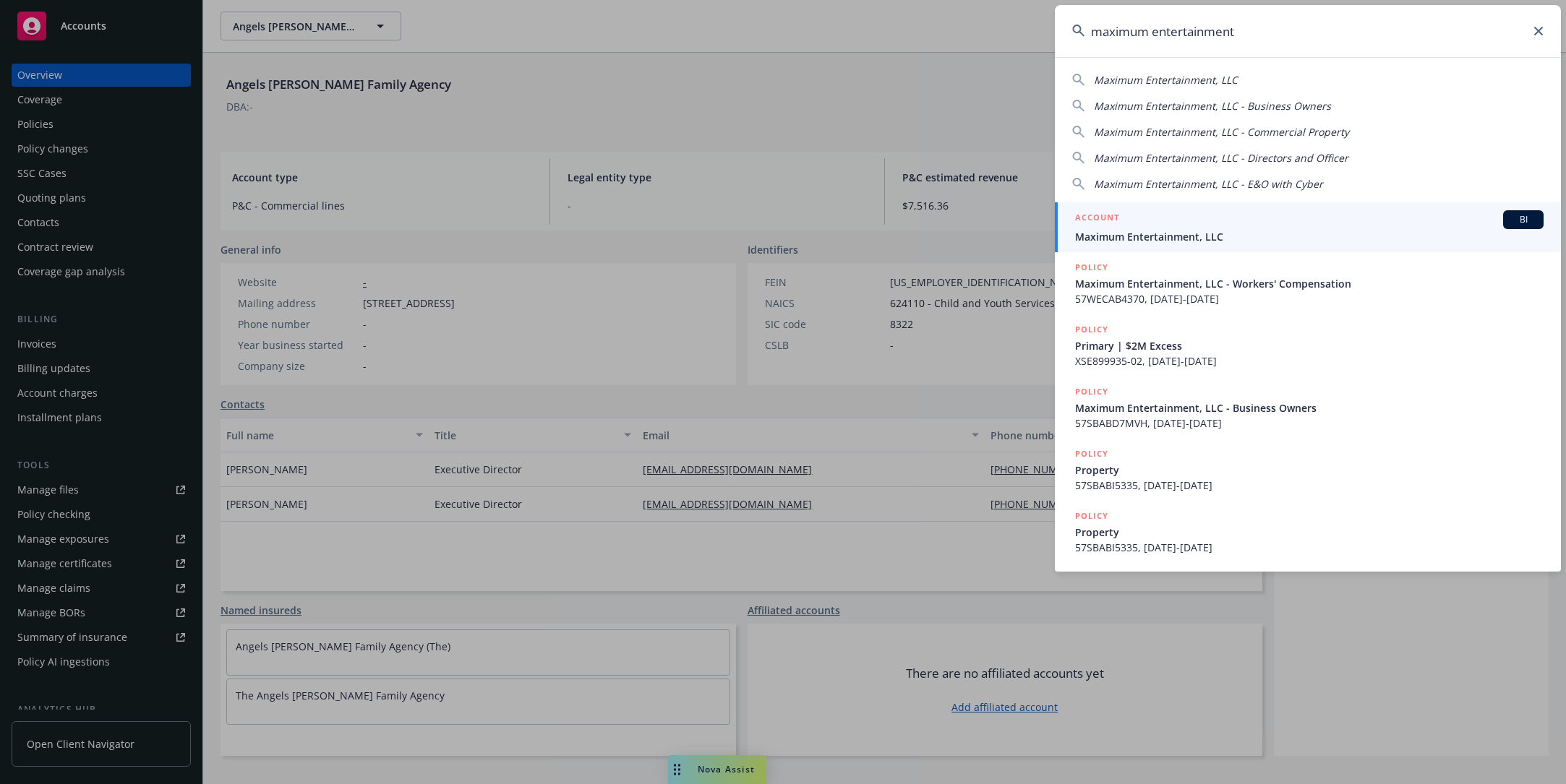
type input "maximum entertainment"
click at [1151, 224] on div "ACCOUNT BI" at bounding box center [1309, 220] width 468 height 19
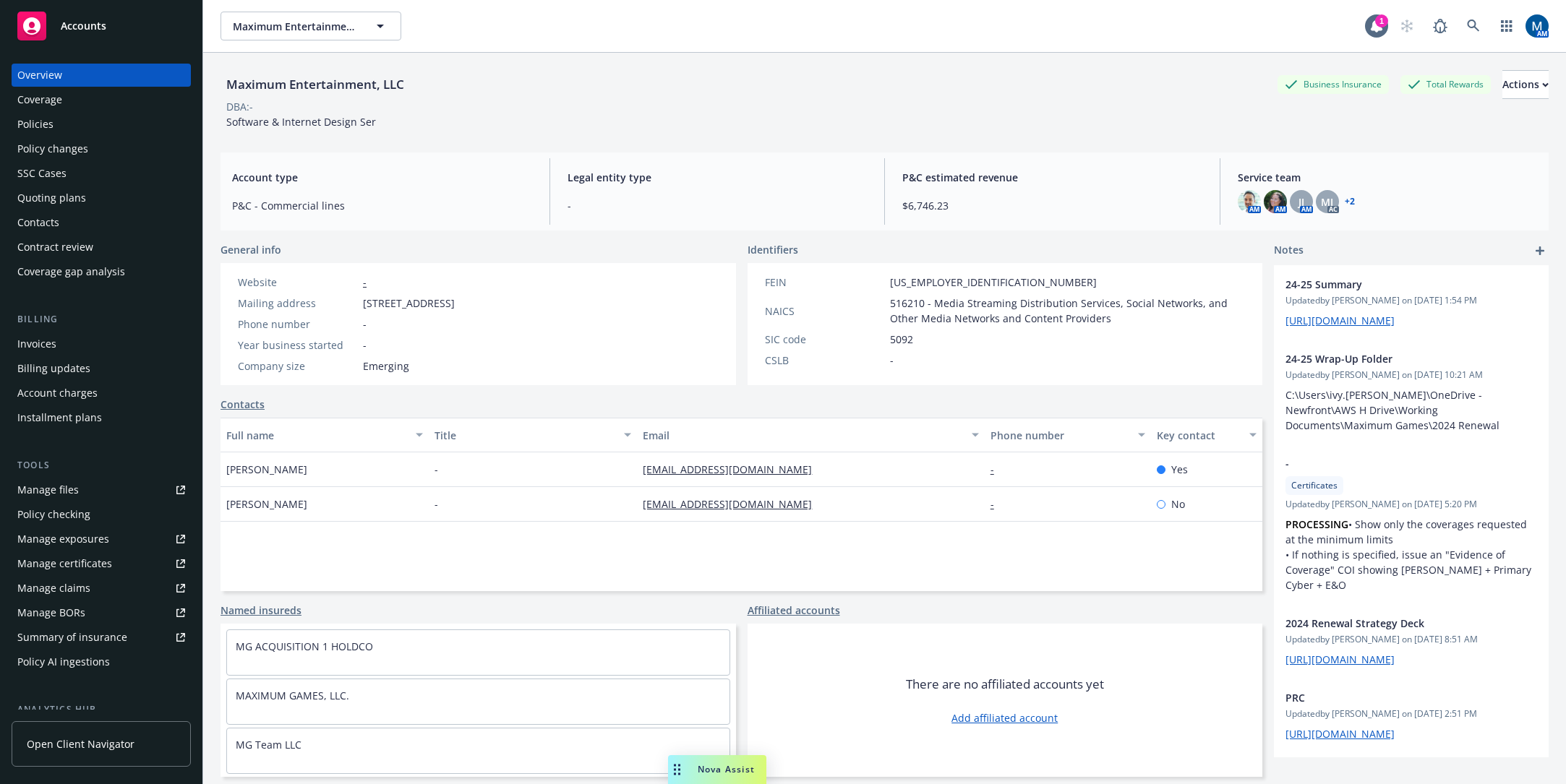
click at [65, 122] on div "Policies" at bounding box center [101, 124] width 168 height 23
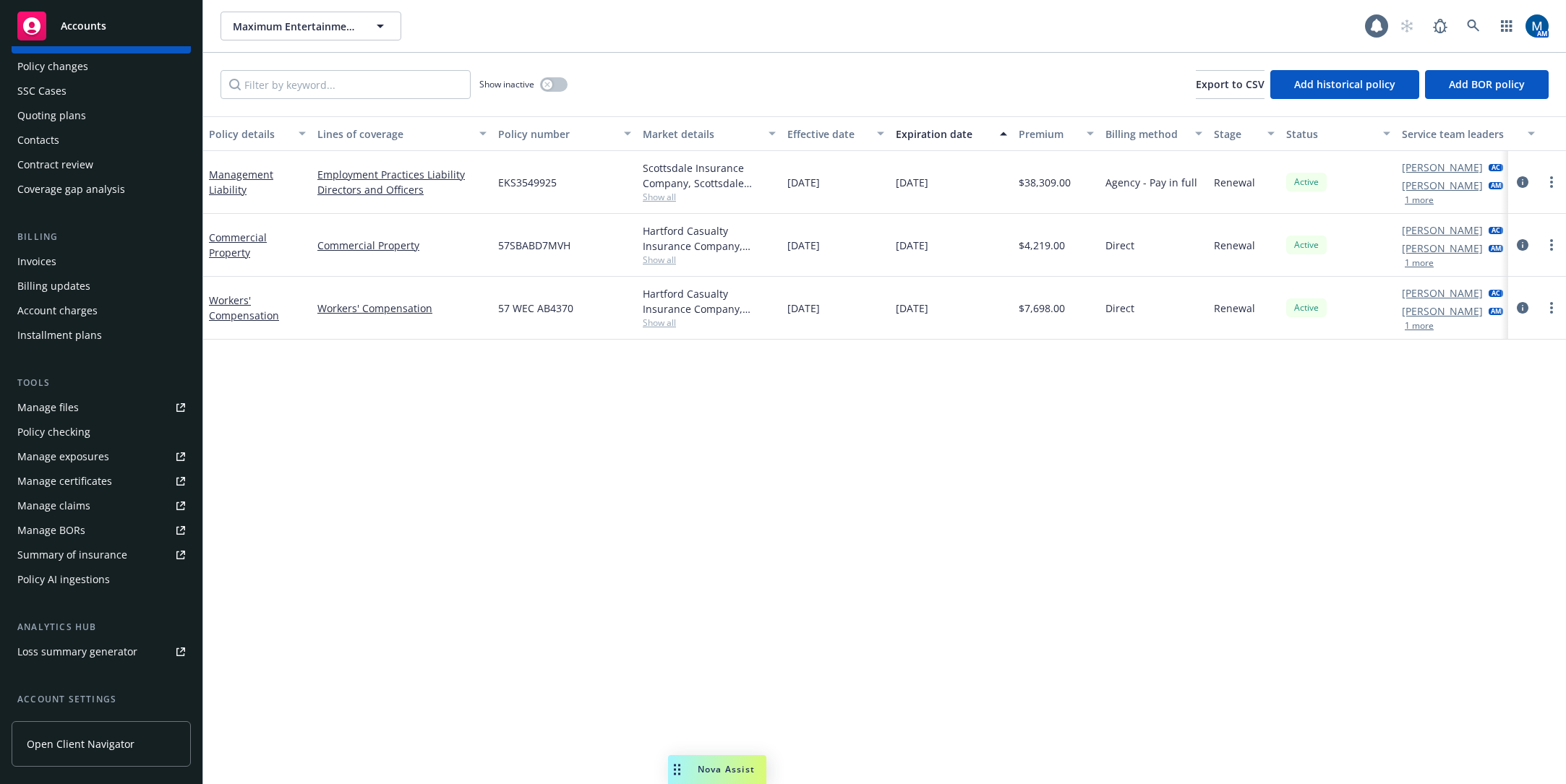
scroll to position [207, 0]
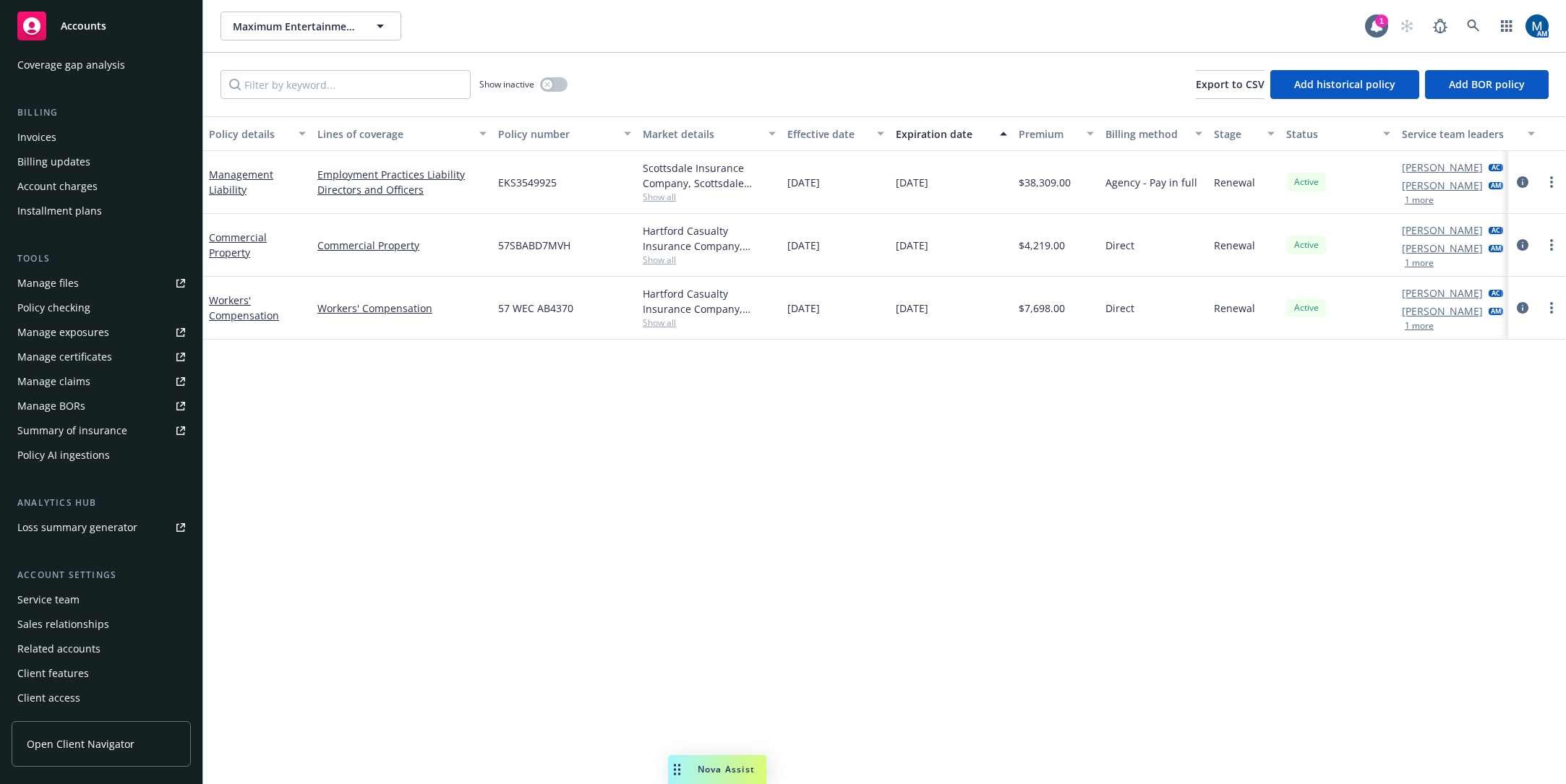
click at [66, 601] on div "Service team" at bounding box center [48, 599] width 62 height 23
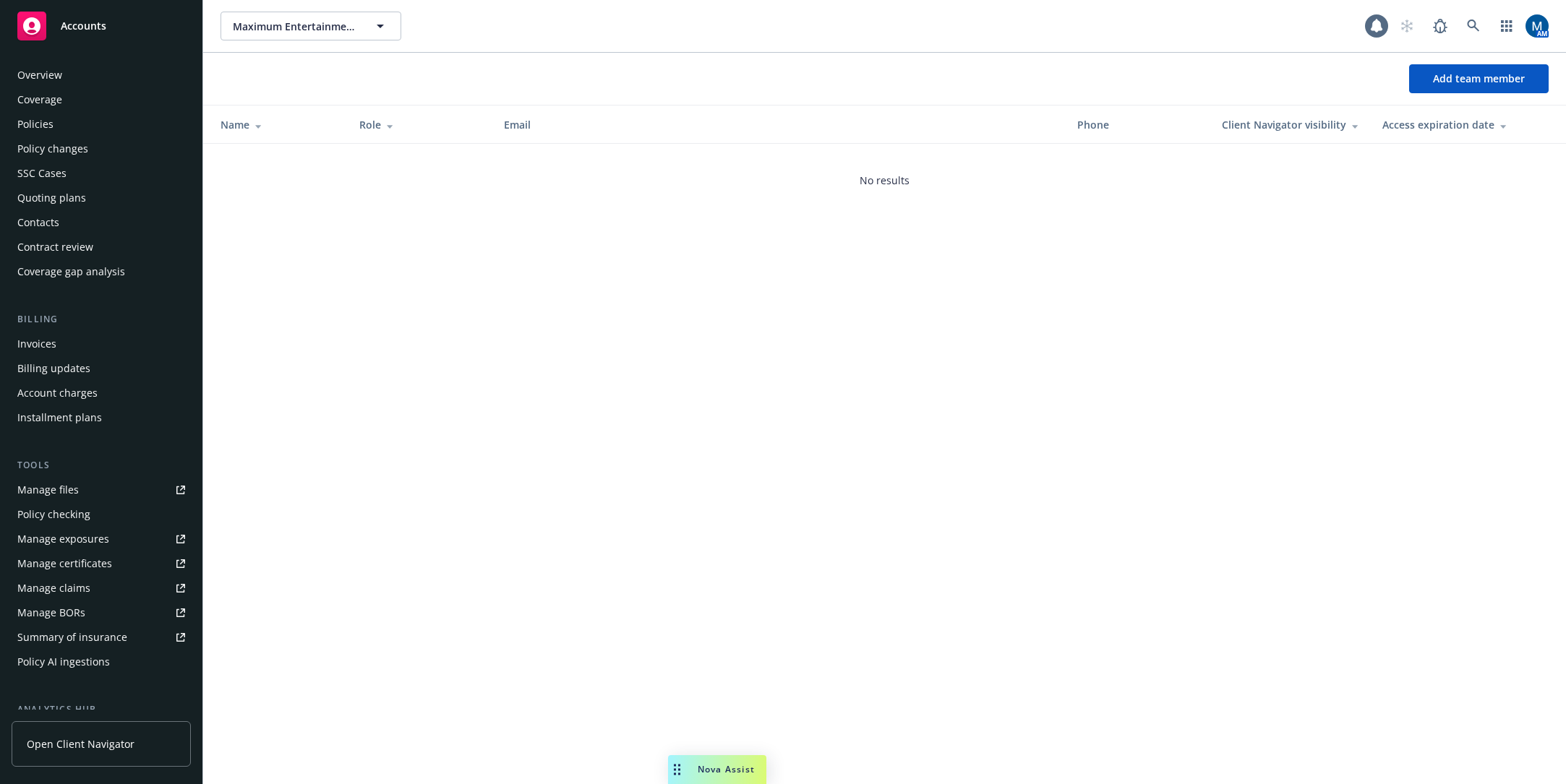
scroll to position [207, 0]
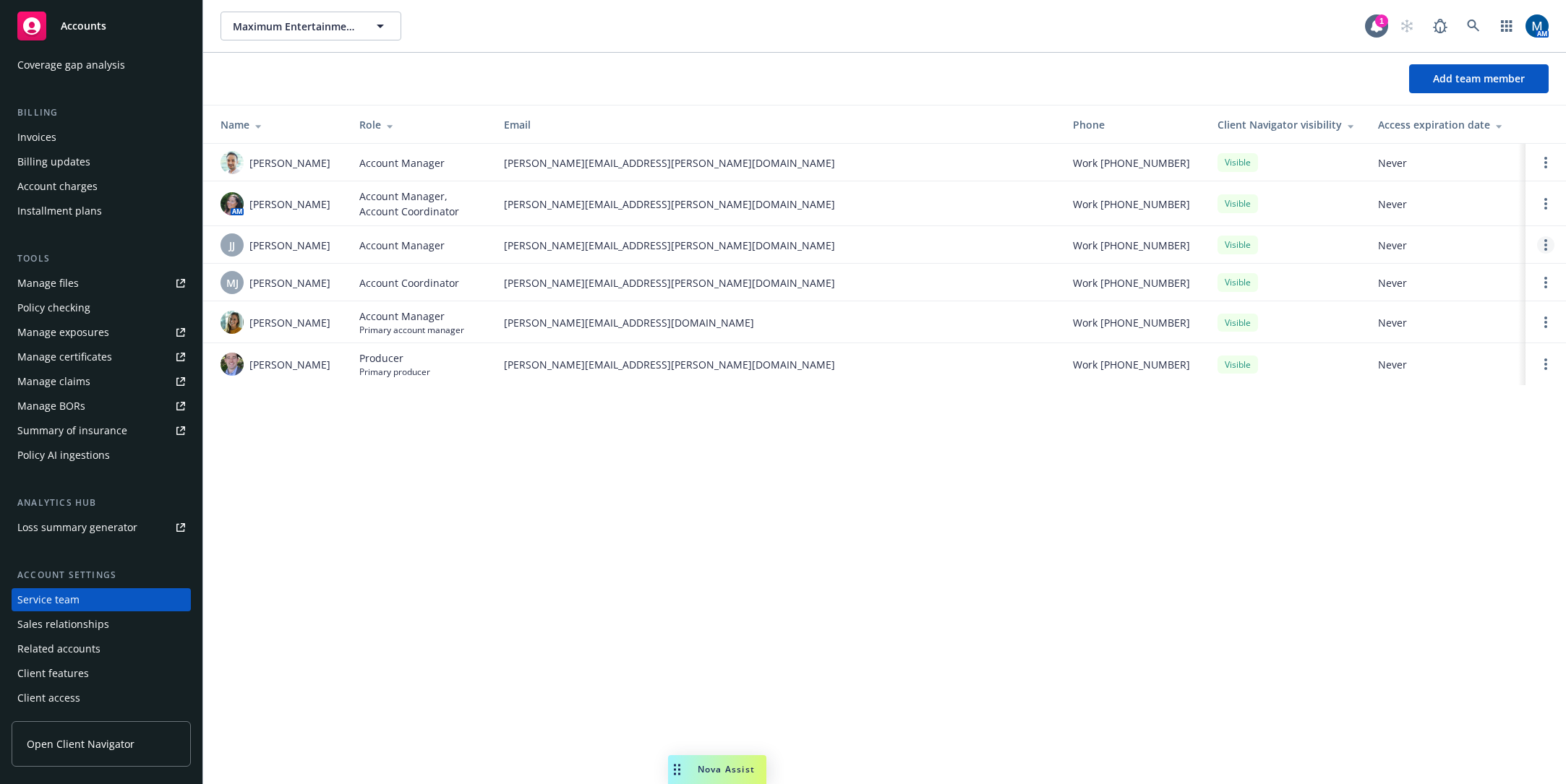
click at [1552, 248] on link "Open options" at bounding box center [1546, 245] width 17 height 17
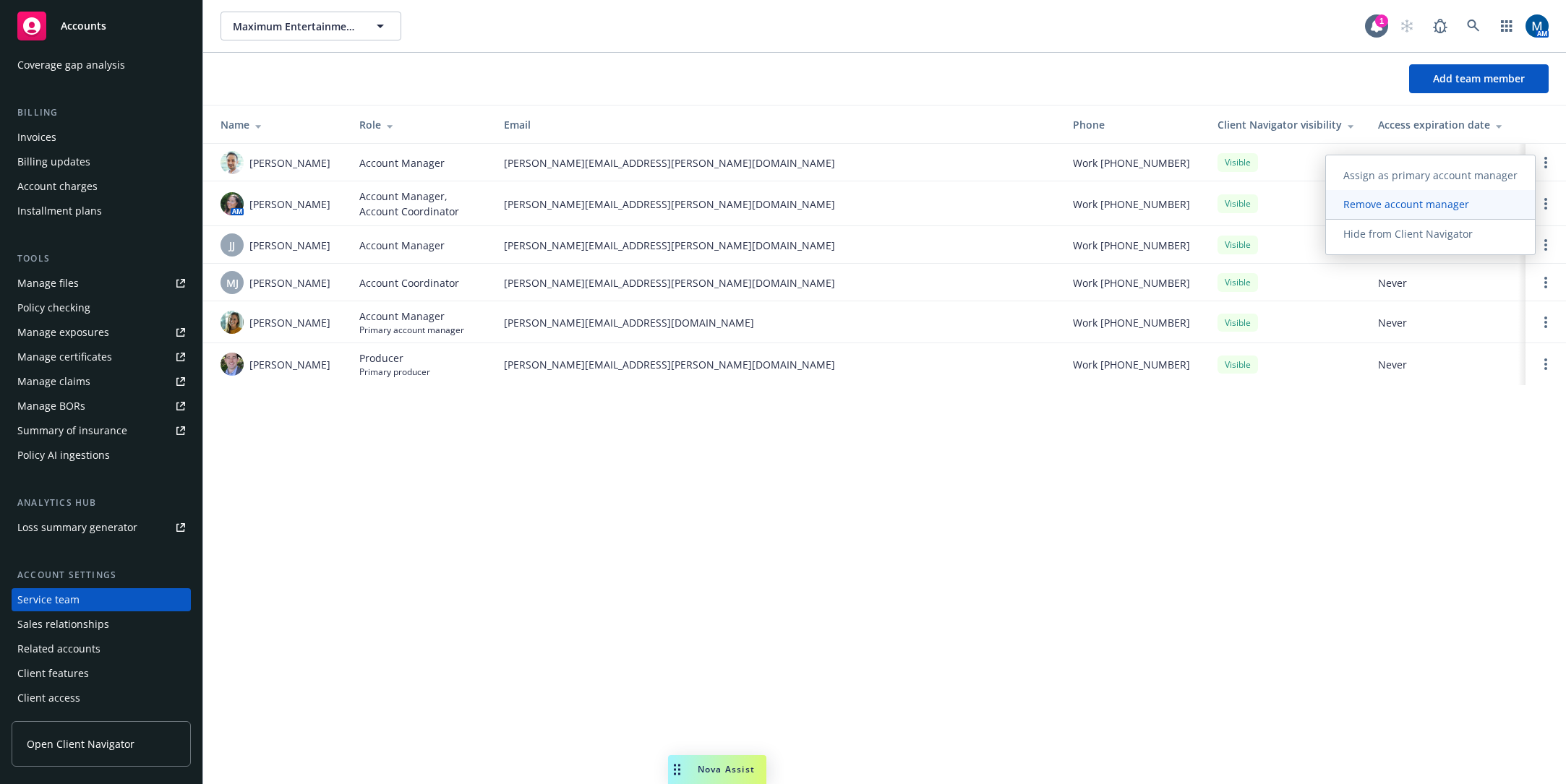
click at [1480, 204] on span "Remove account manager" at bounding box center [1406, 204] width 161 height 13
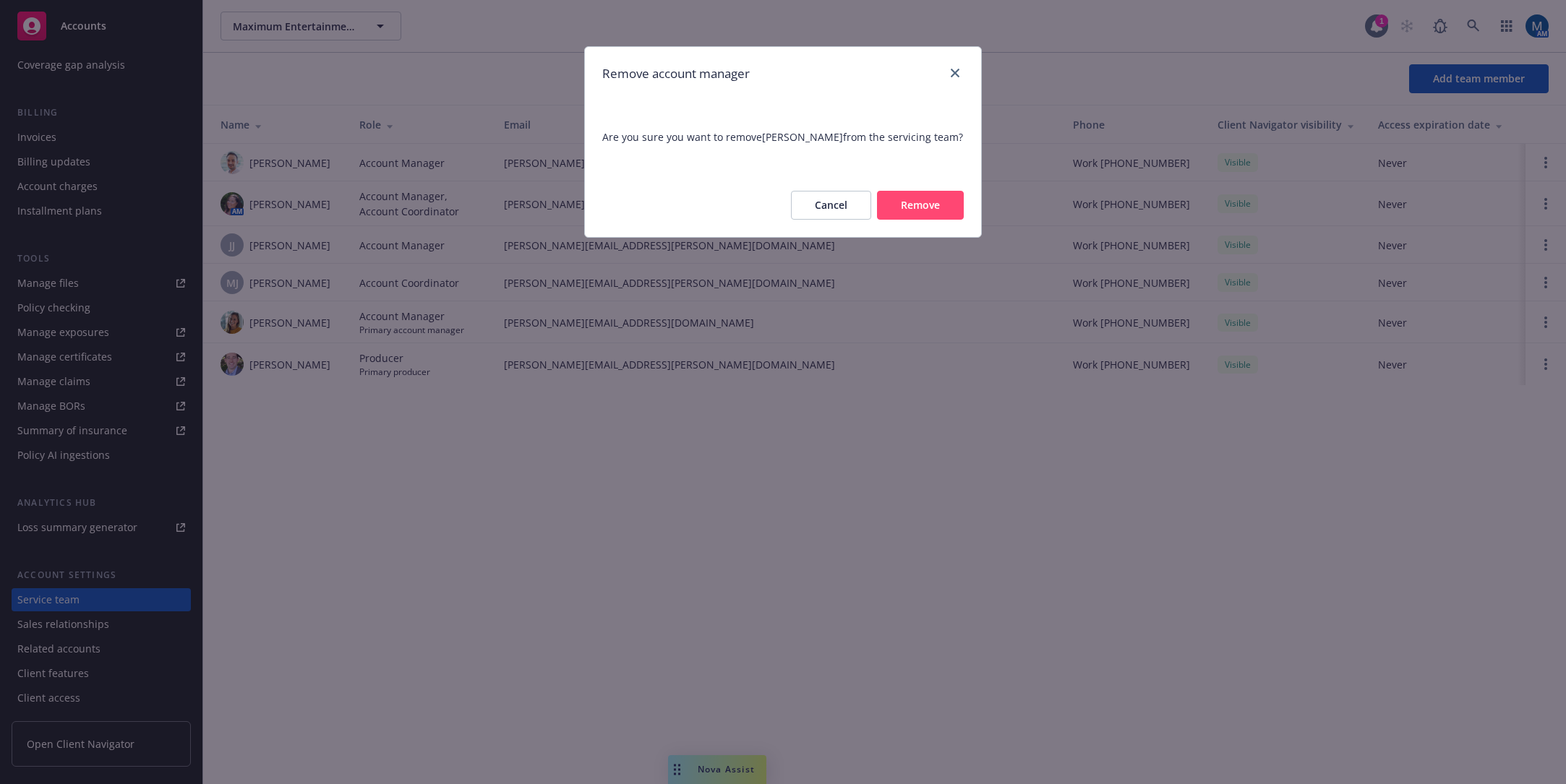
click at [942, 206] on button "Remove" at bounding box center [920, 205] width 87 height 29
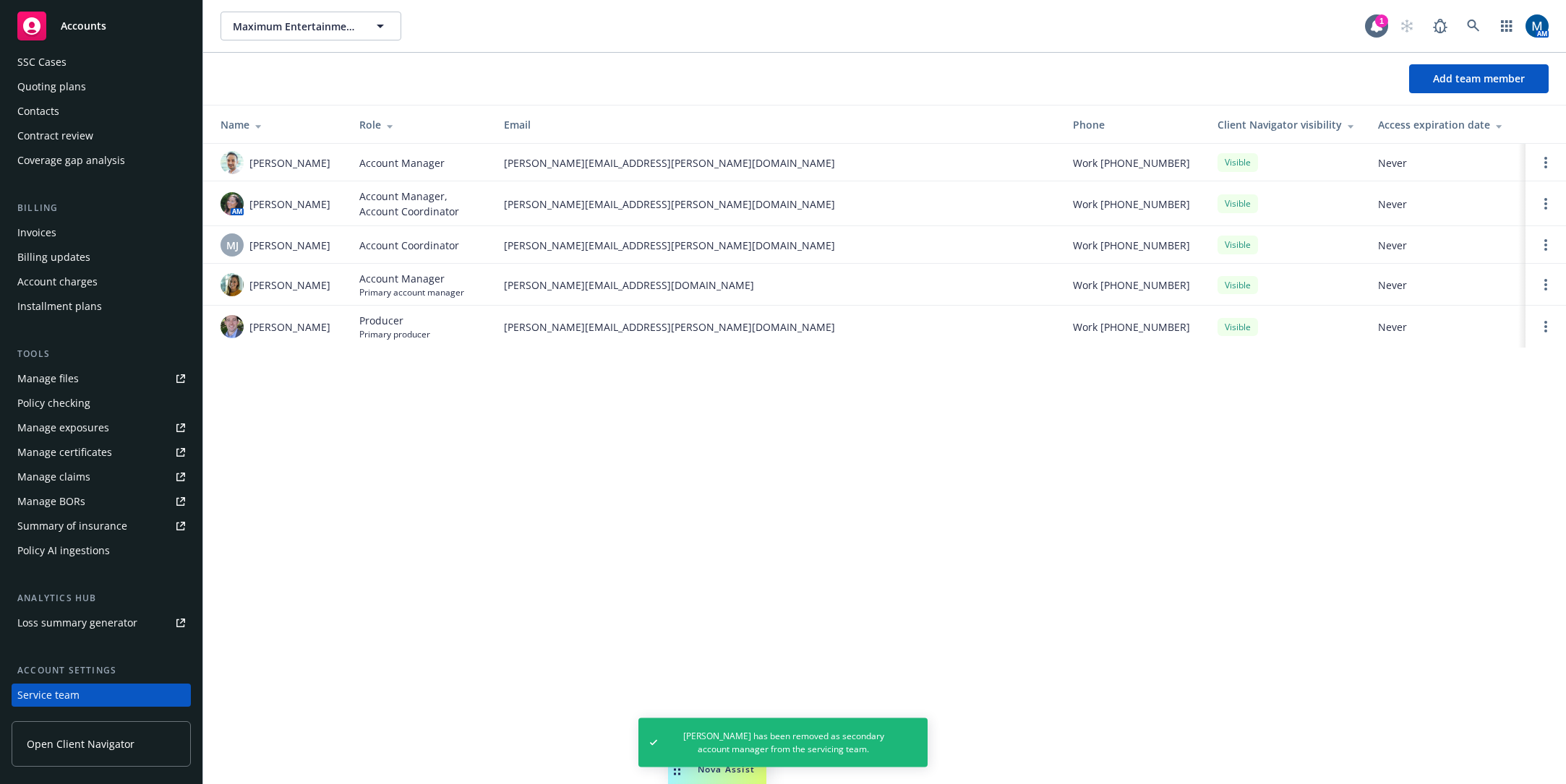
scroll to position [0, 0]
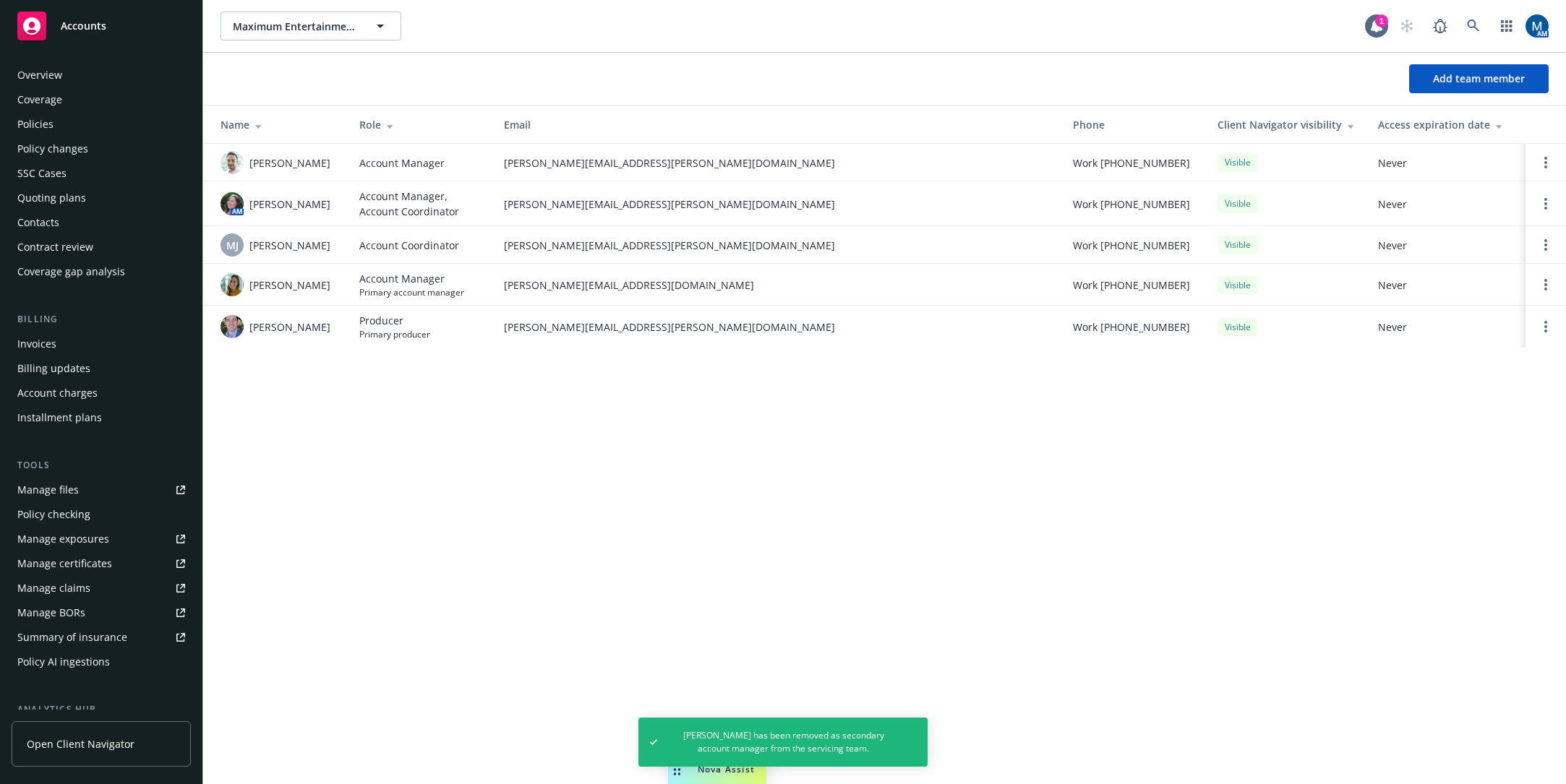
click at [61, 125] on div "Policies" at bounding box center [101, 124] width 168 height 23
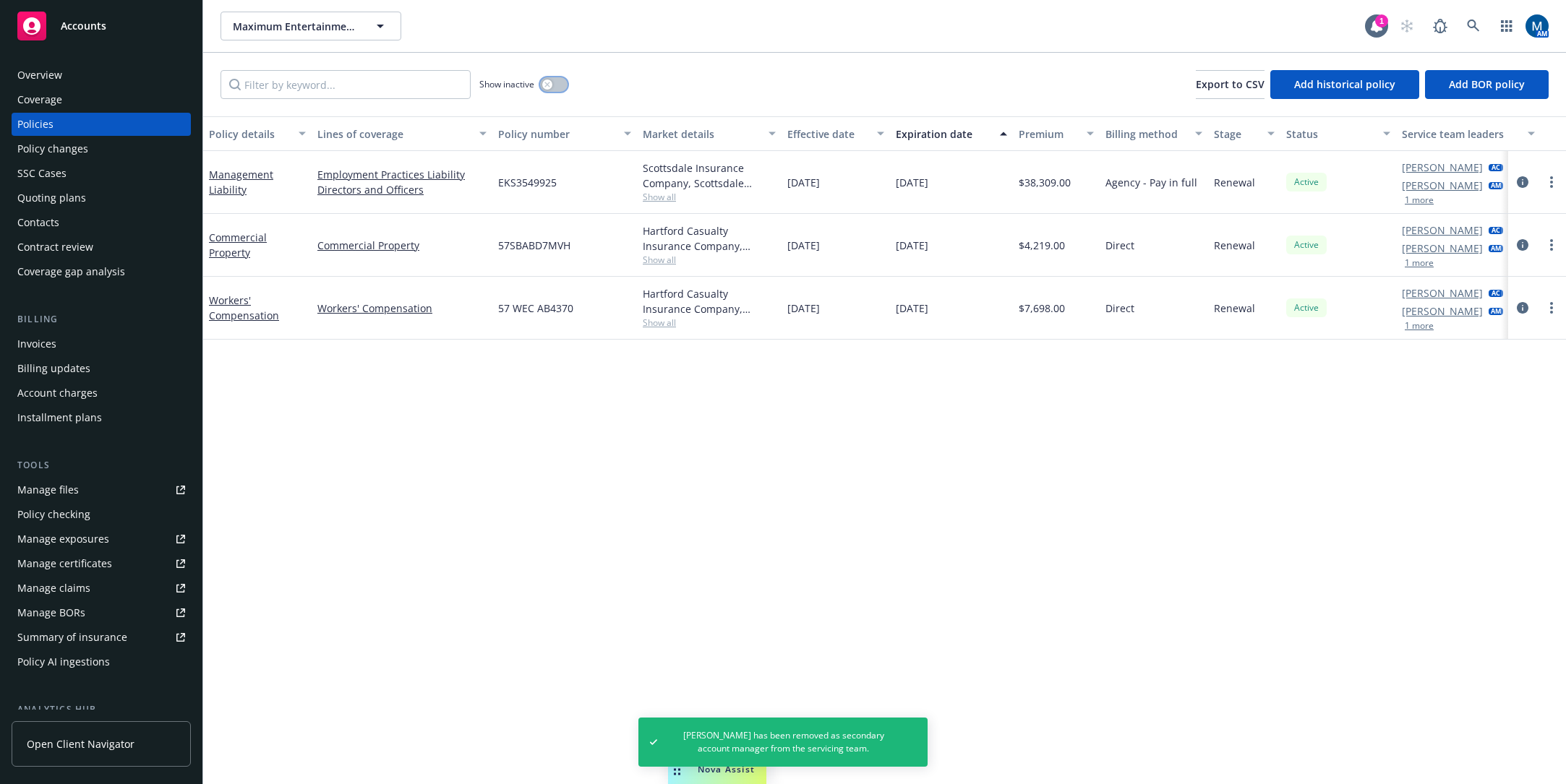
click at [548, 80] on div "button" at bounding box center [547, 84] width 10 height 10
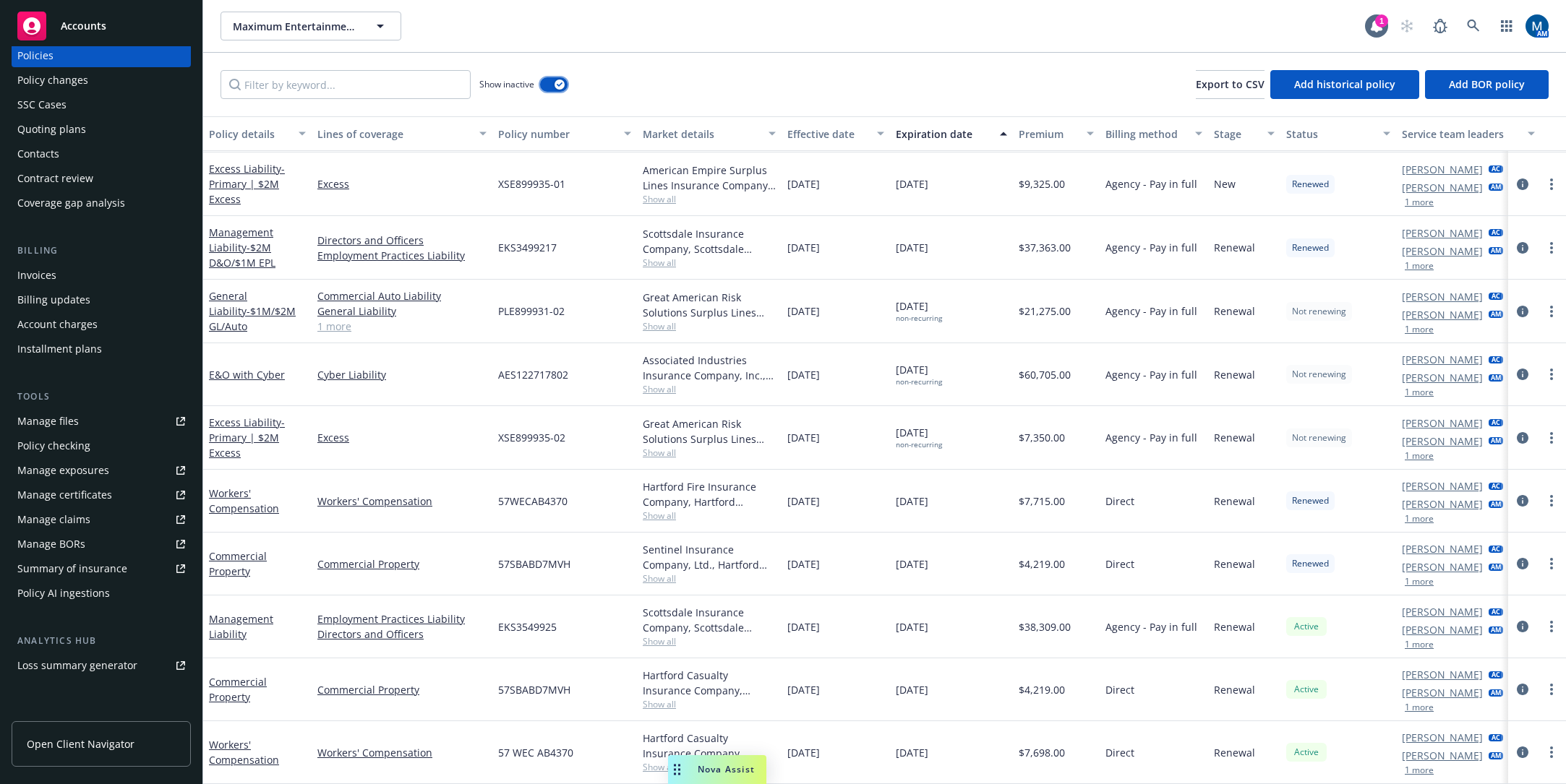
scroll to position [145, 0]
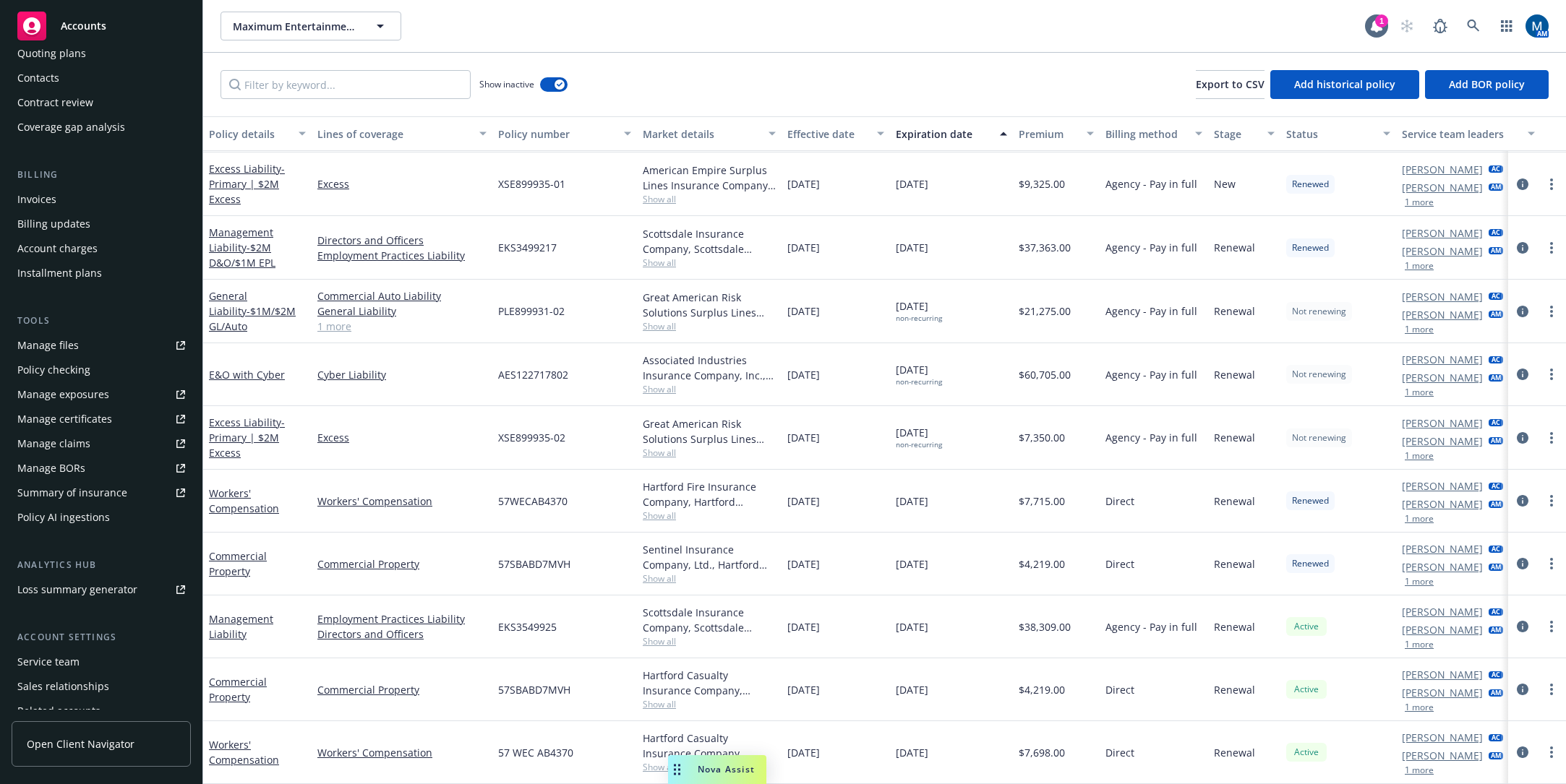
click at [57, 655] on div "Service team" at bounding box center [48, 661] width 62 height 23
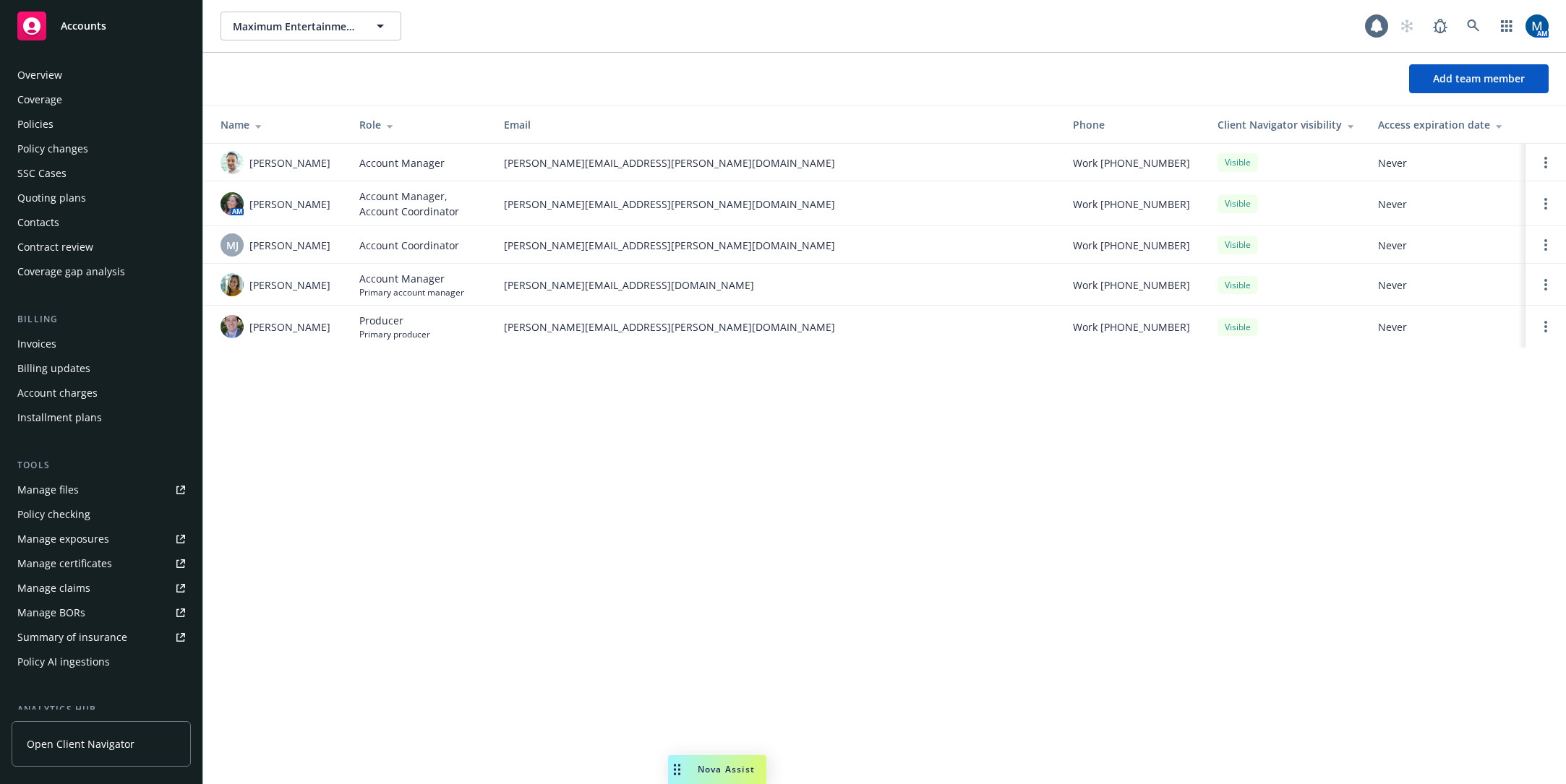
scroll to position [207, 0]
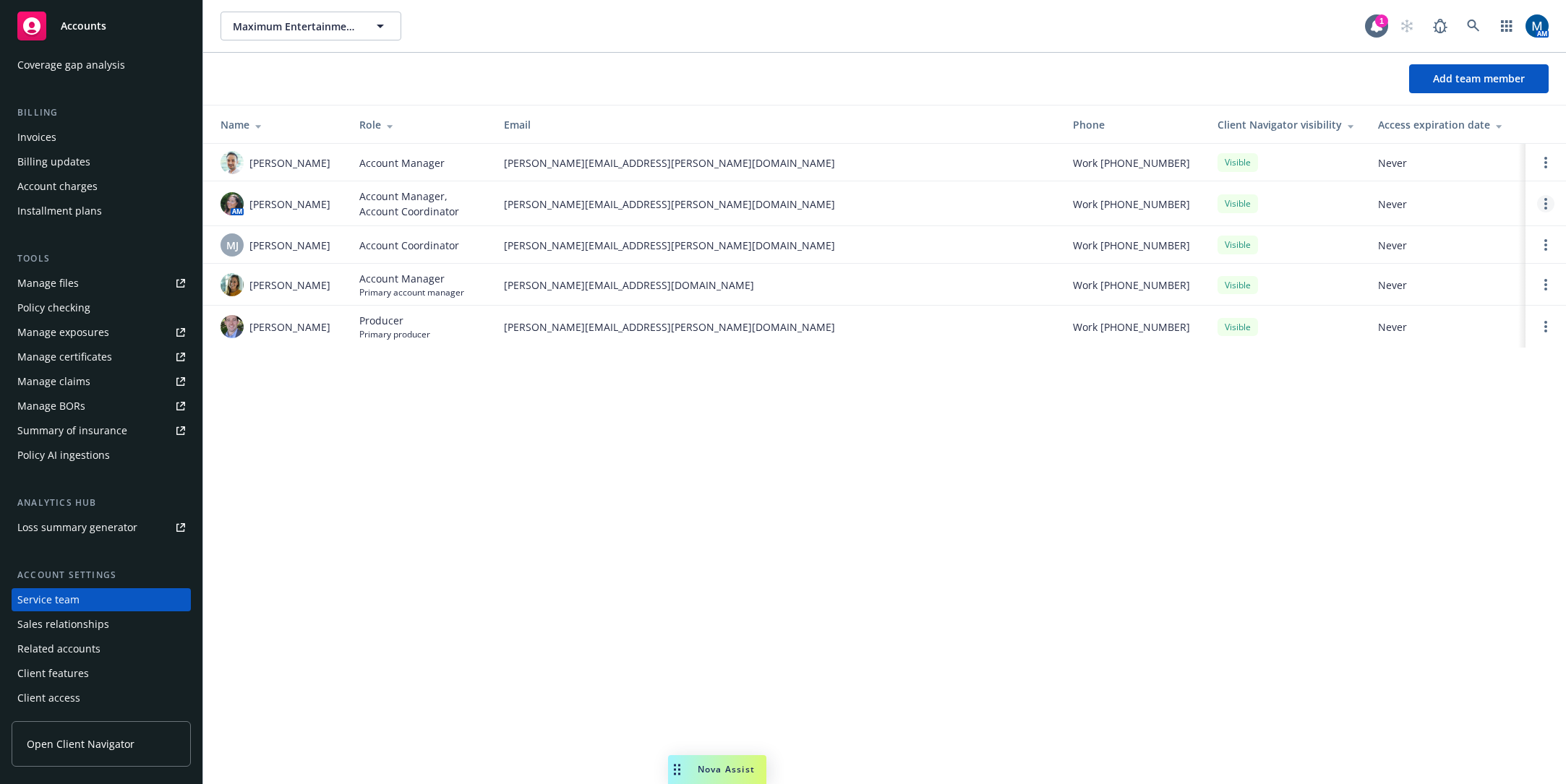
click at [1548, 203] on link "Open options" at bounding box center [1546, 204] width 17 height 17
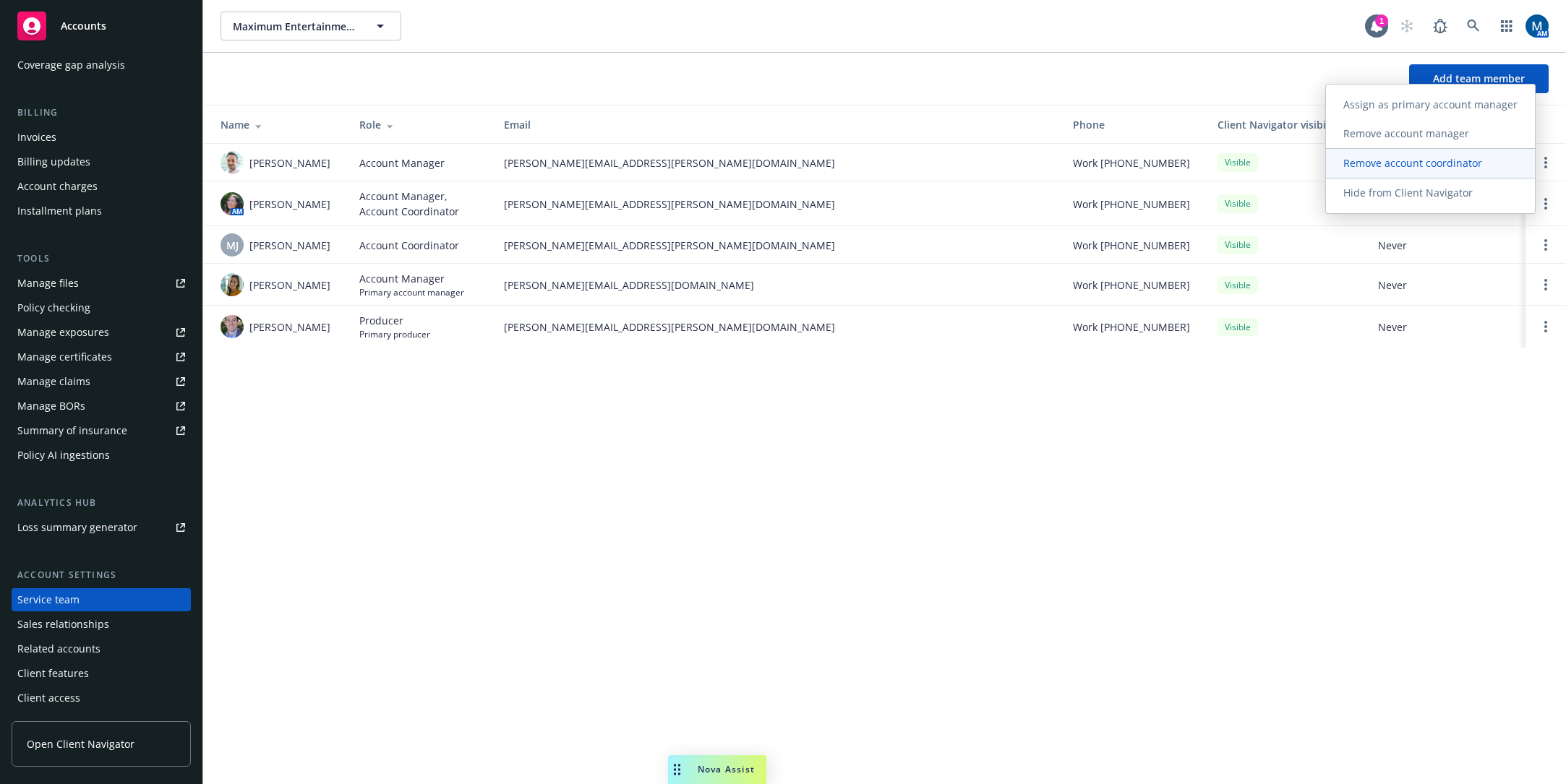
click at [1403, 164] on span "Remove account coordinator" at bounding box center [1412, 162] width 173 height 13
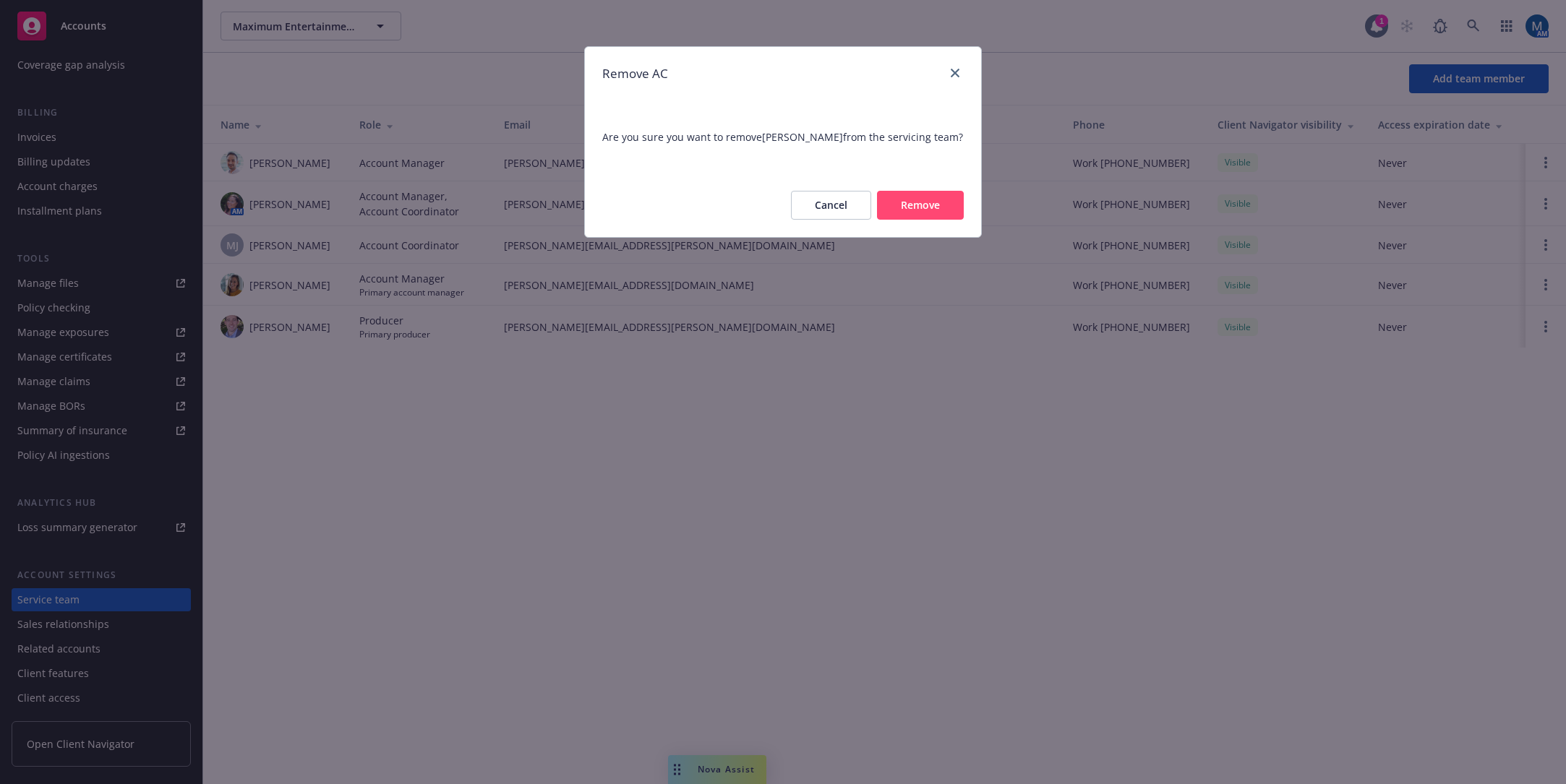
click at [931, 207] on button "Remove" at bounding box center [920, 205] width 87 height 29
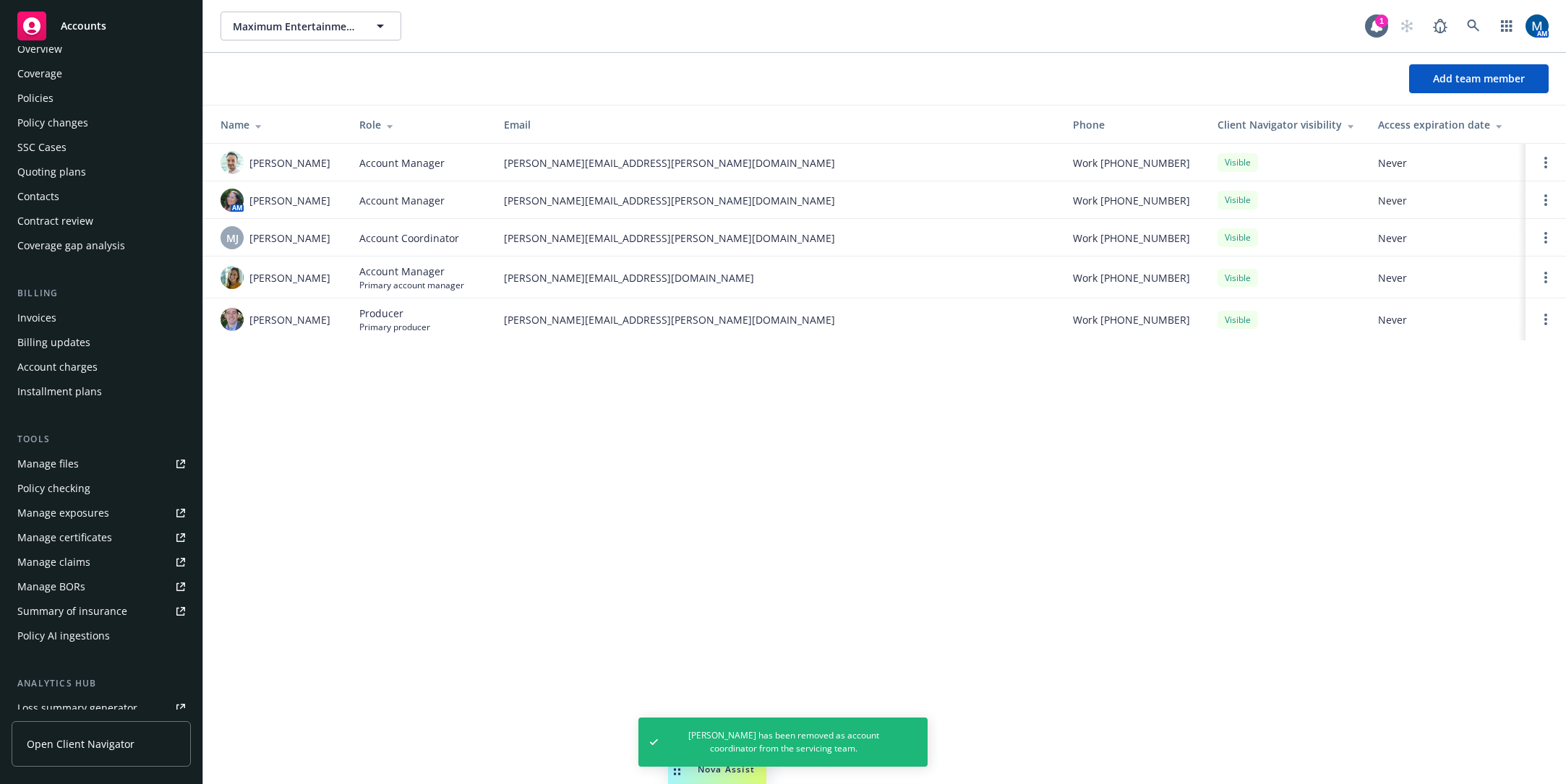
scroll to position [0, 0]
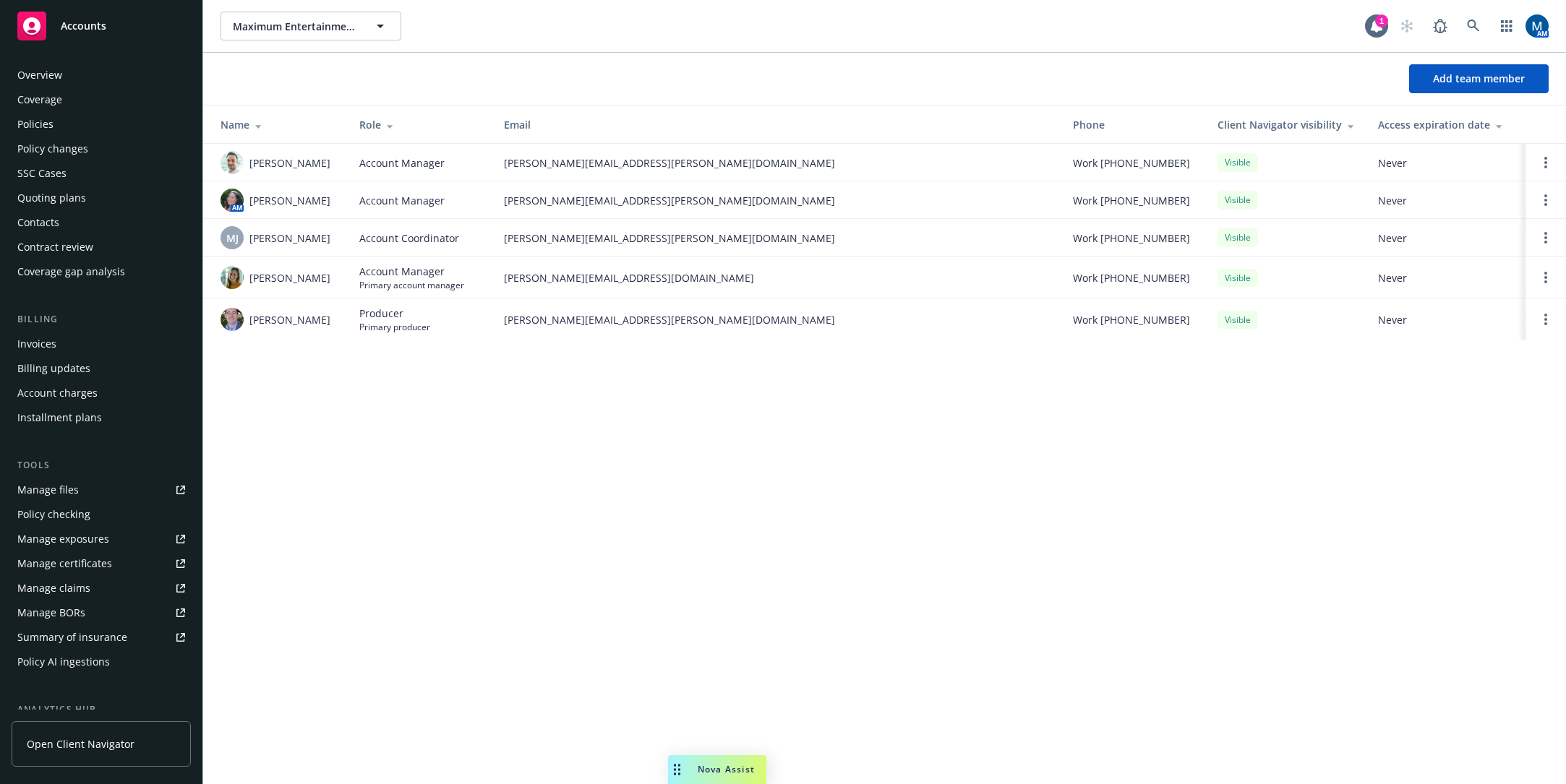
click at [79, 121] on div "Policies" at bounding box center [101, 124] width 168 height 23
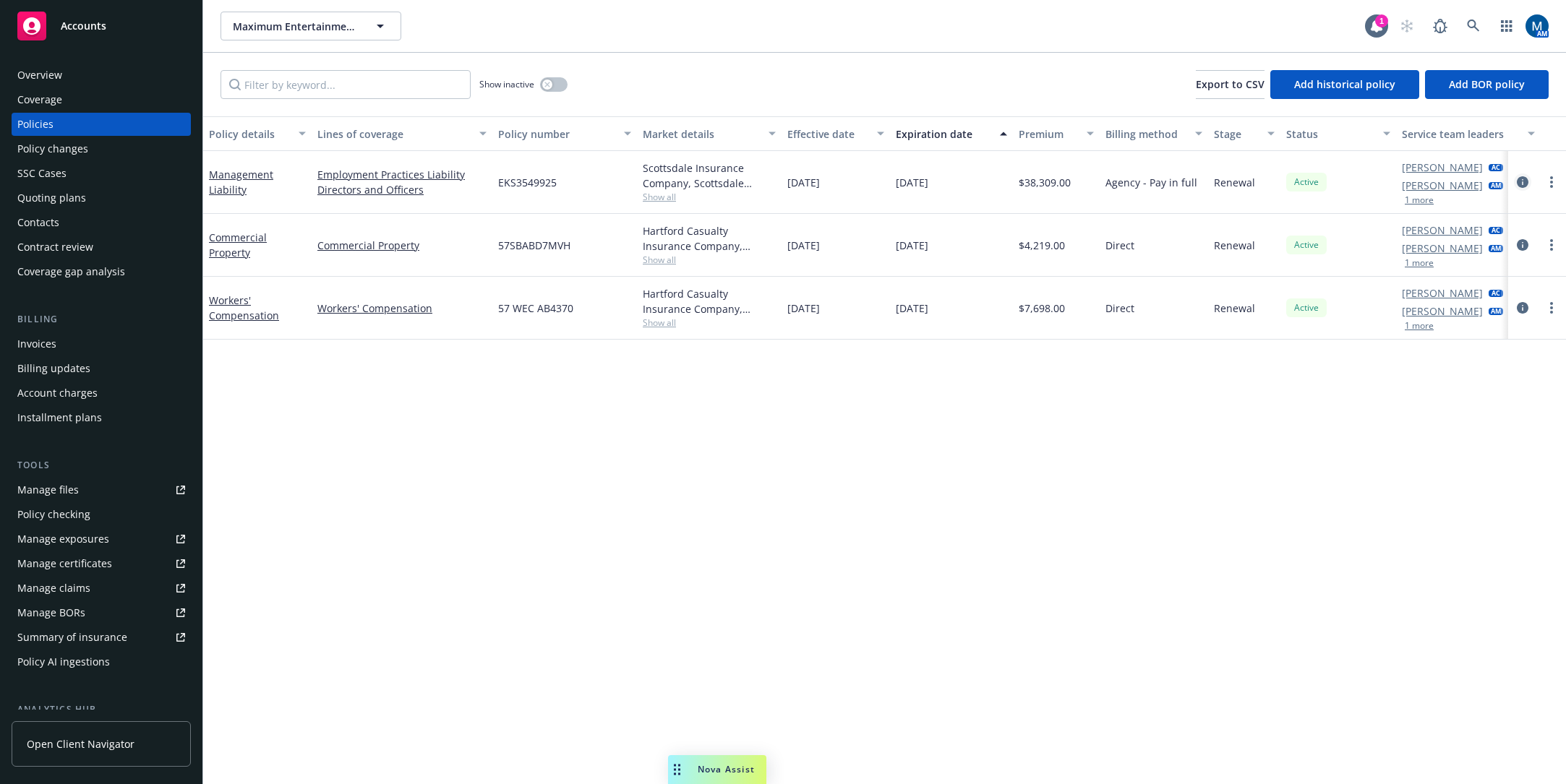
click at [1523, 181] on icon "circleInformation" at bounding box center [1522, 182] width 12 height 12
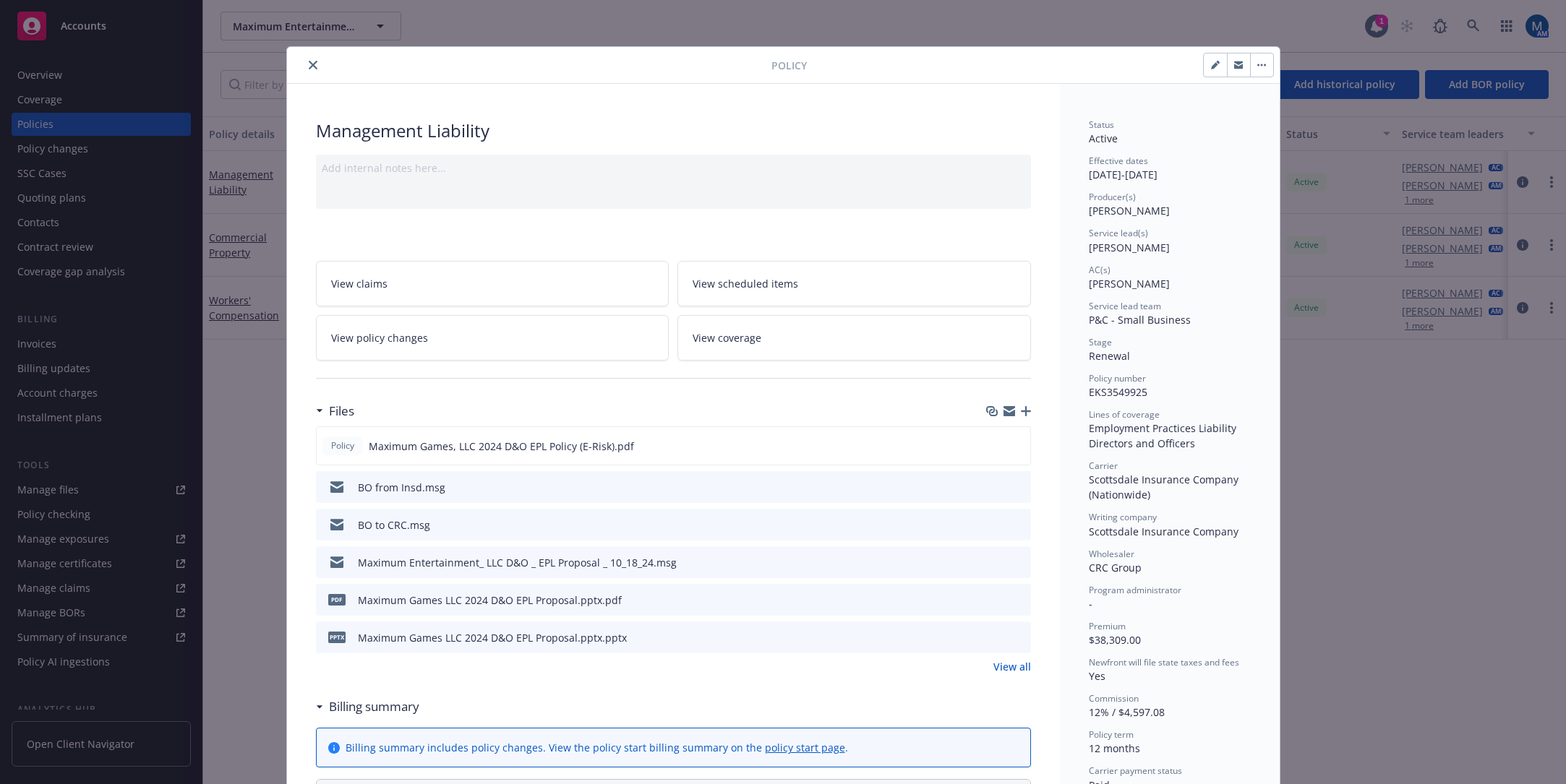
click at [1017, 483] on icon "preview file" at bounding box center [1017, 486] width 13 height 10
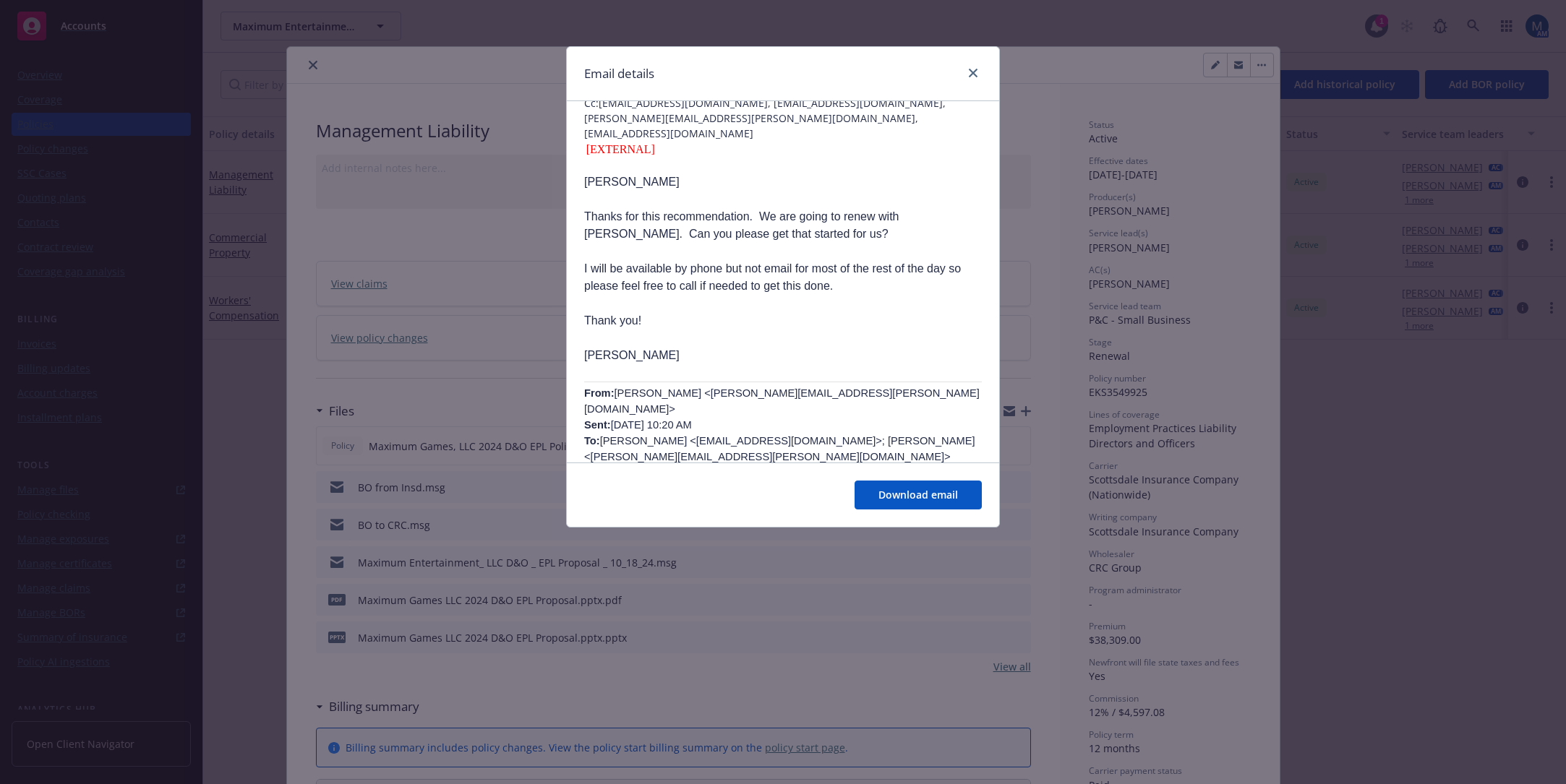
scroll to position [216, 0]
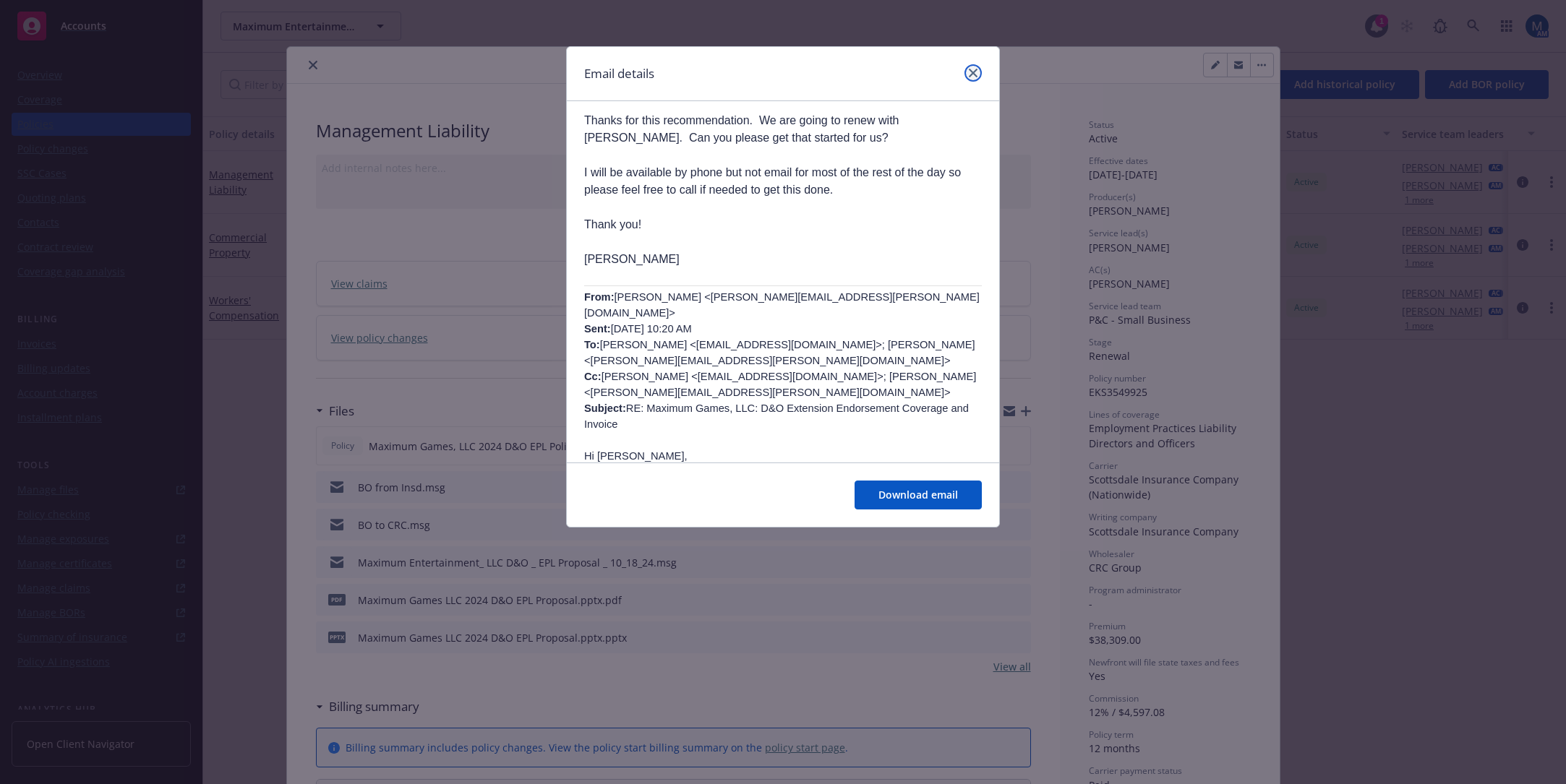
click at [969, 70] on icon "close" at bounding box center [972, 72] width 9 height 9
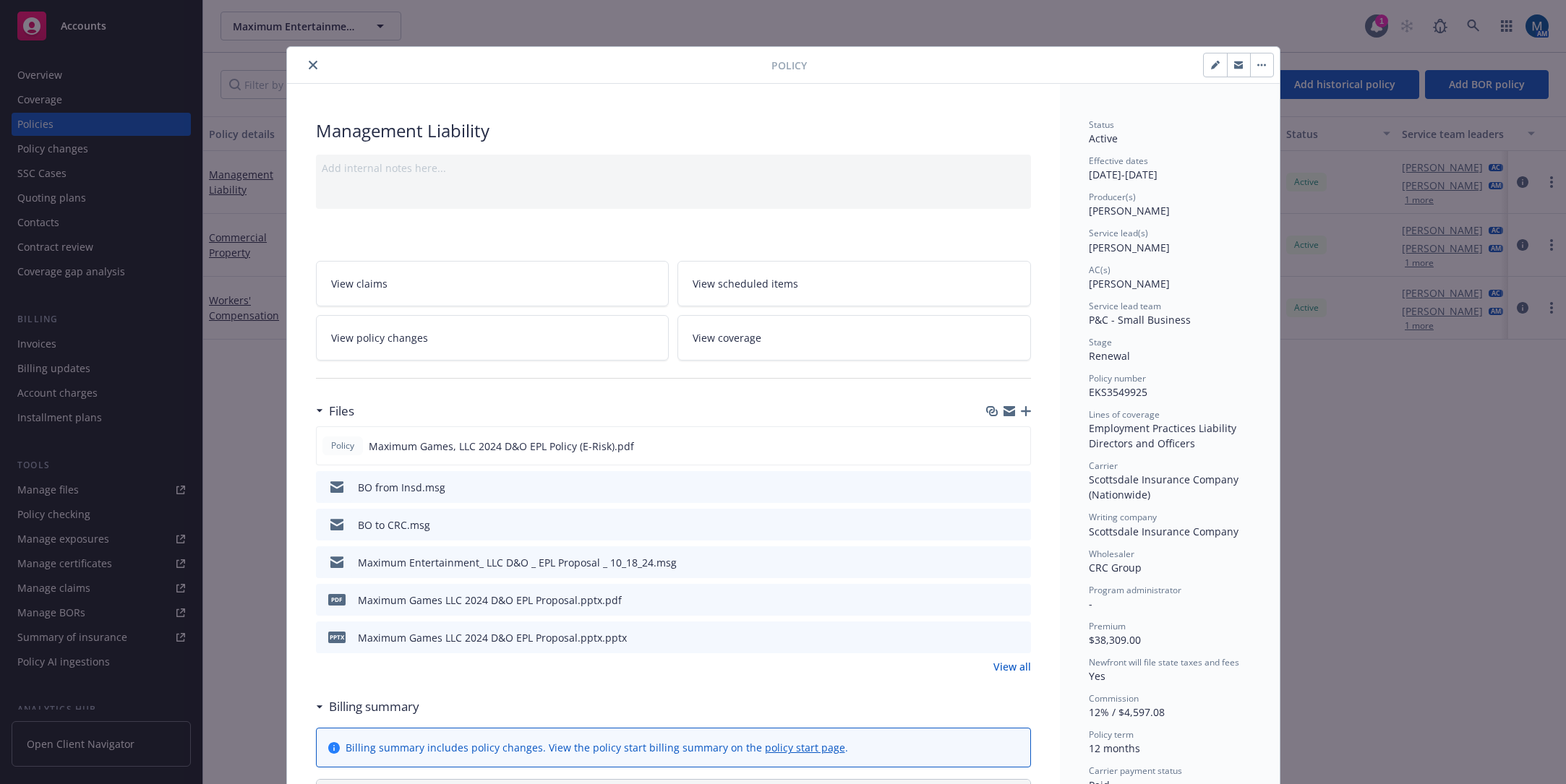
click at [310, 66] on icon "close" at bounding box center [313, 65] width 9 height 9
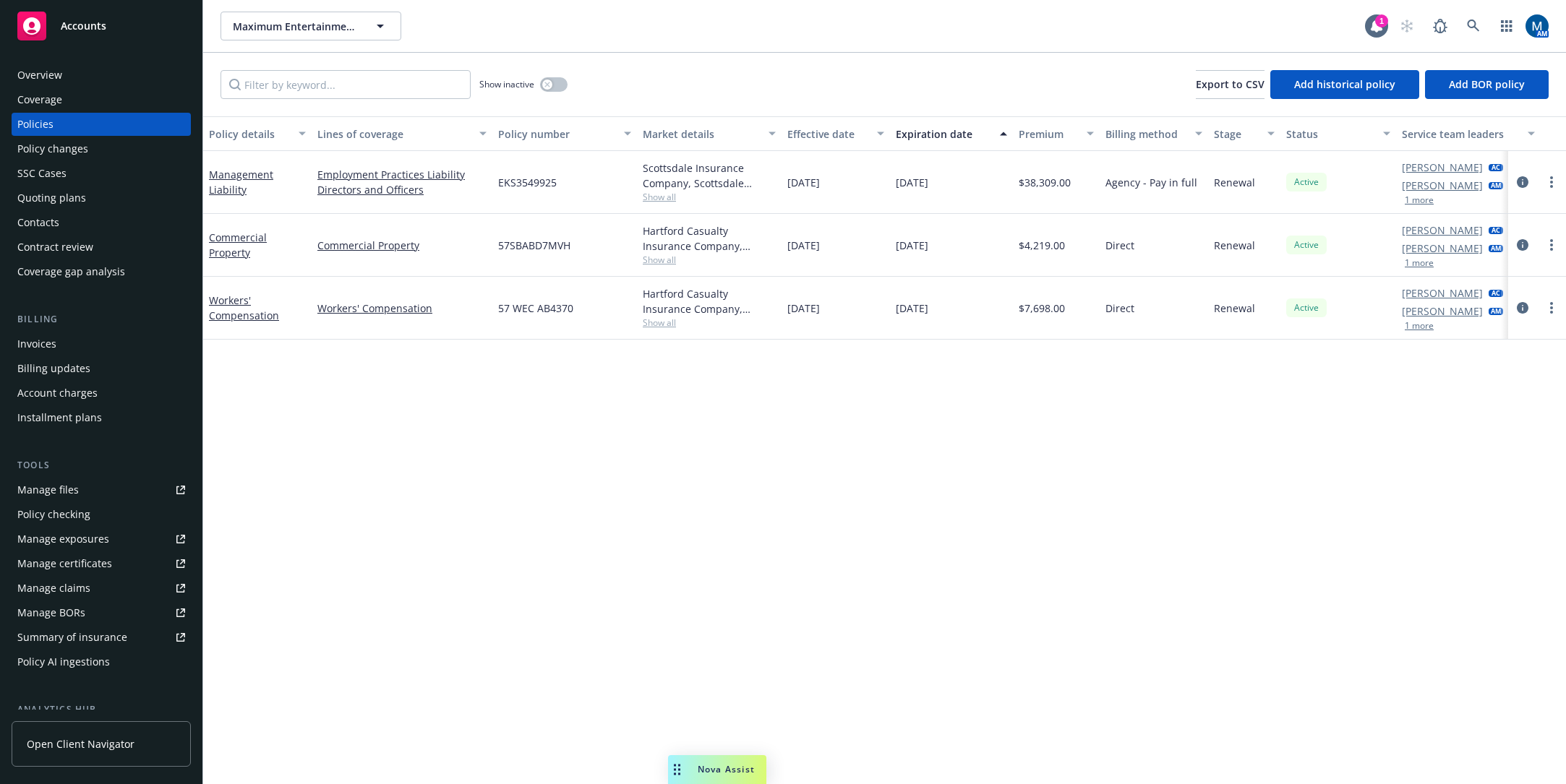
click at [113, 20] on div "Accounts" at bounding box center [101, 26] width 168 height 29
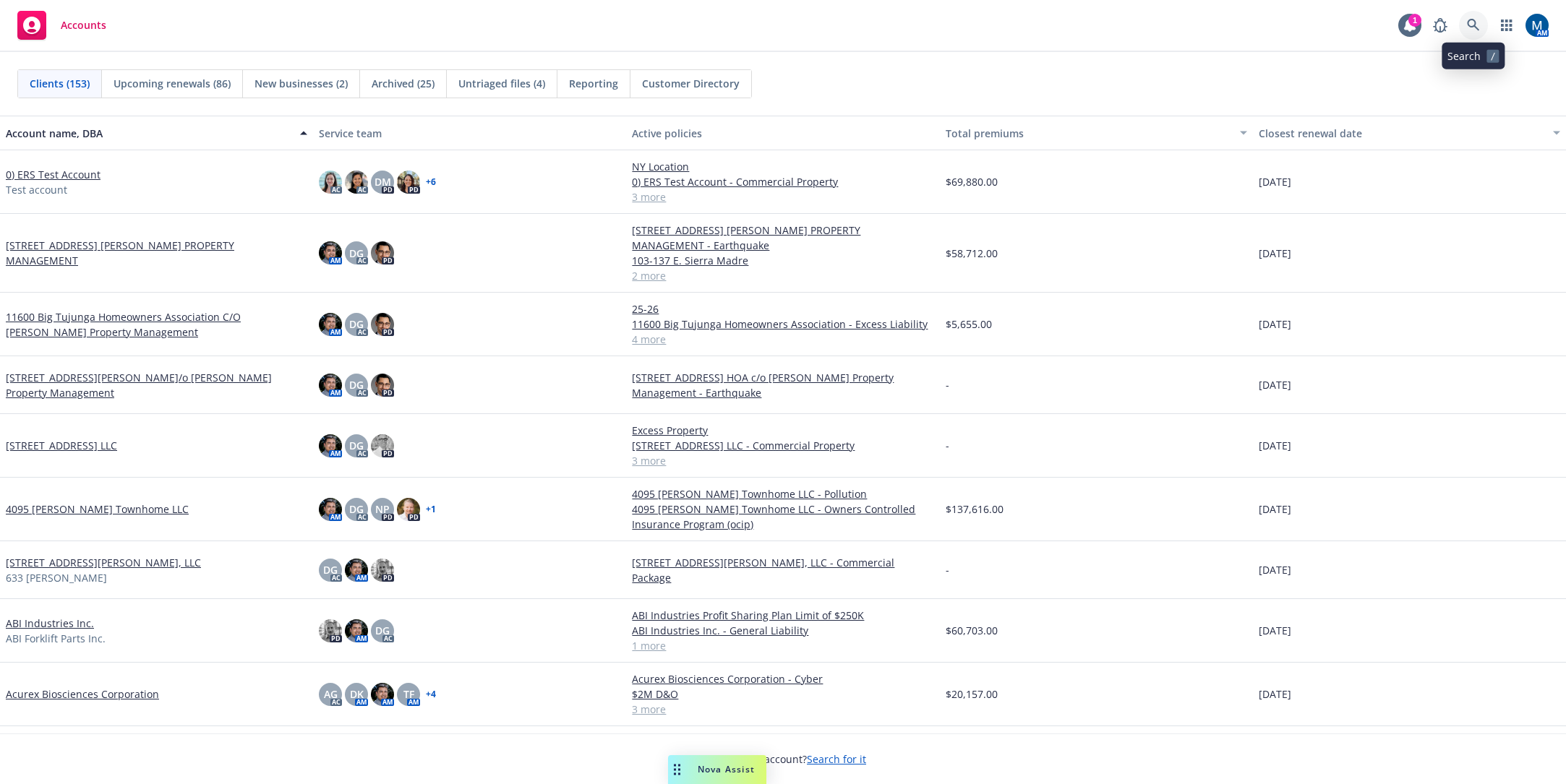
click at [1468, 26] on icon at bounding box center [1473, 25] width 13 height 13
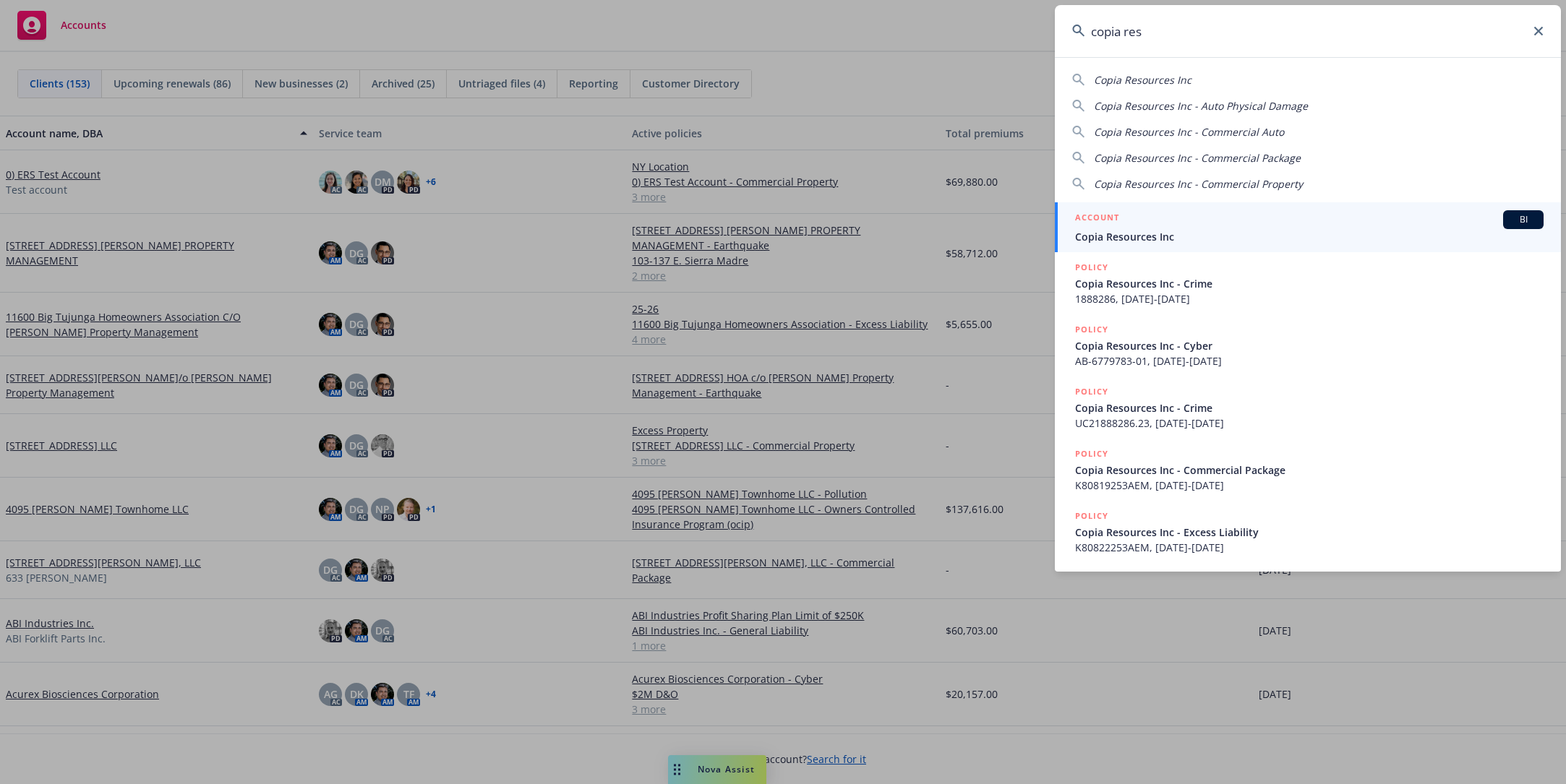
type input "copia res"
click at [1175, 216] on div "ACCOUNT BI" at bounding box center [1309, 220] width 468 height 19
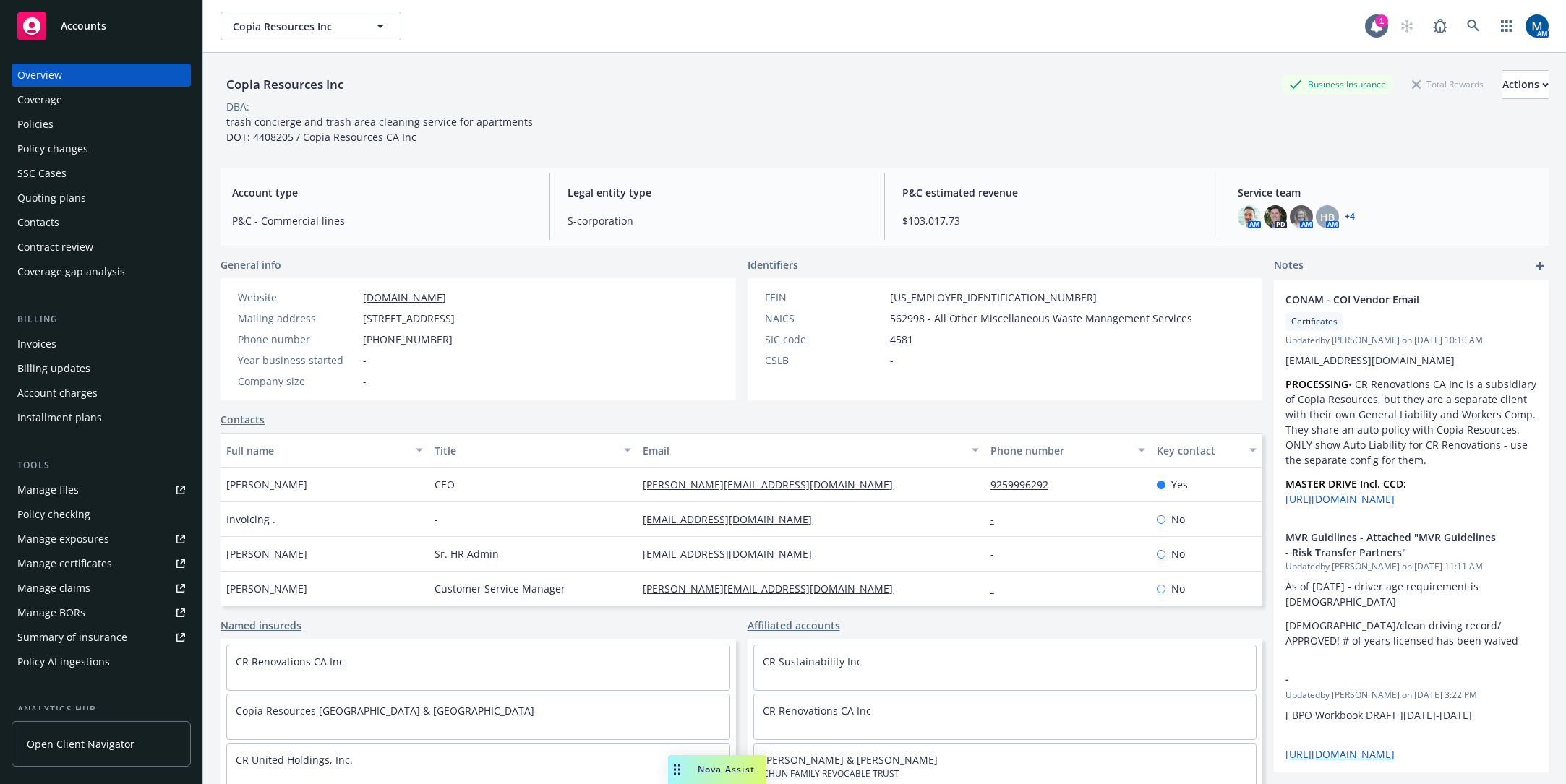
click at [87, 128] on div "Policies" at bounding box center [101, 124] width 168 height 23
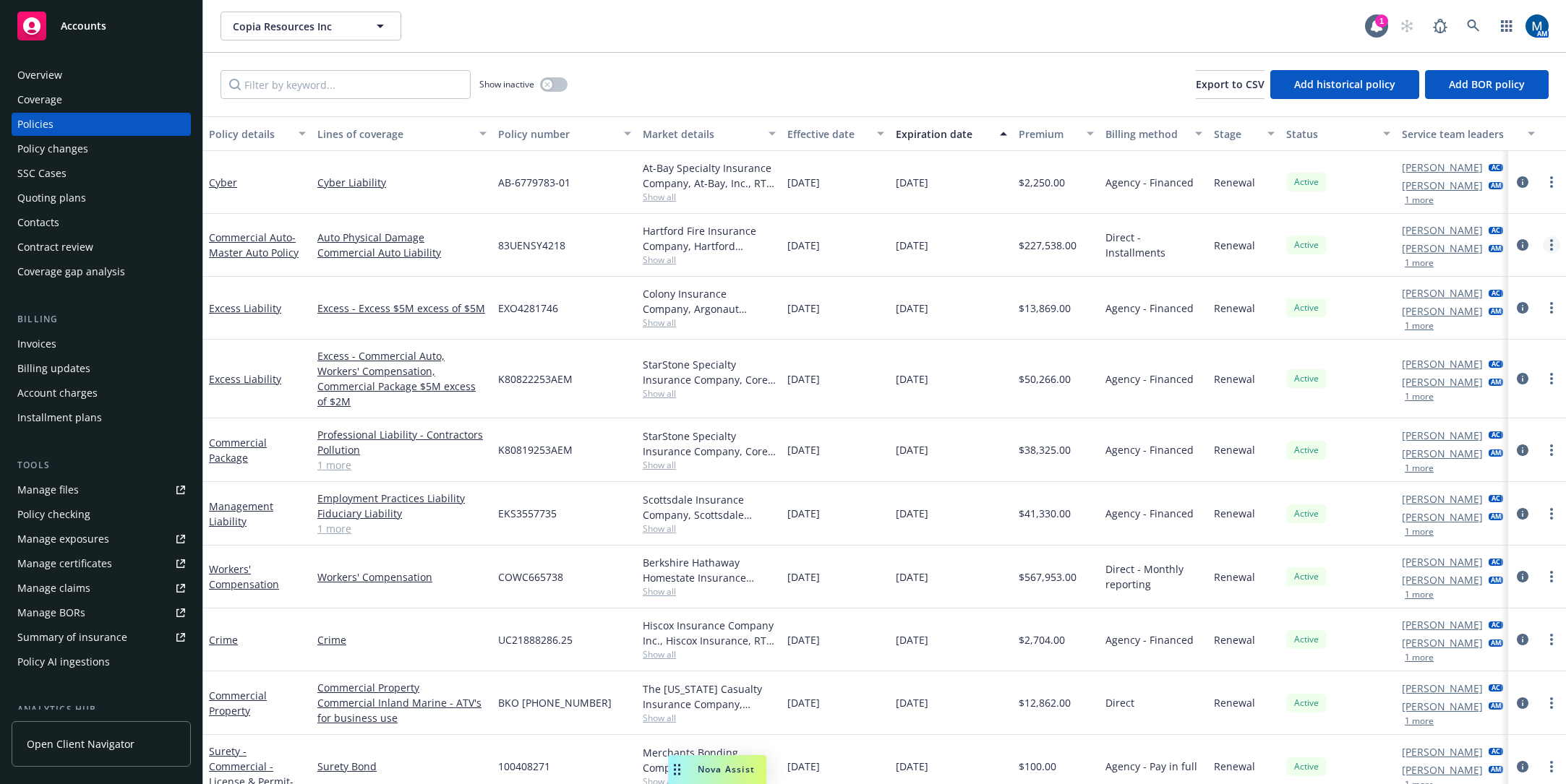
click at [1546, 244] on link "more" at bounding box center [1551, 245] width 17 height 17
click at [1482, 450] on link "Copy logging email" at bounding box center [1464, 448] width 170 height 29
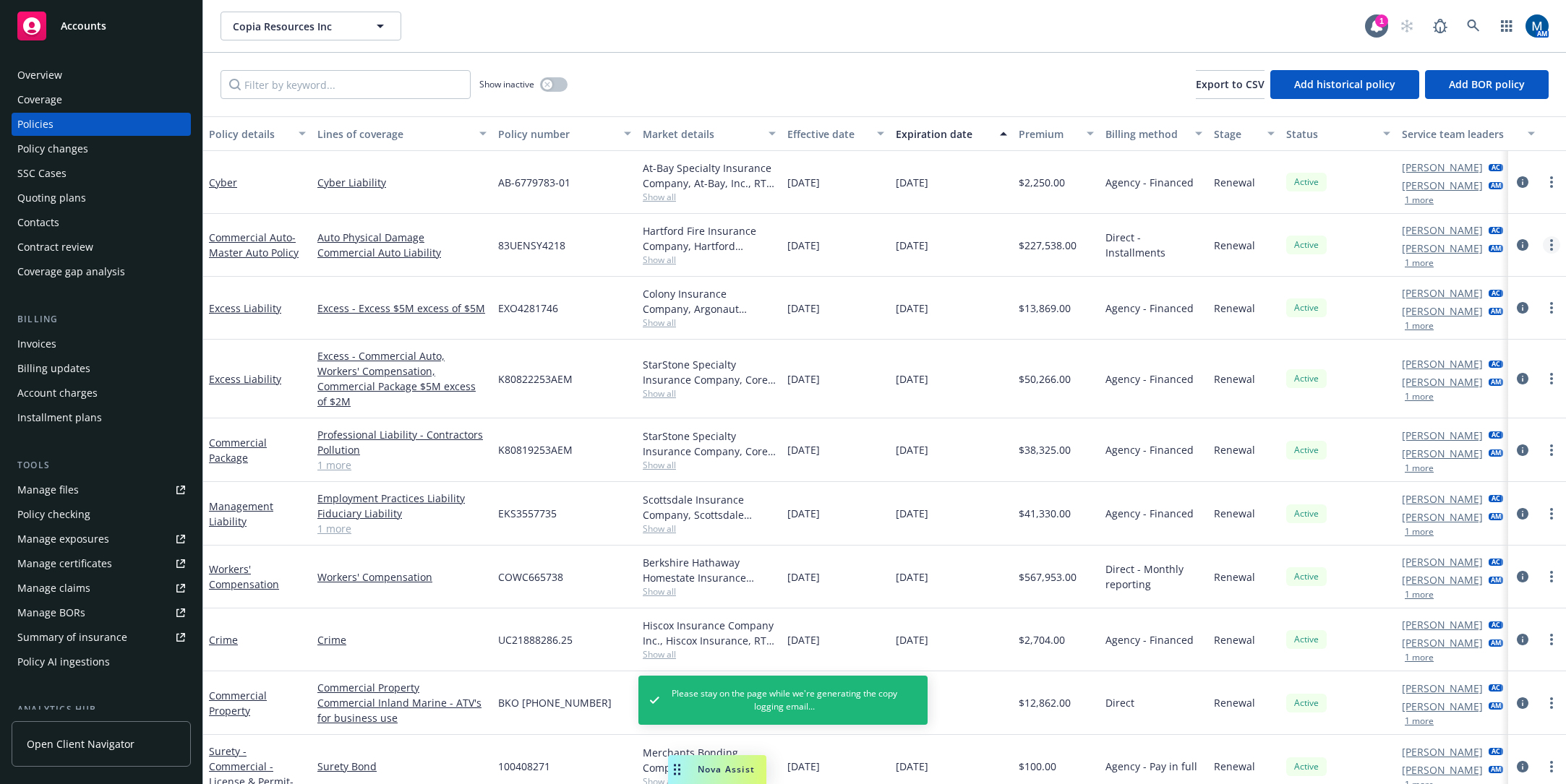
click at [1542, 249] on link "more" at bounding box center [1551, 245] width 17 height 17
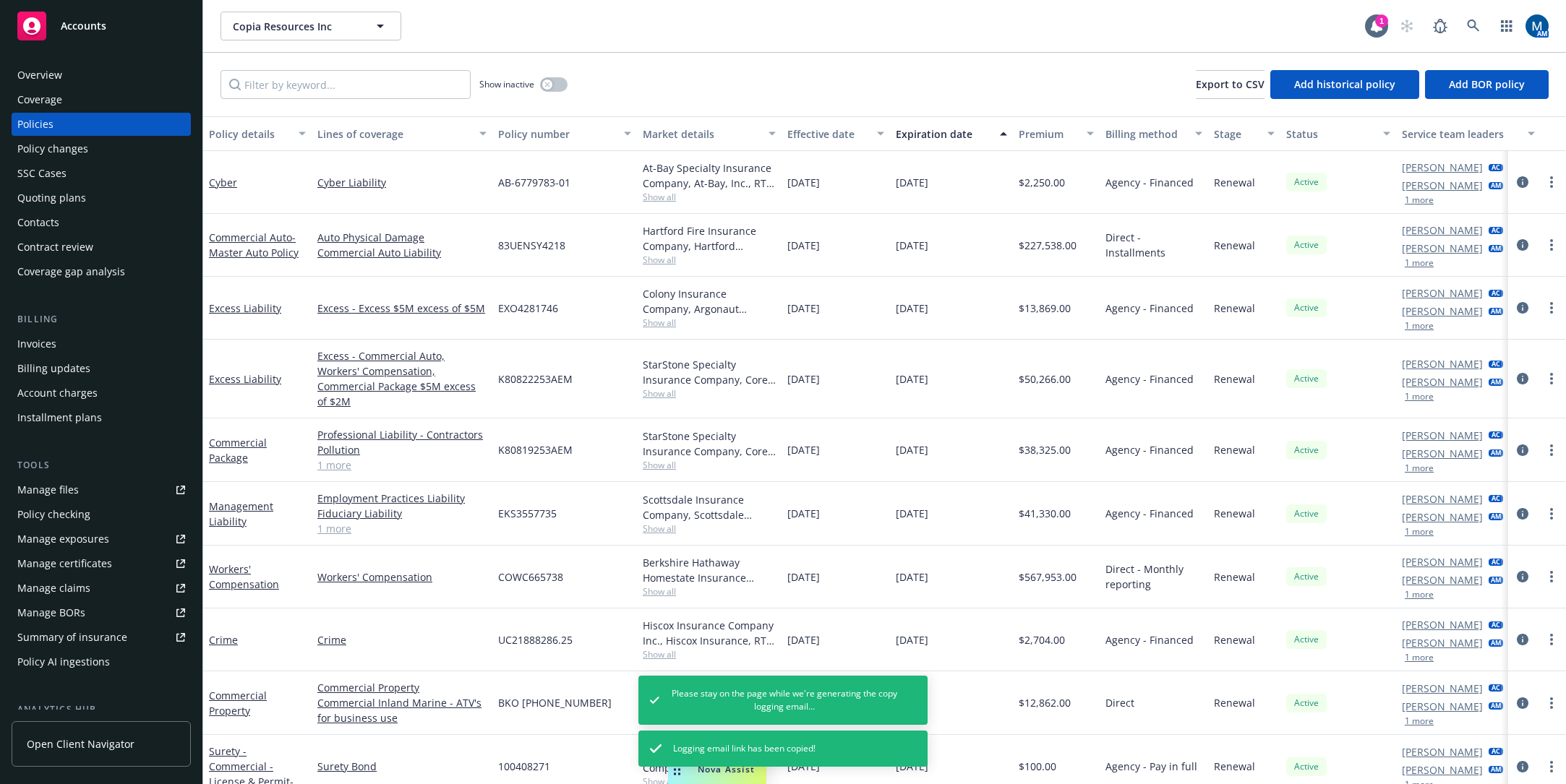
drag, startPoint x: 1483, startPoint y: 446, endPoint x: 1561, endPoint y: 412, distance: 85.1
click at [1482, 446] on link "Copy logging email" at bounding box center [1464, 448] width 170 height 29
